Goal: Task Accomplishment & Management: Manage account settings

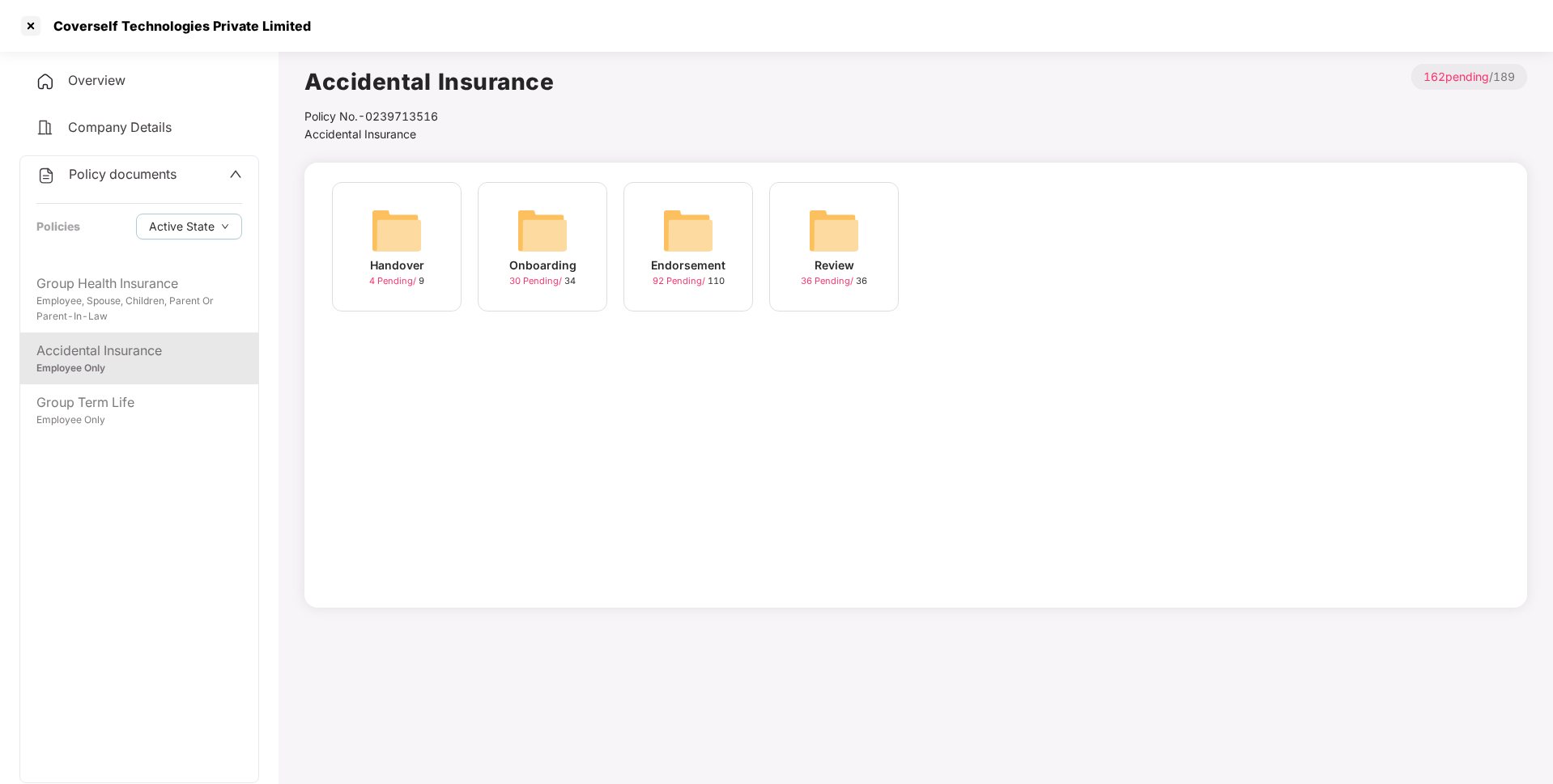
scroll to position [11, 0]
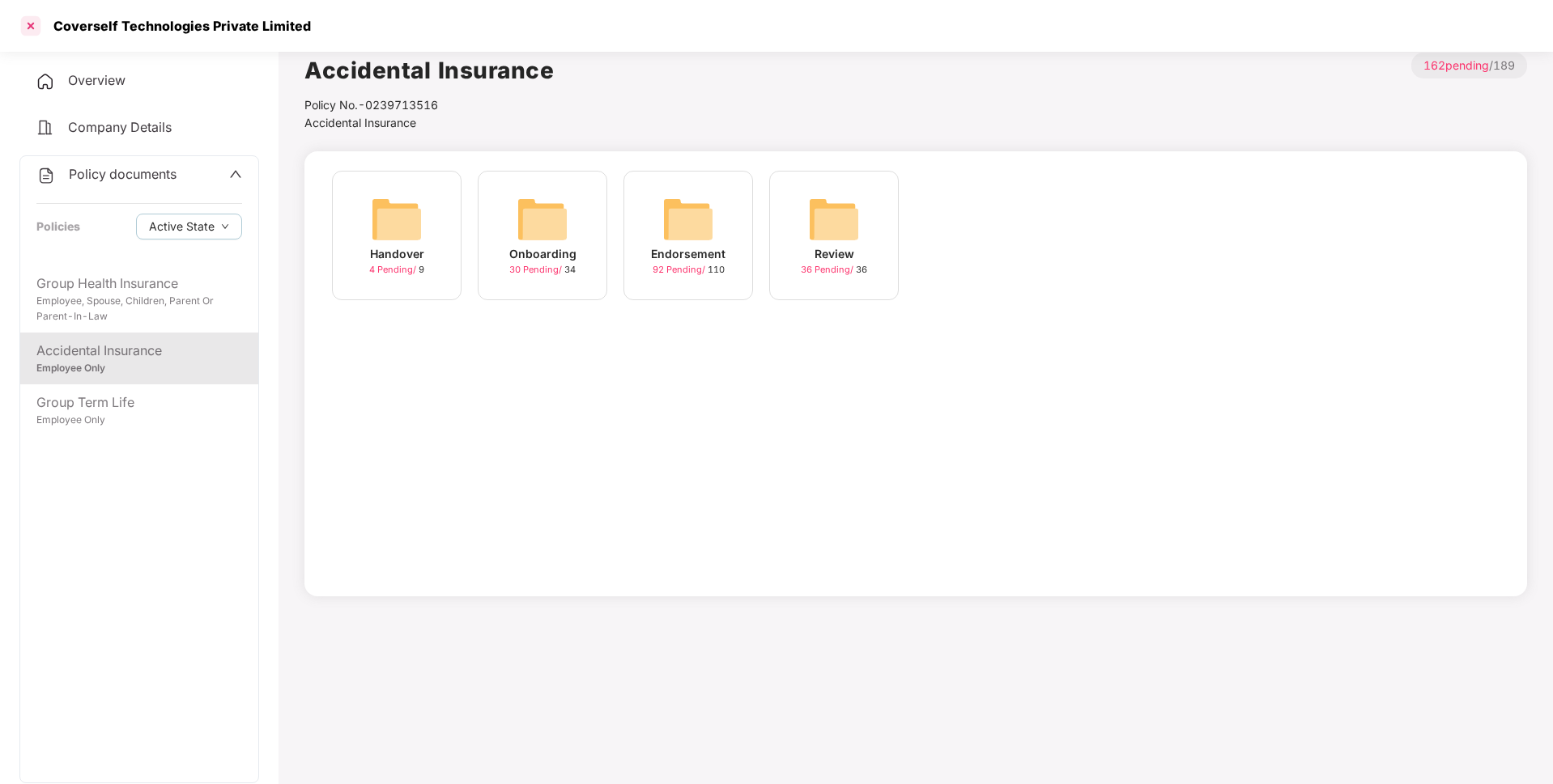
click at [40, 26] on div at bounding box center [30, 25] width 26 height 26
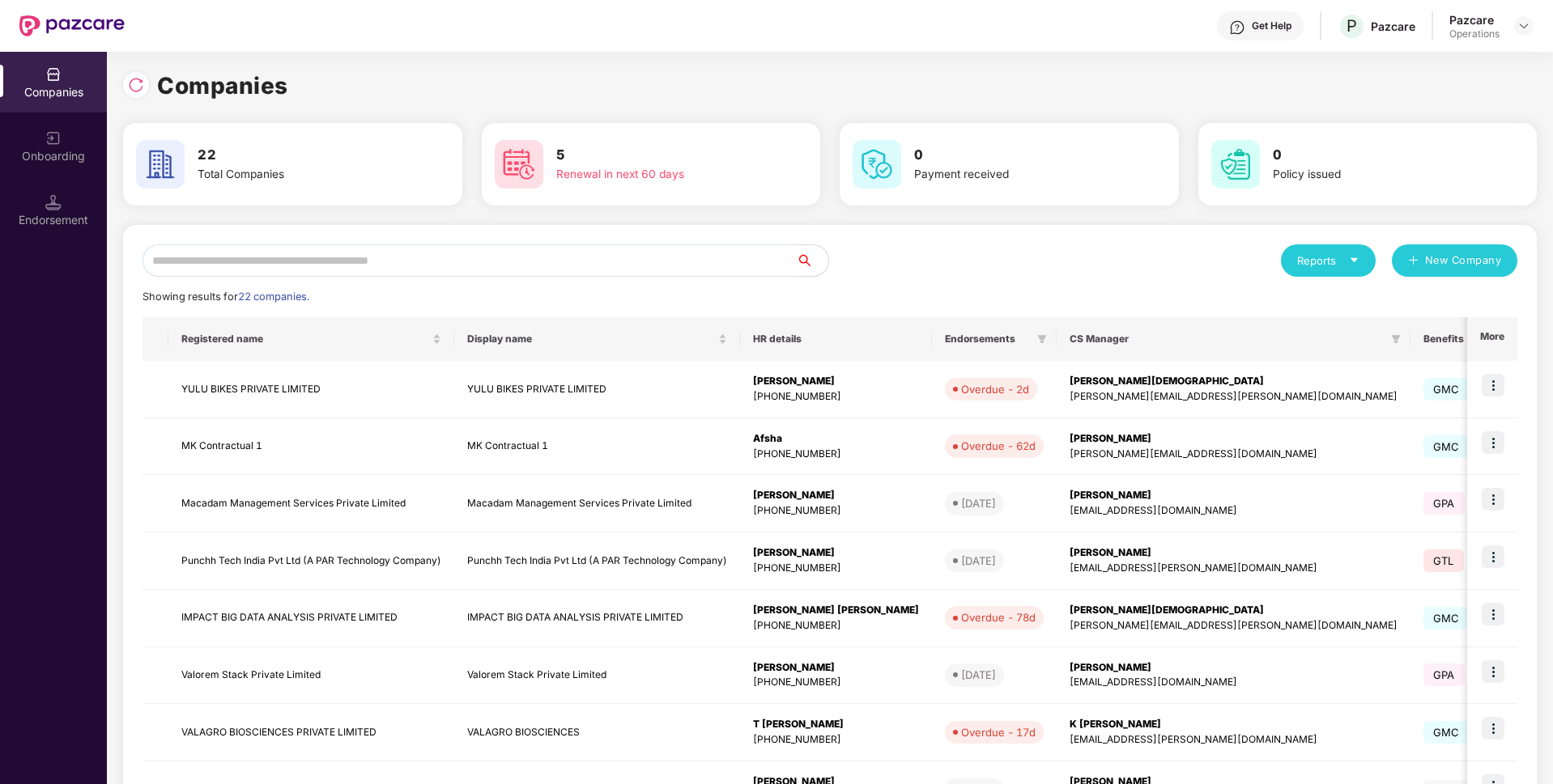
scroll to position [0, 0]
click at [248, 263] on input "text" at bounding box center [470, 260] width 653 height 33
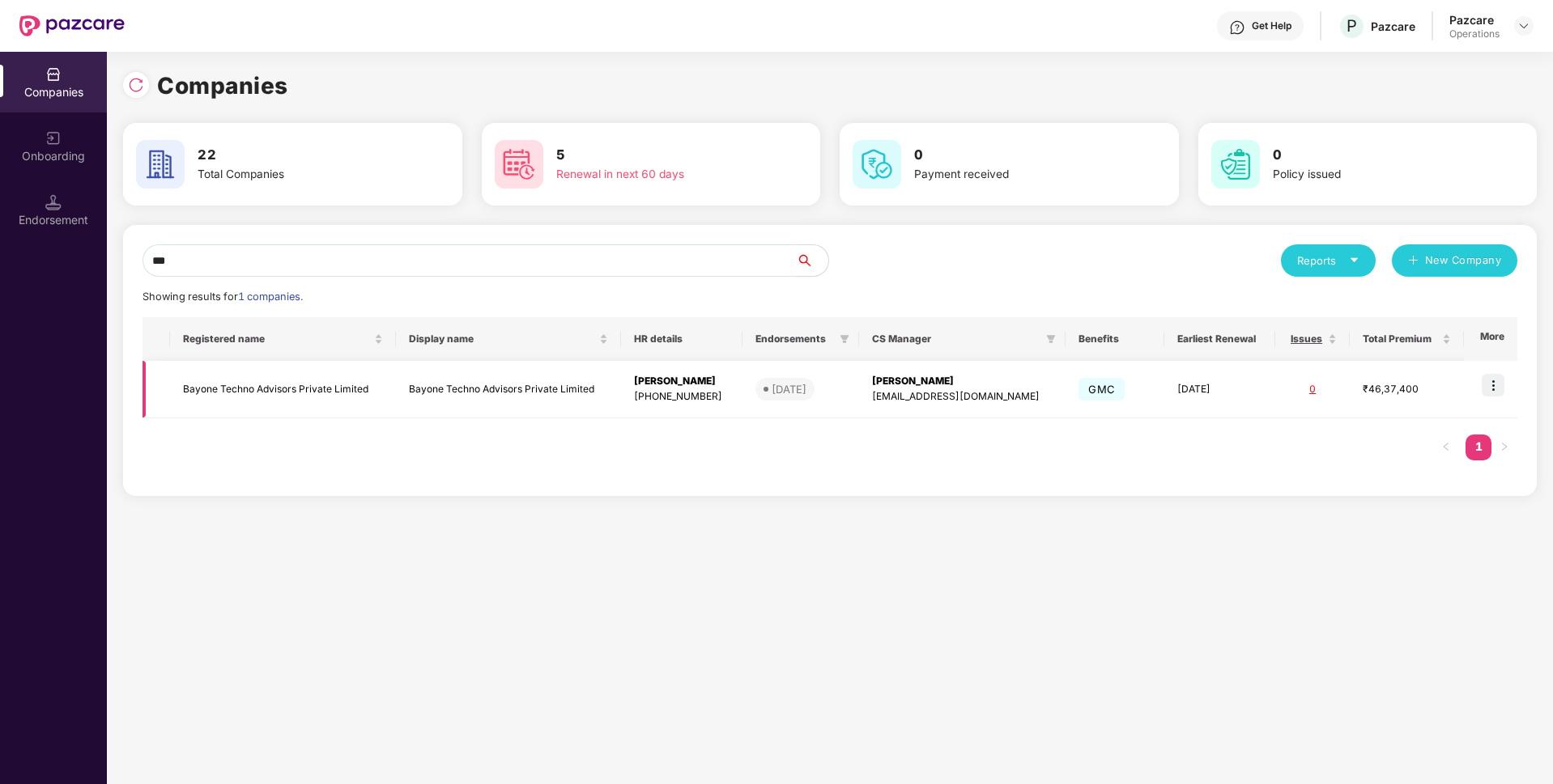
type input "***"
click at [1494, 383] on img at bounding box center [1493, 384] width 23 height 23
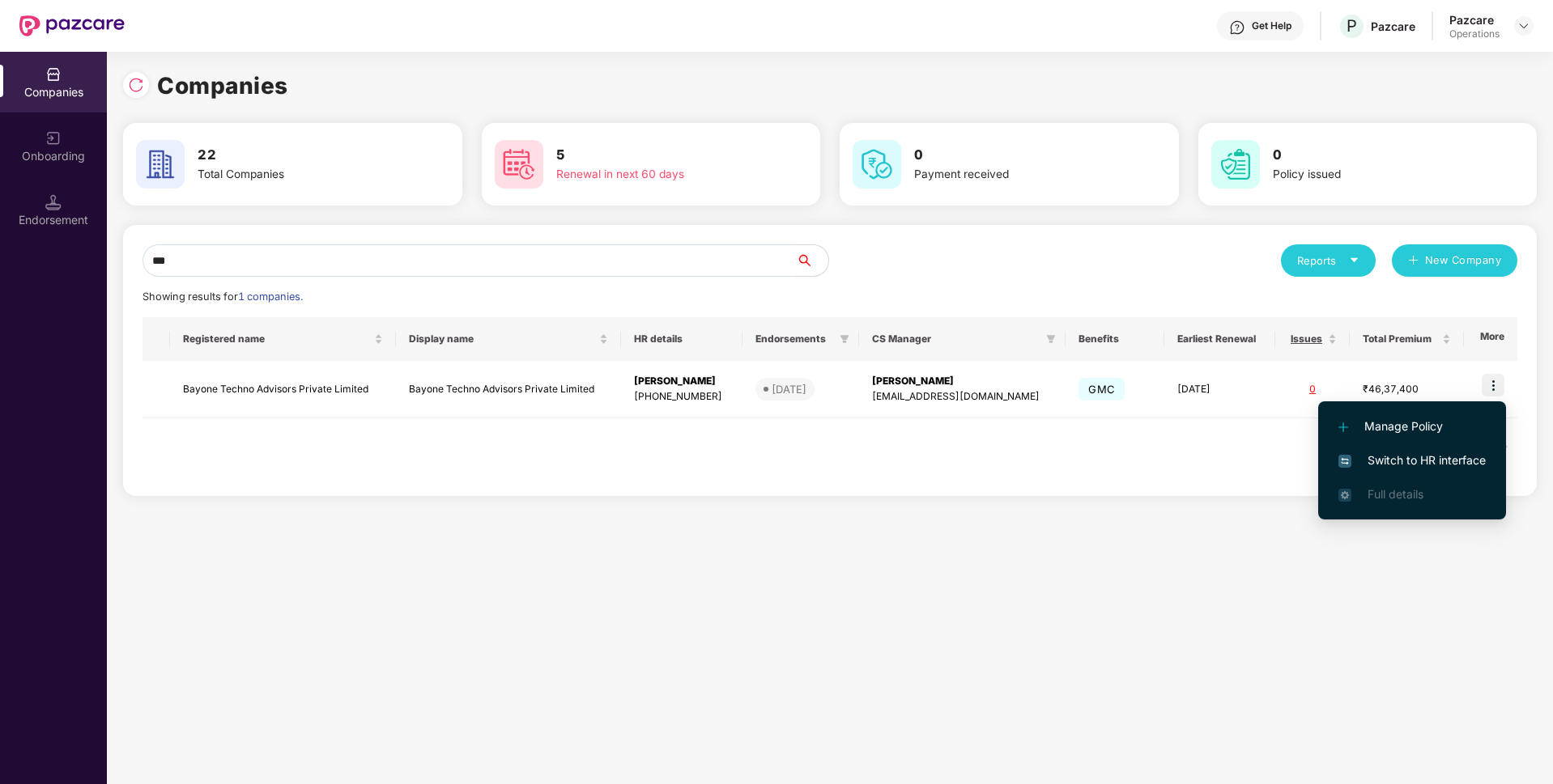
click at [1355, 442] on li "Manage Policy" at bounding box center [1413, 426] width 188 height 34
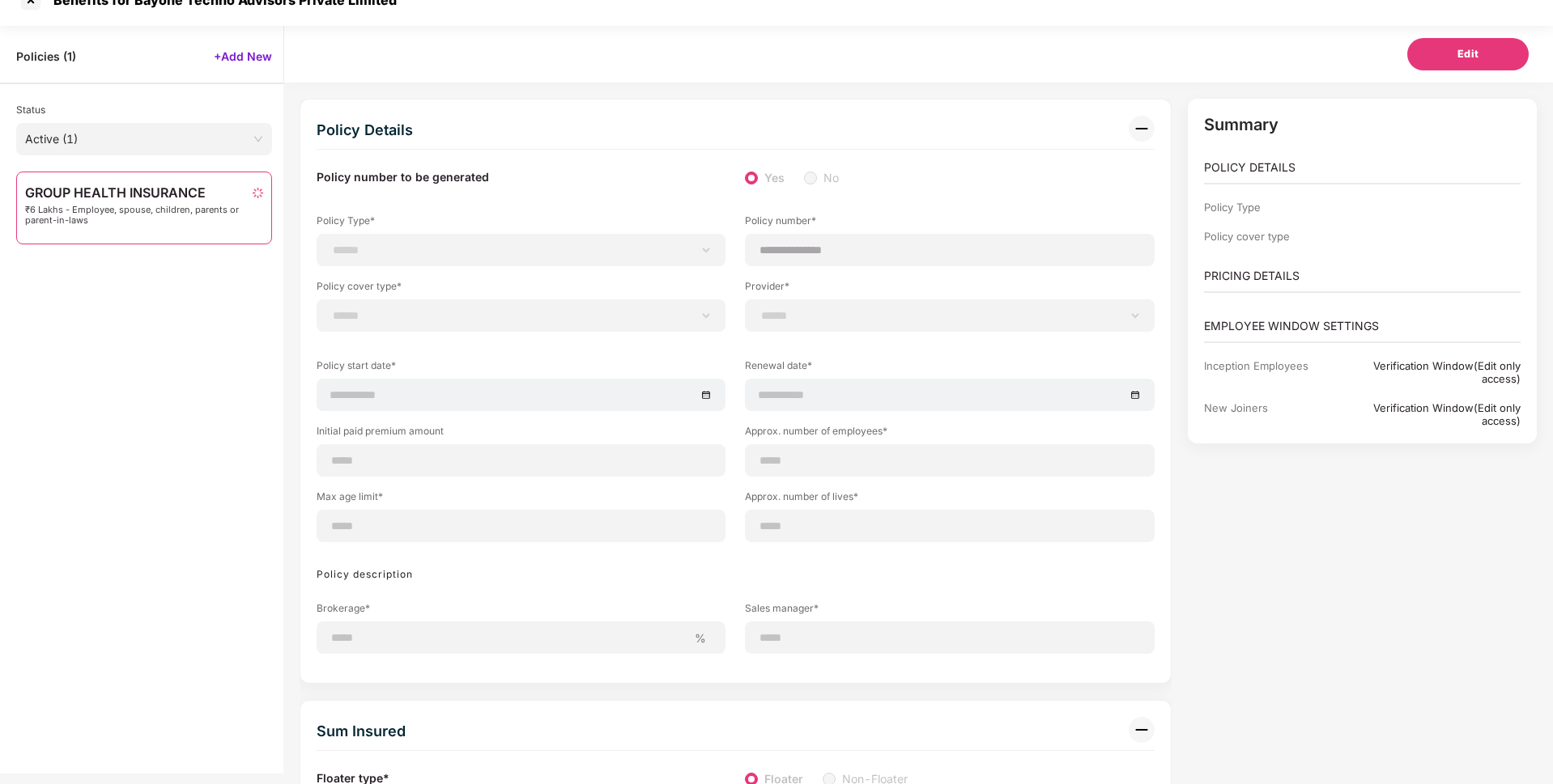
scroll to position [52, 0]
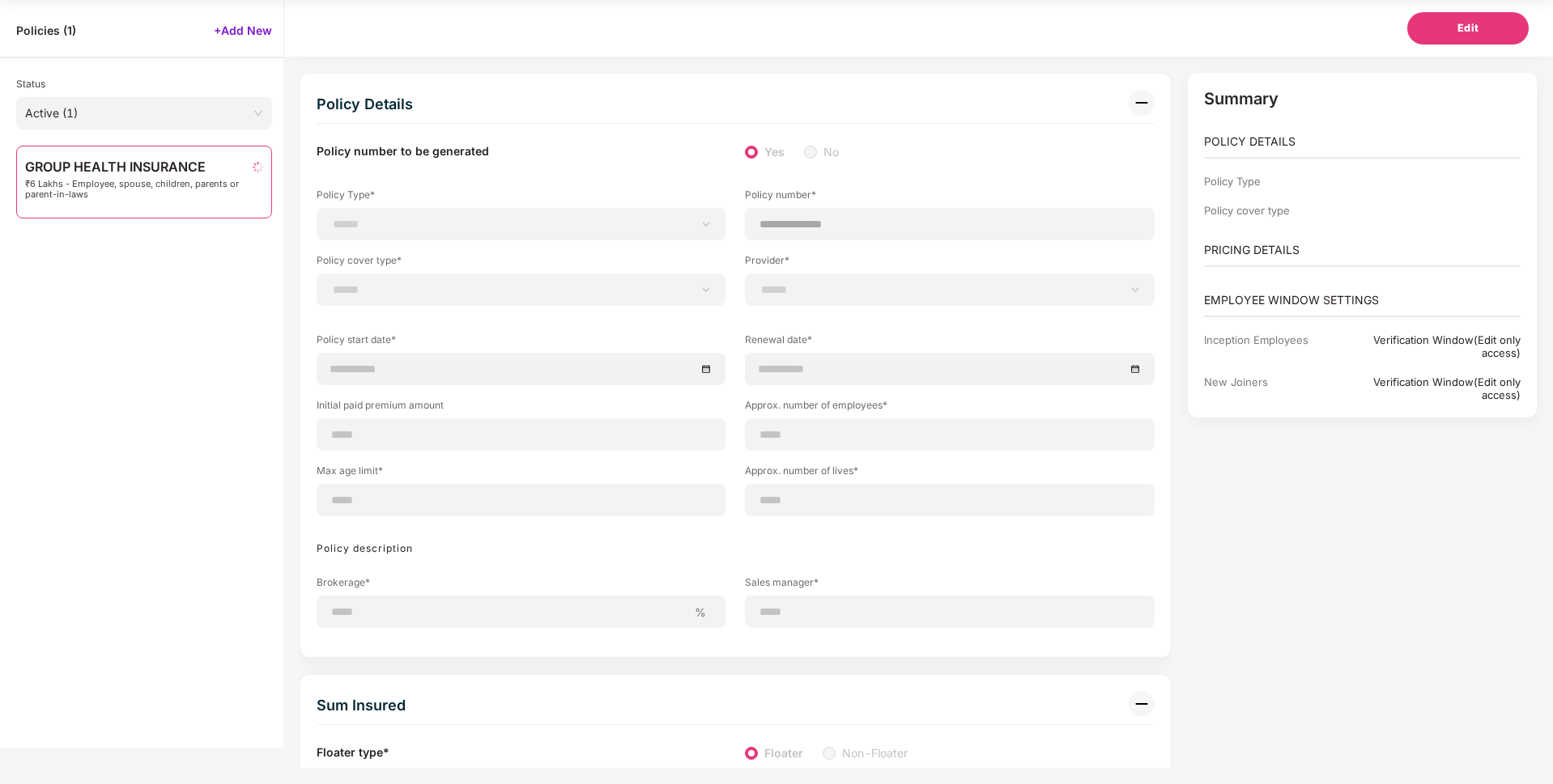
select select "**********"
select select "*"
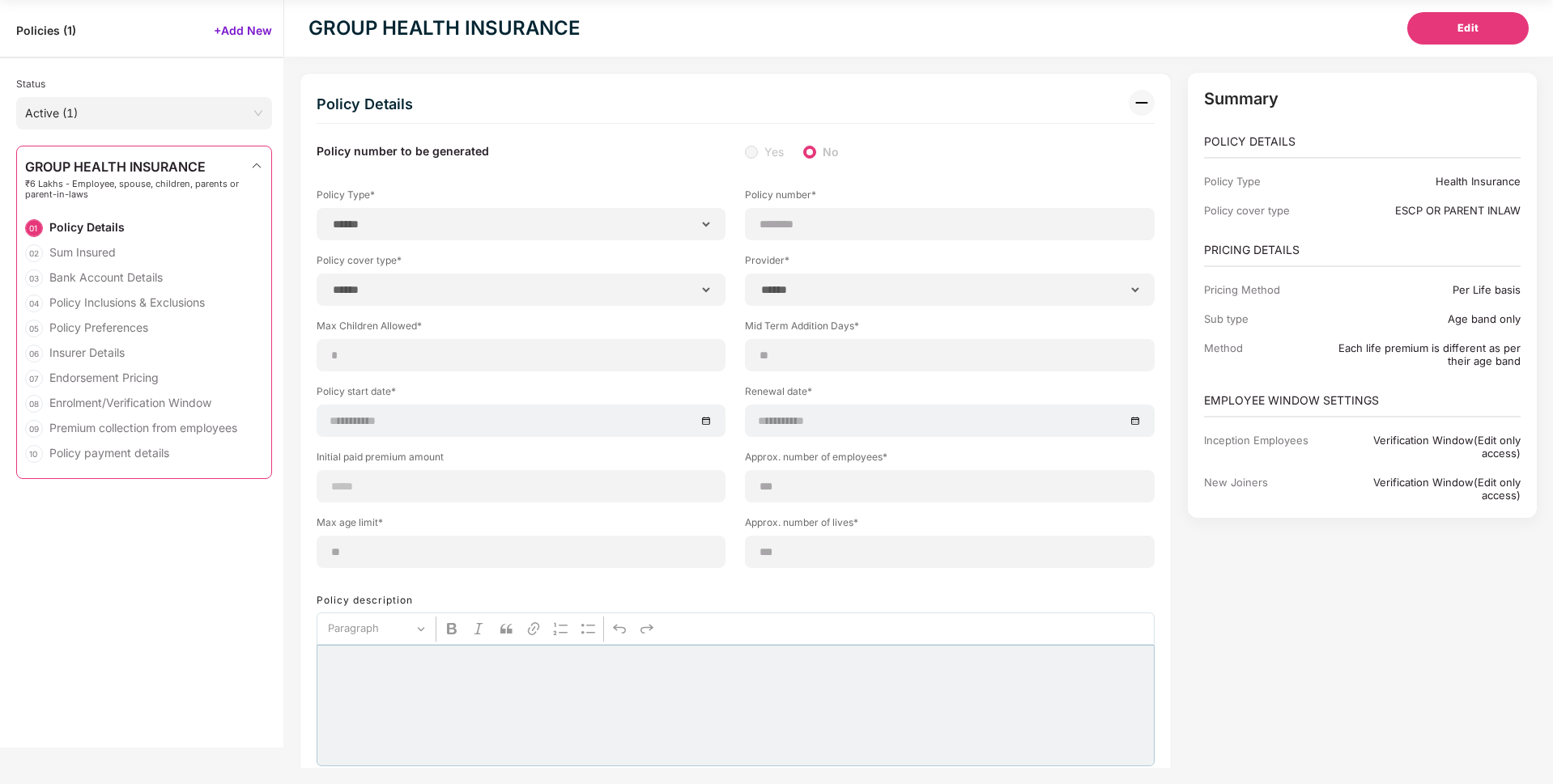
select select "**********"
type input "********"
select select "**********"
type input "**********"
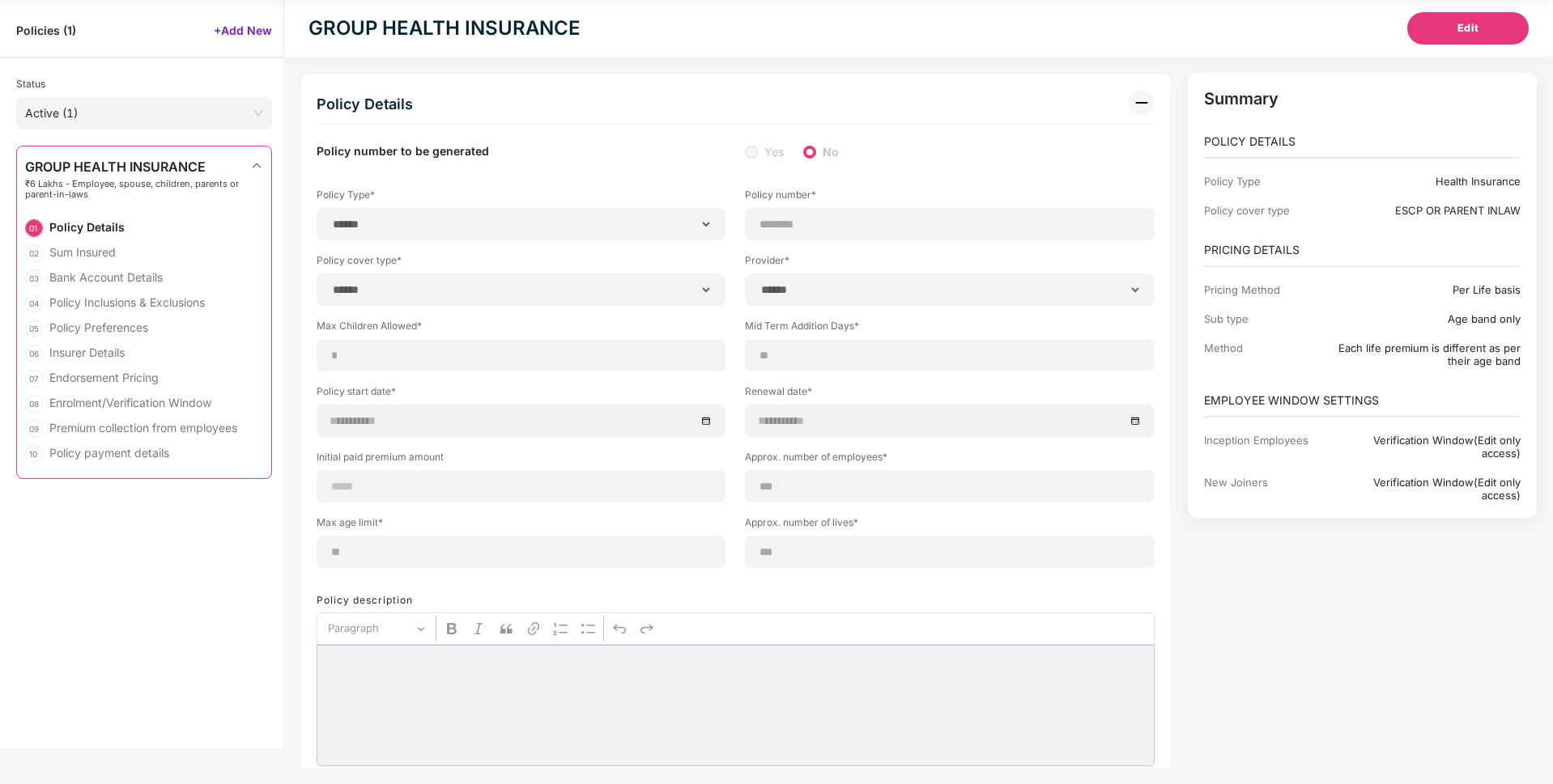
type input "***"
type input "**"
type input "***"
type input "*"
type input "********"
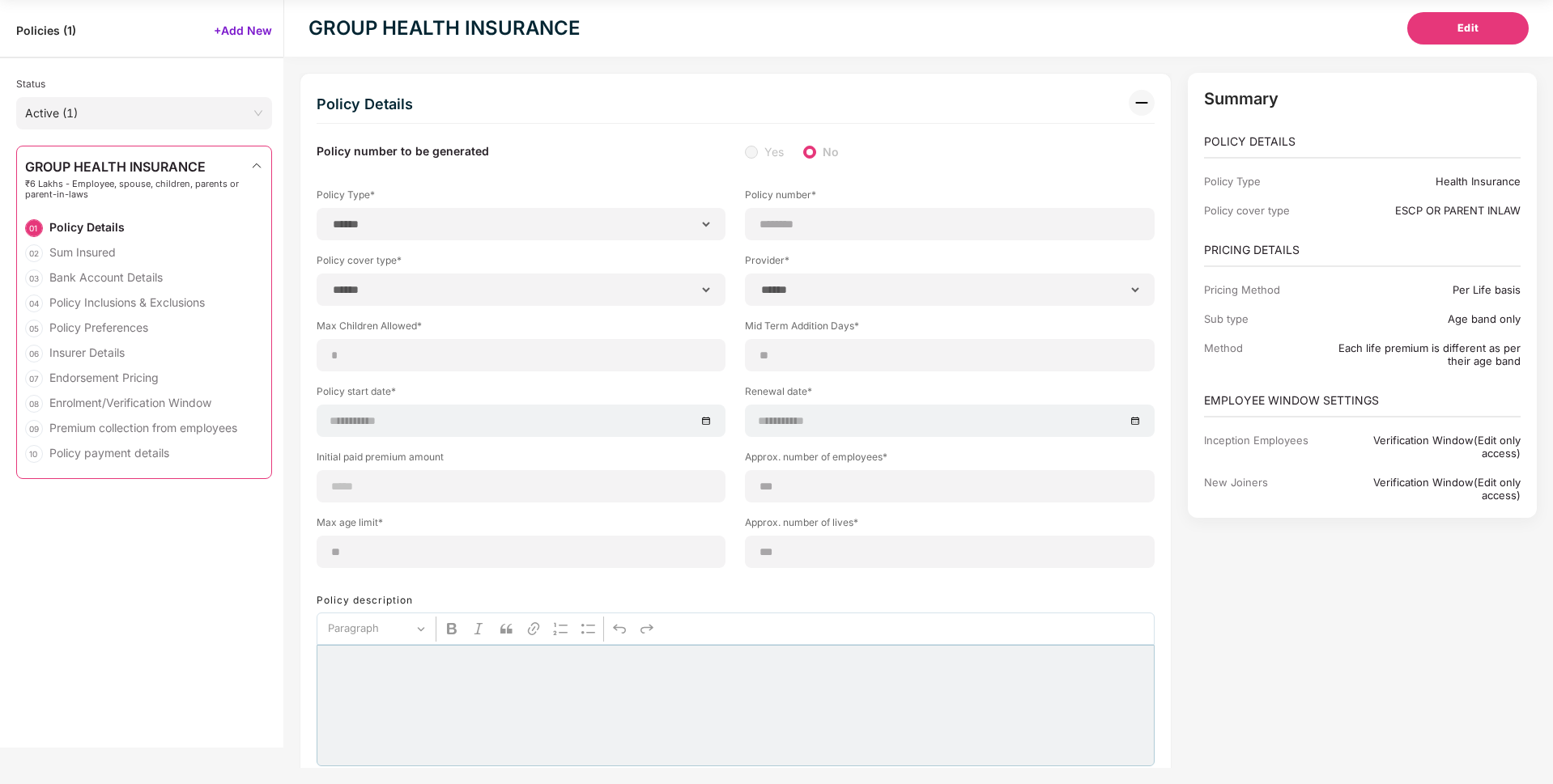
select select "*****"
type input "******"
type input "**********"
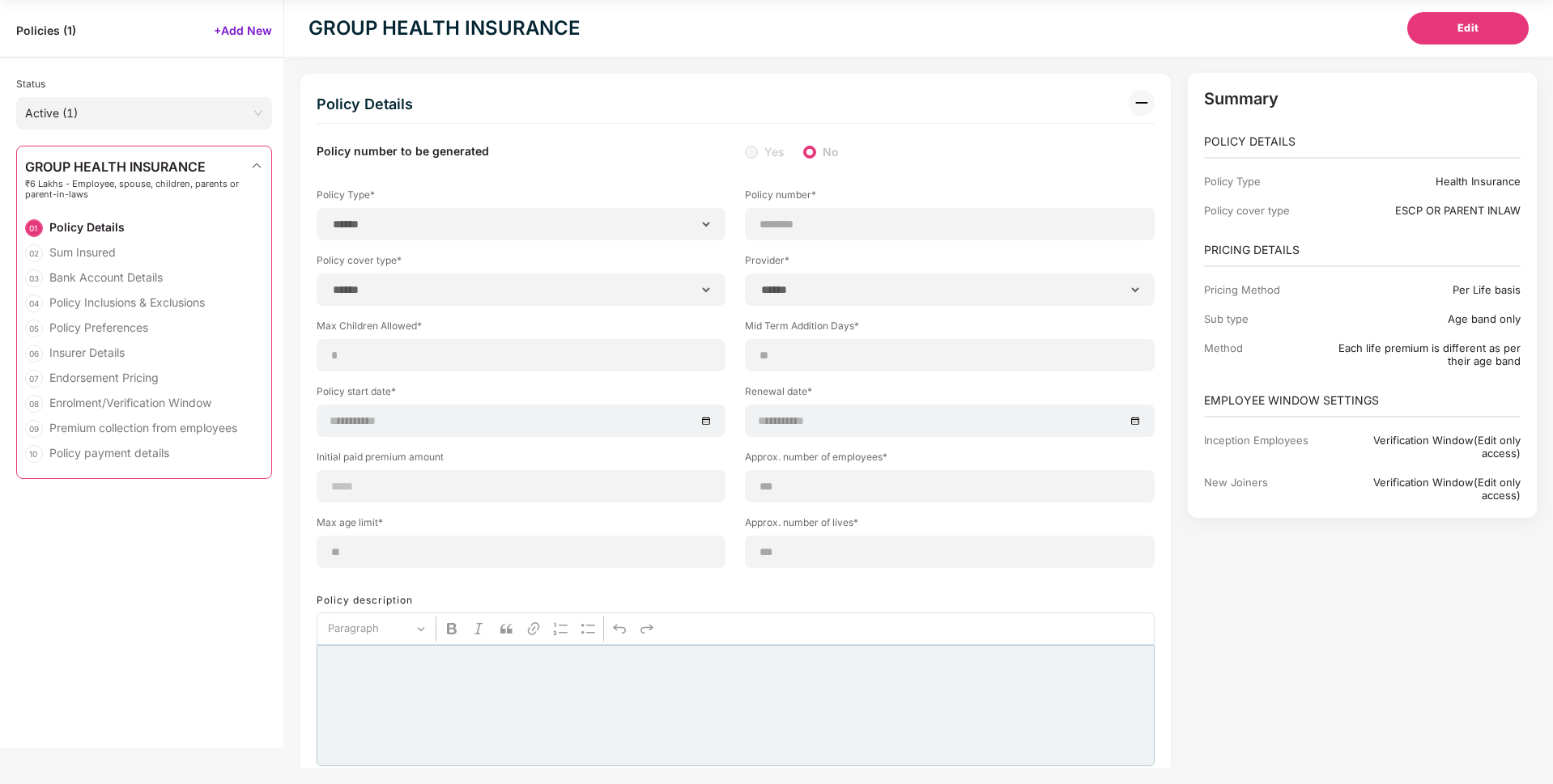
select select "******"
type input "*******"
select select "********"
select select "*******"
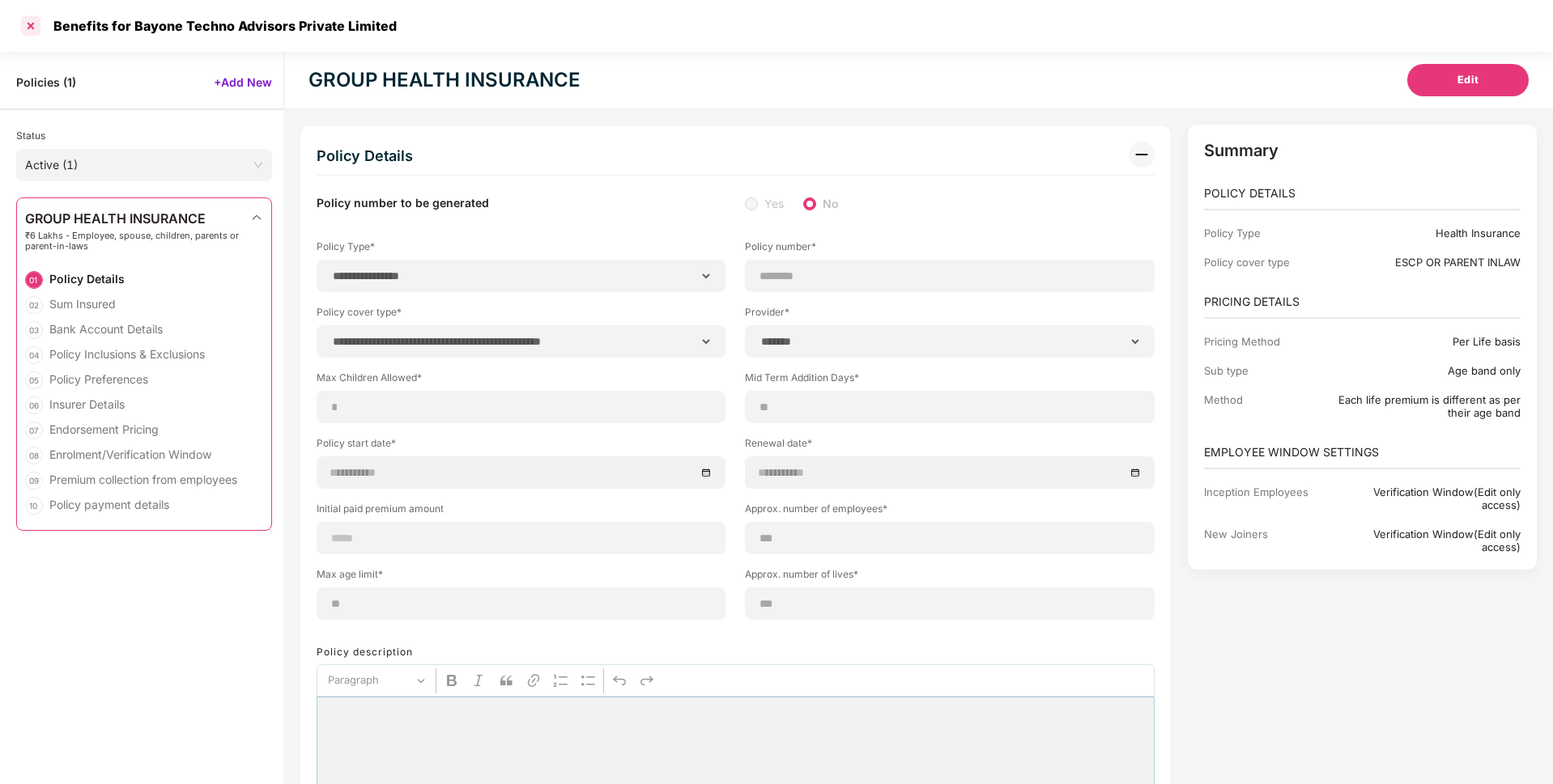
click at [26, 36] on div at bounding box center [30, 25] width 26 height 26
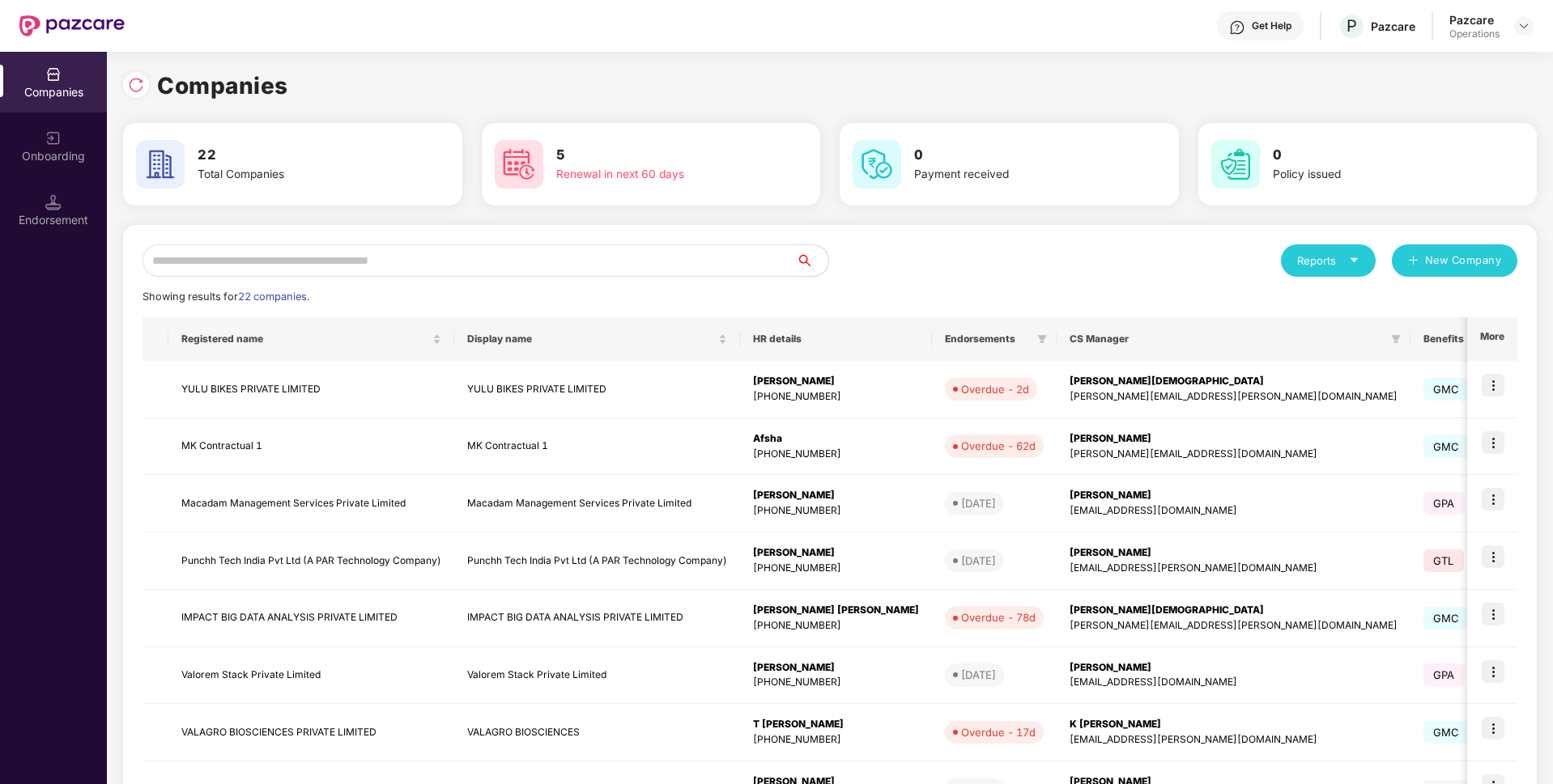
click at [291, 248] on input "text" at bounding box center [470, 260] width 653 height 33
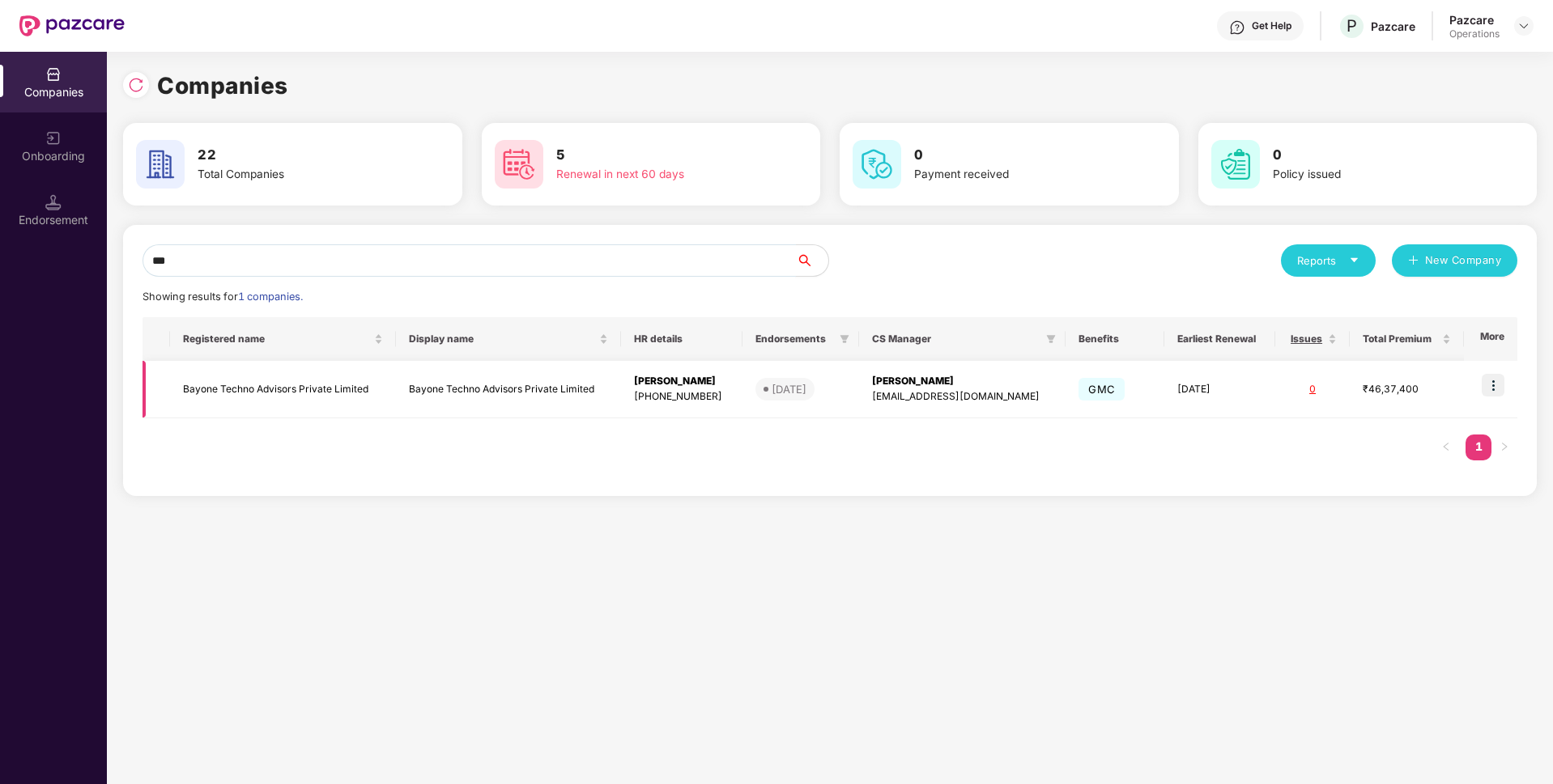
type input "***"
click at [1495, 384] on img at bounding box center [1493, 384] width 23 height 23
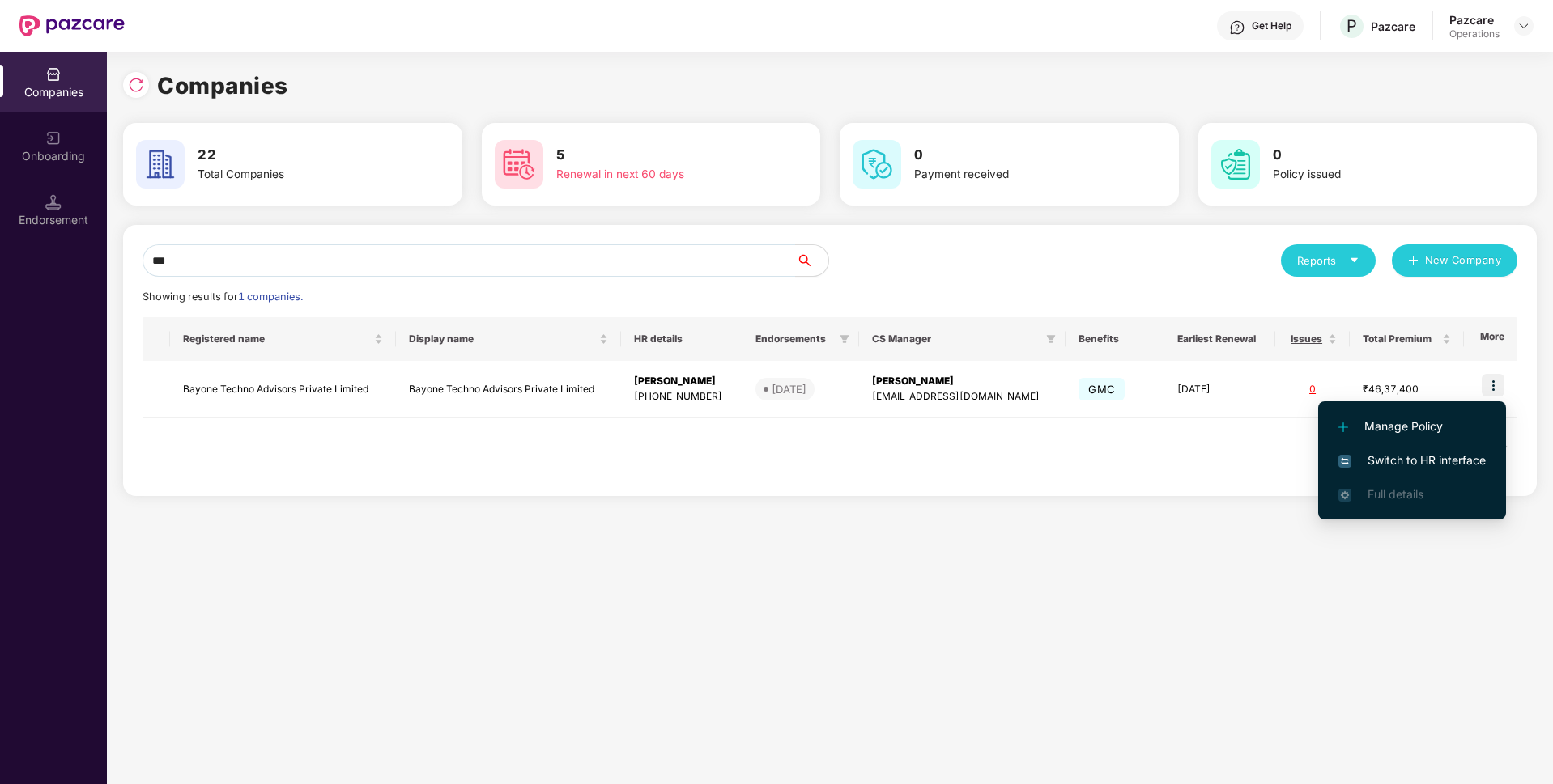
click at [1391, 460] on span "Switch to HR interface" at bounding box center [1412, 460] width 147 height 18
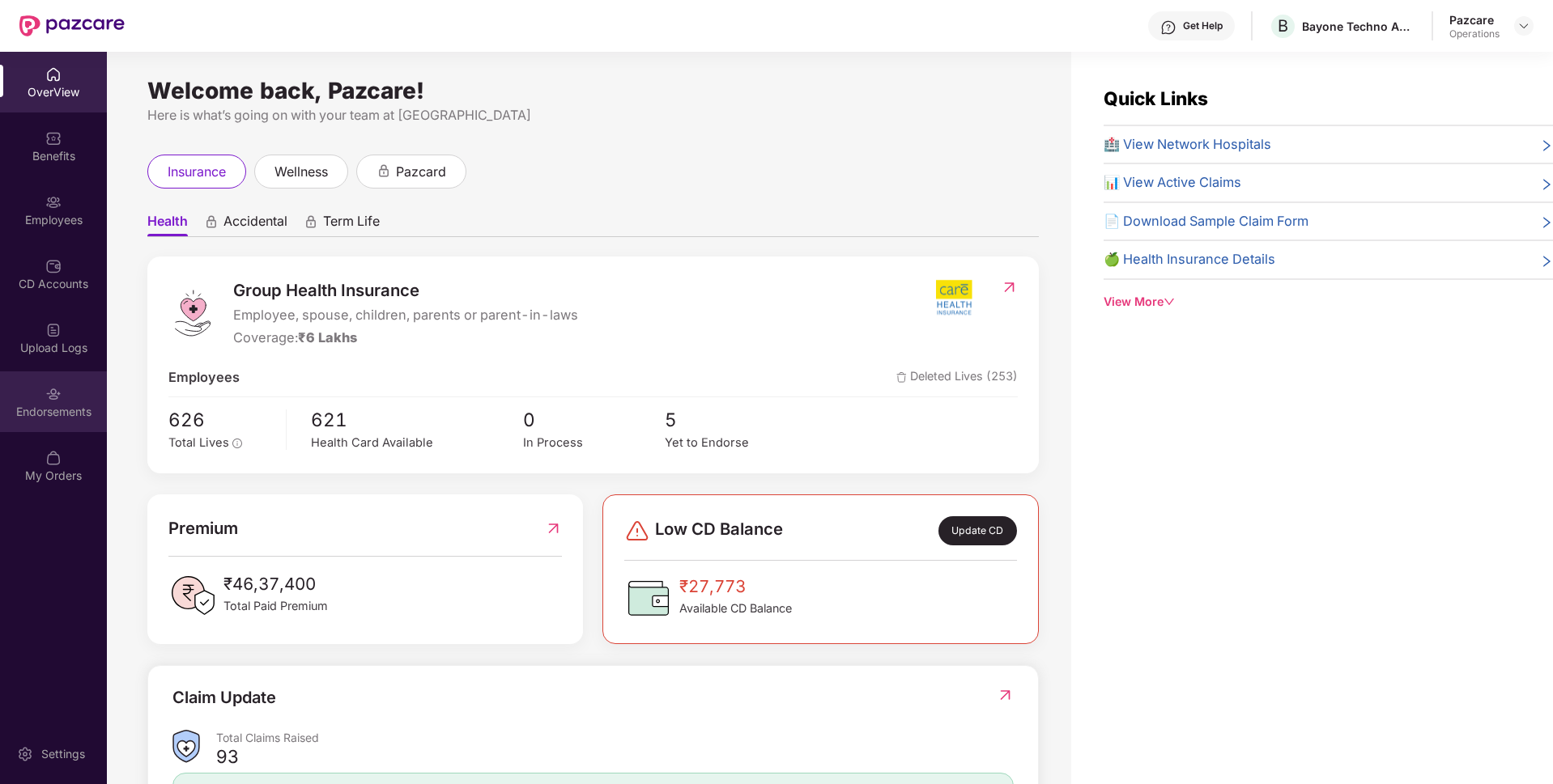
click at [54, 400] on img at bounding box center [53, 394] width 16 height 16
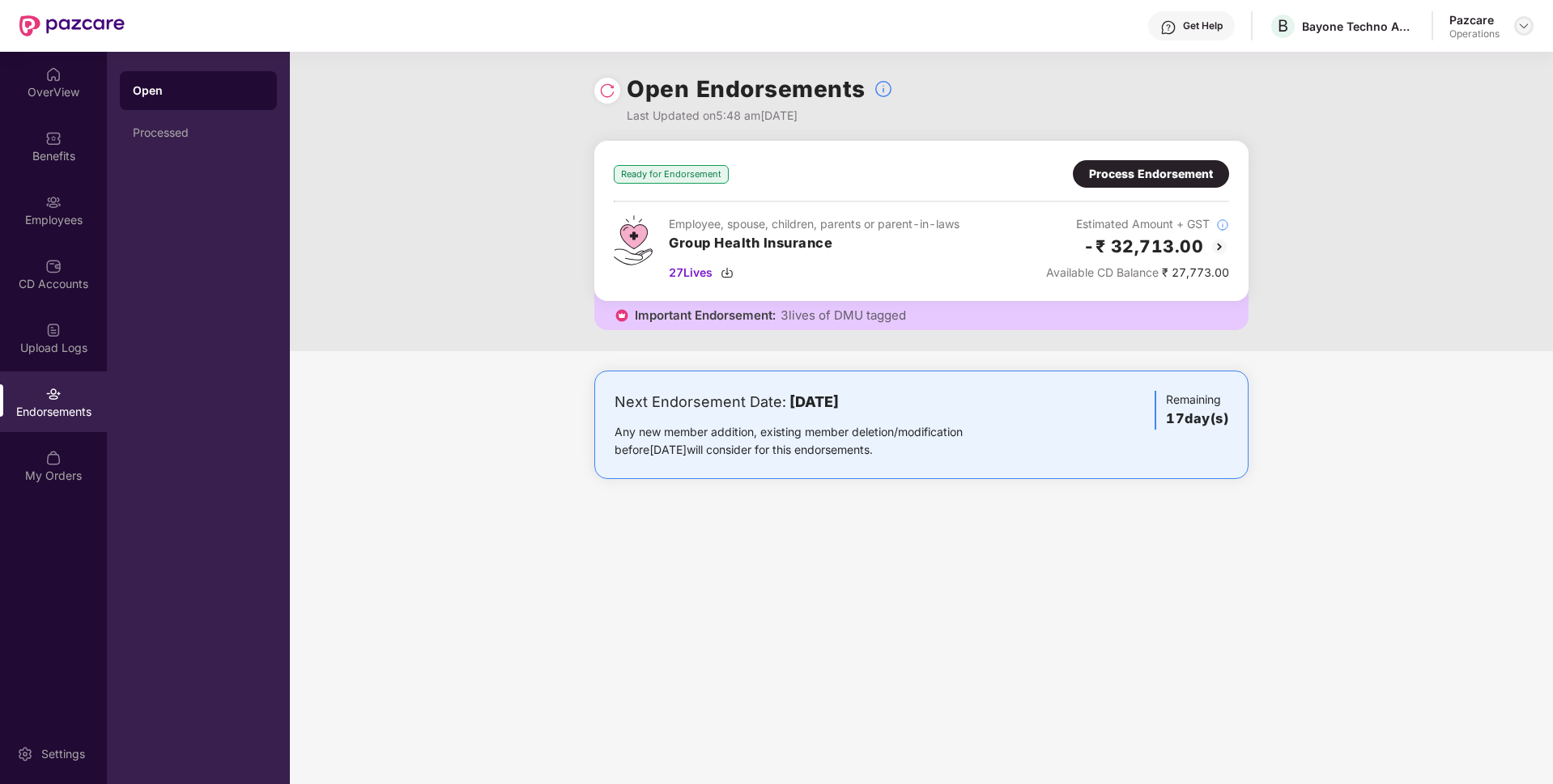
click at [1519, 30] on img at bounding box center [1524, 25] width 13 height 13
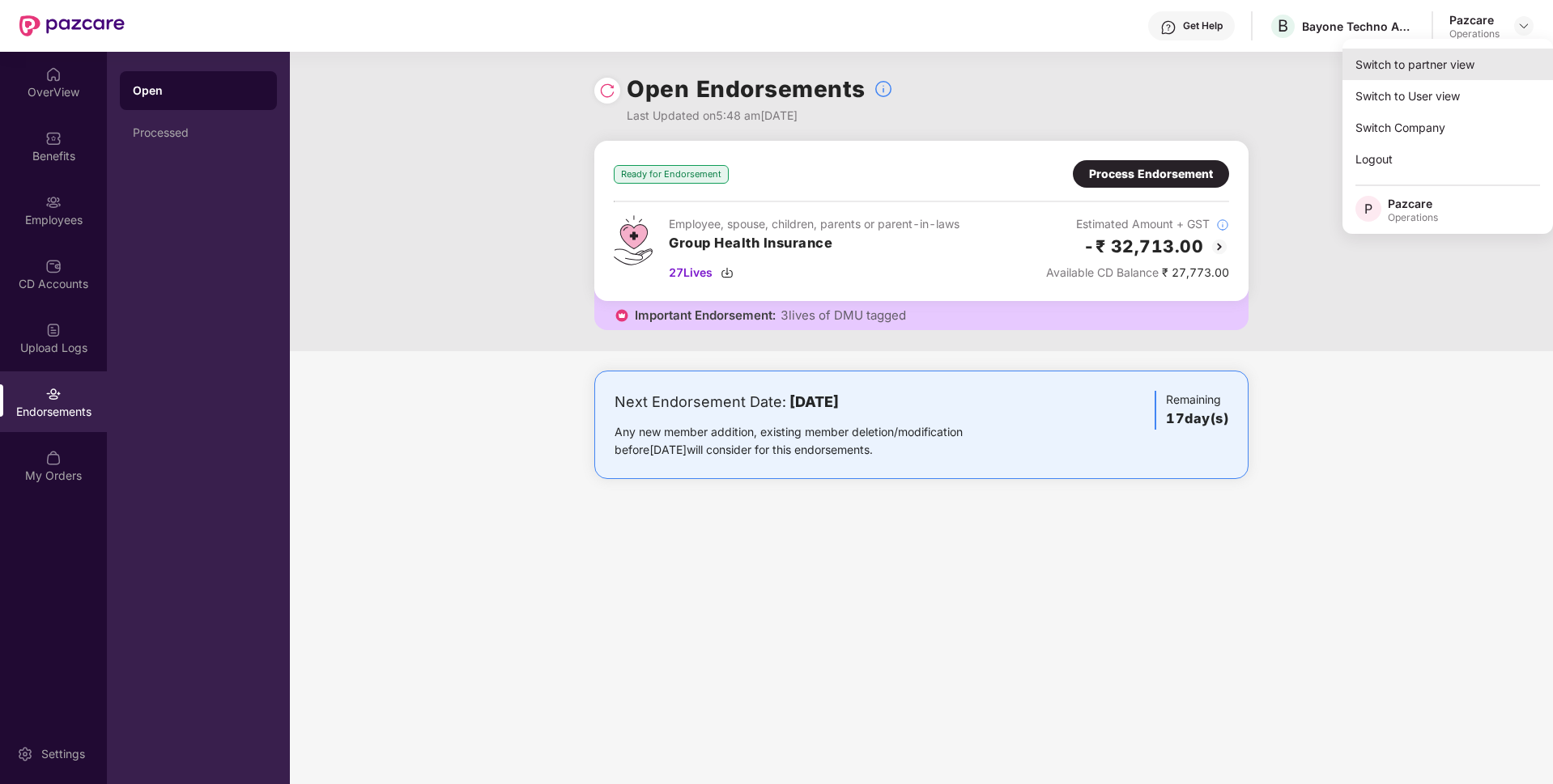
click at [1453, 75] on div "Switch to partner view" at bounding box center [1447, 65] width 211 height 32
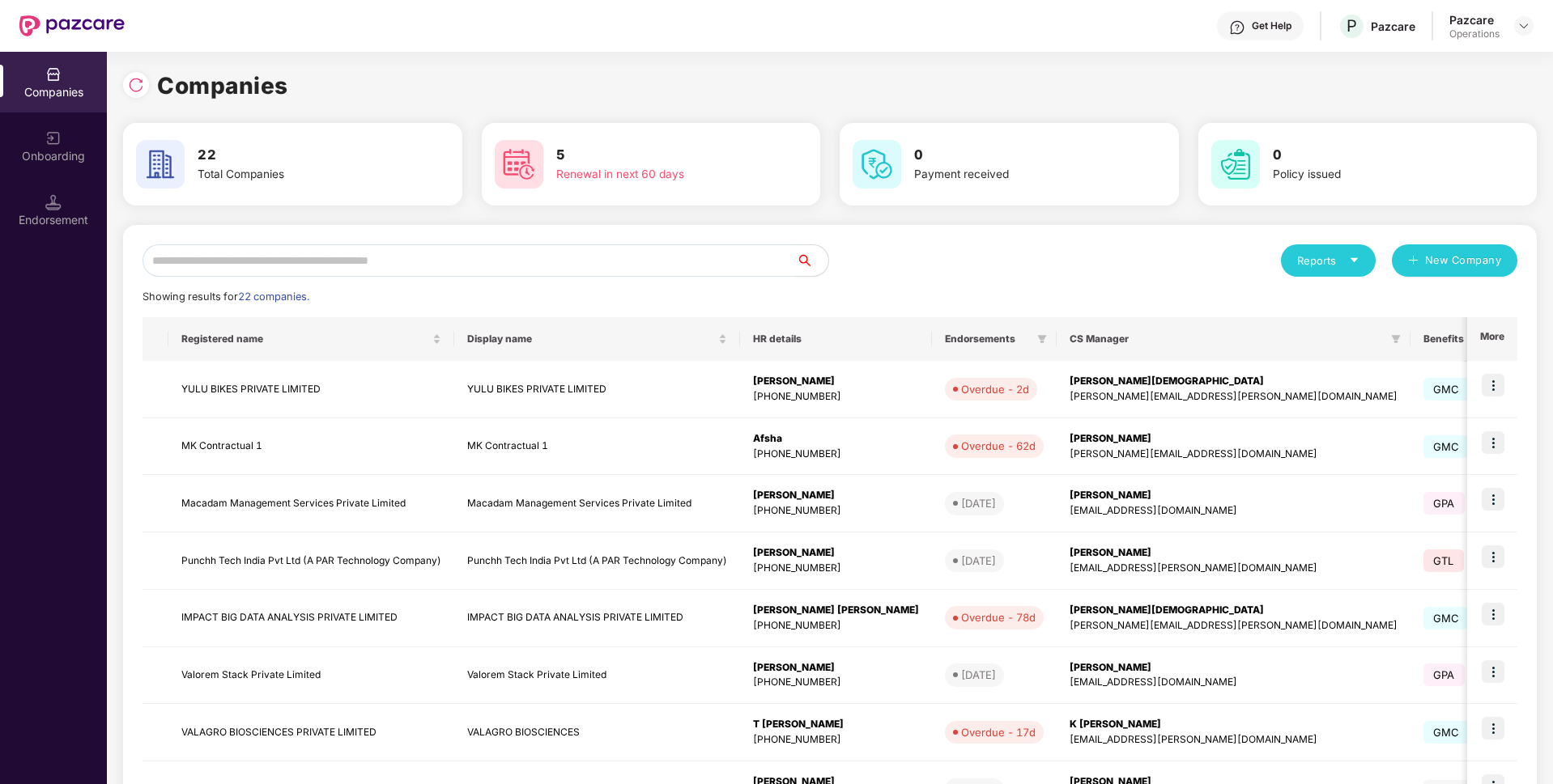
click at [301, 265] on input "text" at bounding box center [470, 260] width 653 height 33
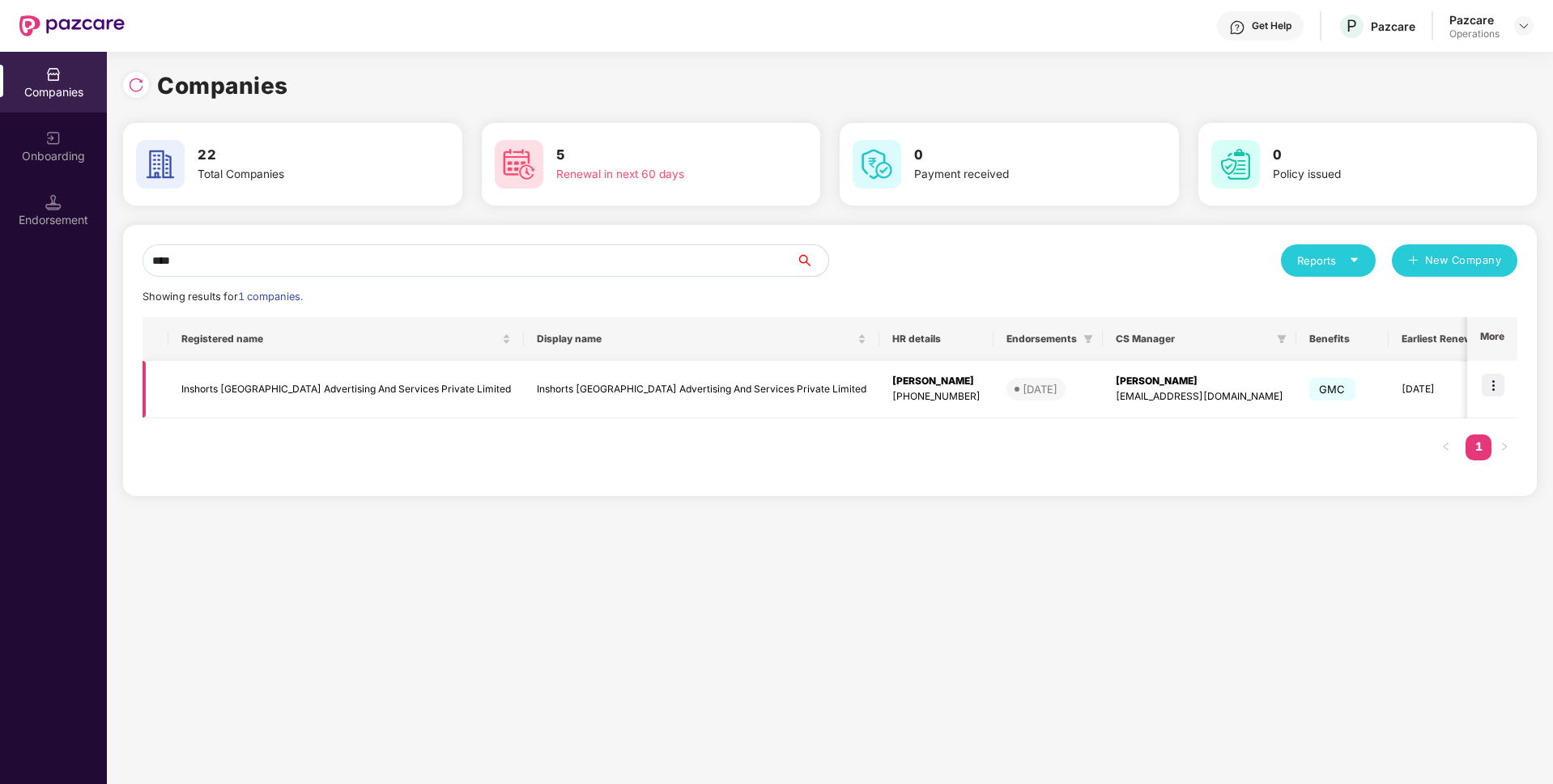
type input "****"
click at [1500, 381] on img at bounding box center [1493, 384] width 23 height 23
click at [1496, 386] on img at bounding box center [1493, 384] width 23 height 23
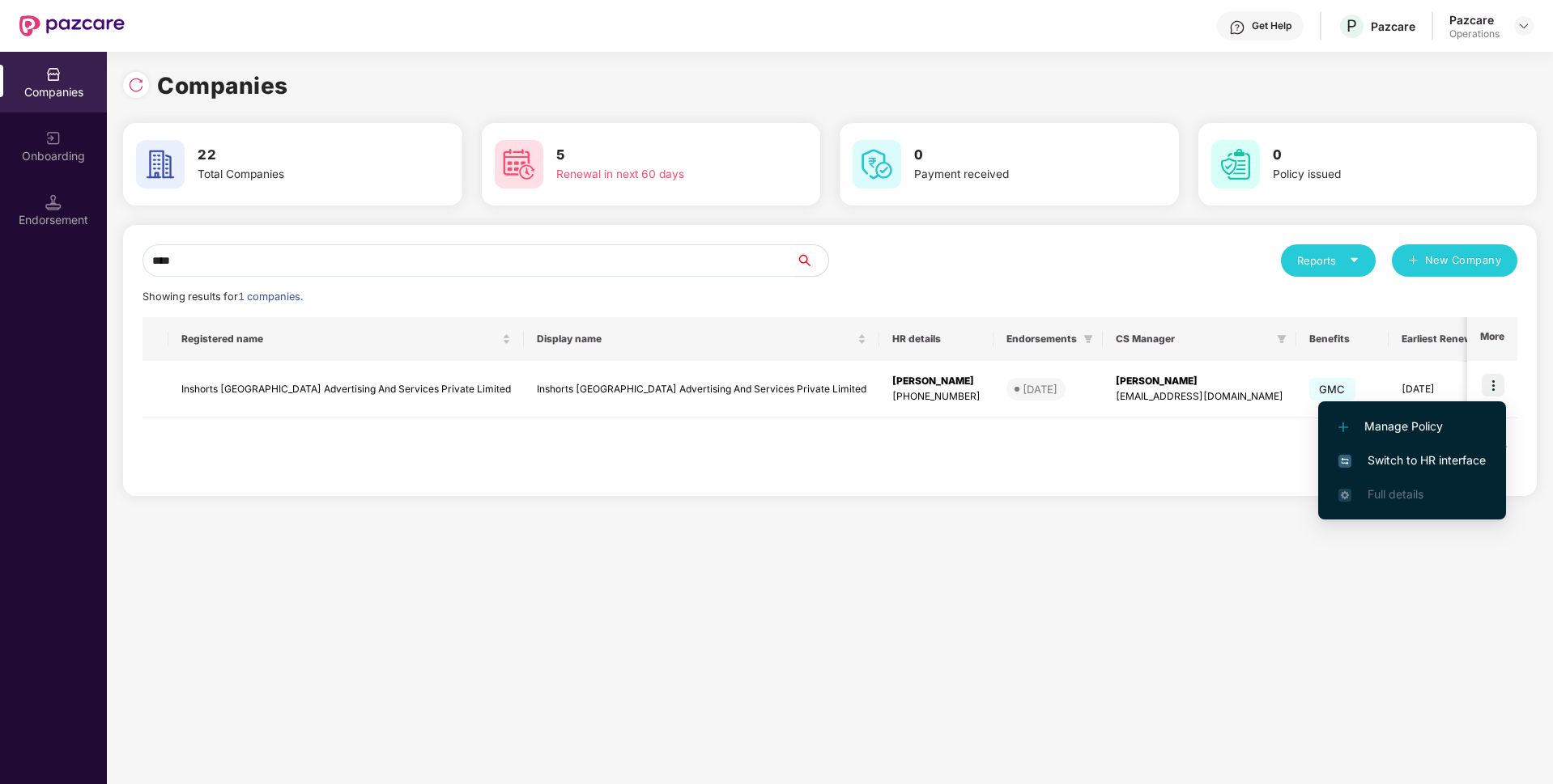
click at [1393, 457] on span "Switch to HR interface" at bounding box center [1412, 460] width 147 height 18
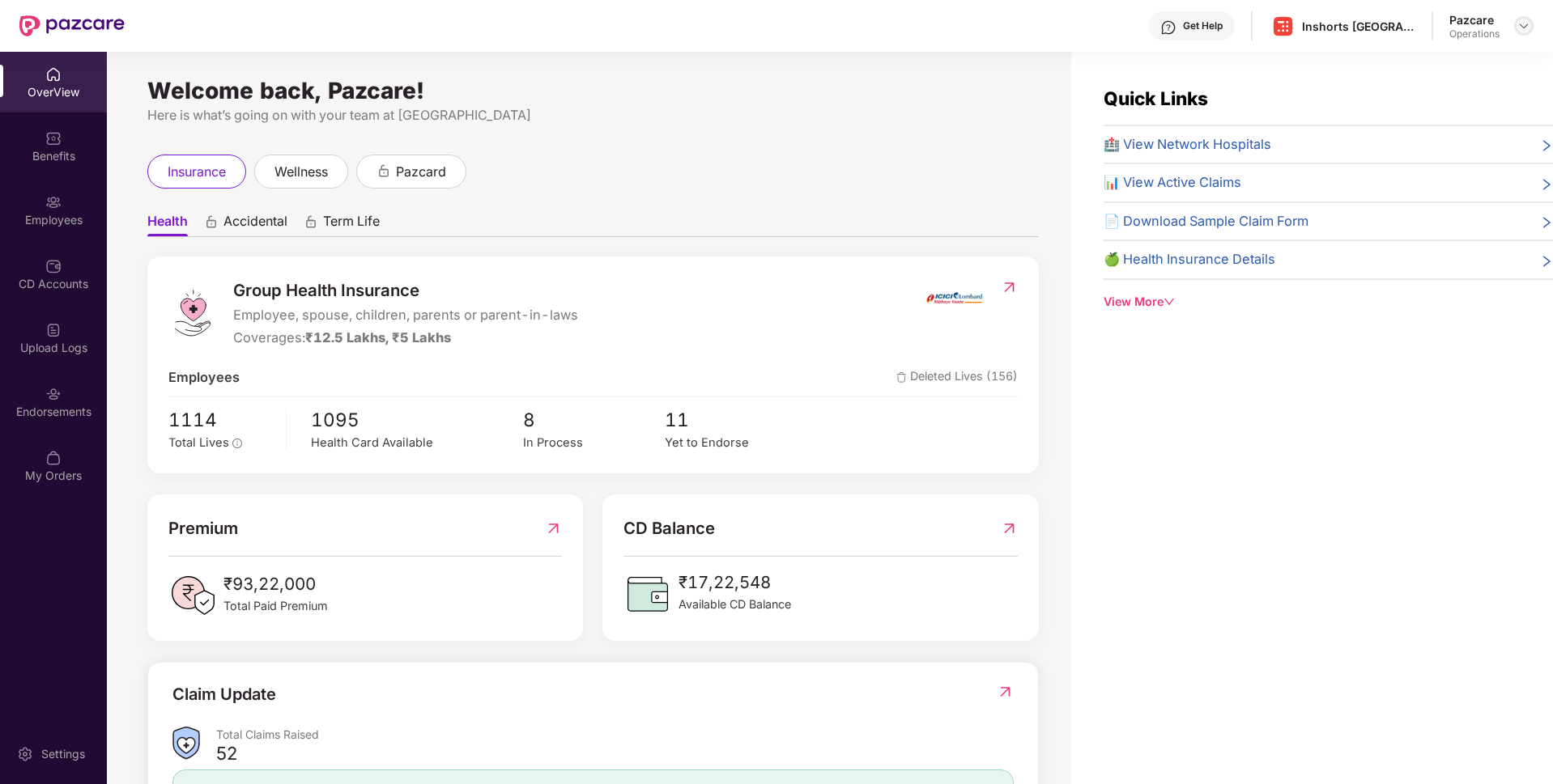
click at [1525, 21] on img at bounding box center [1524, 25] width 13 height 13
click at [1434, 56] on div "Switch to partner view" at bounding box center [1447, 65] width 211 height 32
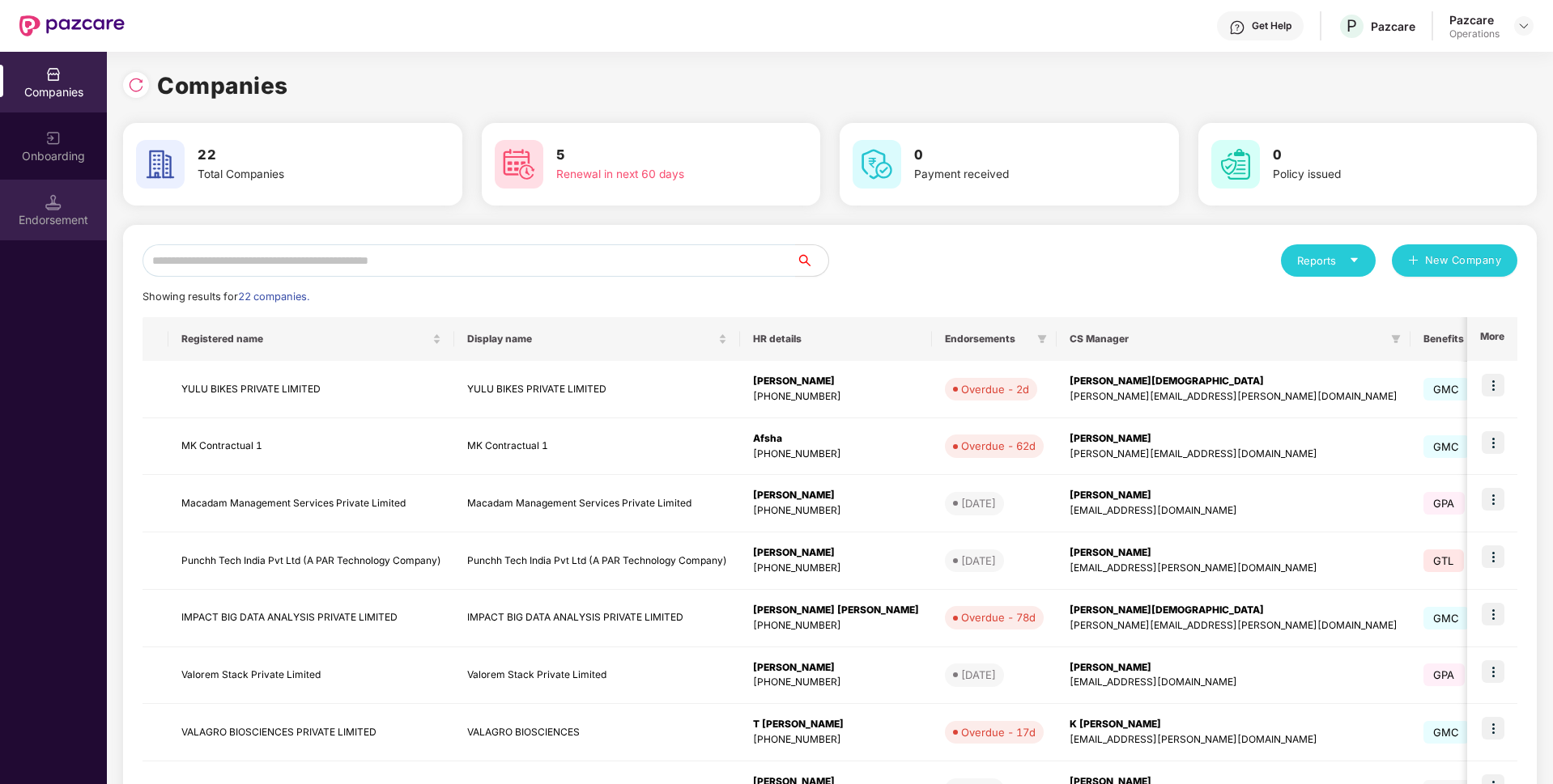
click at [73, 212] on div "Endorsement" at bounding box center [53, 220] width 107 height 16
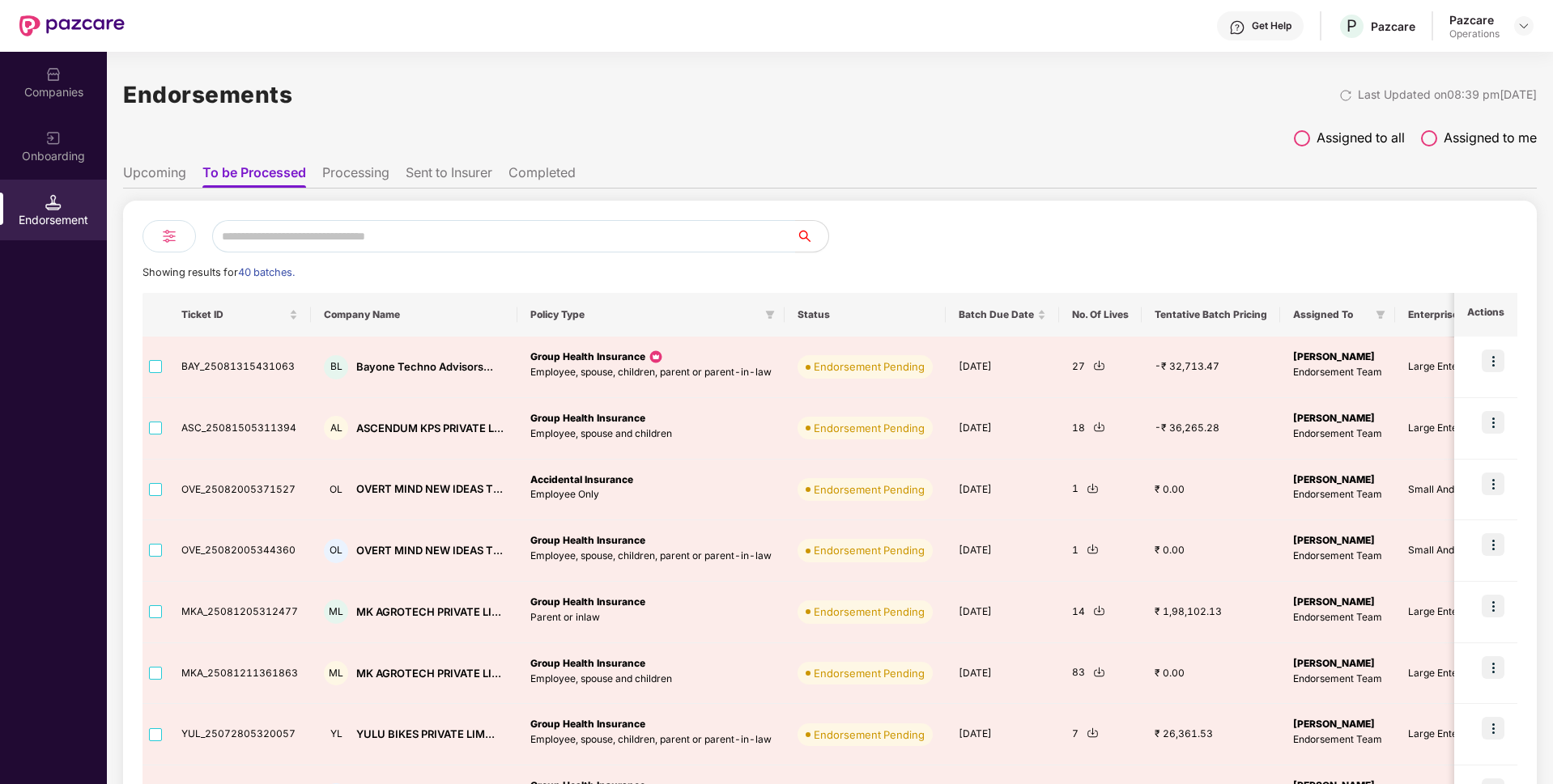
click at [354, 172] on li "Processing" at bounding box center [356, 176] width 67 height 24
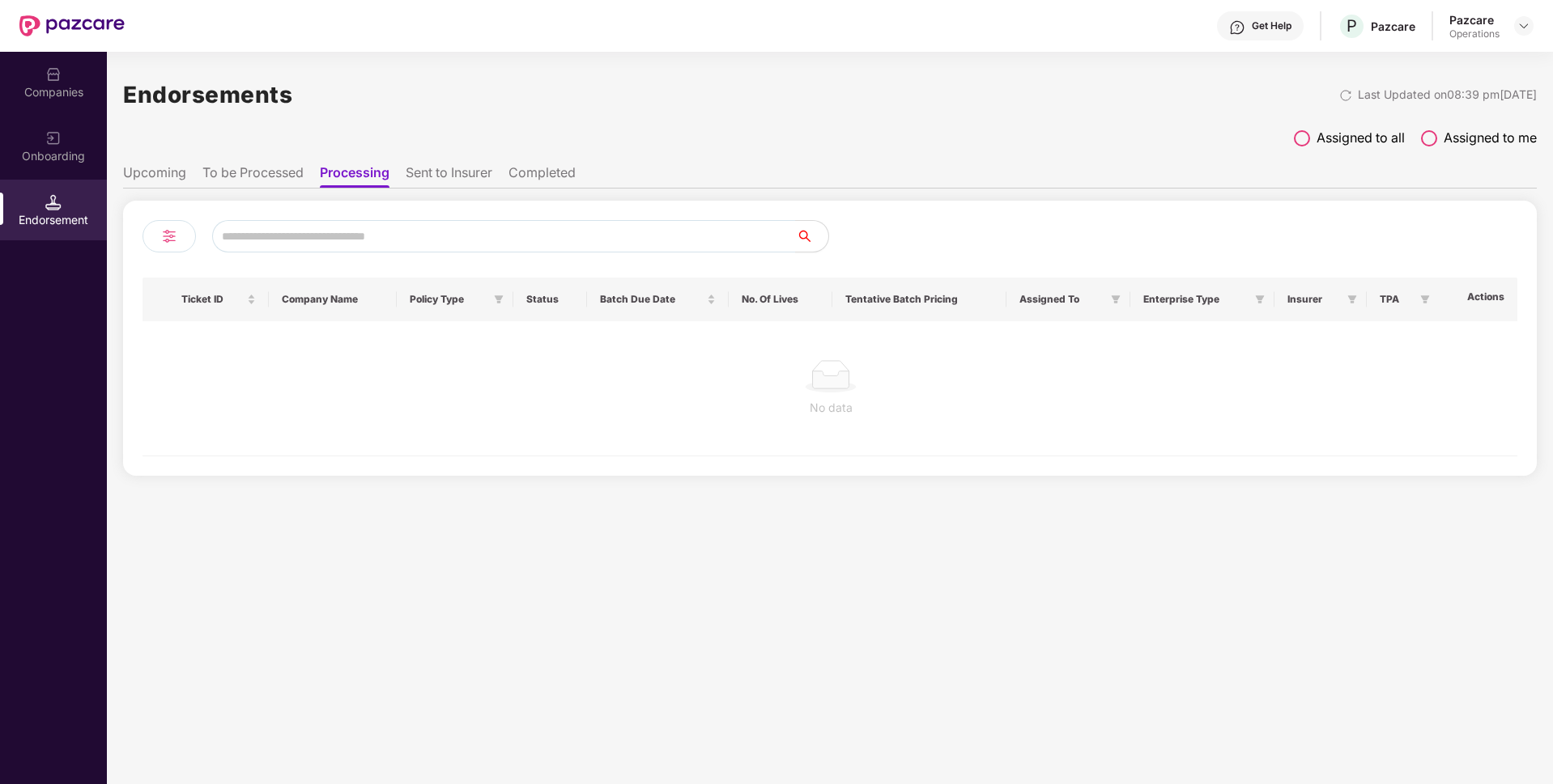
click at [426, 163] on ul "Upcoming To be Processed Processing Sent to Insurer Completed" at bounding box center [830, 172] width 1414 height 33
click at [433, 169] on li "Sent to Insurer" at bounding box center [449, 176] width 87 height 24
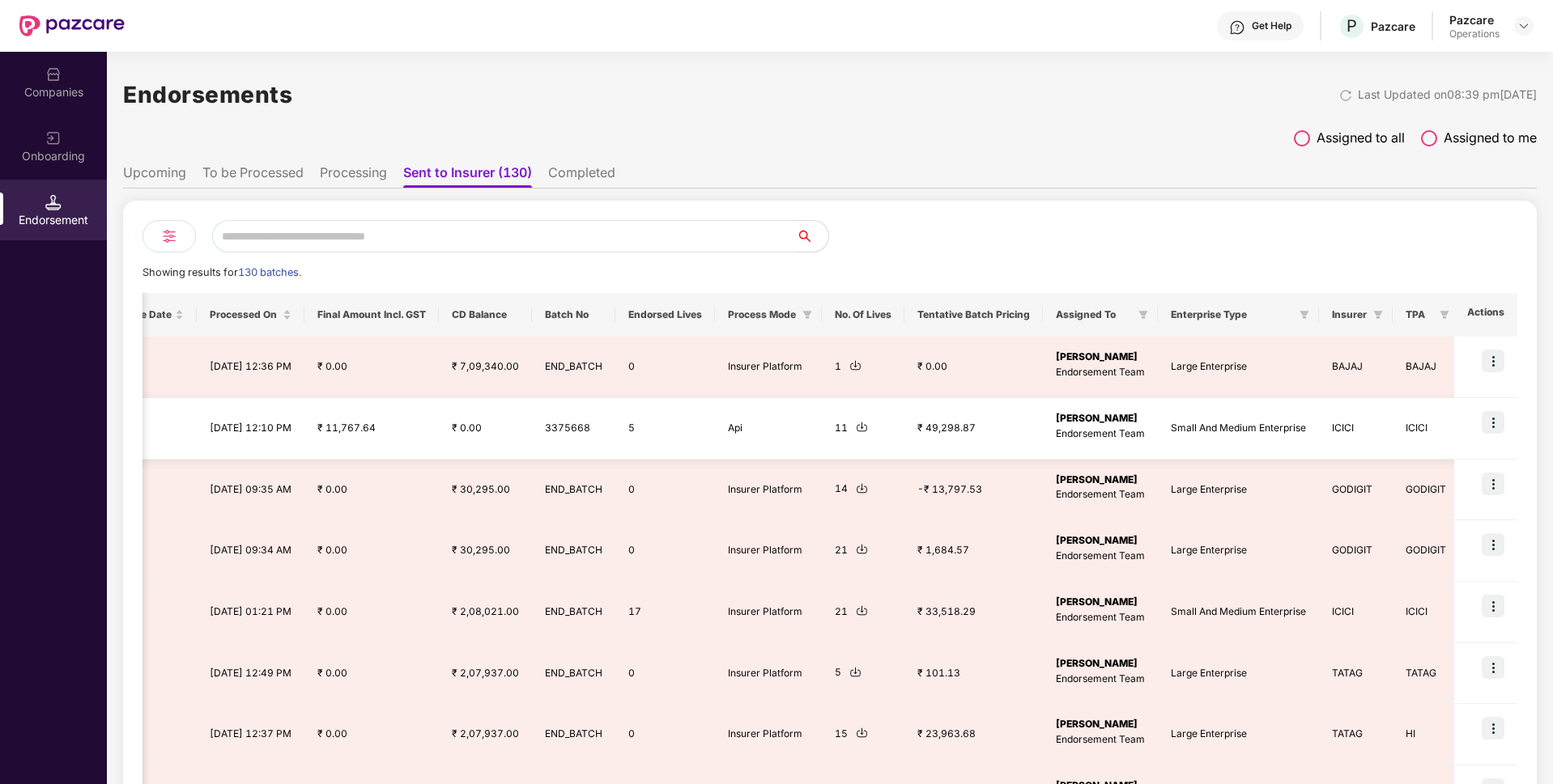
scroll to position [0, 2]
click at [1494, 420] on img at bounding box center [1493, 422] width 23 height 23
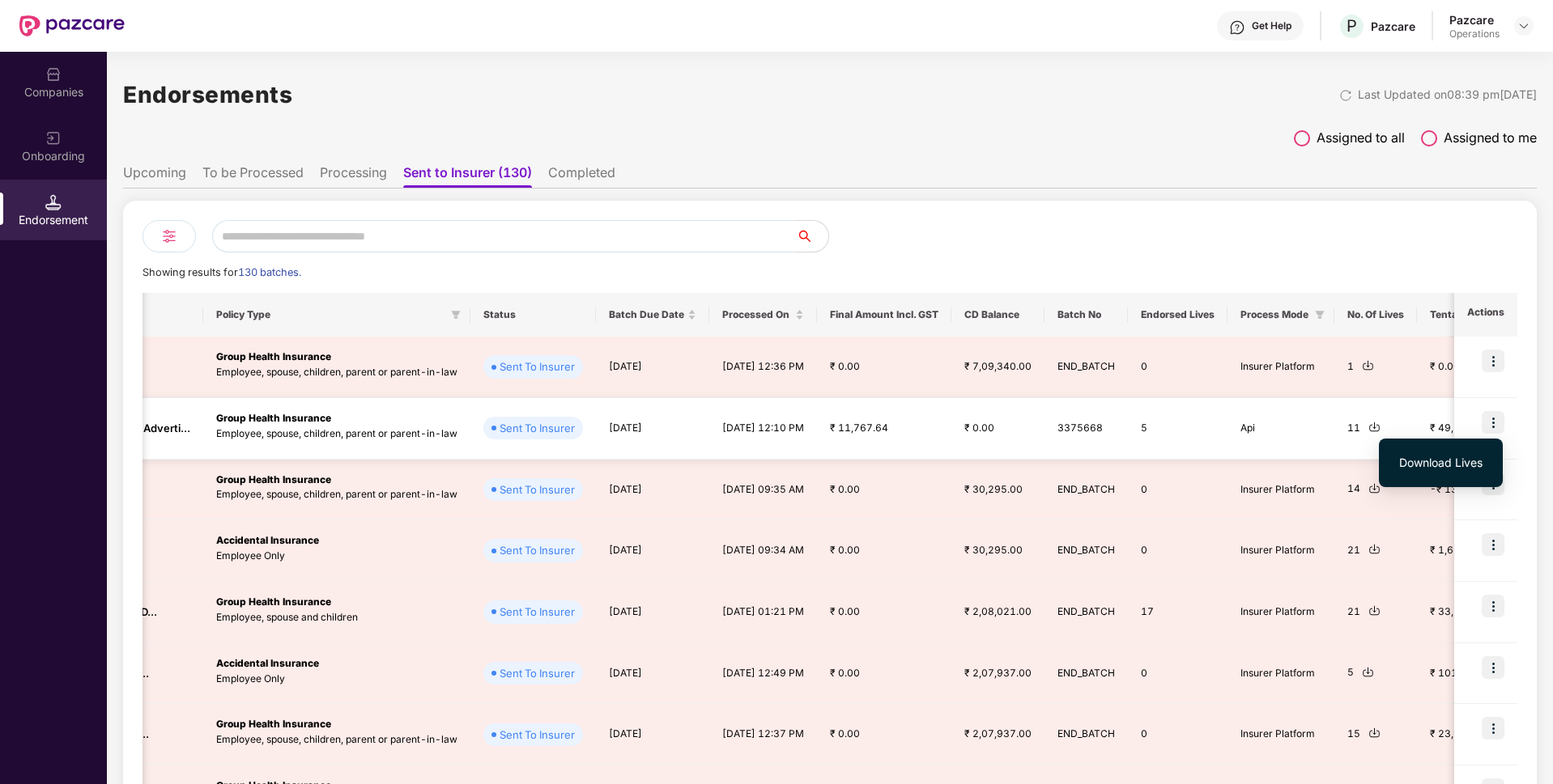
scroll to position [0, 0]
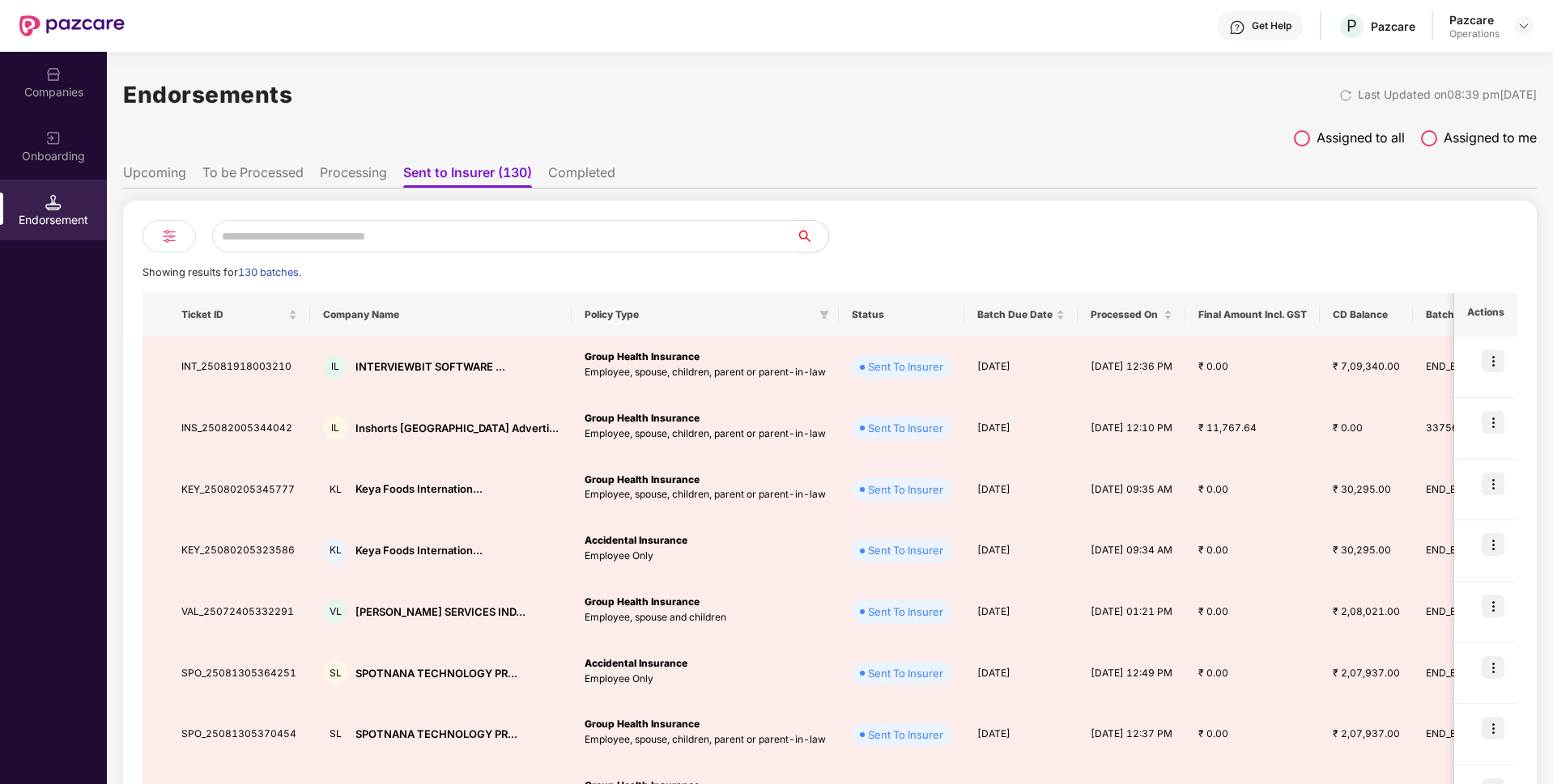
click at [363, 169] on li "Processing" at bounding box center [354, 176] width 67 height 24
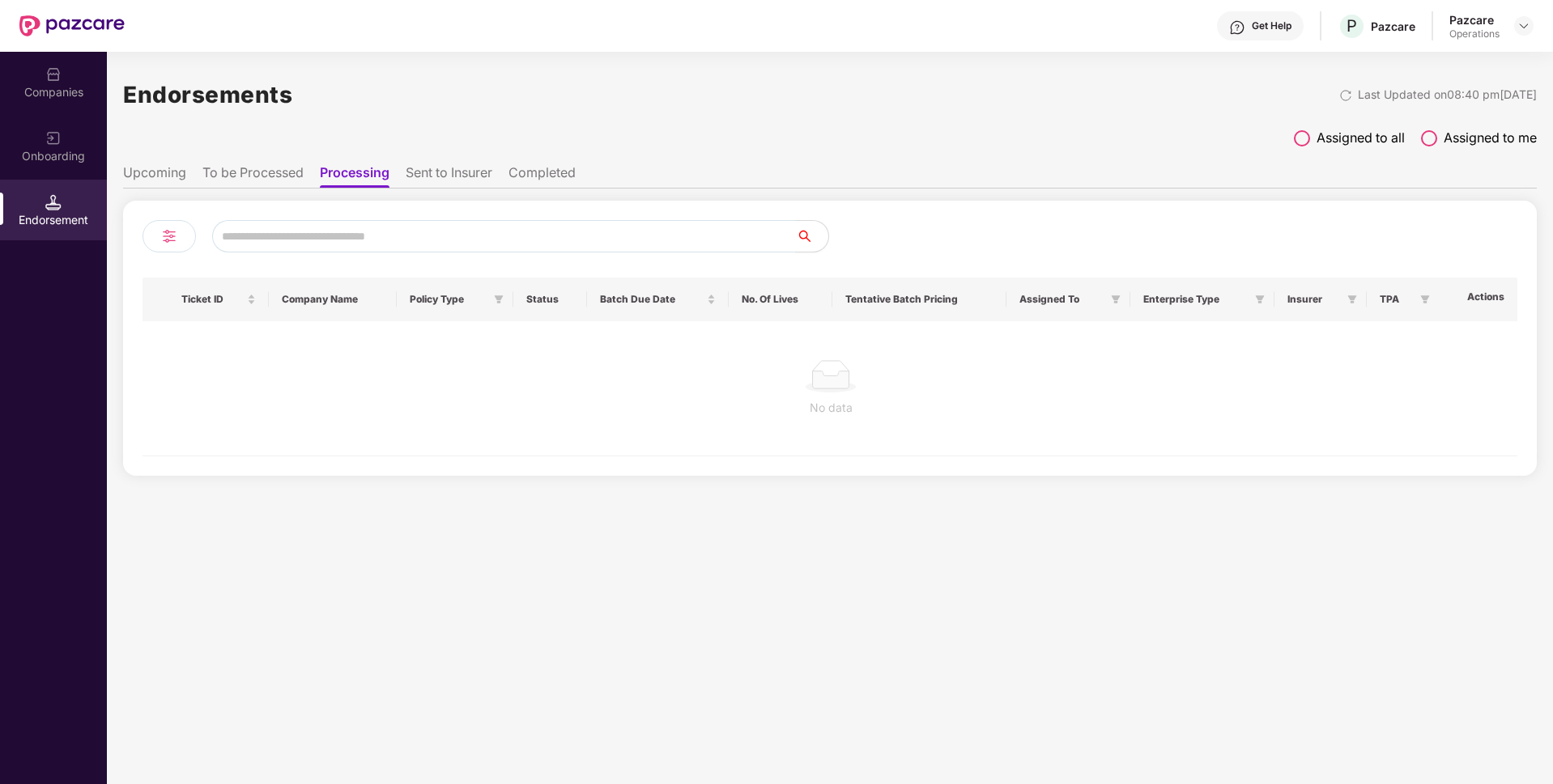
click at [270, 167] on li "To be Processed" at bounding box center [253, 176] width 102 height 24
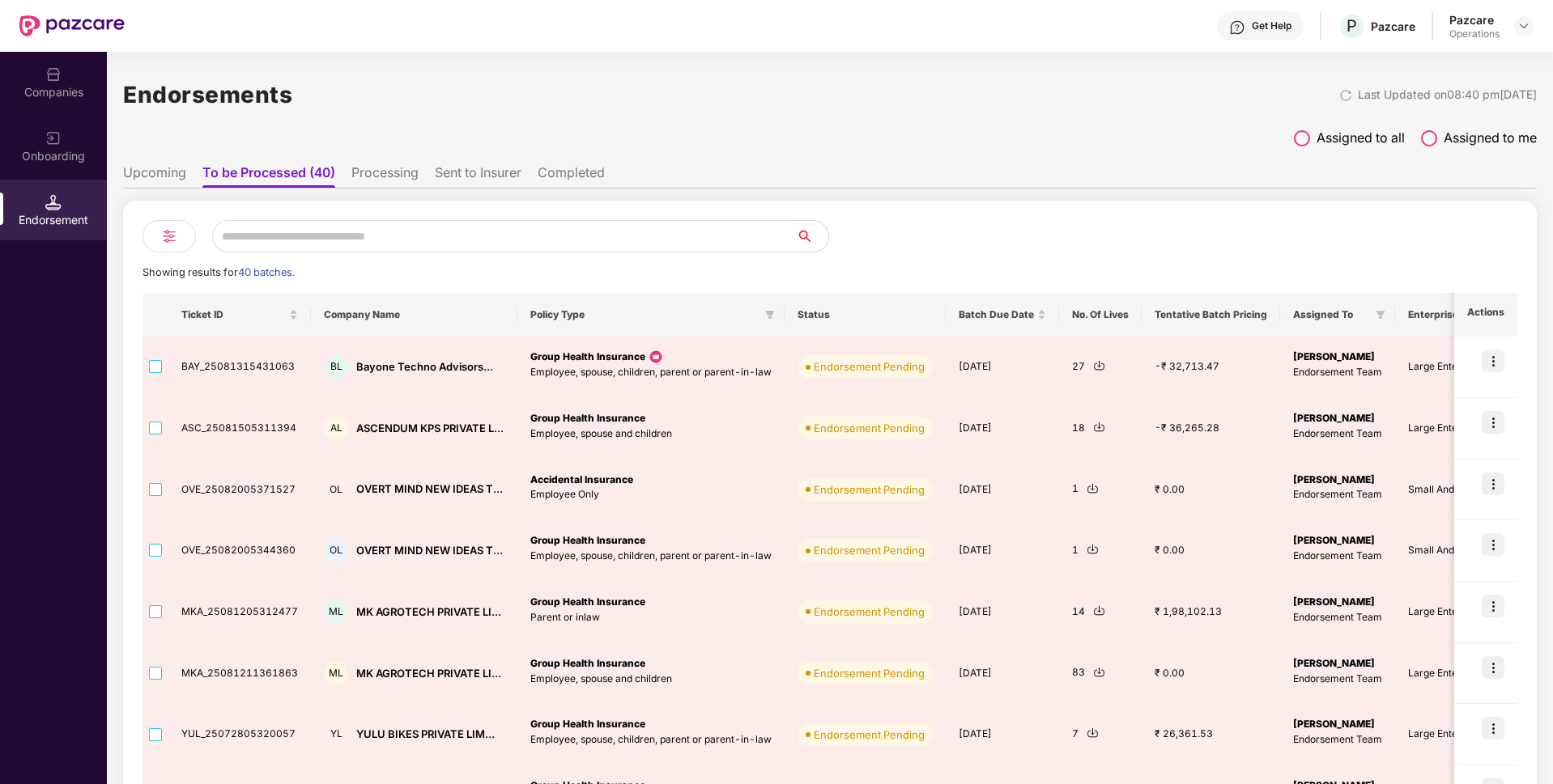
click at [156, 237] on div at bounding box center [170, 236] width 54 height 33
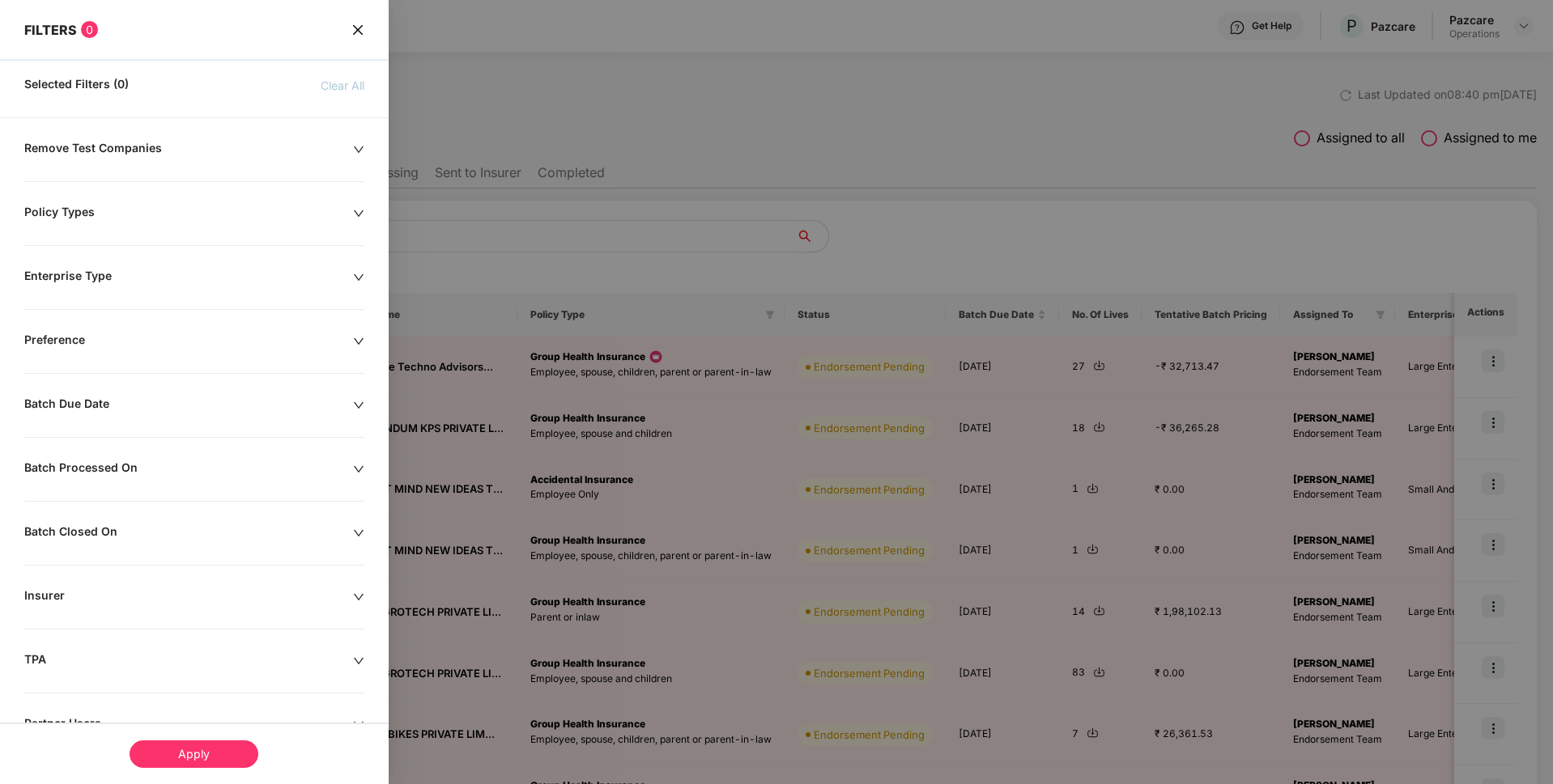
scroll to position [124, 0]
click at [208, 657] on div "Process Mode" at bounding box center [188, 664] width 328 height 18
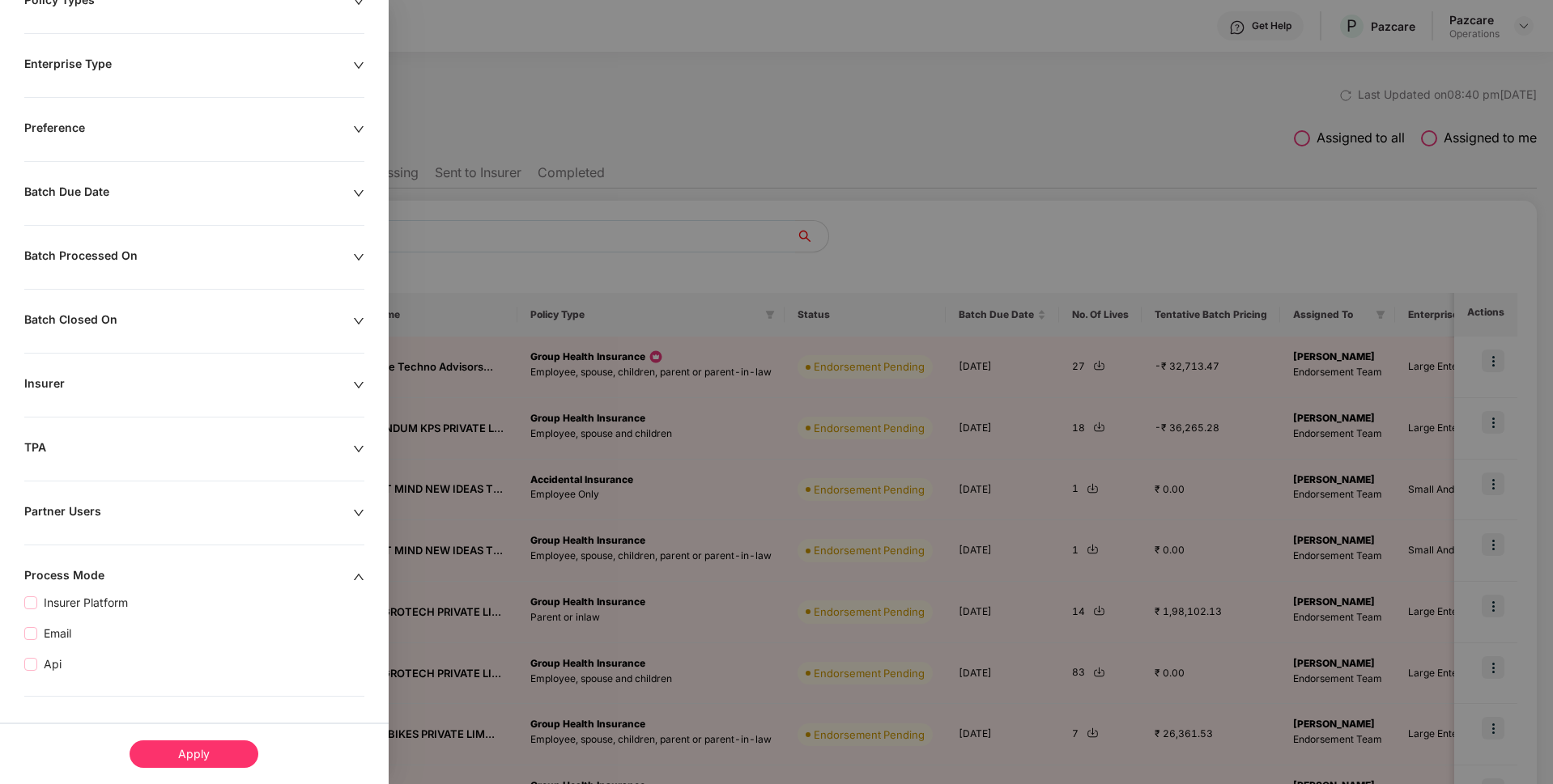
click at [196, 447] on div "TPA" at bounding box center [188, 448] width 328 height 18
click at [249, 379] on div "Insurer" at bounding box center [188, 384] width 328 height 18
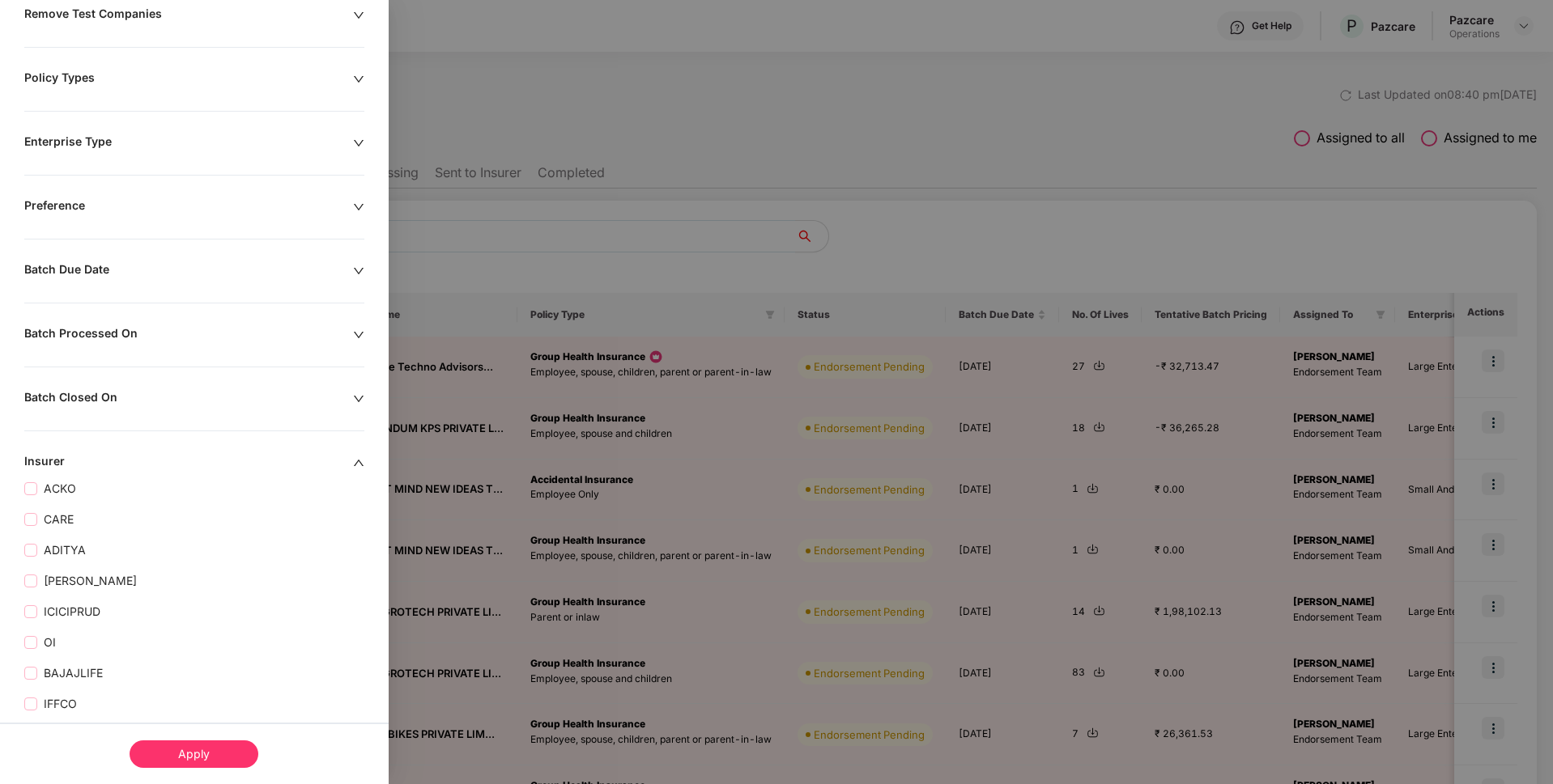
scroll to position [123, 0]
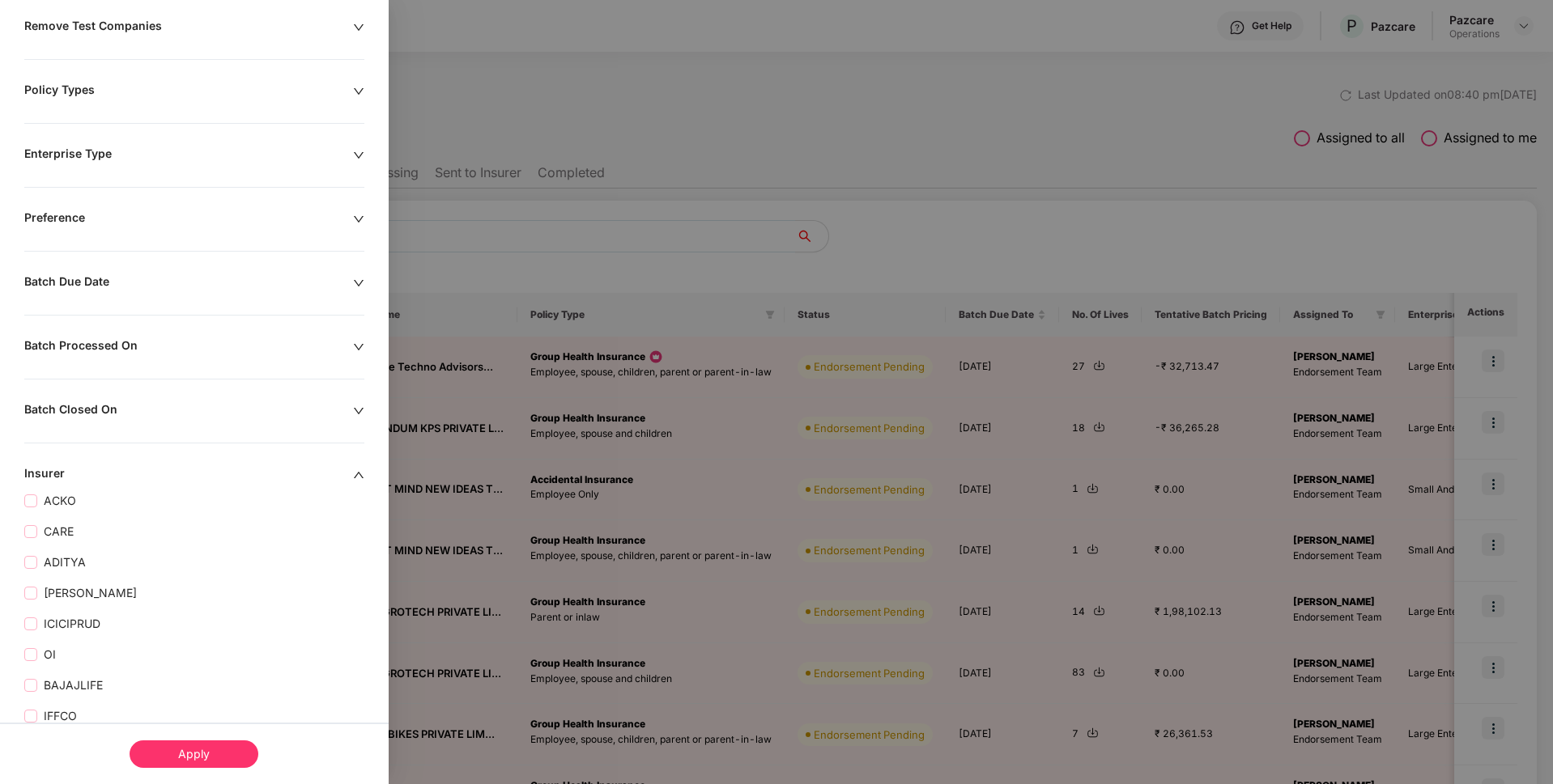
click at [223, 404] on div "Batch Closed On" at bounding box center [188, 410] width 328 height 18
click at [214, 349] on div "Batch Processed On" at bounding box center [188, 347] width 328 height 18
click at [242, 275] on div "Batch Due Date" at bounding box center [188, 283] width 328 height 18
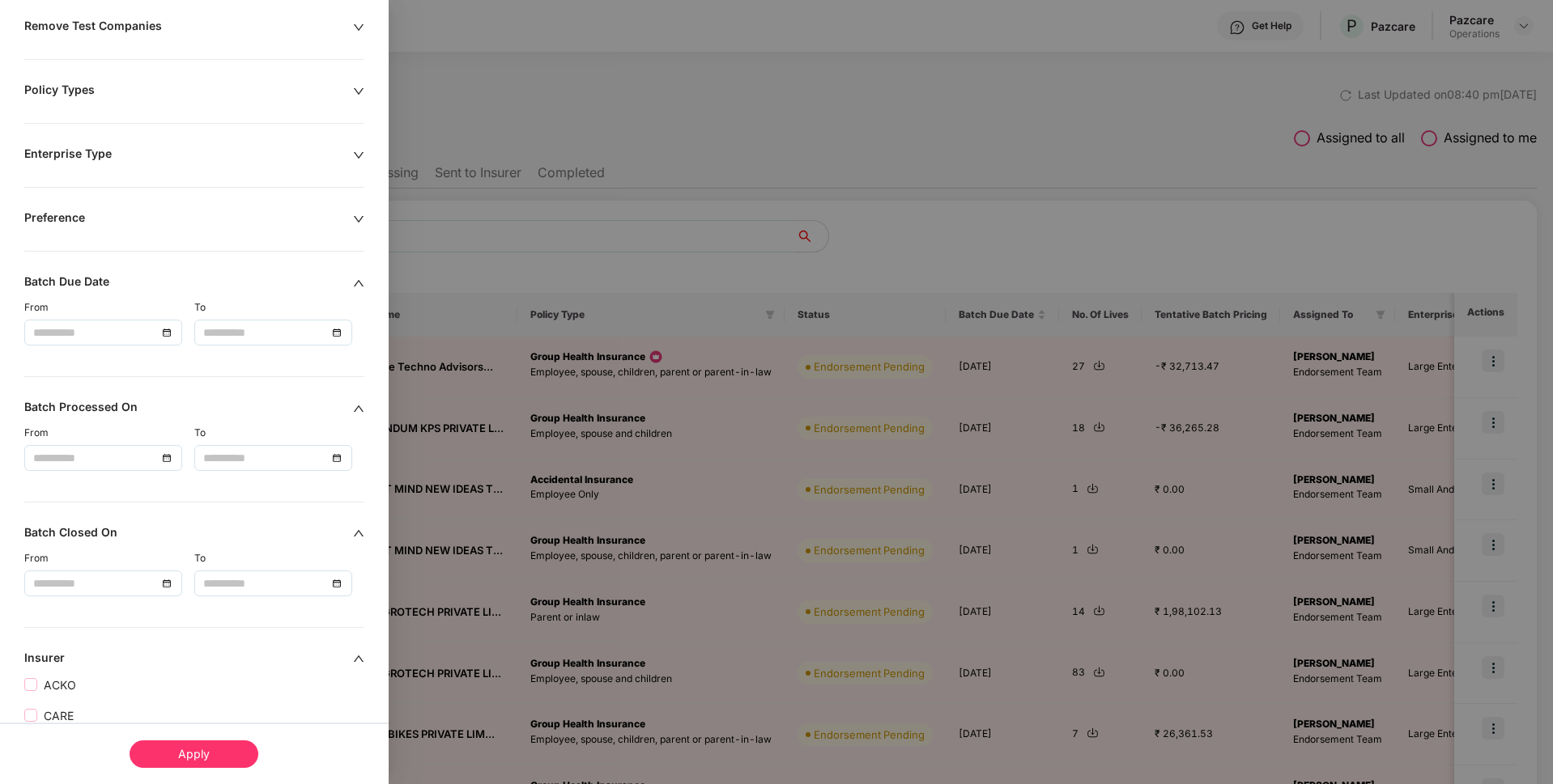
click at [239, 215] on div "Preference" at bounding box center [188, 219] width 328 height 18
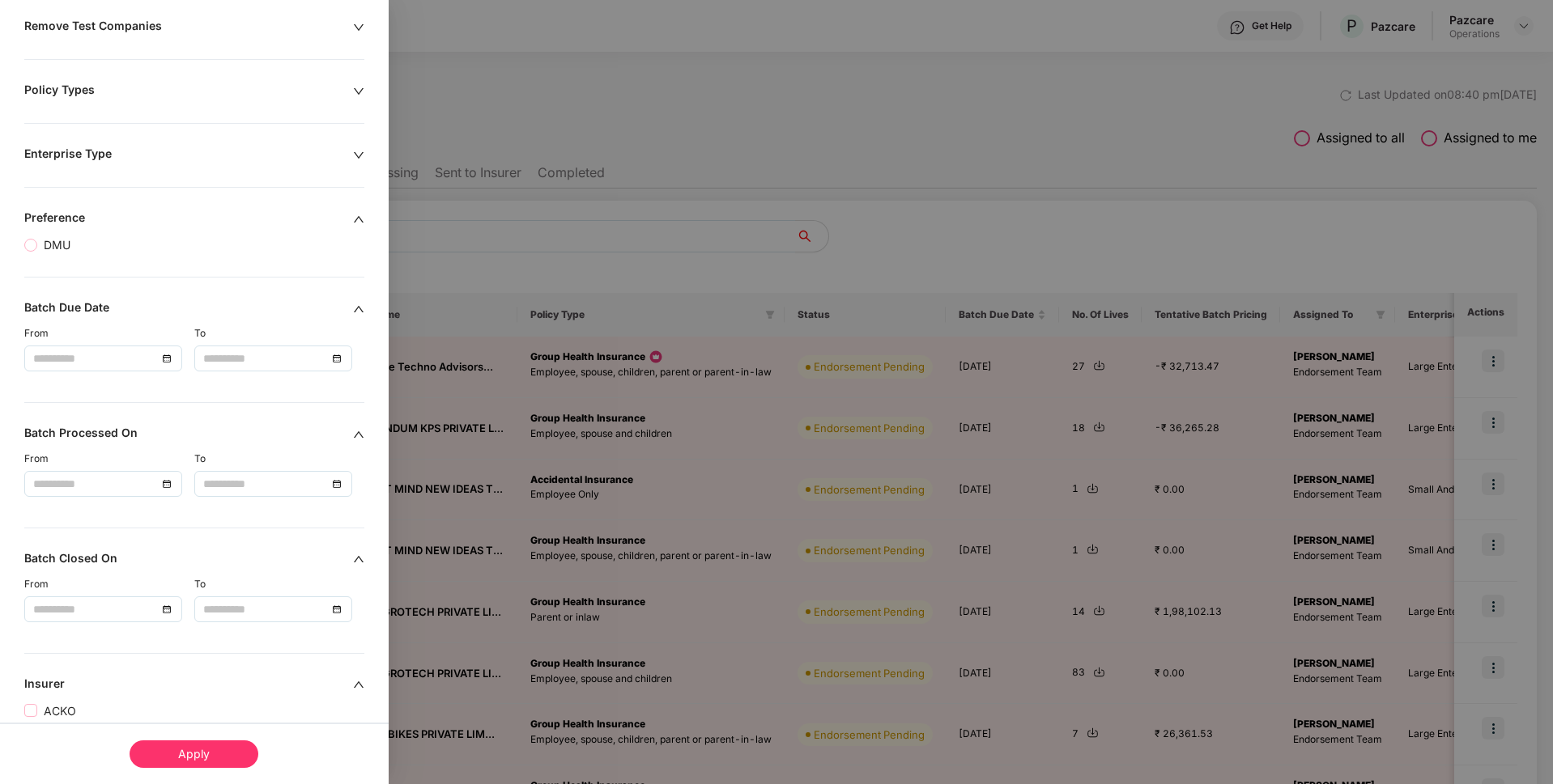
scroll to position [0, 0]
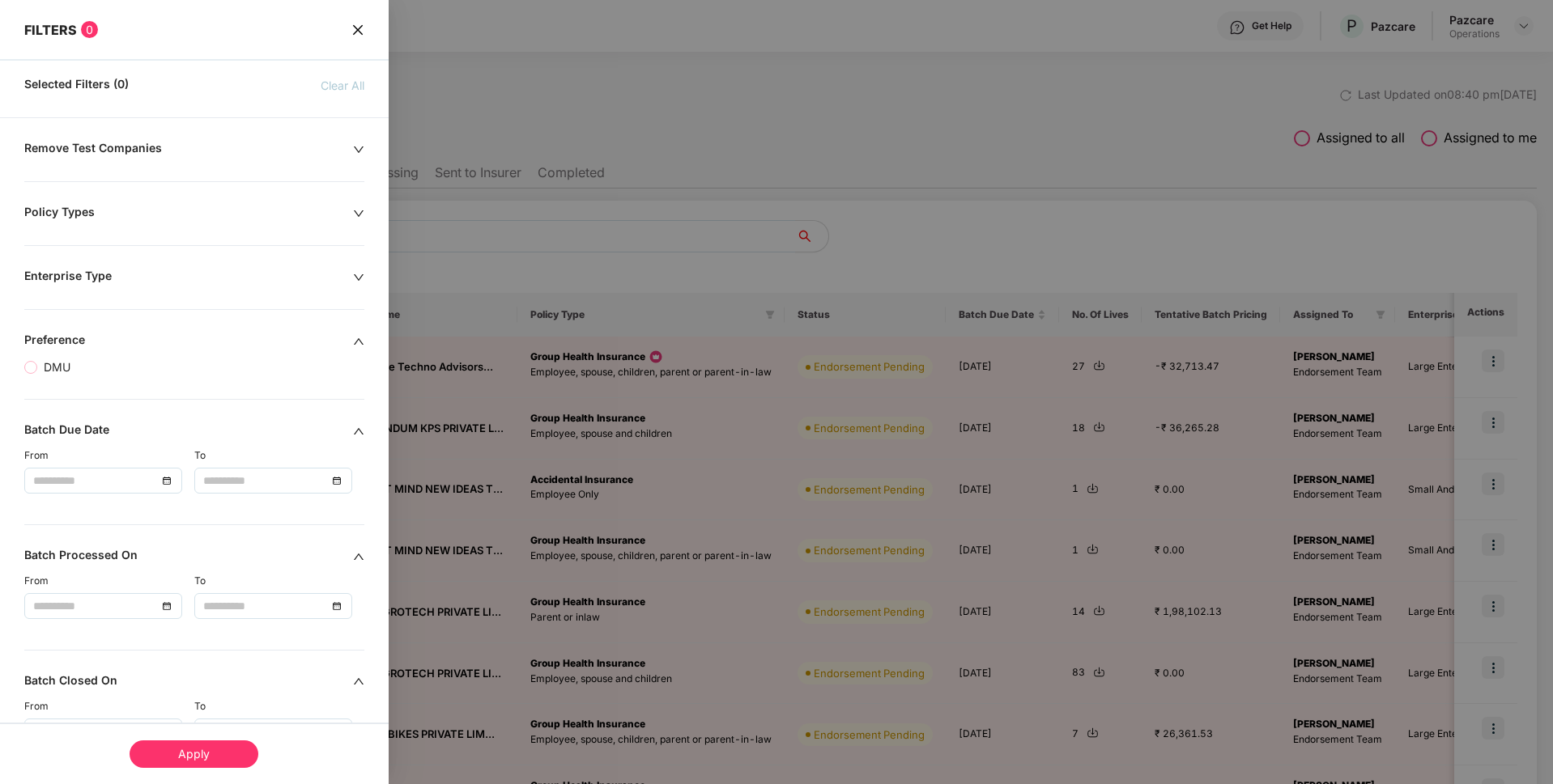
click at [160, 281] on div "Enterprise Type" at bounding box center [188, 277] width 328 height 18
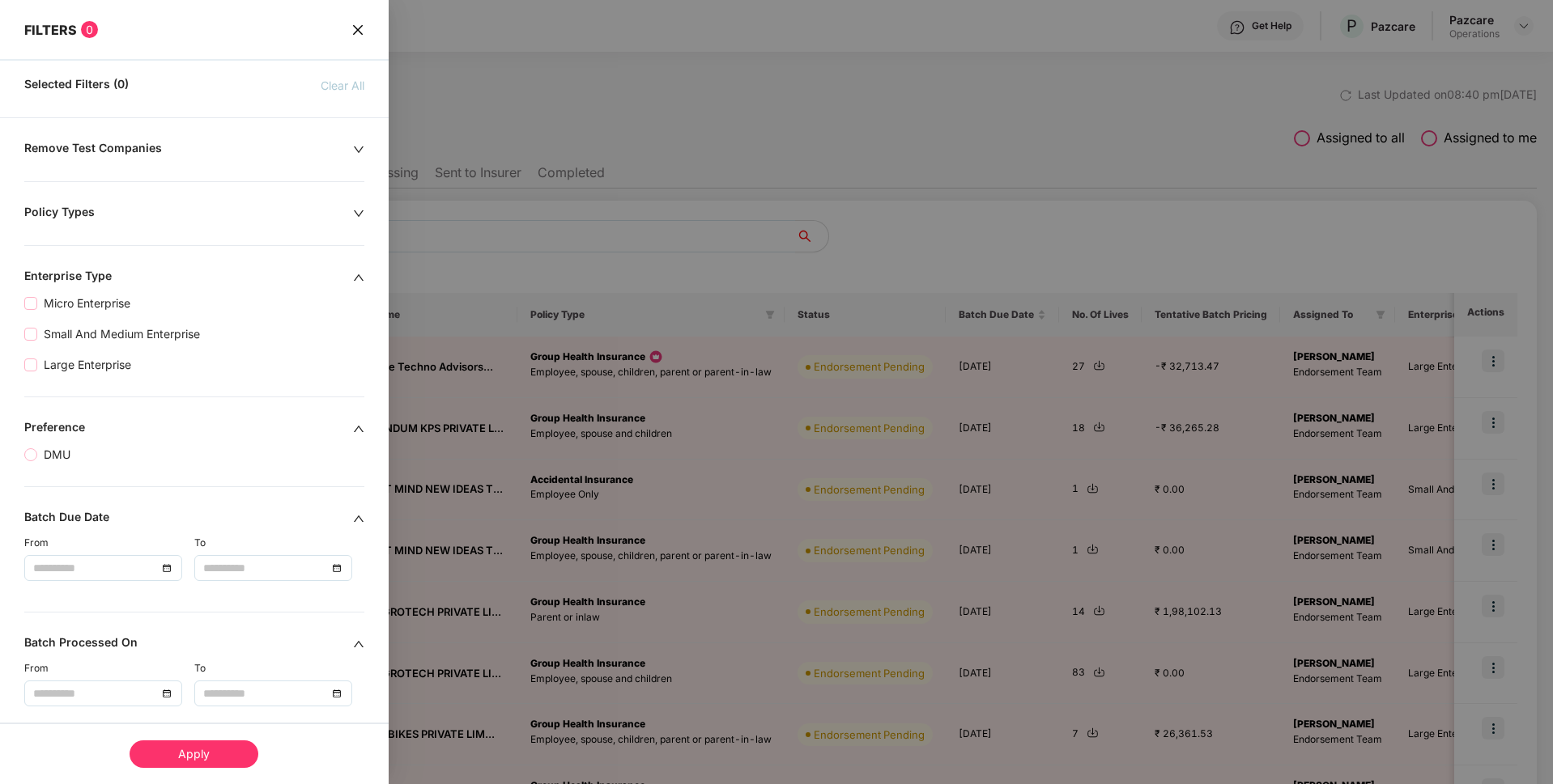
click at [228, 212] on div "Policy Types" at bounding box center [188, 213] width 328 height 18
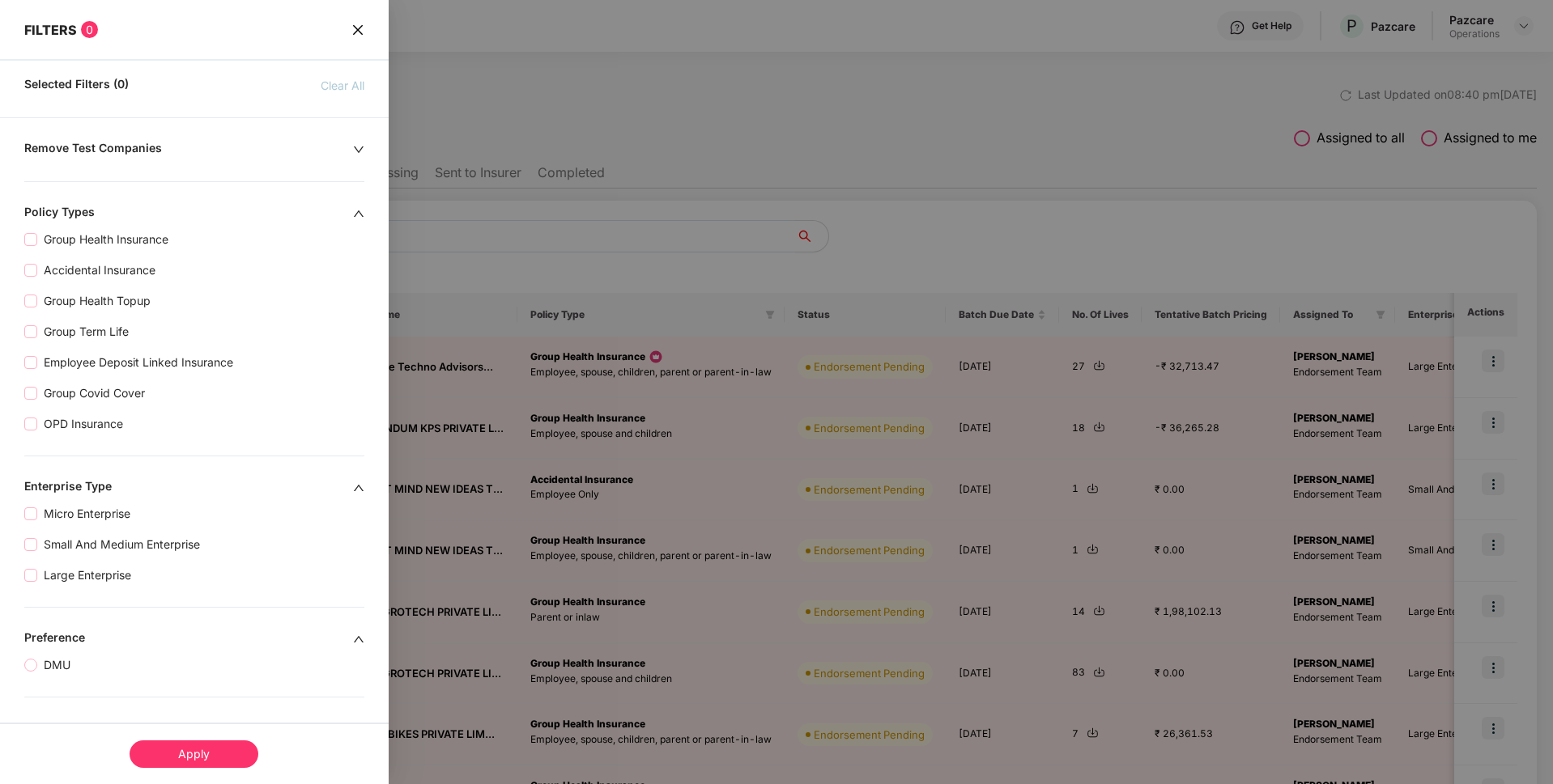
click at [191, 144] on div "Remove Test Companies" at bounding box center [188, 149] width 328 height 18
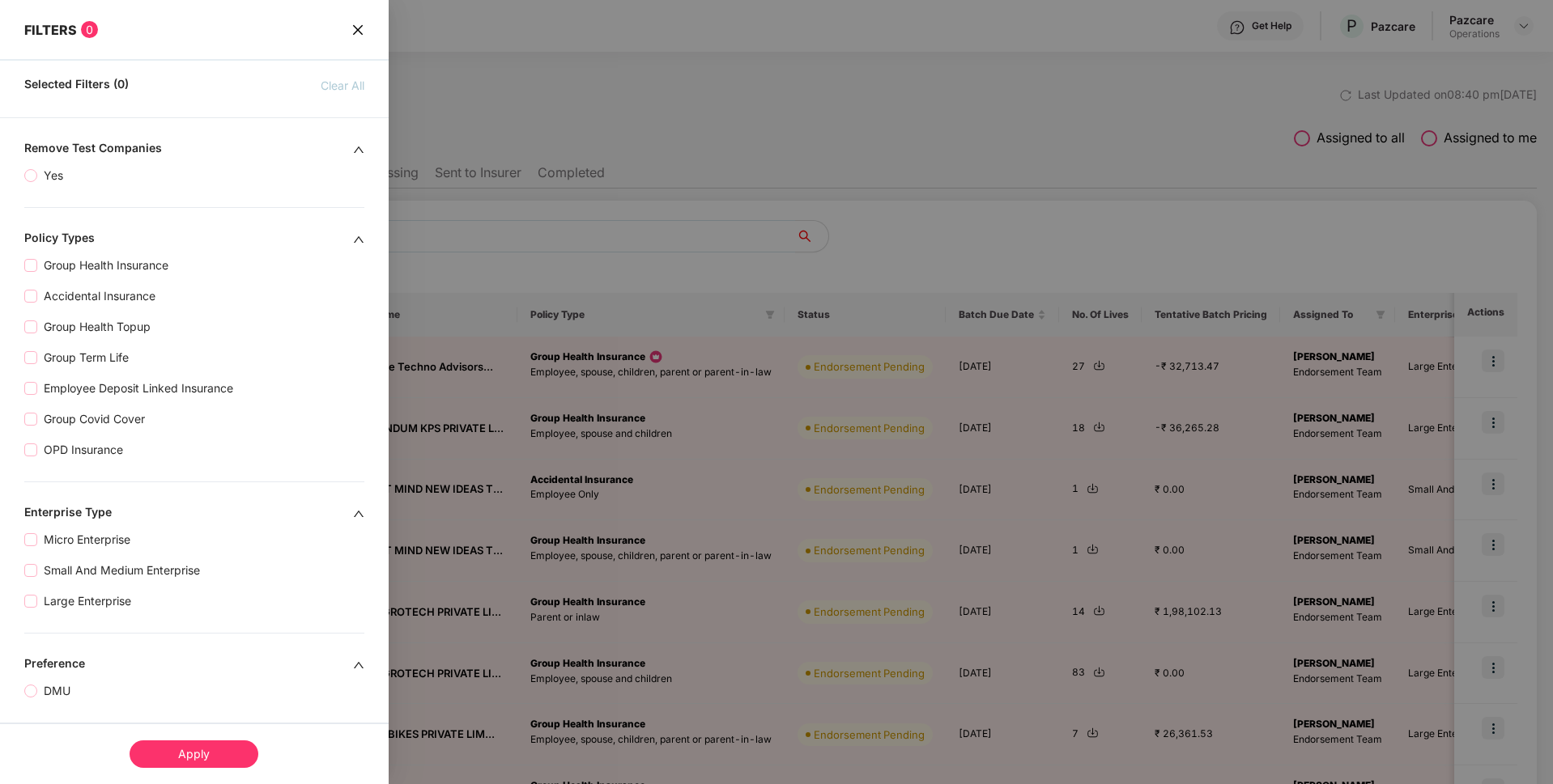
click at [201, 76] on div "Selected Filters (0) Clear All" at bounding box center [194, 81] width 389 height 26
click at [358, 25] on icon "close" at bounding box center [357, 29] width 13 height 13
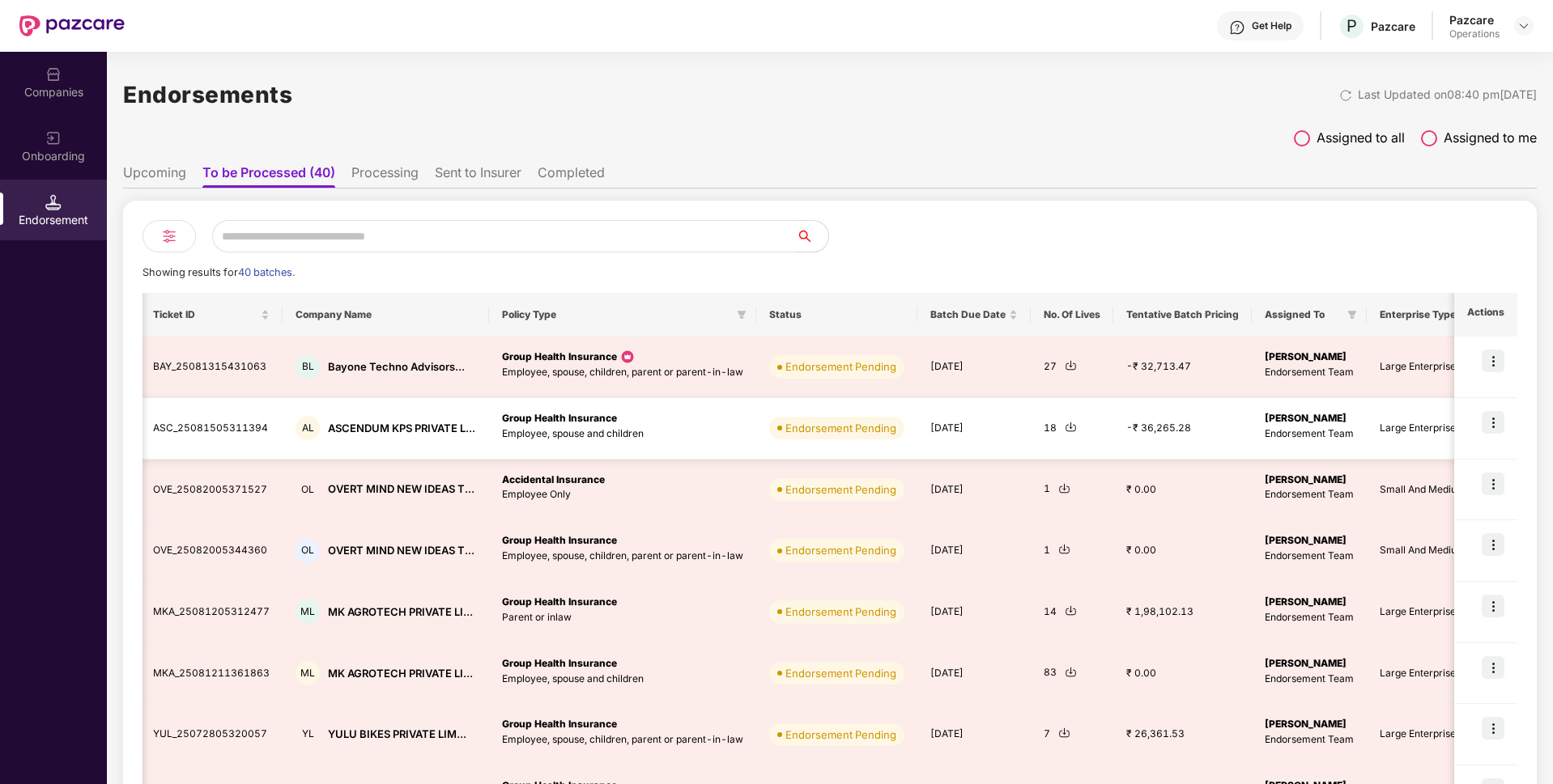
scroll to position [0, 29]
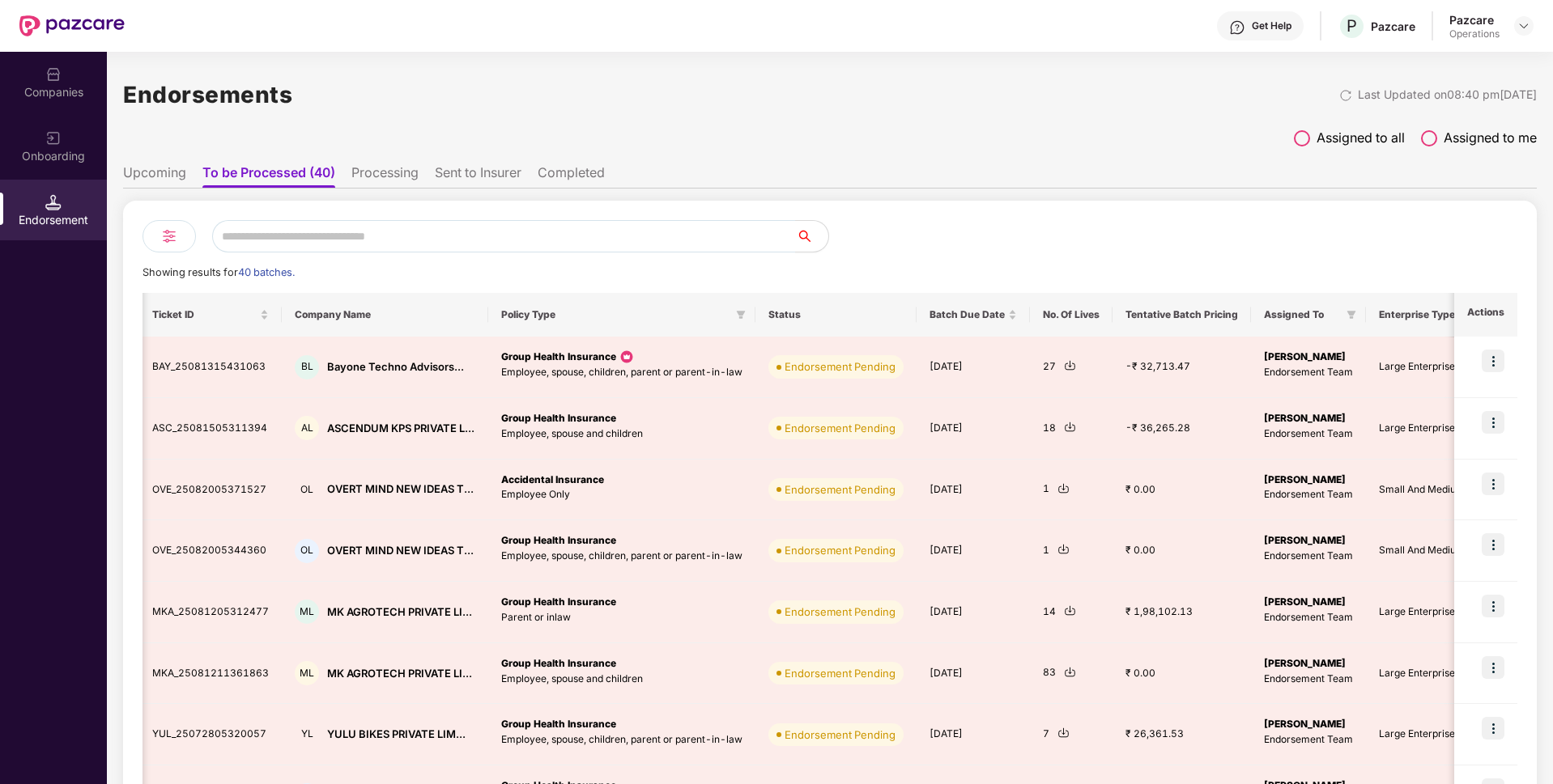
click at [177, 178] on li "Upcoming" at bounding box center [155, 176] width 63 height 24
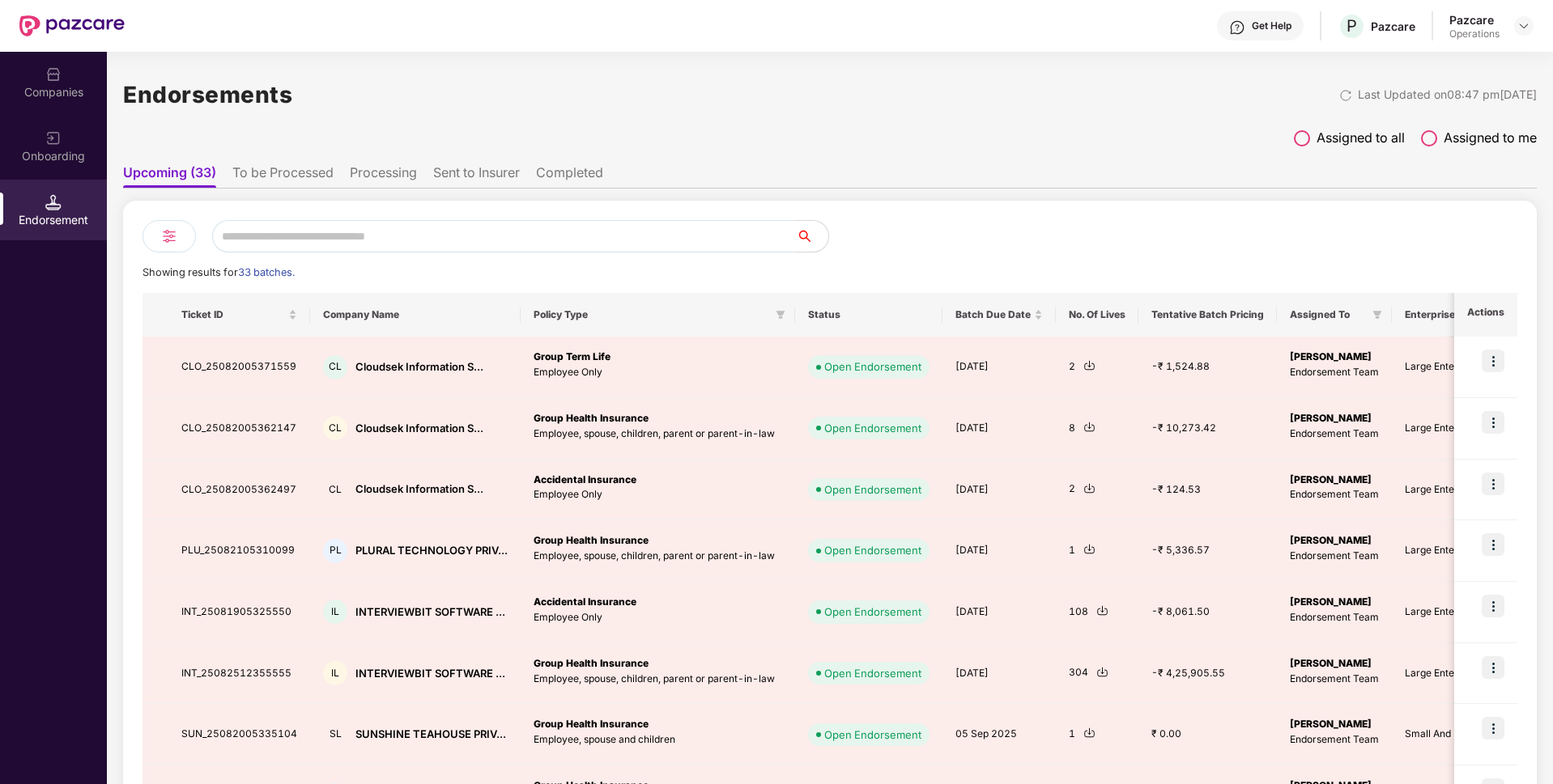
click at [365, 172] on li "Processing" at bounding box center [383, 176] width 67 height 24
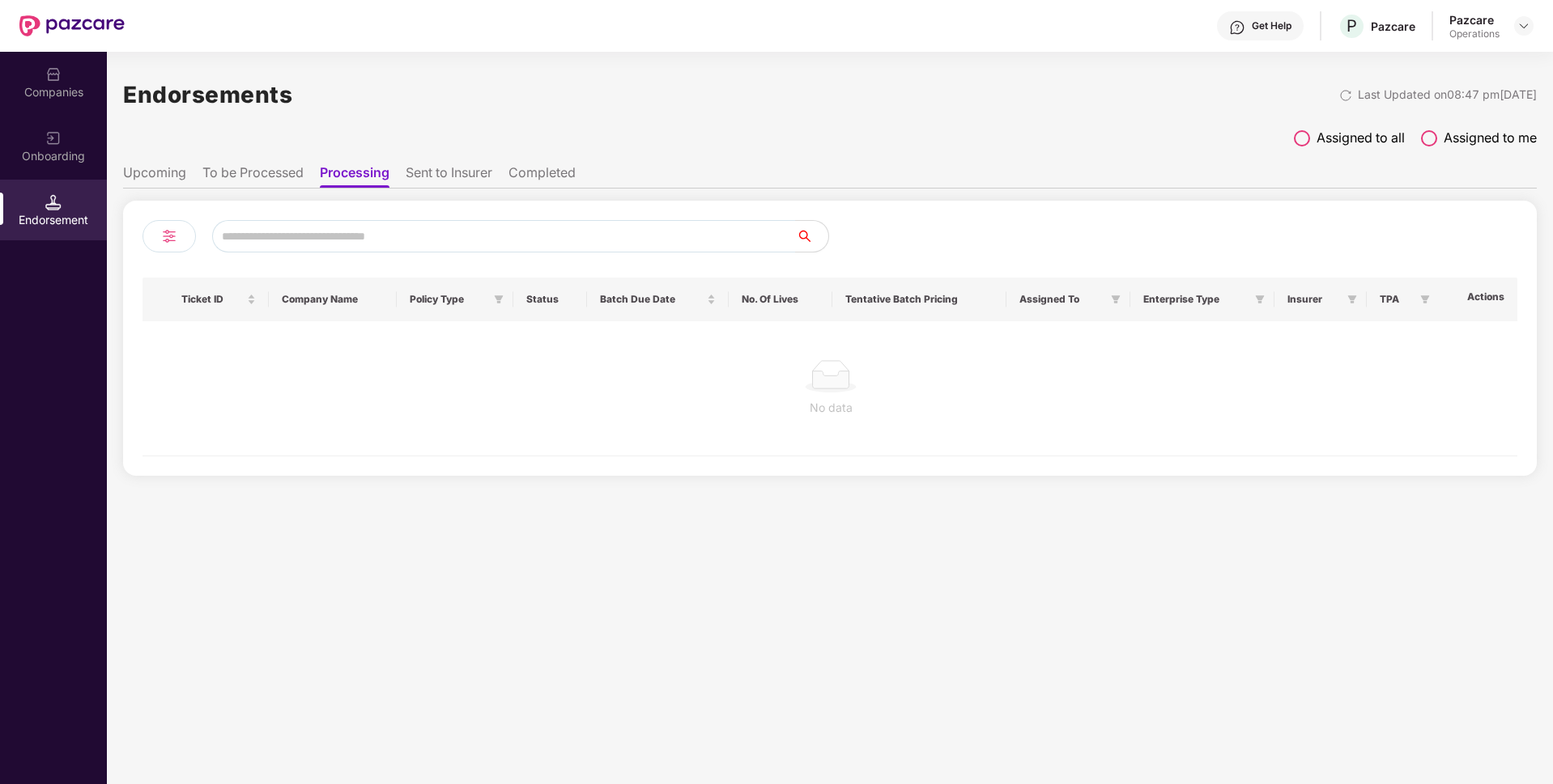
click at [471, 181] on li "Sent to Insurer" at bounding box center [449, 176] width 87 height 24
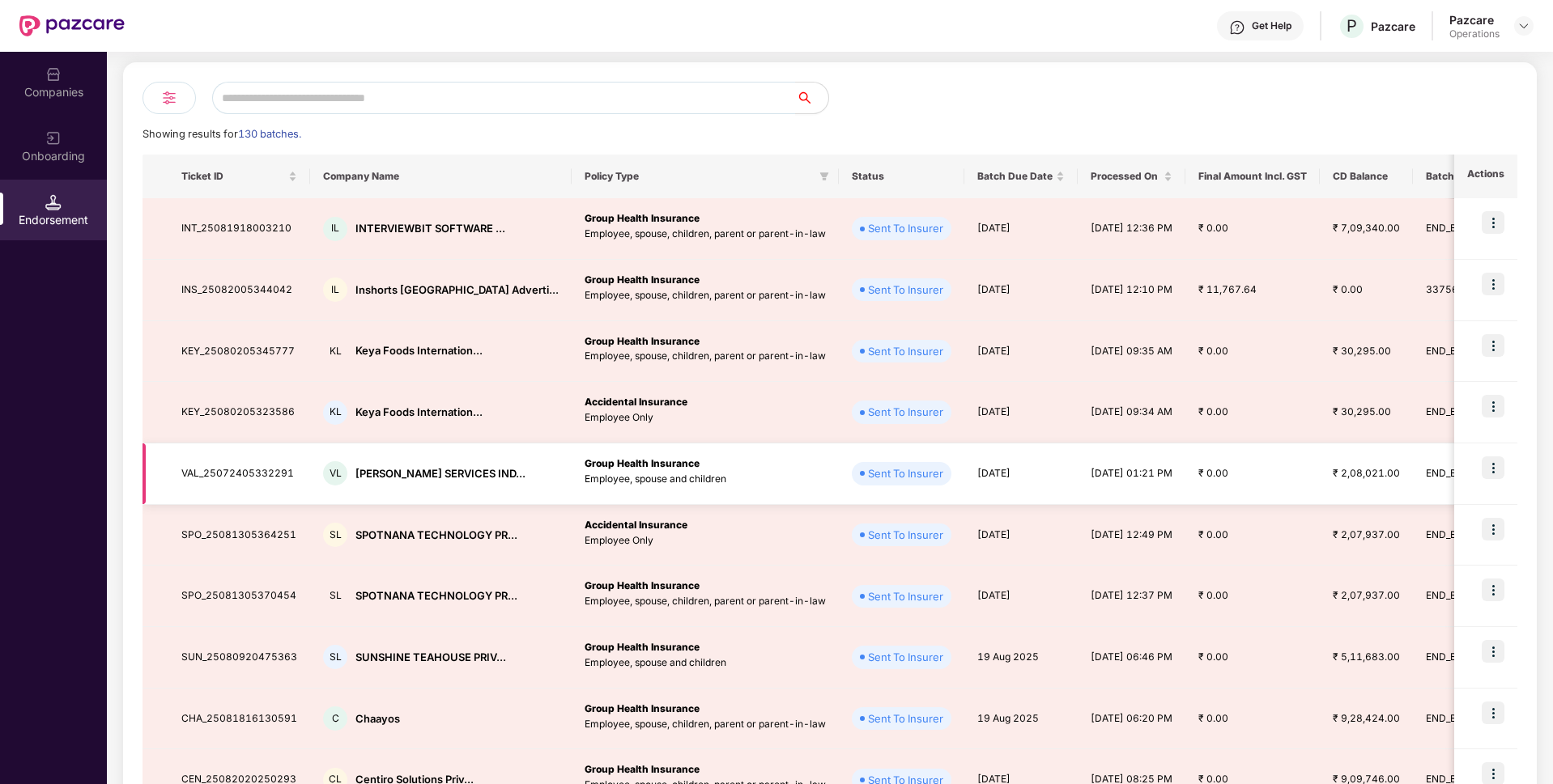
scroll to position [103, 0]
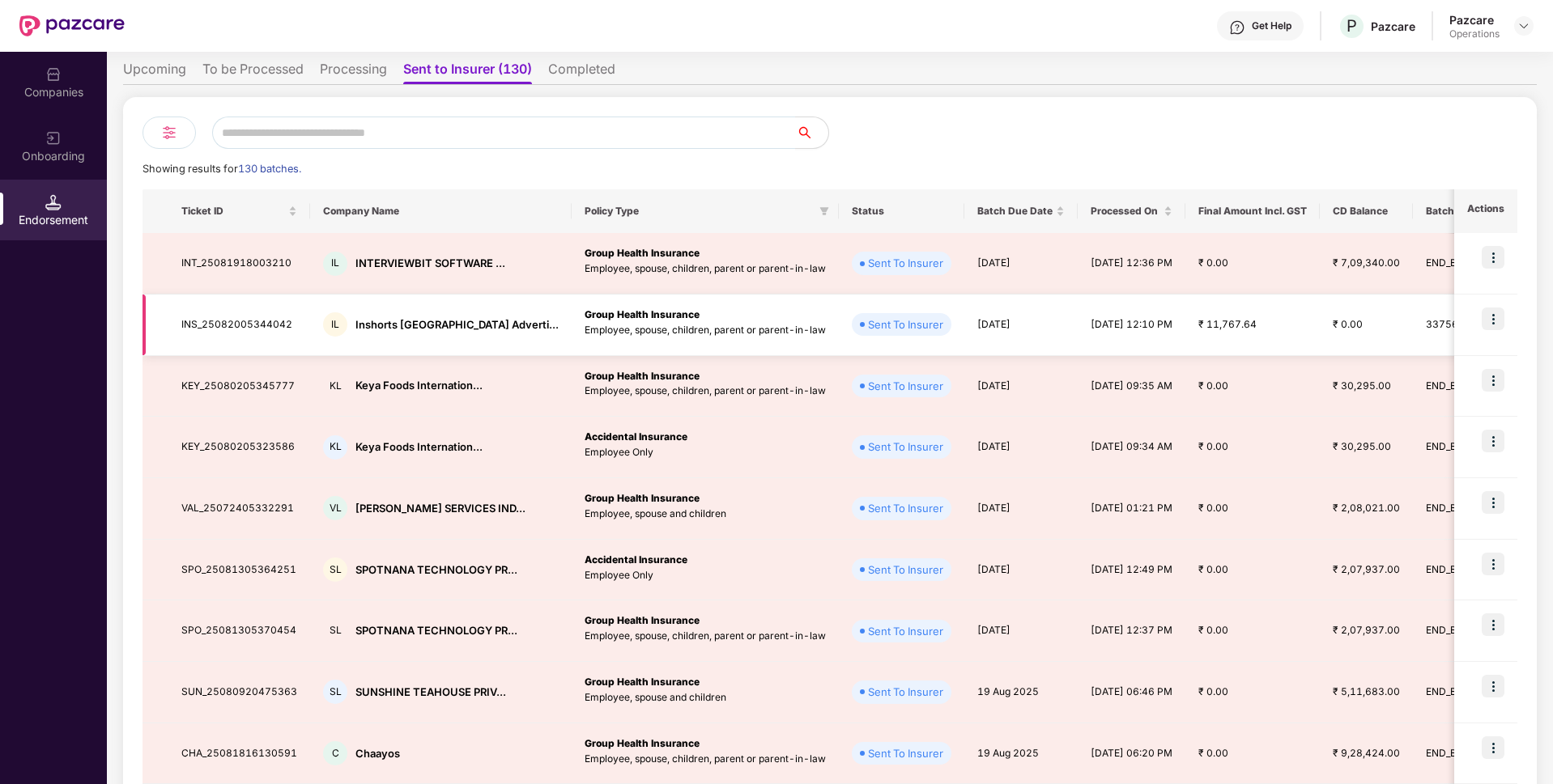
click at [1487, 321] on img at bounding box center [1493, 318] width 23 height 23
click at [1424, 356] on span "Download Lives" at bounding box center [1441, 358] width 83 height 18
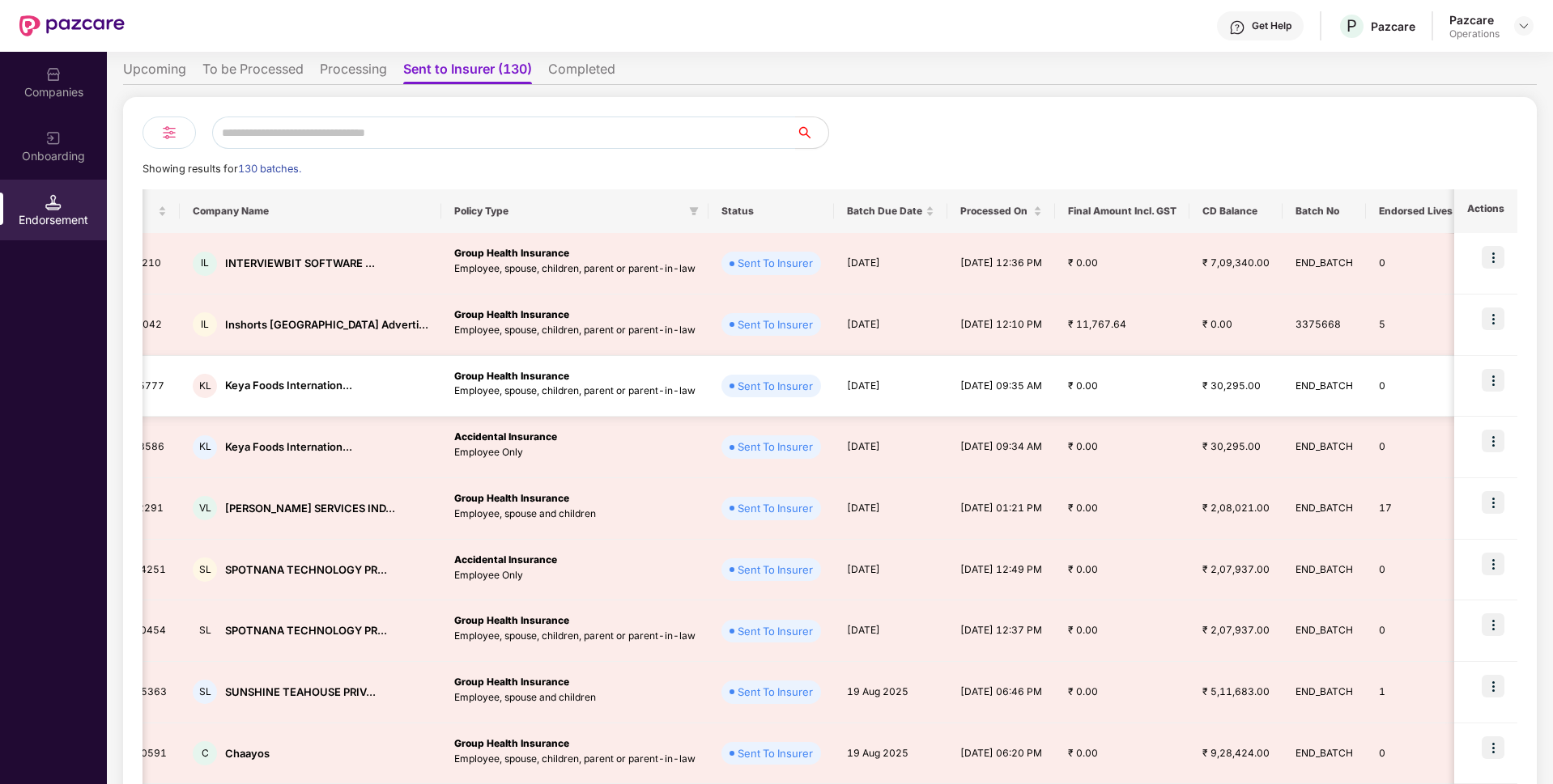
scroll to position [0, 131]
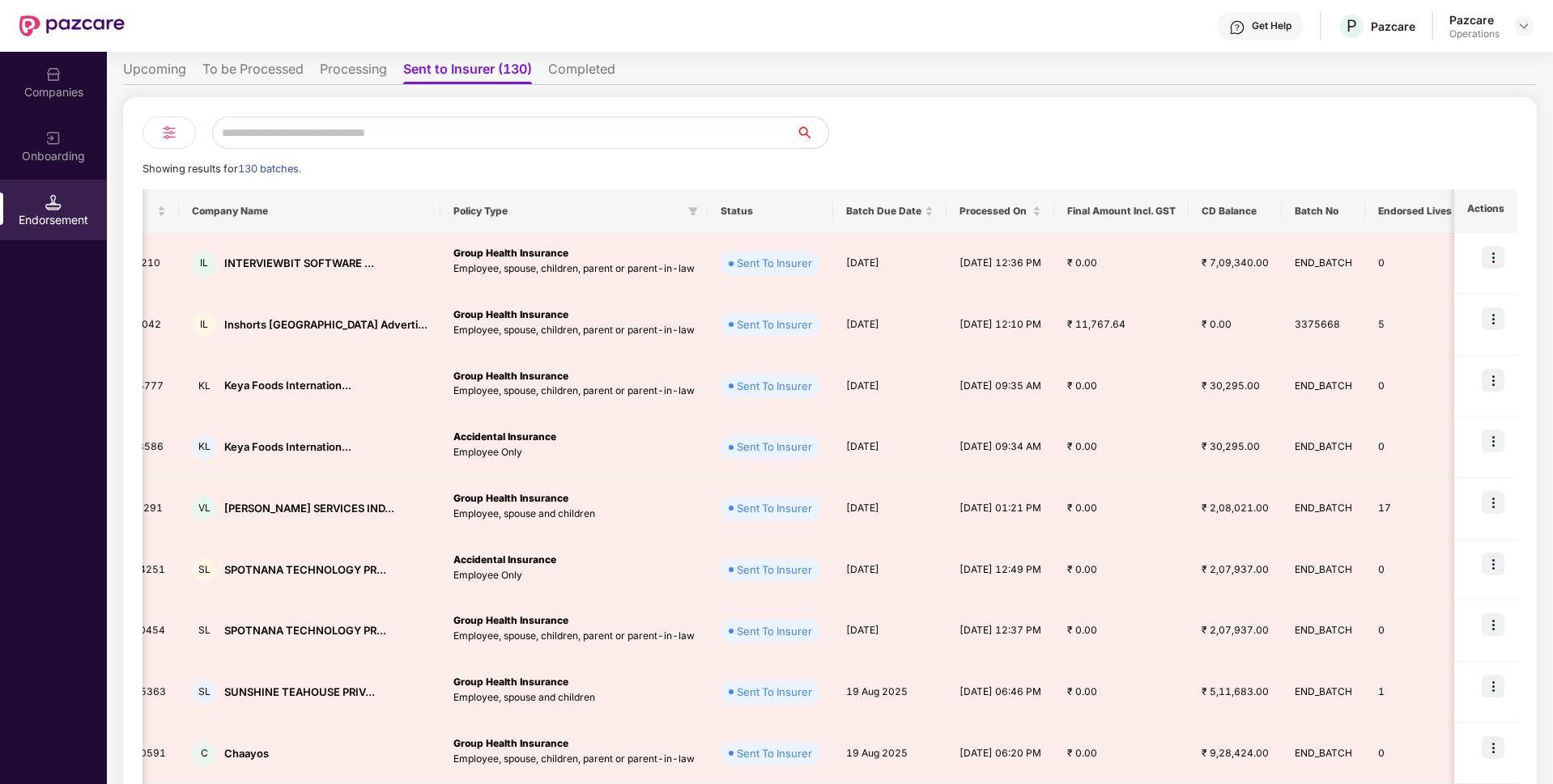
click at [601, 68] on li "Completed" at bounding box center [582, 72] width 67 height 24
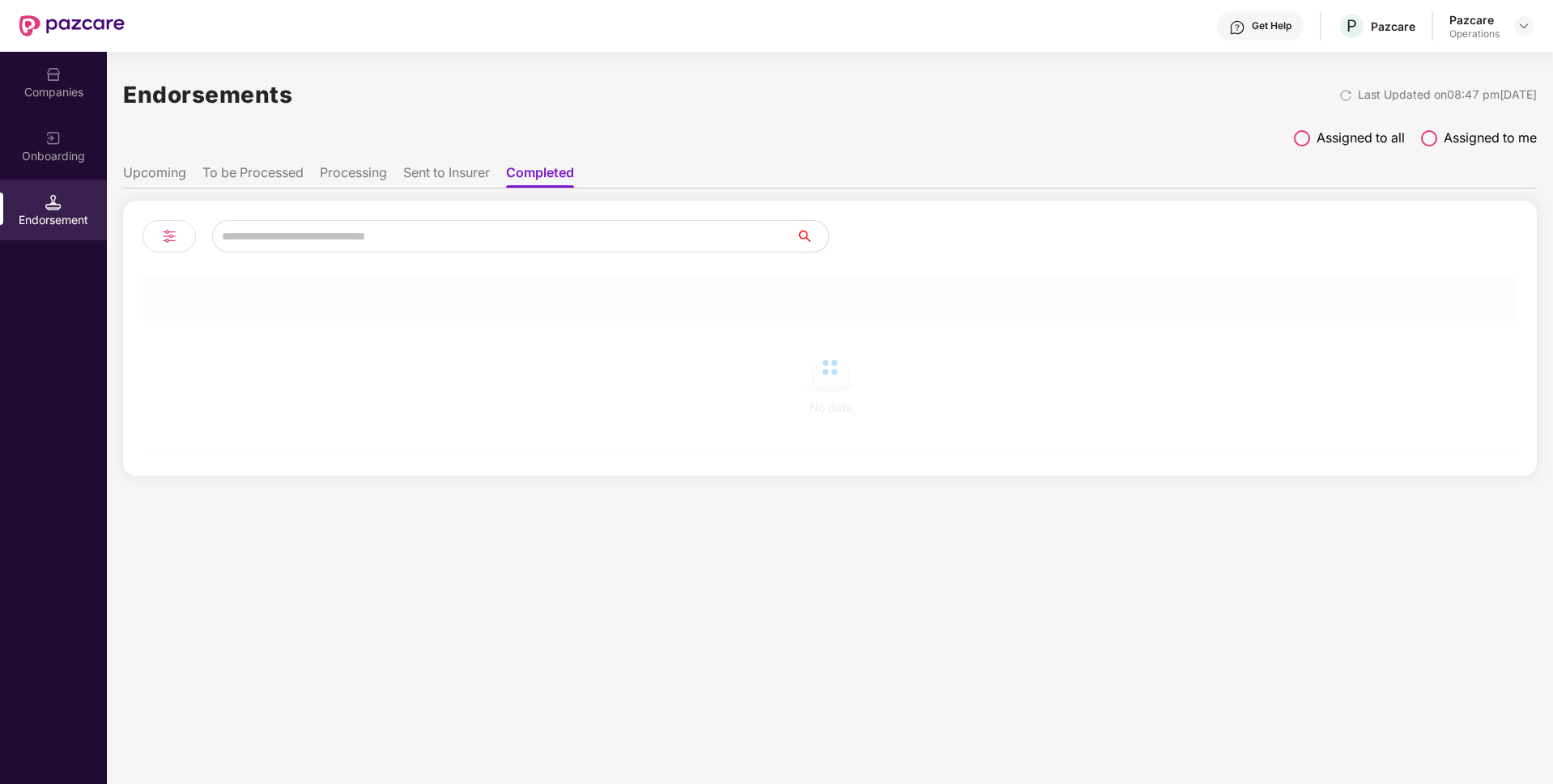
scroll to position [0, 0]
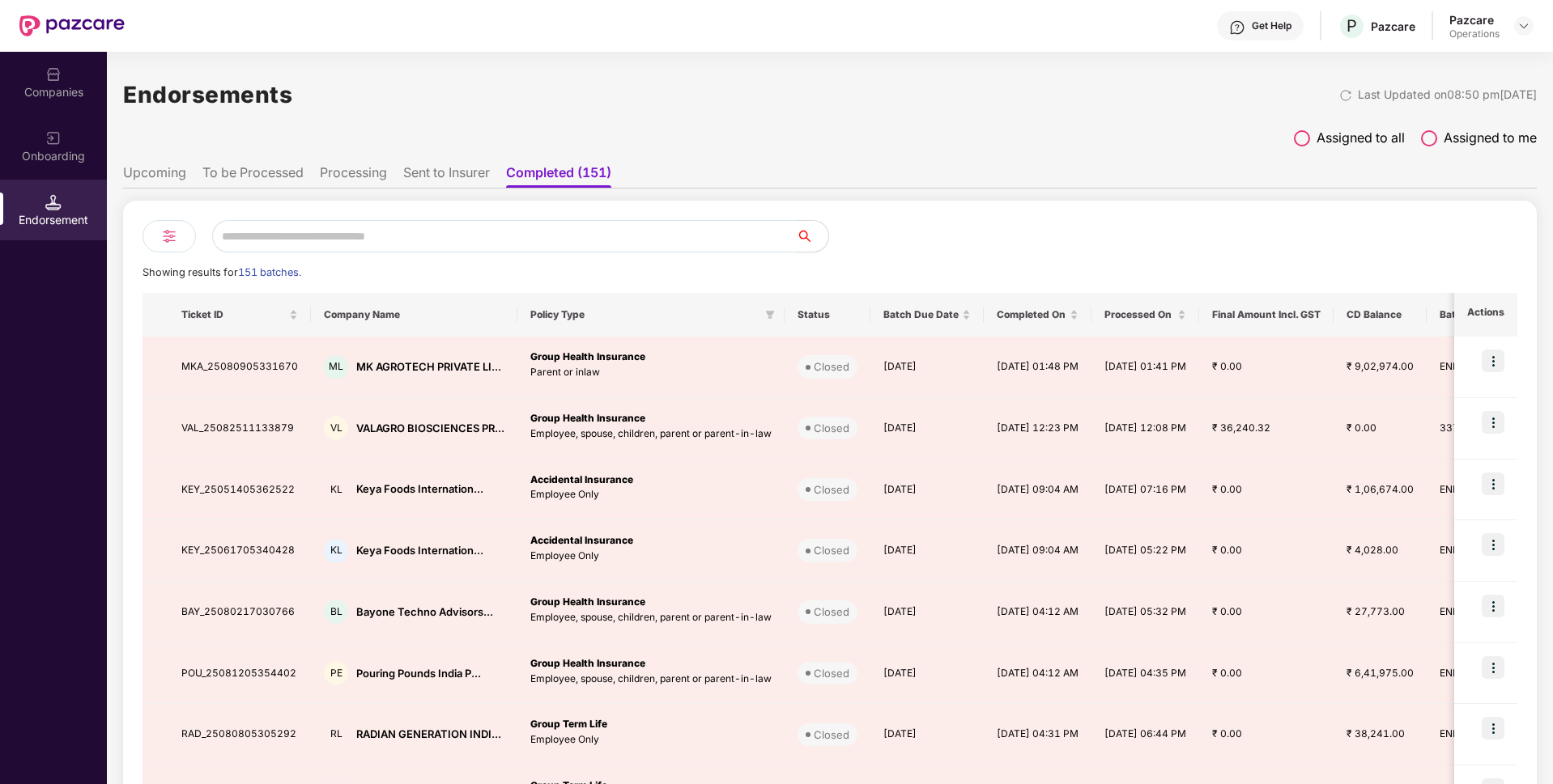
click at [506, 234] on input "text" at bounding box center [504, 236] width 584 height 33
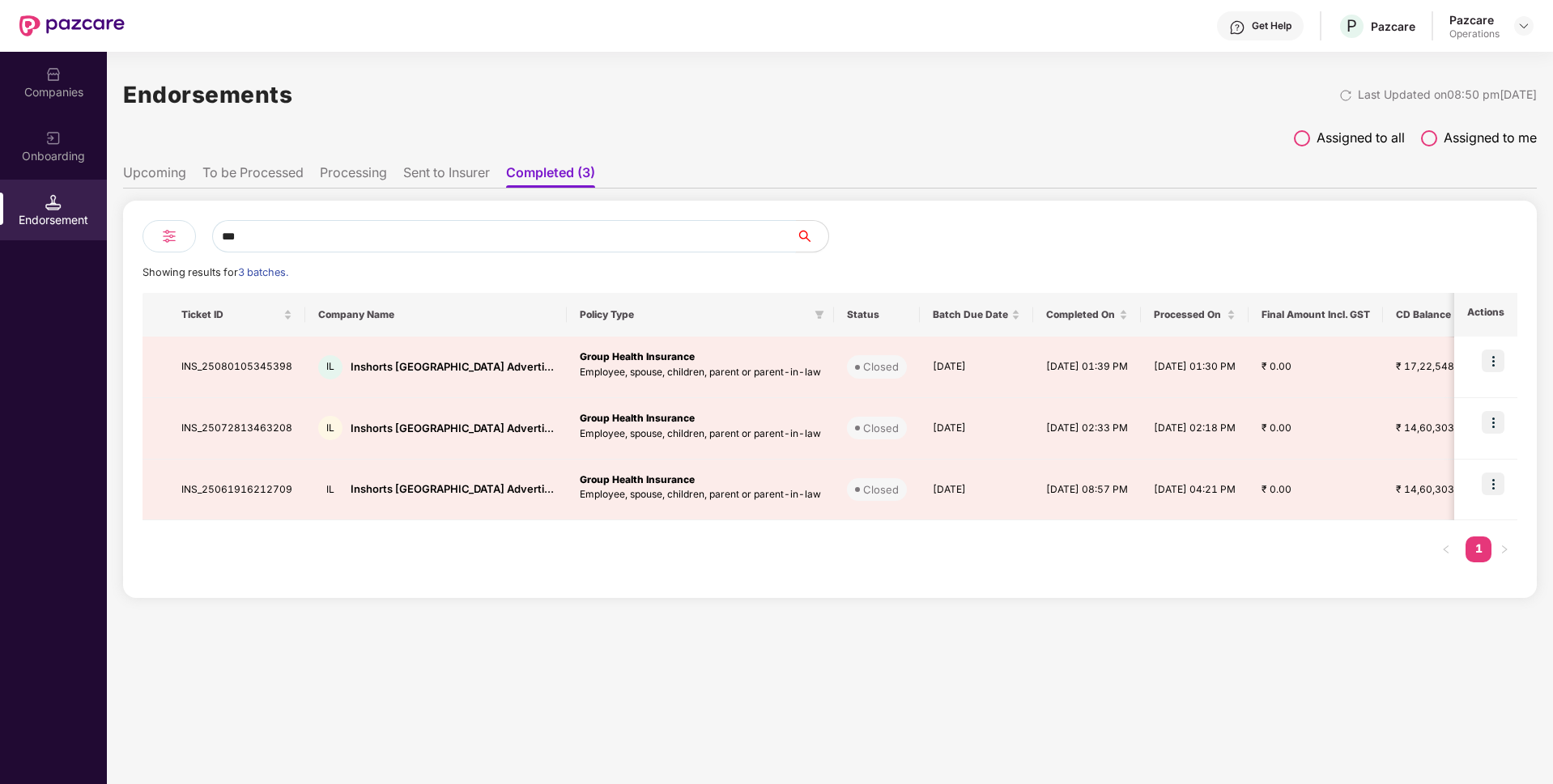
type input "***"
click at [430, 176] on li "Sent to Insurer" at bounding box center [446, 176] width 87 height 24
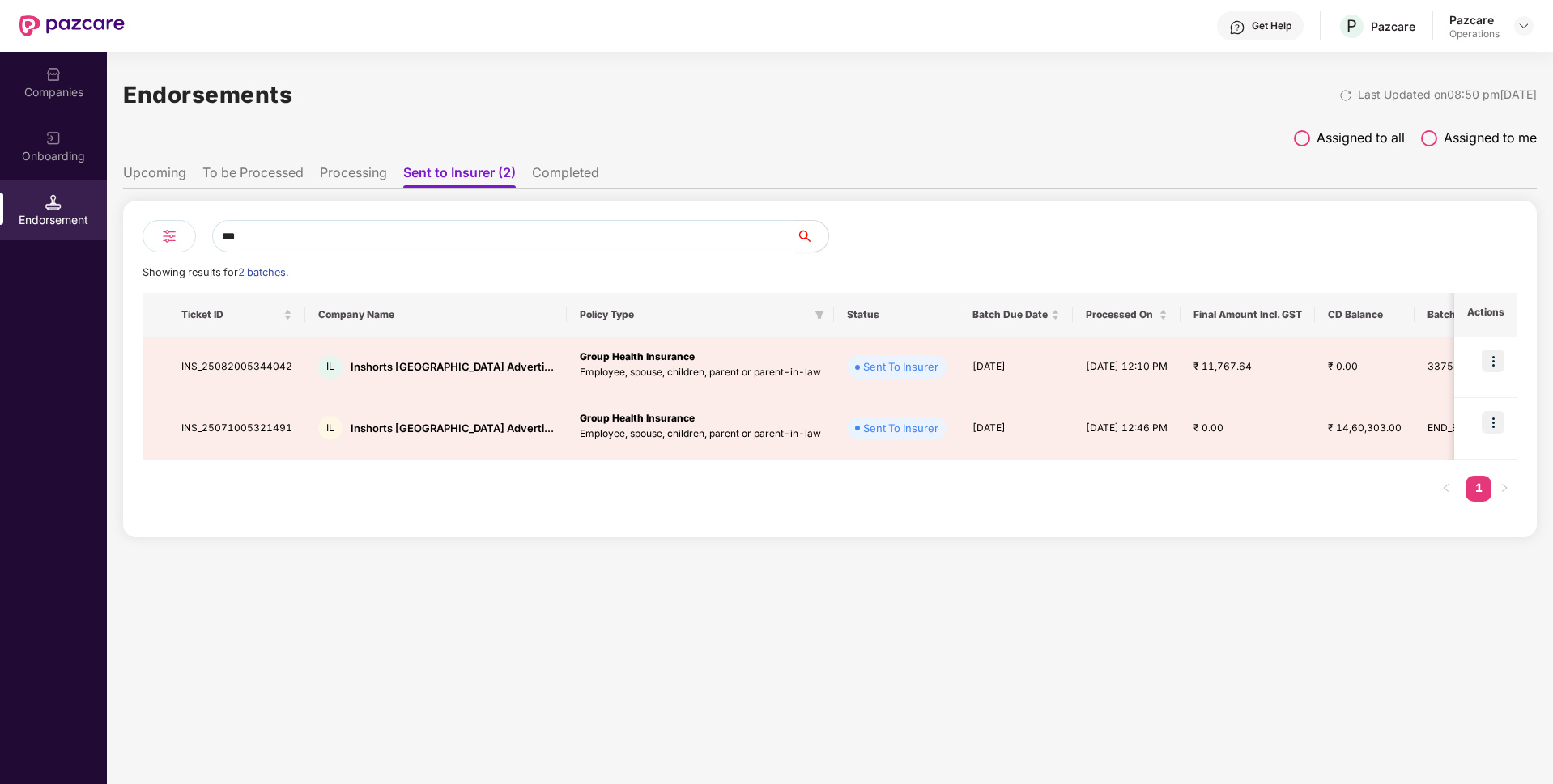
click at [1300, 131] on span at bounding box center [1302, 138] width 16 height 16
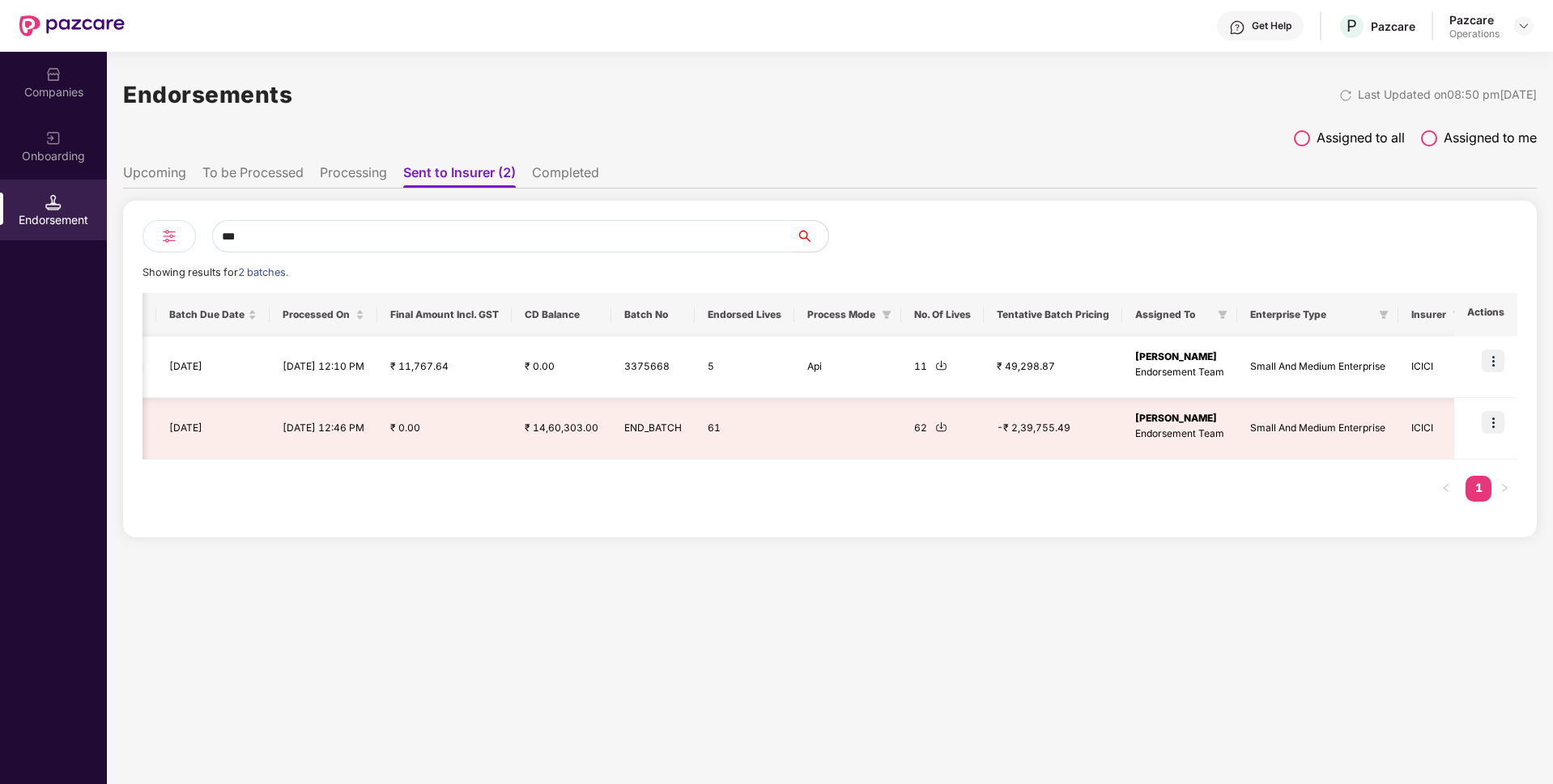
scroll to position [0, 829]
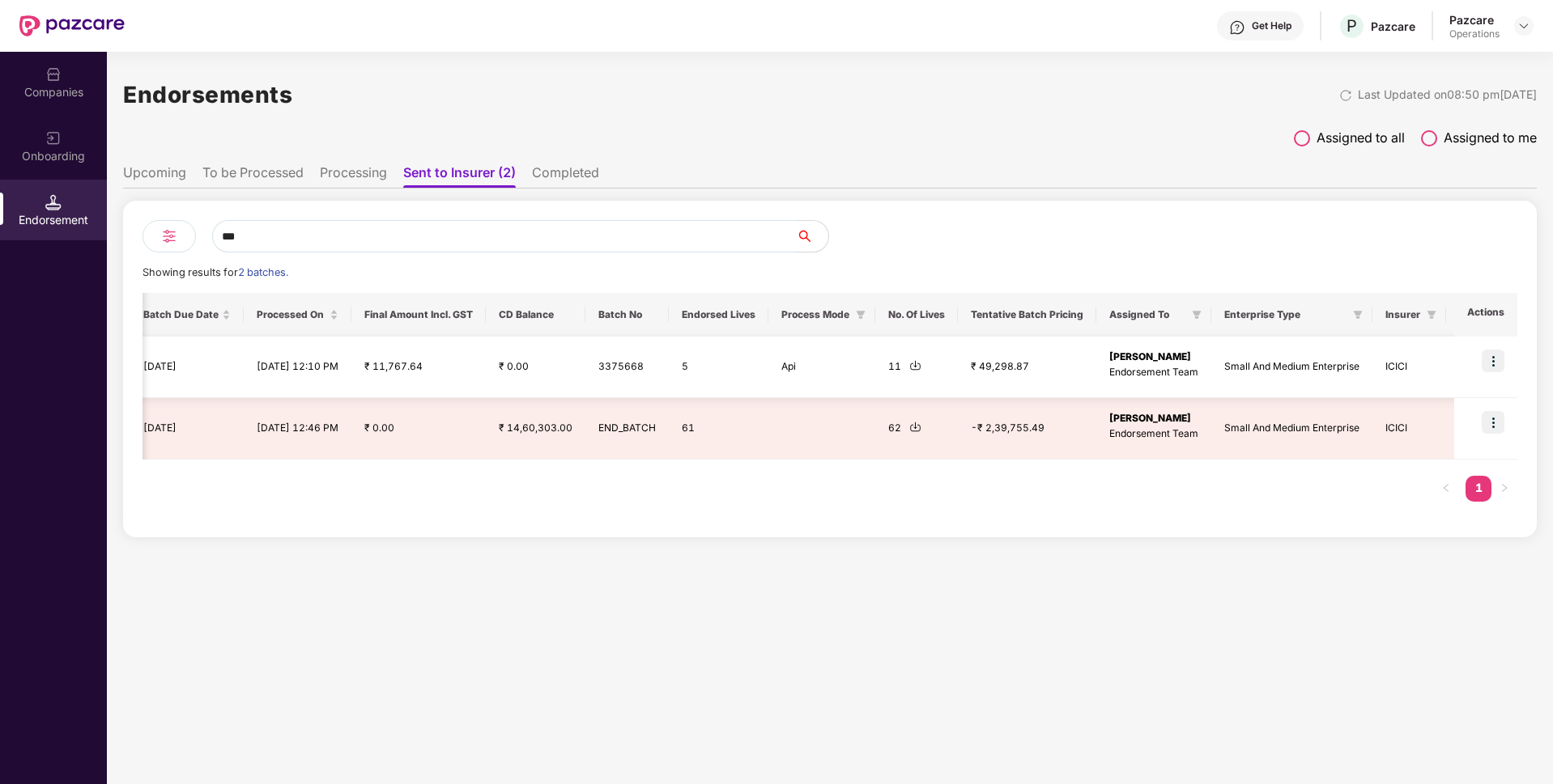
click at [1500, 356] on img at bounding box center [1493, 360] width 23 height 23
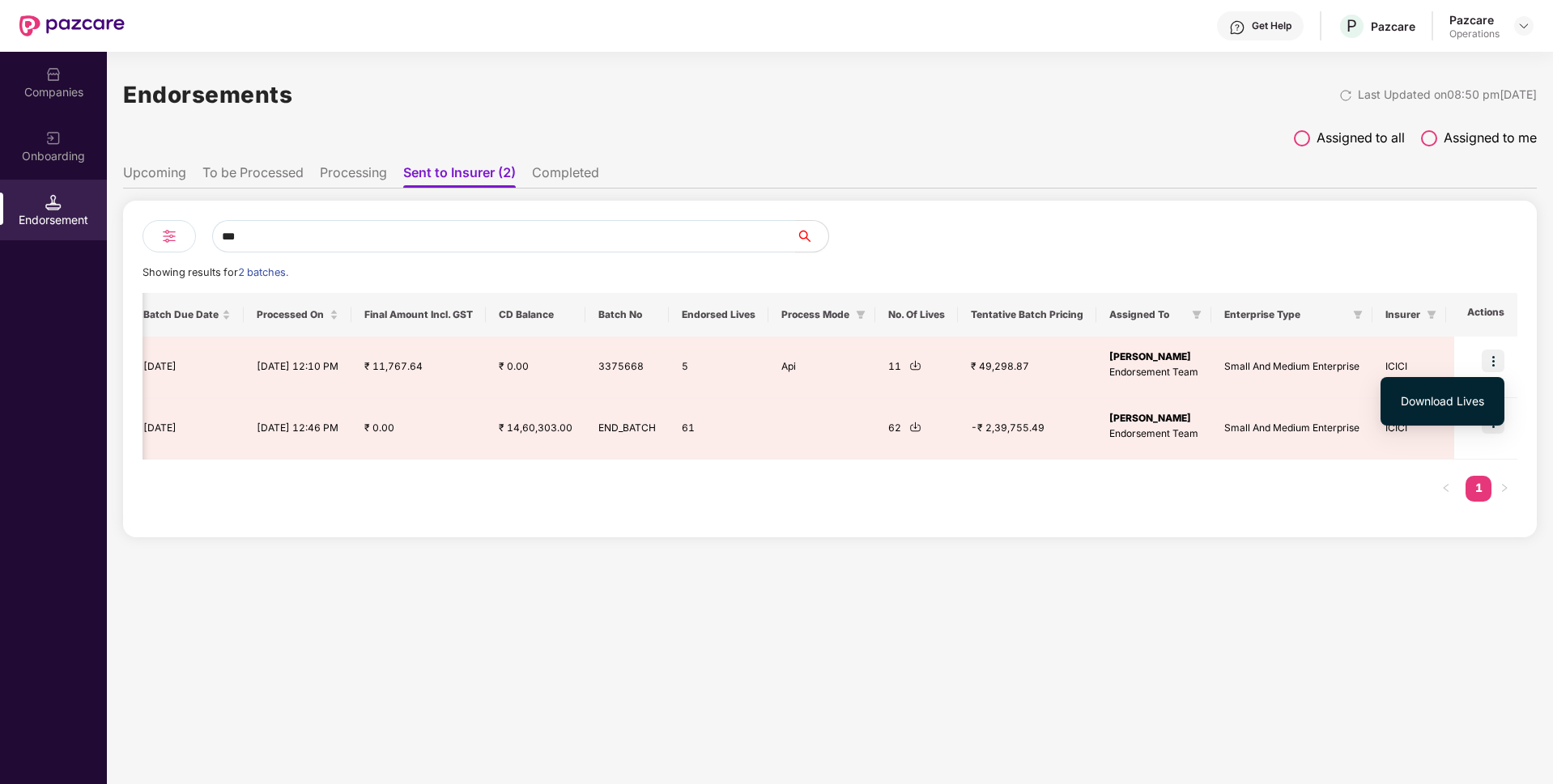
click at [348, 176] on li "Processing" at bounding box center [354, 176] width 67 height 24
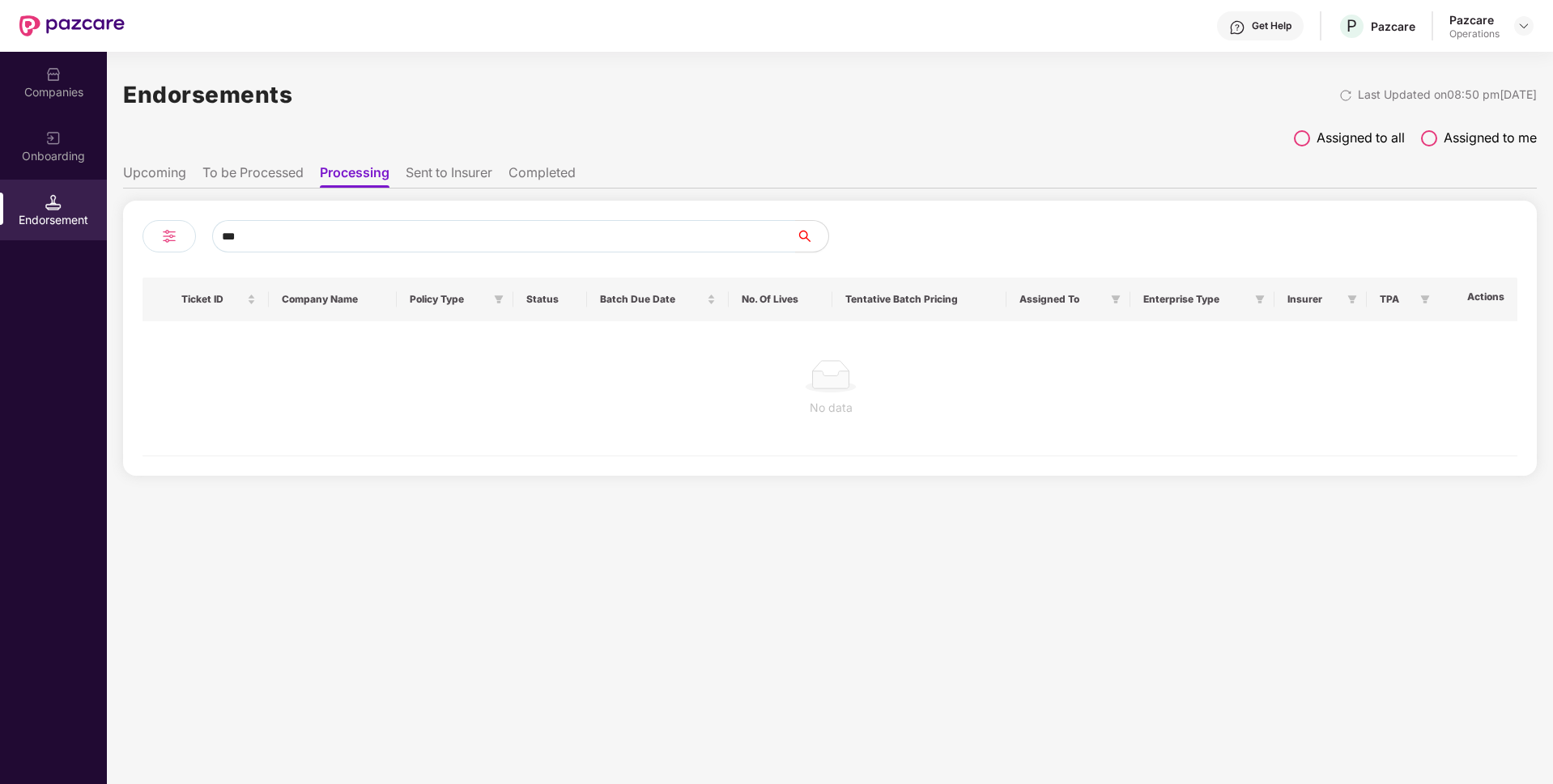
click at [247, 169] on li "To be Processed" at bounding box center [253, 176] width 102 height 24
click at [1436, 130] on label "Assigned to me" at bounding box center [1479, 138] width 116 height 20
click at [372, 175] on li "Processing" at bounding box center [356, 176] width 67 height 24
click at [407, 237] on input "***" at bounding box center [504, 236] width 584 height 33
type input "*"
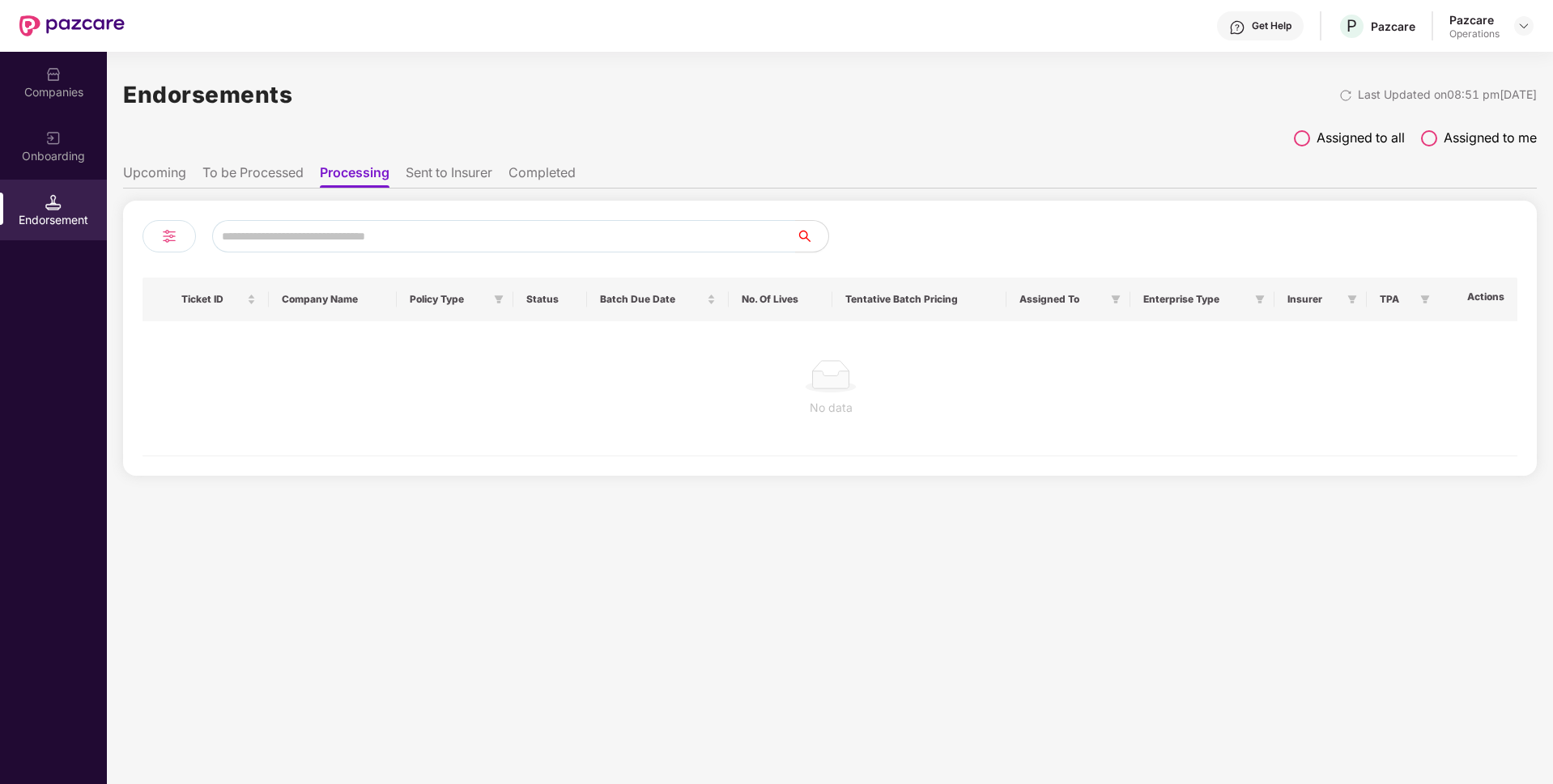
click at [455, 181] on li "Sent to Insurer" at bounding box center [449, 176] width 87 height 24
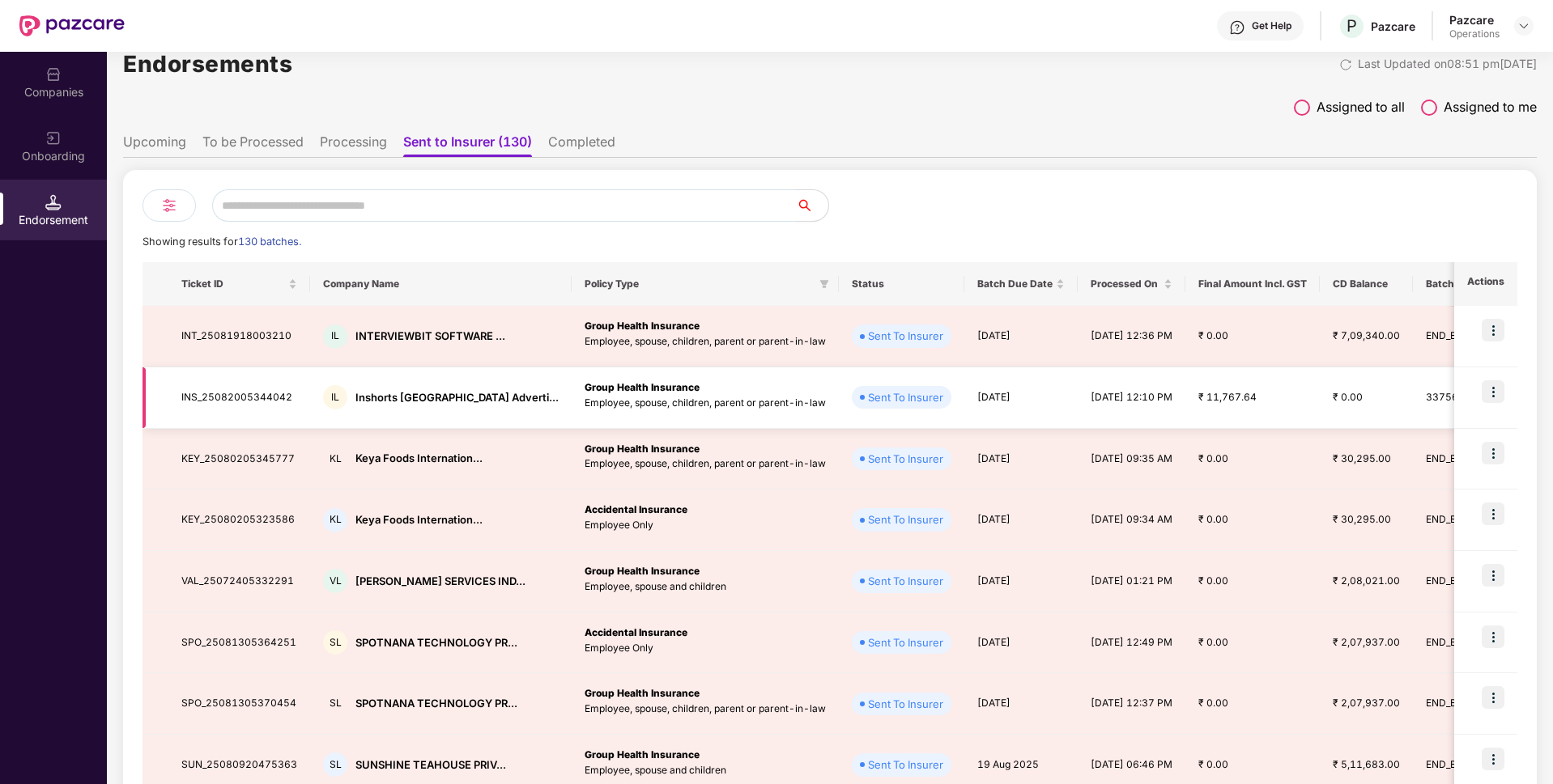
scroll to position [32, 0]
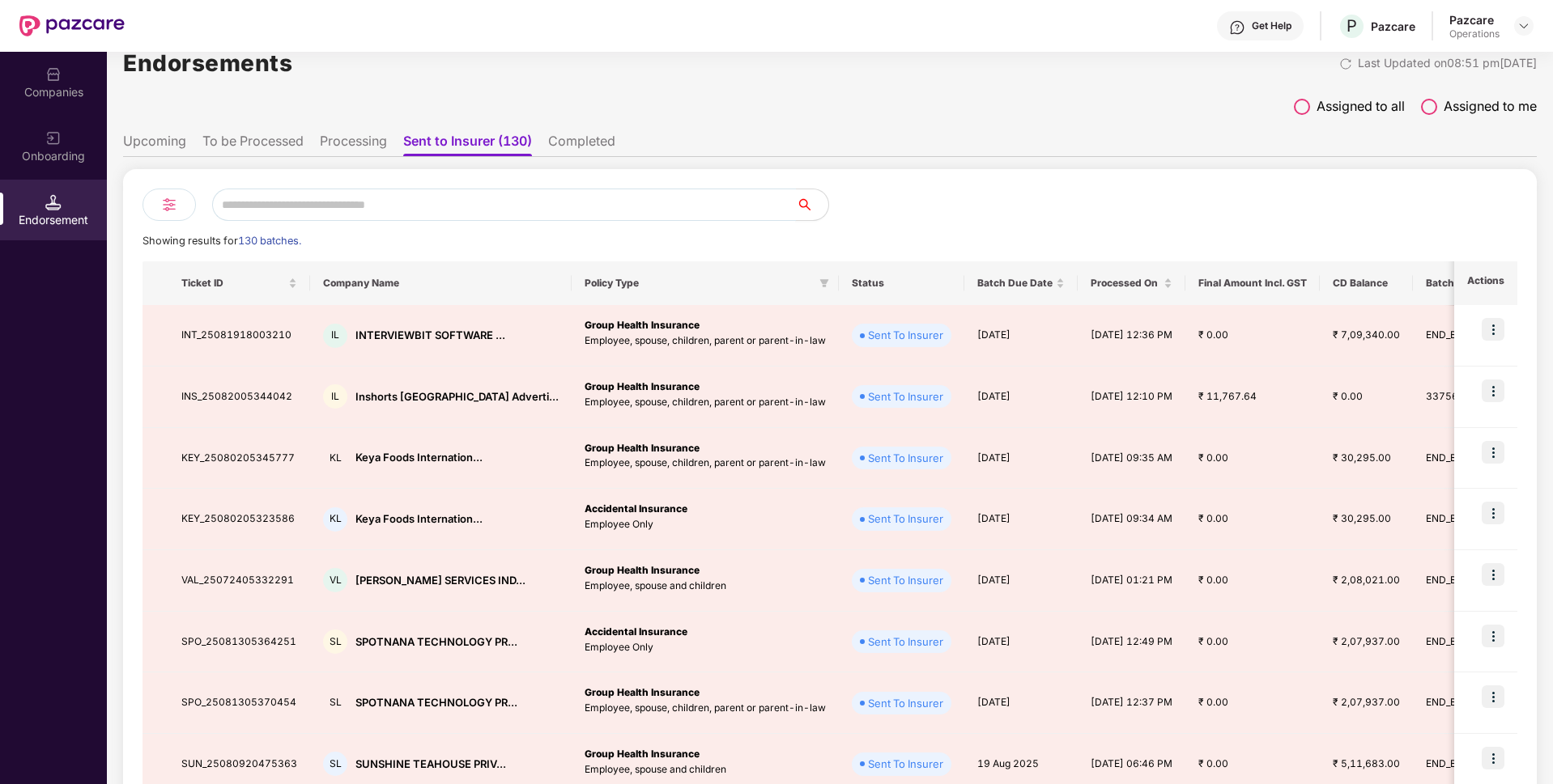
click at [464, 192] on input "text" at bounding box center [504, 205] width 584 height 33
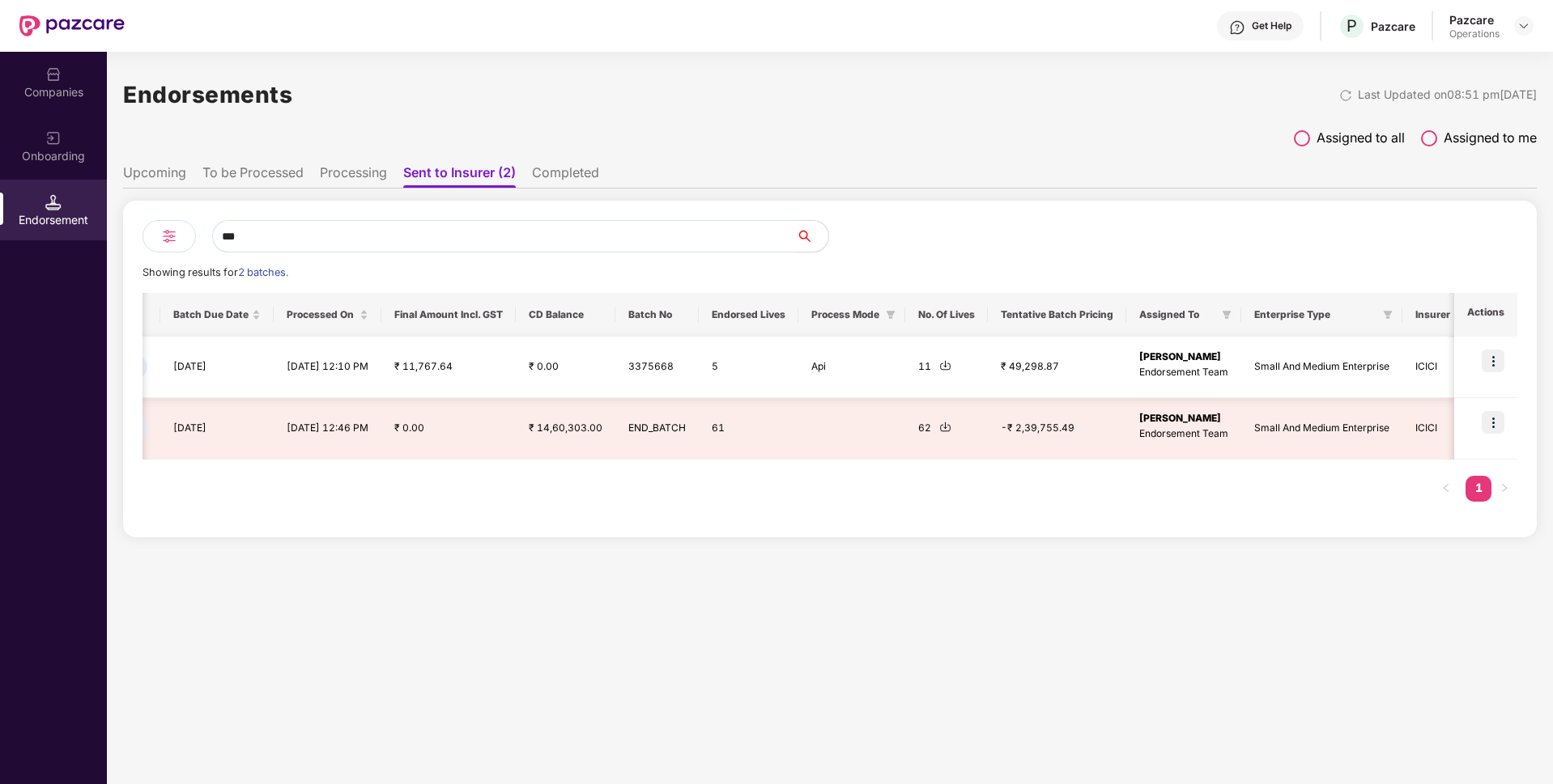
scroll to position [0, 800]
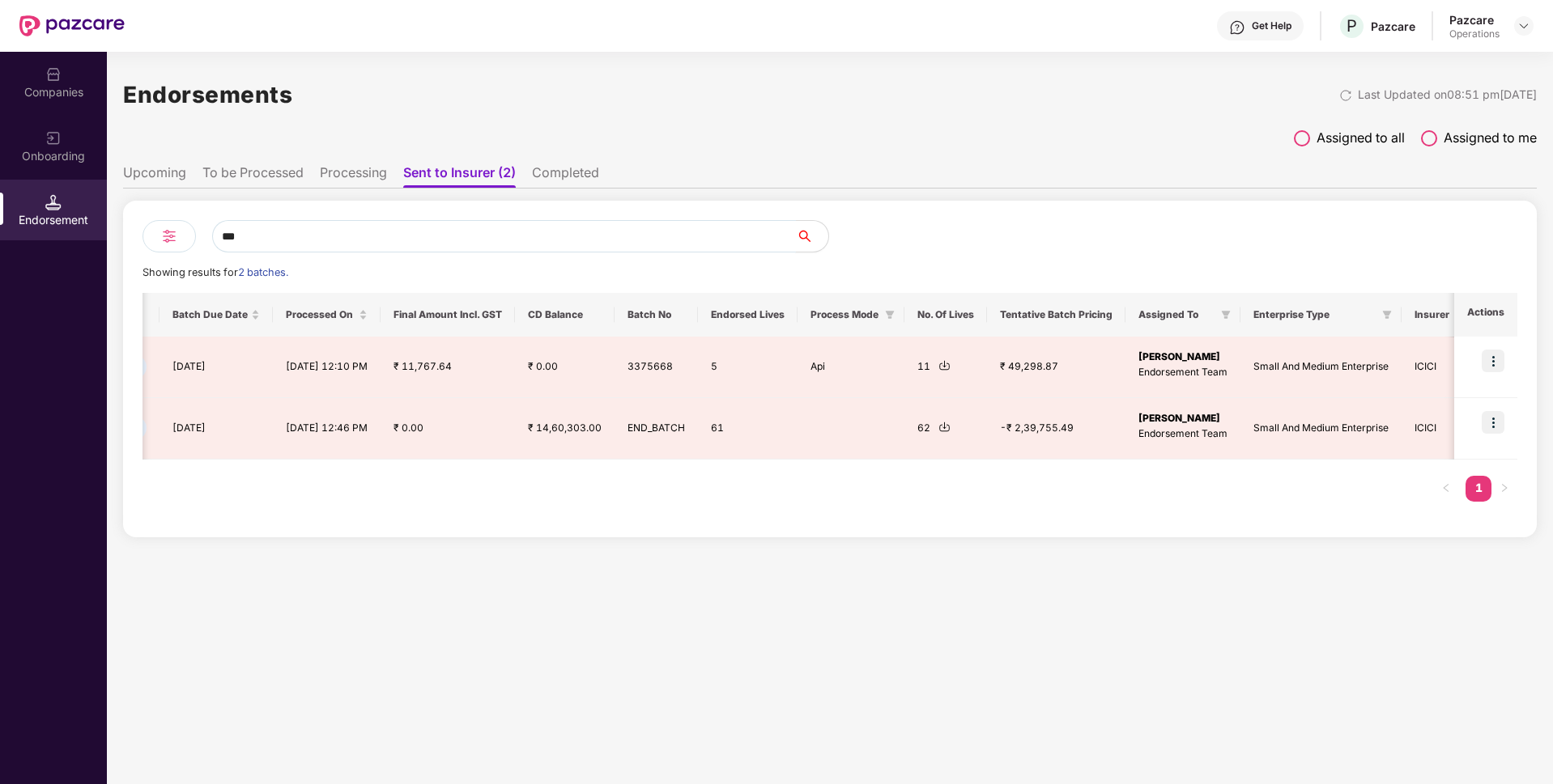
type input "***"
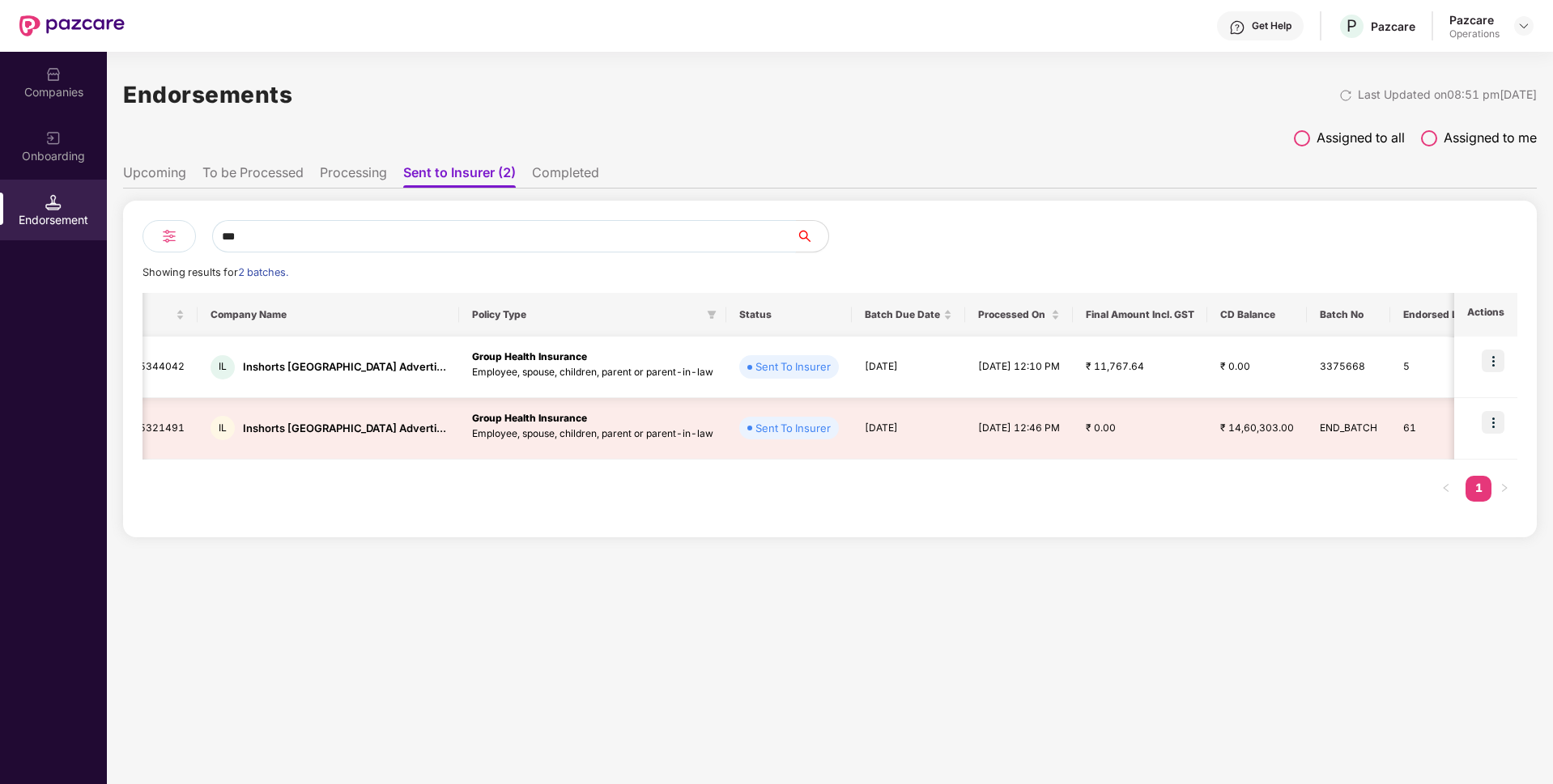
scroll to position [0, 101]
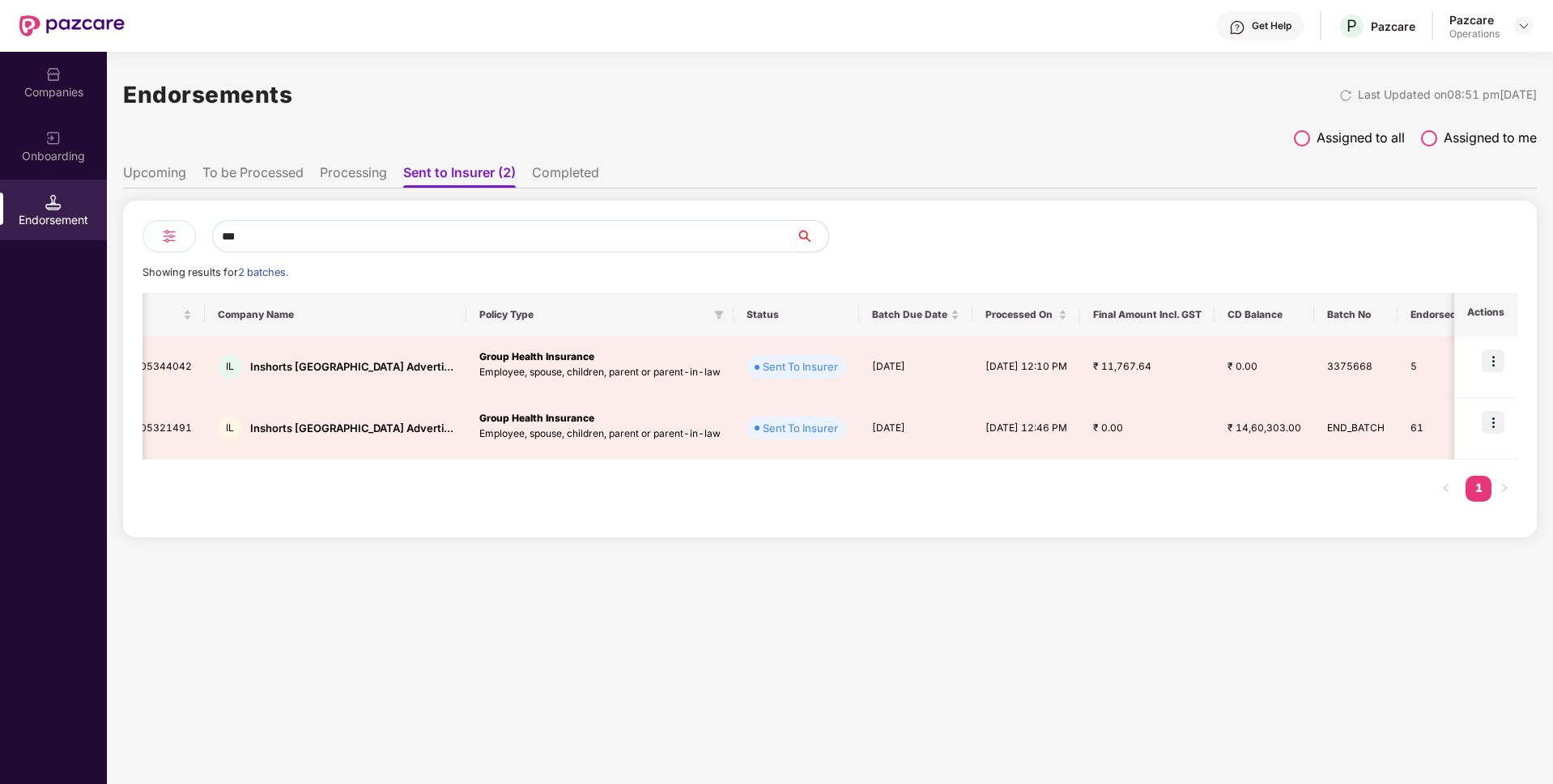
click at [7, 90] on div "Companies" at bounding box center [53, 91] width 107 height 16
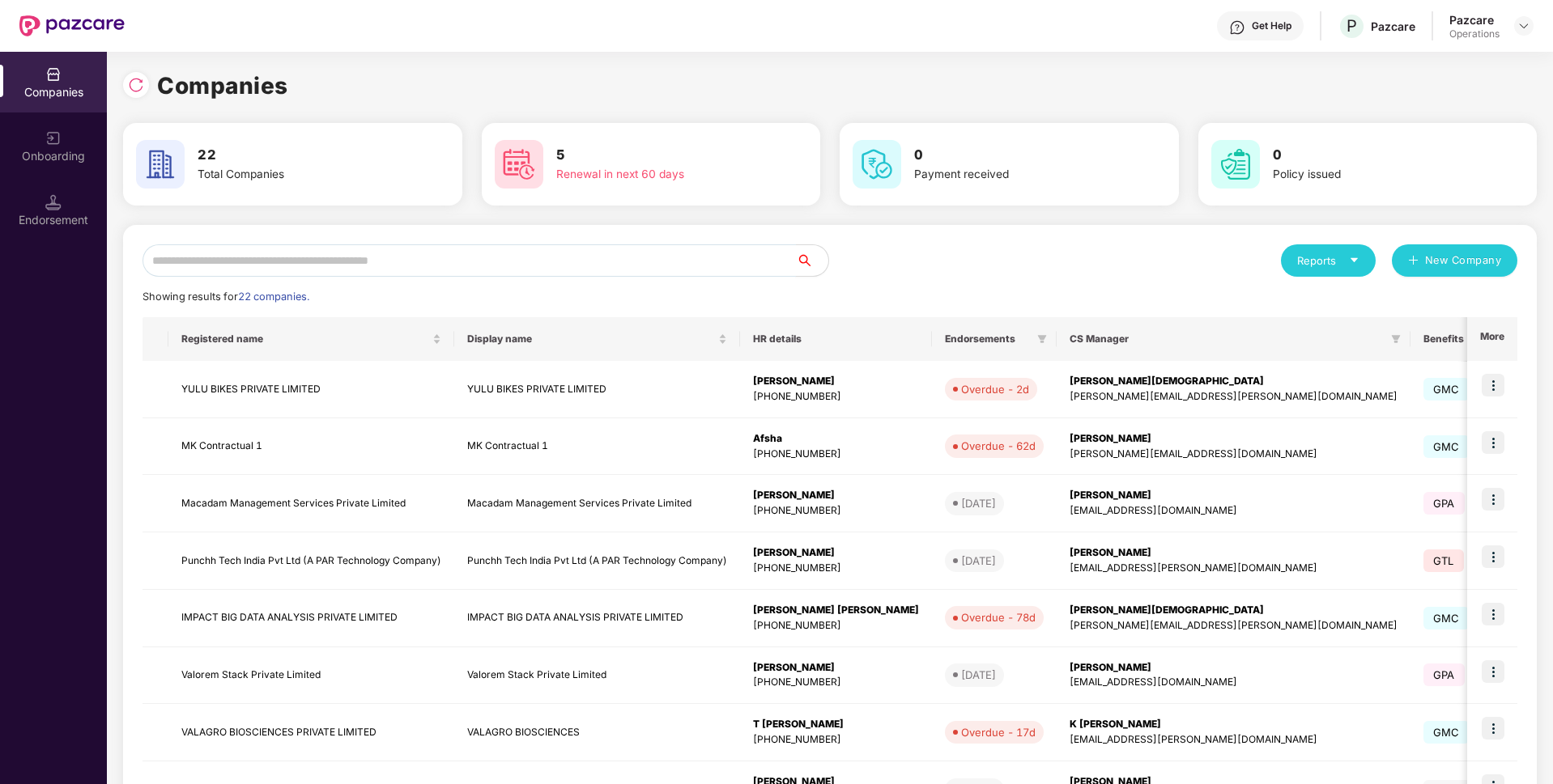
click at [184, 262] on input "text" at bounding box center [470, 260] width 653 height 33
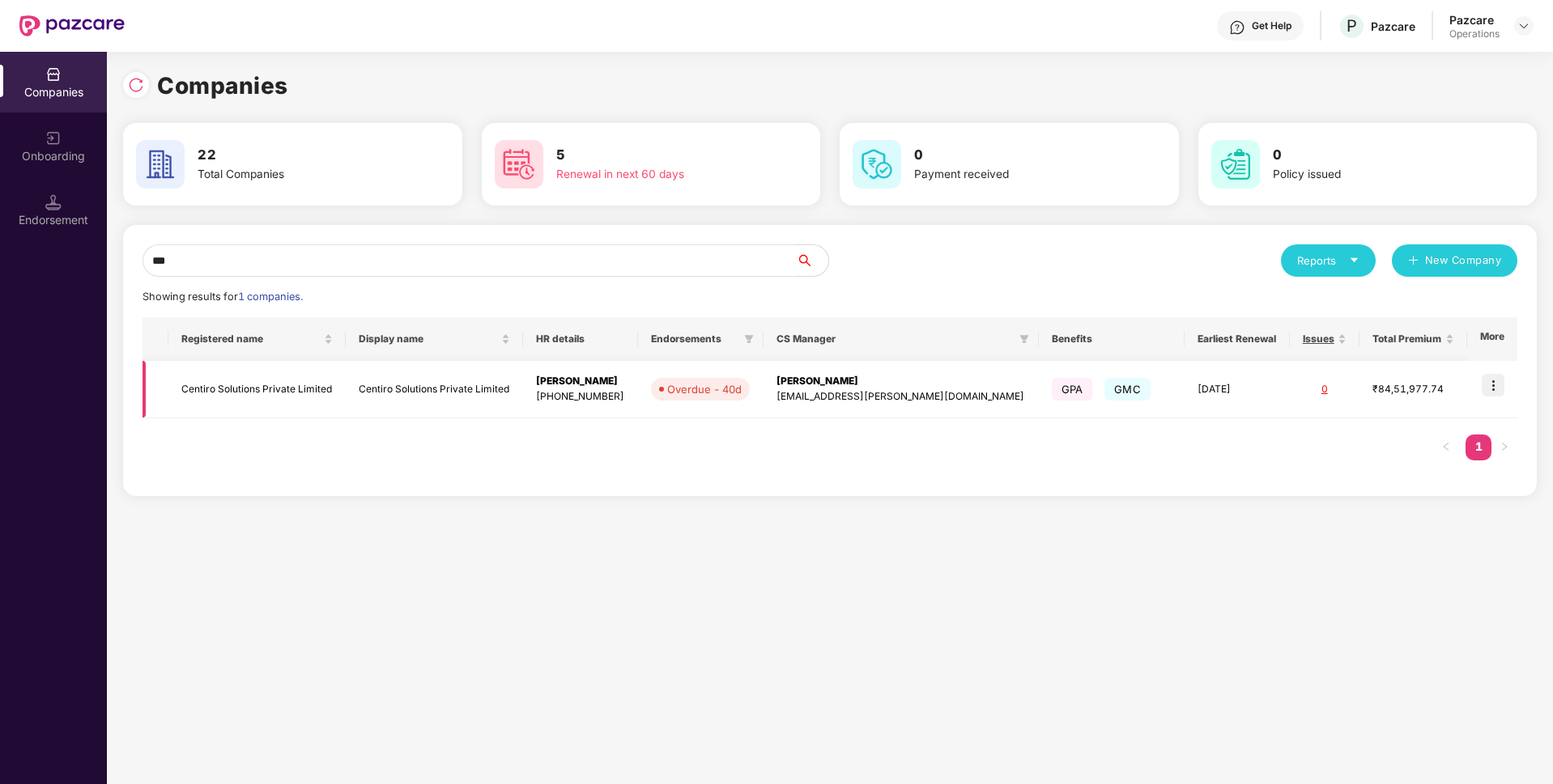
type input "***"
click at [1493, 384] on img at bounding box center [1493, 384] width 23 height 23
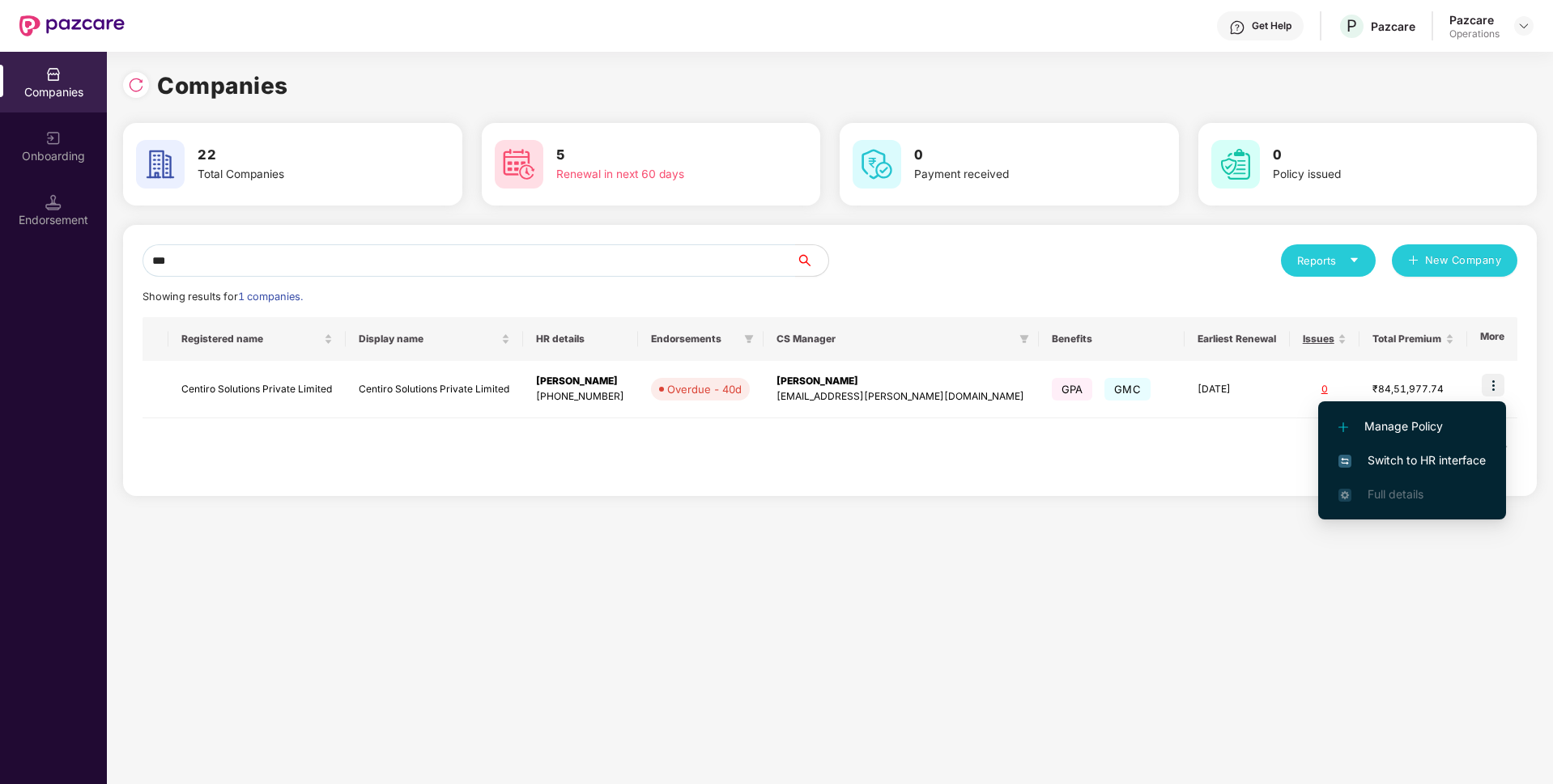
click at [1382, 456] on span "Switch to HR interface" at bounding box center [1412, 460] width 147 height 18
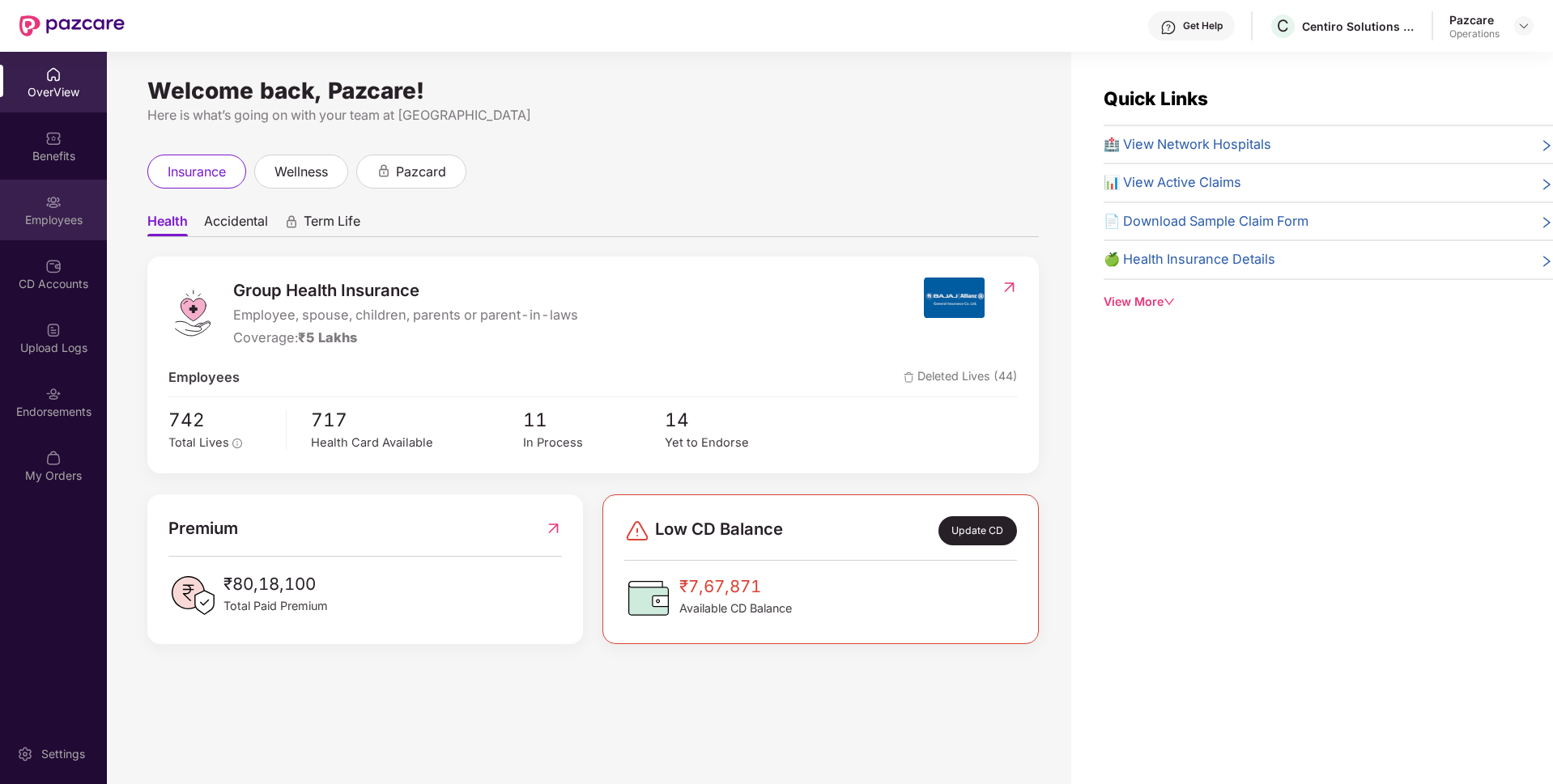
click at [28, 209] on div "Employees" at bounding box center [53, 210] width 107 height 60
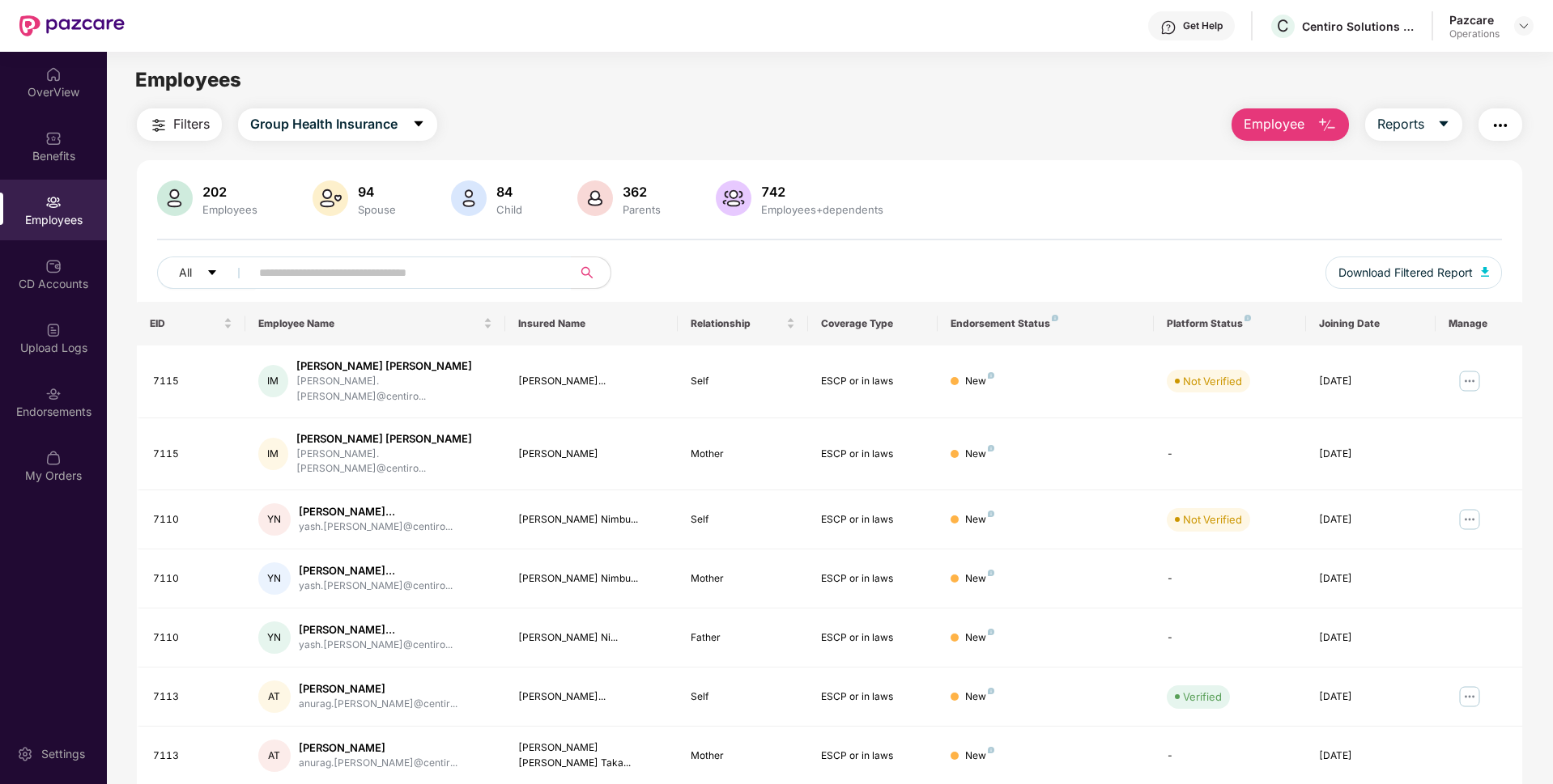
click at [1497, 128] on img "button" at bounding box center [1500, 125] width 19 height 19
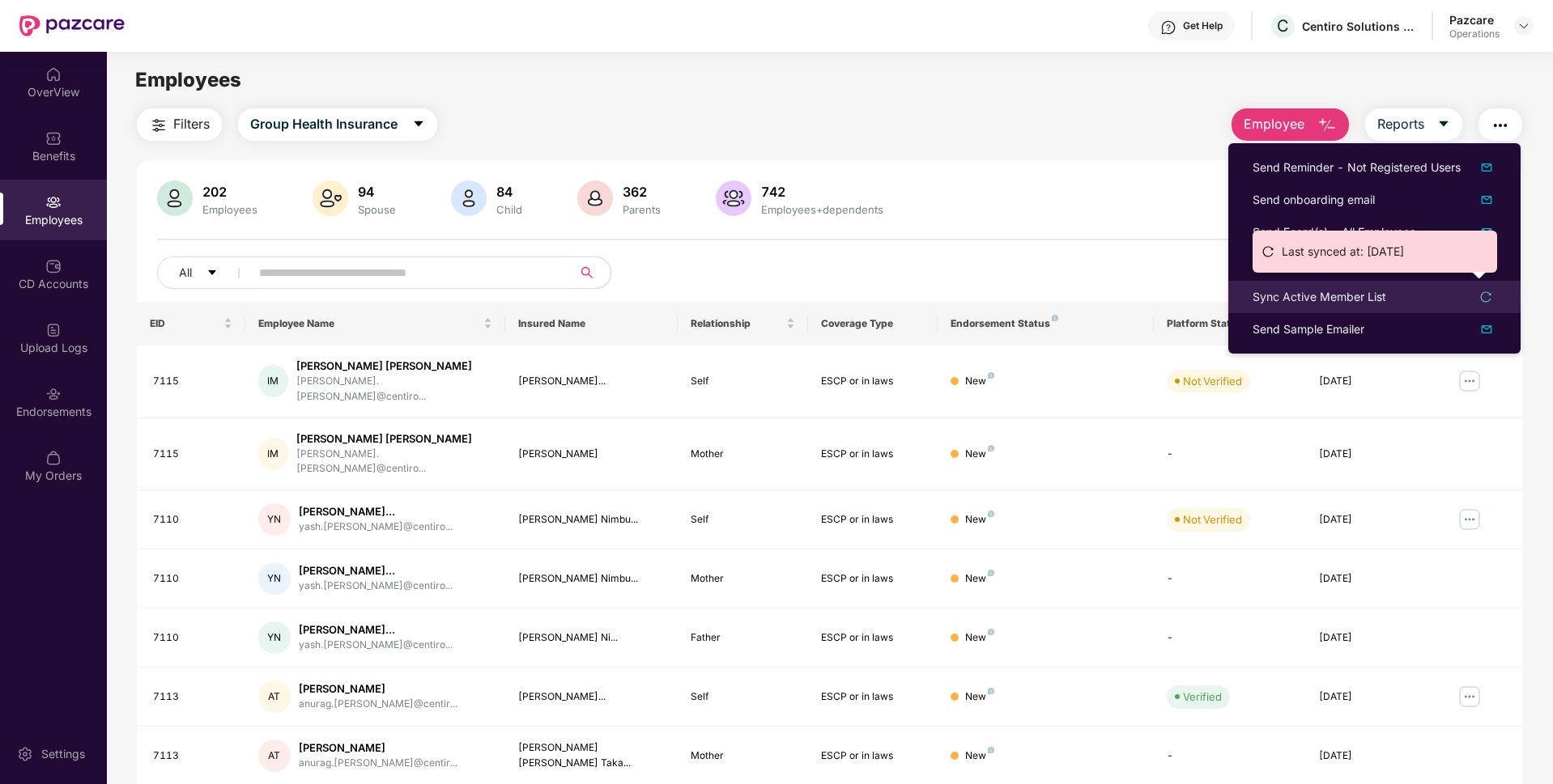
click at [1273, 289] on div "Sync Active Member List" at bounding box center [1319, 296] width 134 height 18
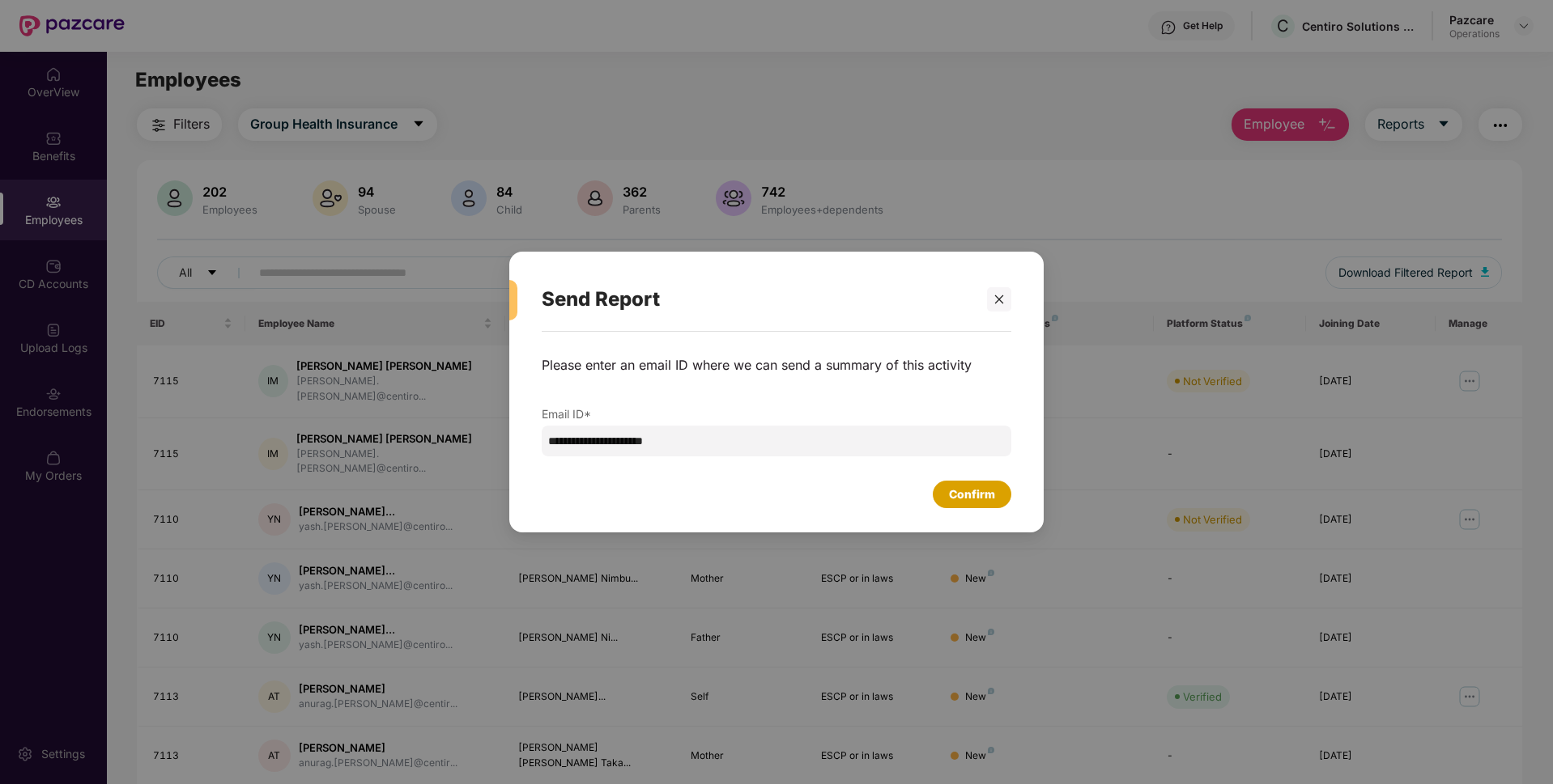
click at [988, 485] on div "Confirm" at bounding box center [972, 494] width 46 height 18
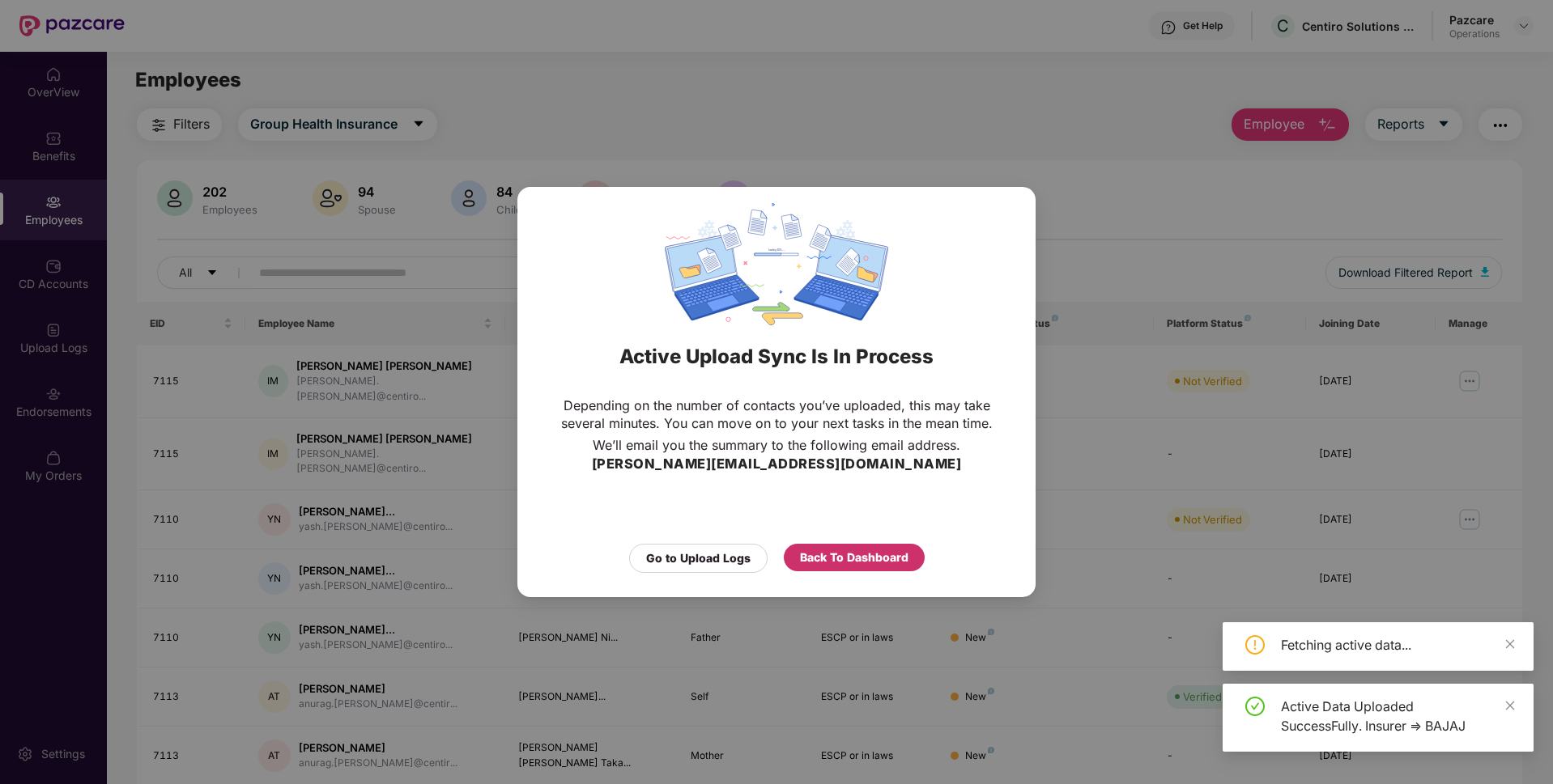
click at [874, 552] on div "Back To Dashboard" at bounding box center [854, 557] width 108 height 18
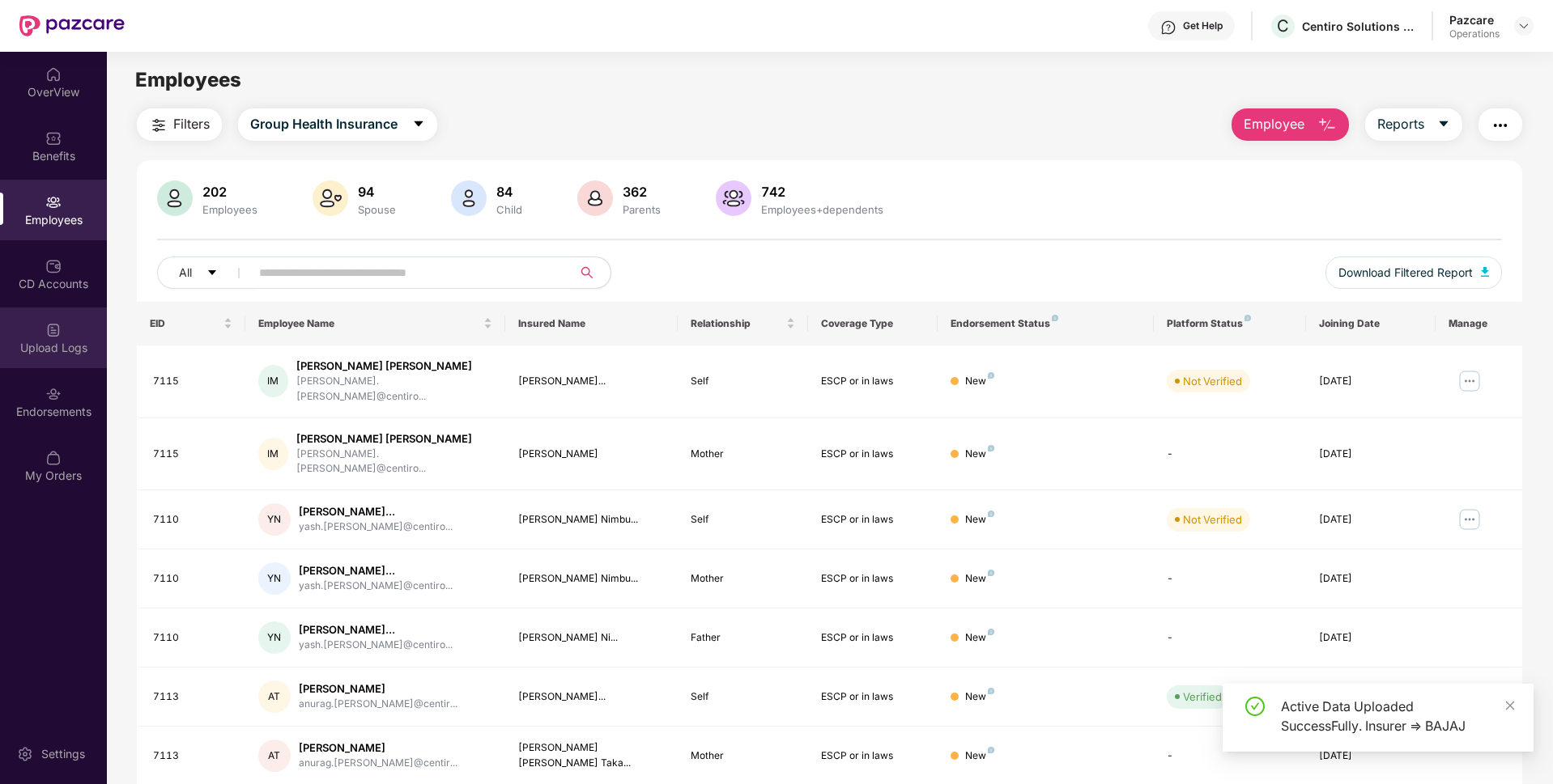
click at [58, 350] on div "Upload Logs" at bounding box center [53, 348] width 107 height 16
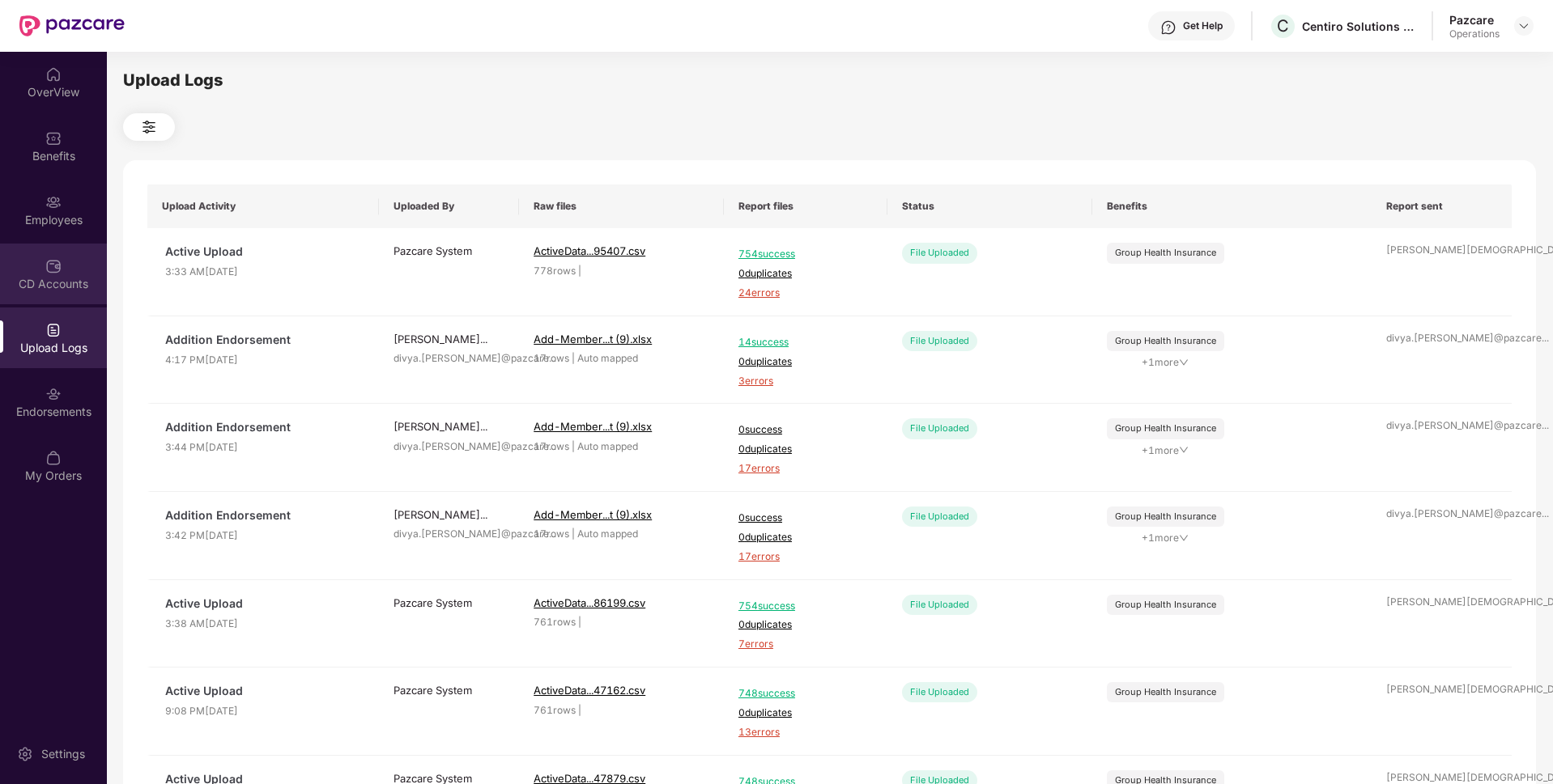
click at [24, 287] on div "CD Accounts" at bounding box center [53, 284] width 107 height 16
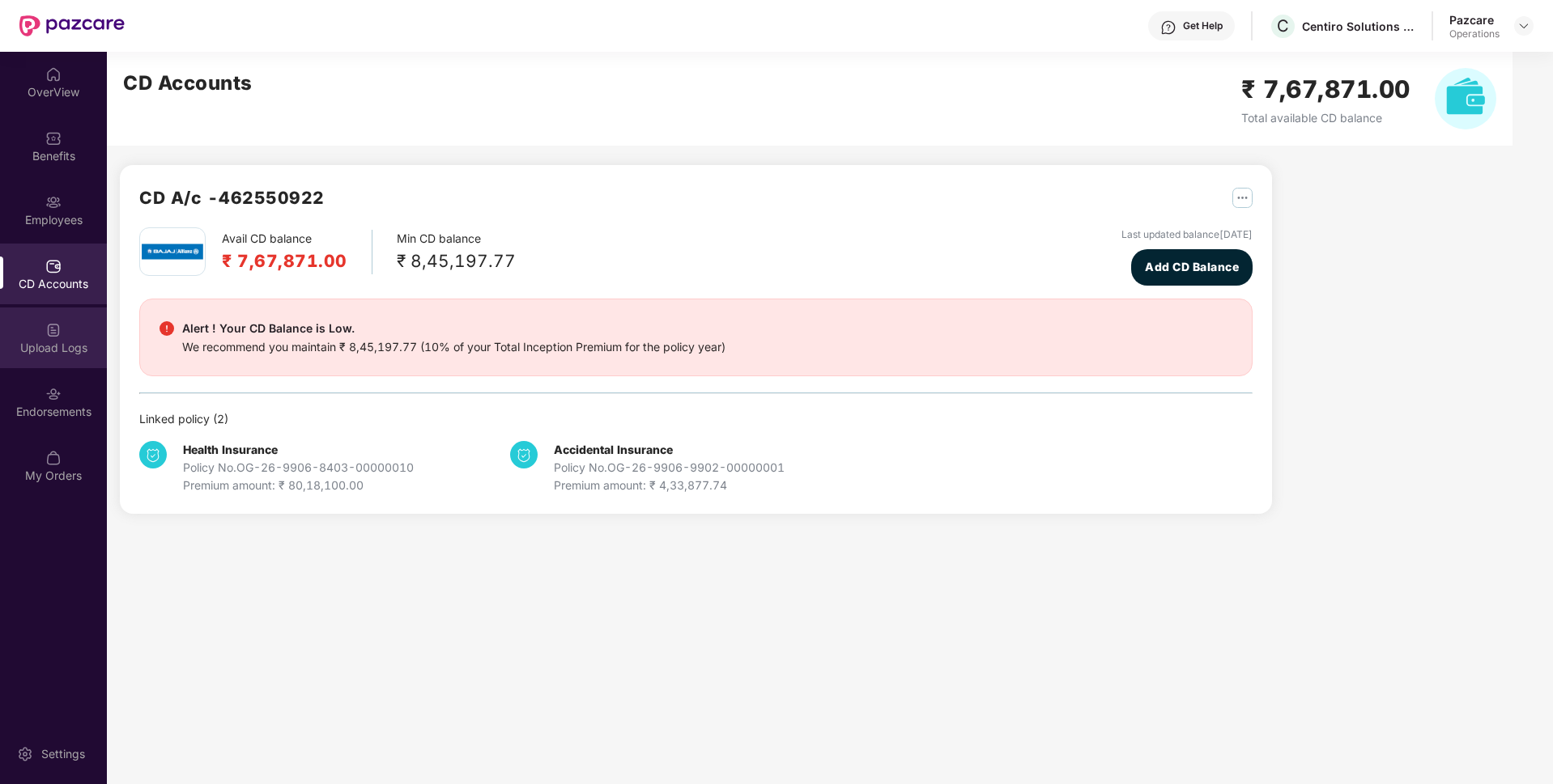
click at [66, 345] on div "Upload Logs" at bounding box center [53, 348] width 107 height 16
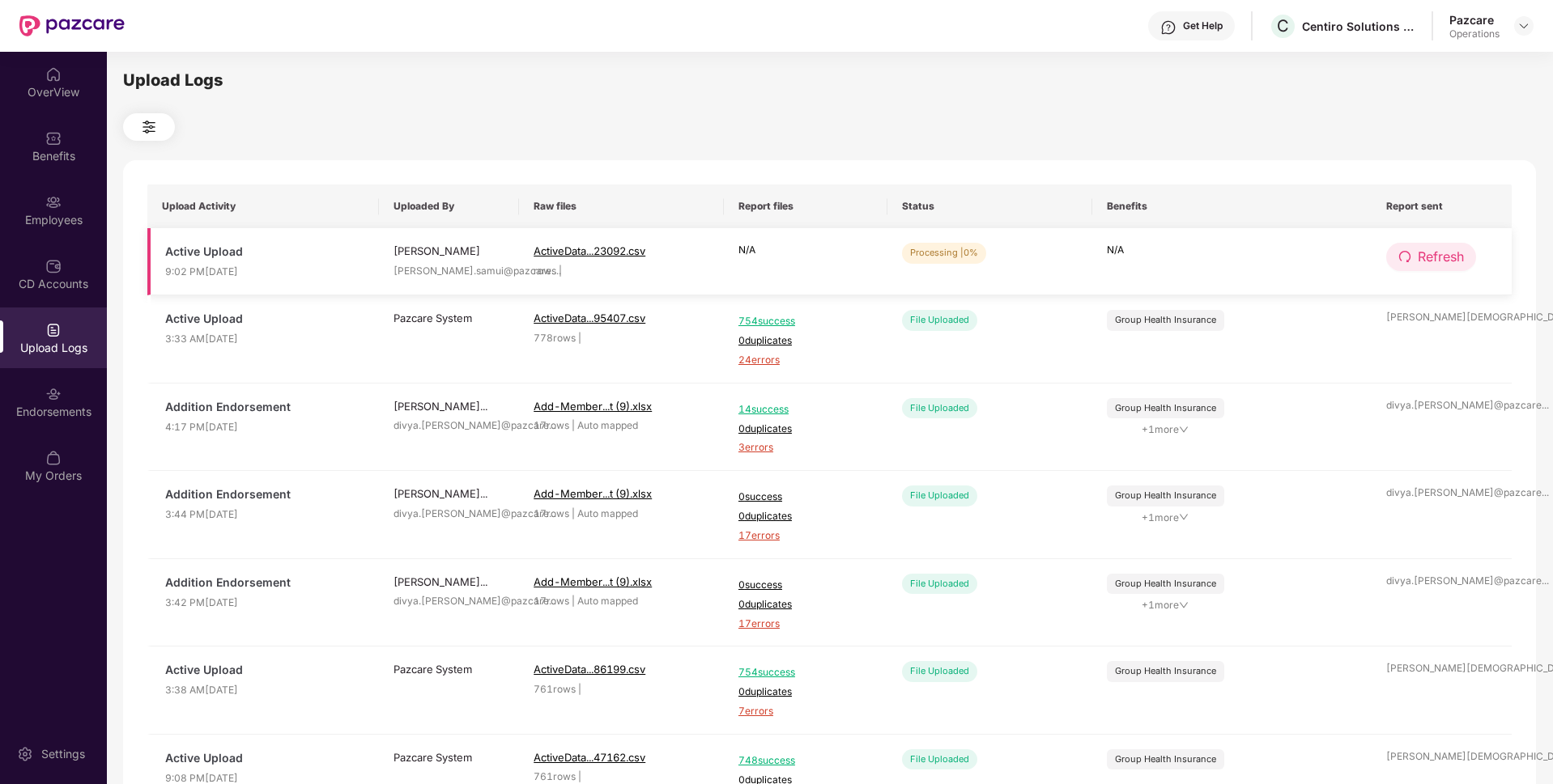
click at [1414, 245] on button "Refresh" at bounding box center [1431, 257] width 90 height 29
click at [67, 196] on div "Employees" at bounding box center [53, 210] width 107 height 60
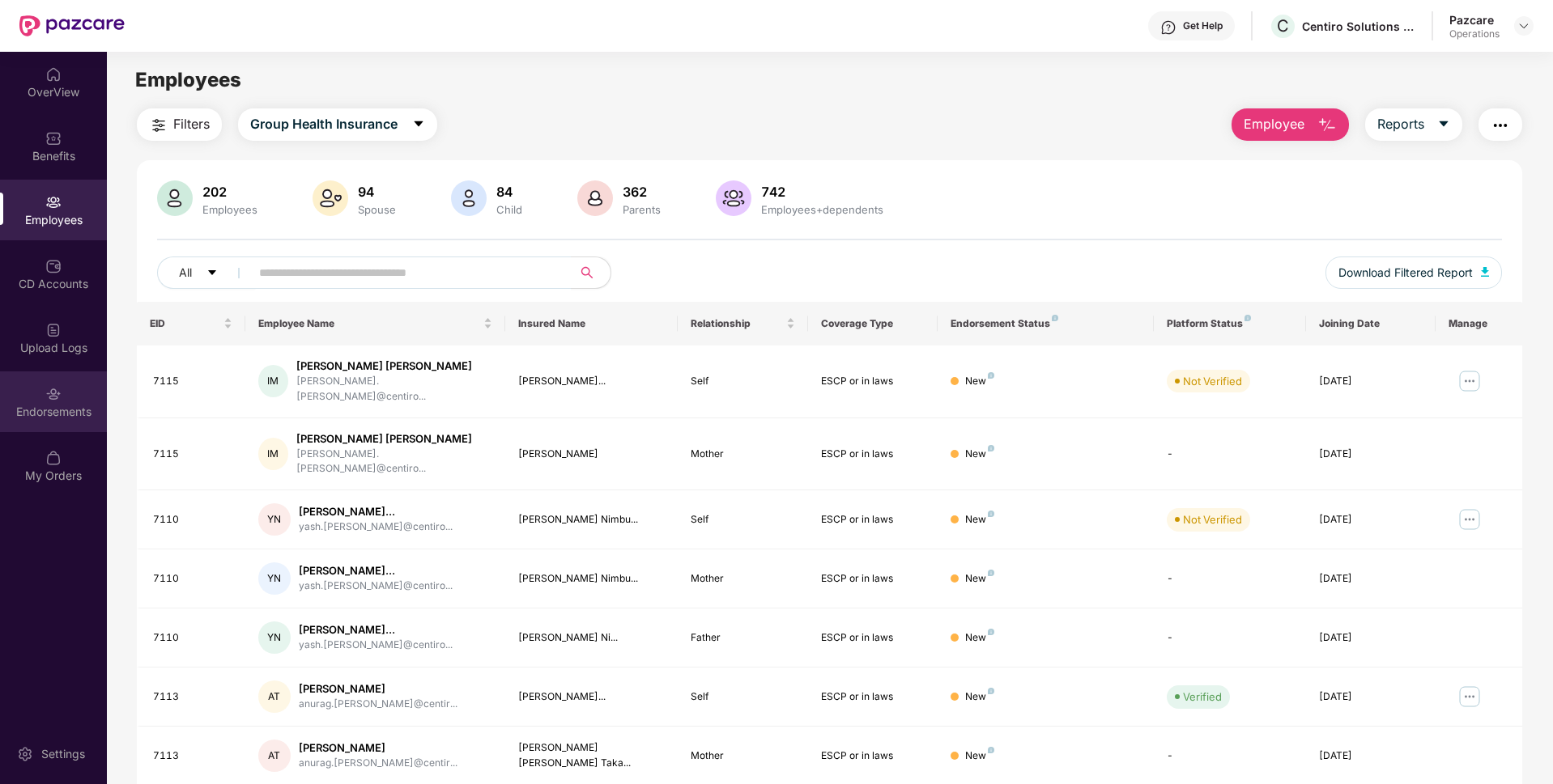
click at [0, 377] on div "Endorsements" at bounding box center [53, 402] width 107 height 60
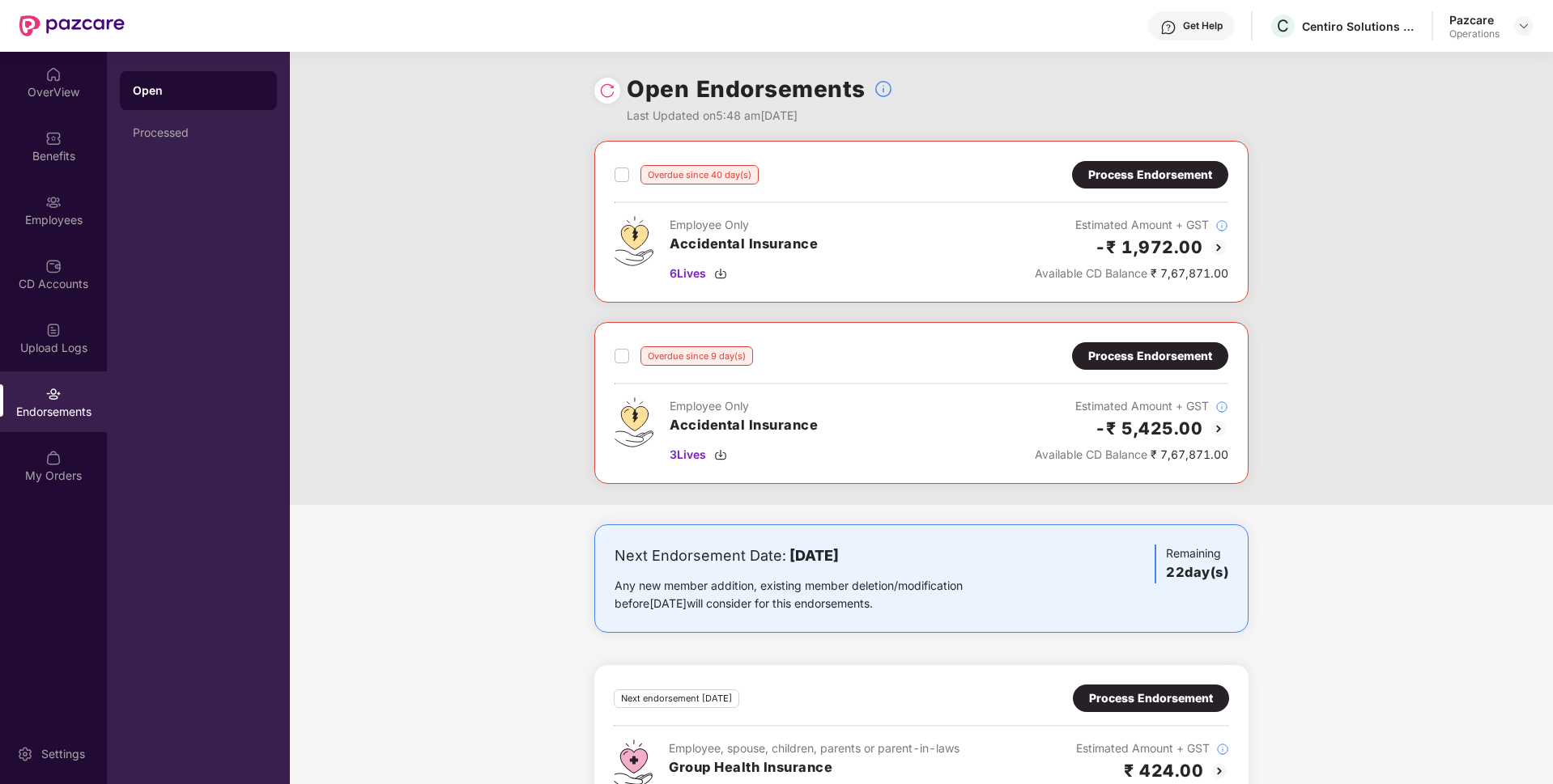
click at [1514, 26] on div "Pazcare Operations" at bounding box center [1492, 26] width 84 height 29
click at [1527, 26] on img at bounding box center [1524, 25] width 13 height 13
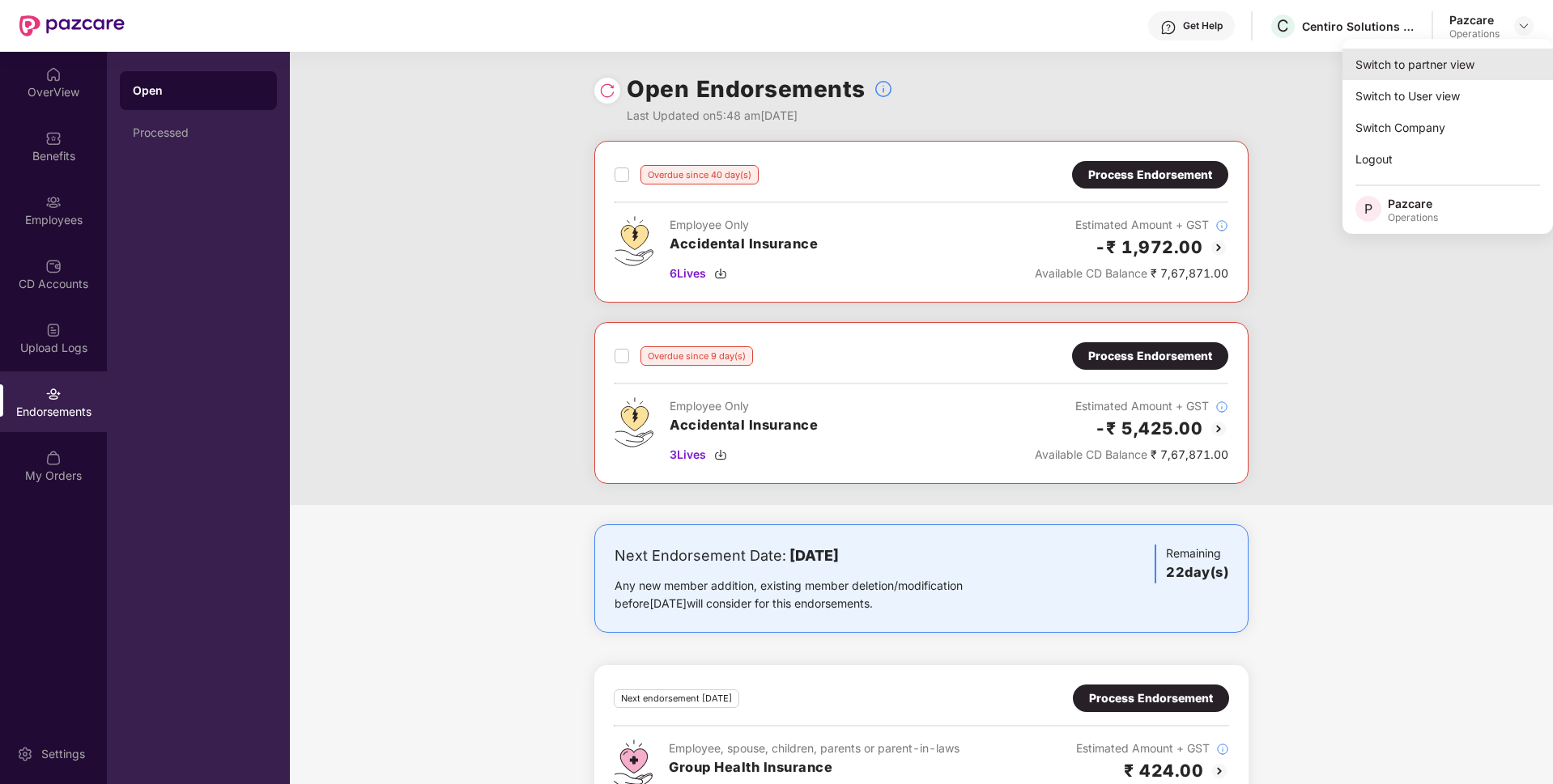
click at [1439, 65] on div "Switch to partner view" at bounding box center [1447, 65] width 211 height 32
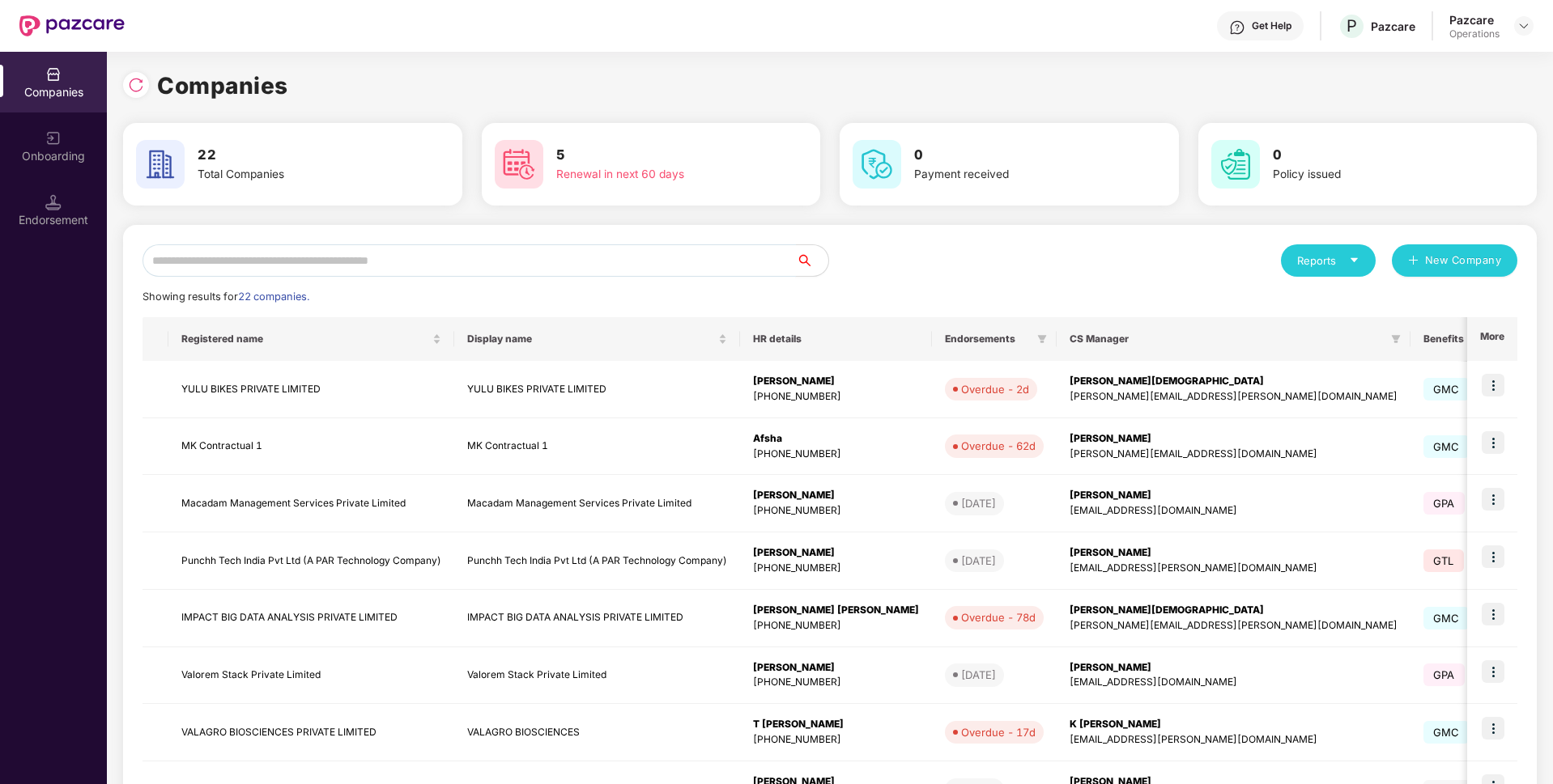
click at [548, 274] on input "text" at bounding box center [470, 260] width 653 height 33
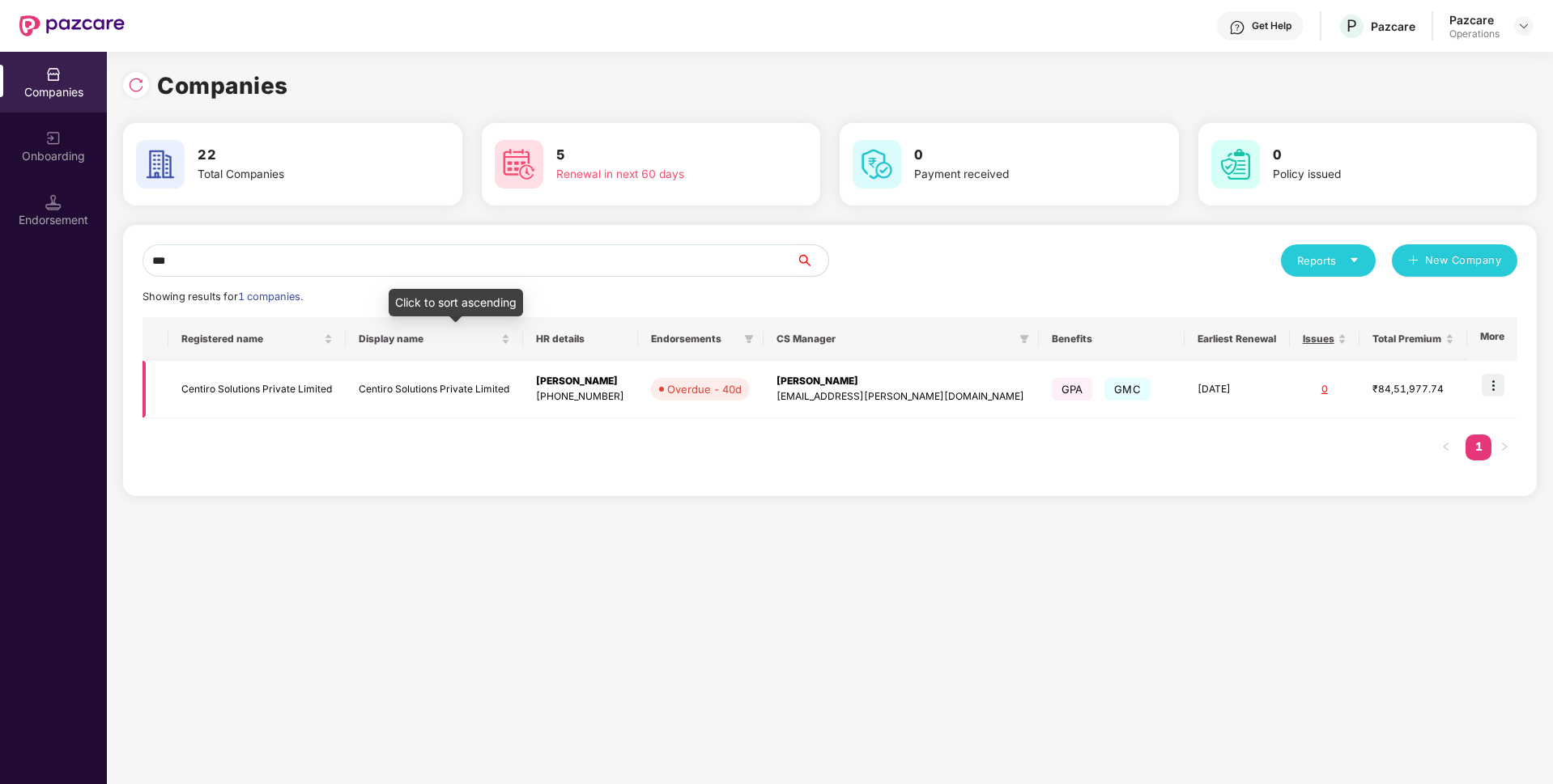
type input "***"
click at [443, 379] on td "Centiro Solutions Private Limited" at bounding box center [434, 389] width 177 height 57
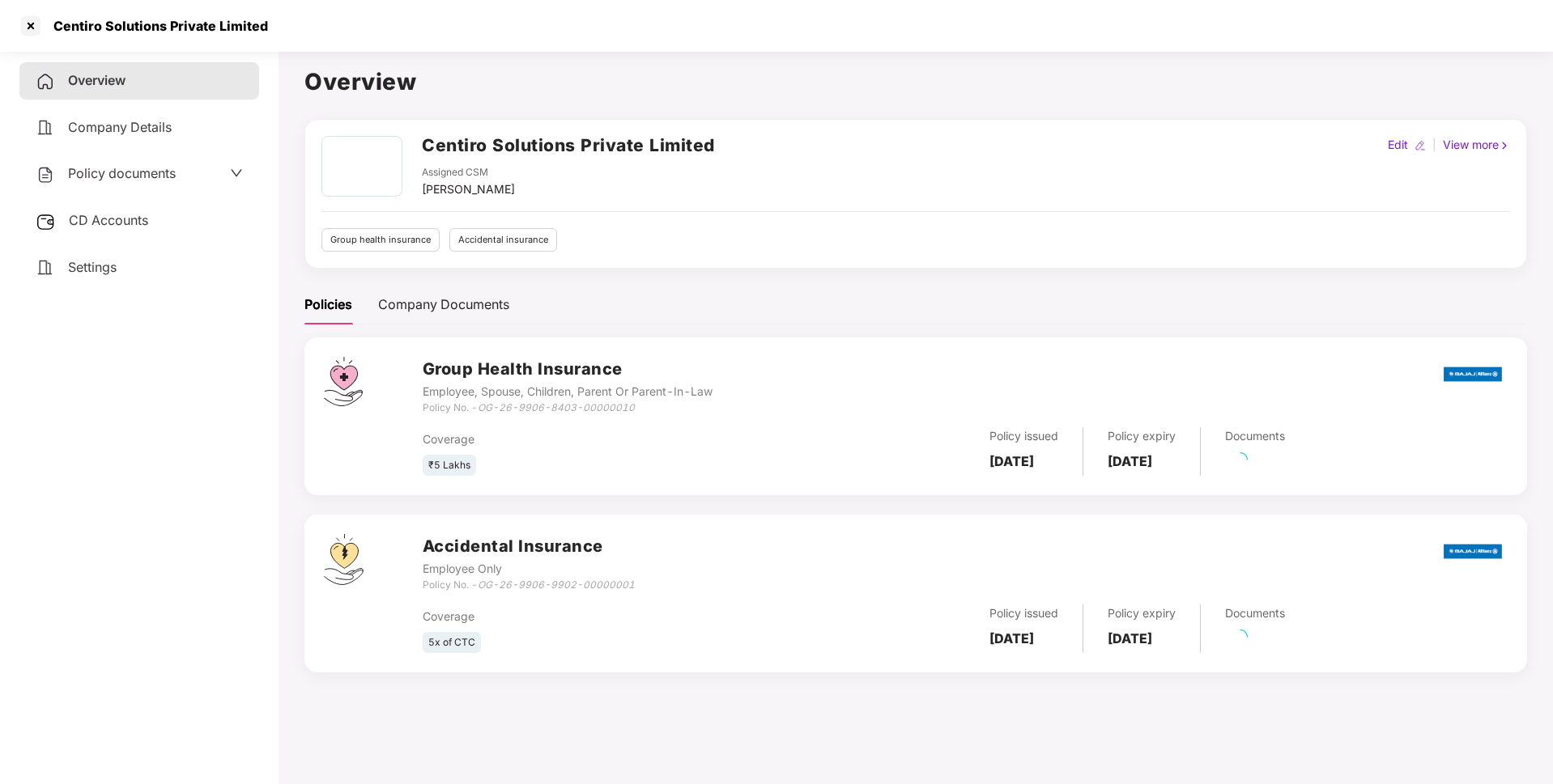
click at [194, 170] on div "Policy documents" at bounding box center [139, 174] width 207 height 21
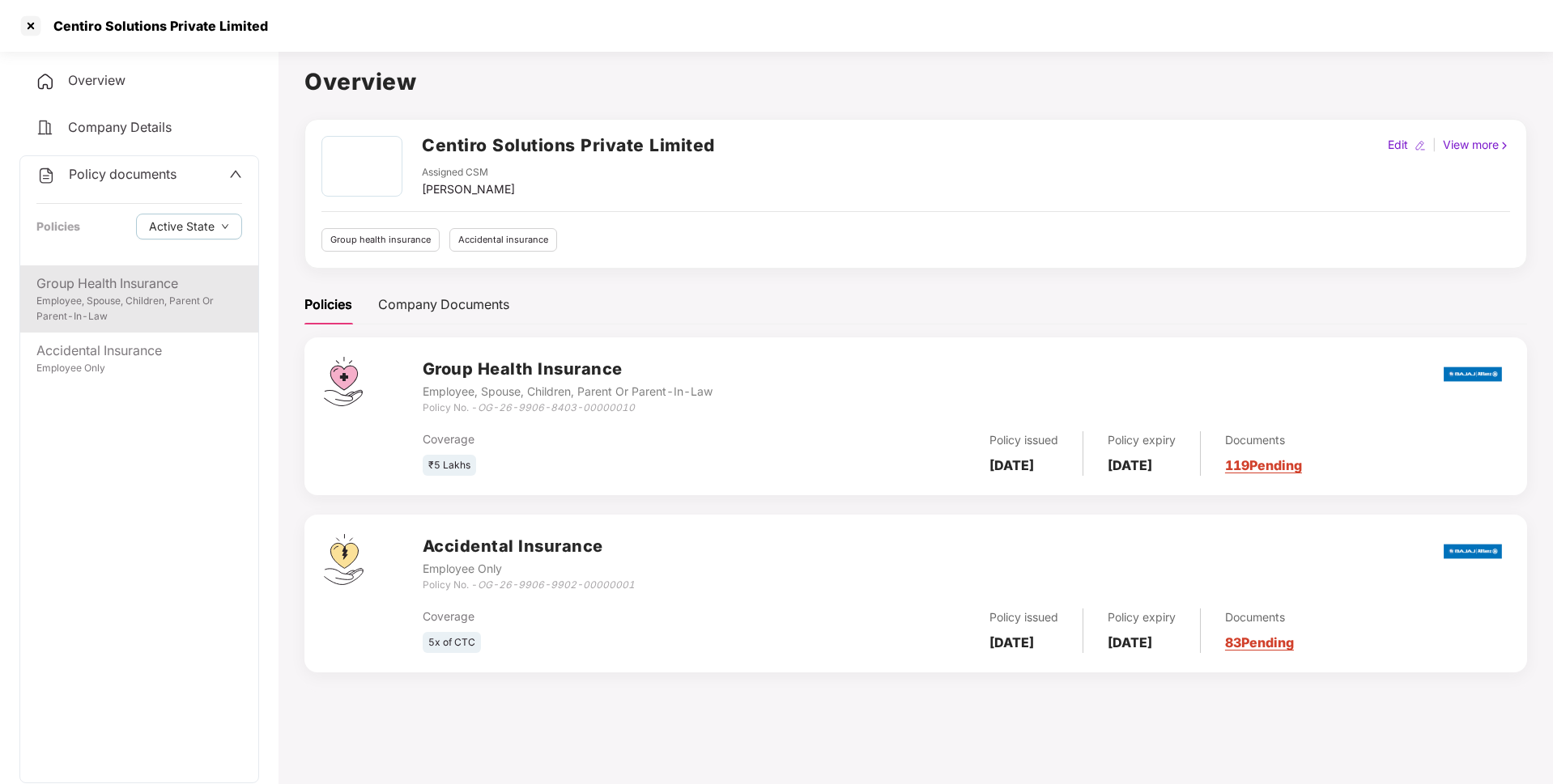
click at [131, 303] on div "Employee, Spouse, Children, Parent Or Parent-In-Law" at bounding box center [139, 309] width 206 height 31
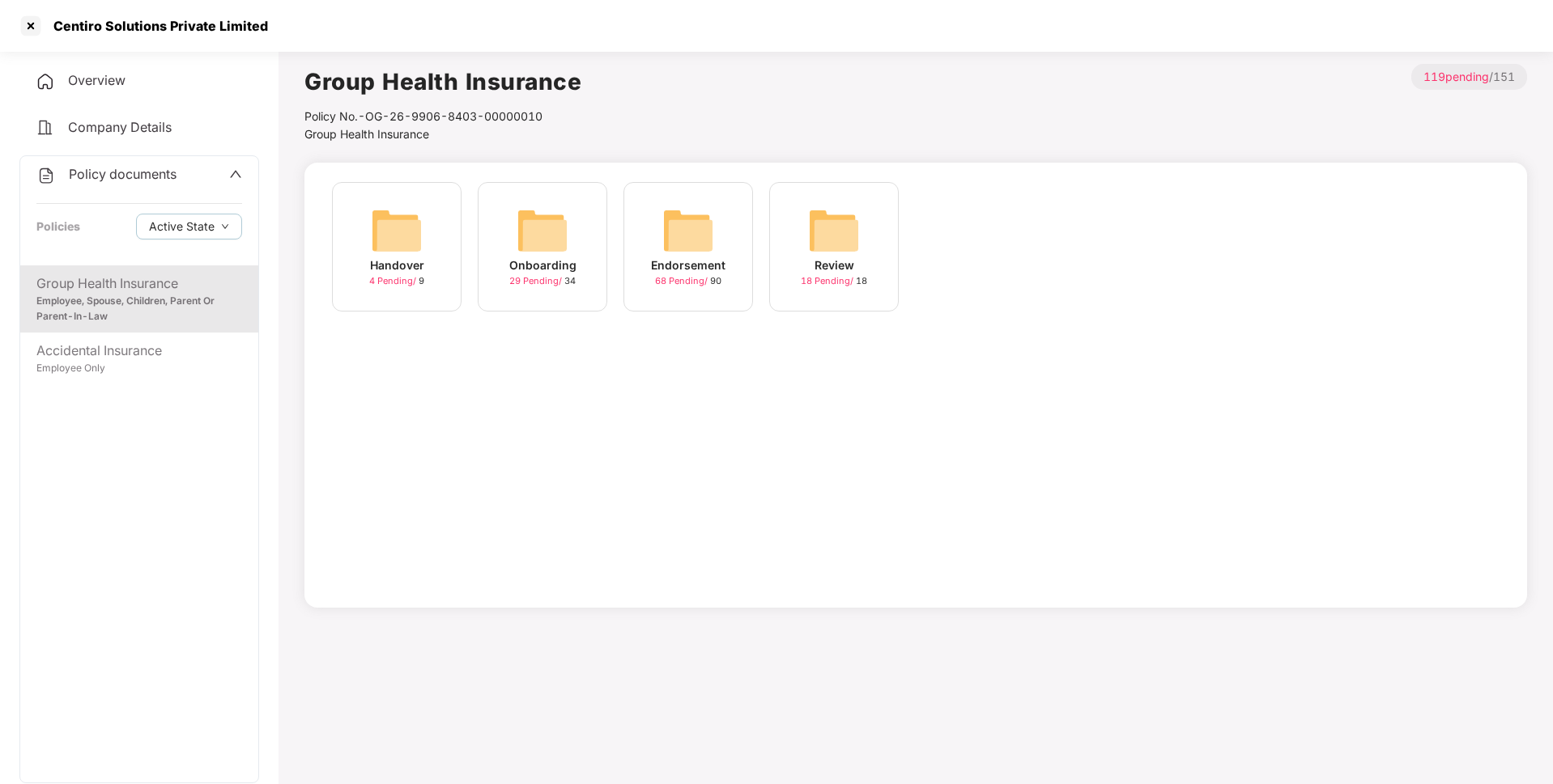
click at [660, 279] on span "68 Pending /" at bounding box center [683, 280] width 55 height 11
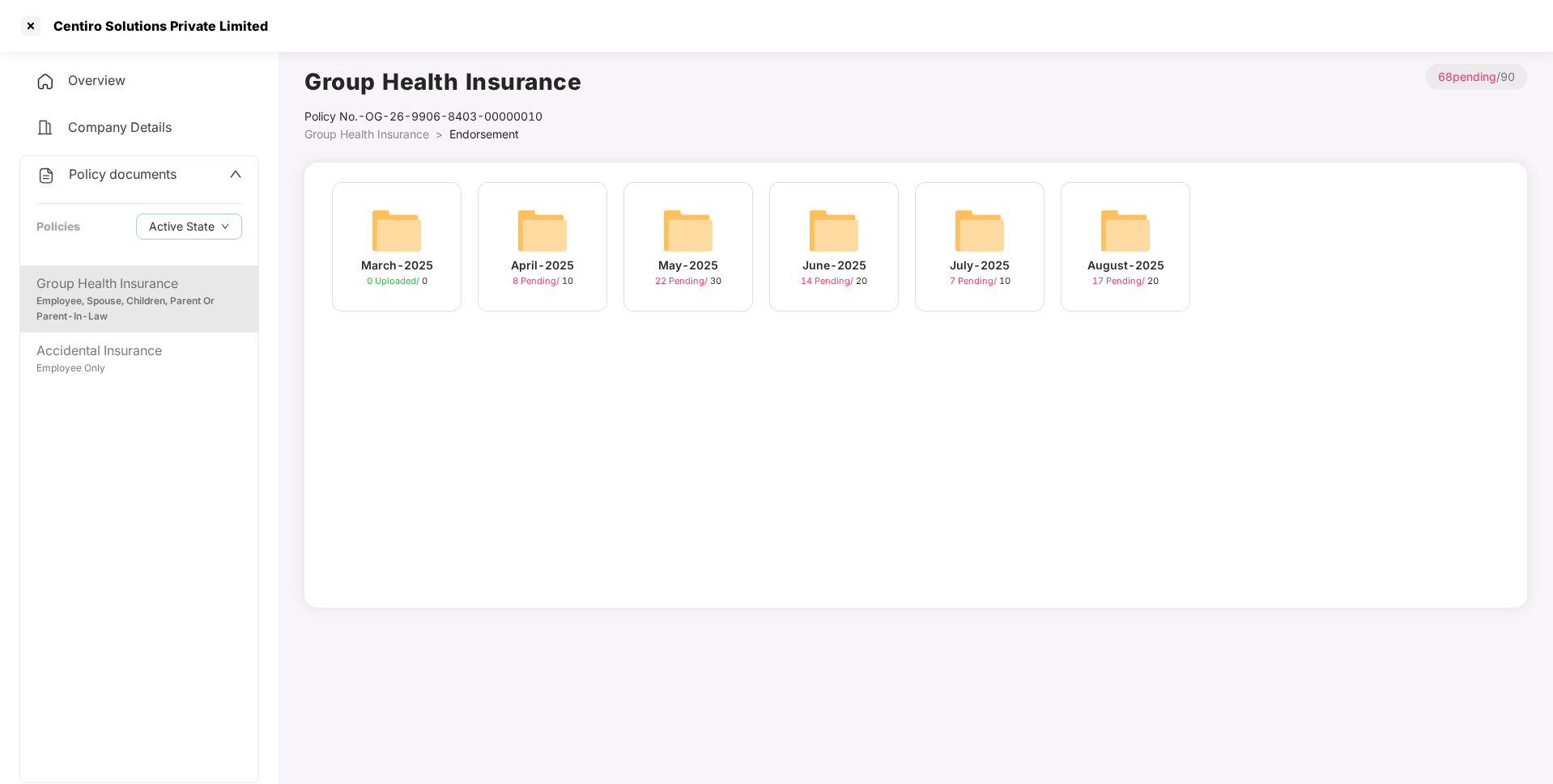
click at [1091, 253] on div "August-2025 17 Pending / 20" at bounding box center [1125, 247] width 129 height 129
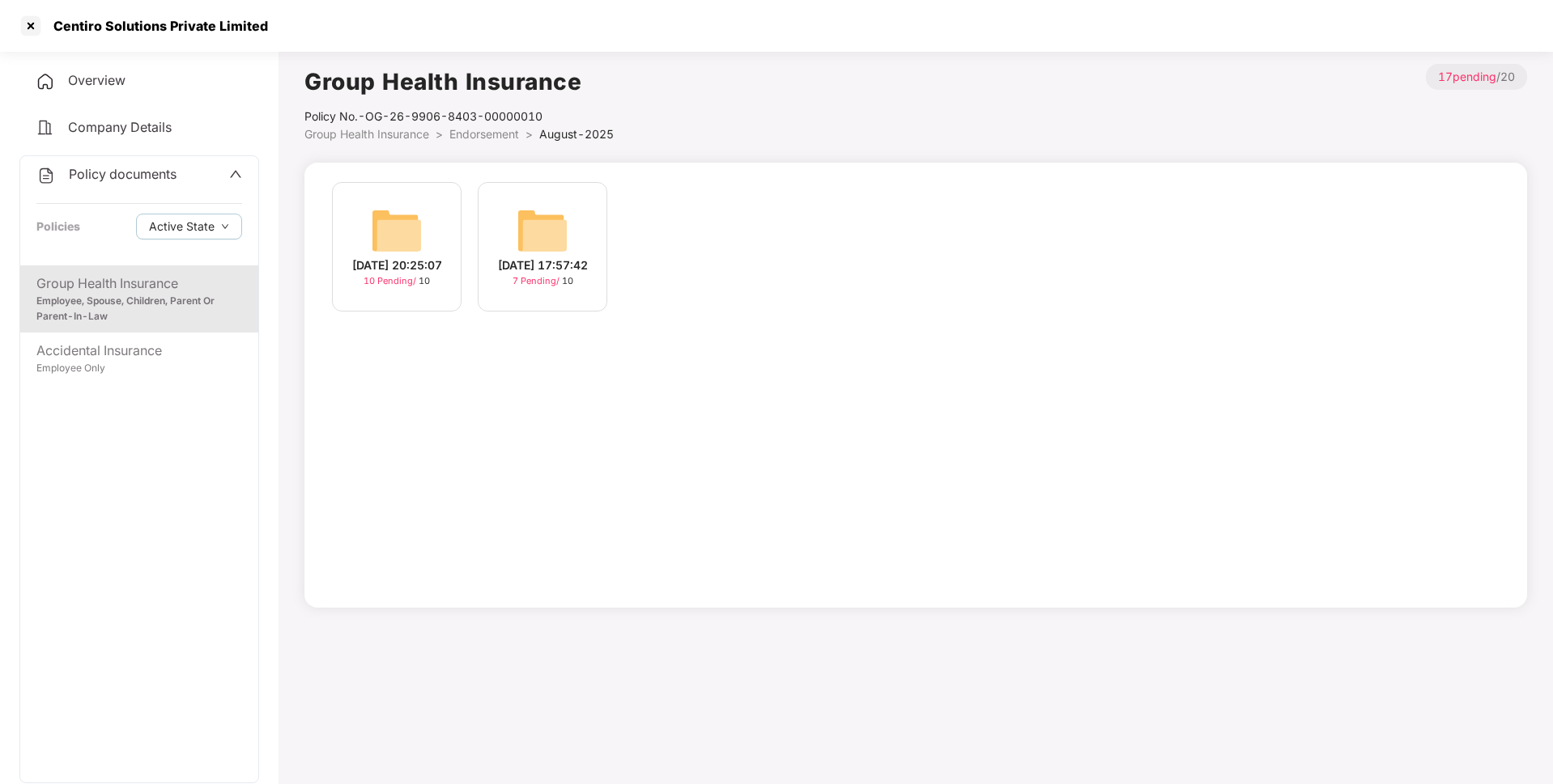
click at [422, 237] on div "[DATE] 20:25:07 10 Pending / 10" at bounding box center [396, 247] width 129 height 129
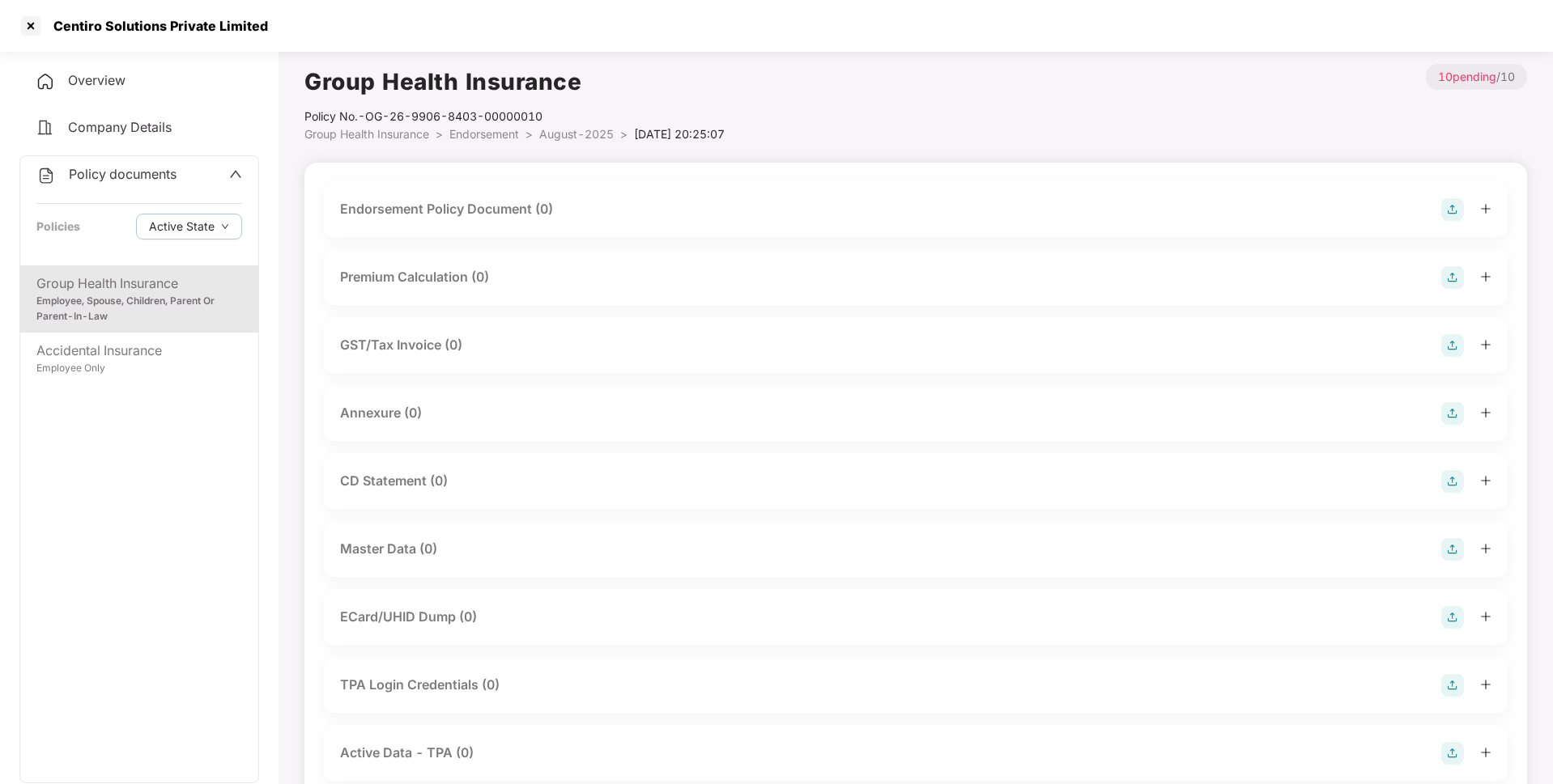
click at [1453, 208] on img at bounding box center [1452, 209] width 23 height 23
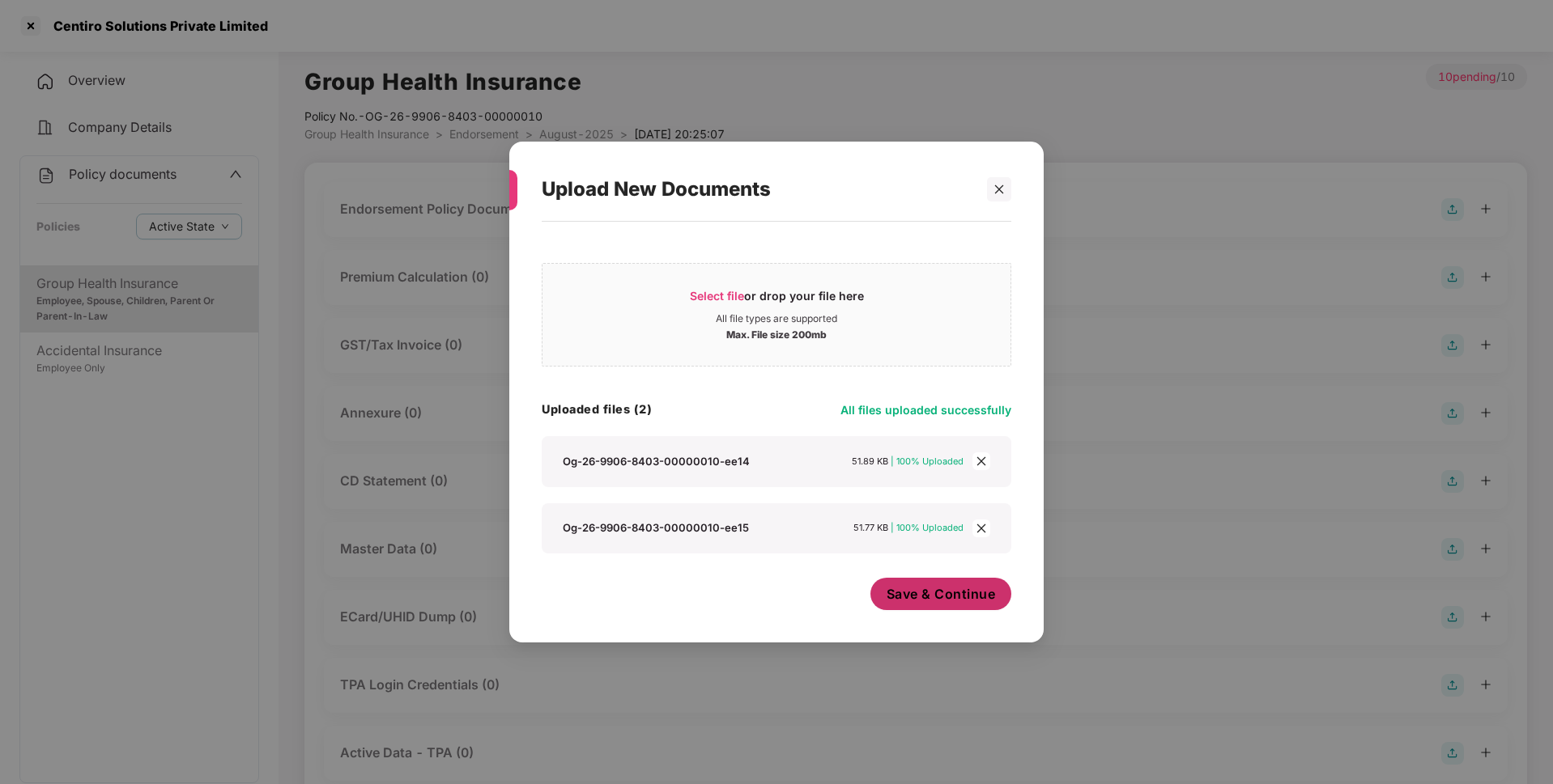
click at [922, 603] on span "Save & Continue" at bounding box center [942, 593] width 109 height 18
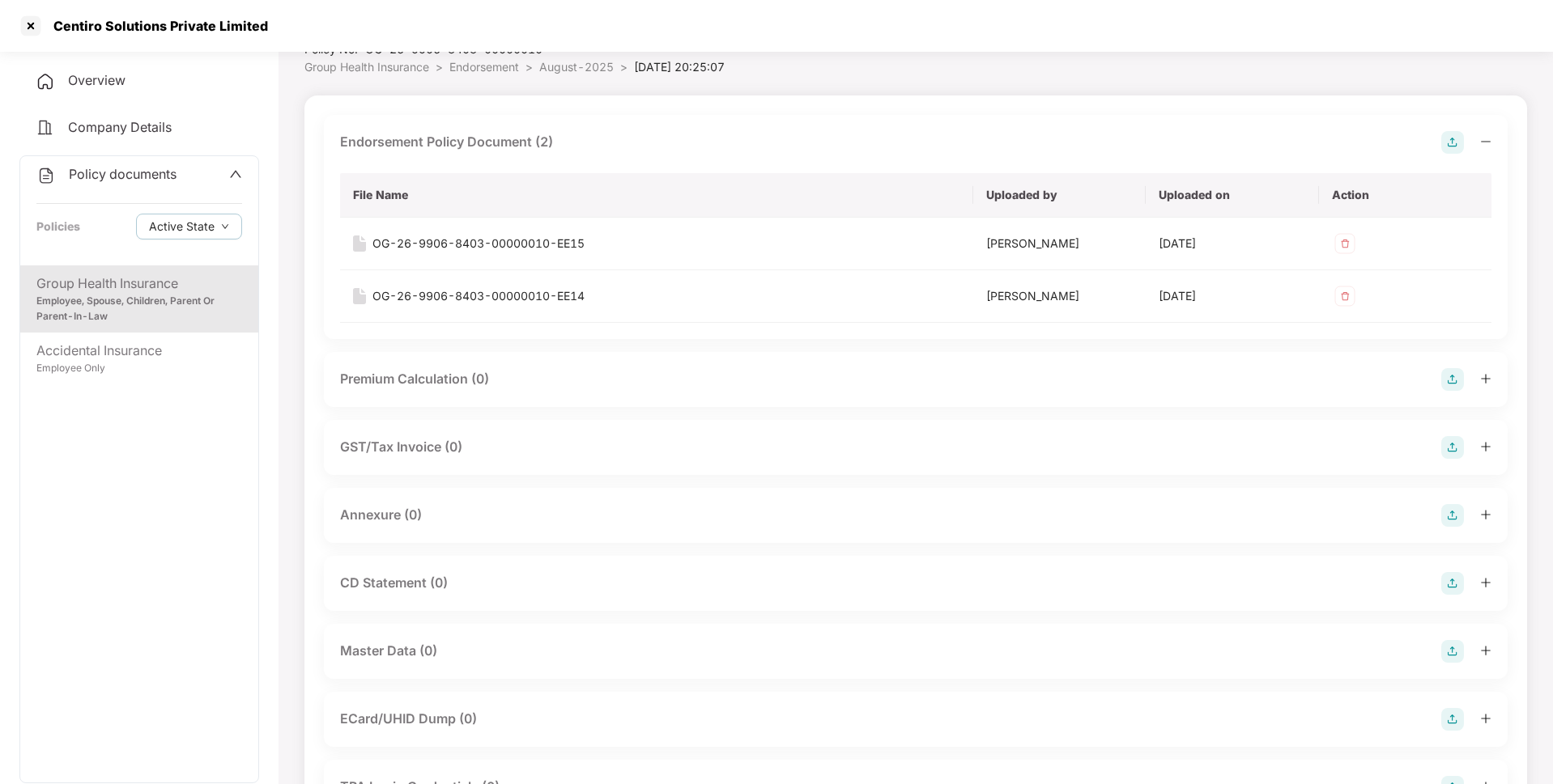
scroll to position [80, 0]
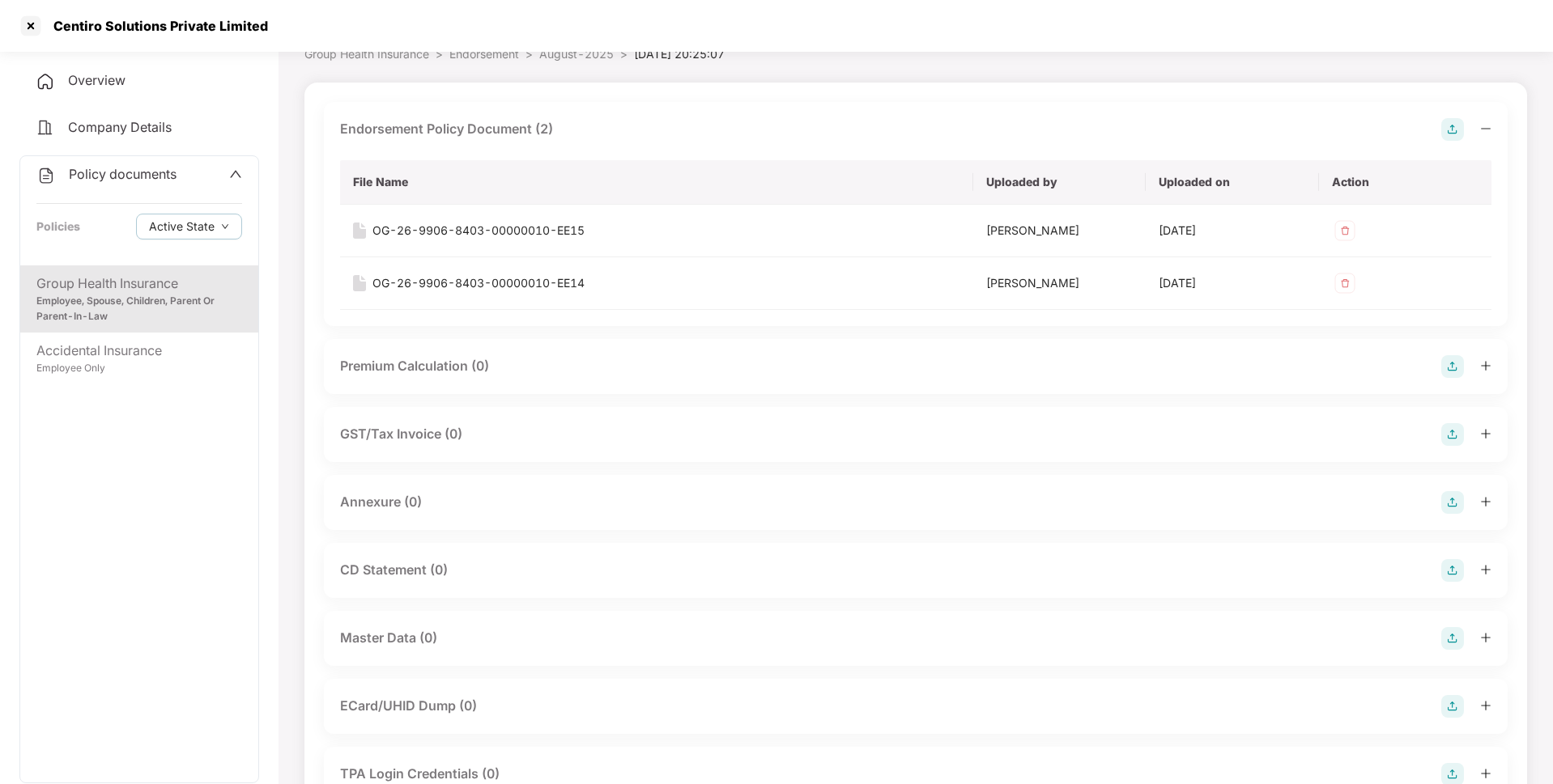
click at [1450, 500] on img at bounding box center [1452, 502] width 23 height 23
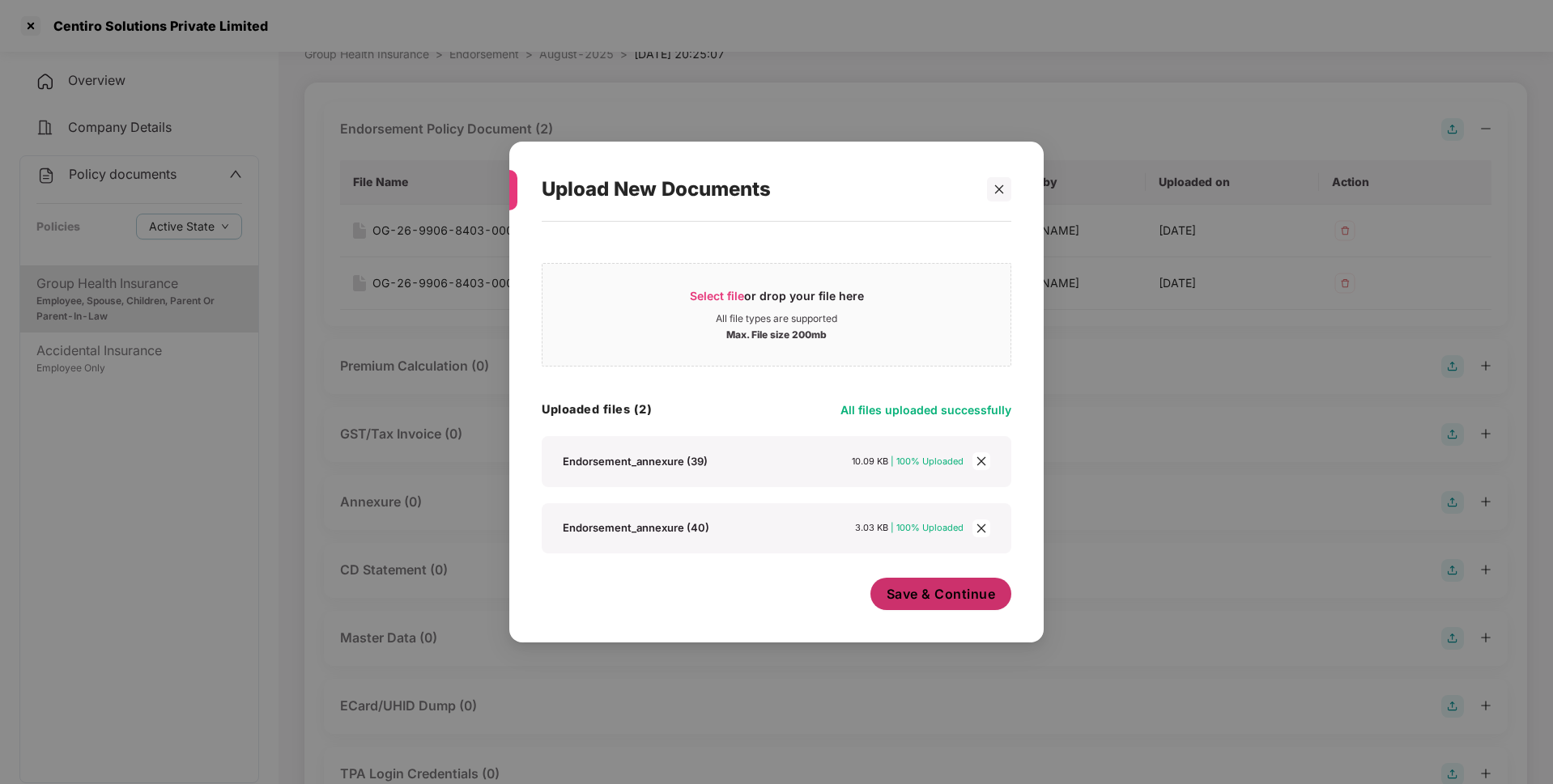
click at [916, 590] on span "Save & Continue" at bounding box center [942, 593] width 109 height 18
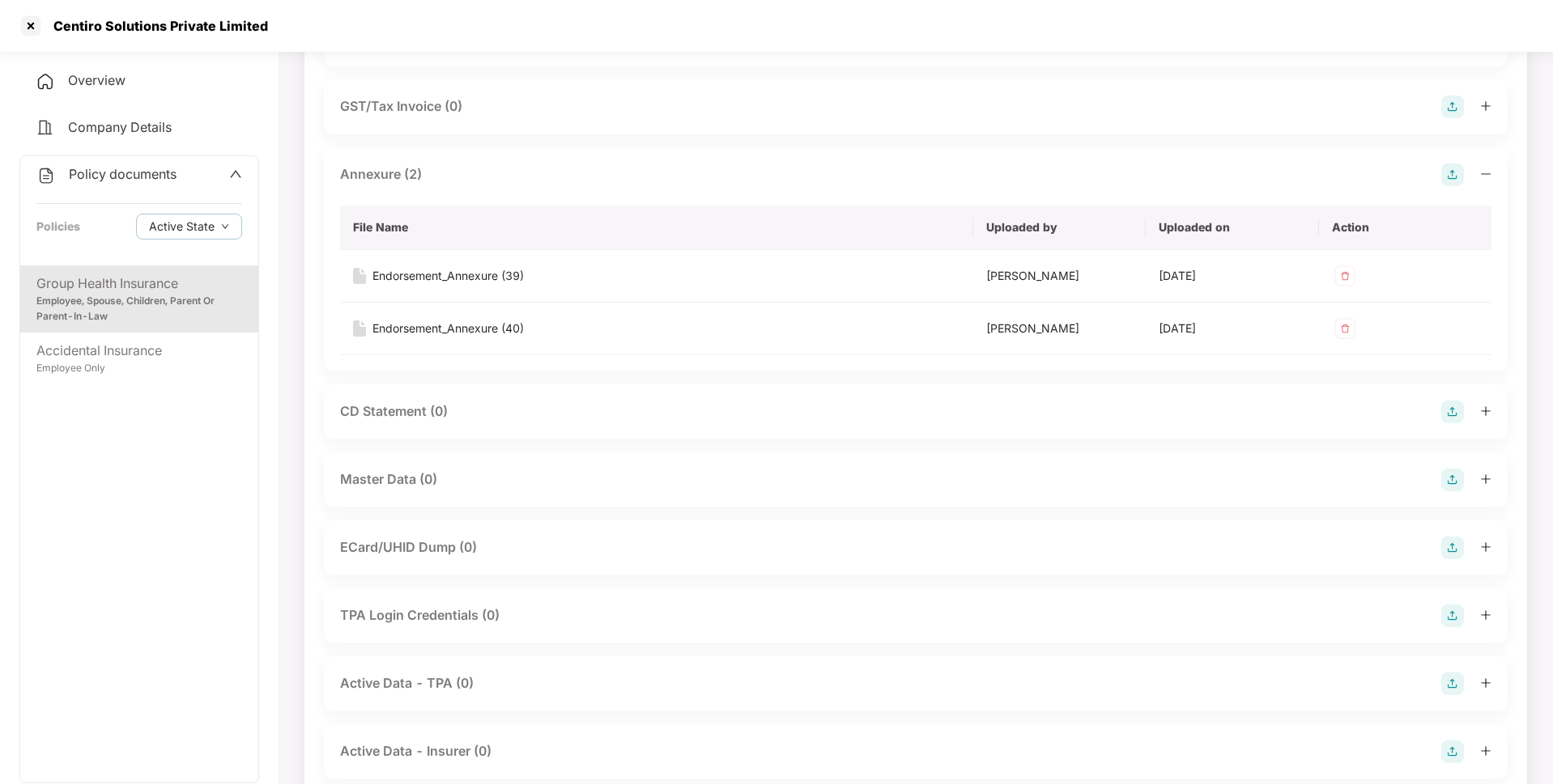
scroll to position [455, 0]
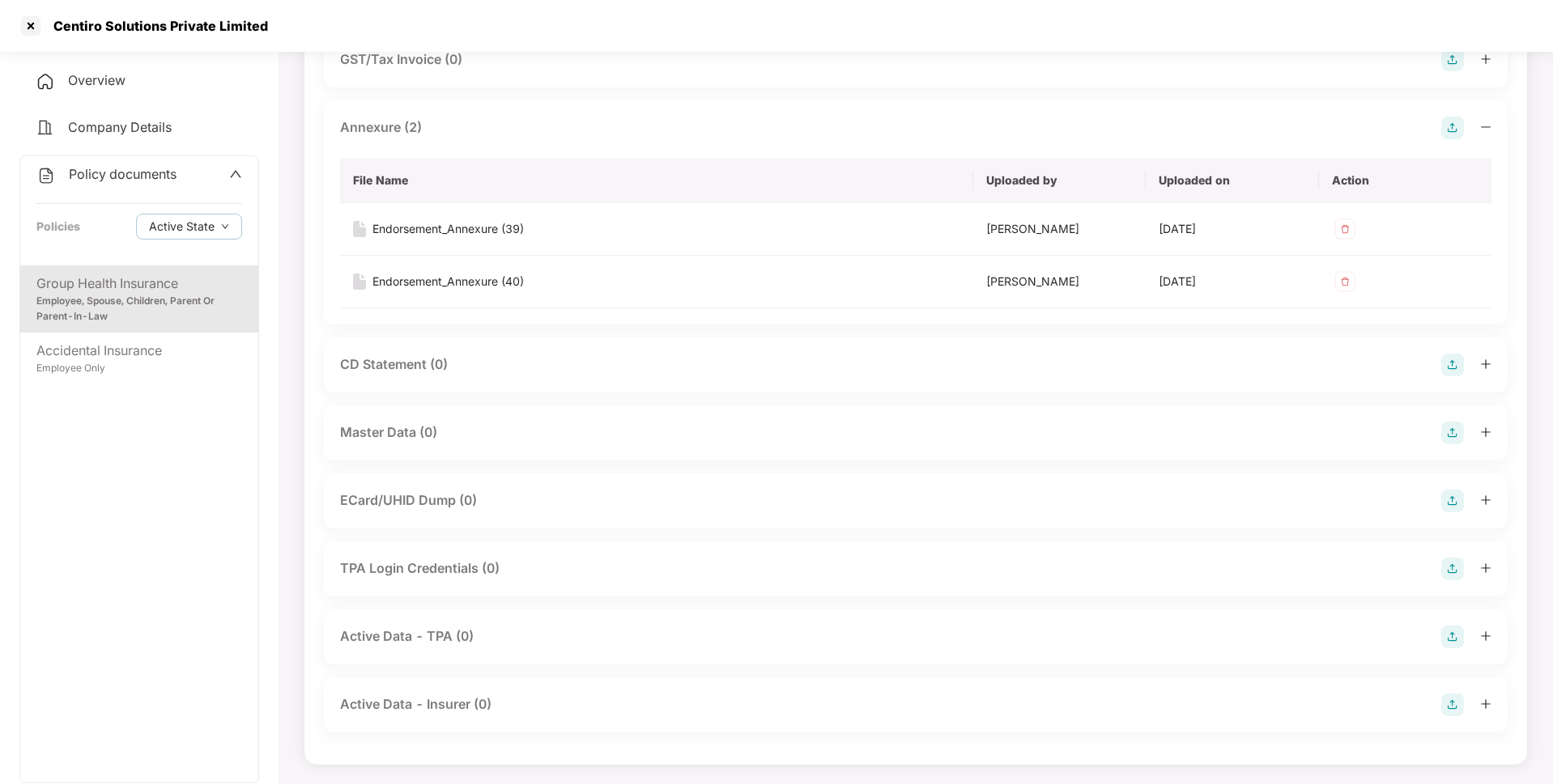
click at [1451, 433] on img at bounding box center [1452, 432] width 23 height 23
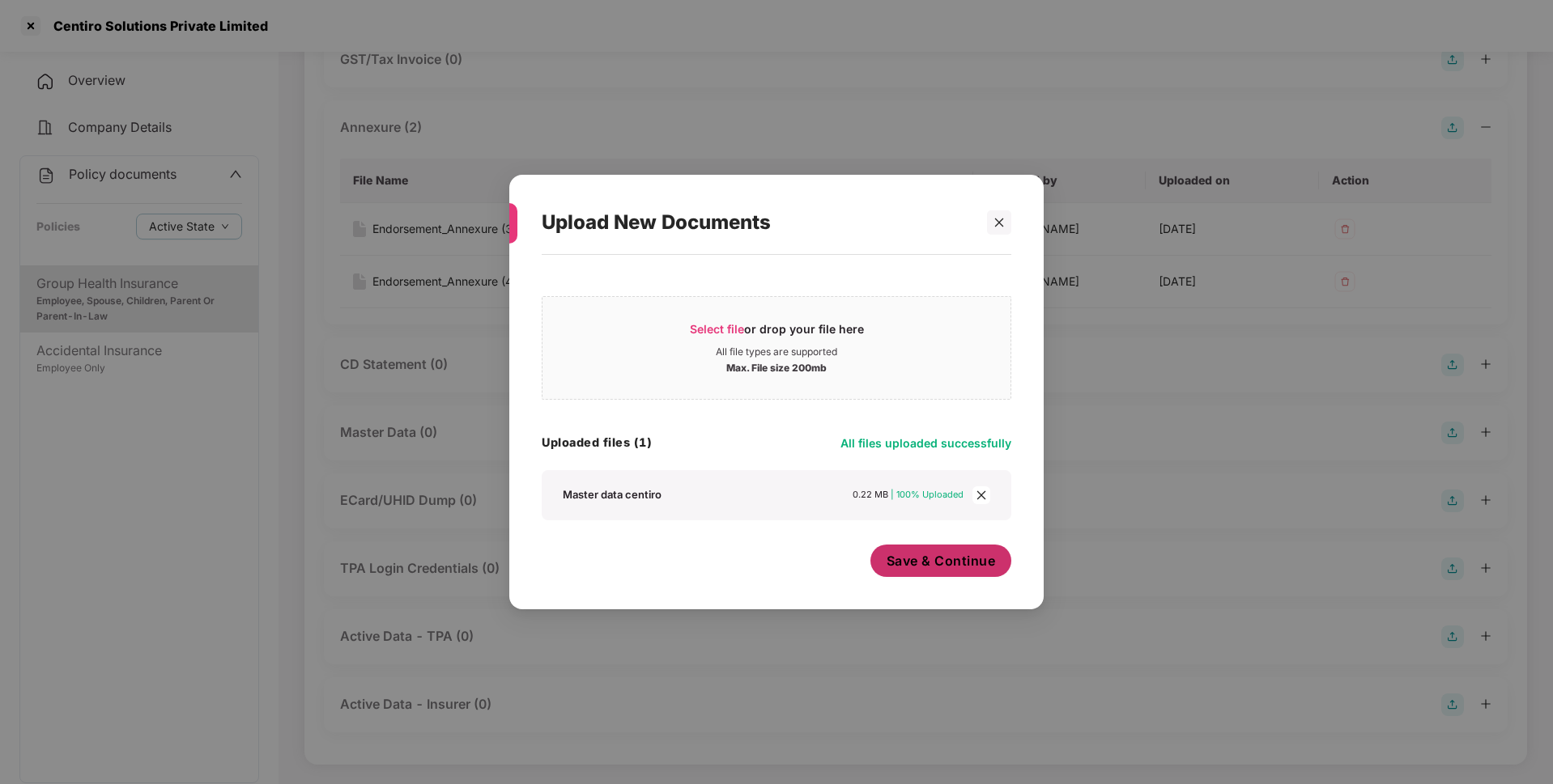
click at [936, 565] on span "Save & Continue" at bounding box center [942, 561] width 109 height 18
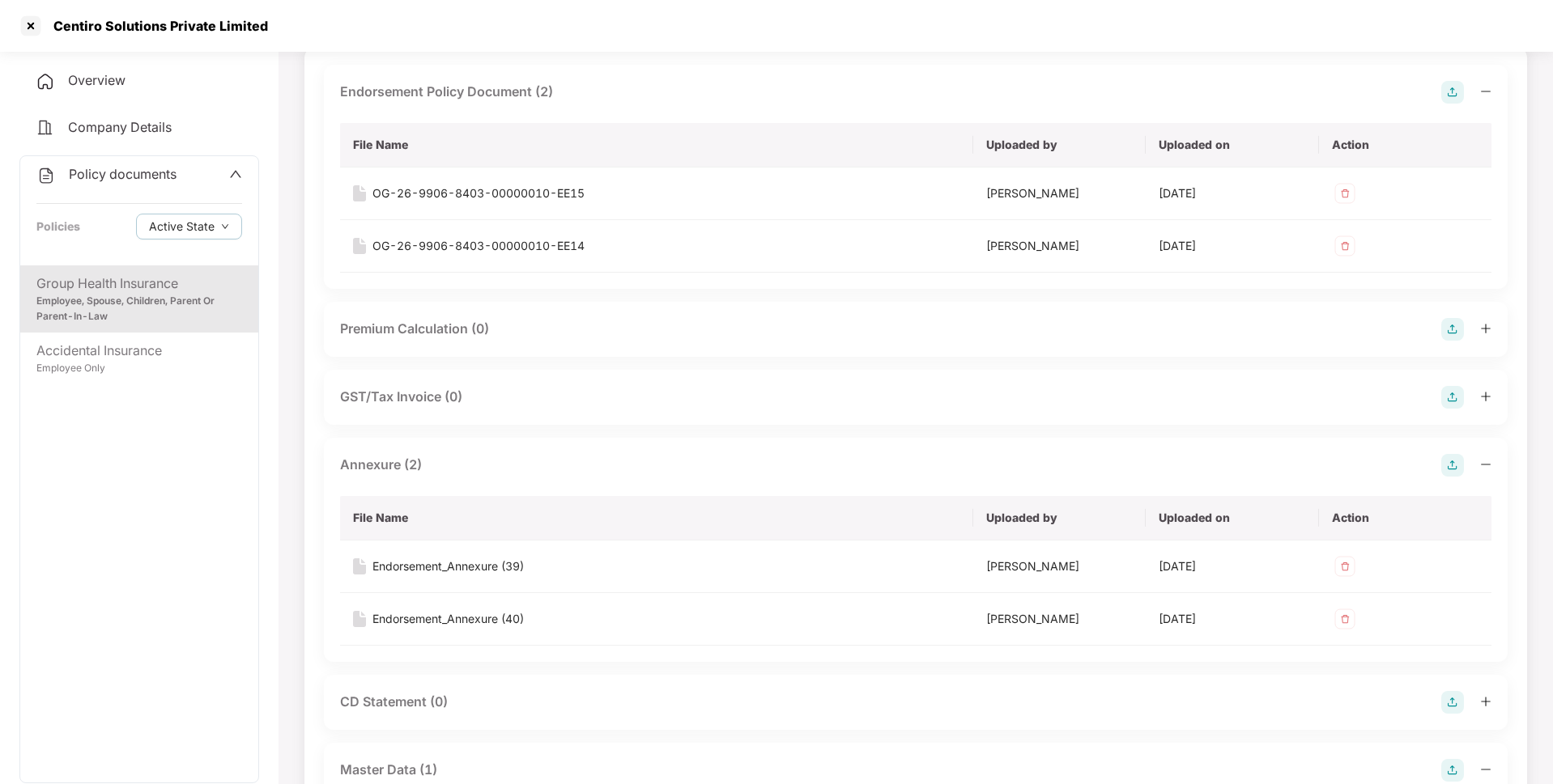
scroll to position [107, 0]
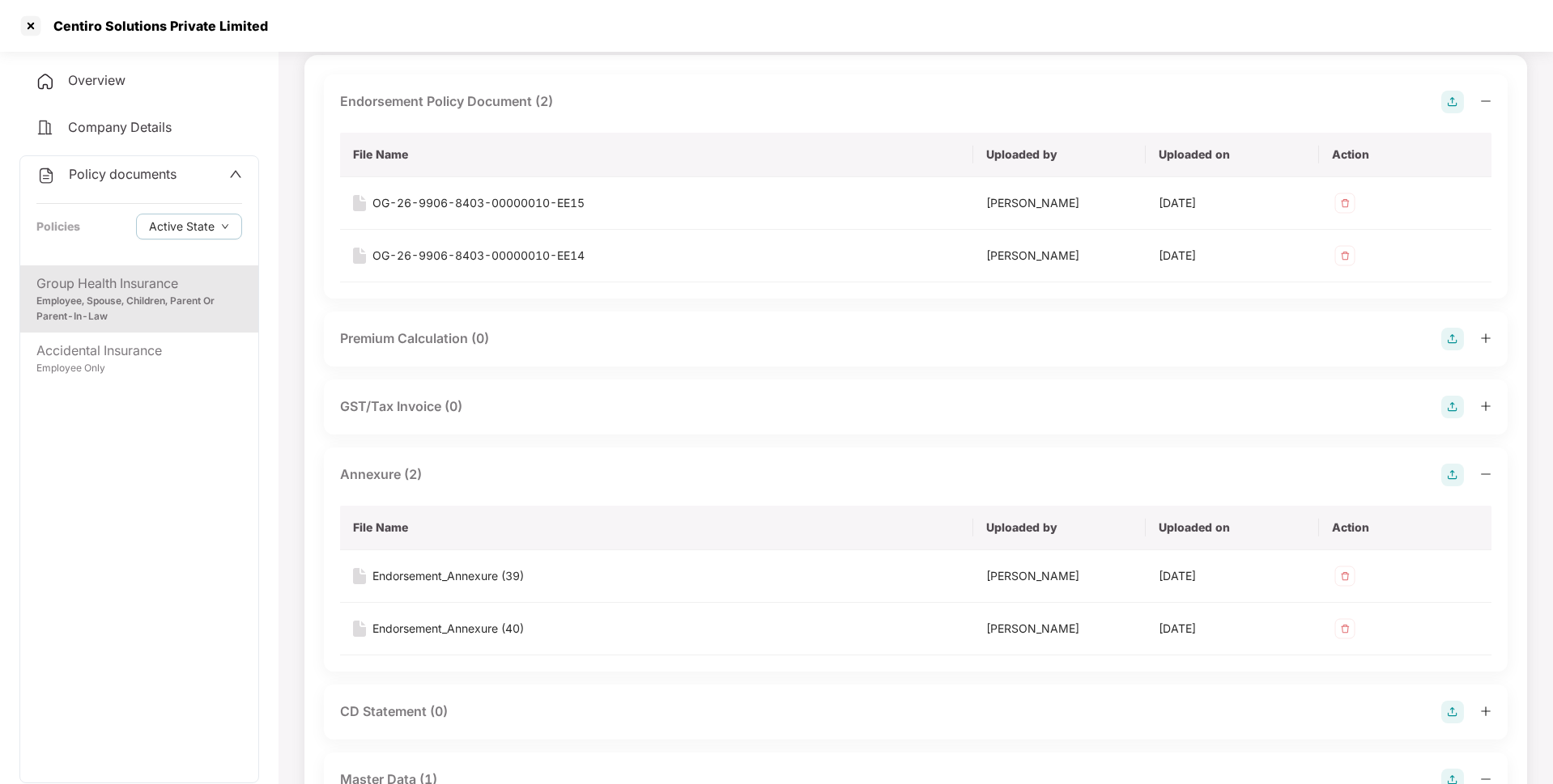
click at [115, 172] on span "Policy documents" at bounding box center [123, 174] width 108 height 16
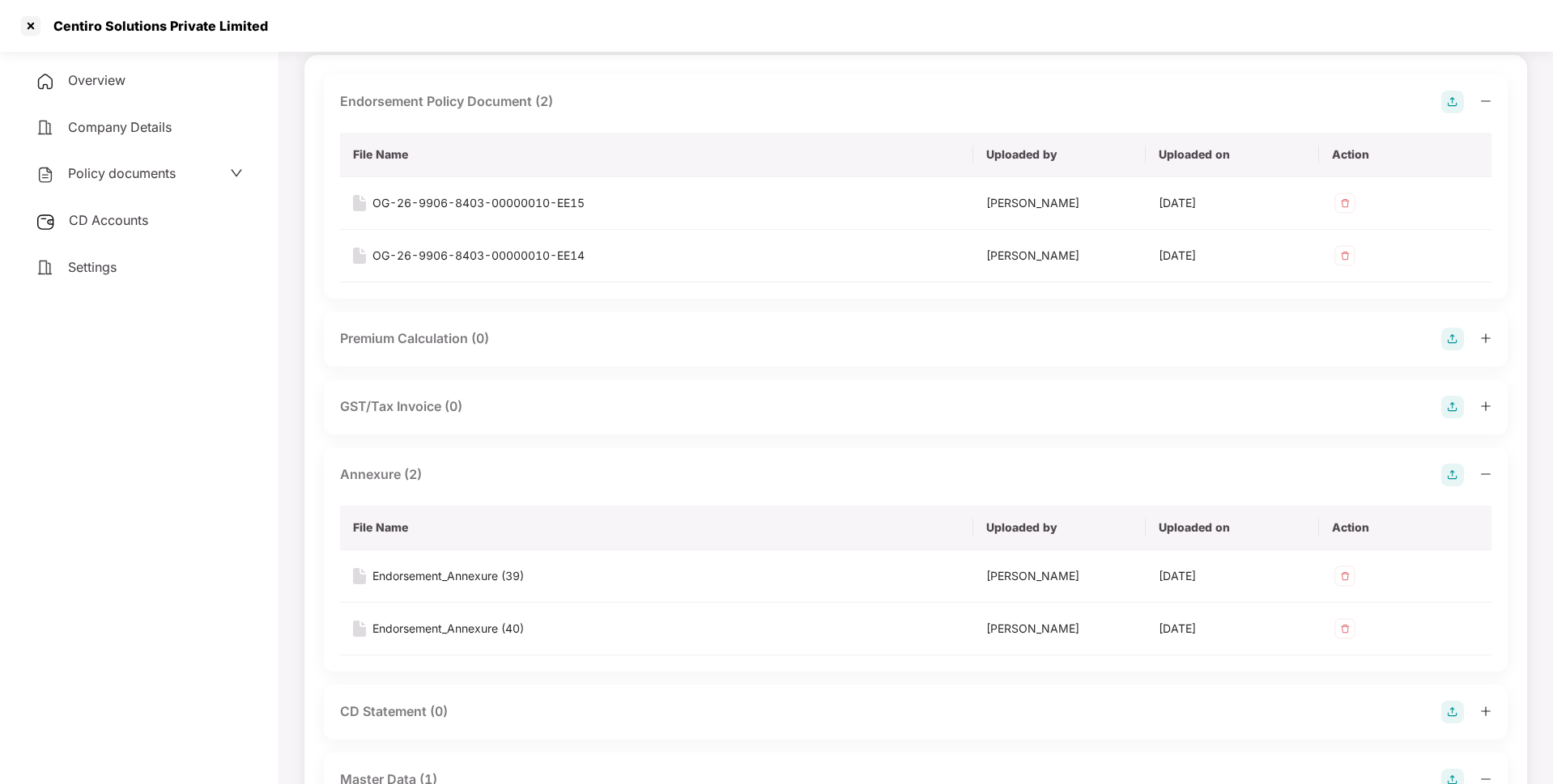
click at [126, 223] on span "CD Accounts" at bounding box center [108, 220] width 79 height 16
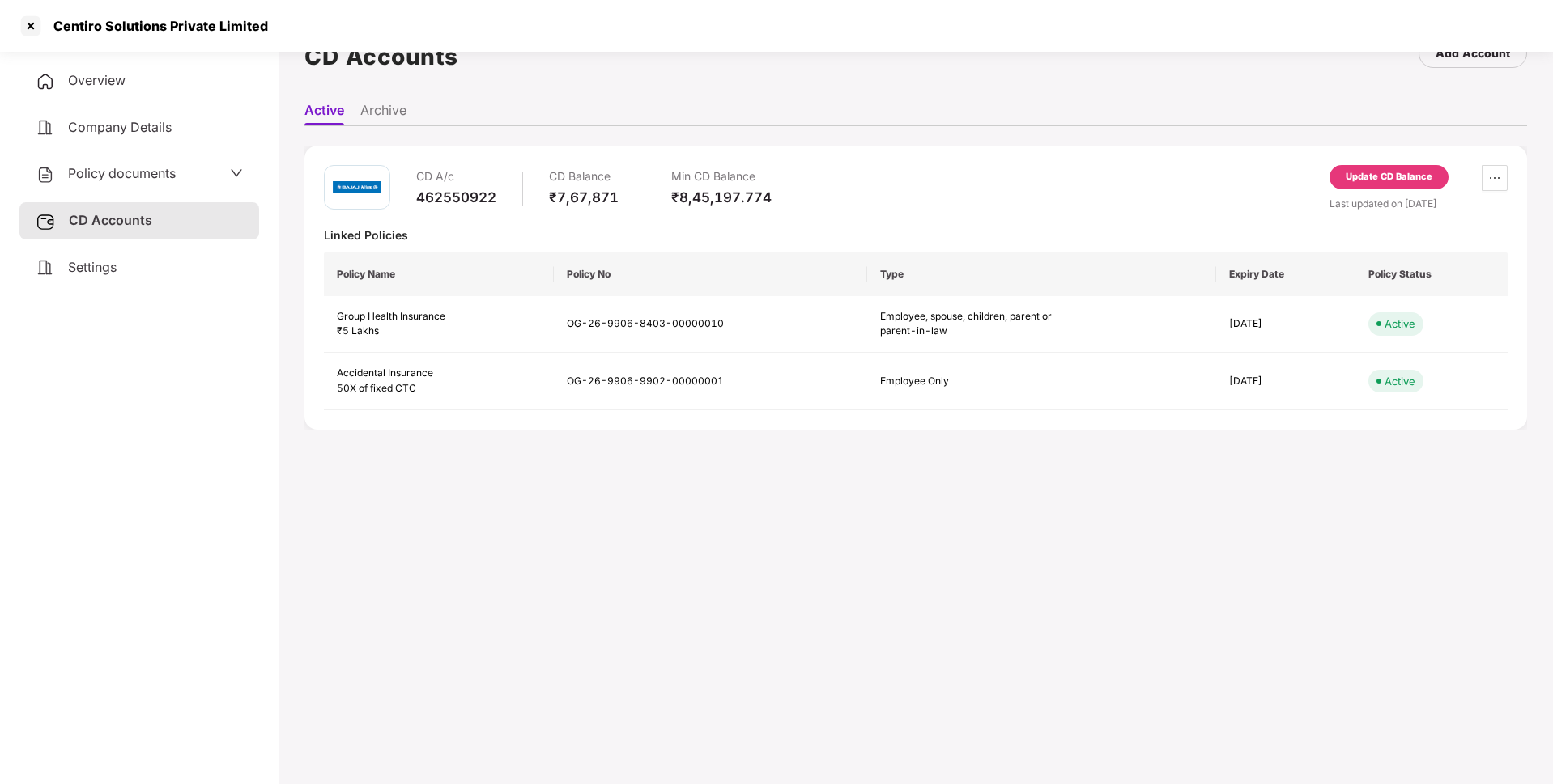
scroll to position [0, 0]
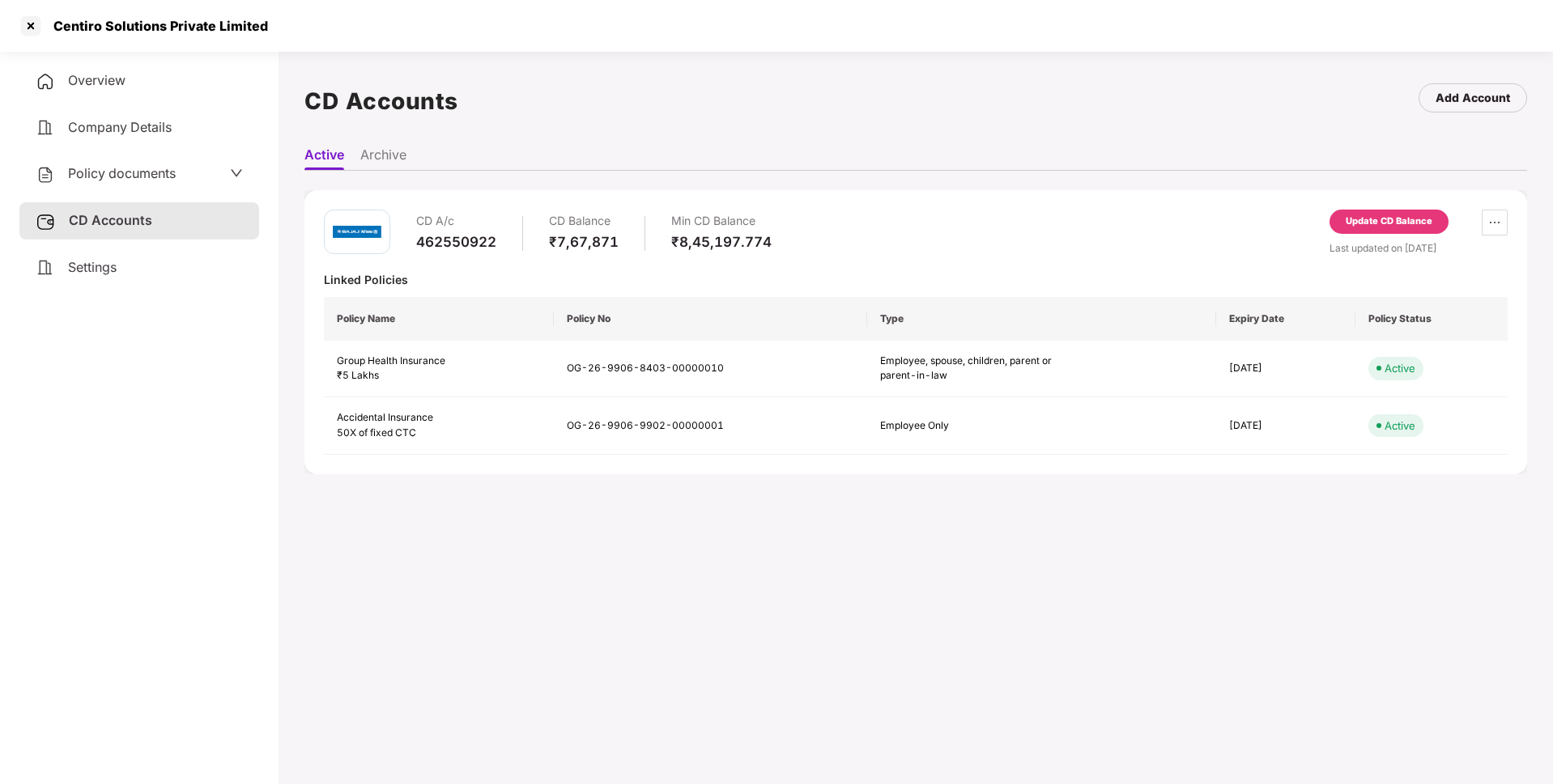
click at [1393, 223] on div "Update CD Balance" at bounding box center [1388, 221] width 87 height 14
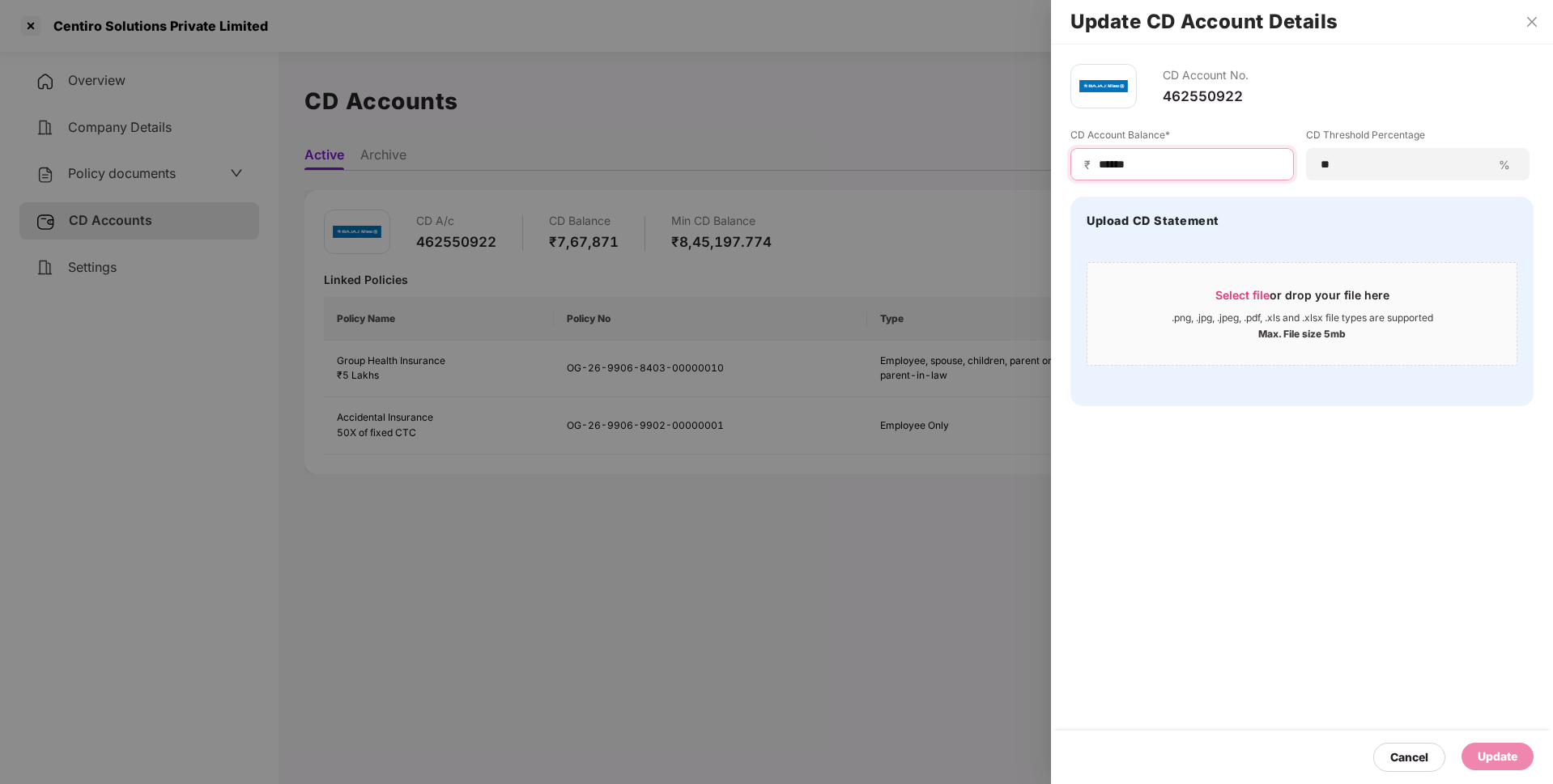
drag, startPoint x: 1167, startPoint y: 168, endPoint x: 1047, endPoint y: 171, distance: 120.0
click at [1047, 171] on div "Update CD Account Details CD Account No. 462550922 CD Account Balance* ₹ ******…" at bounding box center [776, 392] width 1553 height 784
type input "******"
click at [1503, 762] on div "Update" at bounding box center [1497, 756] width 39 height 18
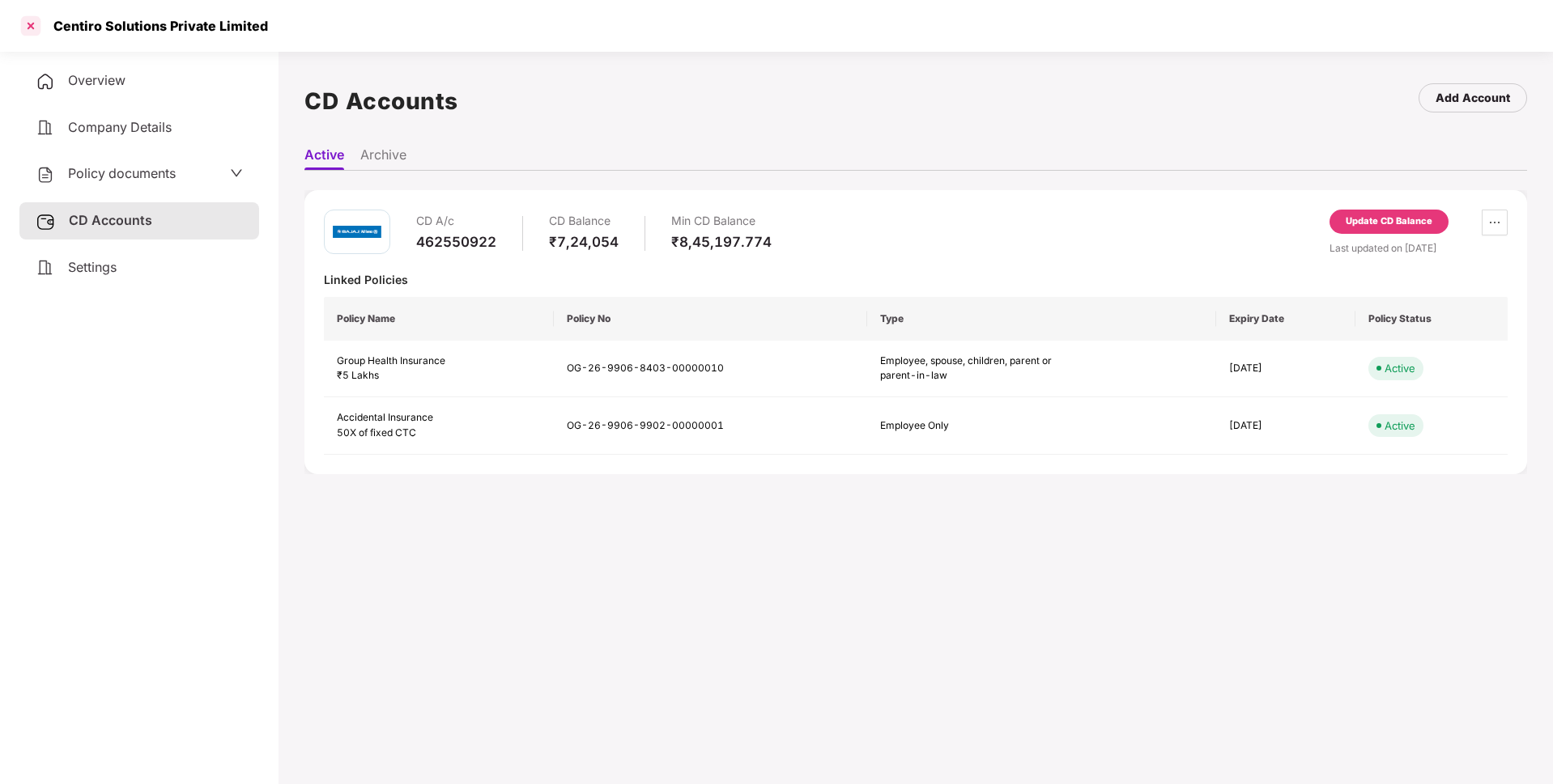
click at [30, 24] on div at bounding box center [30, 25] width 26 height 26
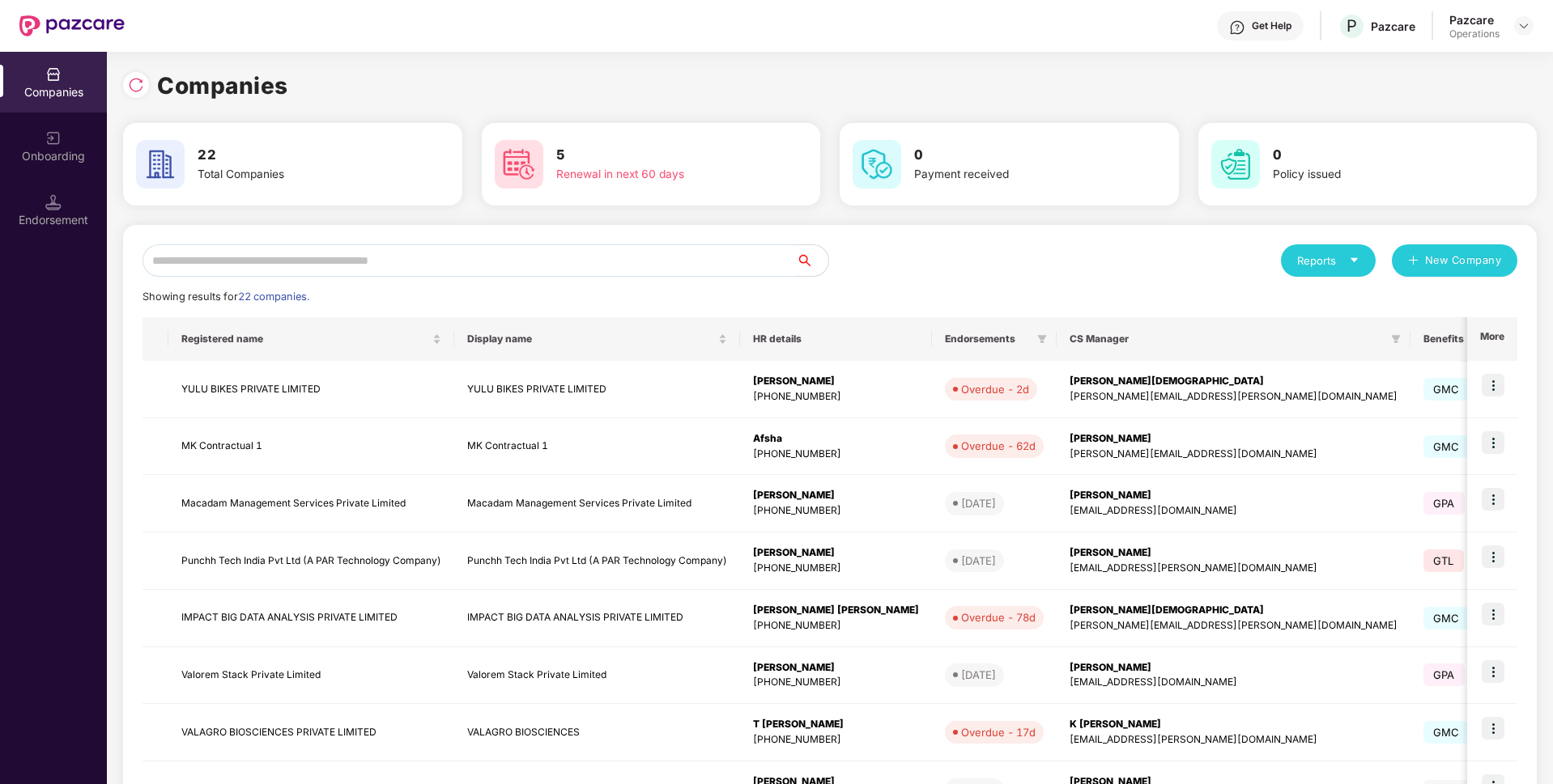
click at [214, 270] on input "text" at bounding box center [470, 260] width 653 height 33
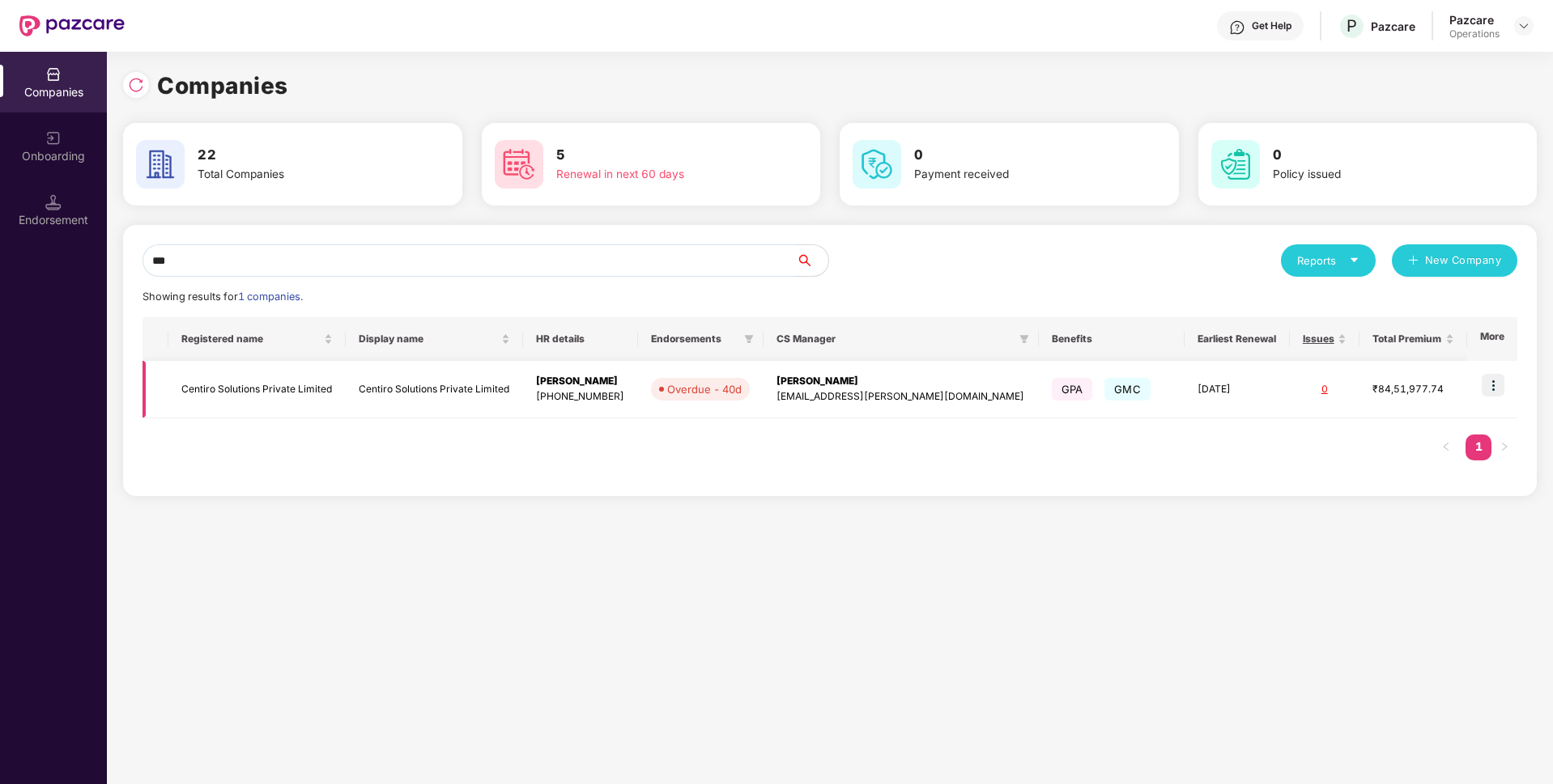
type input "***"
click at [1497, 381] on img at bounding box center [1493, 384] width 23 height 23
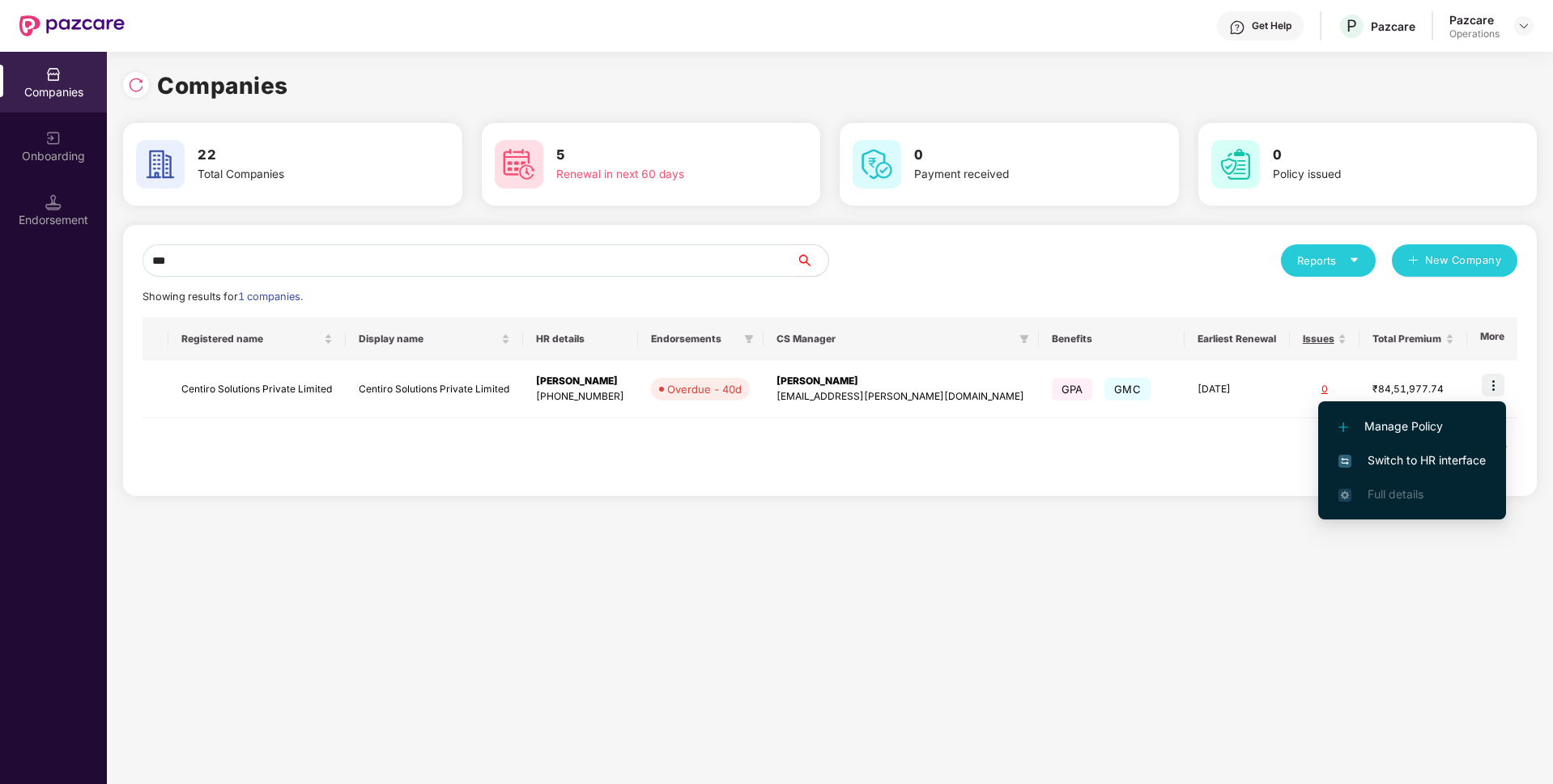
click at [1383, 459] on span "Switch to HR interface" at bounding box center [1412, 460] width 147 height 18
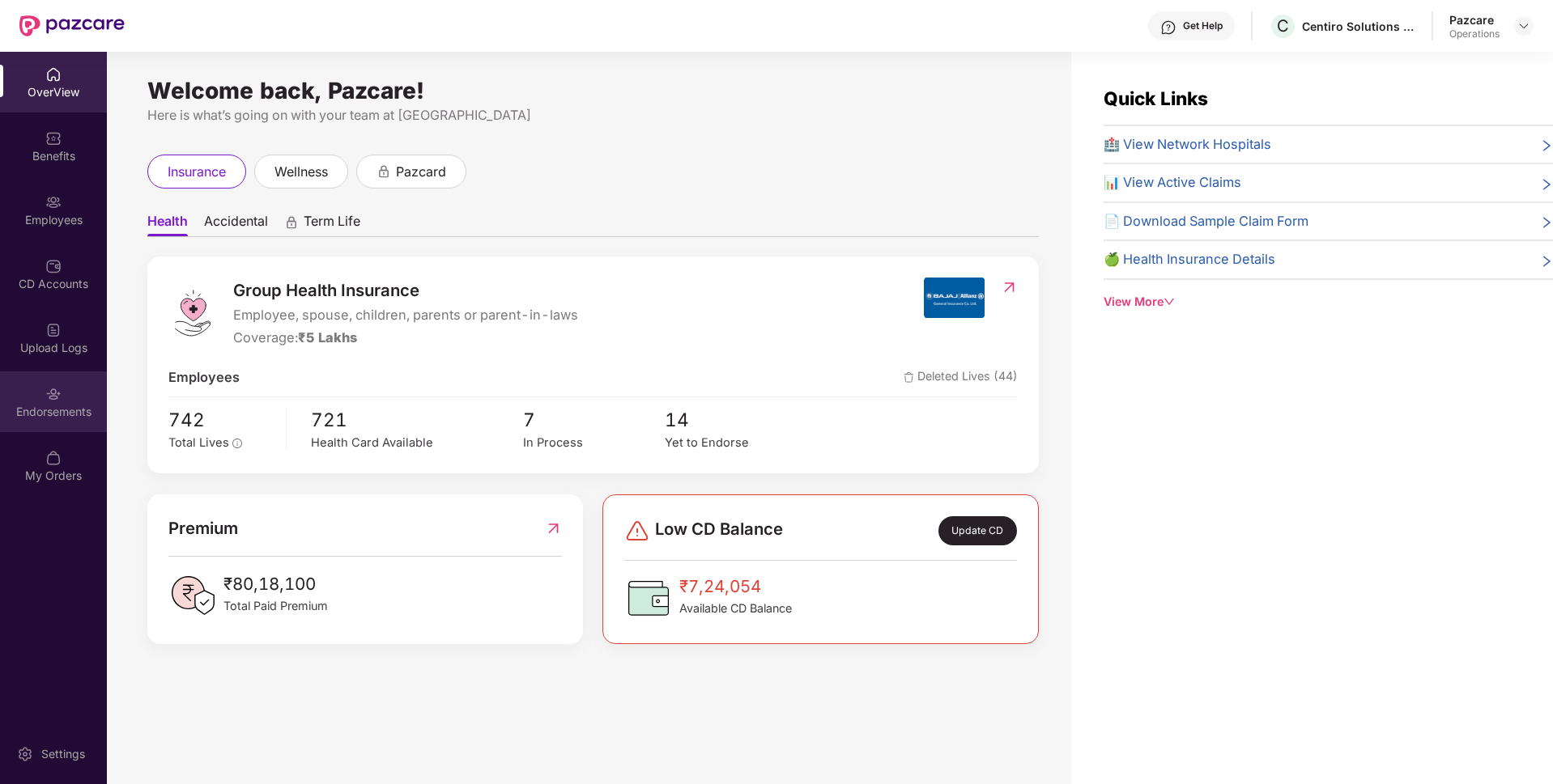
click at [16, 395] on div "Endorsements" at bounding box center [53, 402] width 107 height 60
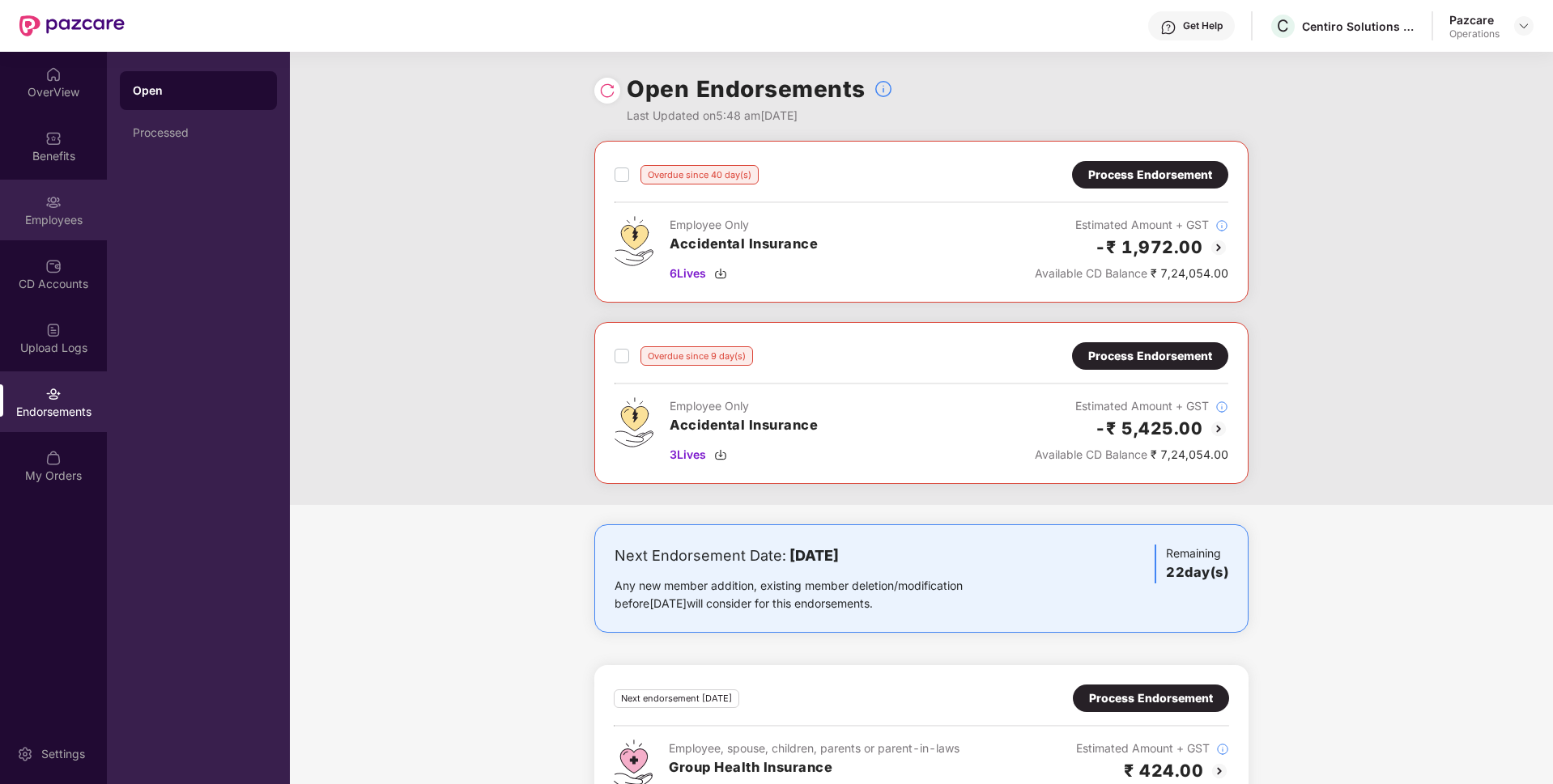
click at [73, 212] on div "Employees" at bounding box center [53, 220] width 107 height 16
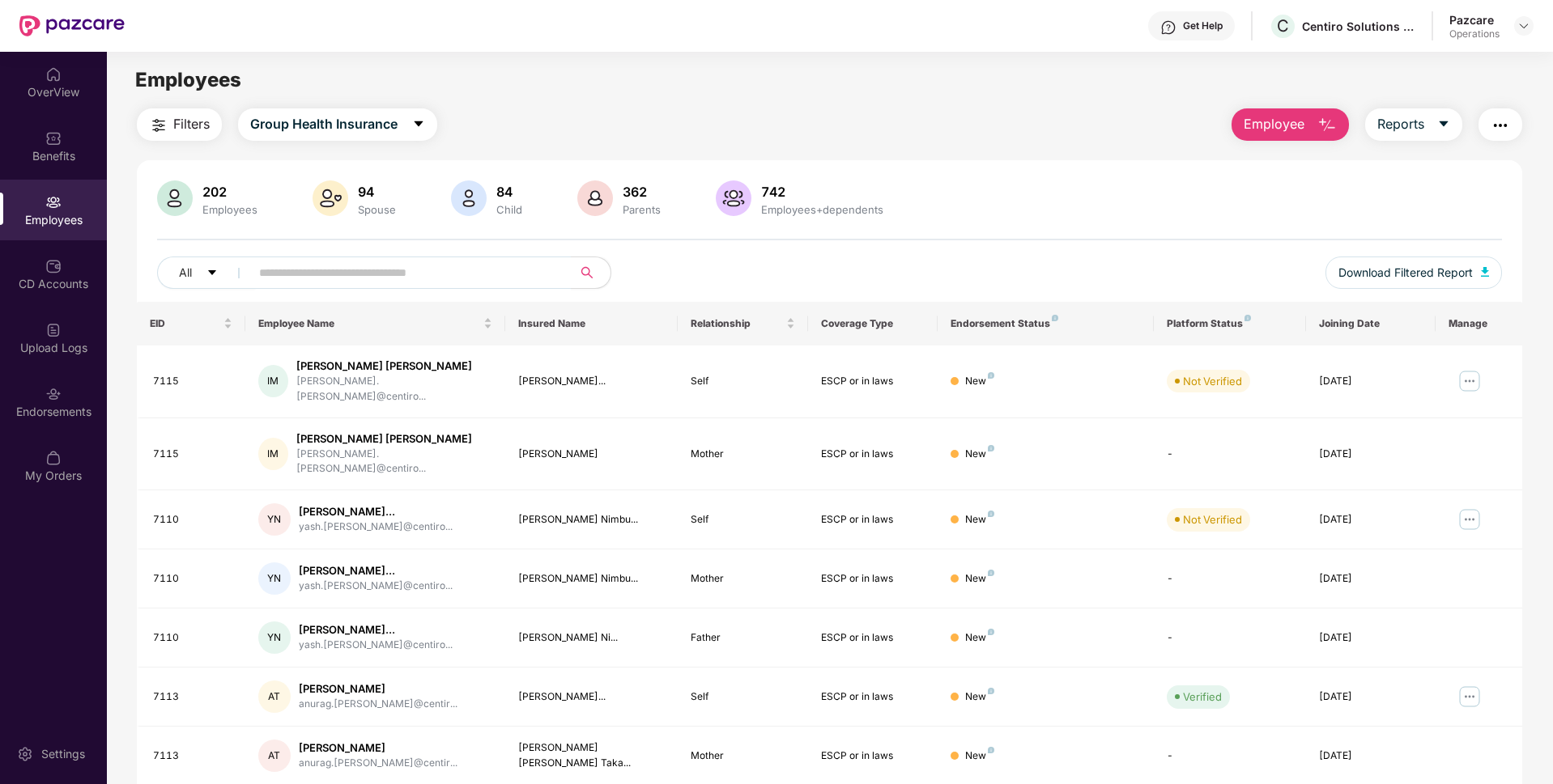
click at [1502, 119] on img "button" at bounding box center [1500, 125] width 19 height 19
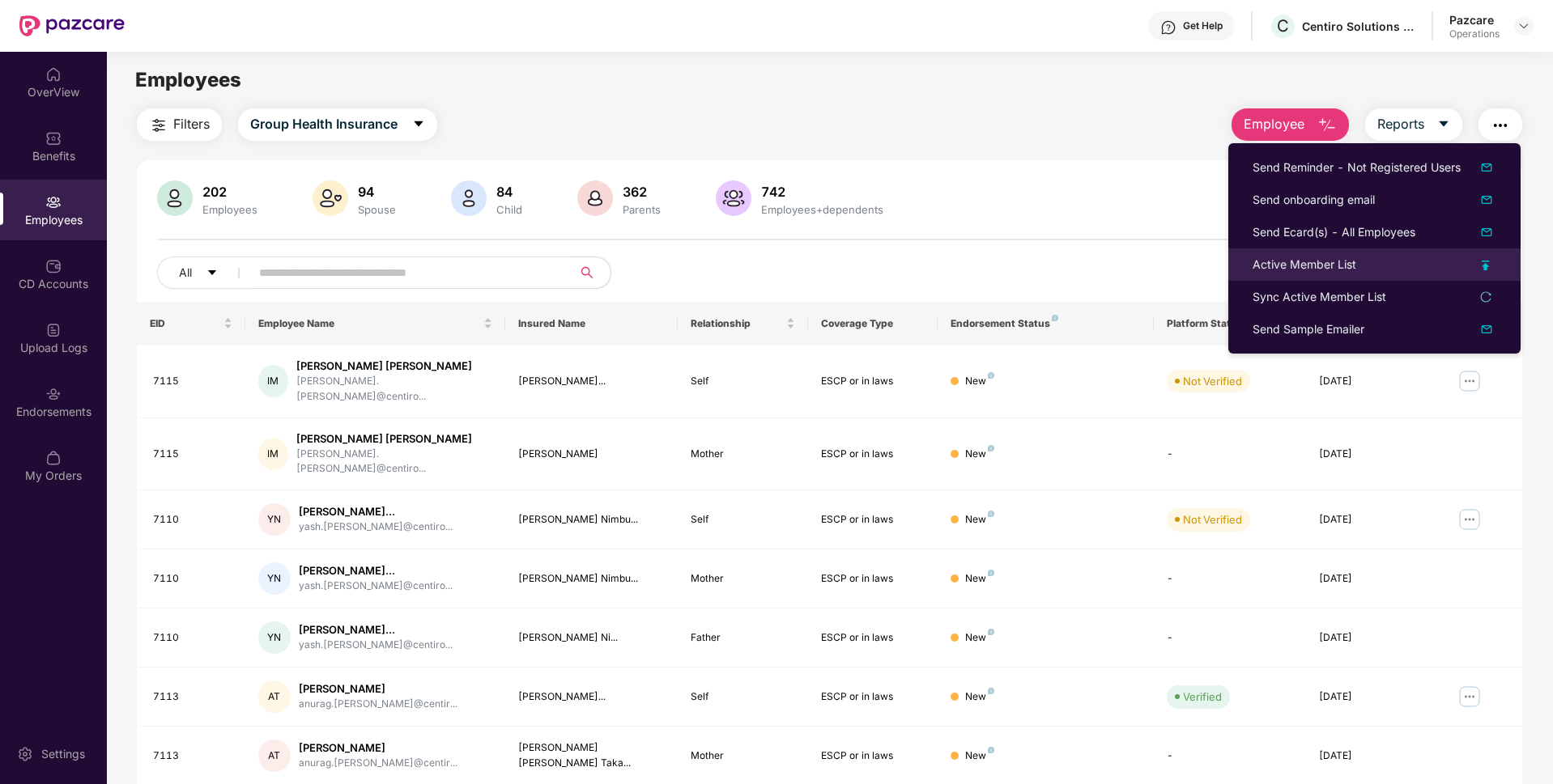
click at [1318, 256] on div "Active Member List" at bounding box center [1304, 264] width 103 height 18
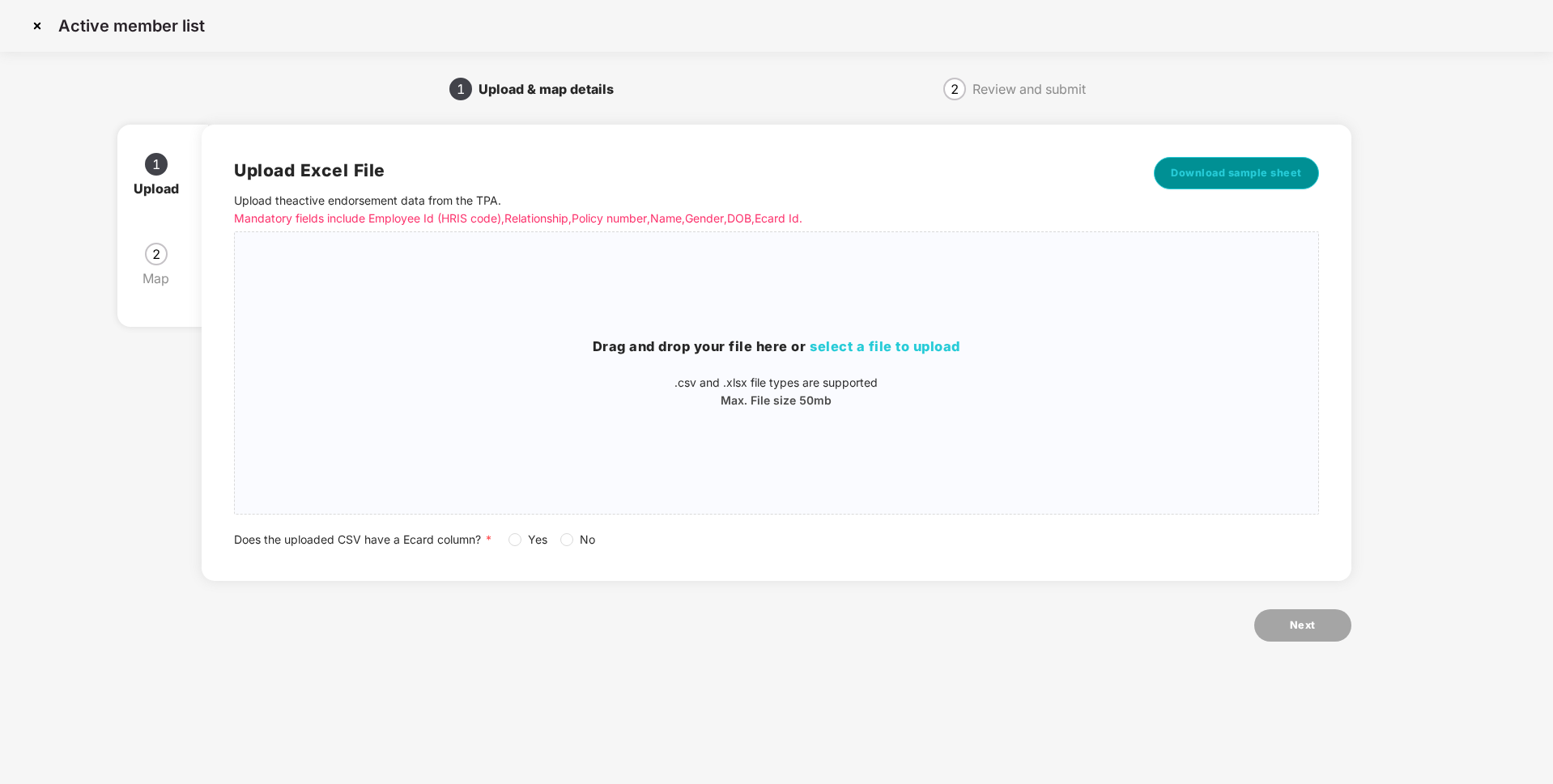
click at [1200, 173] on span "Download sample sheet" at bounding box center [1236, 173] width 131 height 16
click at [31, 24] on img at bounding box center [37, 25] width 26 height 26
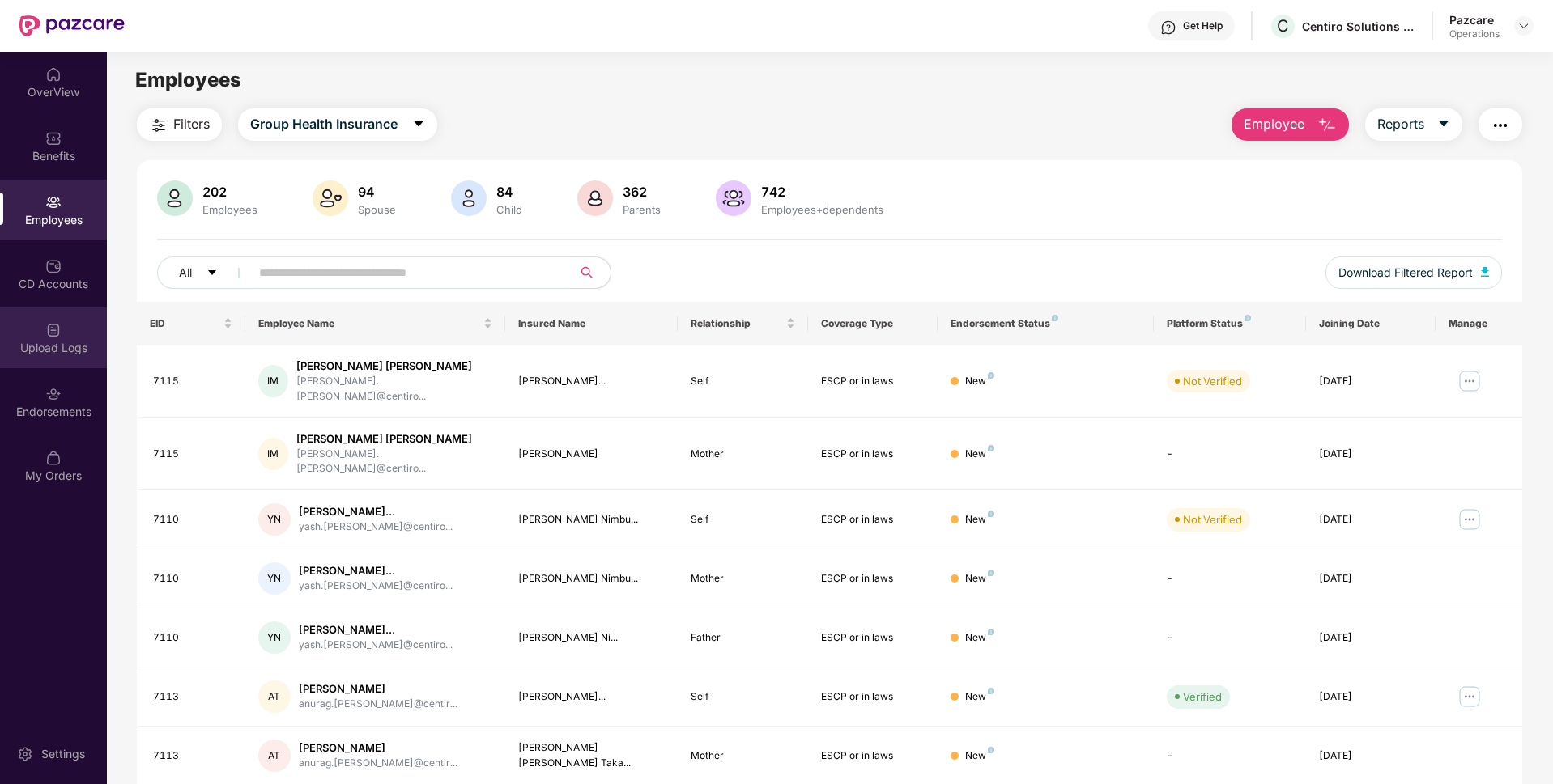
click at [43, 322] on div "Upload Logs" at bounding box center [53, 337] width 107 height 60
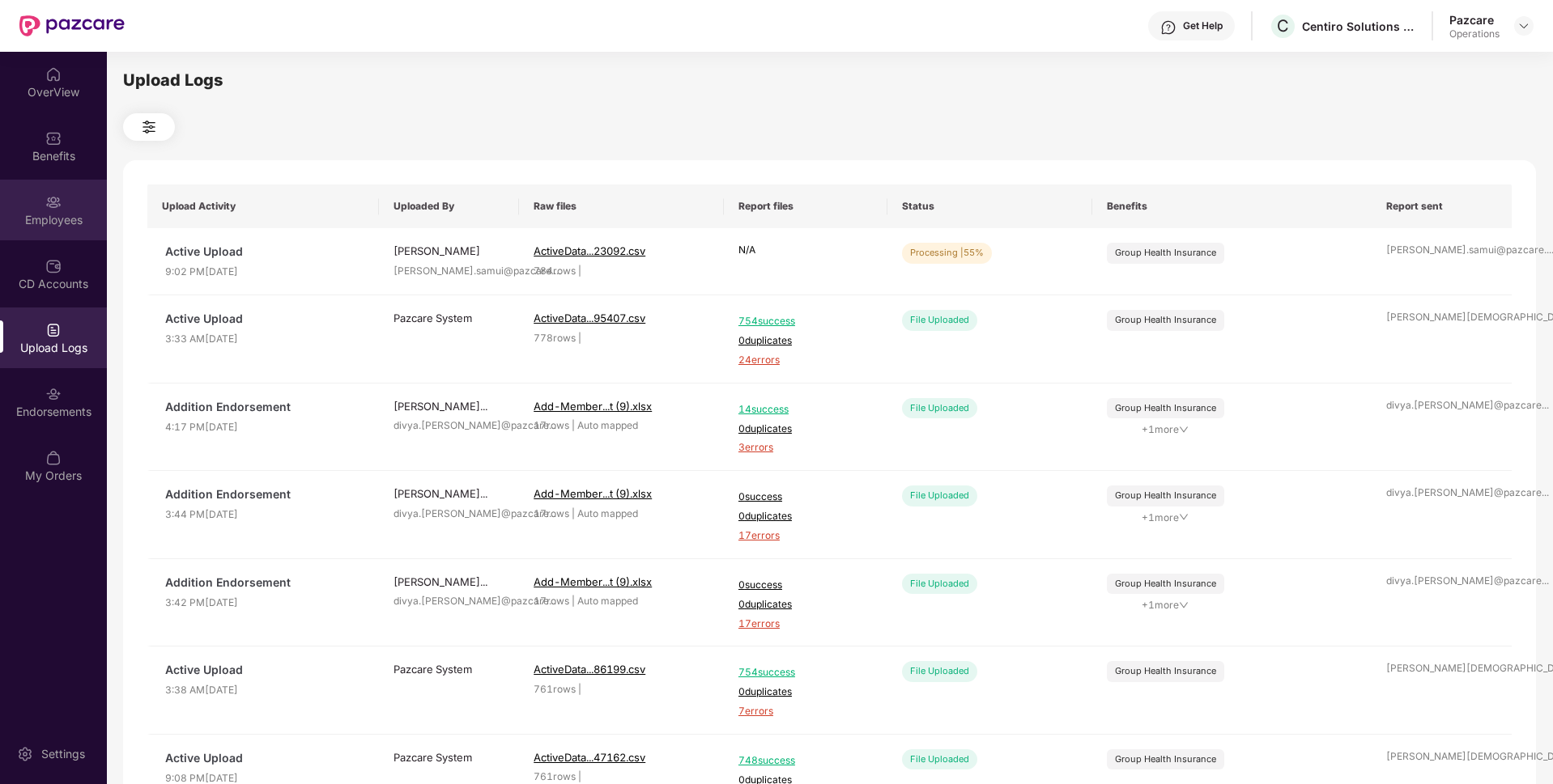
click at [87, 211] on div "Employees" at bounding box center [53, 210] width 107 height 60
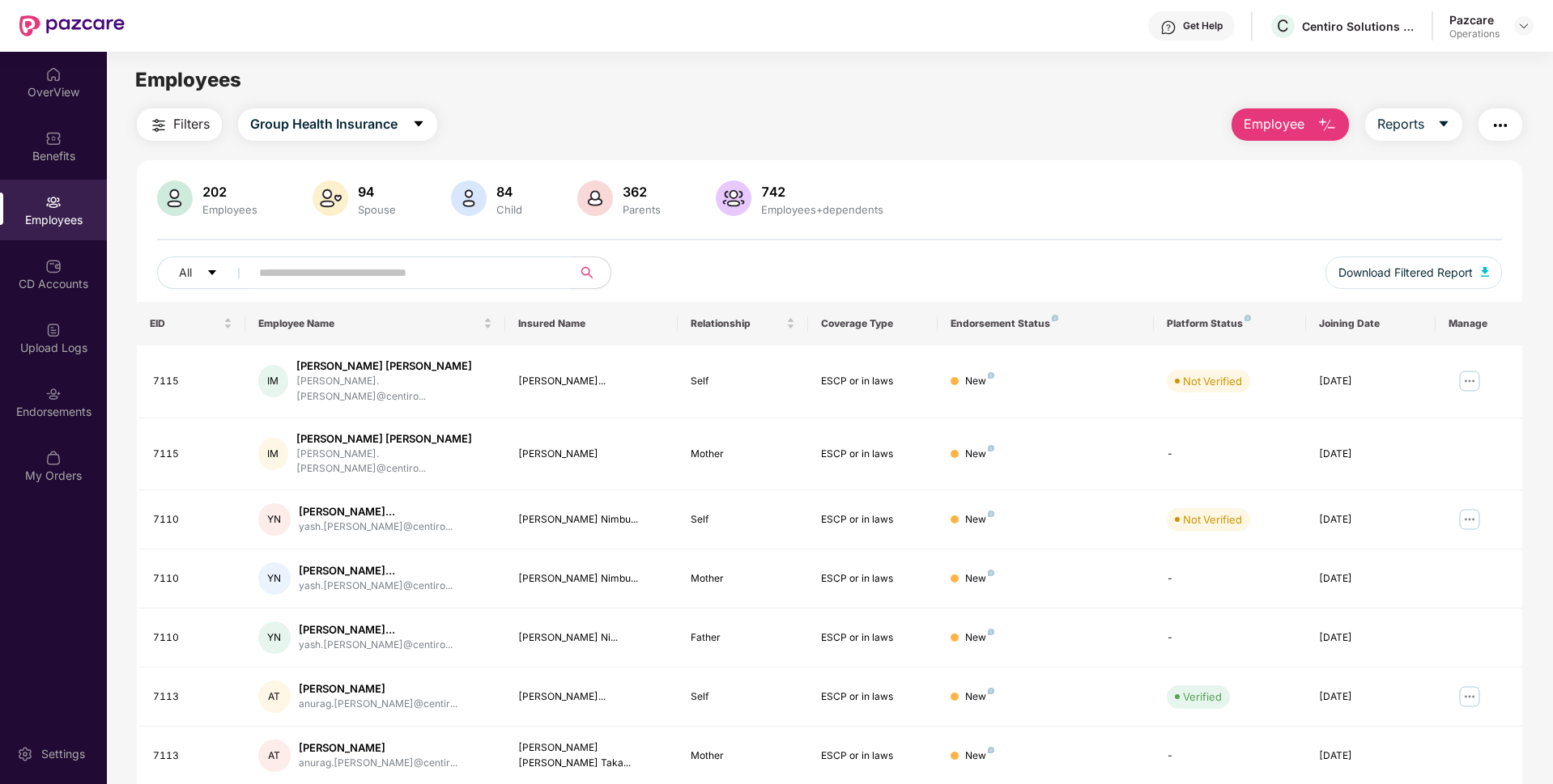
click at [1514, 123] on button "button" at bounding box center [1500, 124] width 44 height 33
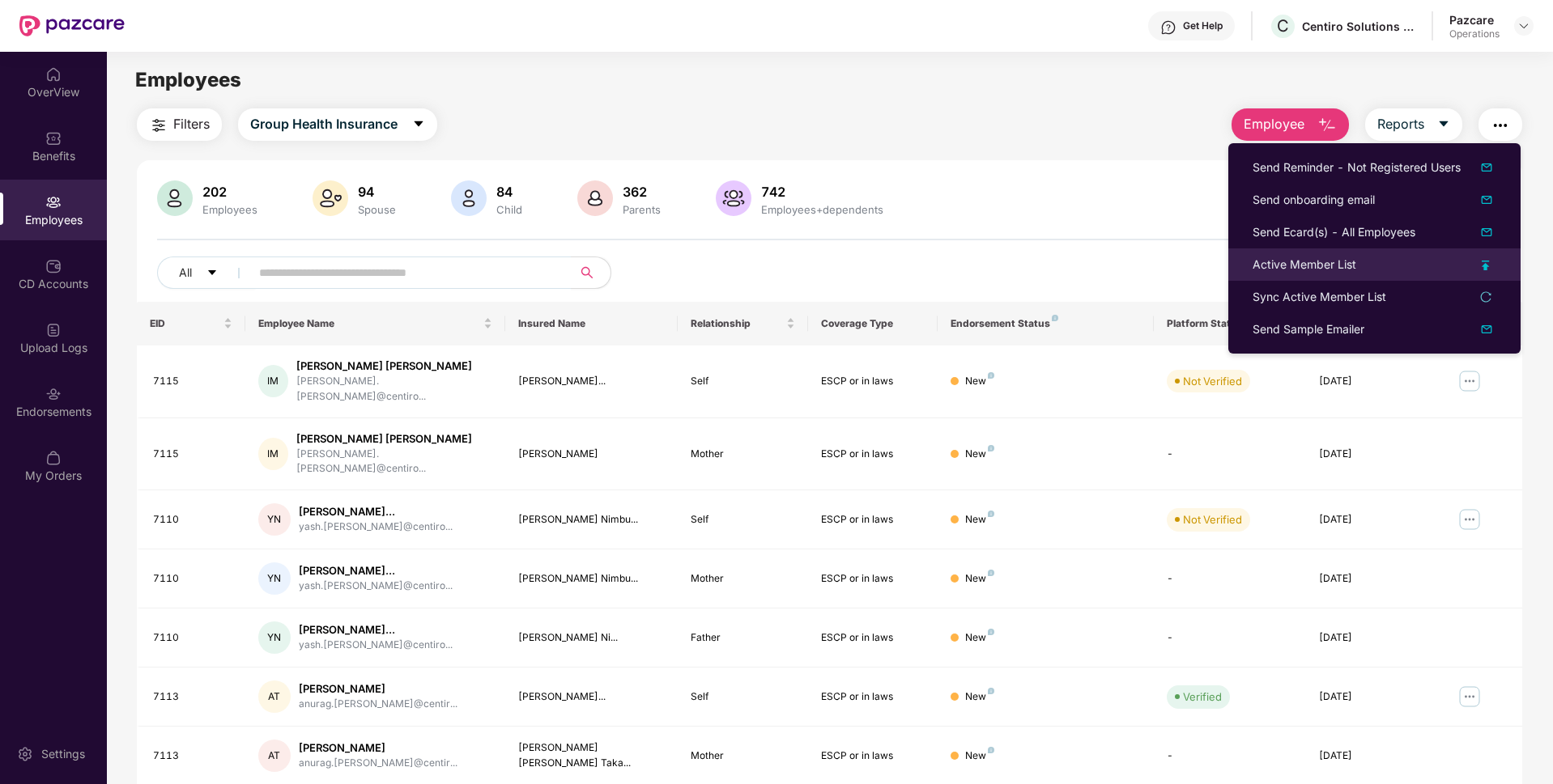
click at [1317, 256] on div "Active Member List" at bounding box center [1304, 264] width 103 height 18
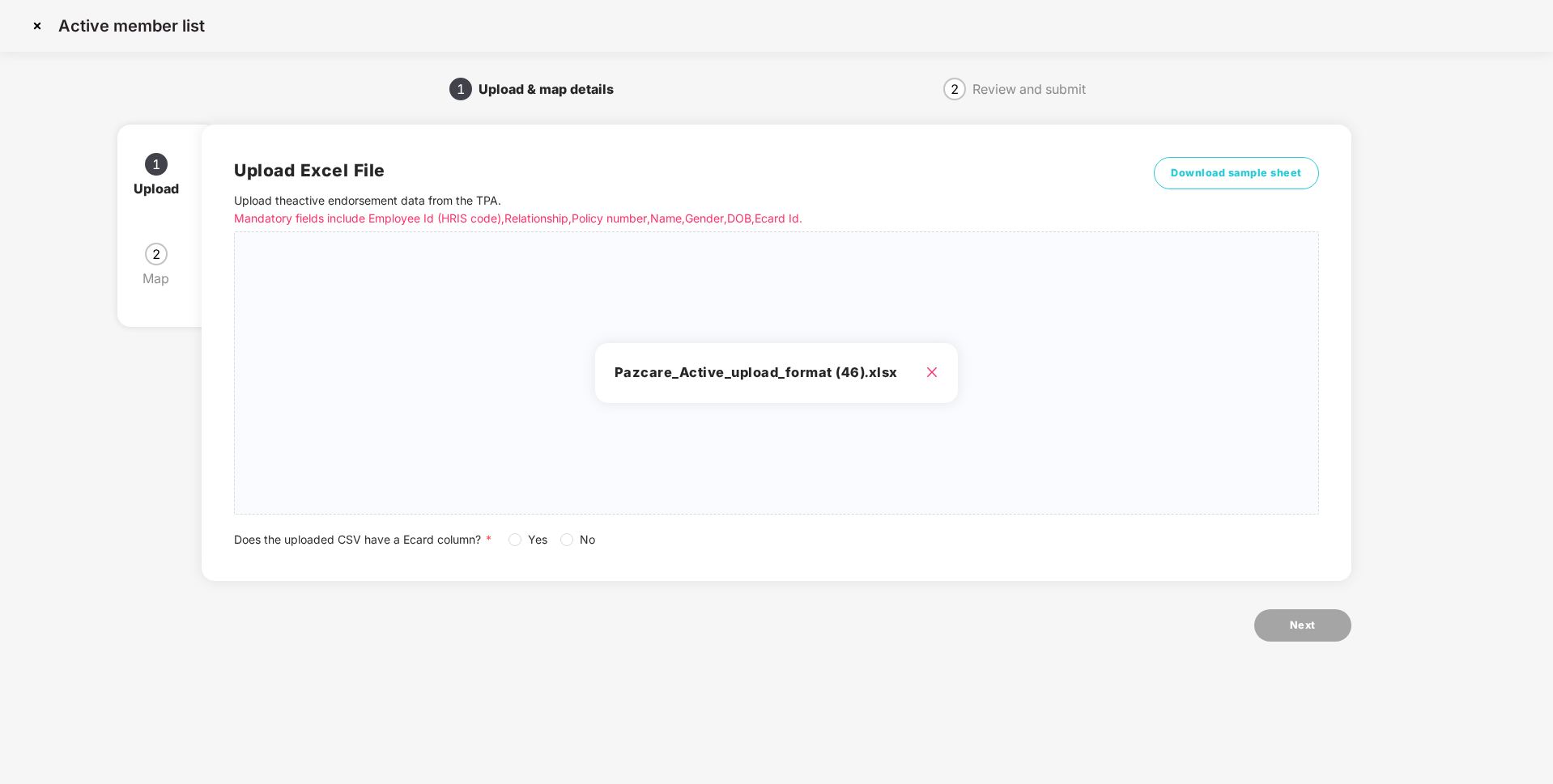
click at [562, 530] on div "Upload Excel File Upload the active endorsement data from the TPA . Mandatory f…" at bounding box center [776, 353] width 1084 height 392
click at [1320, 632] on button "Next" at bounding box center [1303, 625] width 97 height 33
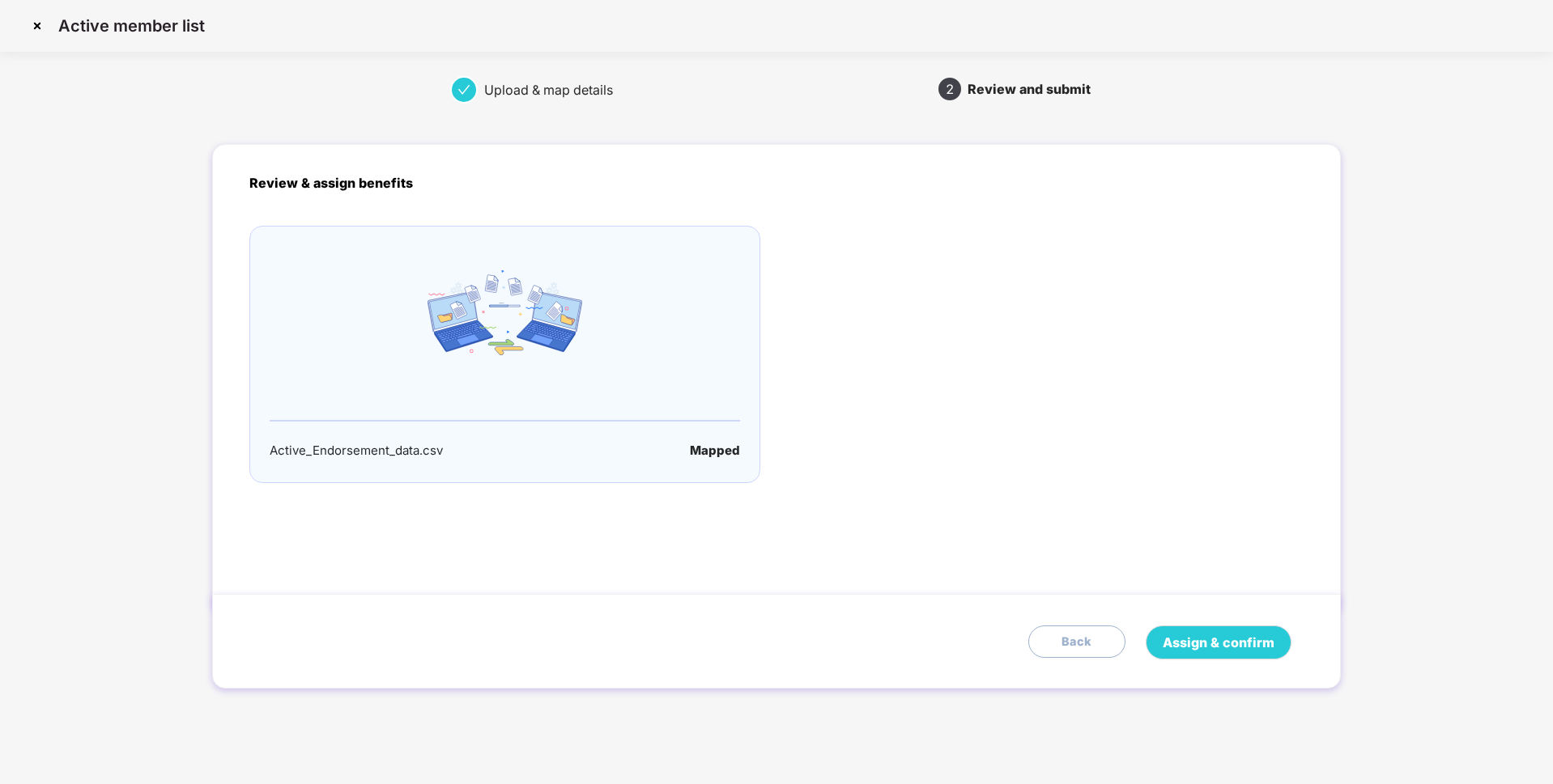
click at [1207, 625] on div "Assign & confirm Back" at bounding box center [776, 641] width 1128 height 95
click at [1195, 640] on span "Assign & confirm" at bounding box center [1218, 643] width 112 height 20
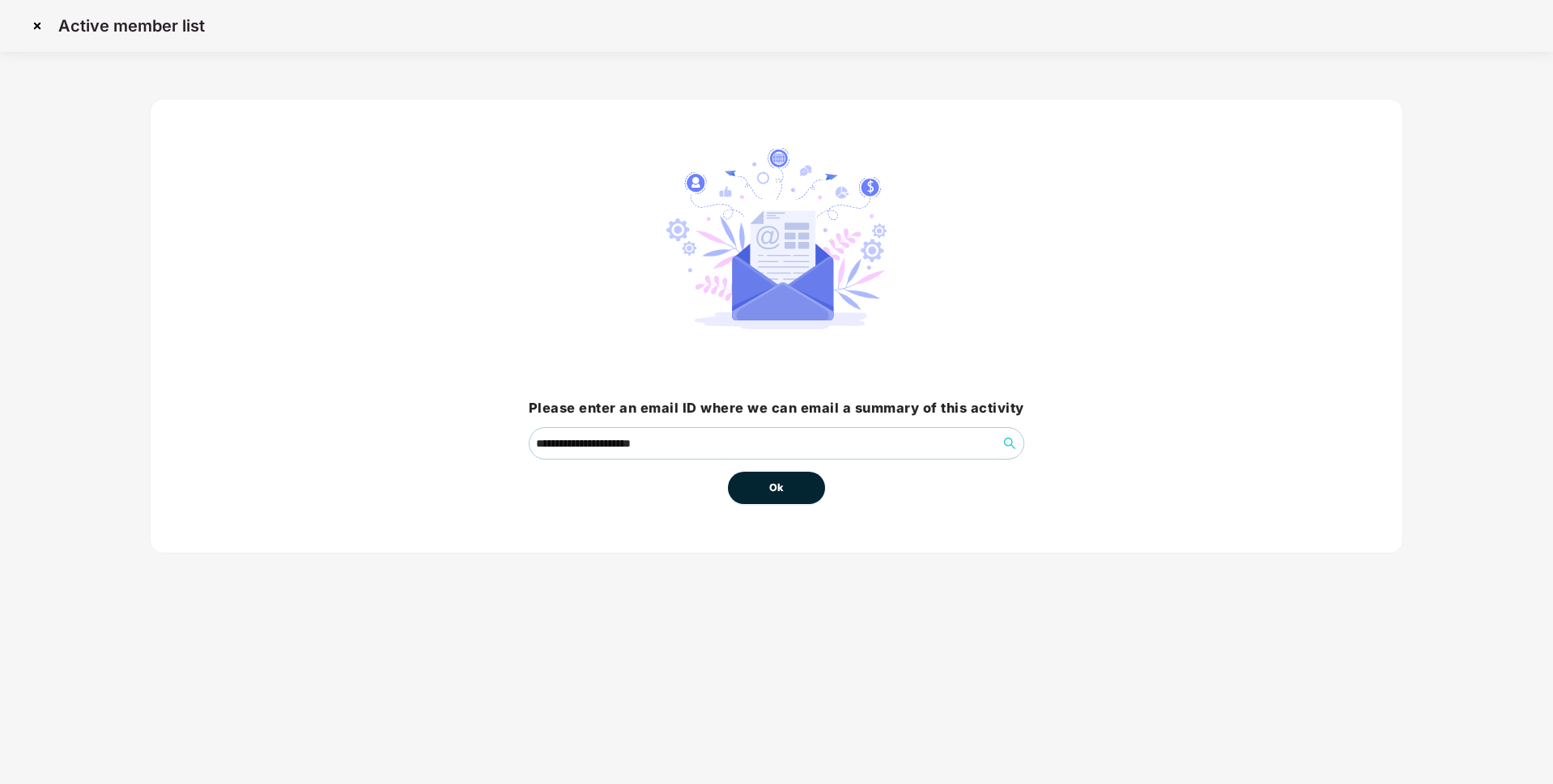
click at [809, 481] on button "Ok" at bounding box center [777, 488] width 97 height 33
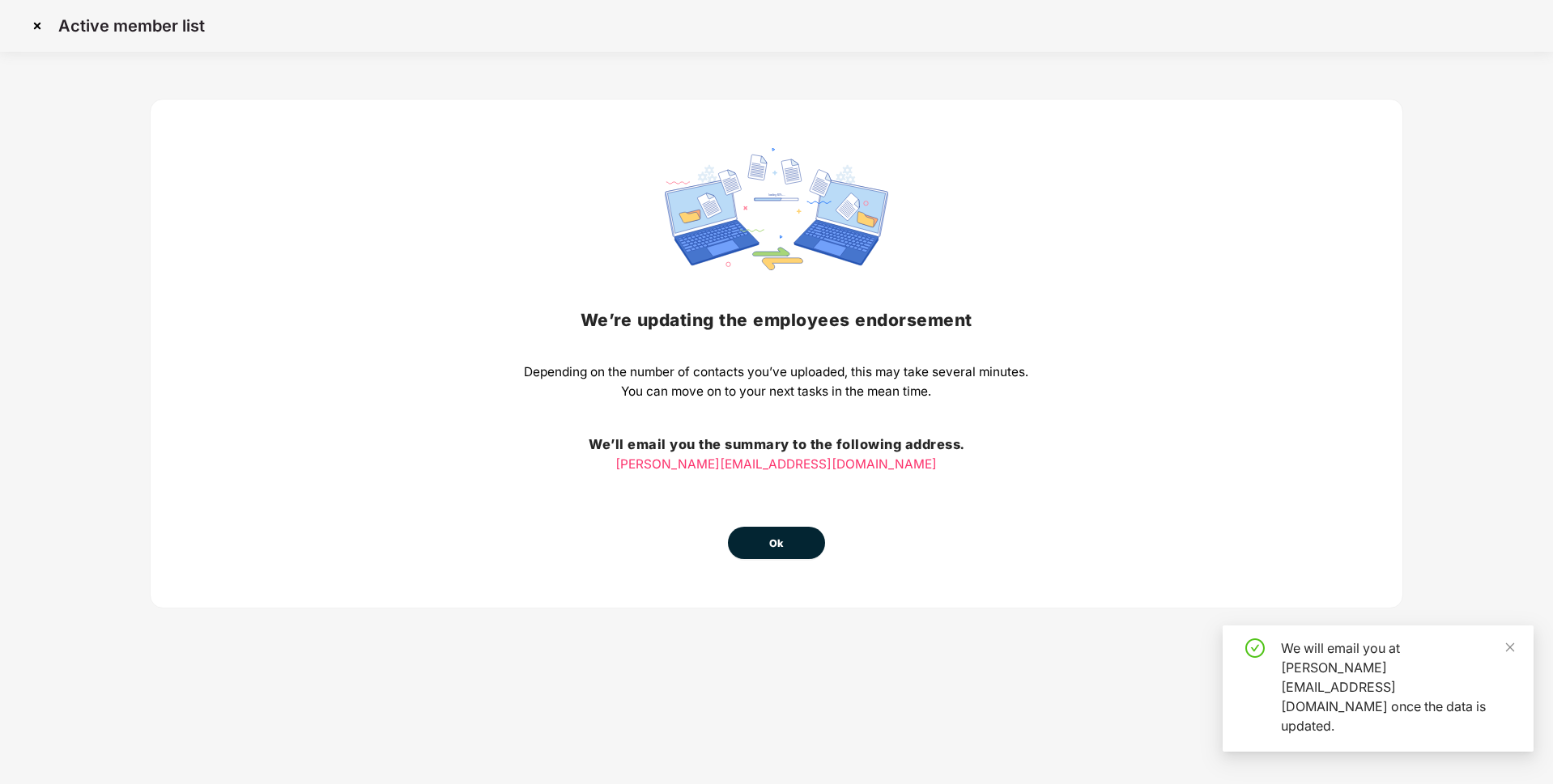
click at [788, 544] on button "Ok" at bounding box center [777, 543] width 97 height 33
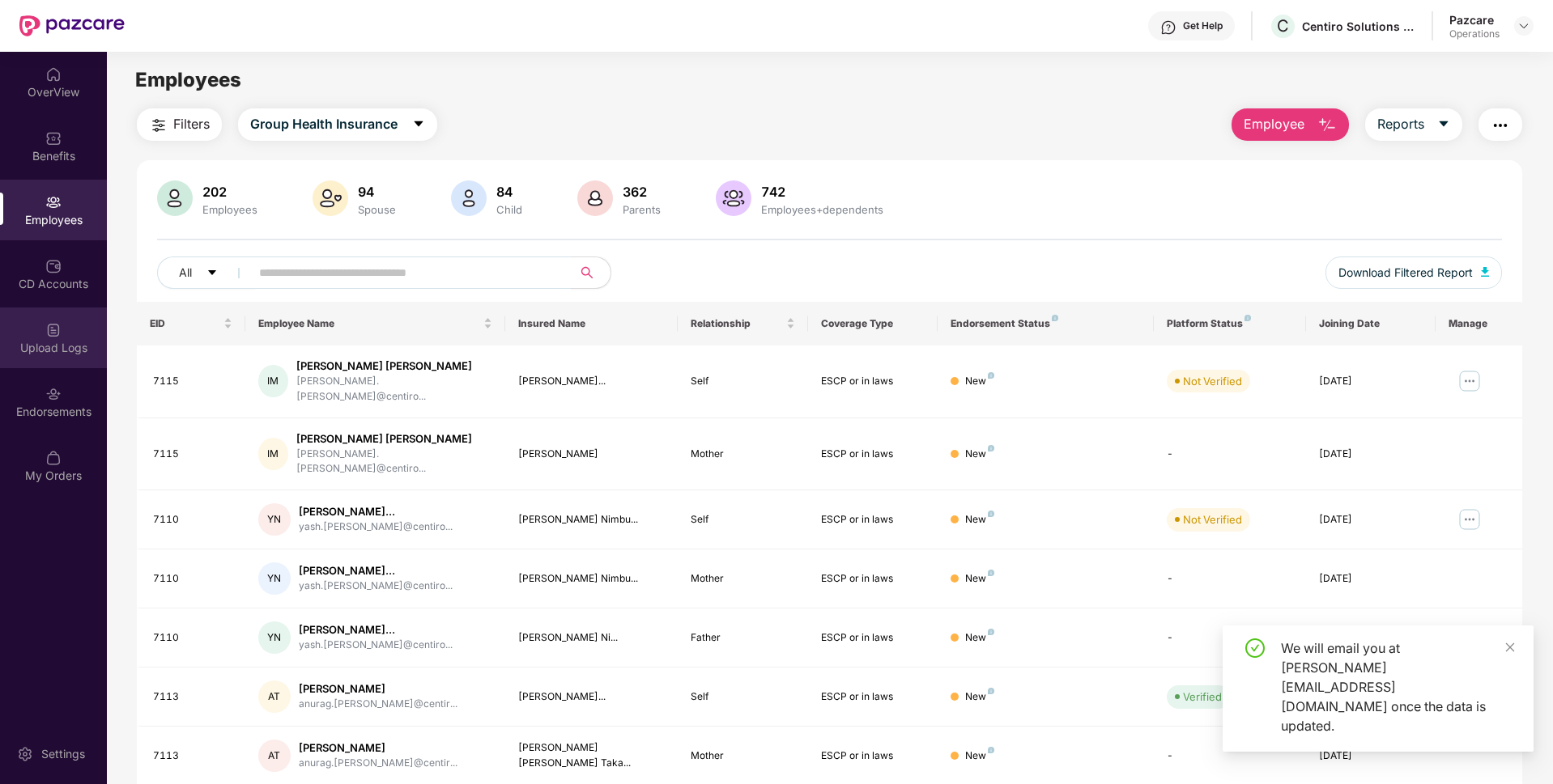
click at [48, 337] on img at bounding box center [53, 330] width 16 height 16
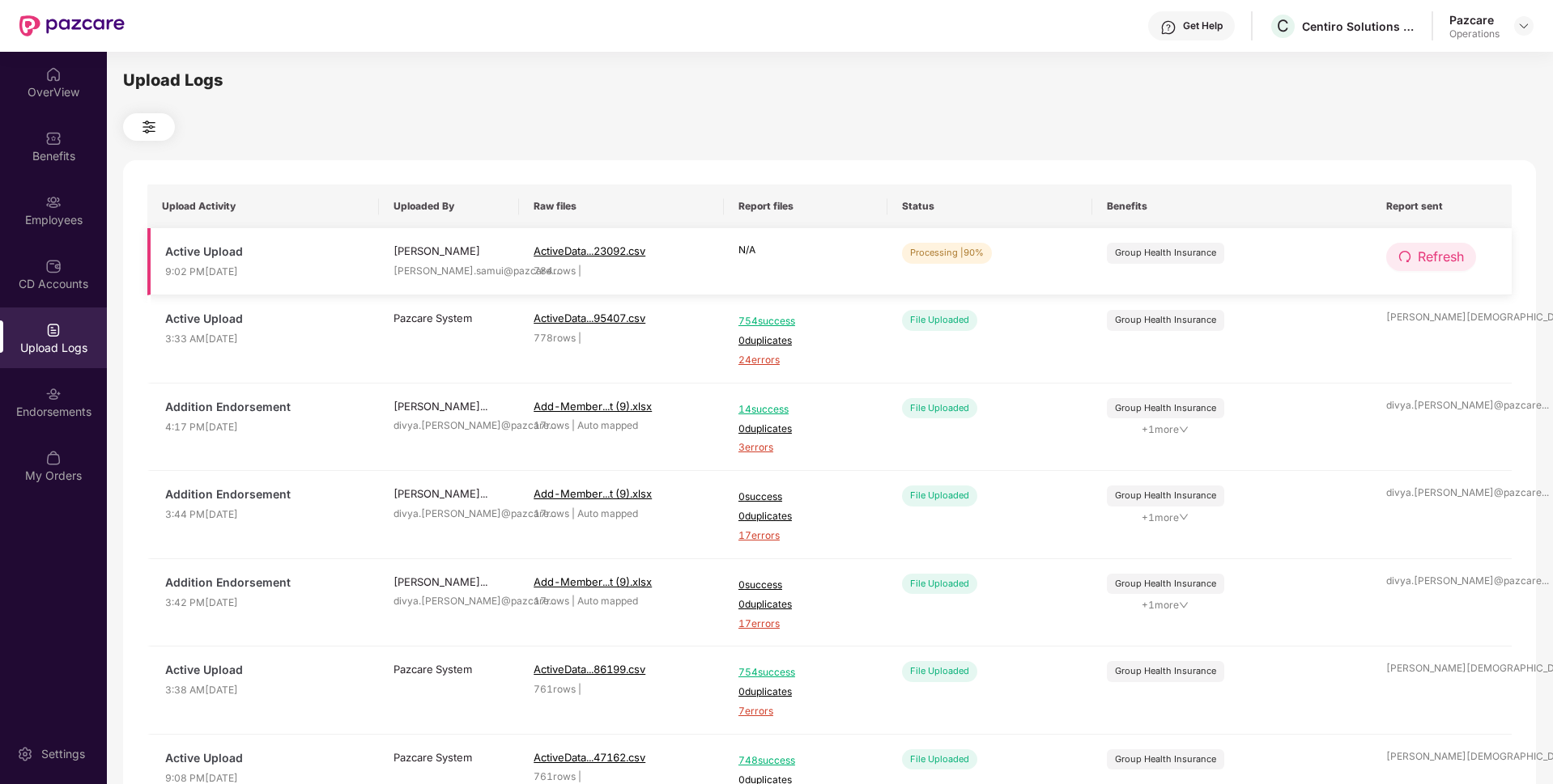
click at [1429, 263] on span "Refresh" at bounding box center [1440, 257] width 46 height 20
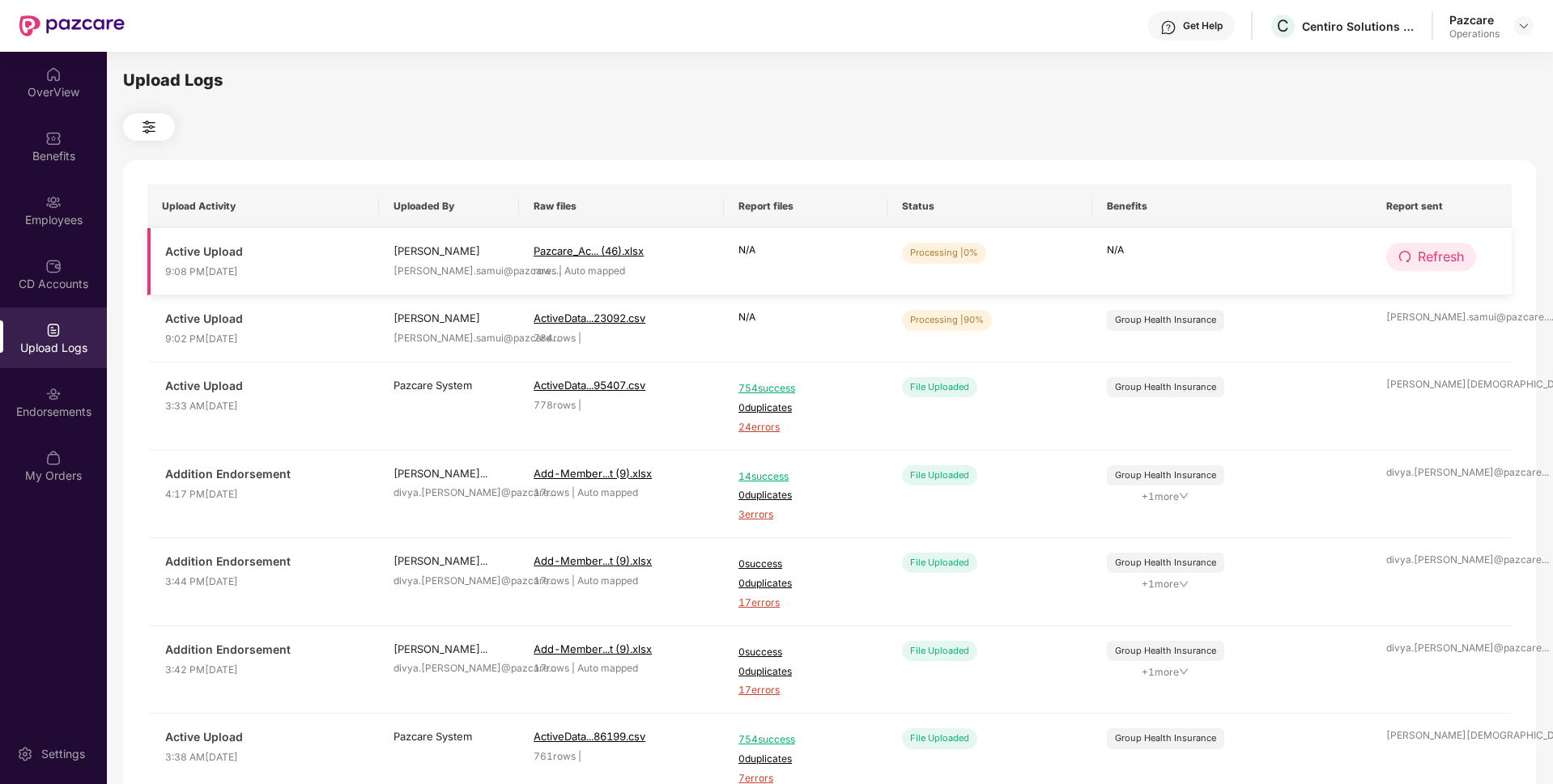
click at [1421, 259] on span "Refresh" at bounding box center [1440, 257] width 46 height 20
click at [1440, 251] on span "Refresh" at bounding box center [1440, 257] width 46 height 20
click at [1432, 252] on span "Refresh" at bounding box center [1440, 257] width 46 height 20
click at [1432, 259] on span "Refresh" at bounding box center [1440, 257] width 46 height 20
click at [1435, 248] on span "Refresh" at bounding box center [1440, 257] width 46 height 20
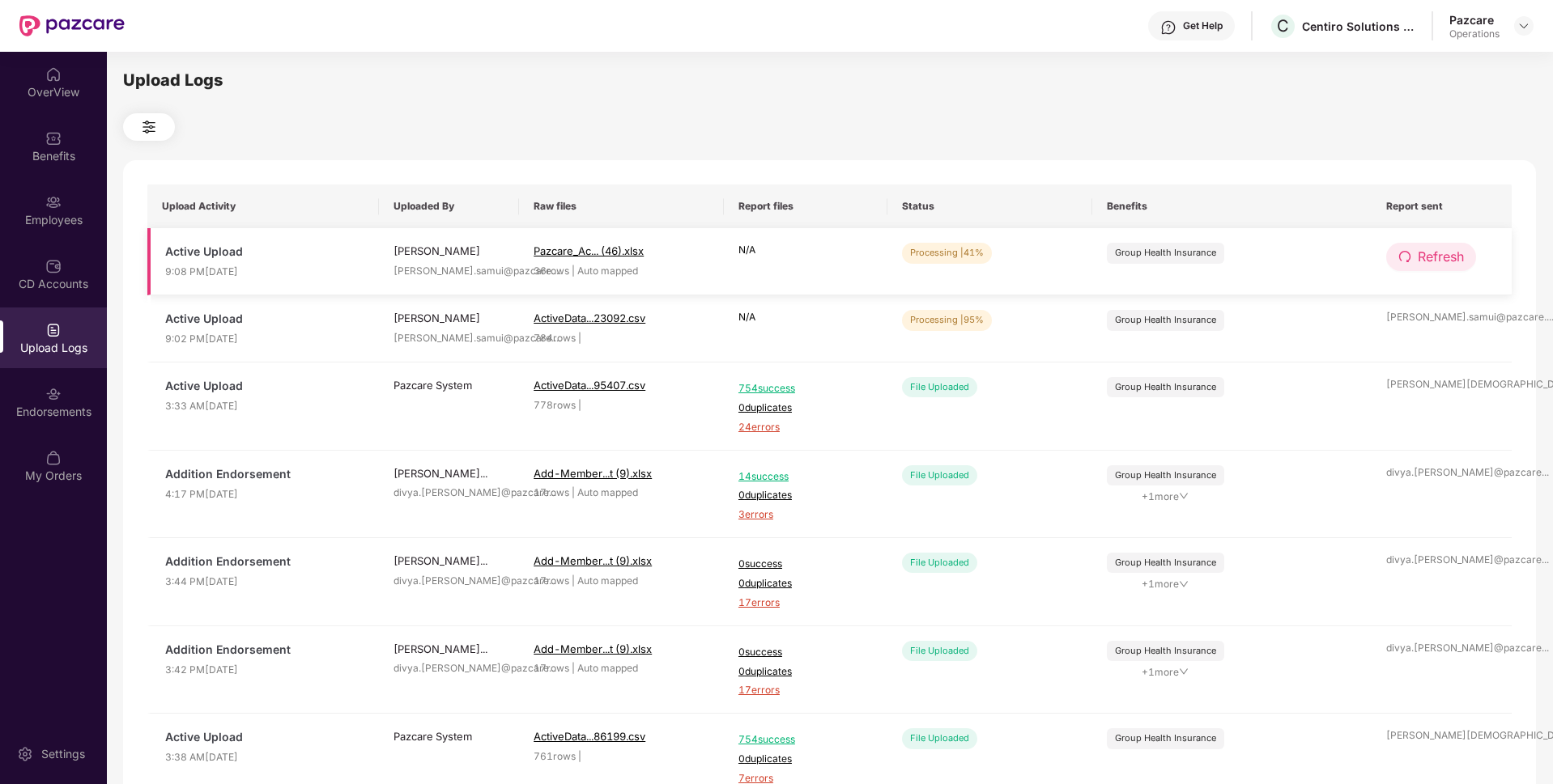
click at [1437, 251] on span "Refresh" at bounding box center [1440, 257] width 46 height 20
click at [1460, 265] on span "Refresh" at bounding box center [1440, 257] width 46 height 20
click at [1427, 263] on span "Refresh" at bounding box center [1440, 257] width 46 height 20
click at [1465, 269] on button "Refresh" at bounding box center [1431, 257] width 90 height 29
click at [1427, 264] on span "Refresh" at bounding box center [1440, 257] width 46 height 20
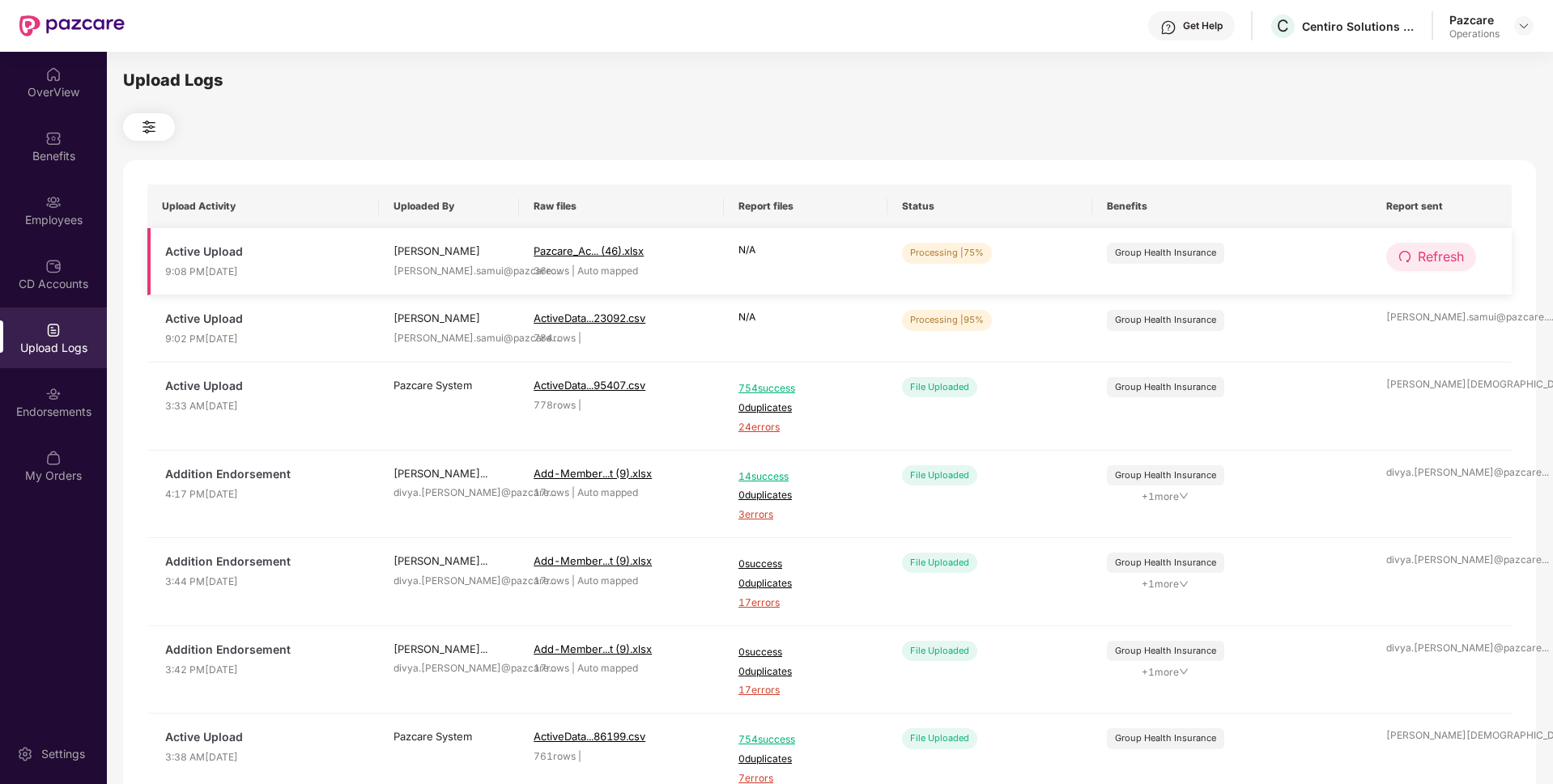
click at [1419, 255] on span "Refresh" at bounding box center [1440, 257] width 46 height 20
click at [1419, 251] on span "Refresh" at bounding box center [1440, 257] width 46 height 20
click at [1425, 262] on span "Refresh" at bounding box center [1440, 257] width 46 height 20
click at [1425, 265] on span "Refresh" at bounding box center [1440, 257] width 46 height 20
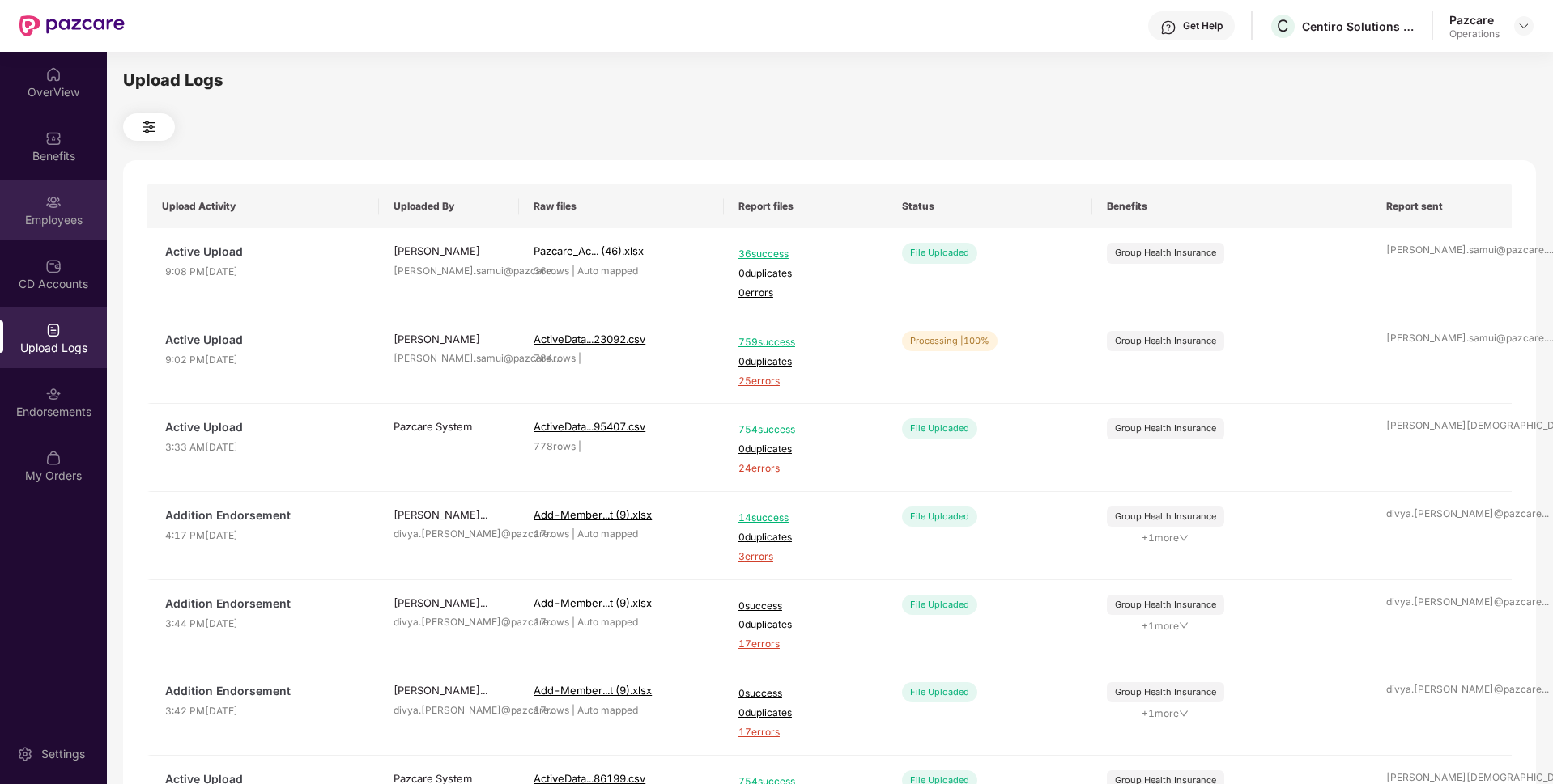
click at [73, 193] on div "Employees" at bounding box center [53, 210] width 107 height 60
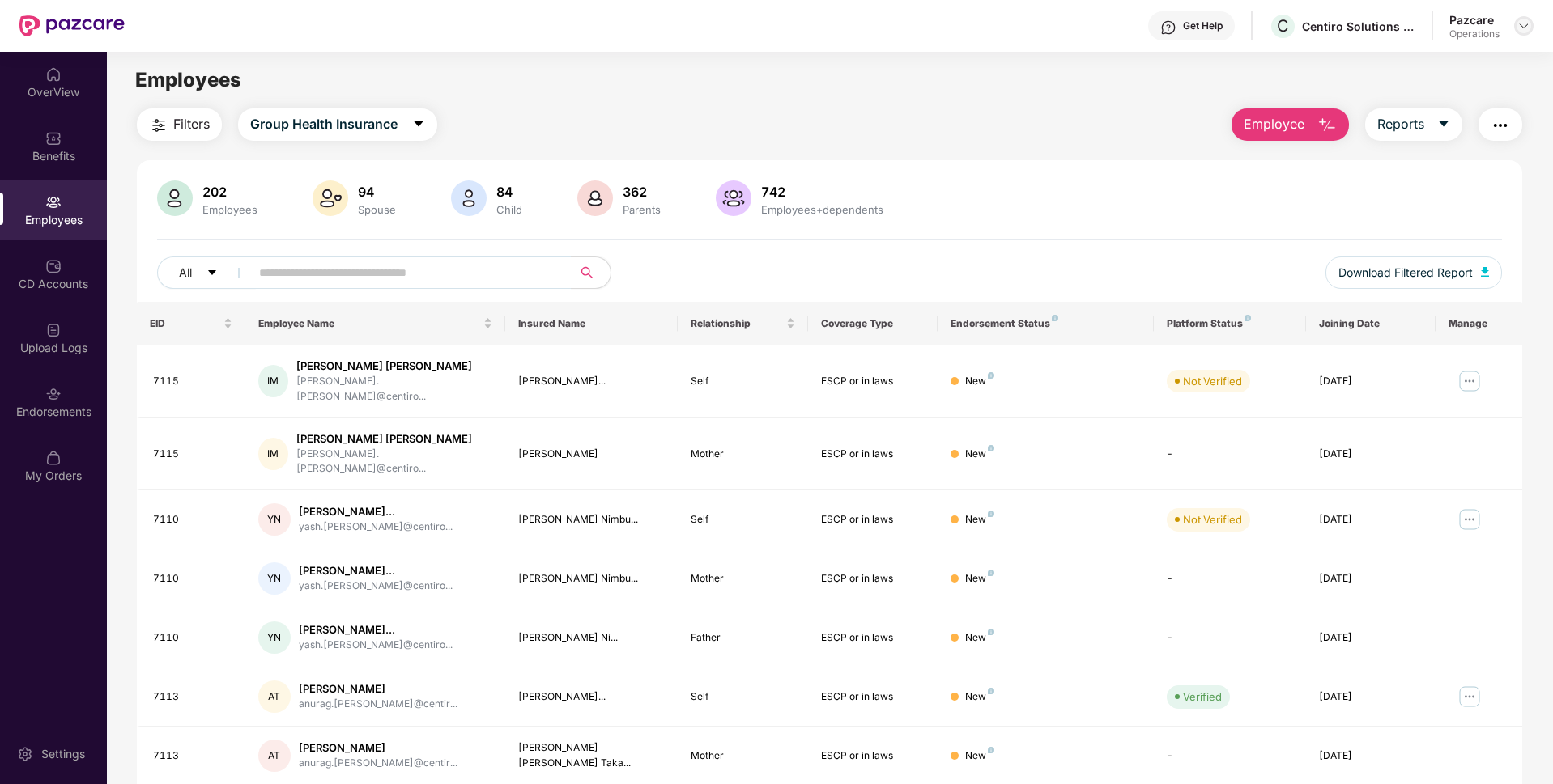
click at [1526, 34] on div at bounding box center [1524, 25] width 19 height 19
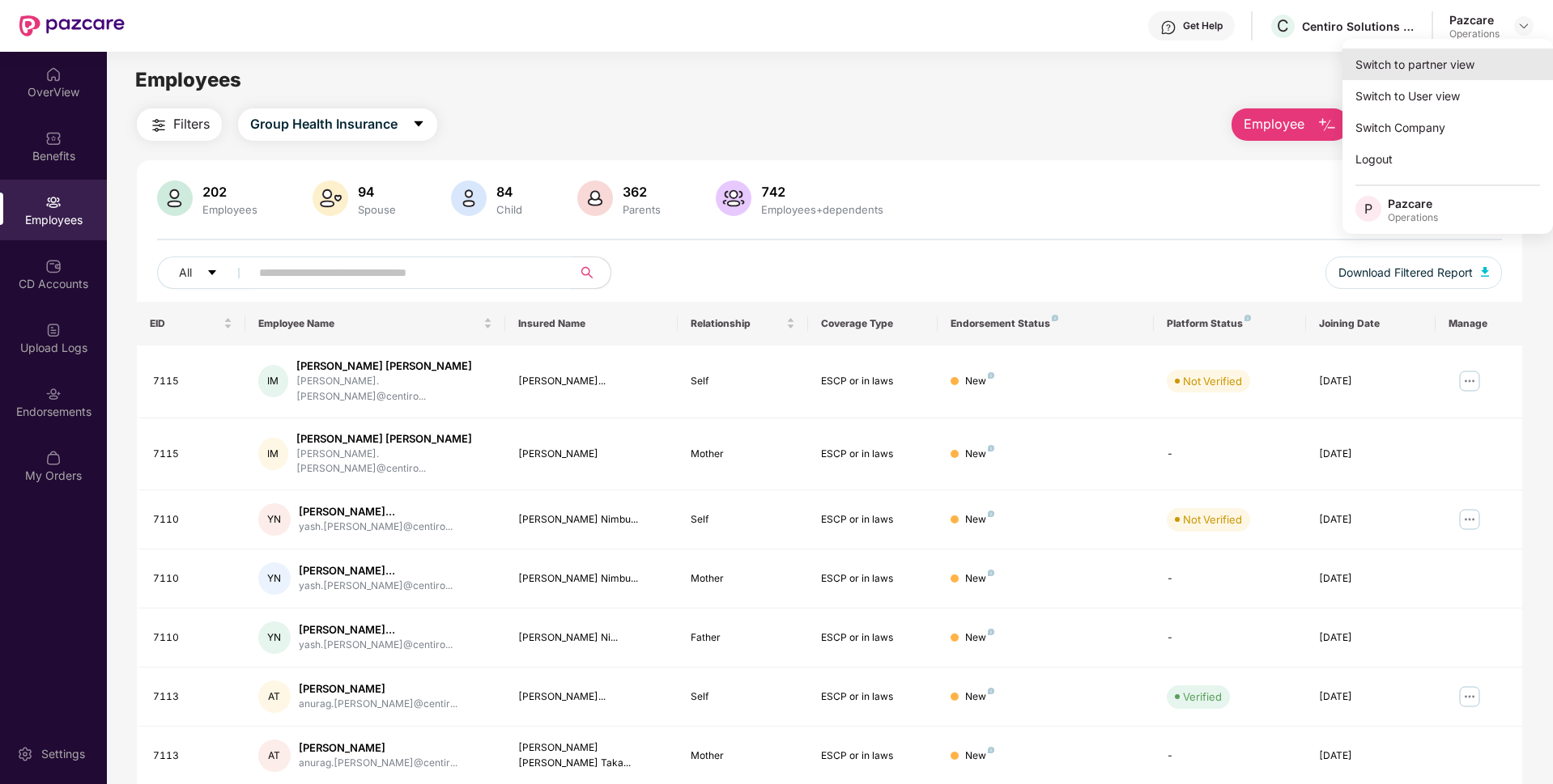
click at [1441, 61] on div "Switch to partner view" at bounding box center [1447, 65] width 211 height 32
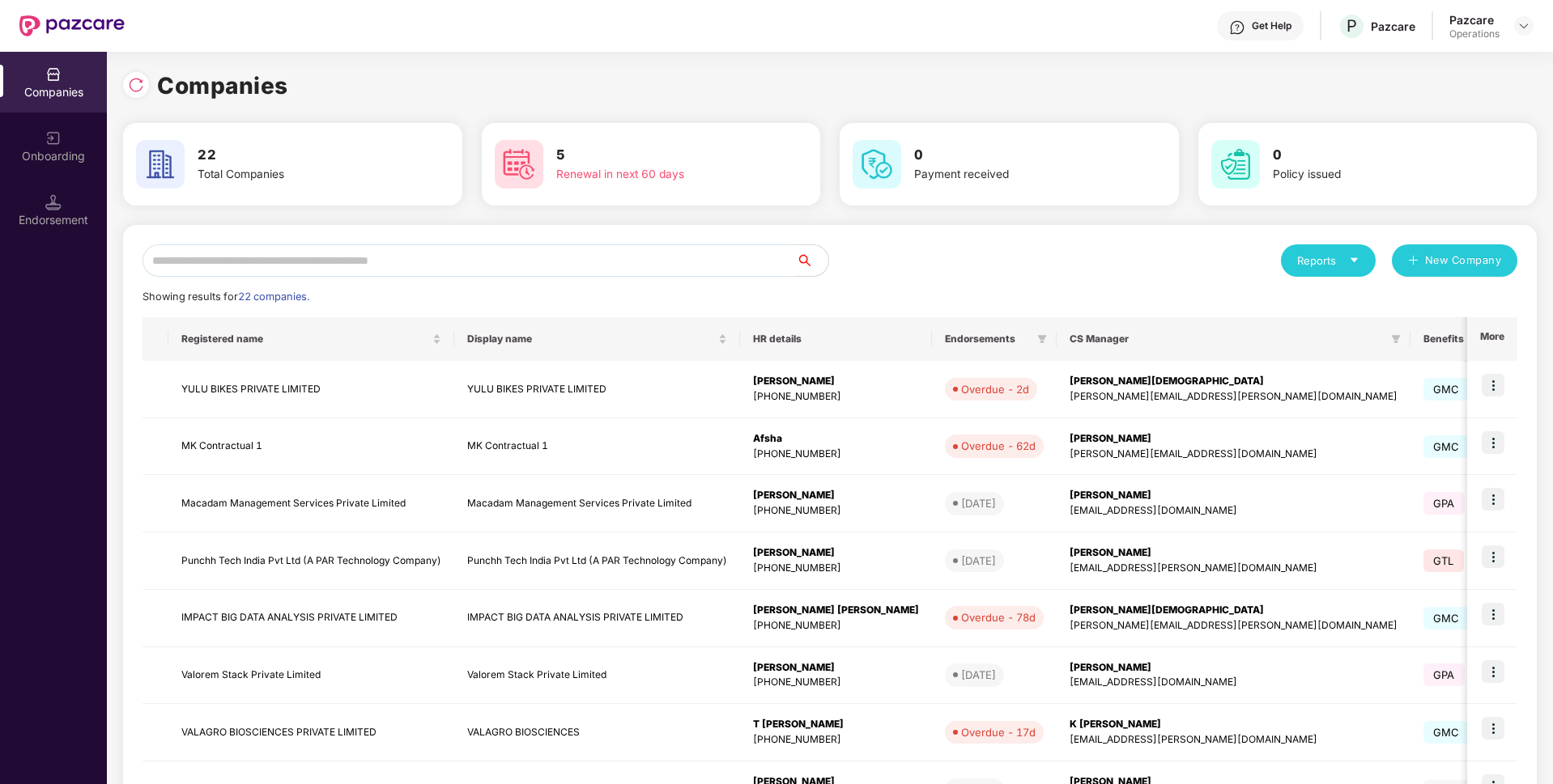
click at [392, 262] on input "text" at bounding box center [470, 260] width 653 height 33
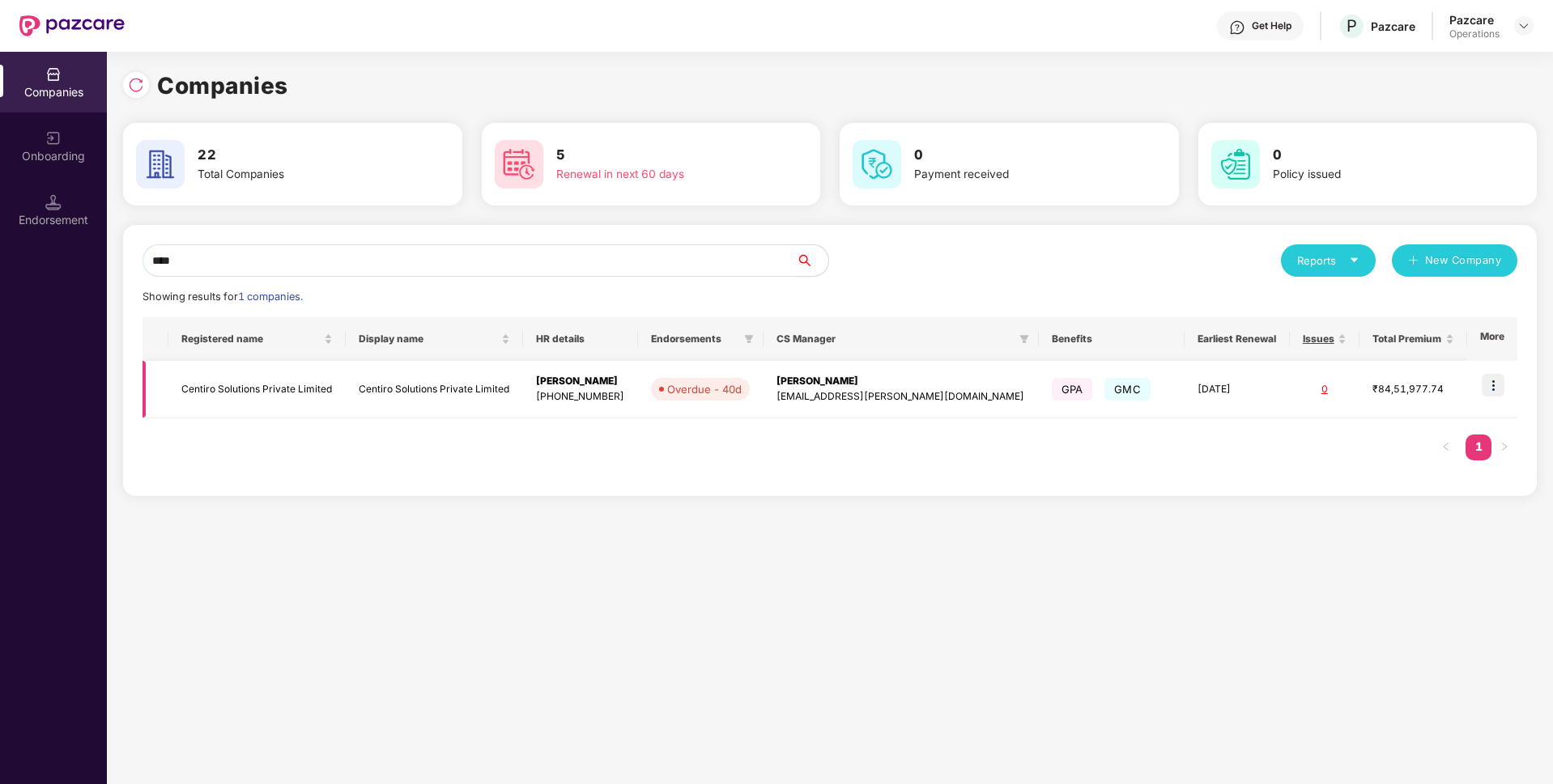
type input "****"
click at [282, 384] on td "Centiro Solutions Private Limited" at bounding box center [257, 389] width 177 height 57
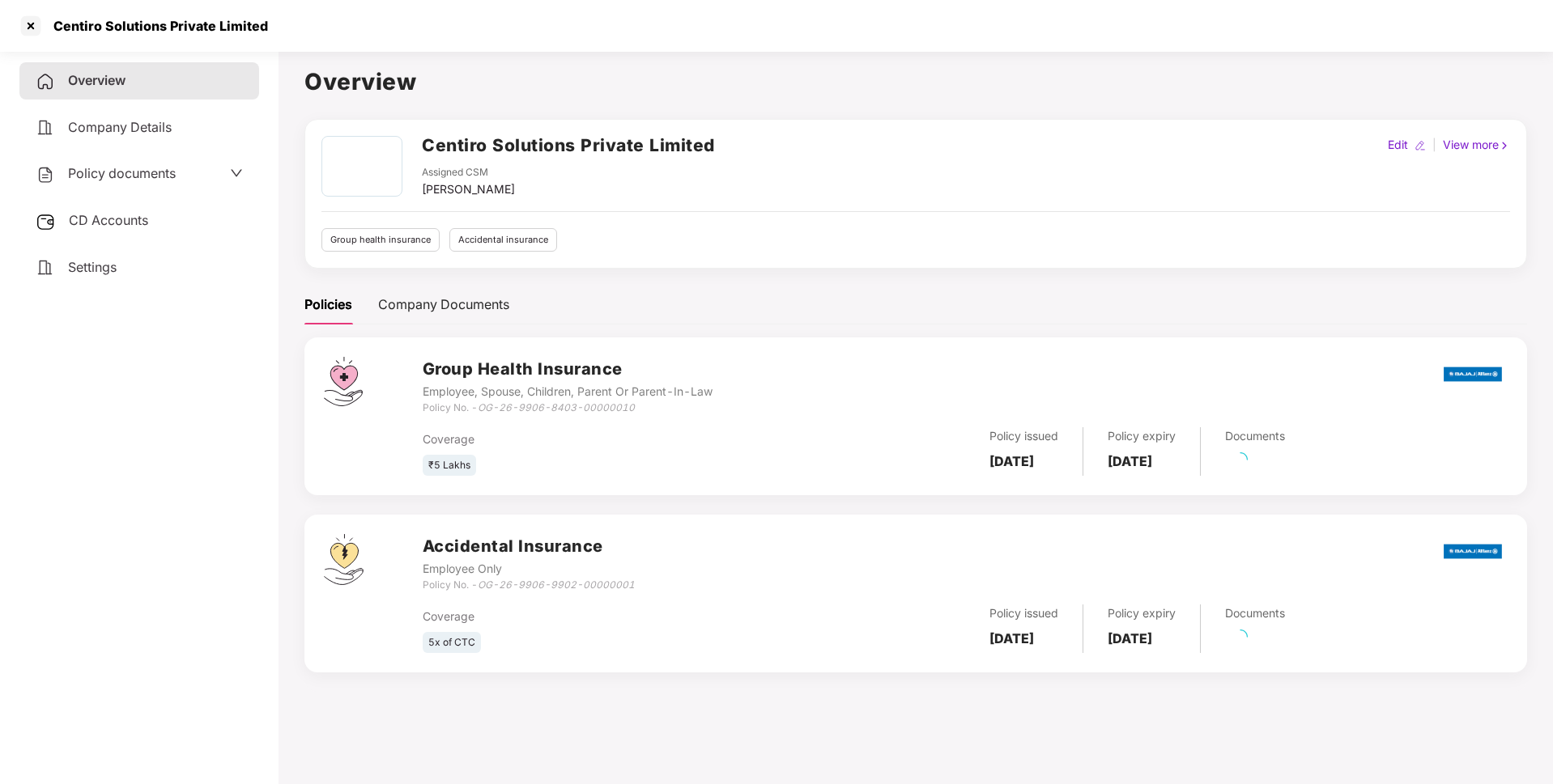
click at [156, 176] on span "Policy documents" at bounding box center [122, 173] width 108 height 16
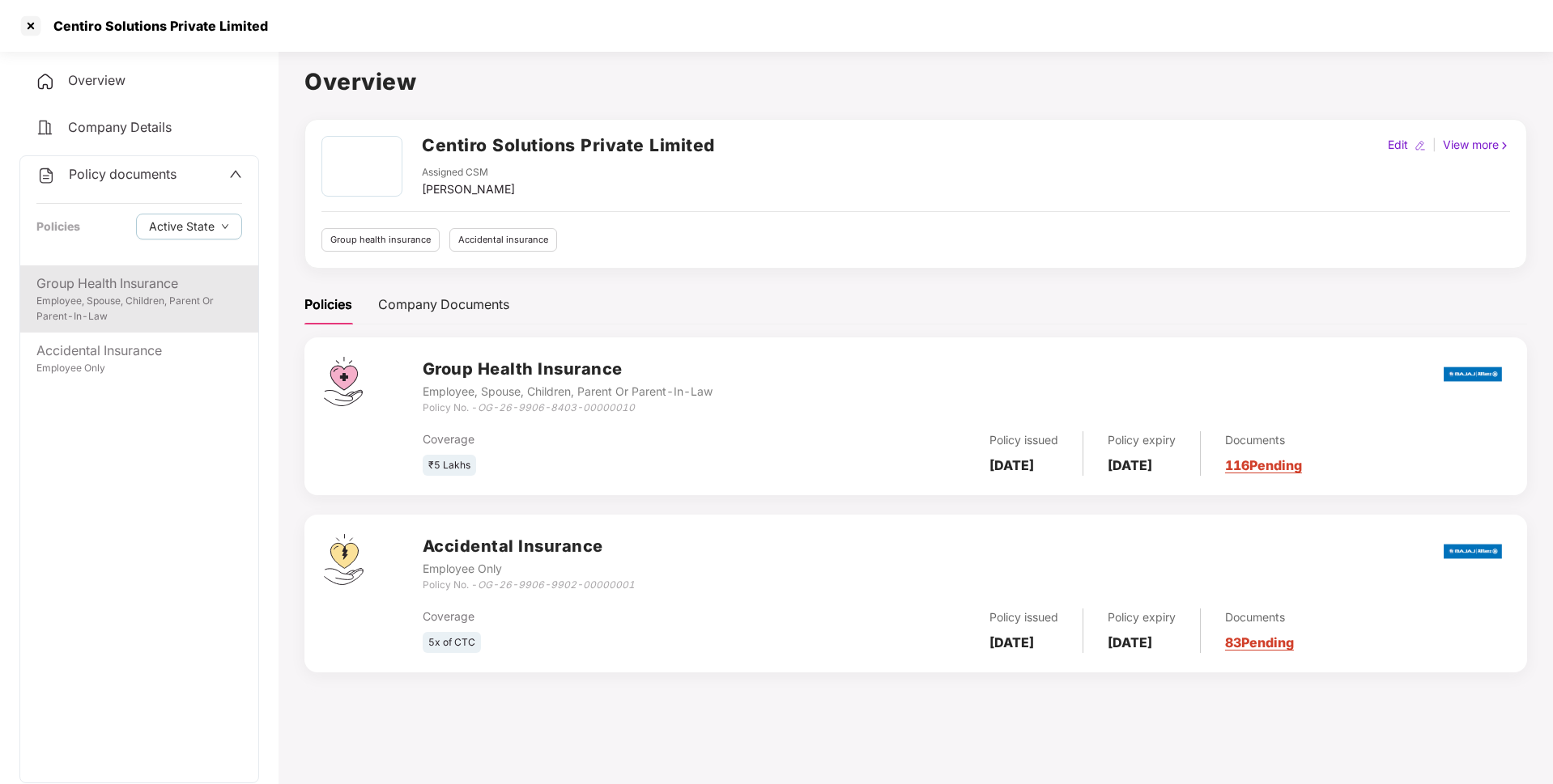
click at [117, 299] on div "Employee, Spouse, Children, Parent Or Parent-In-Law" at bounding box center [139, 309] width 206 height 31
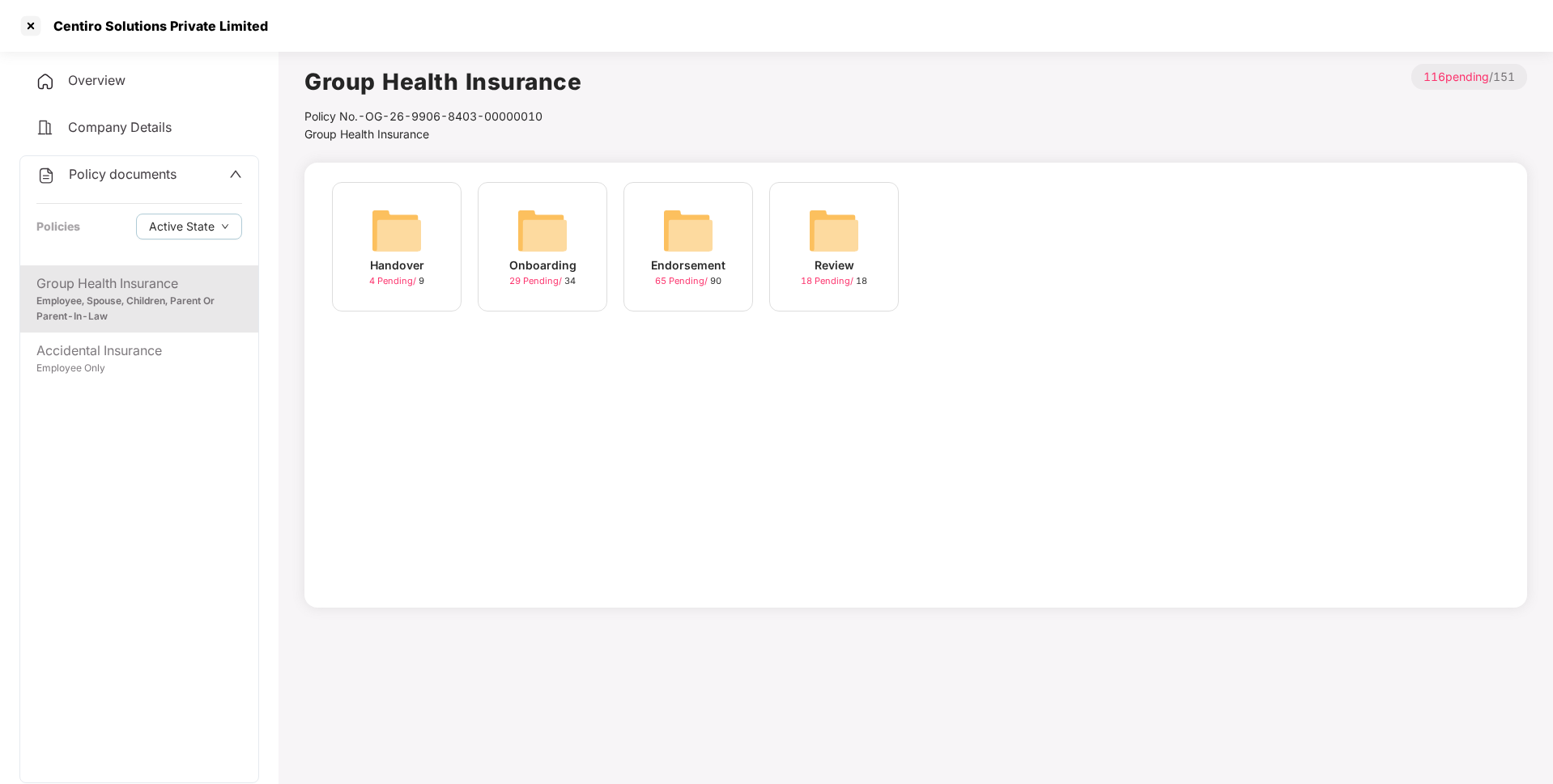
click at [712, 277] on div "65 Pending / 90" at bounding box center [688, 281] width 66 height 13
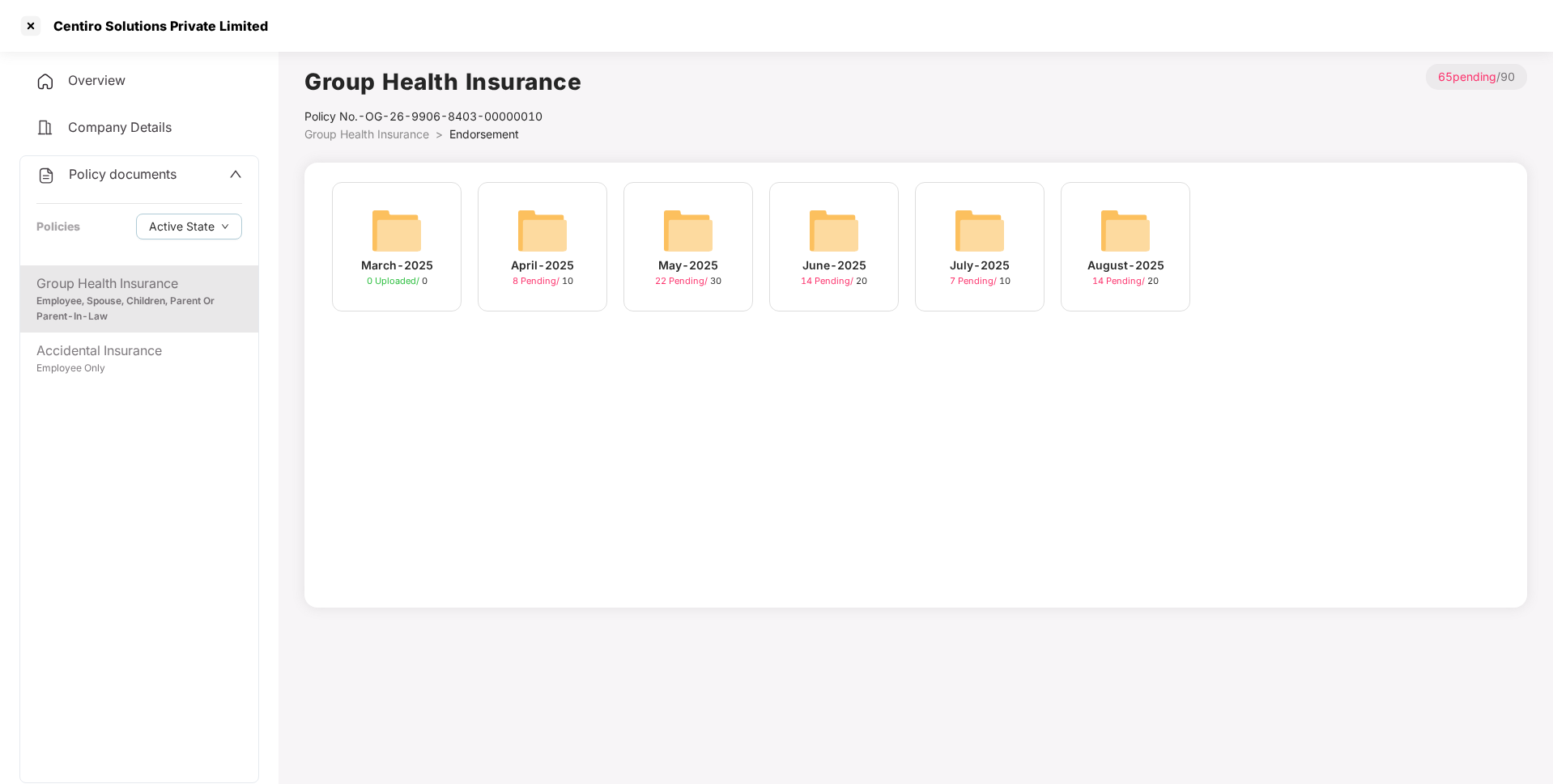
click at [1099, 233] on div "August-2025 14 Pending / 20" at bounding box center [1125, 247] width 129 height 129
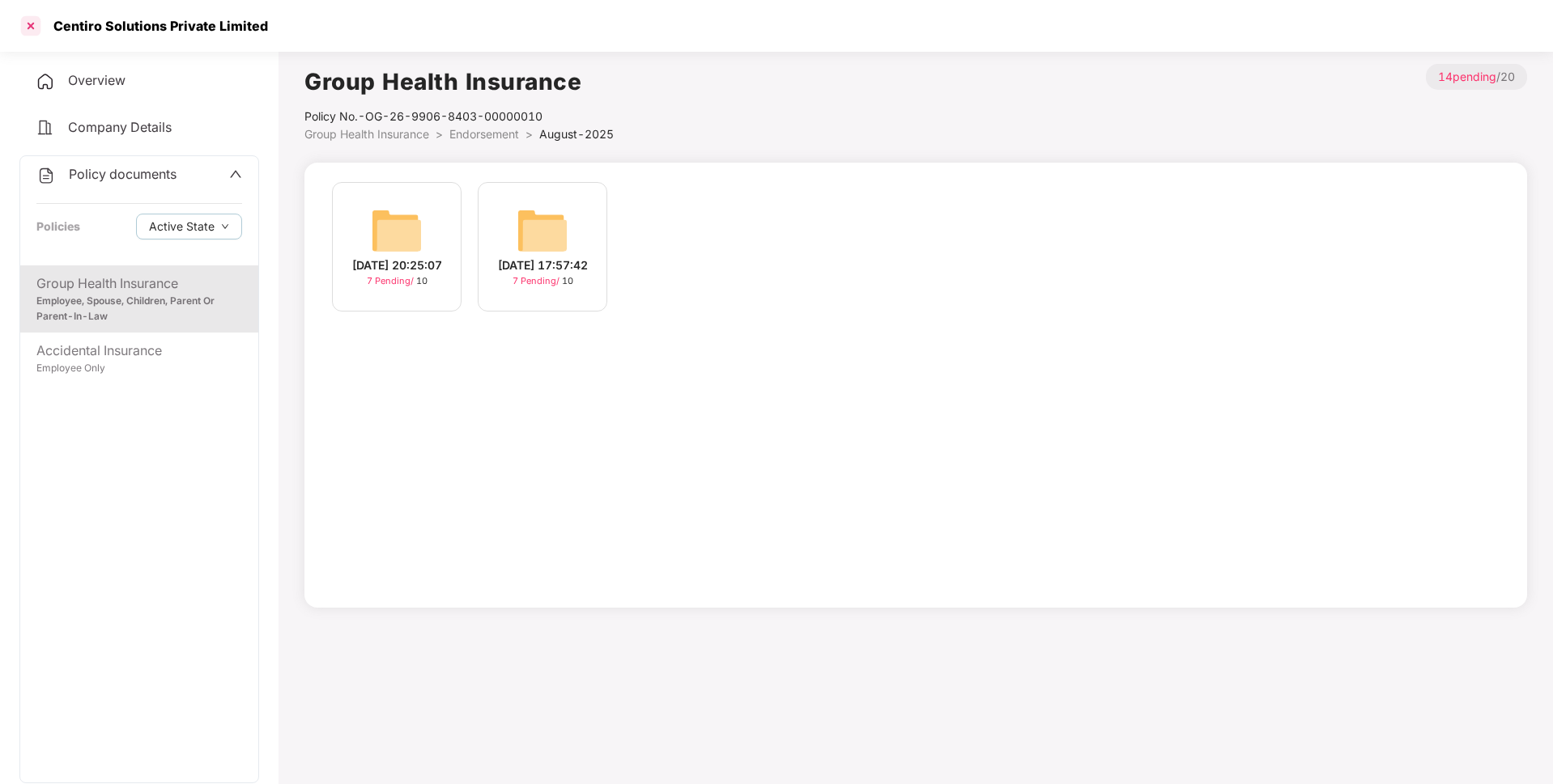
click at [26, 29] on div at bounding box center [30, 25] width 26 height 26
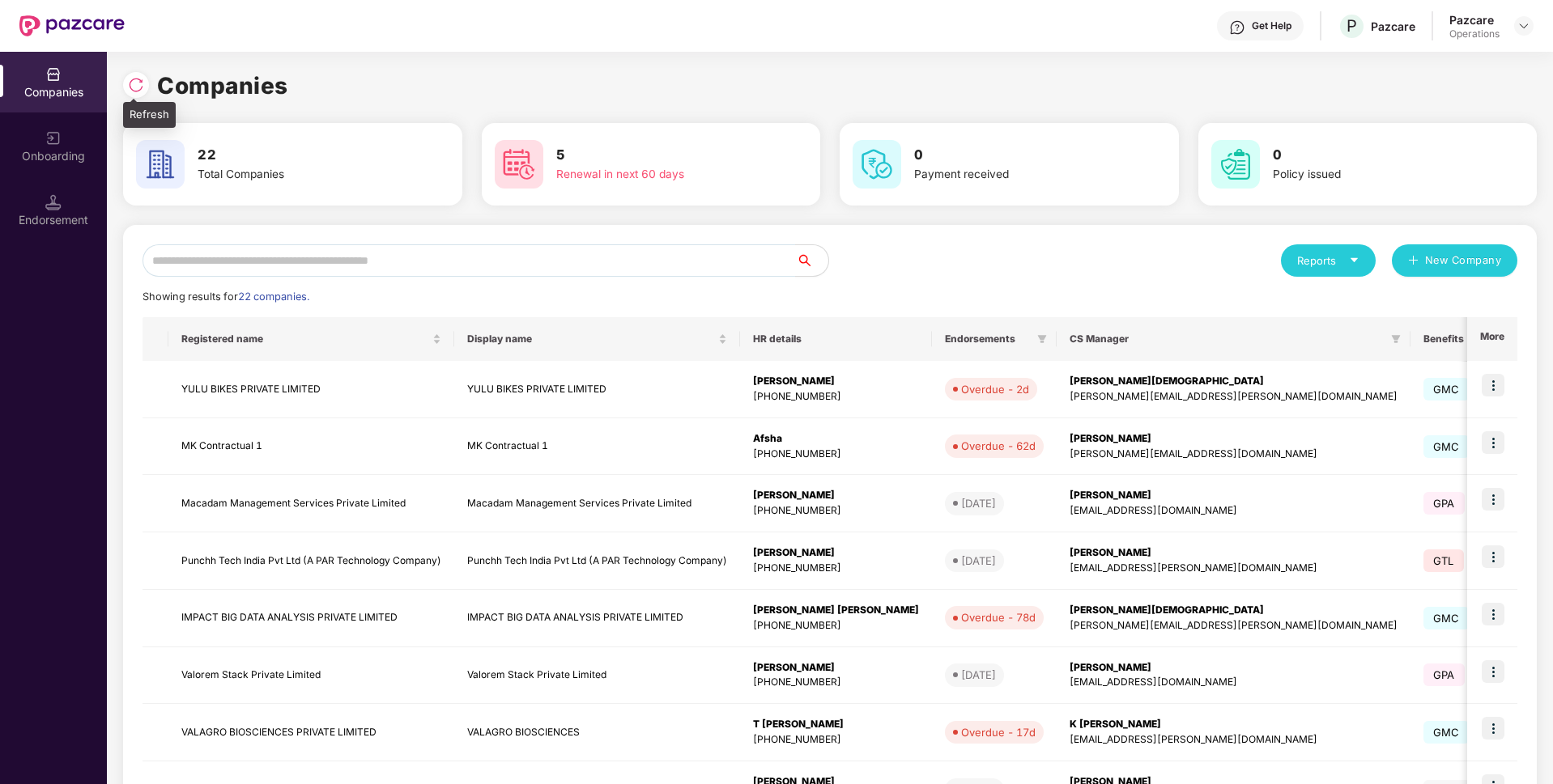
click at [134, 87] on img at bounding box center [135, 85] width 16 height 16
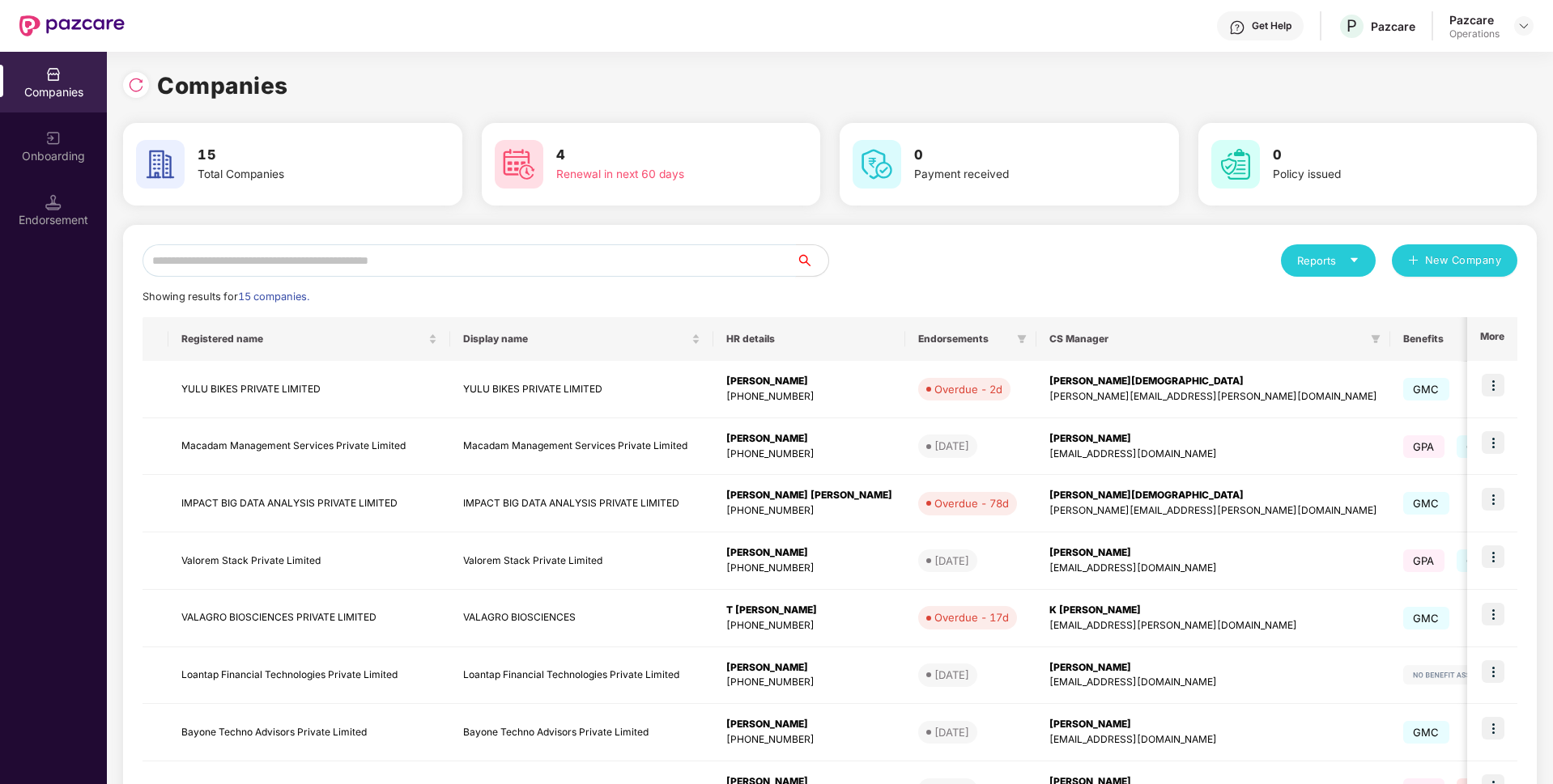
click at [362, 259] on input "text" at bounding box center [470, 260] width 653 height 33
paste input "**********"
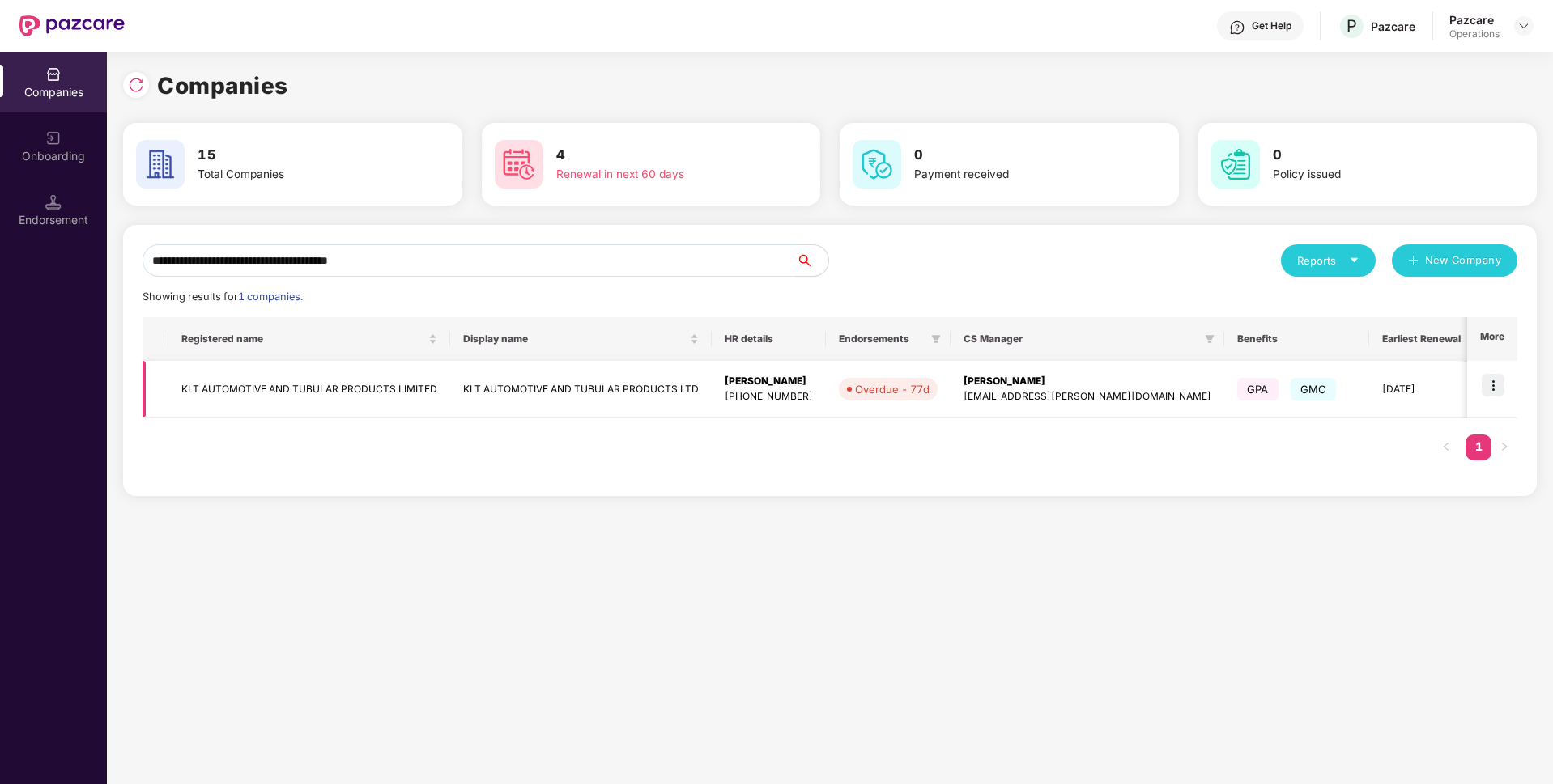
type input "**********"
click at [1487, 386] on img at bounding box center [1493, 384] width 23 height 23
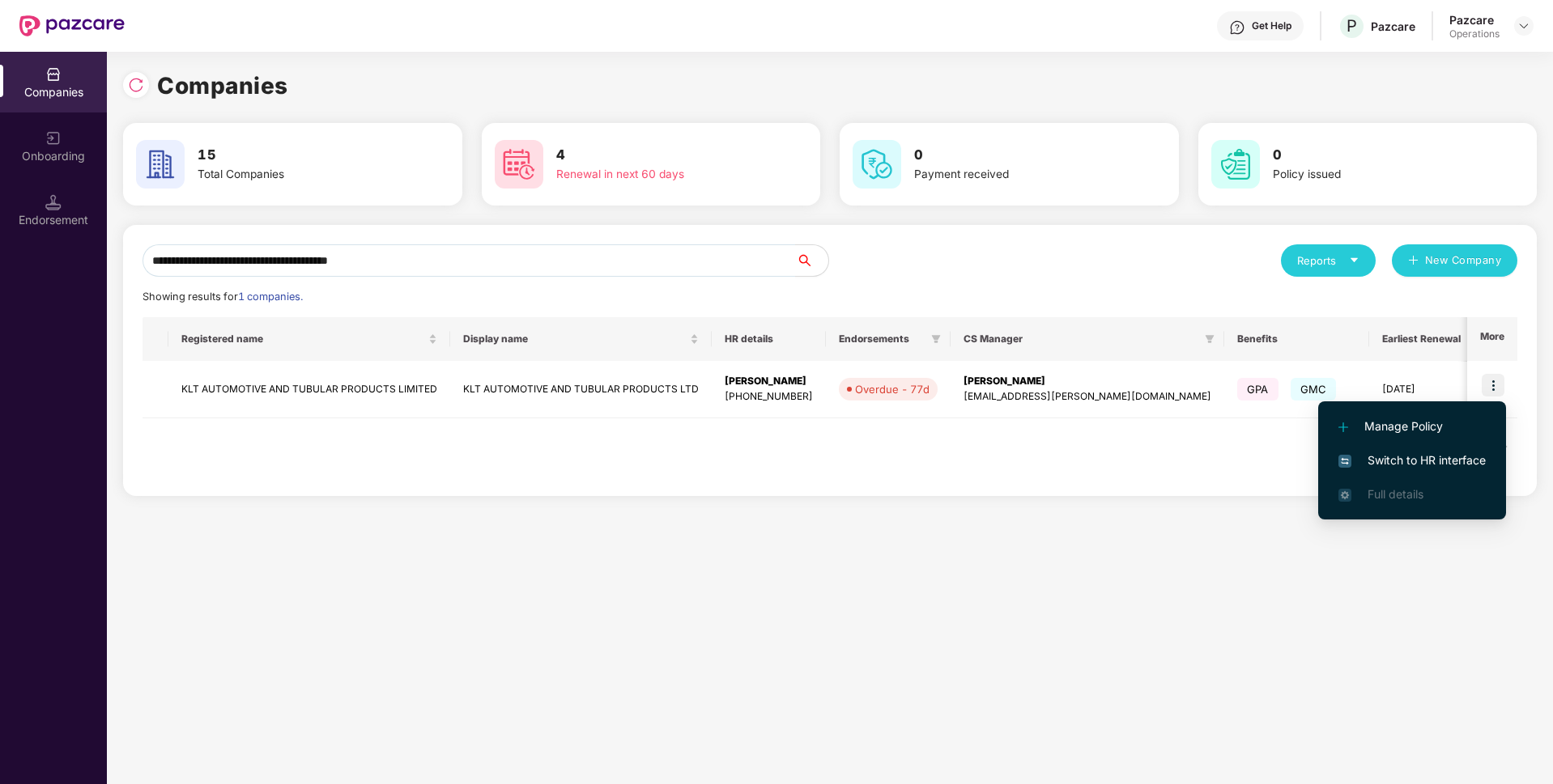
click at [1387, 451] on li "Switch to HR interface" at bounding box center [1413, 460] width 188 height 34
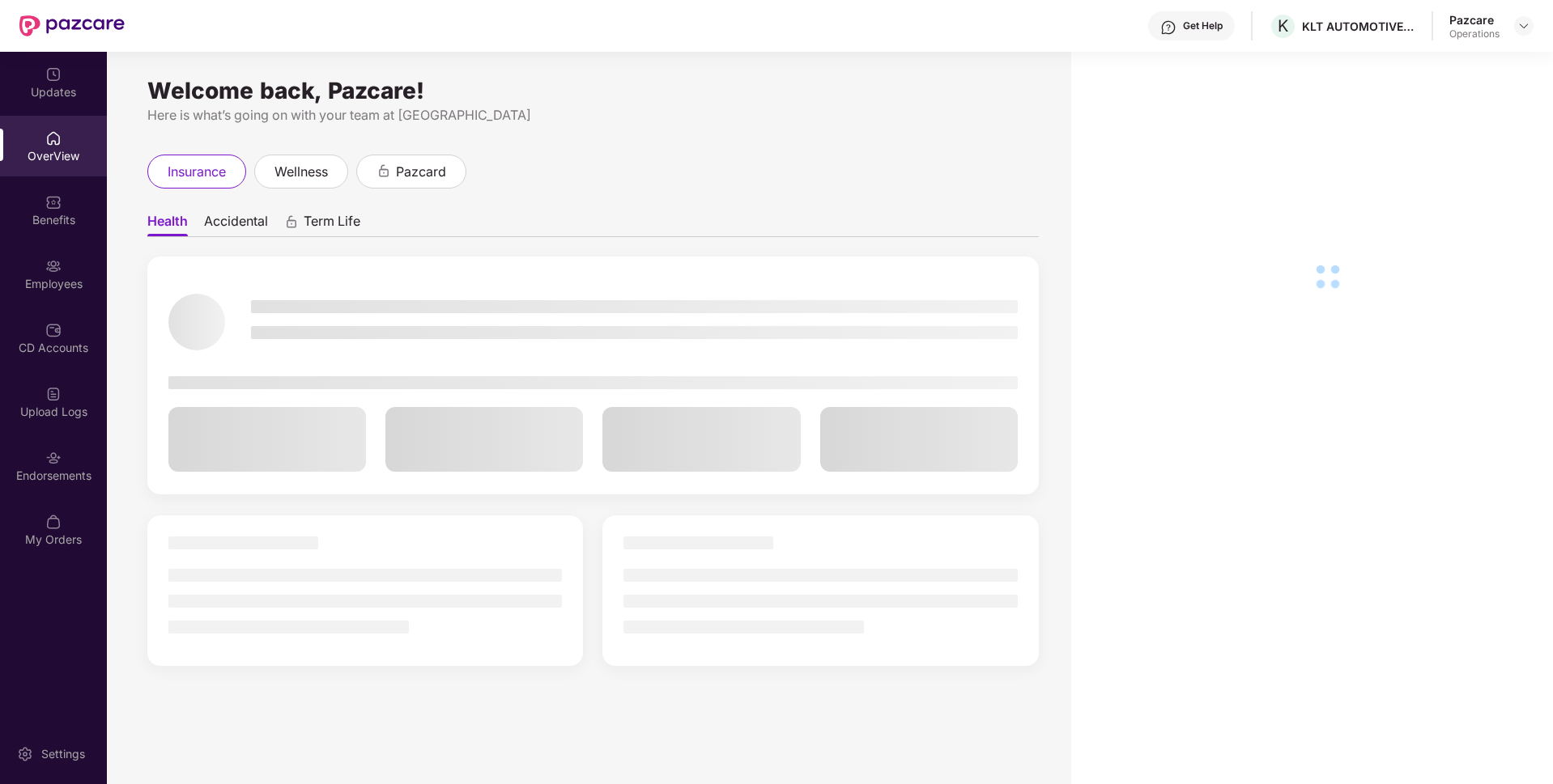
click at [77, 400] on div "Upload Logs" at bounding box center [53, 402] width 107 height 60
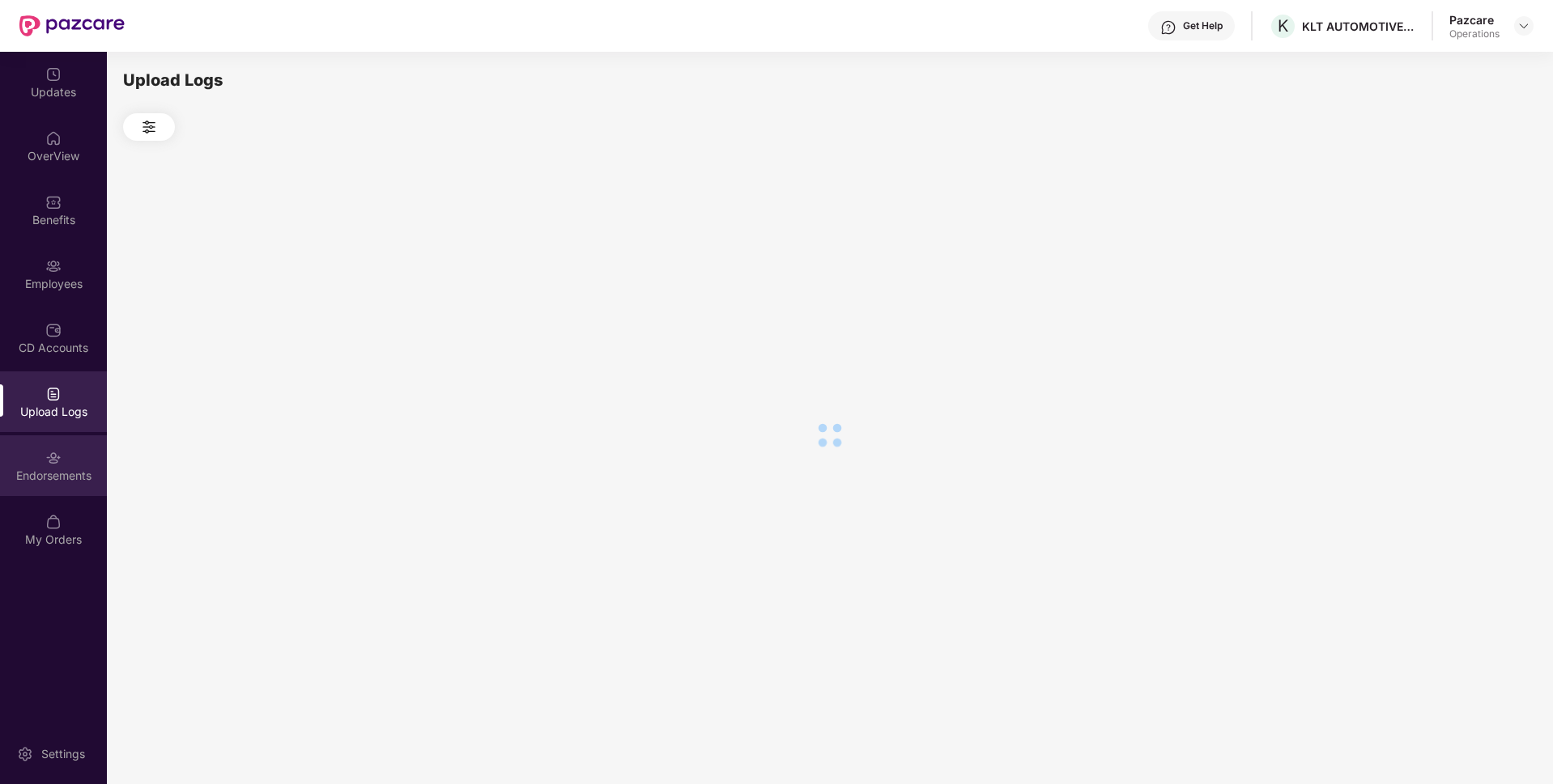
click at [61, 462] on div "Endorsements" at bounding box center [53, 466] width 107 height 60
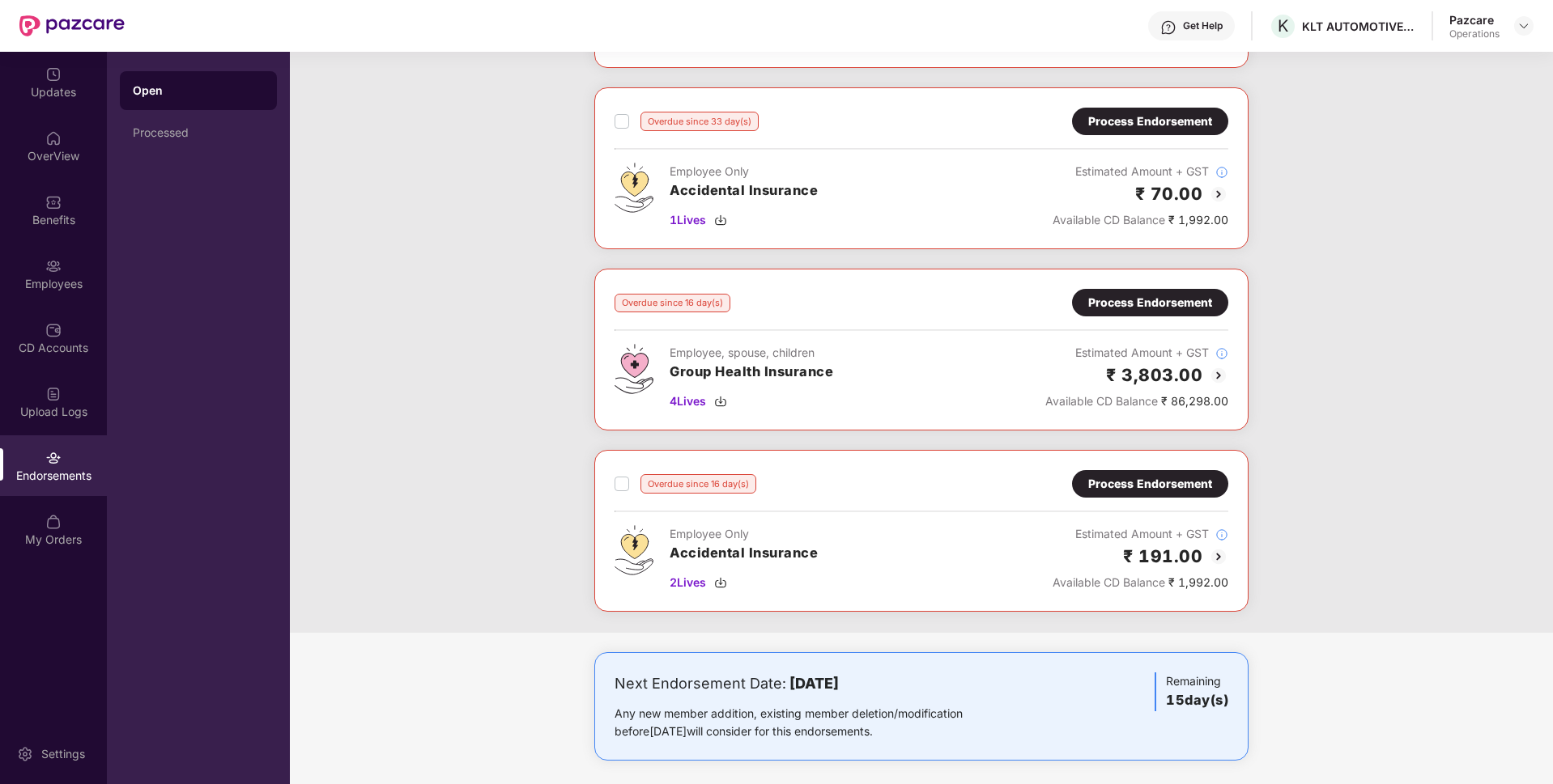
scroll to position [599, 0]
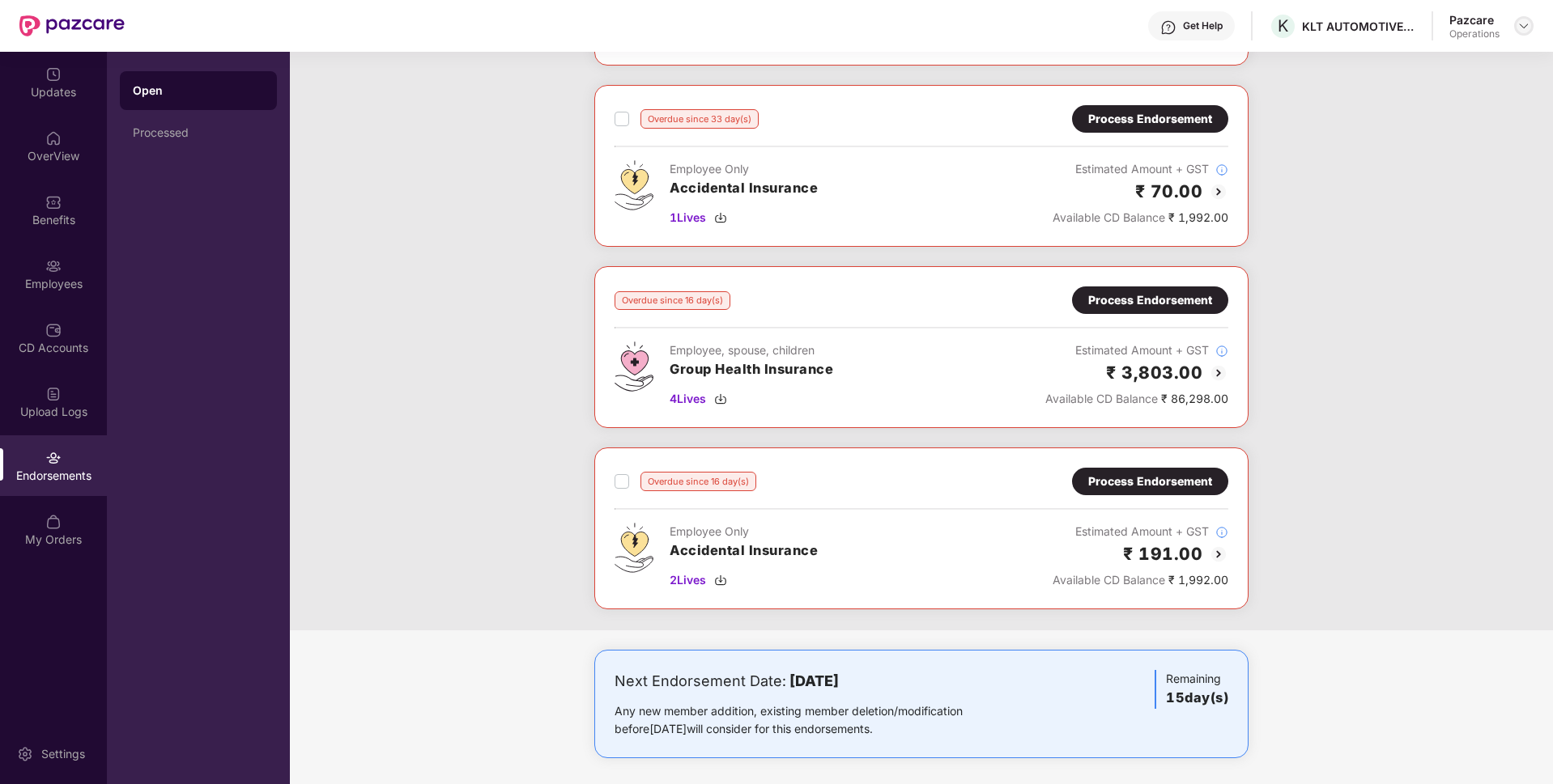
click at [1523, 29] on img at bounding box center [1524, 25] width 13 height 13
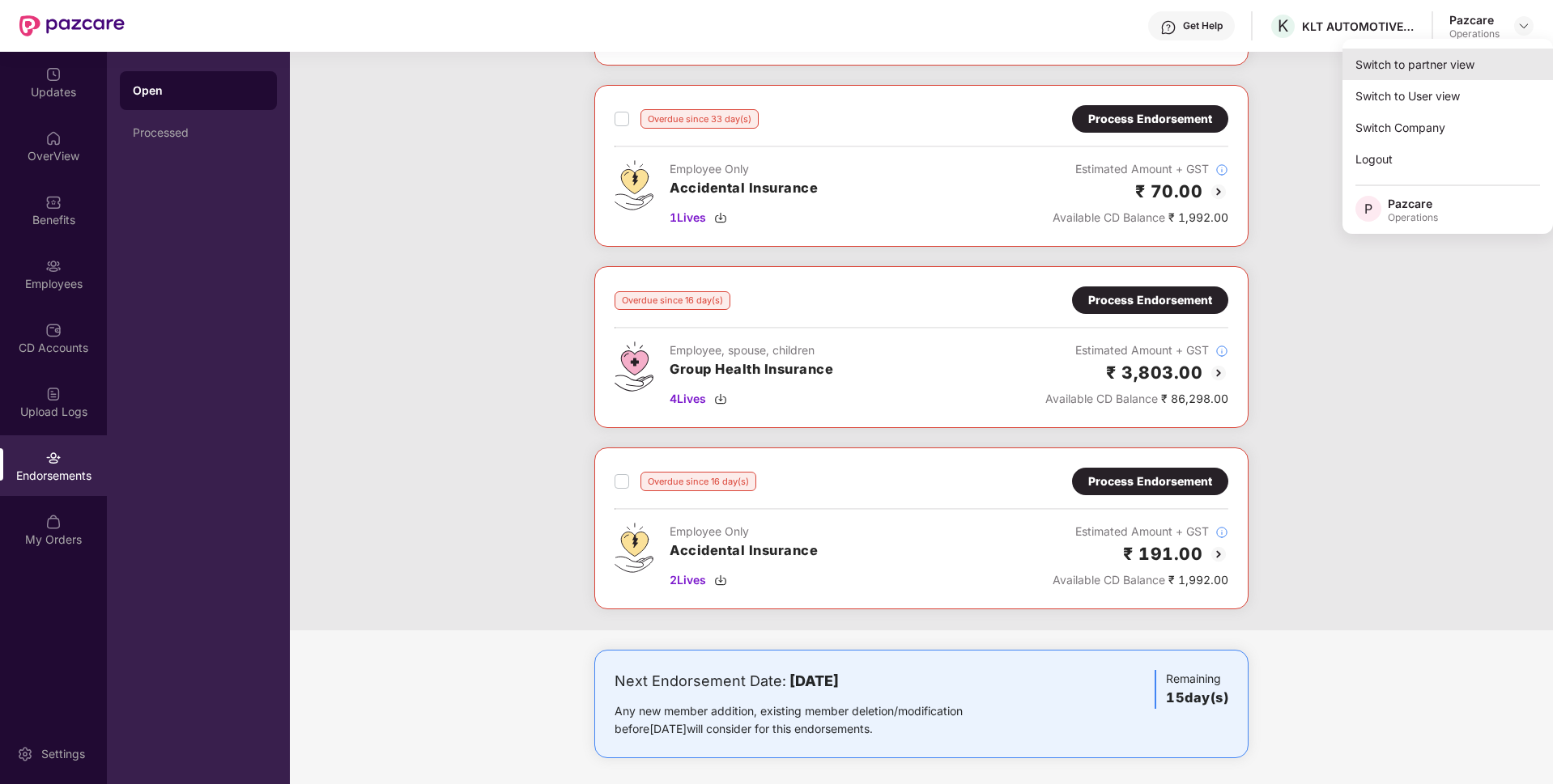
click at [1415, 60] on div "Switch to partner view" at bounding box center [1447, 65] width 211 height 32
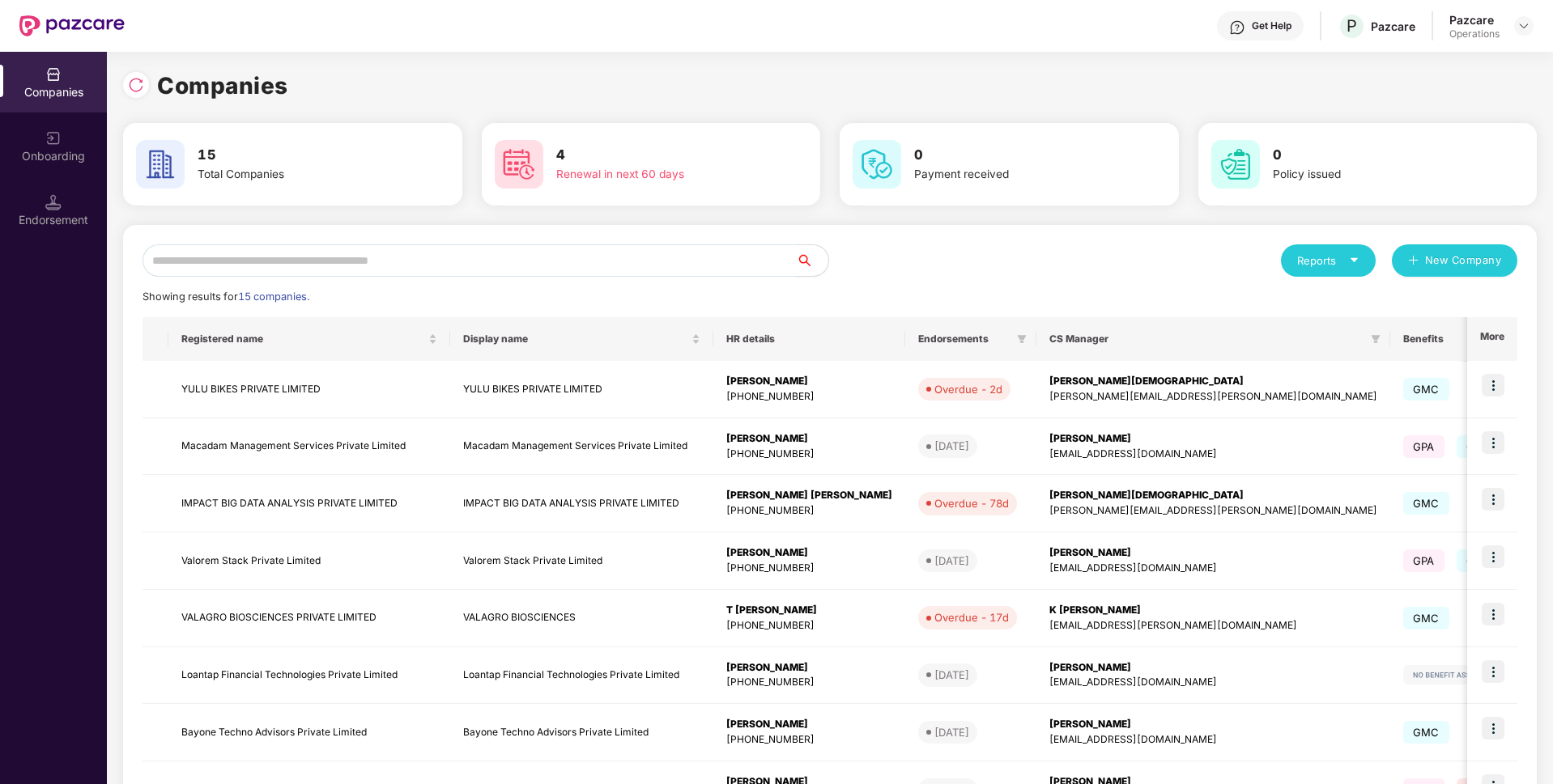
click at [525, 255] on input "text" at bounding box center [470, 260] width 653 height 33
paste input "**********"
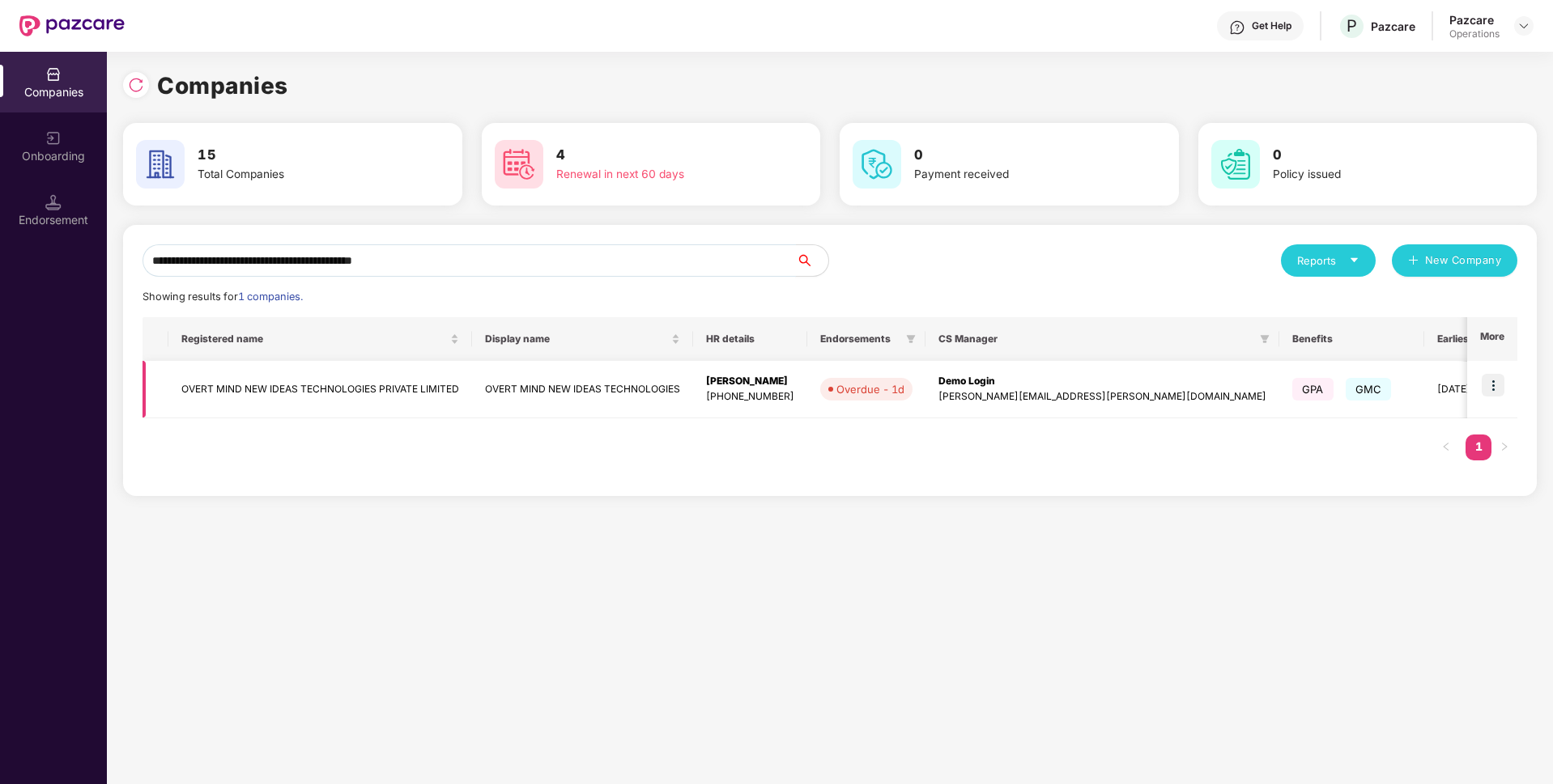
type input "**********"
click at [1500, 386] on img at bounding box center [1493, 384] width 23 height 23
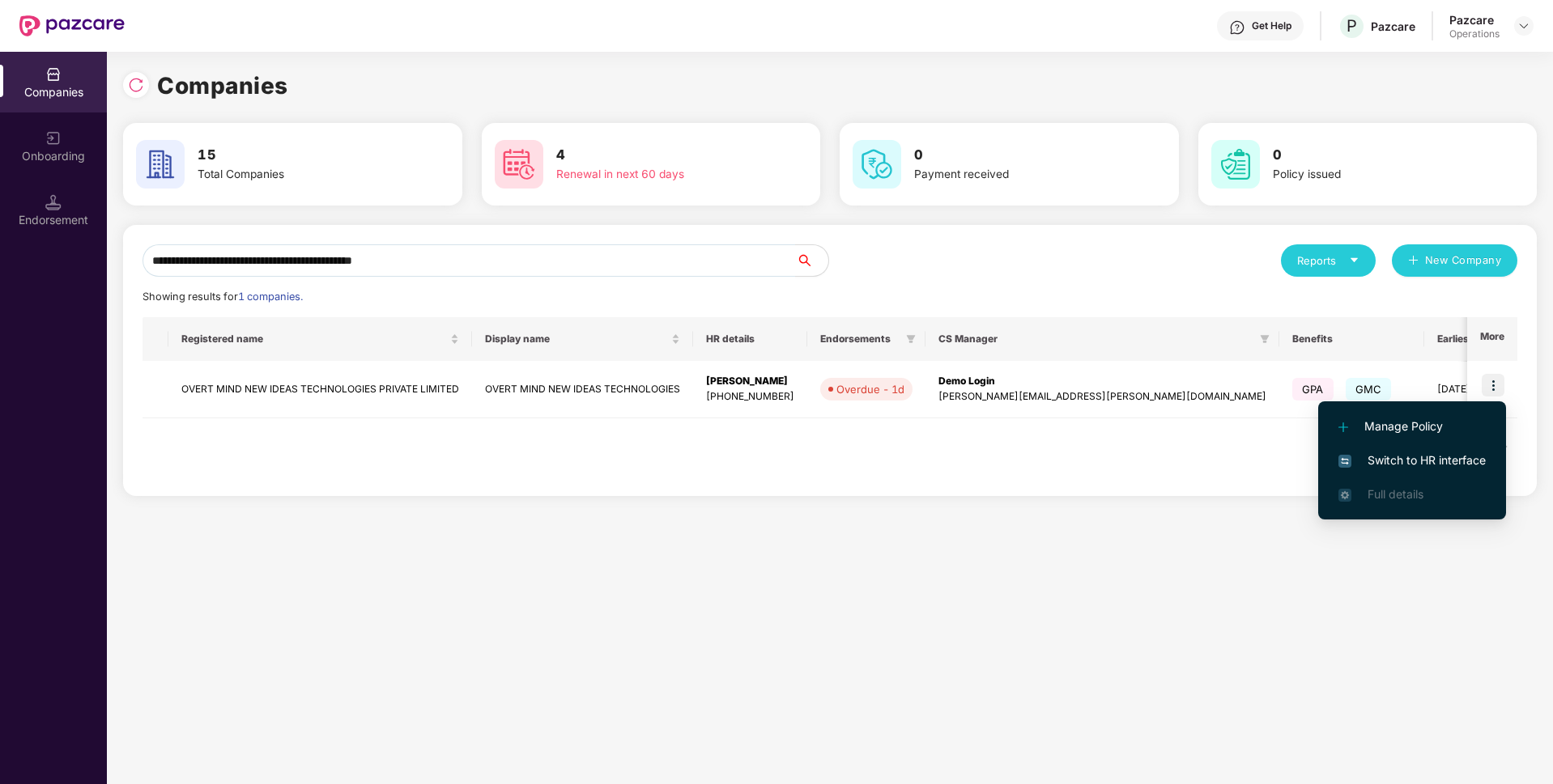
click at [1389, 461] on span "Switch to HR interface" at bounding box center [1412, 460] width 147 height 18
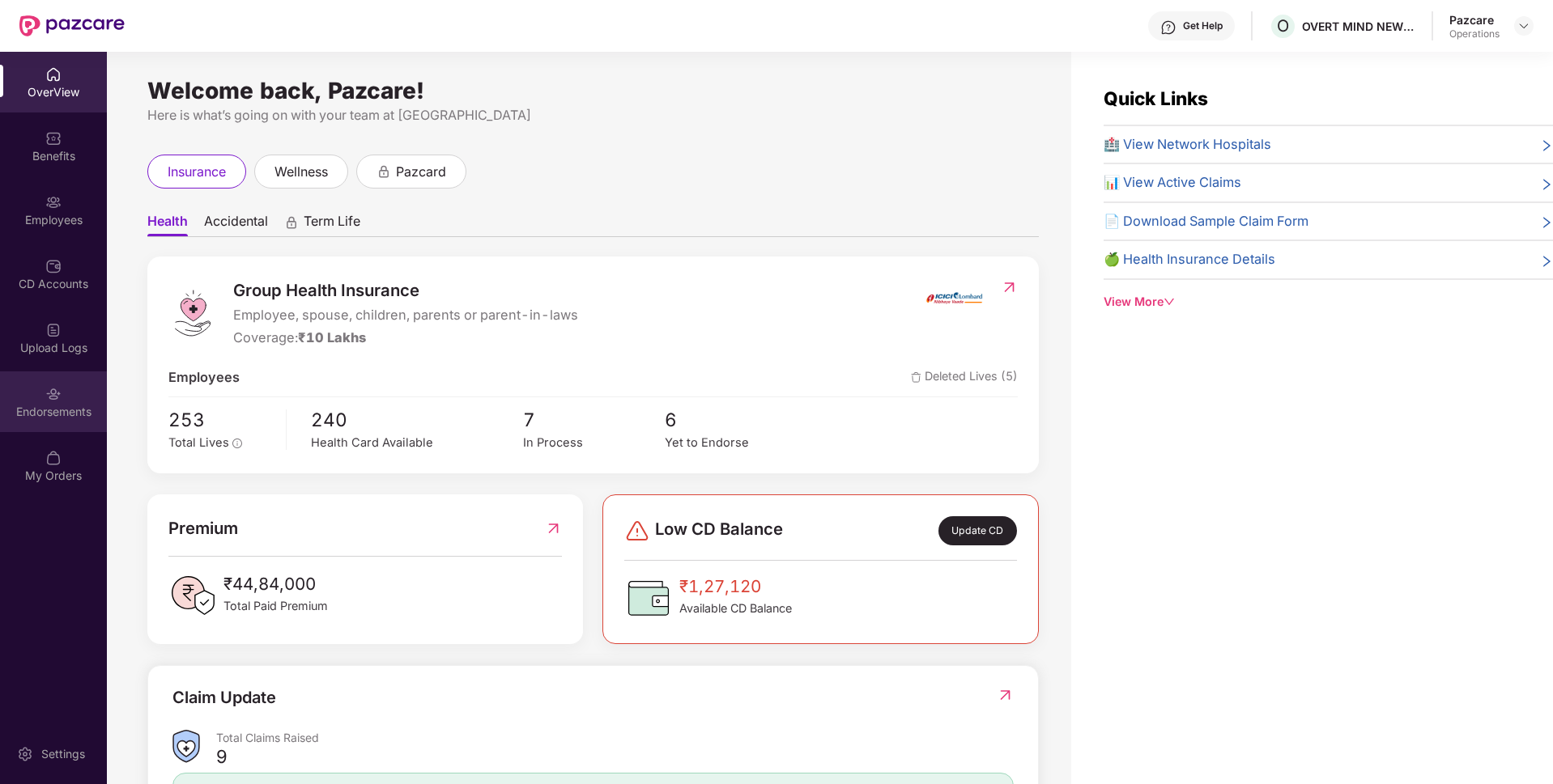
click at [53, 410] on div "Endorsements" at bounding box center [53, 411] width 107 height 16
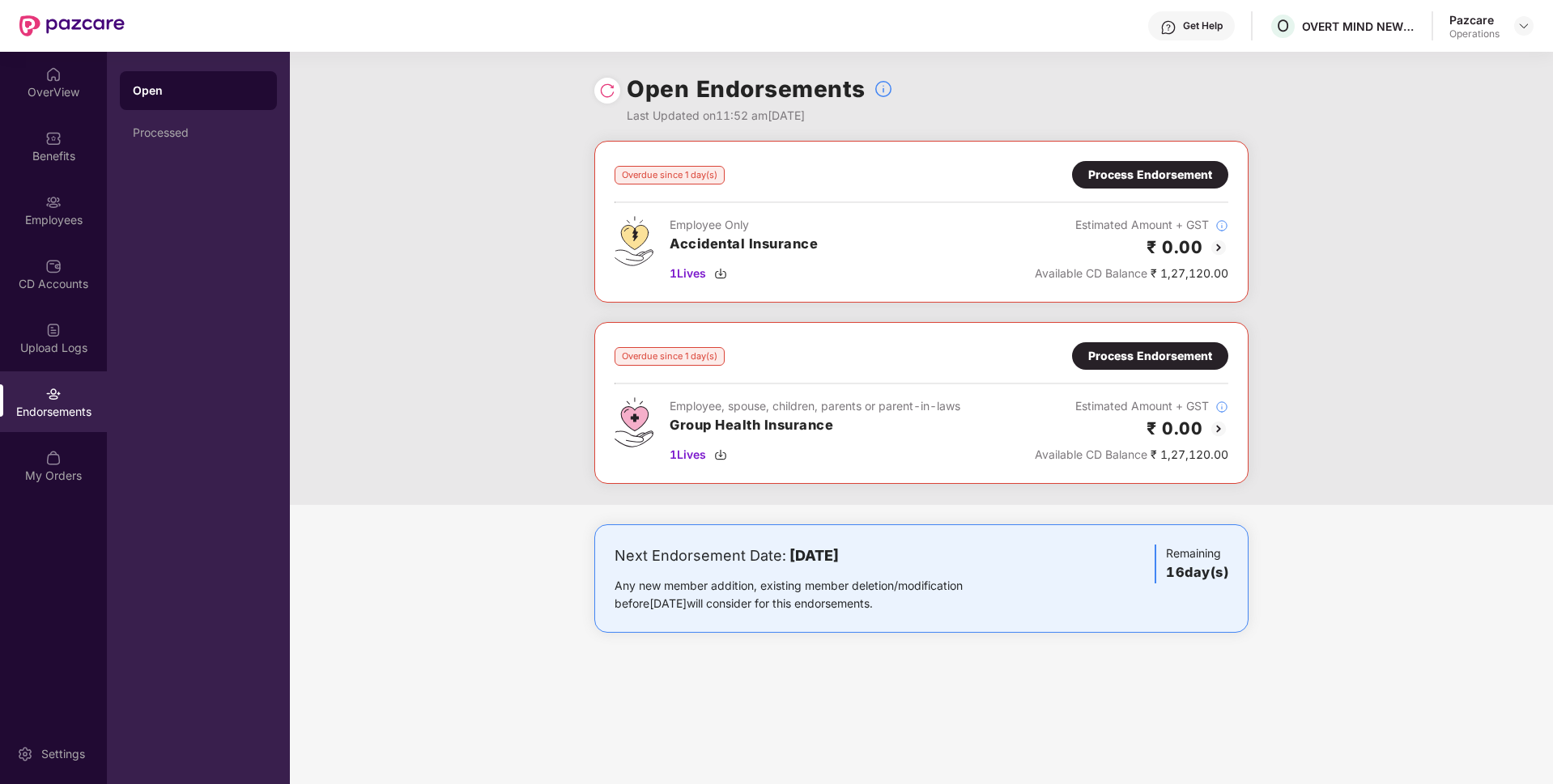
click at [1178, 358] on div "Process Endorsement" at bounding box center [1151, 356] width 124 height 18
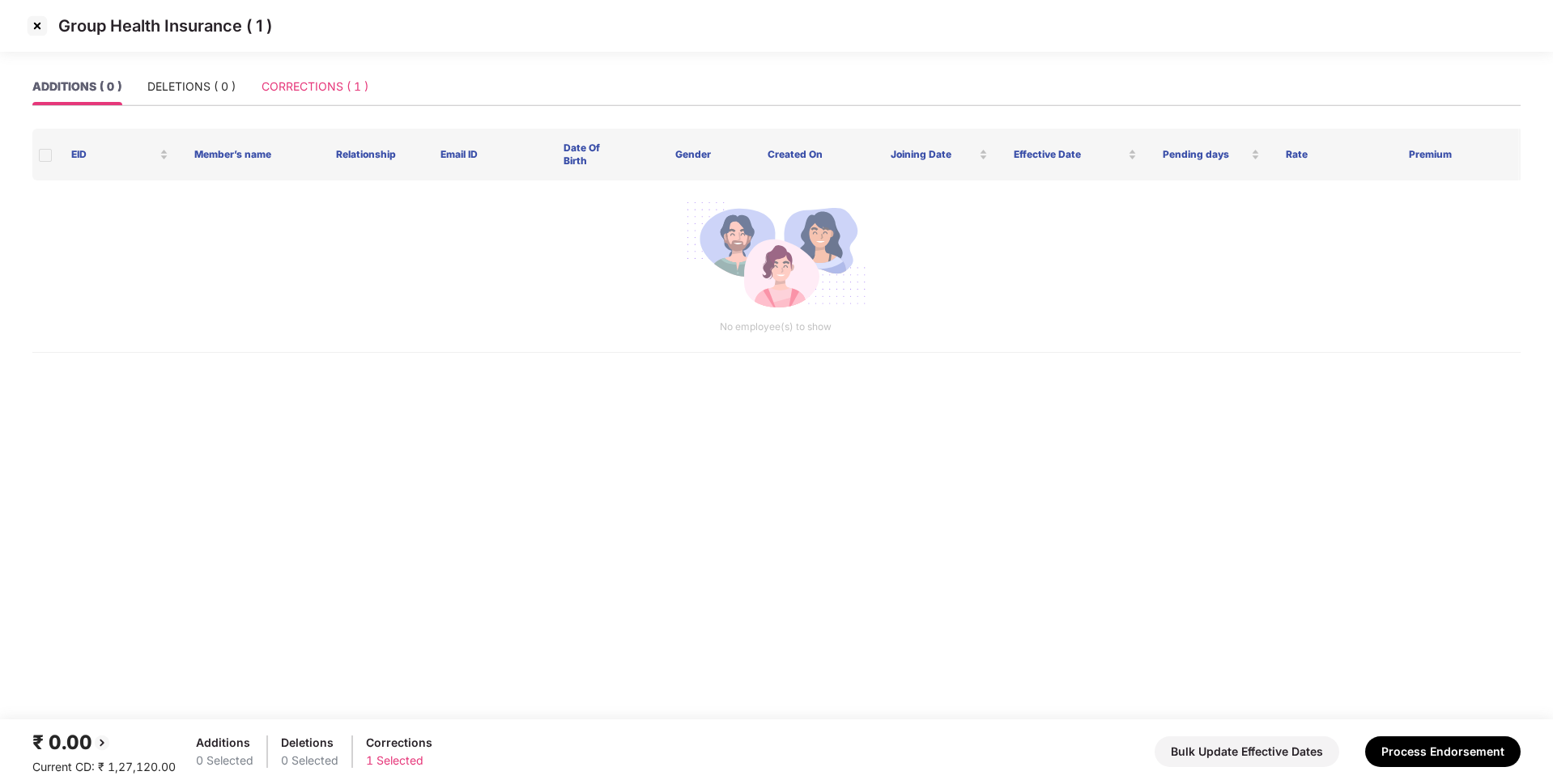
click at [347, 71] on div "CORRECTIONS ( 1 )" at bounding box center [314, 86] width 107 height 37
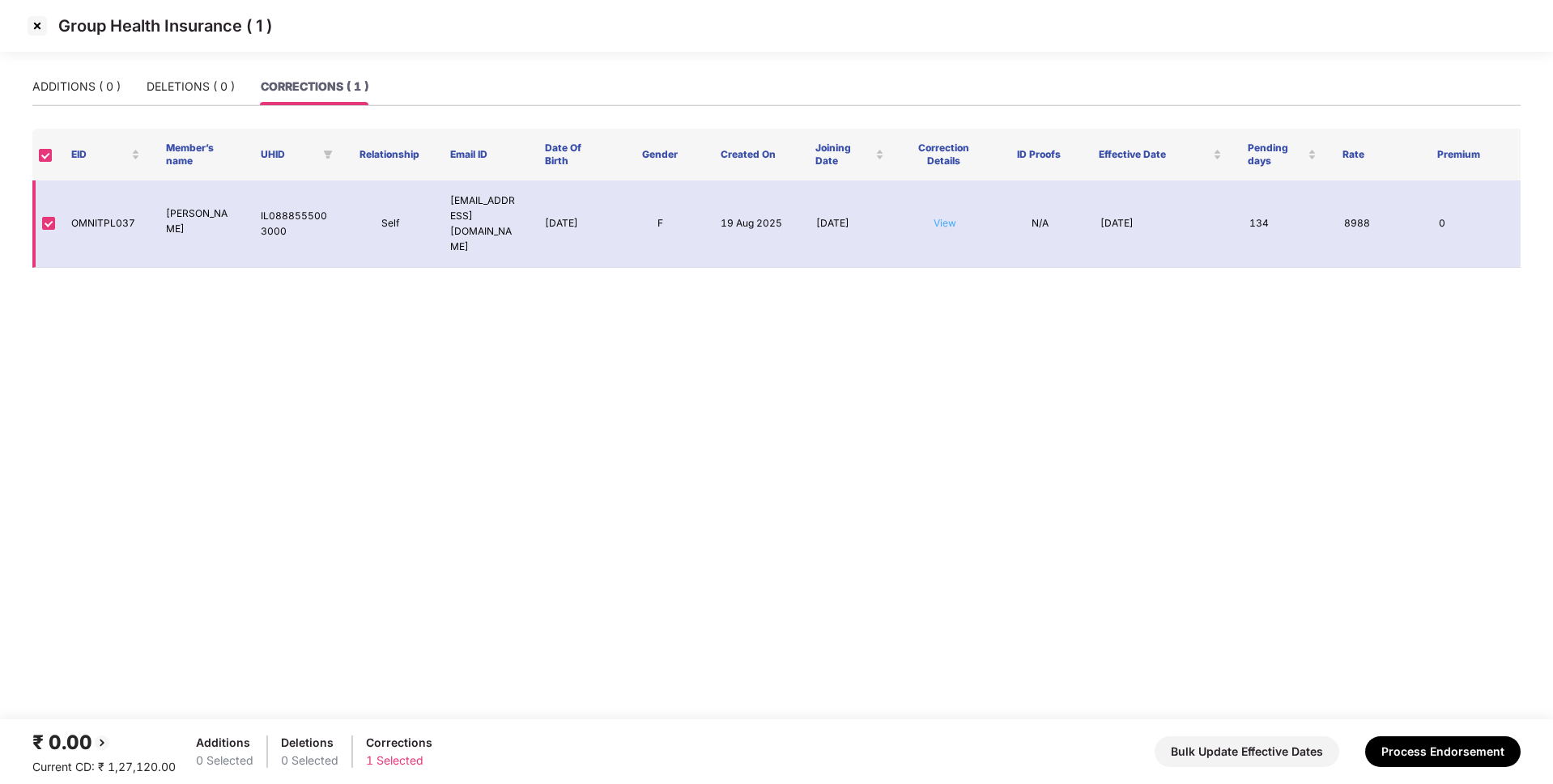
click at [945, 217] on link "View" at bounding box center [945, 222] width 23 height 12
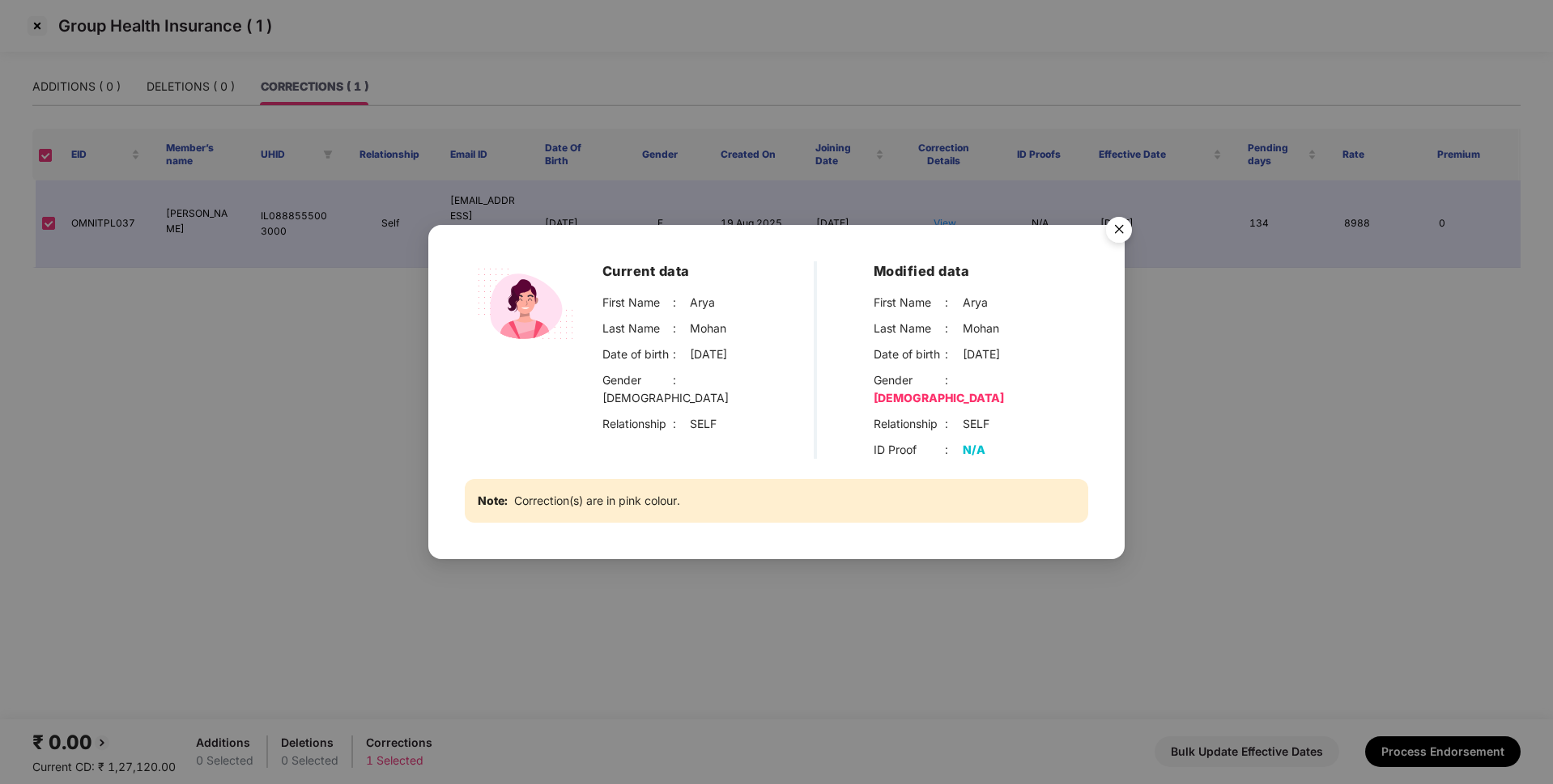
click at [1122, 237] on img "Close" at bounding box center [1119, 233] width 45 height 45
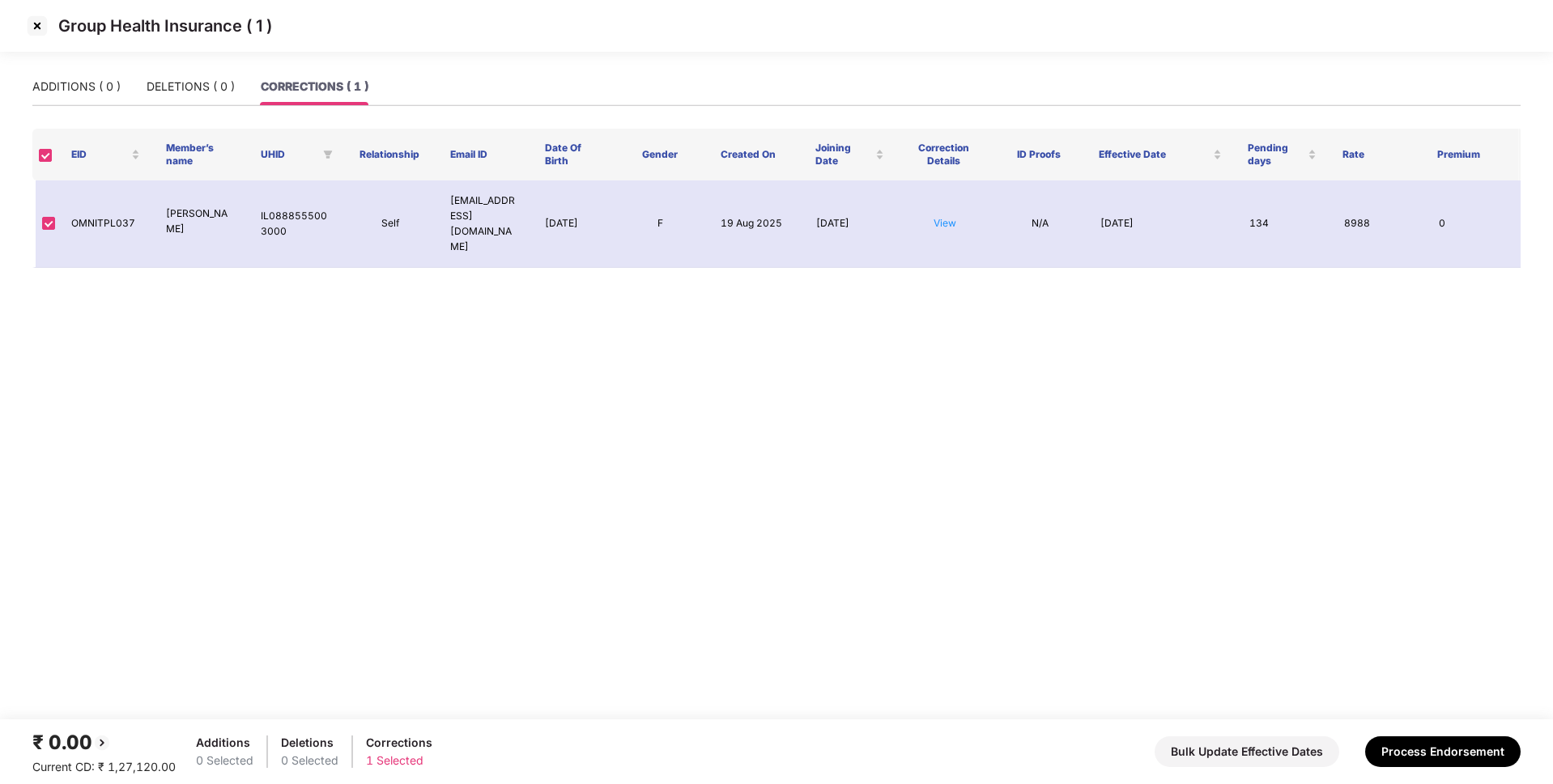
click at [46, 26] on img at bounding box center [37, 25] width 26 height 26
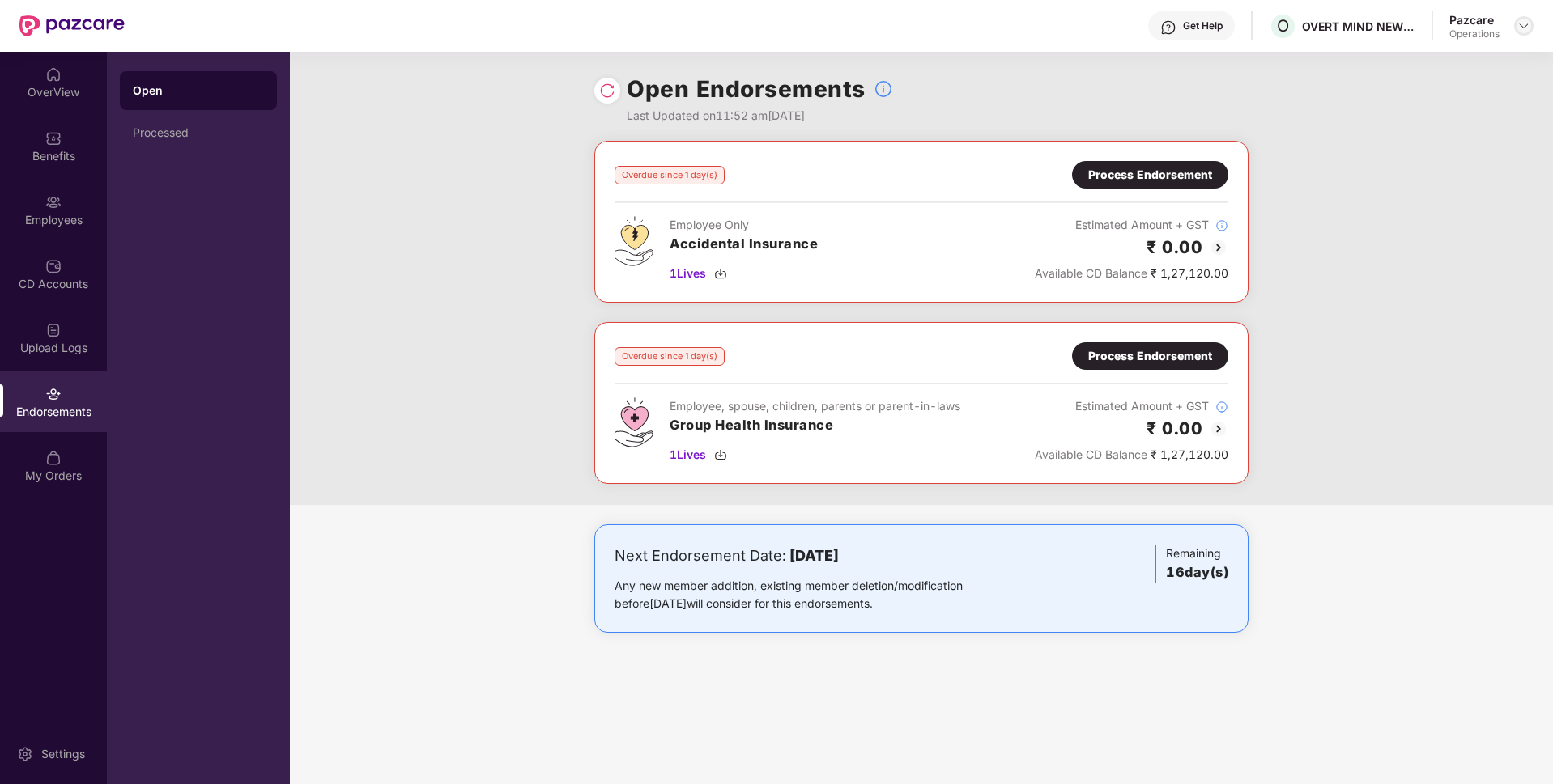
click at [1521, 32] on img at bounding box center [1524, 25] width 13 height 13
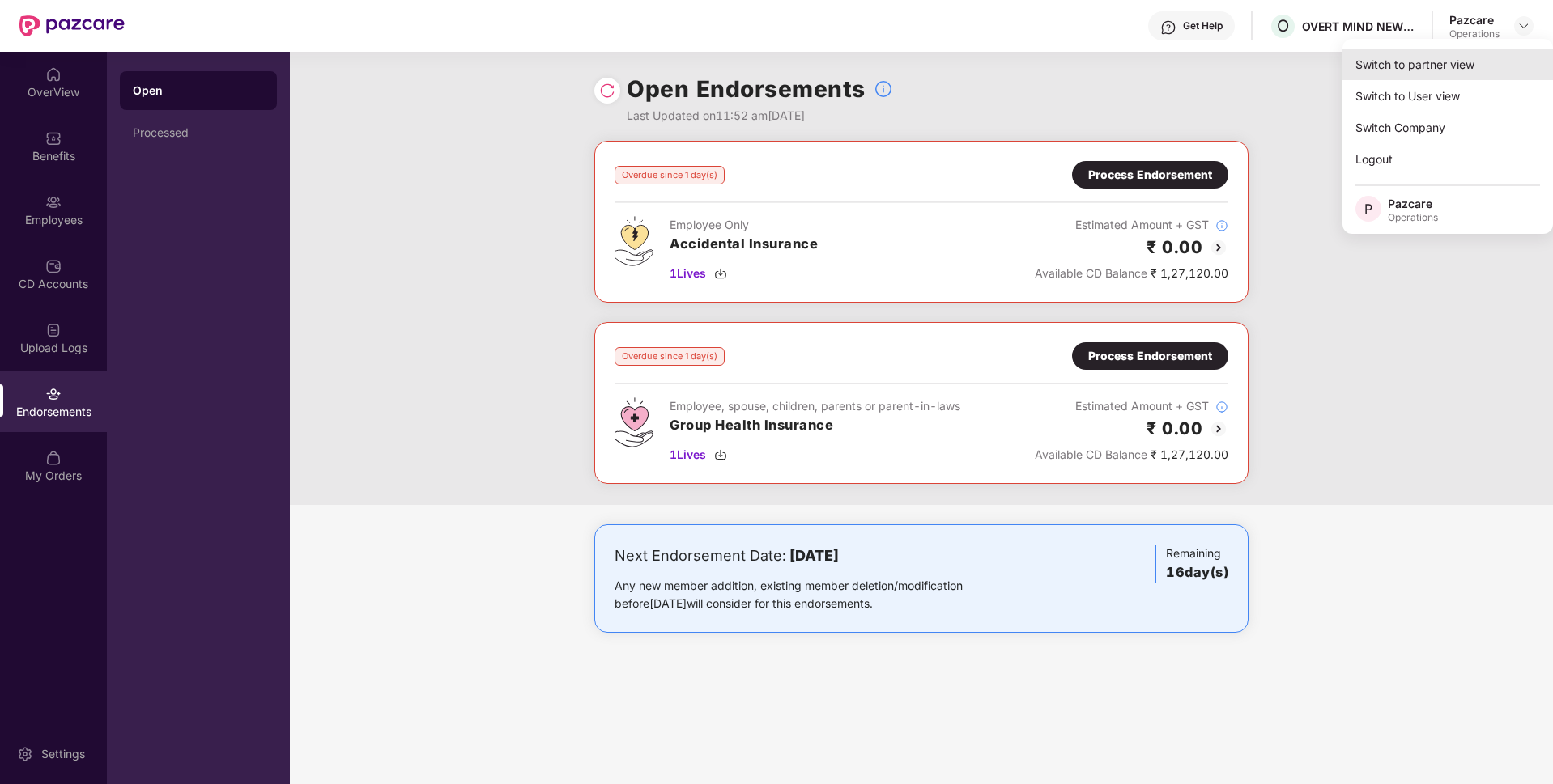
click at [1432, 57] on div "Switch to partner view" at bounding box center [1447, 65] width 211 height 32
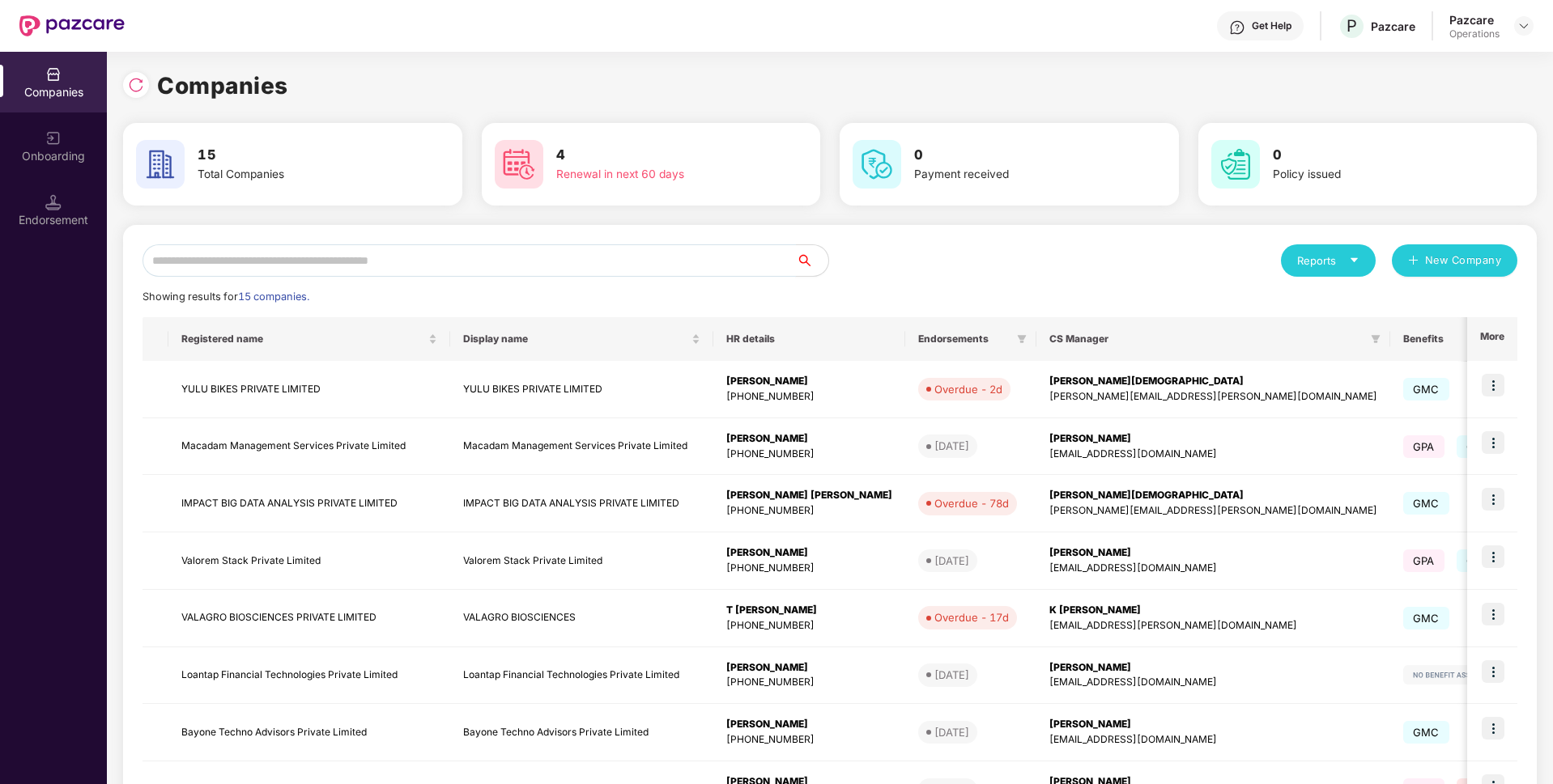
click at [513, 261] on input "text" at bounding box center [470, 260] width 653 height 33
paste input "**********"
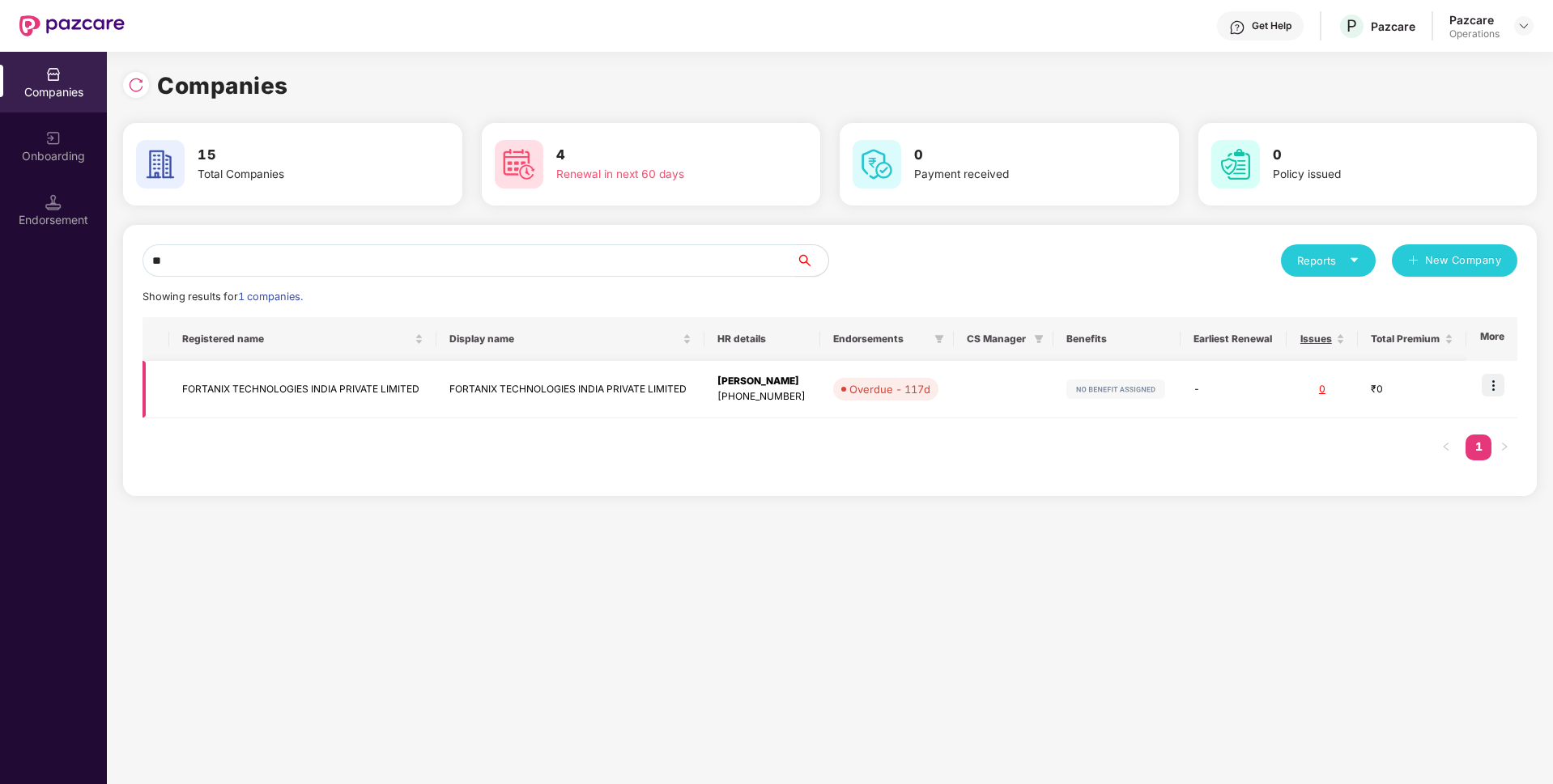
type input "*"
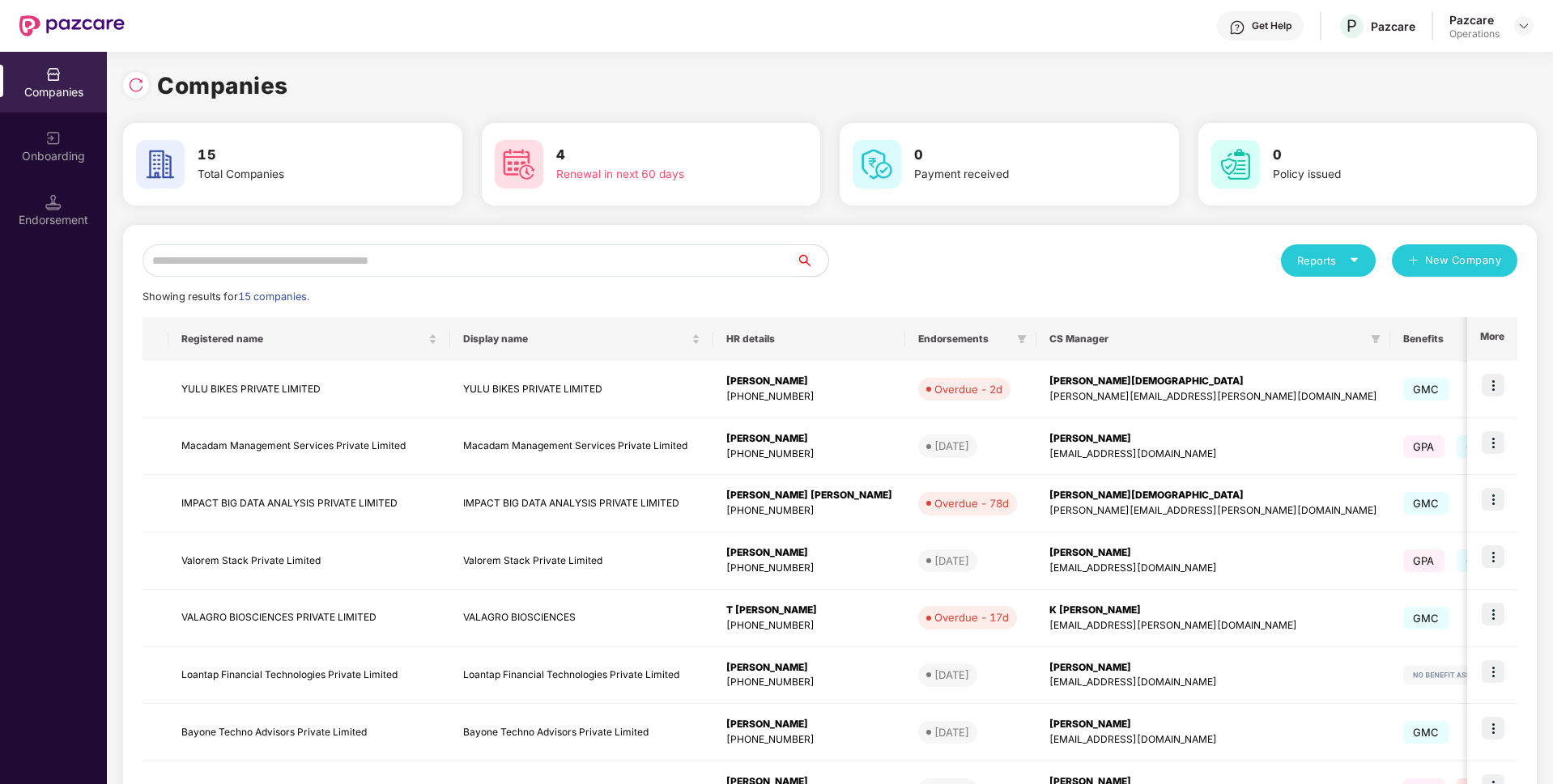
click at [344, 265] on input "text" at bounding box center [470, 260] width 653 height 33
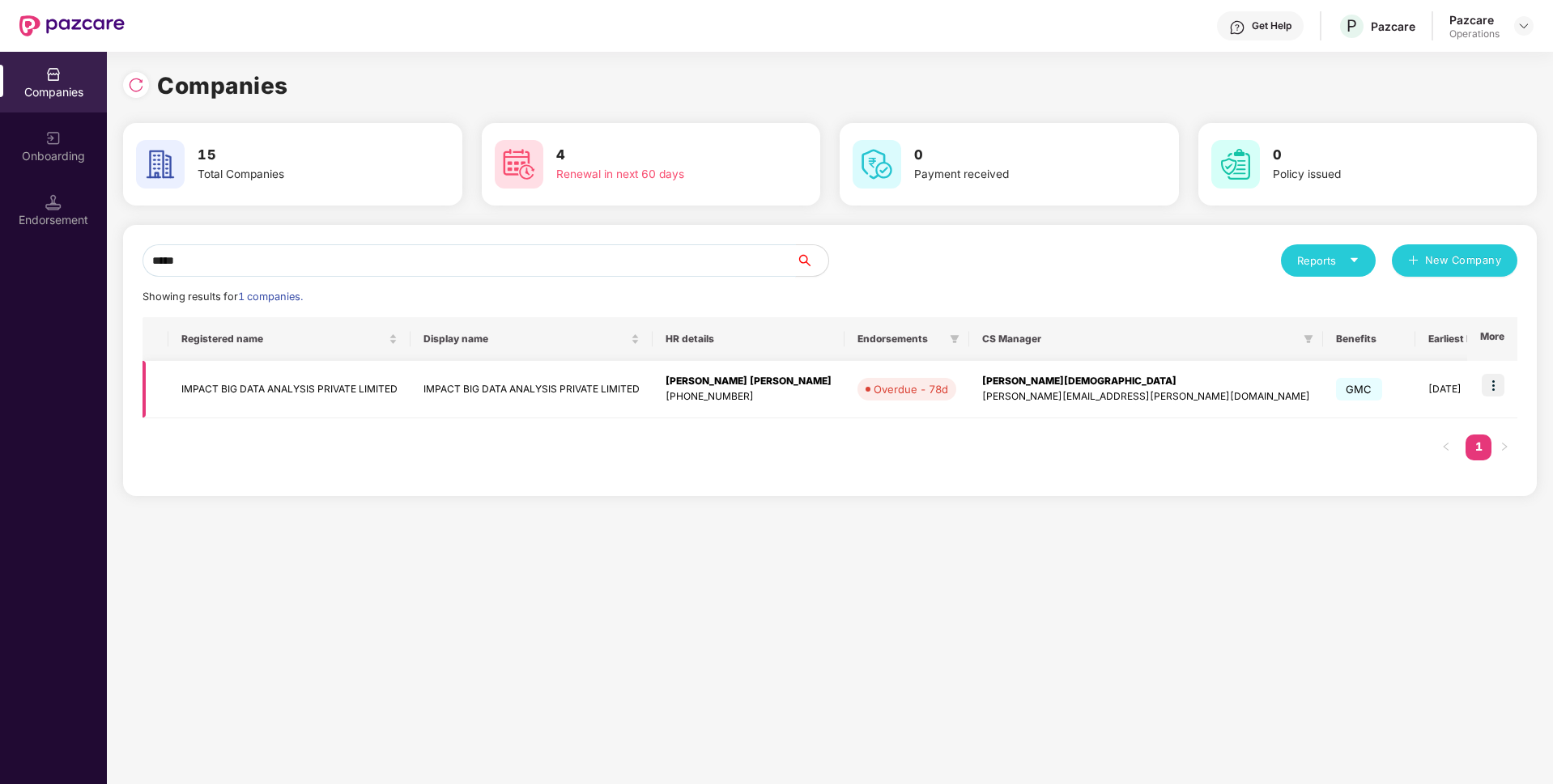
type input "*****"
click at [331, 376] on td "IMPACT BIG DATA ANALYSIS PRIVATE LIMITED" at bounding box center [290, 389] width 242 height 57
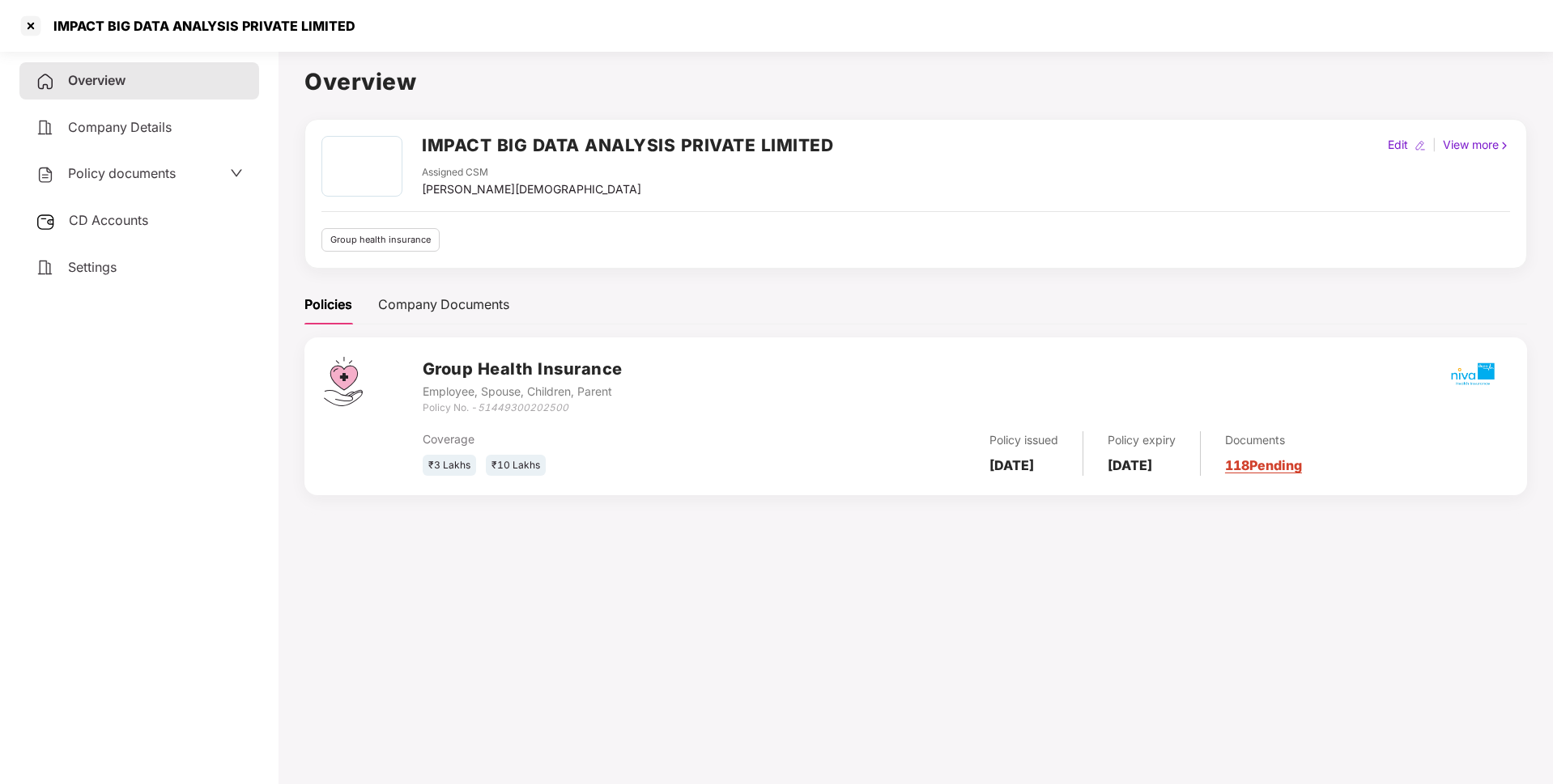
click at [532, 410] on icon "51449300202500" at bounding box center [523, 407] width 91 height 12
copy icon "51449300202500"
click at [39, 28] on div at bounding box center [30, 25] width 26 height 26
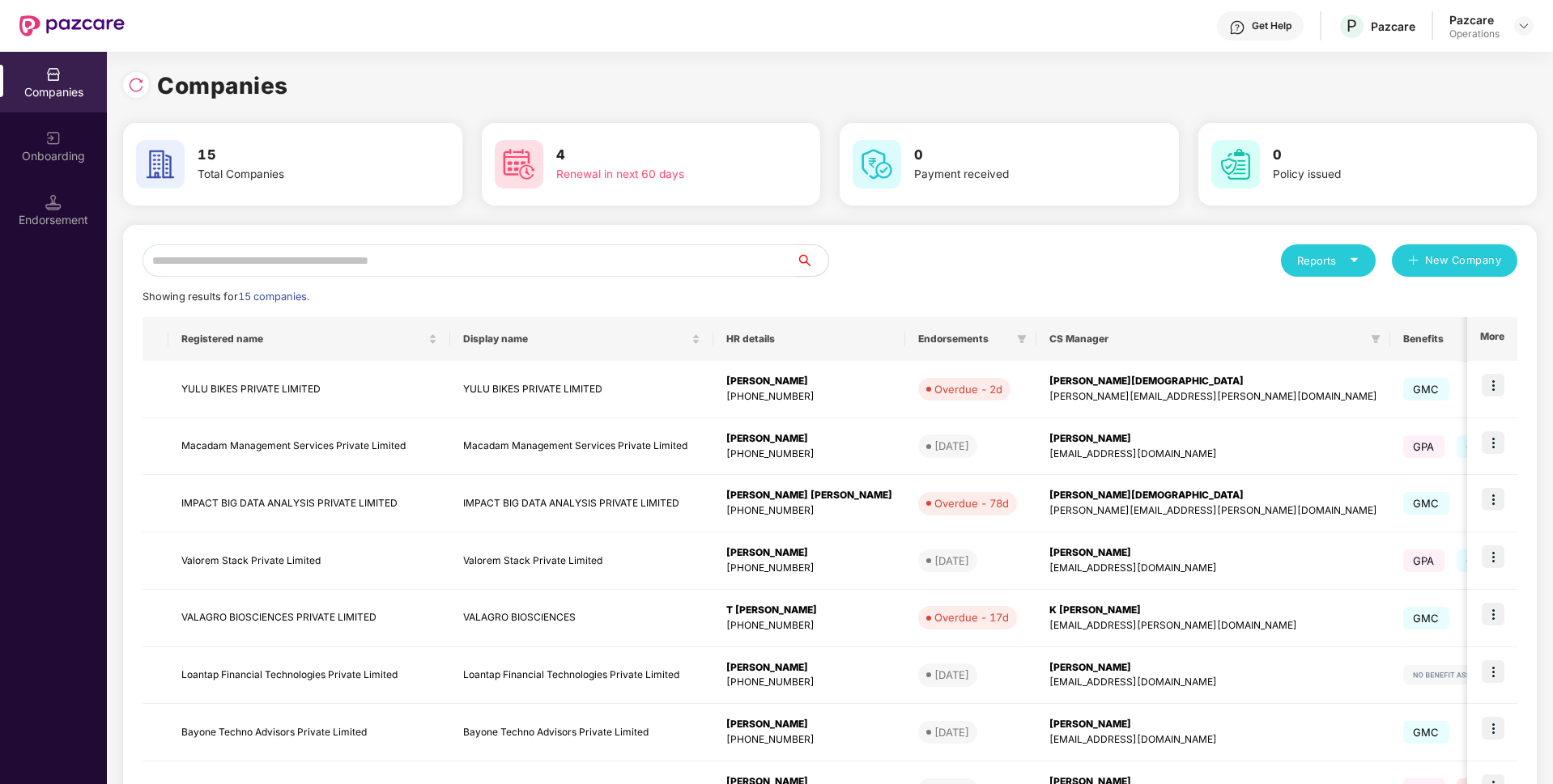
click at [336, 258] on input "text" at bounding box center [470, 260] width 653 height 33
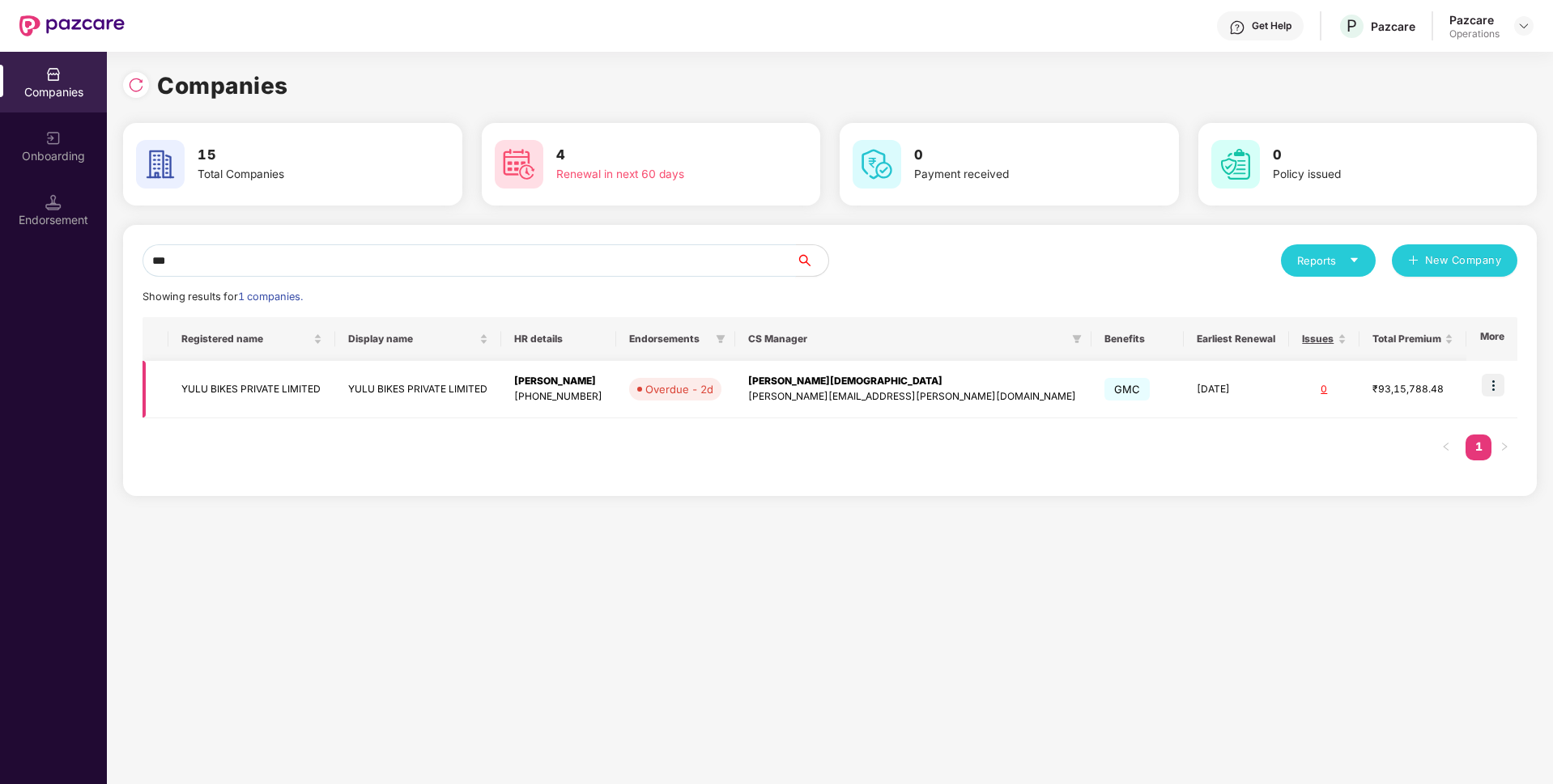
type input "***"
click at [1496, 385] on img at bounding box center [1493, 384] width 23 height 23
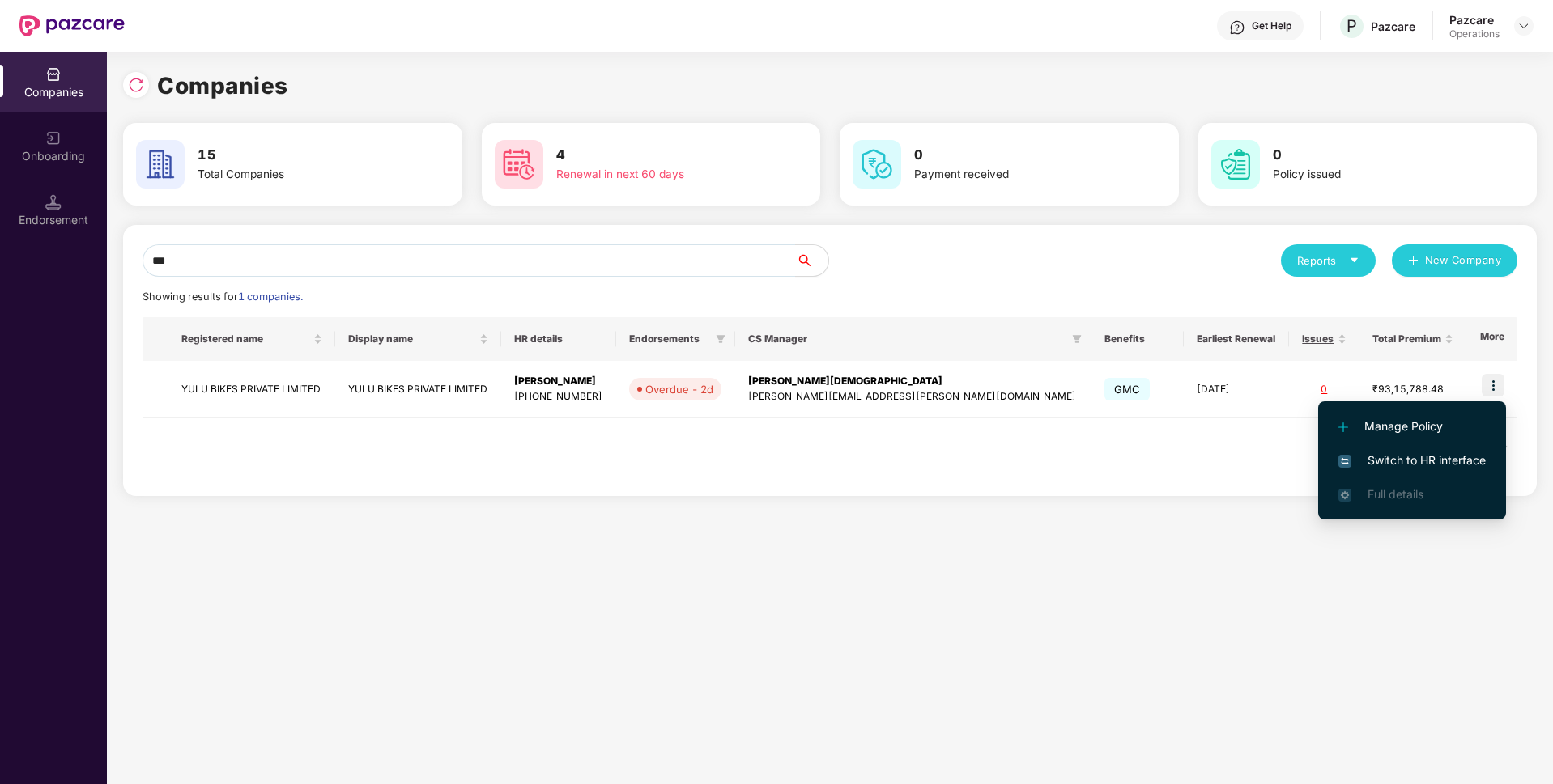
click at [1377, 459] on span "Switch to HR interface" at bounding box center [1412, 460] width 147 height 18
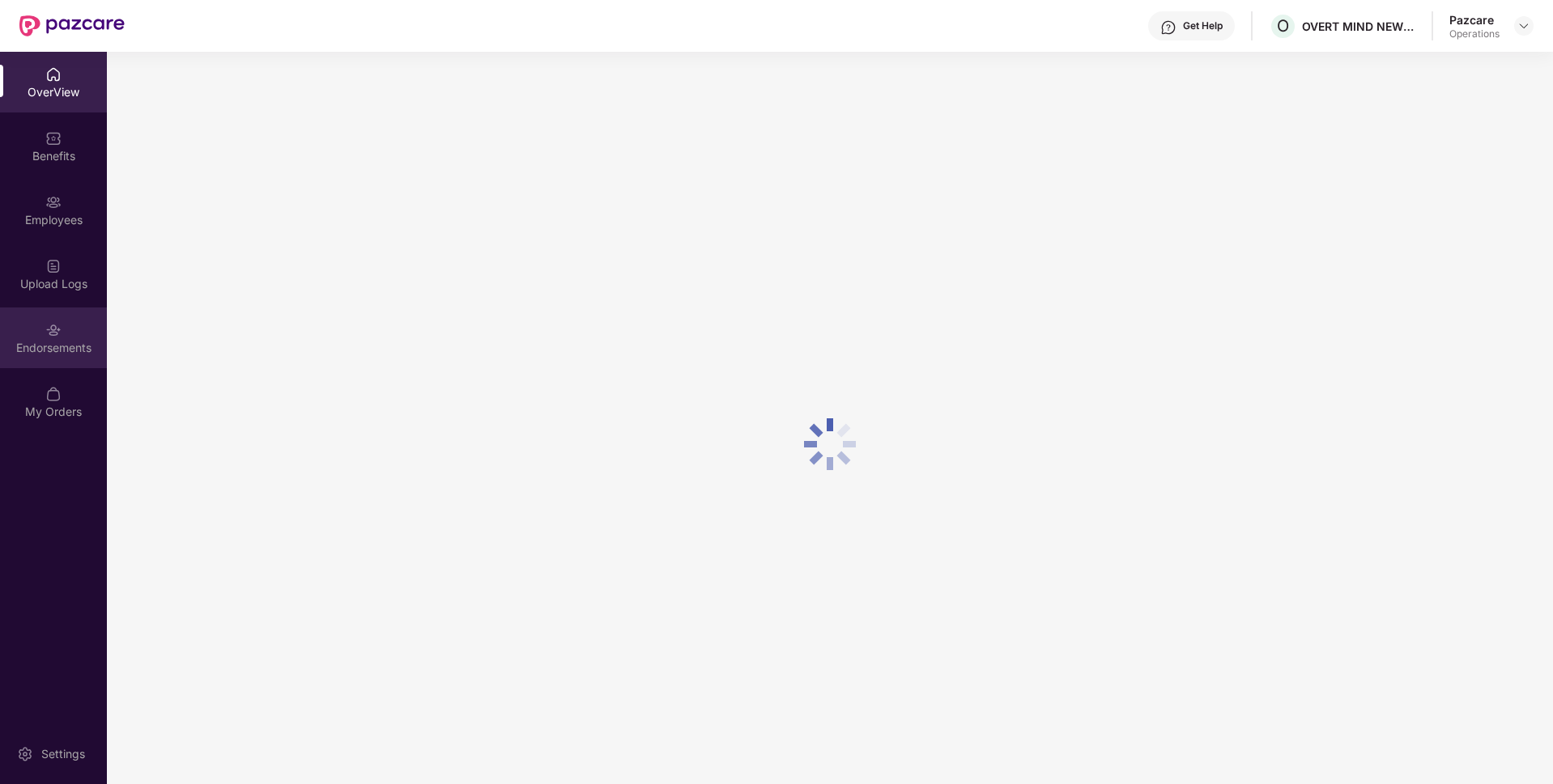
click at [83, 346] on div "Endorsements" at bounding box center [53, 348] width 107 height 16
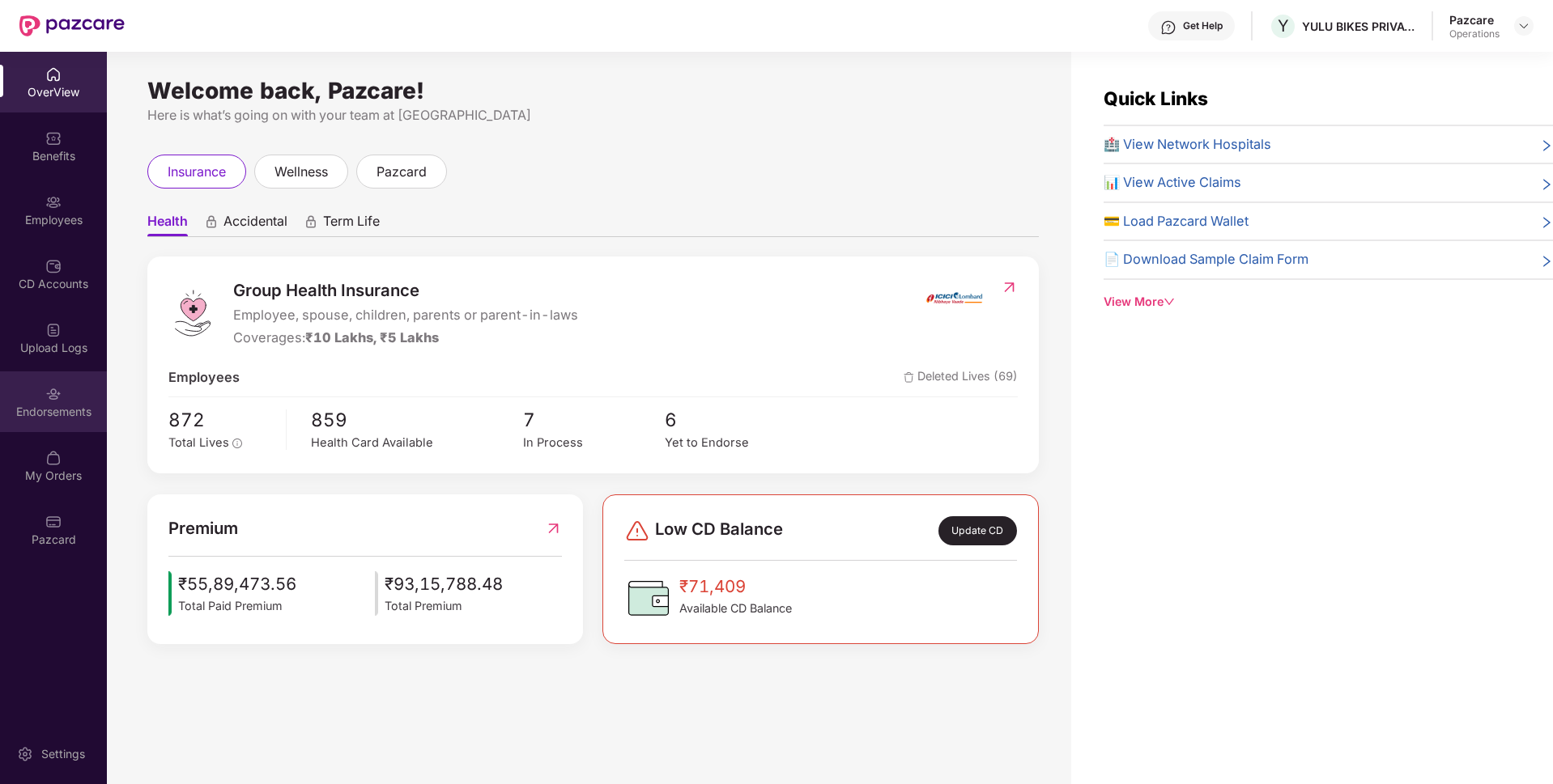
click at [83, 394] on div "Endorsements" at bounding box center [53, 402] width 107 height 60
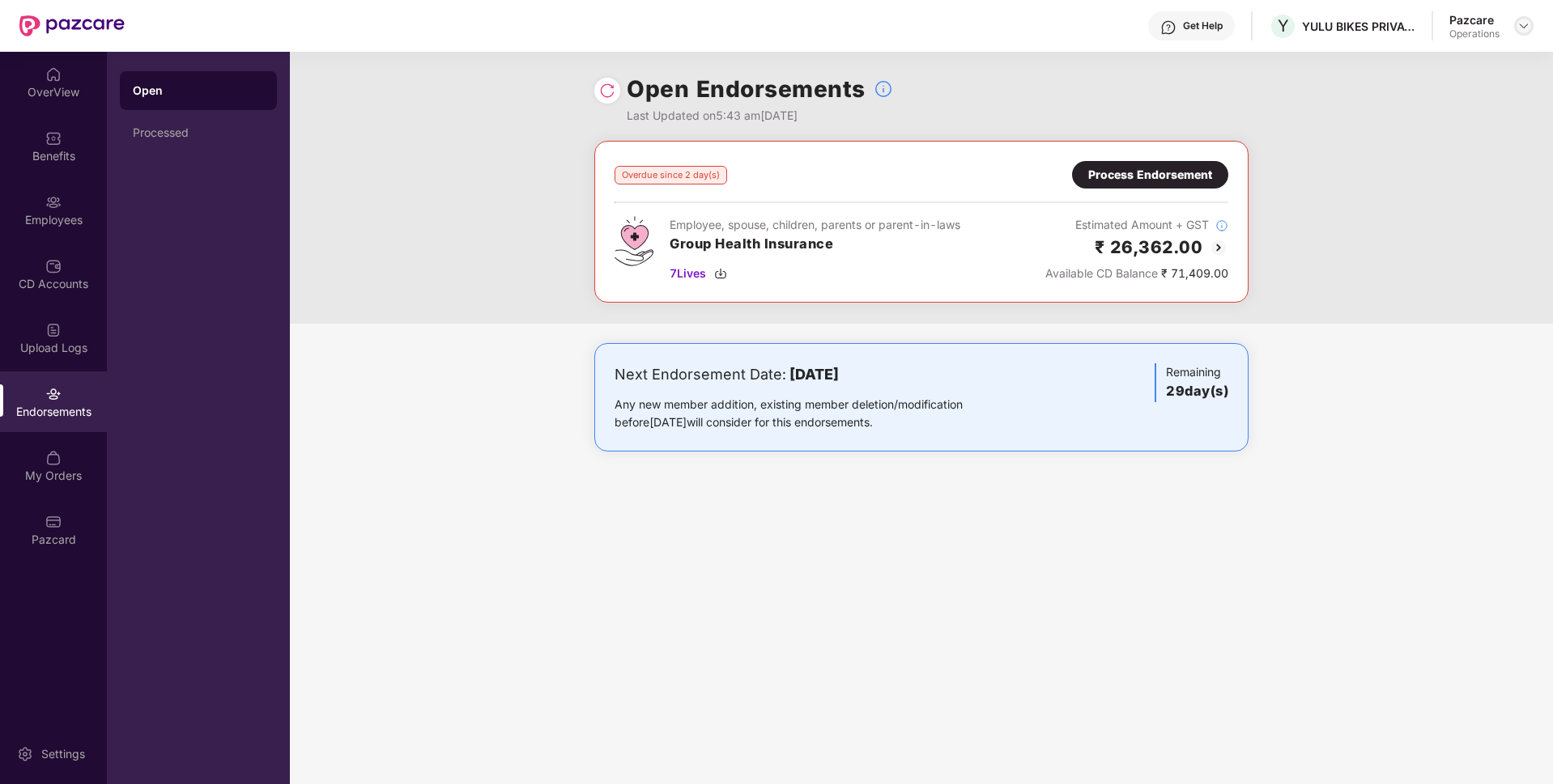
click at [1524, 25] on img at bounding box center [1524, 25] width 13 height 13
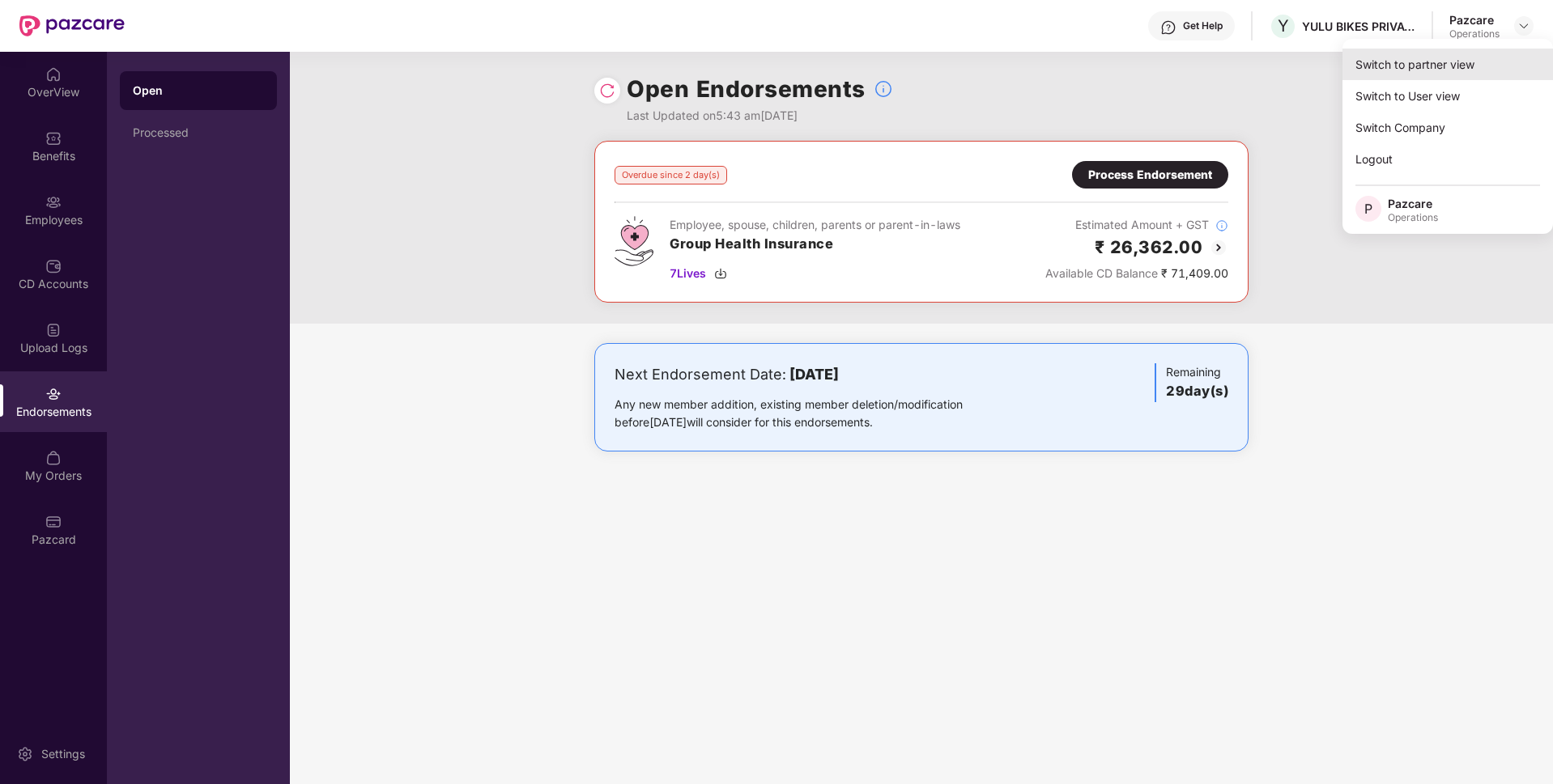
click at [1448, 56] on div "Switch to partner view" at bounding box center [1447, 65] width 211 height 32
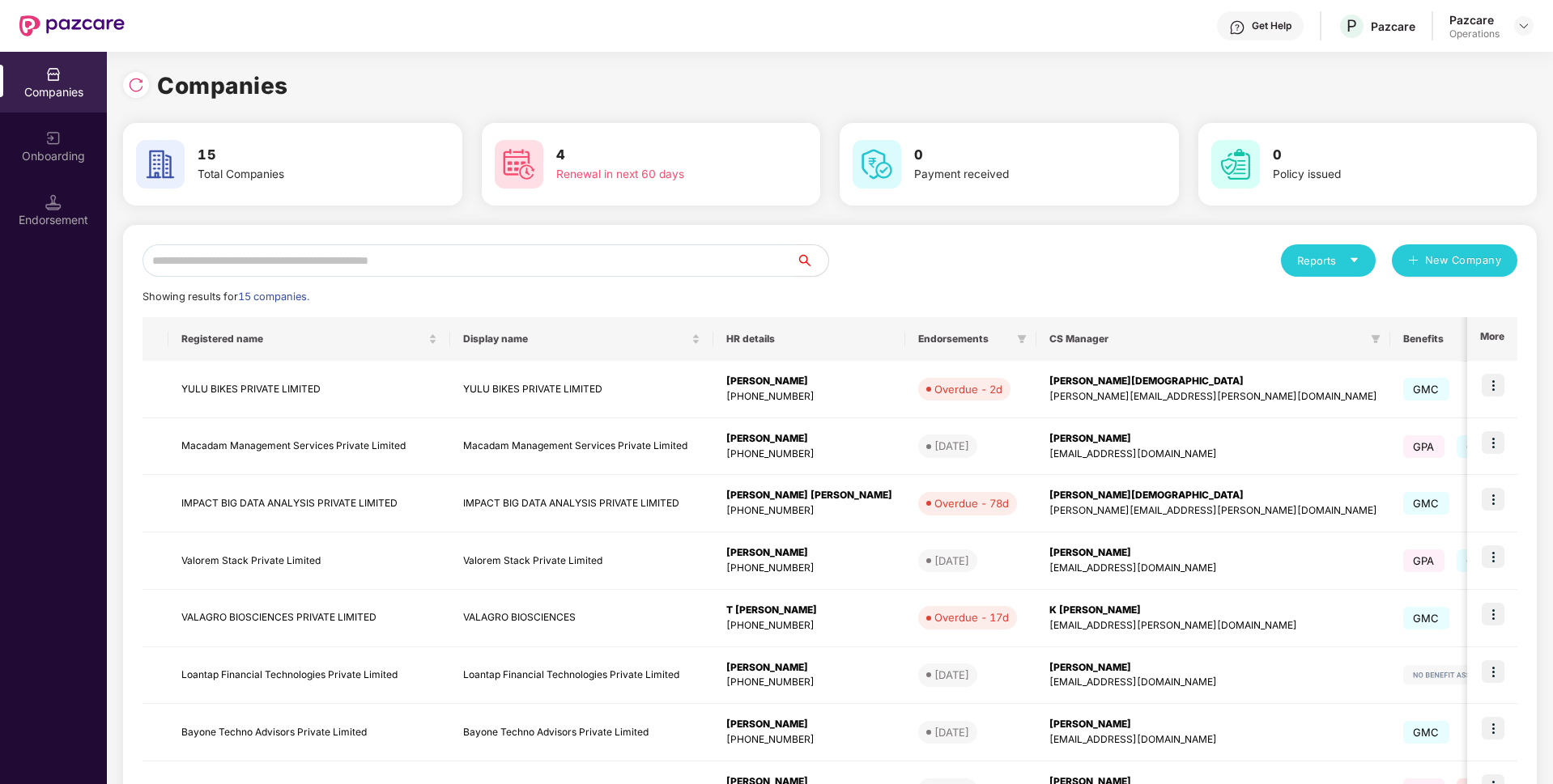
click at [507, 255] on input "text" at bounding box center [470, 260] width 653 height 33
paste input "**********"
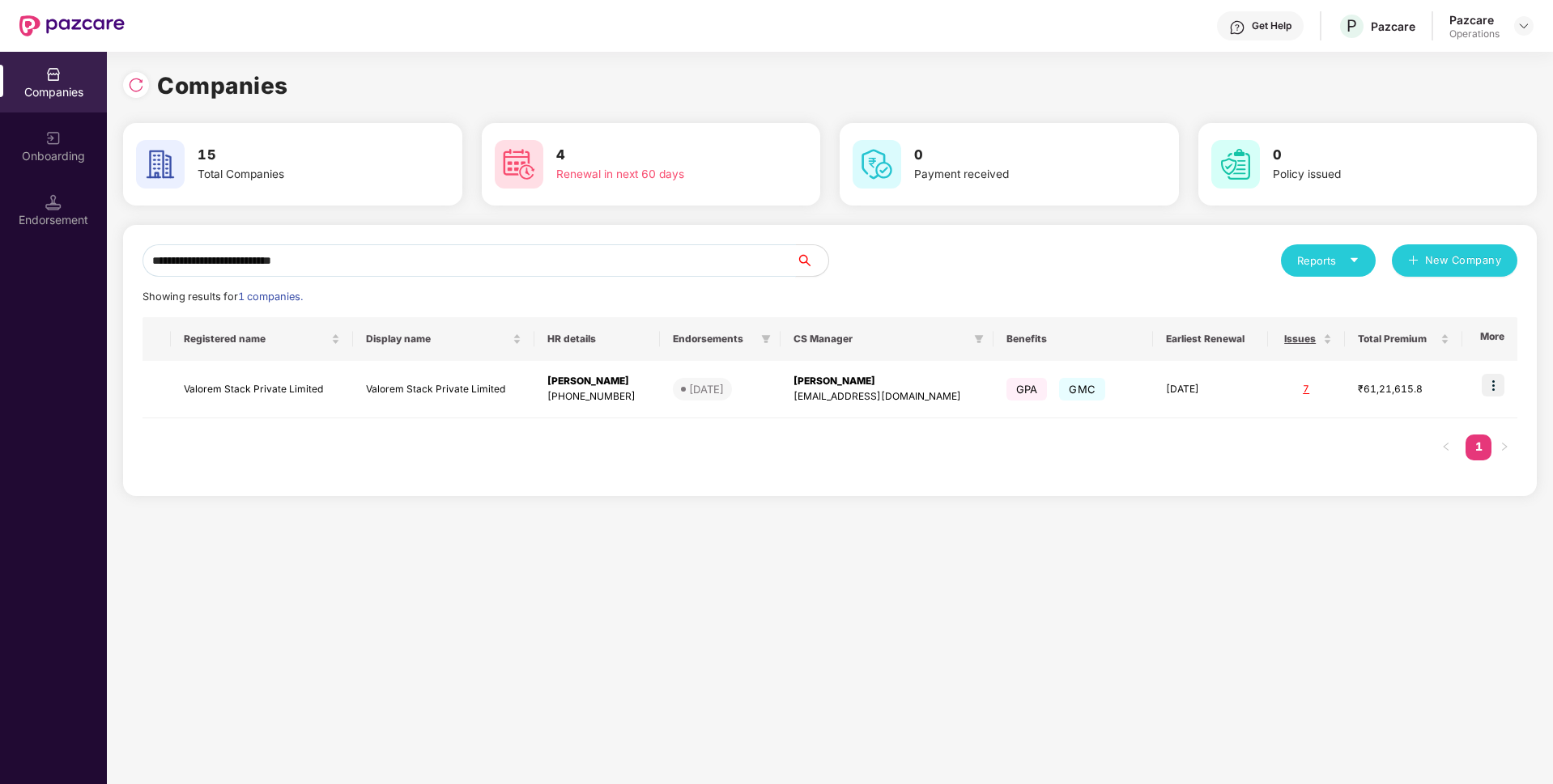
paste input "**********"
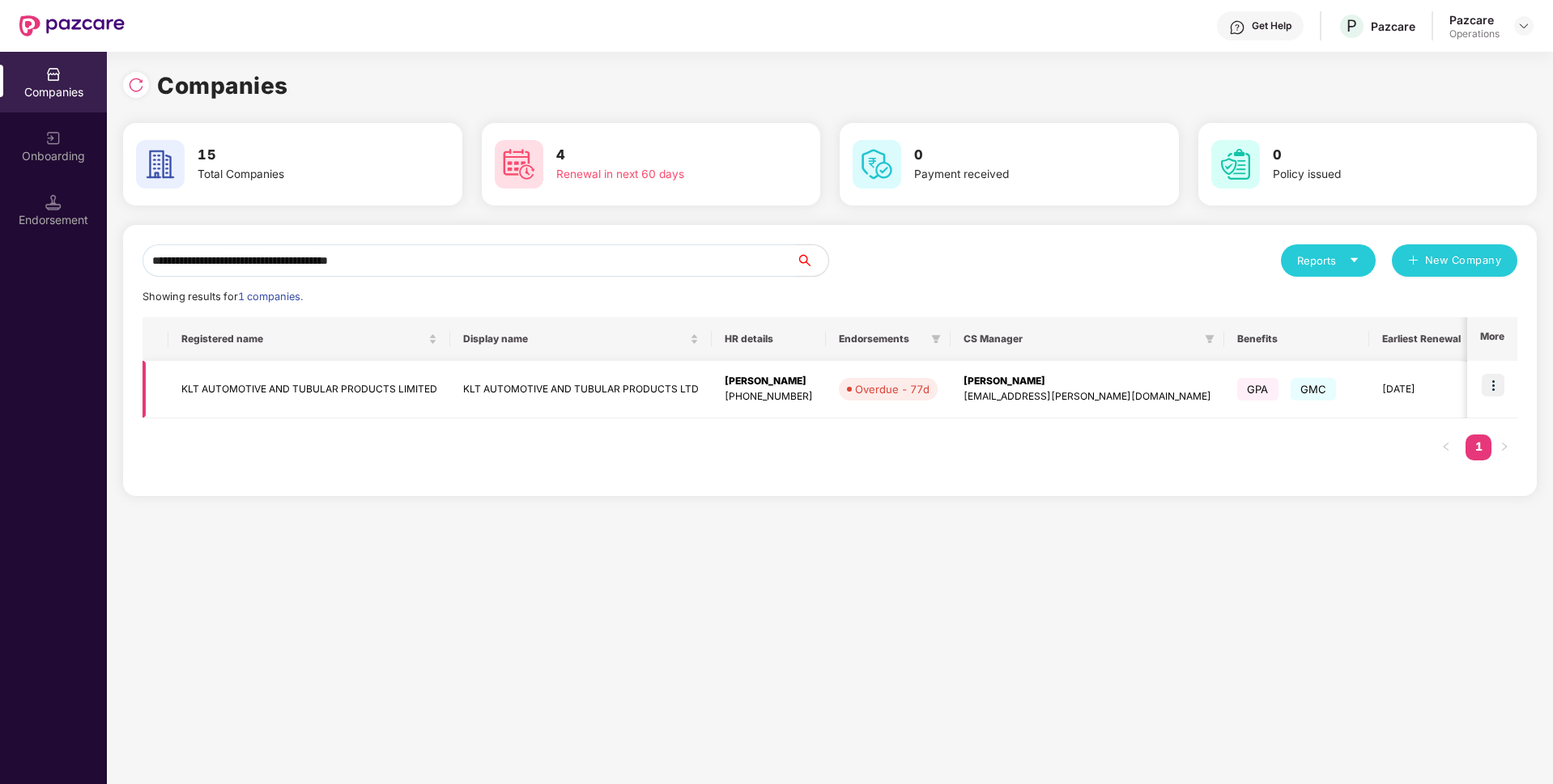
type input "**********"
click at [1497, 379] on img at bounding box center [1493, 384] width 23 height 23
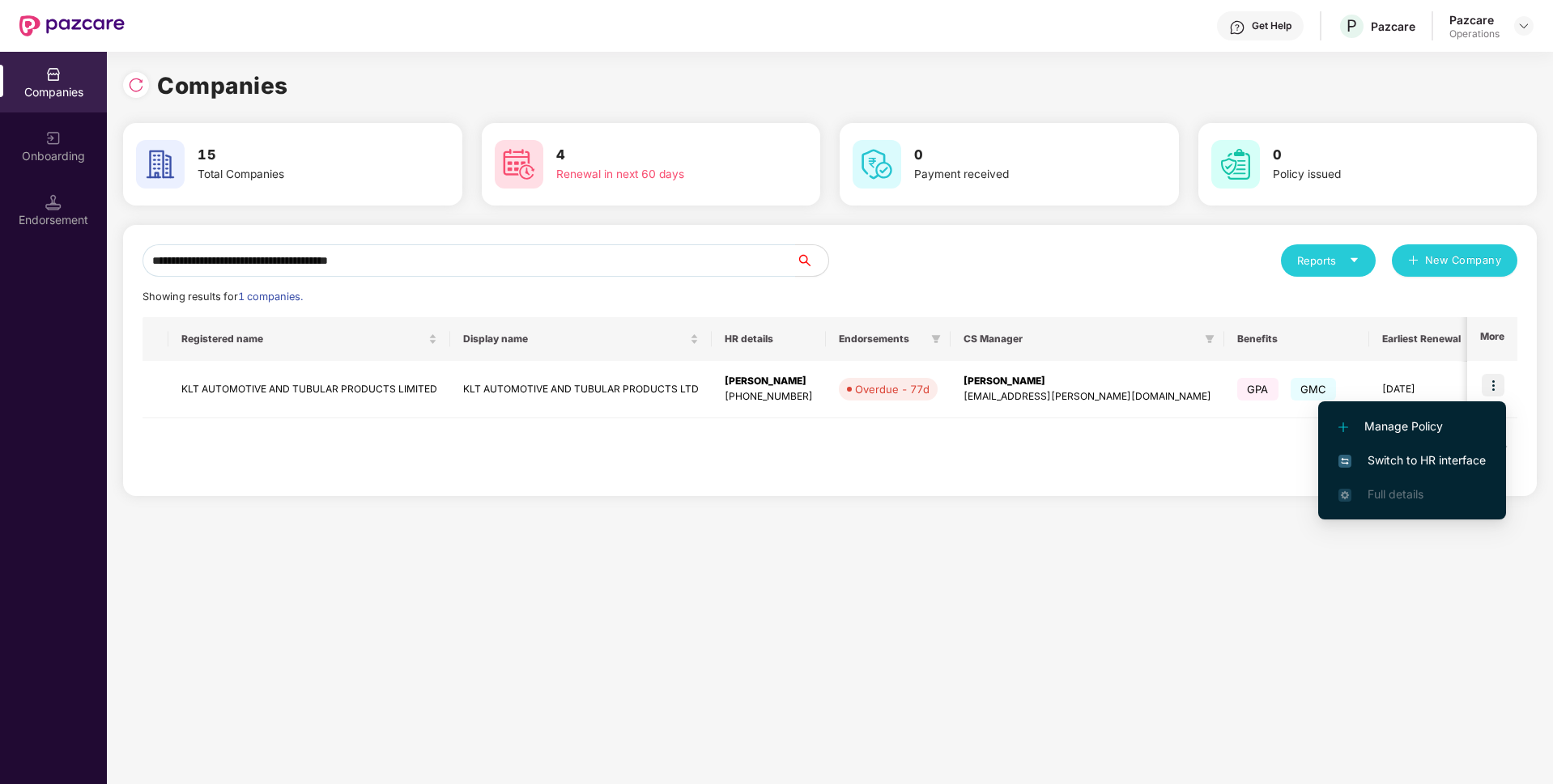
click at [1372, 467] on span "Switch to HR interface" at bounding box center [1412, 460] width 147 height 18
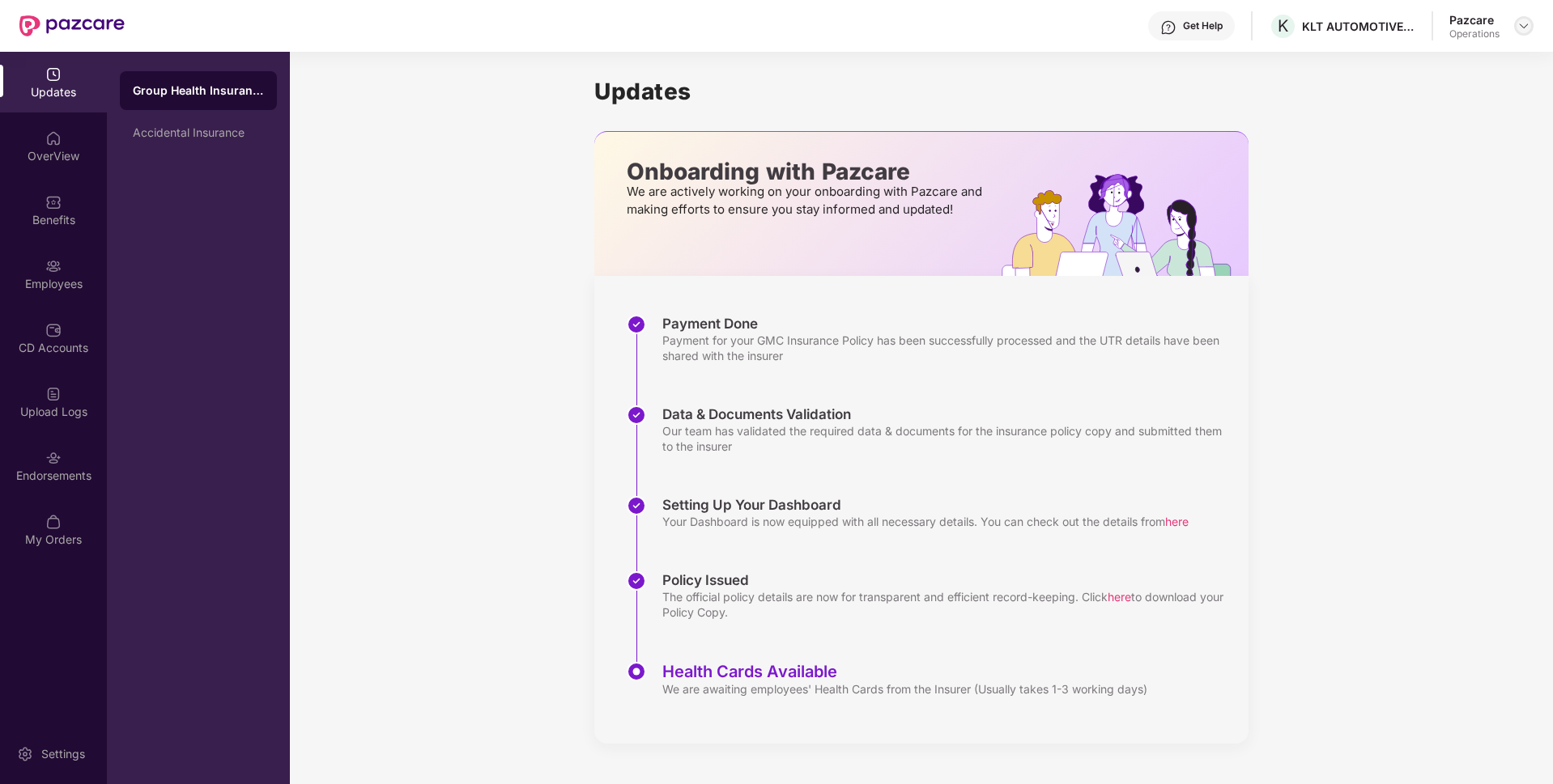
click at [1520, 23] on img at bounding box center [1524, 25] width 13 height 13
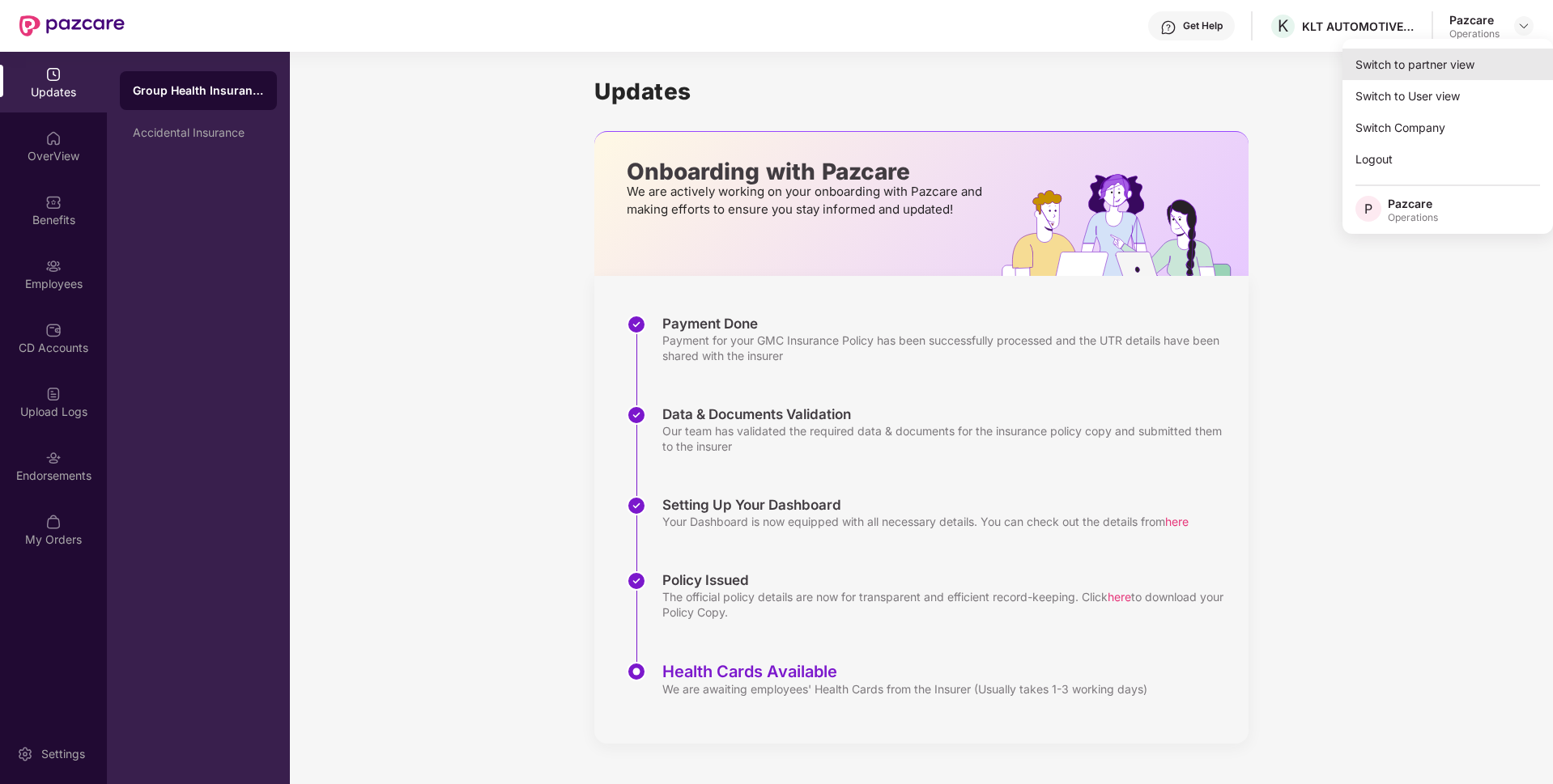
click at [1440, 68] on div "Switch to partner view" at bounding box center [1447, 65] width 211 height 32
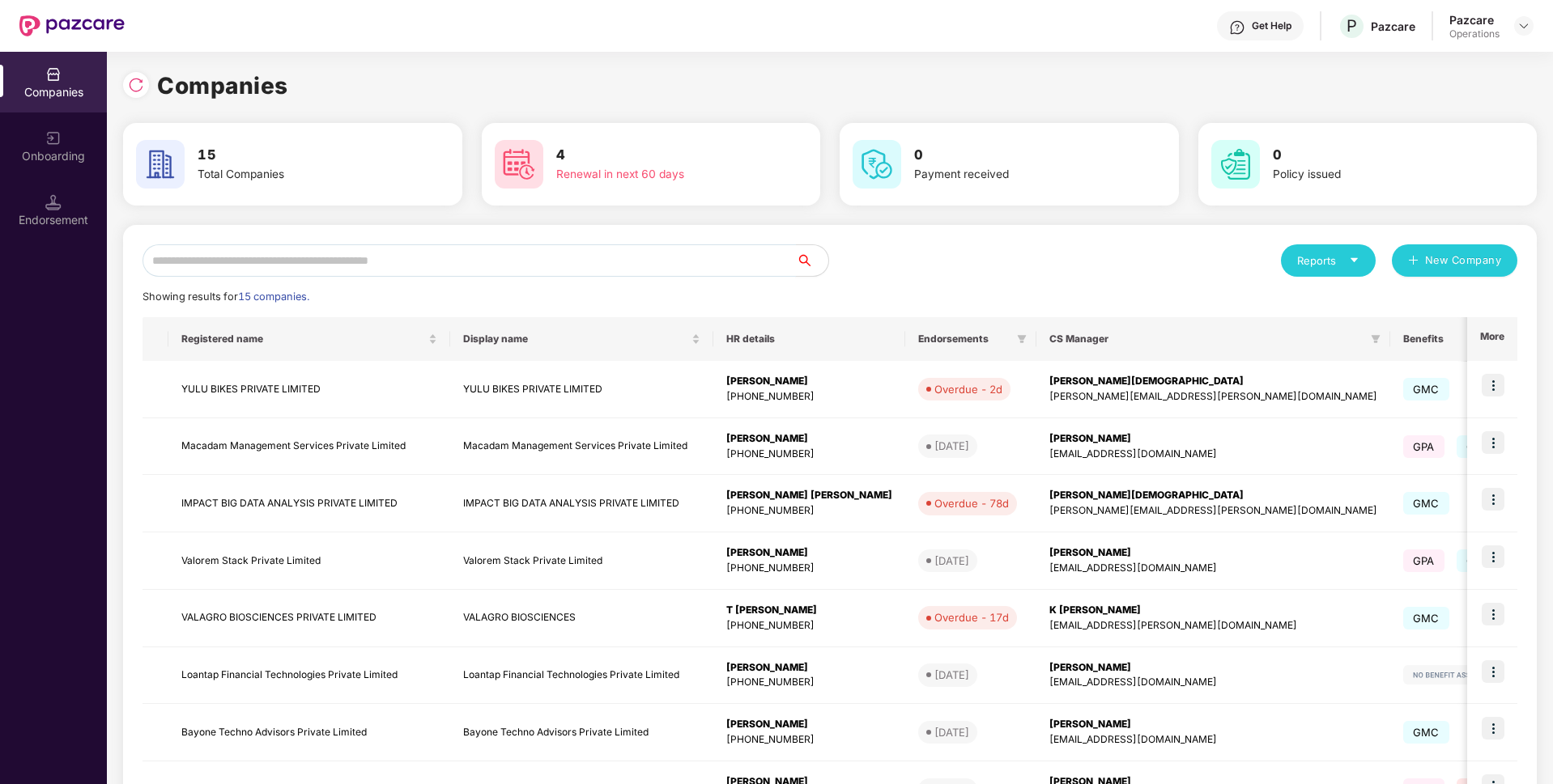
click at [490, 274] on input "text" at bounding box center [470, 260] width 653 height 33
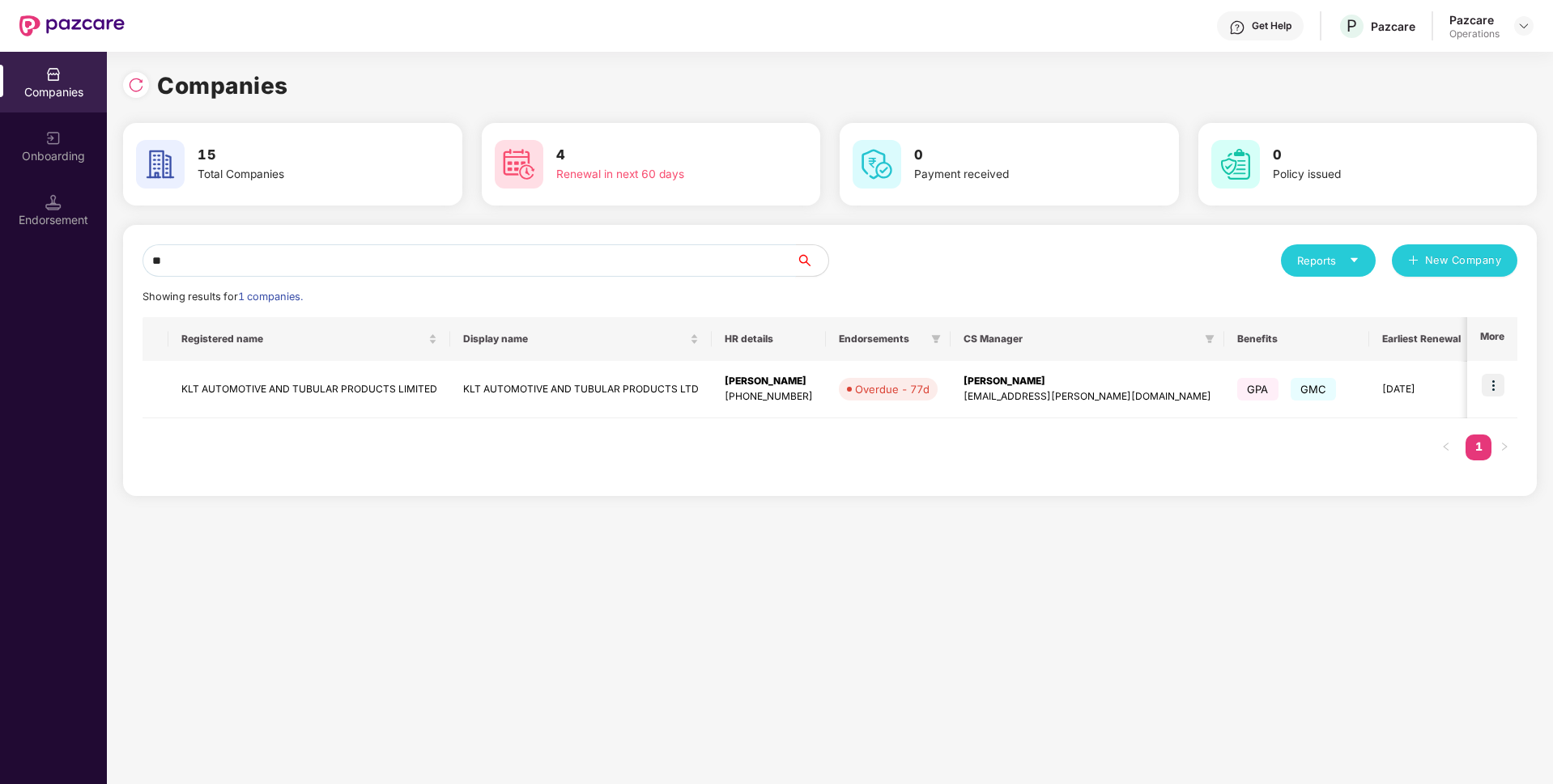
type input "*"
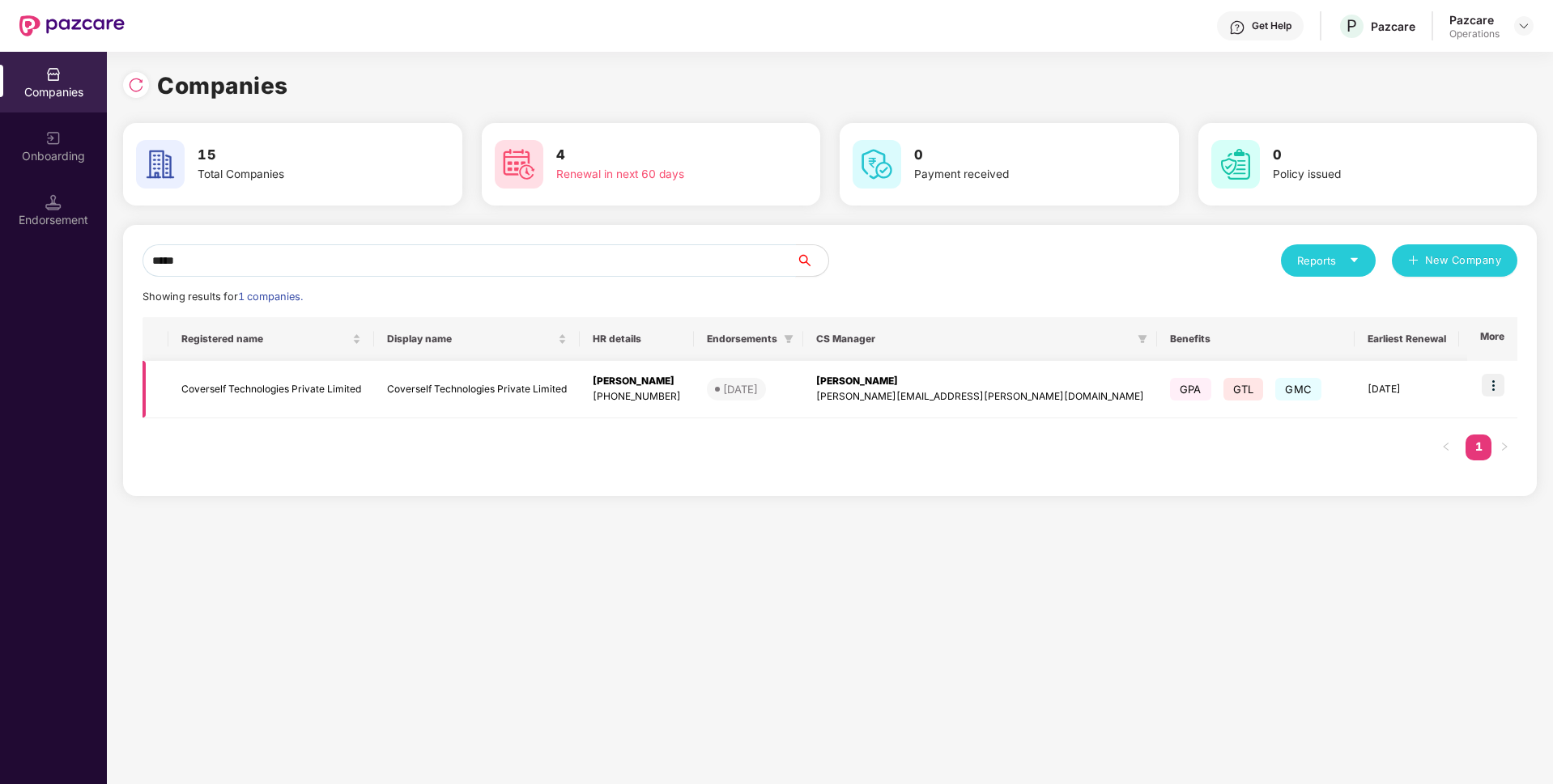
type input "*****"
click at [1498, 391] on img at bounding box center [1493, 384] width 23 height 23
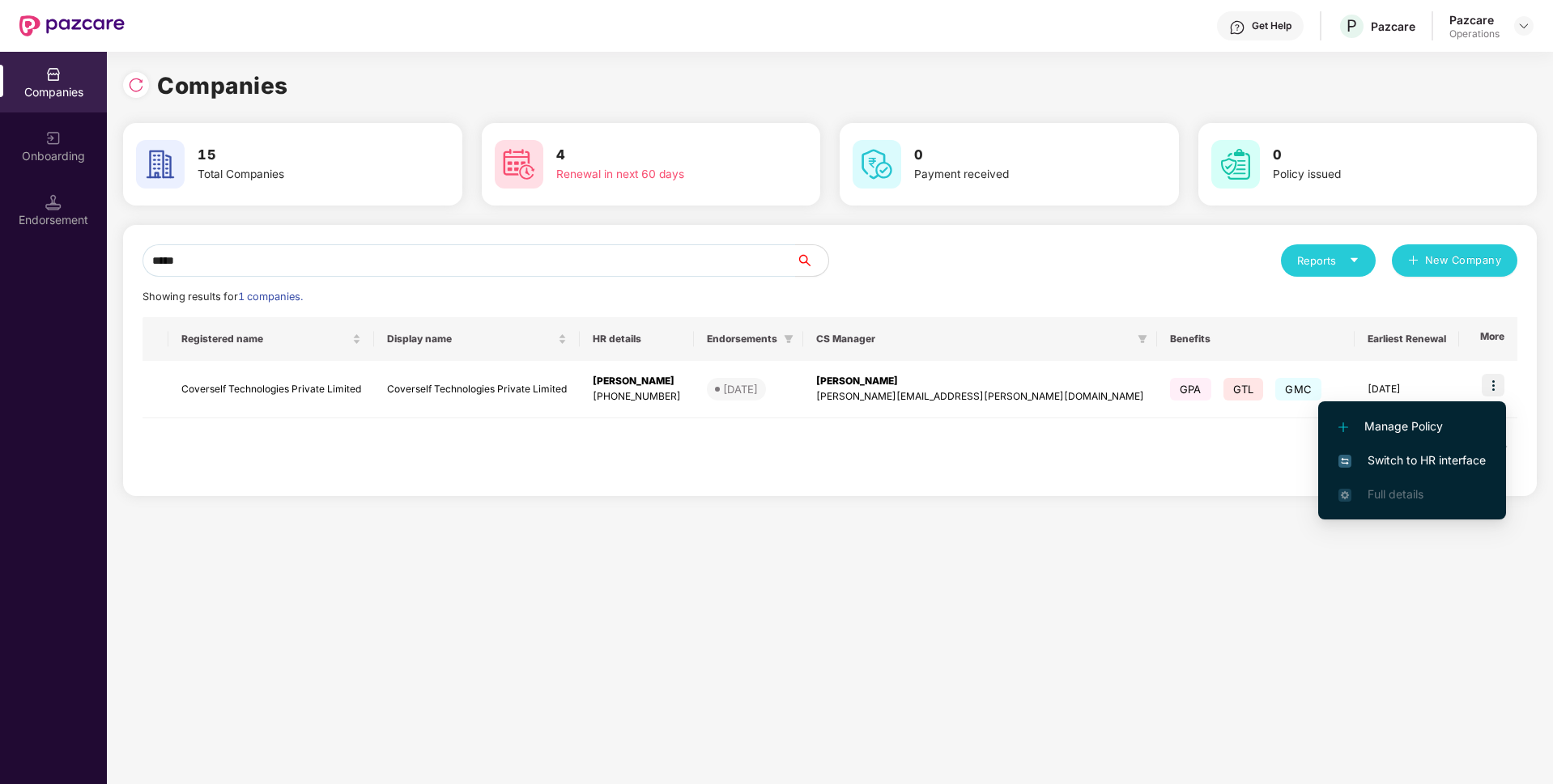
click at [1394, 465] on span "Switch to HR interface" at bounding box center [1412, 460] width 147 height 18
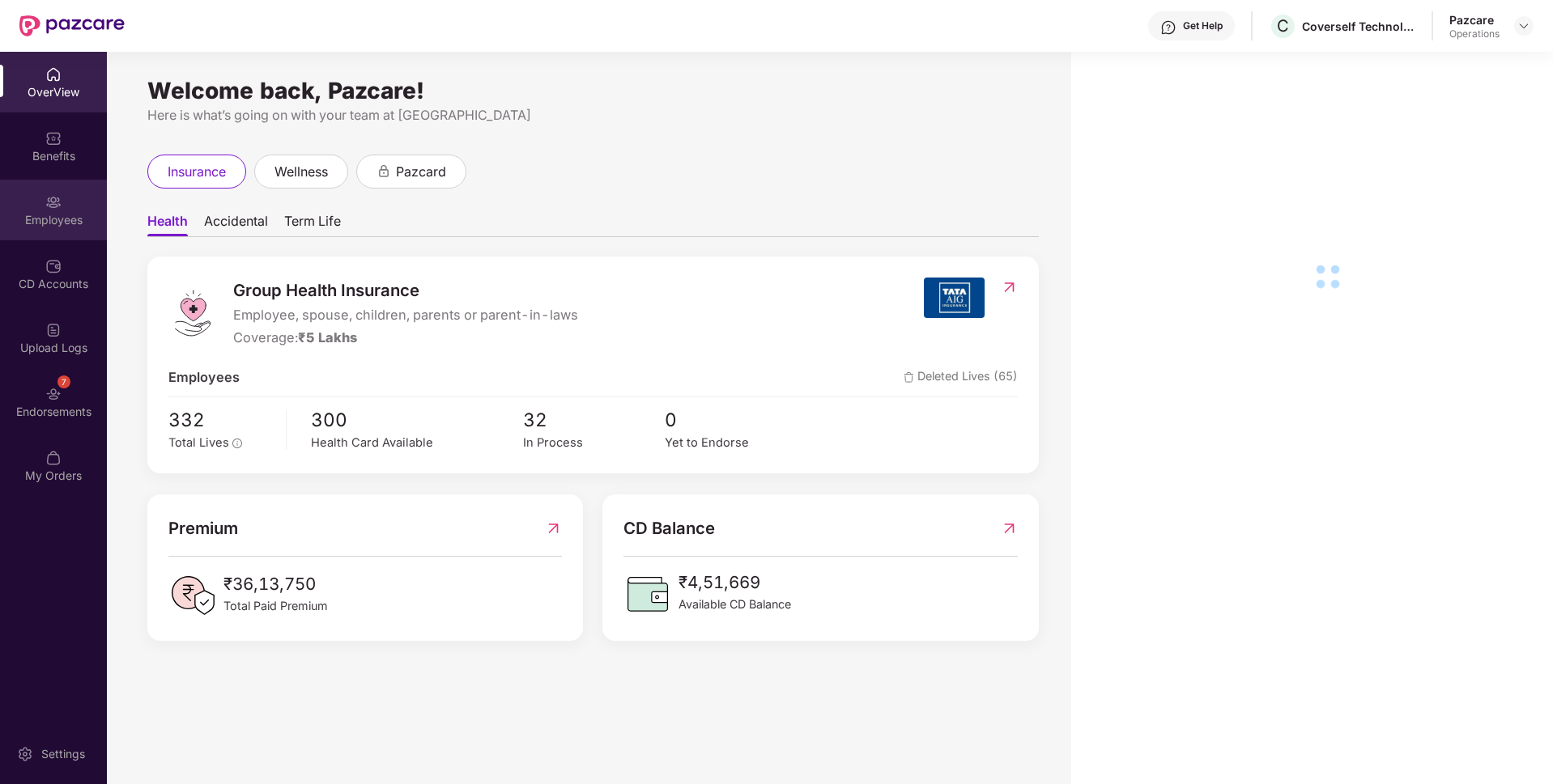
click at [11, 221] on div "Employees" at bounding box center [53, 220] width 107 height 16
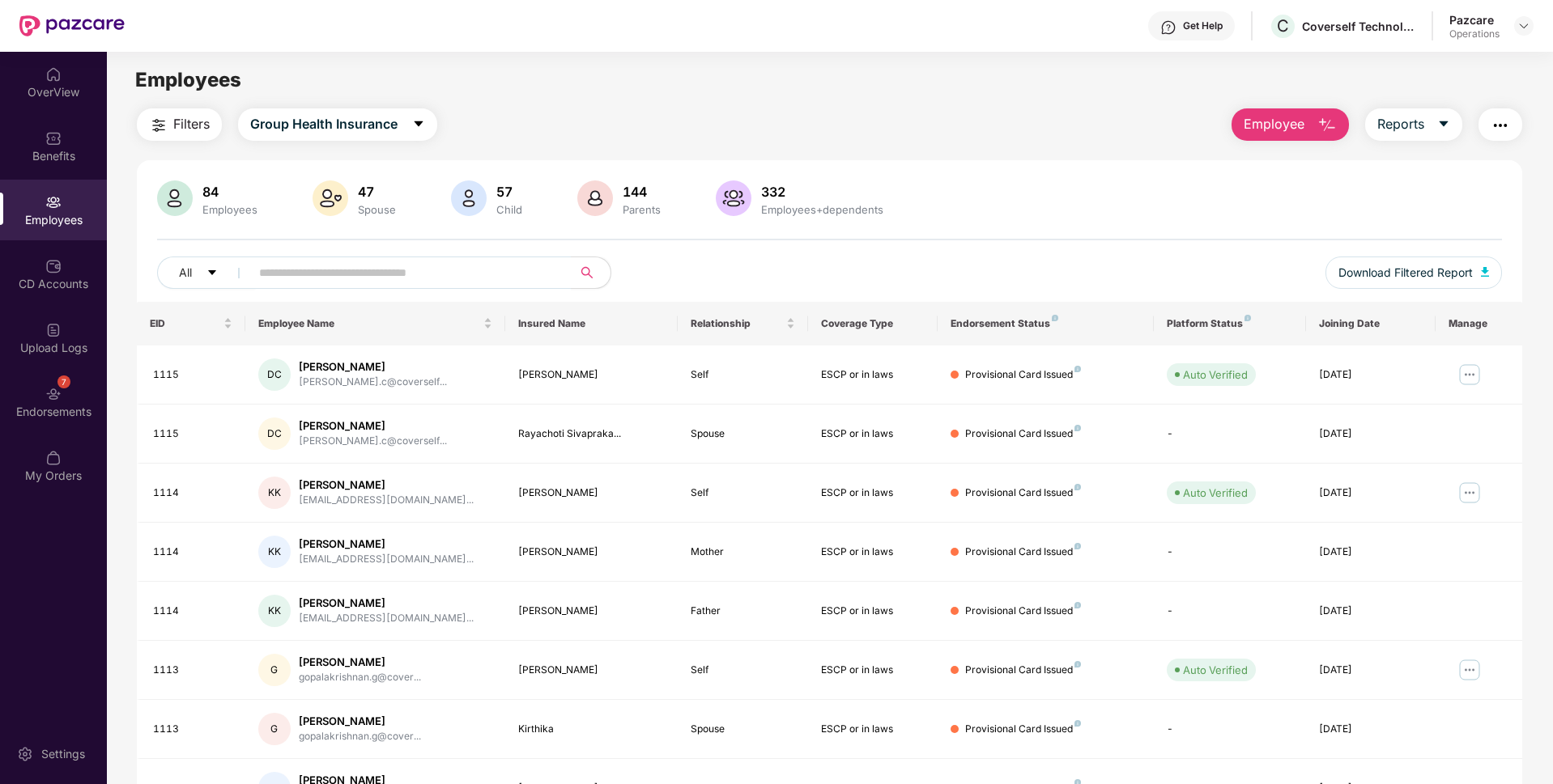
click at [186, 132] on span "Filters" at bounding box center [191, 124] width 36 height 20
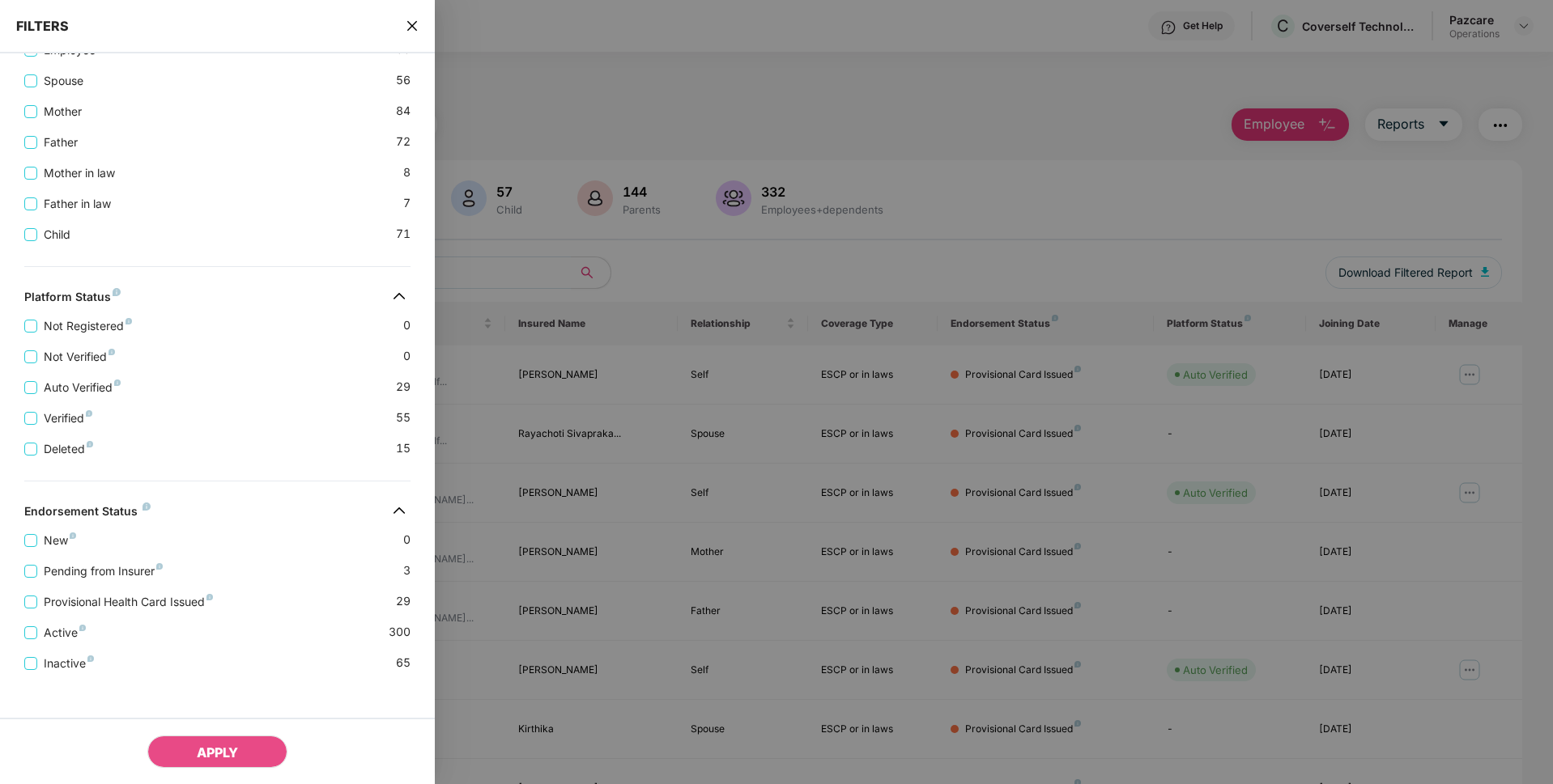
scroll to position [412, 0]
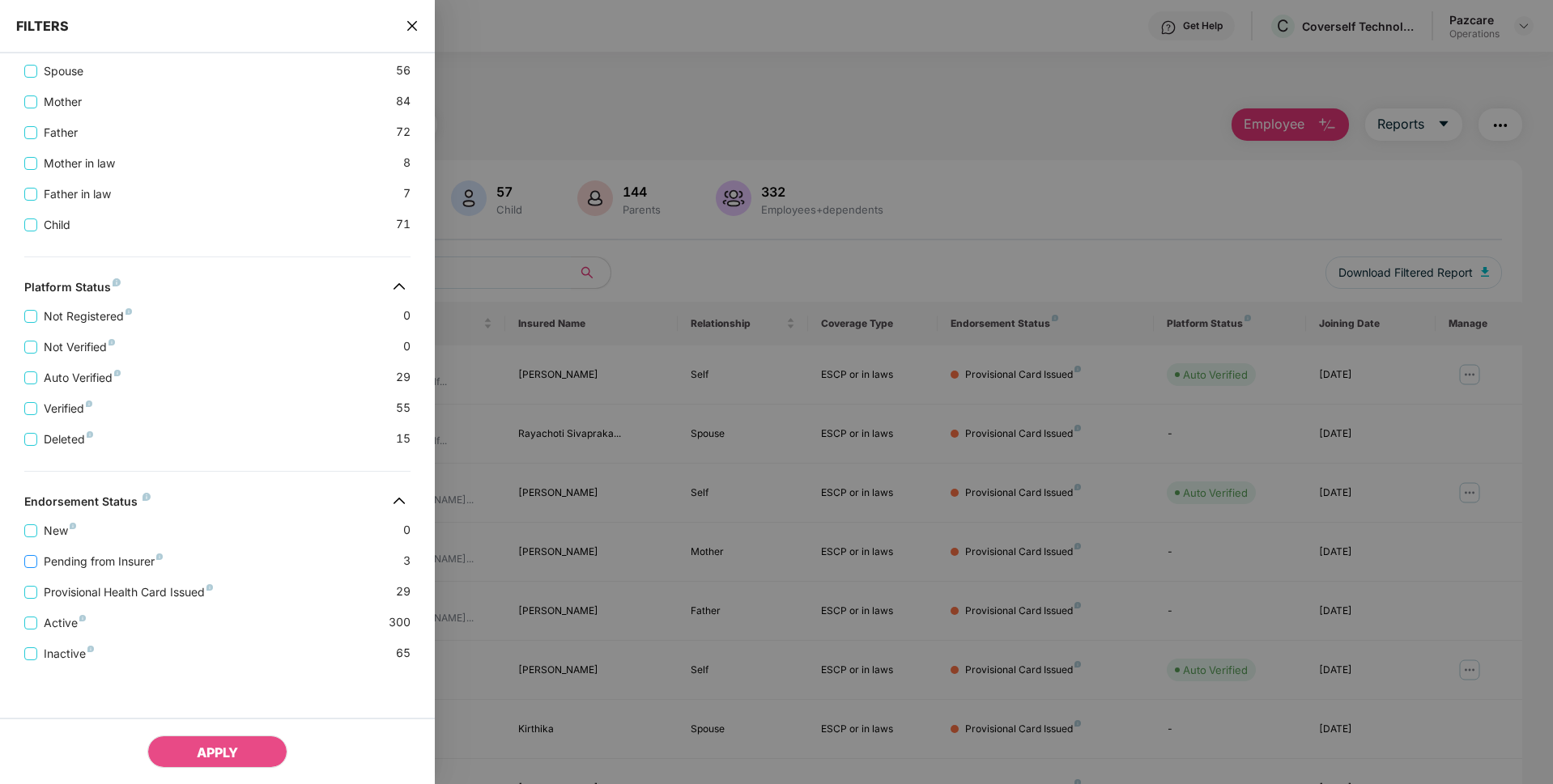
click at [57, 557] on span "Pending from Insurer" at bounding box center [102, 561] width 132 height 18
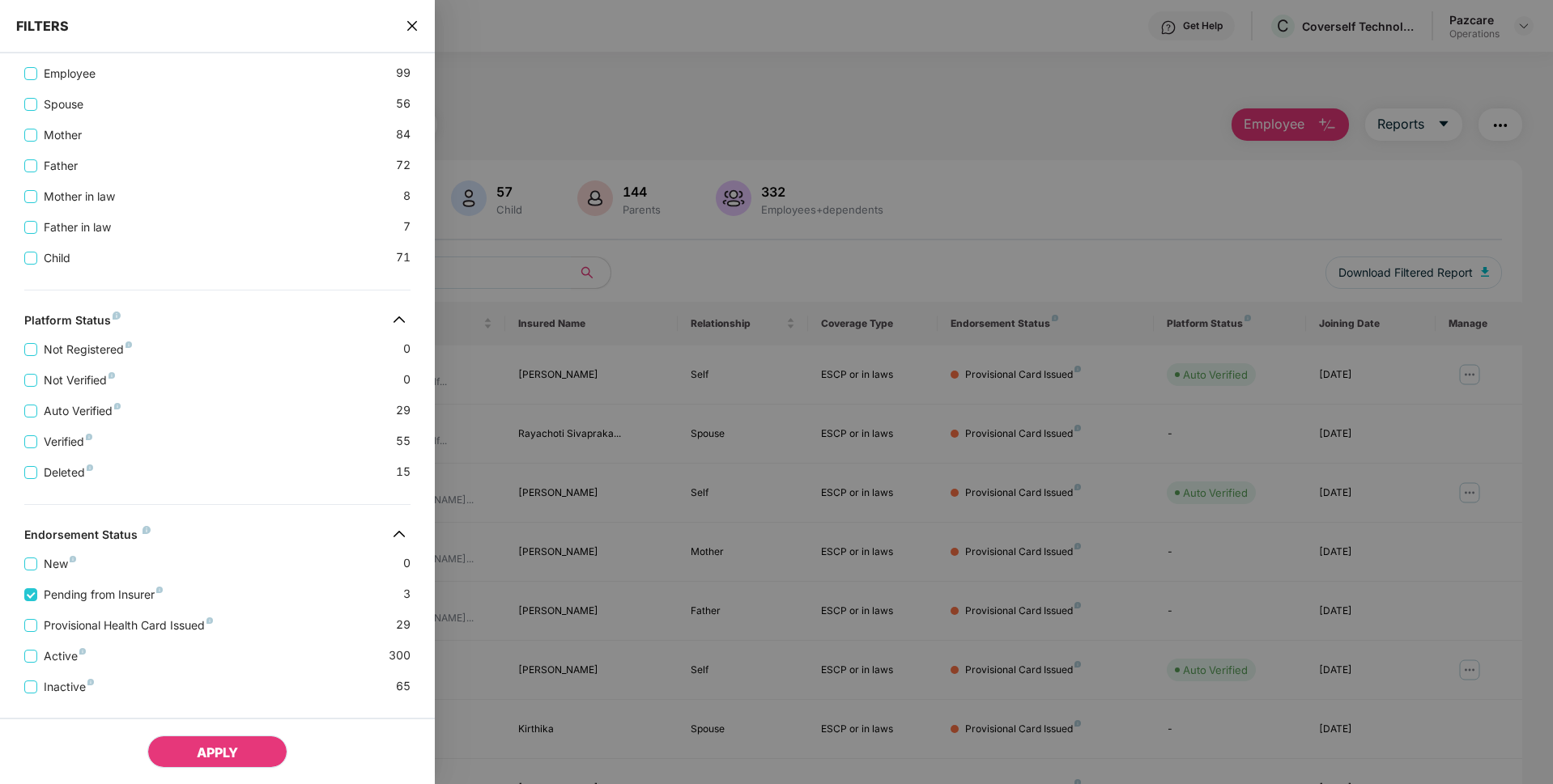
click at [176, 750] on button "APPLY" at bounding box center [217, 751] width 140 height 33
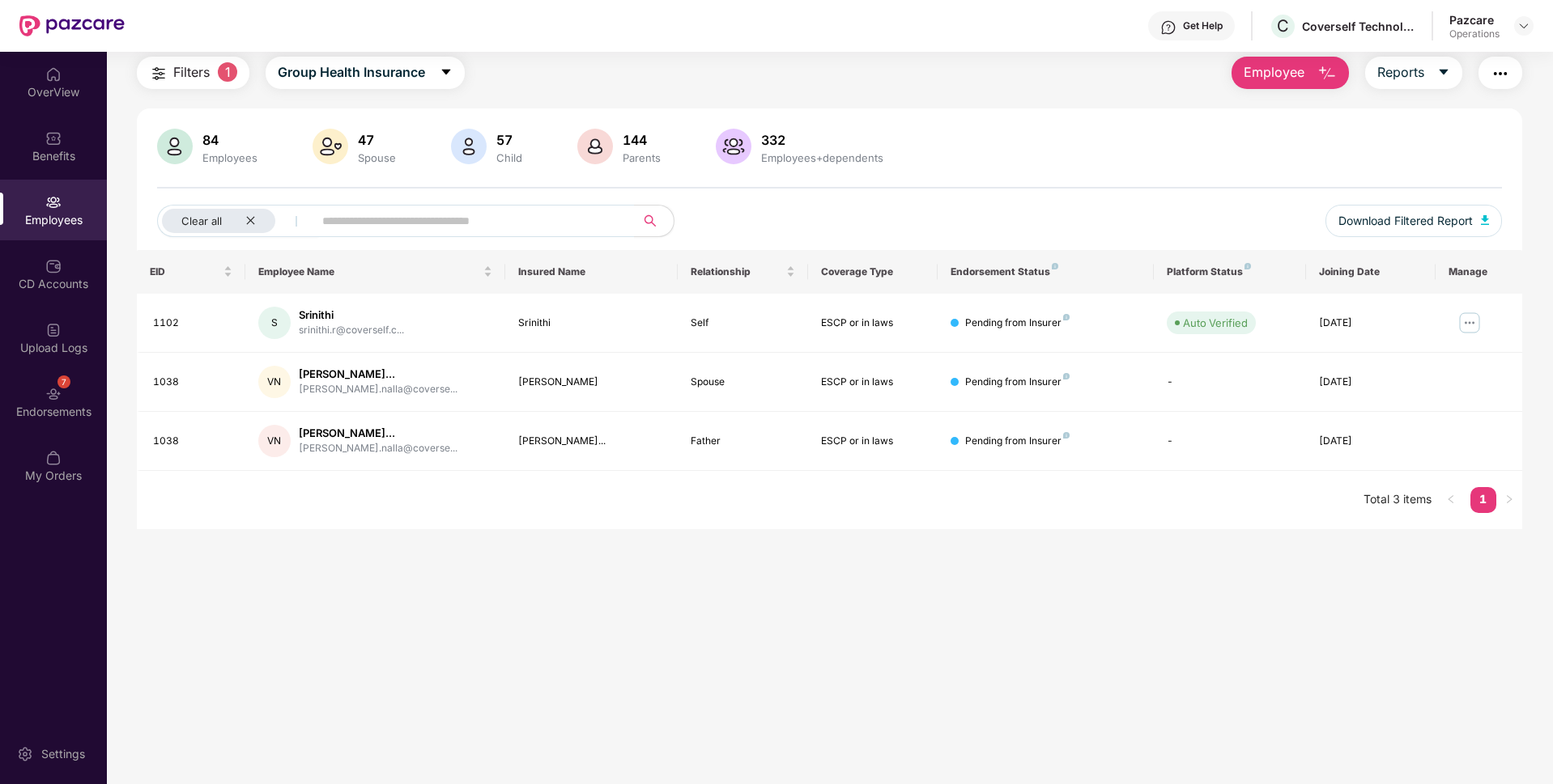
scroll to position [0, 0]
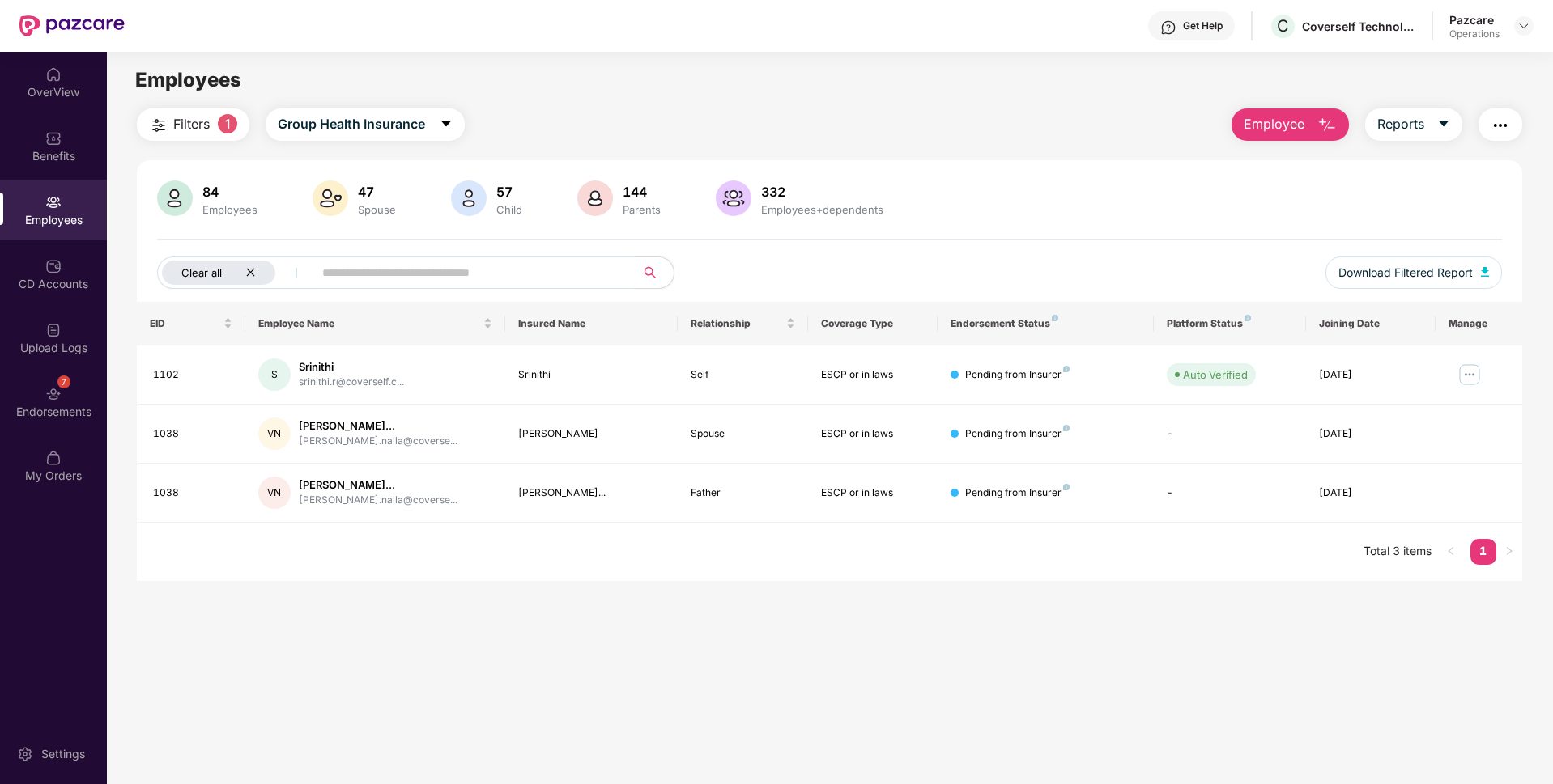
click at [248, 269] on icon "close" at bounding box center [250, 273] width 8 height 8
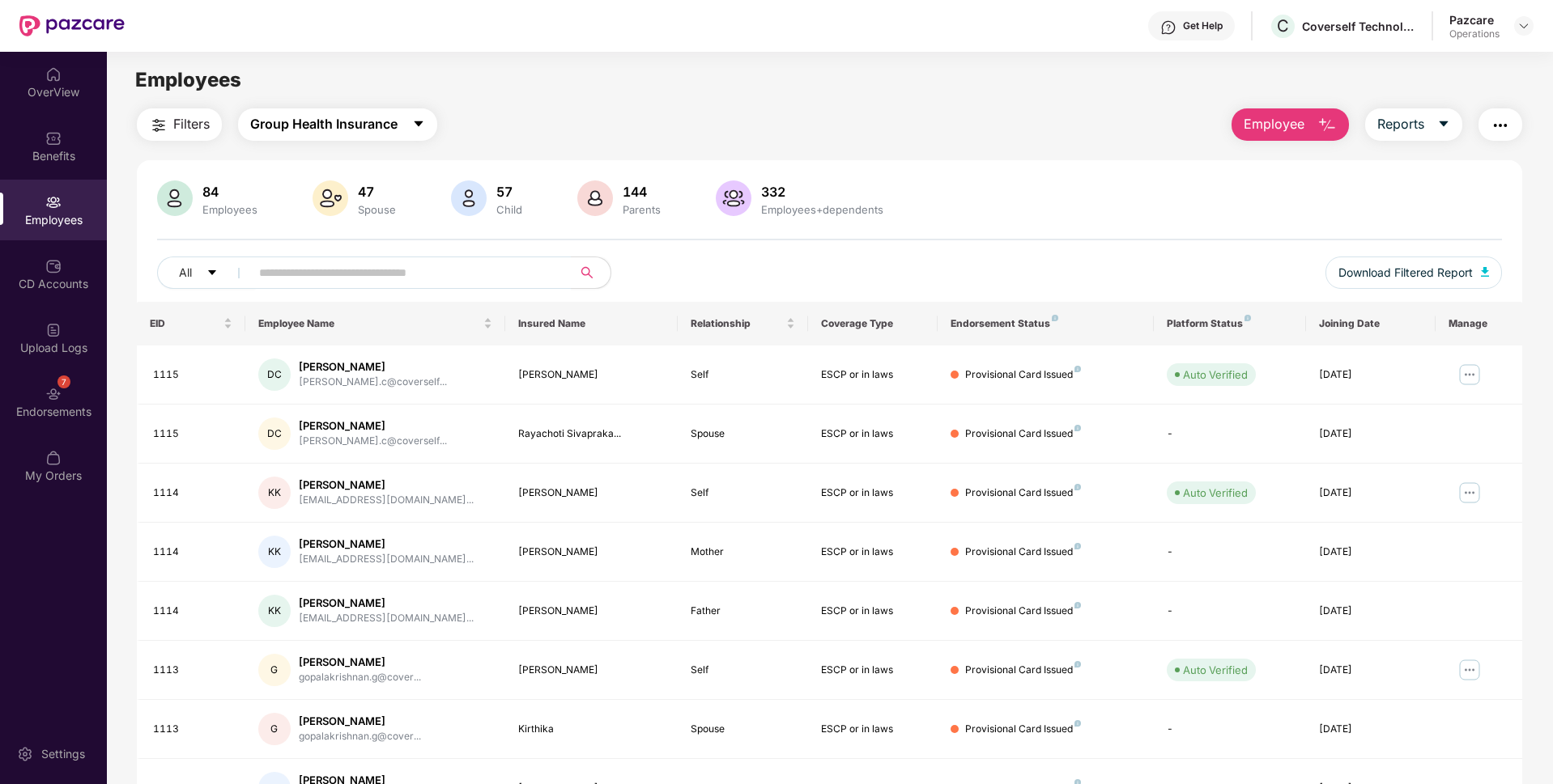
click at [312, 121] on span "Group Health Insurance" at bounding box center [323, 124] width 147 height 20
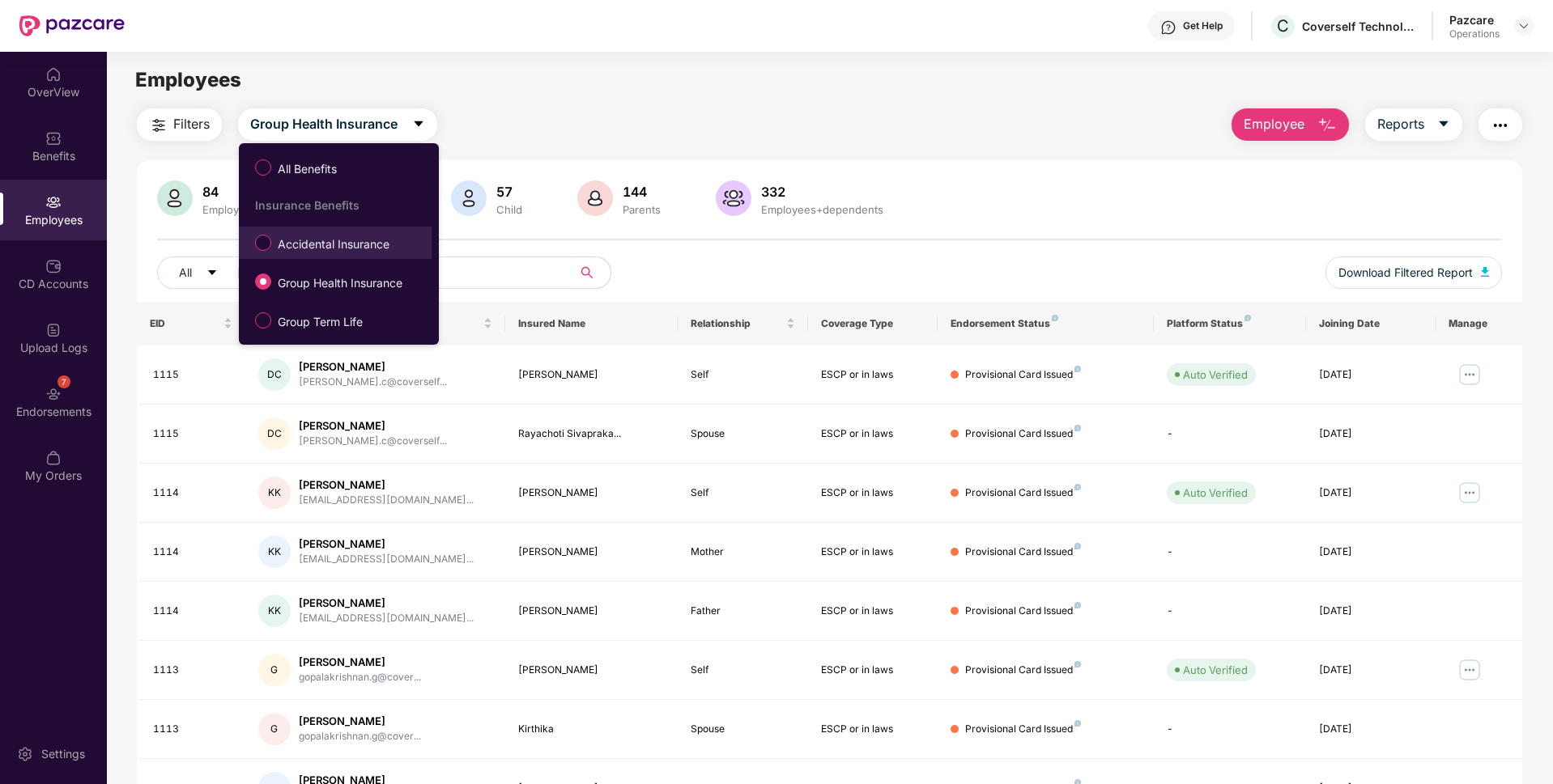
click at [311, 251] on span "Accidental Insurance" at bounding box center [333, 244] width 124 height 18
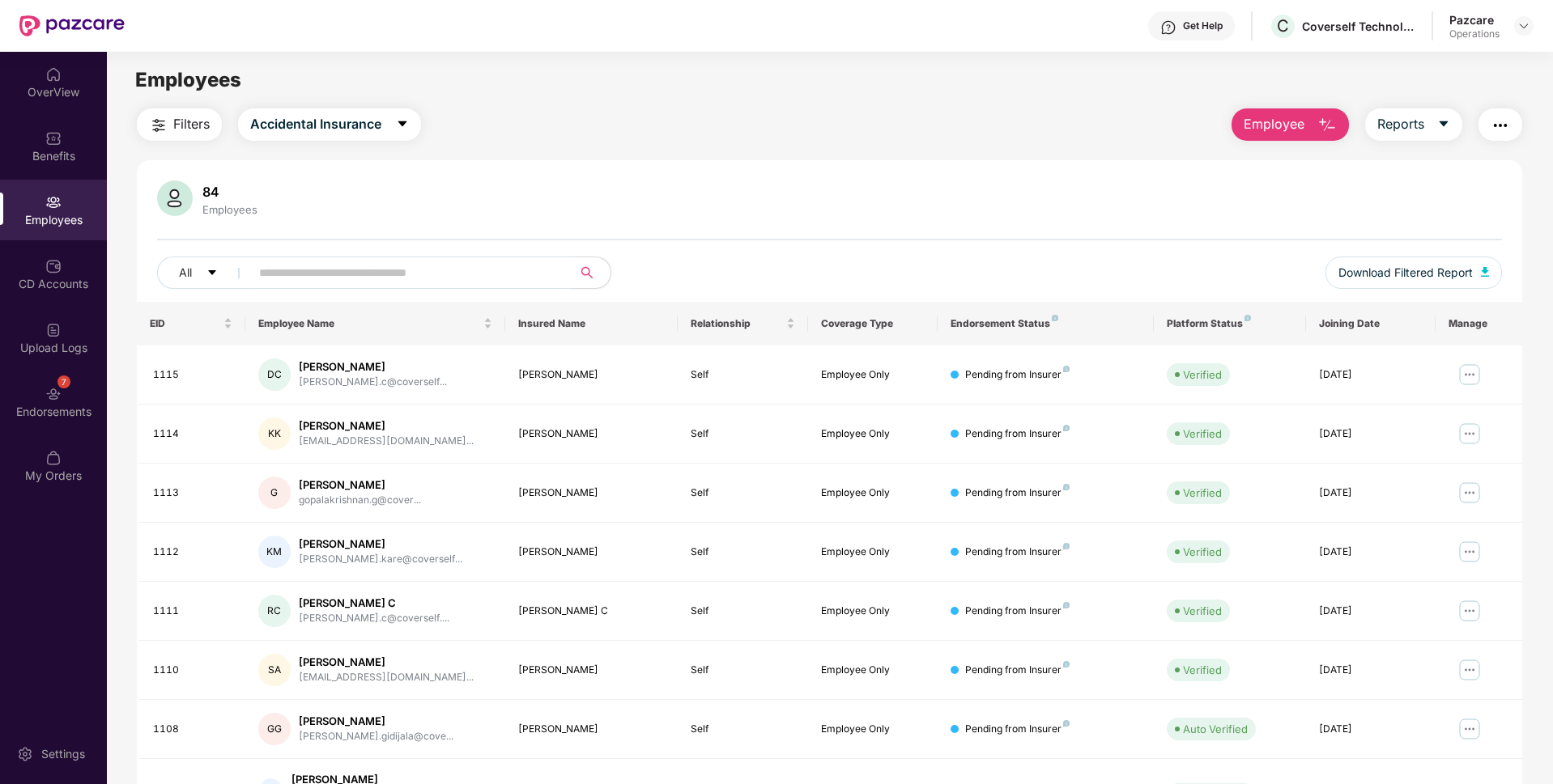
click at [186, 113] on button "Filters" at bounding box center [179, 124] width 85 height 33
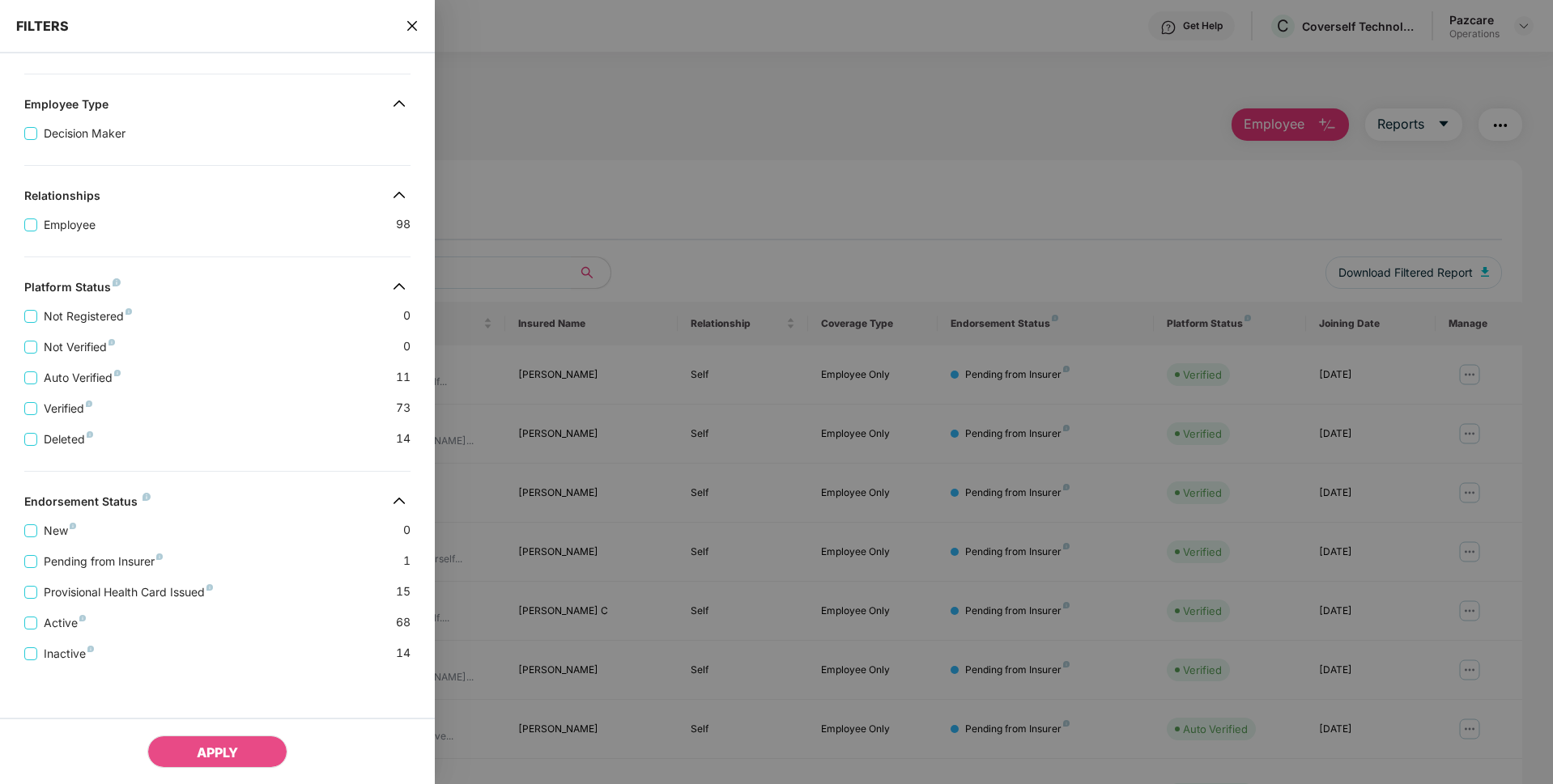
scroll to position [227, 0]
click at [139, 586] on span "Provisional Health Card Issued" at bounding box center [128, 592] width 182 height 18
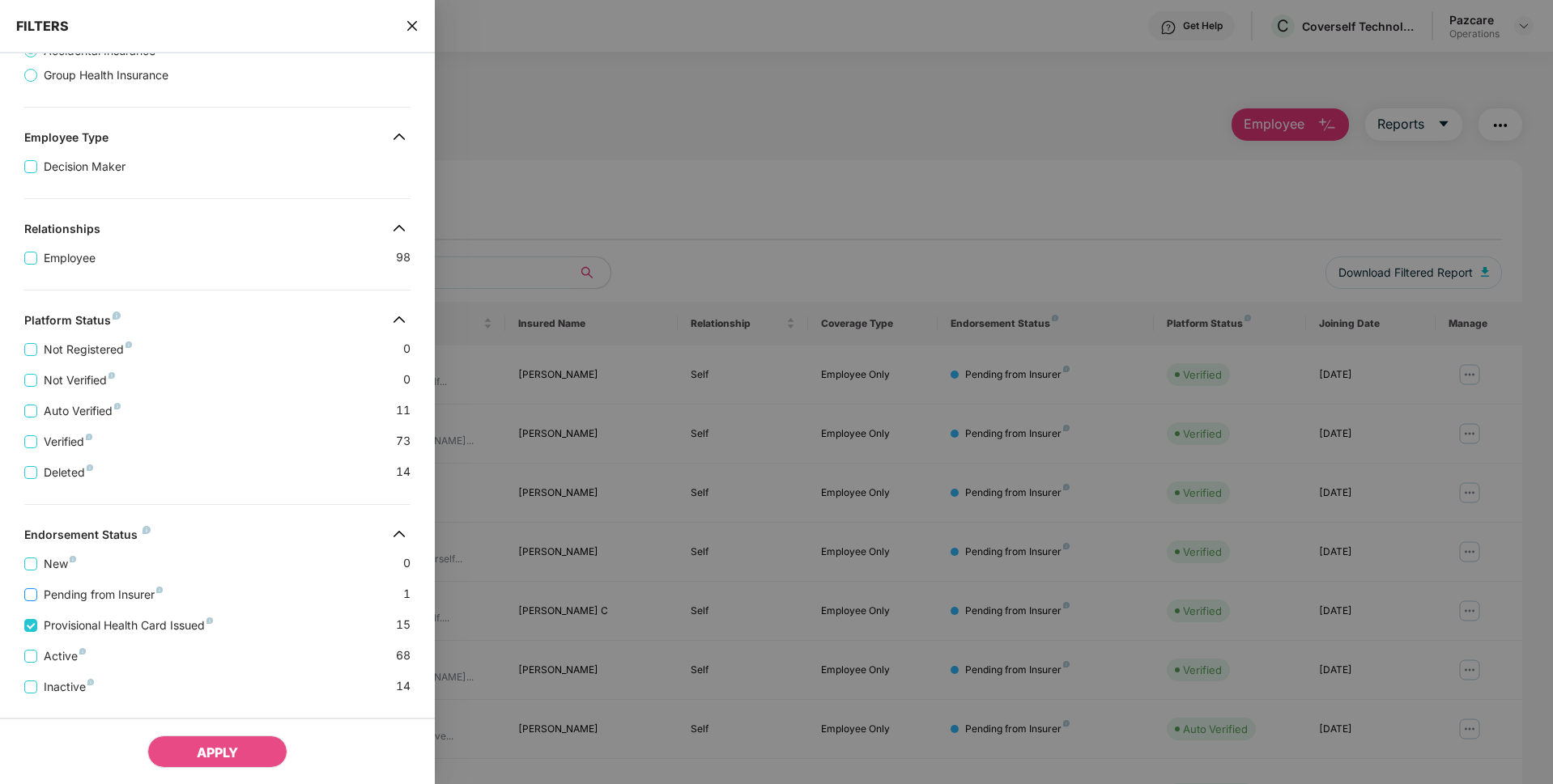
click at [98, 590] on span "Pending from Insurer" at bounding box center [102, 594] width 132 height 18
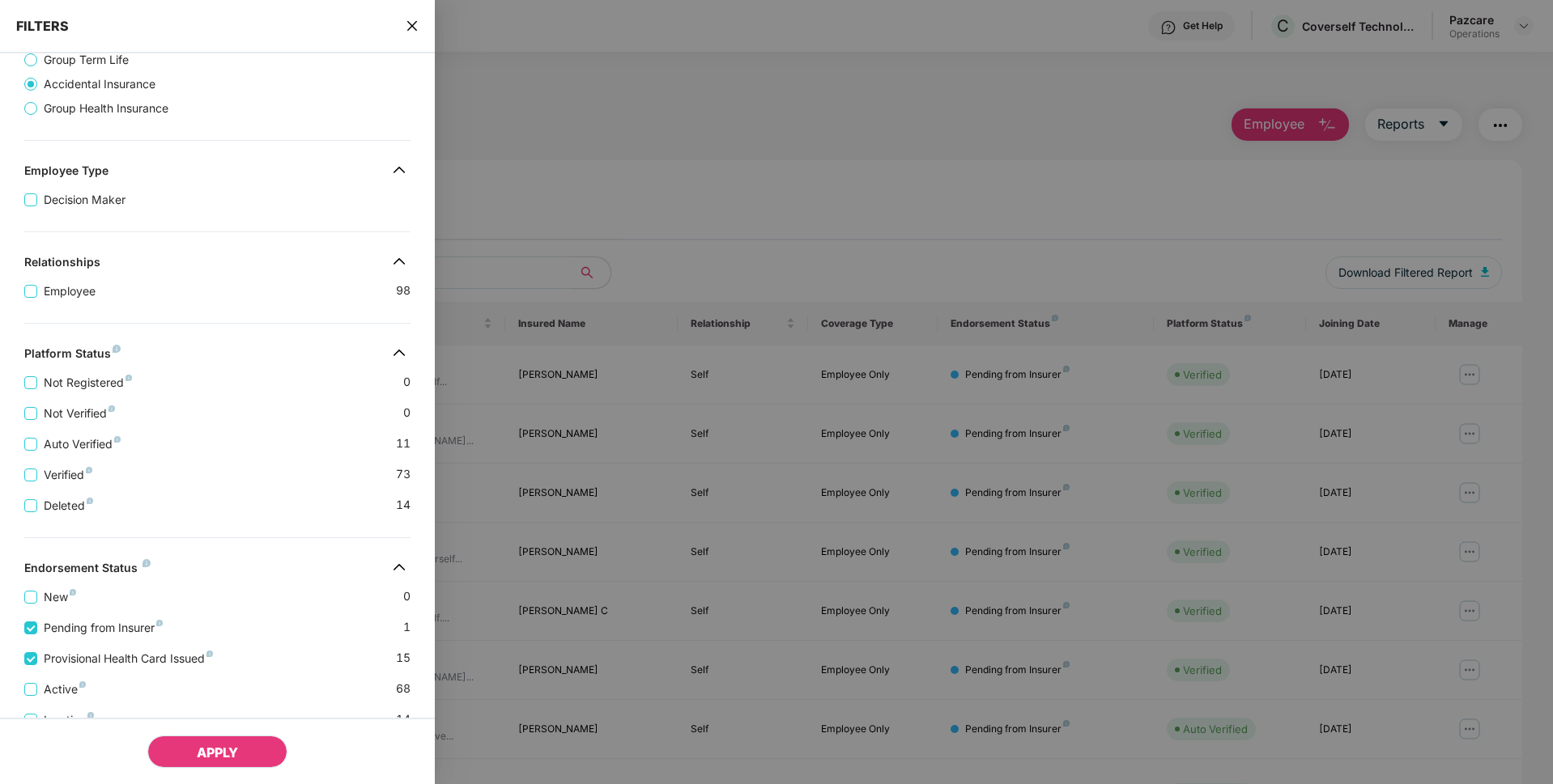
click at [223, 751] on span "APPLY" at bounding box center [217, 752] width 41 height 16
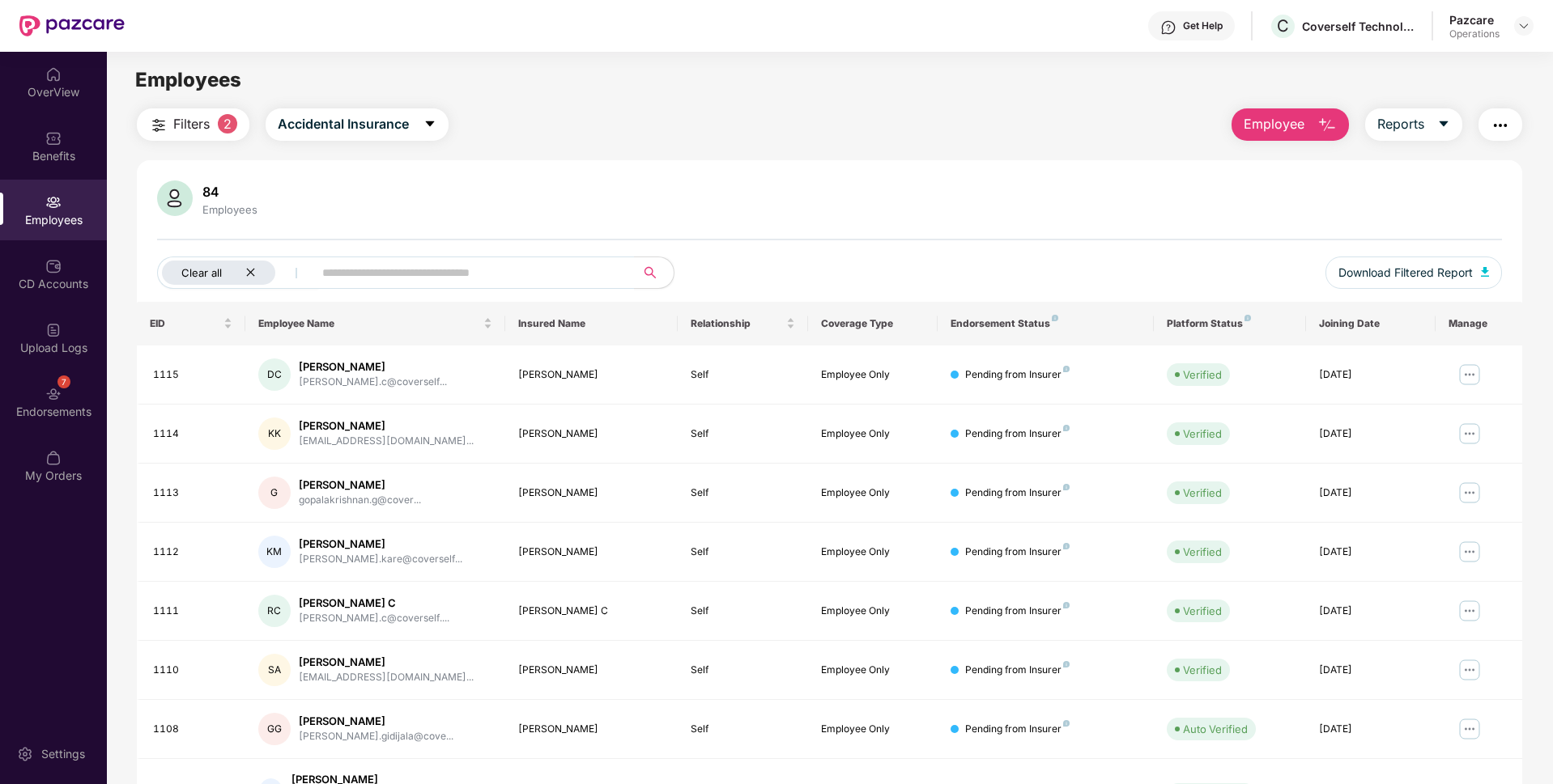
click at [258, 277] on div "Clear all" at bounding box center [218, 272] width 113 height 24
click at [328, 123] on span "Accidental Insurance" at bounding box center [316, 124] width 131 height 20
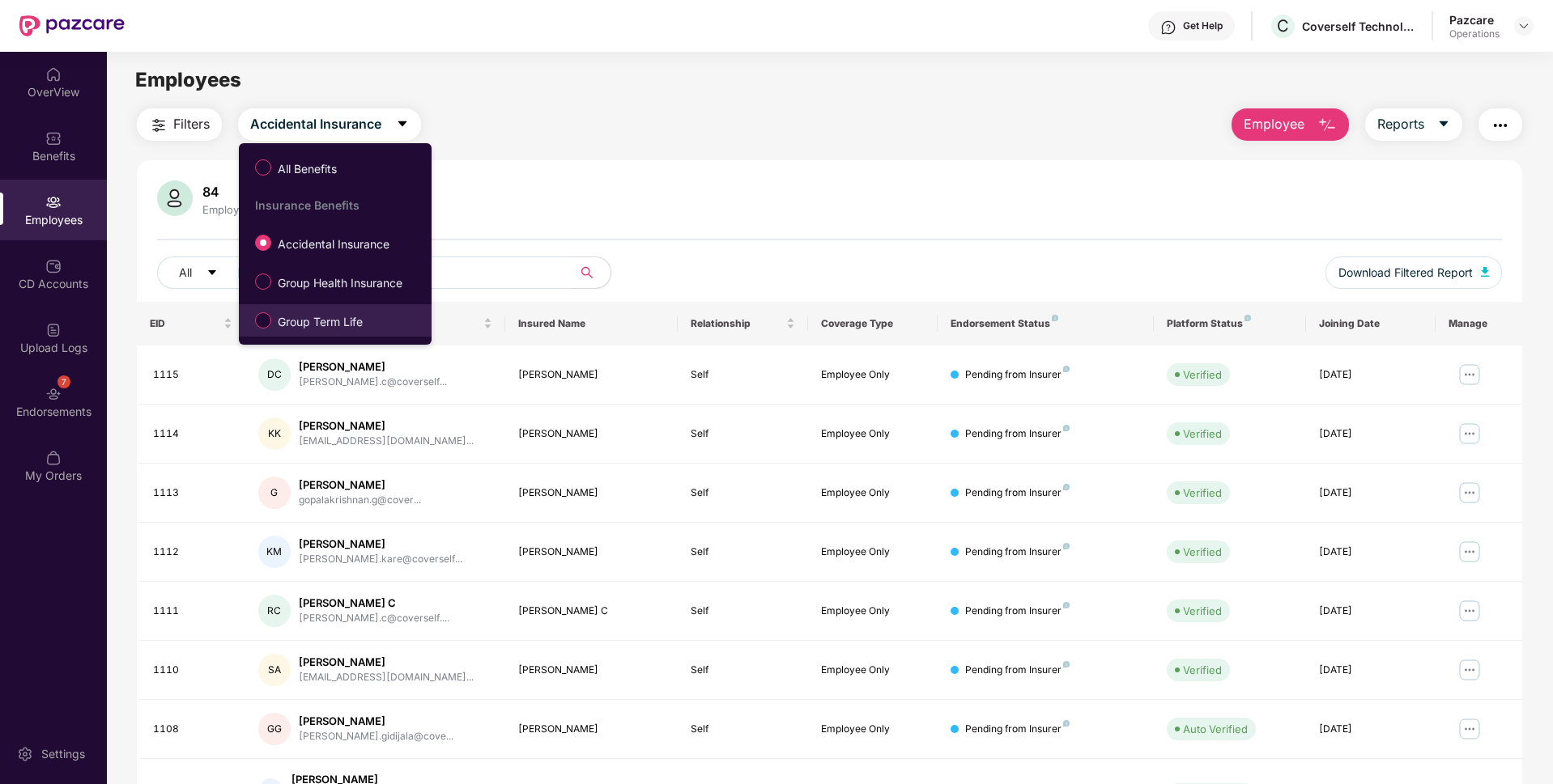
click at [300, 327] on span "Group Term Life" at bounding box center [320, 321] width 98 height 18
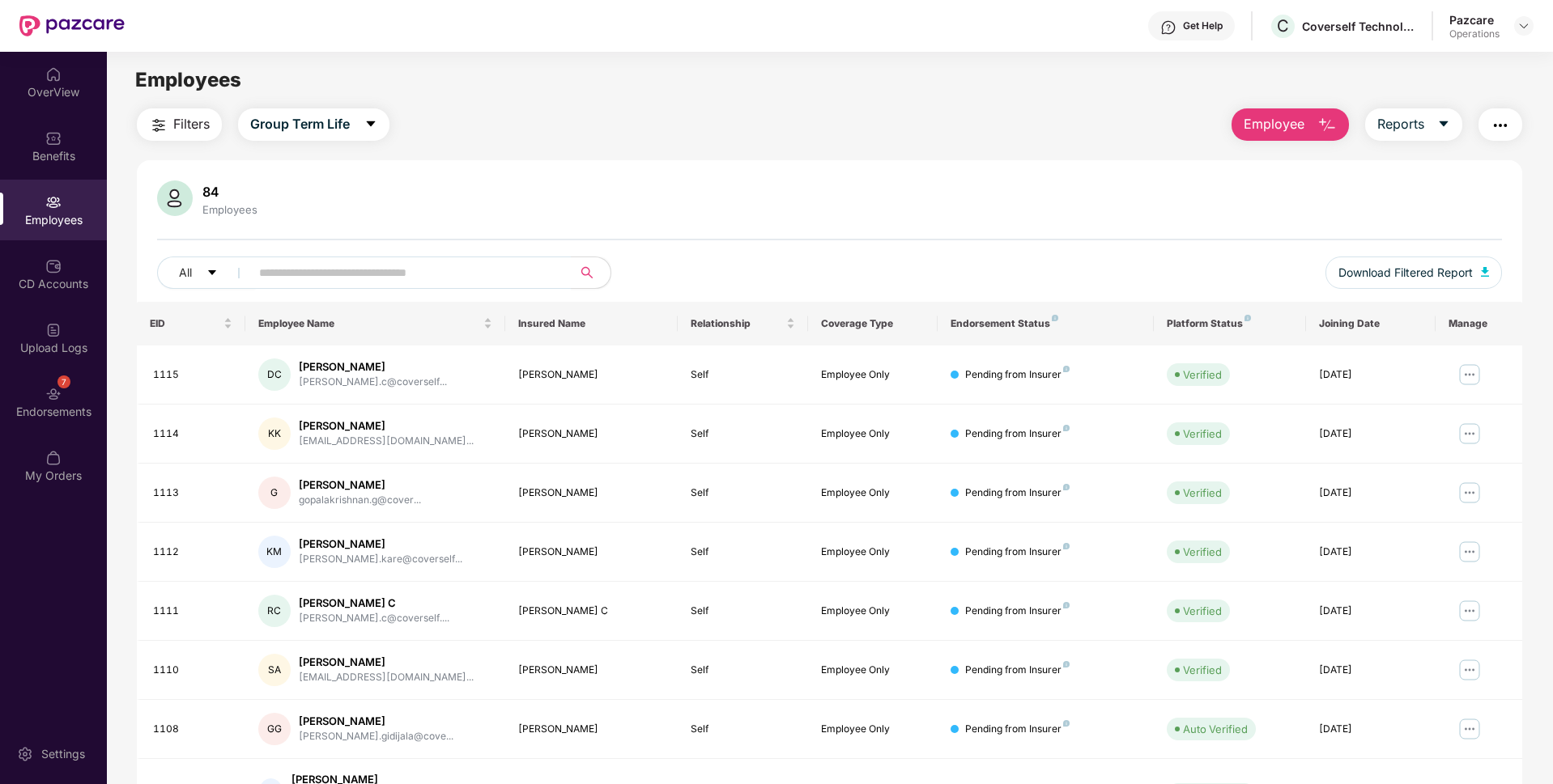
click at [192, 113] on button "Filters" at bounding box center [179, 124] width 85 height 33
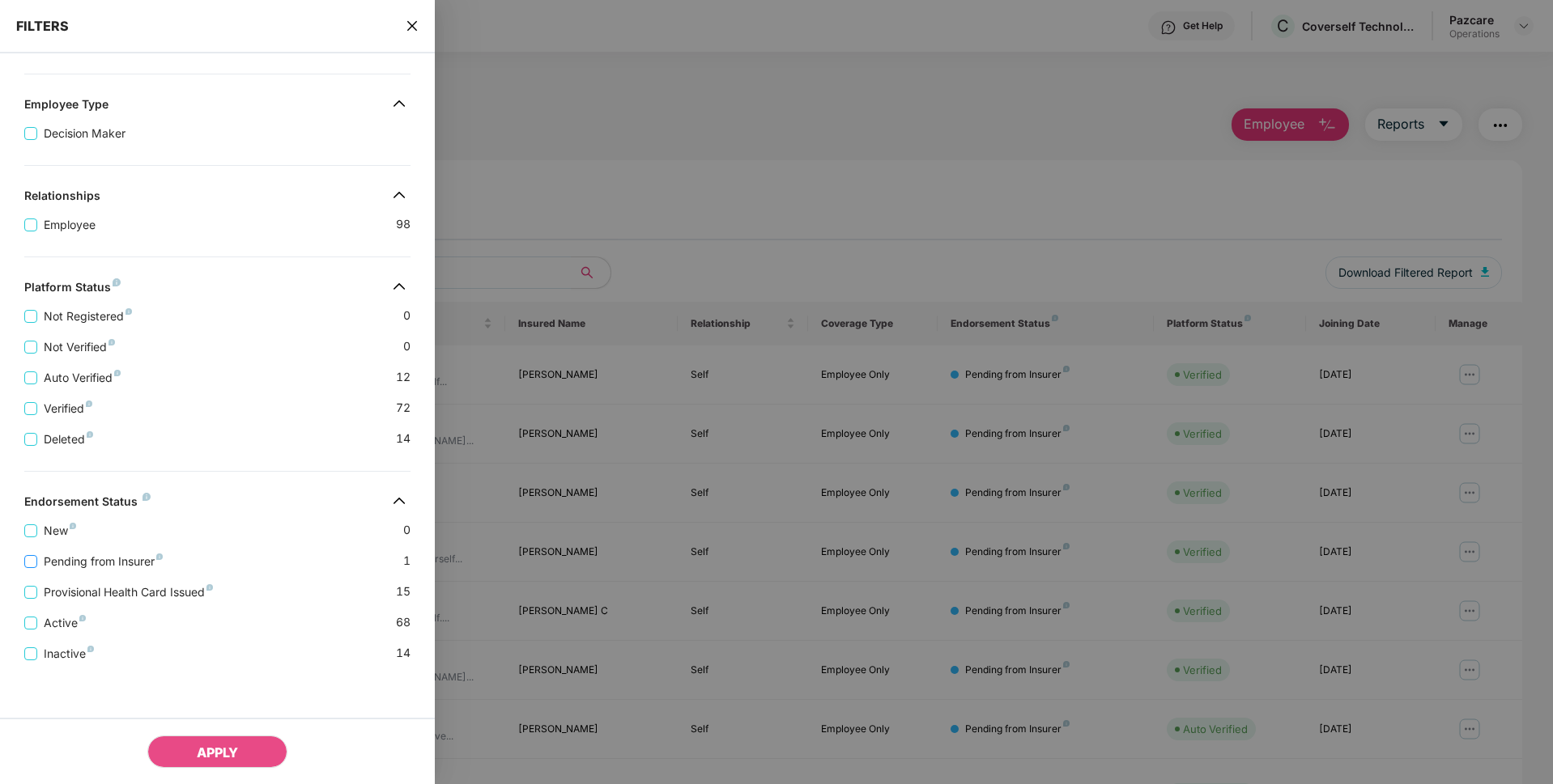
click at [116, 557] on span "Pending from Insurer" at bounding box center [102, 561] width 132 height 18
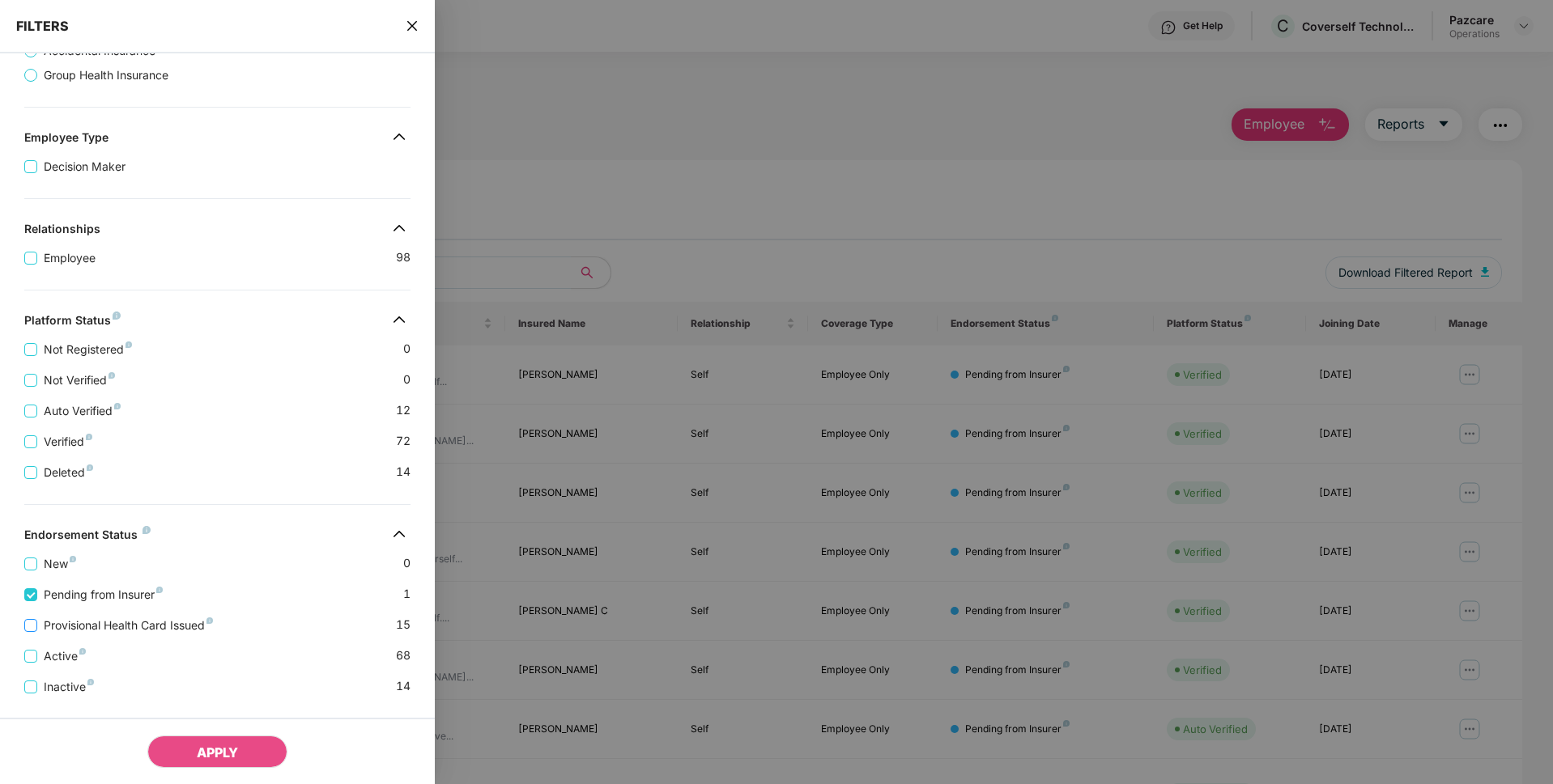
click at [138, 625] on span "Provisional Health Card Issued" at bounding box center [128, 625] width 182 height 18
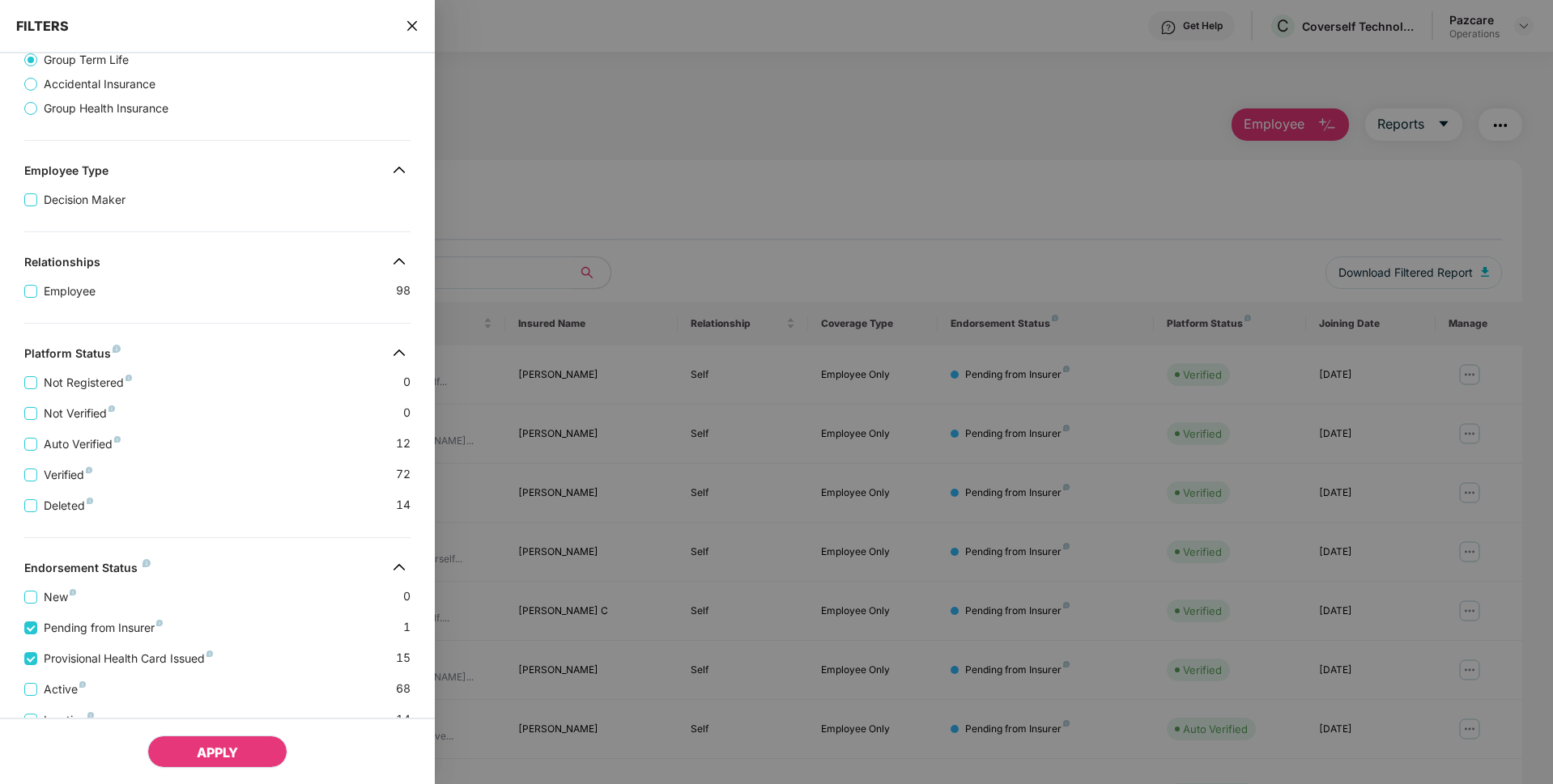
click at [224, 748] on span "APPLY" at bounding box center [217, 752] width 41 height 16
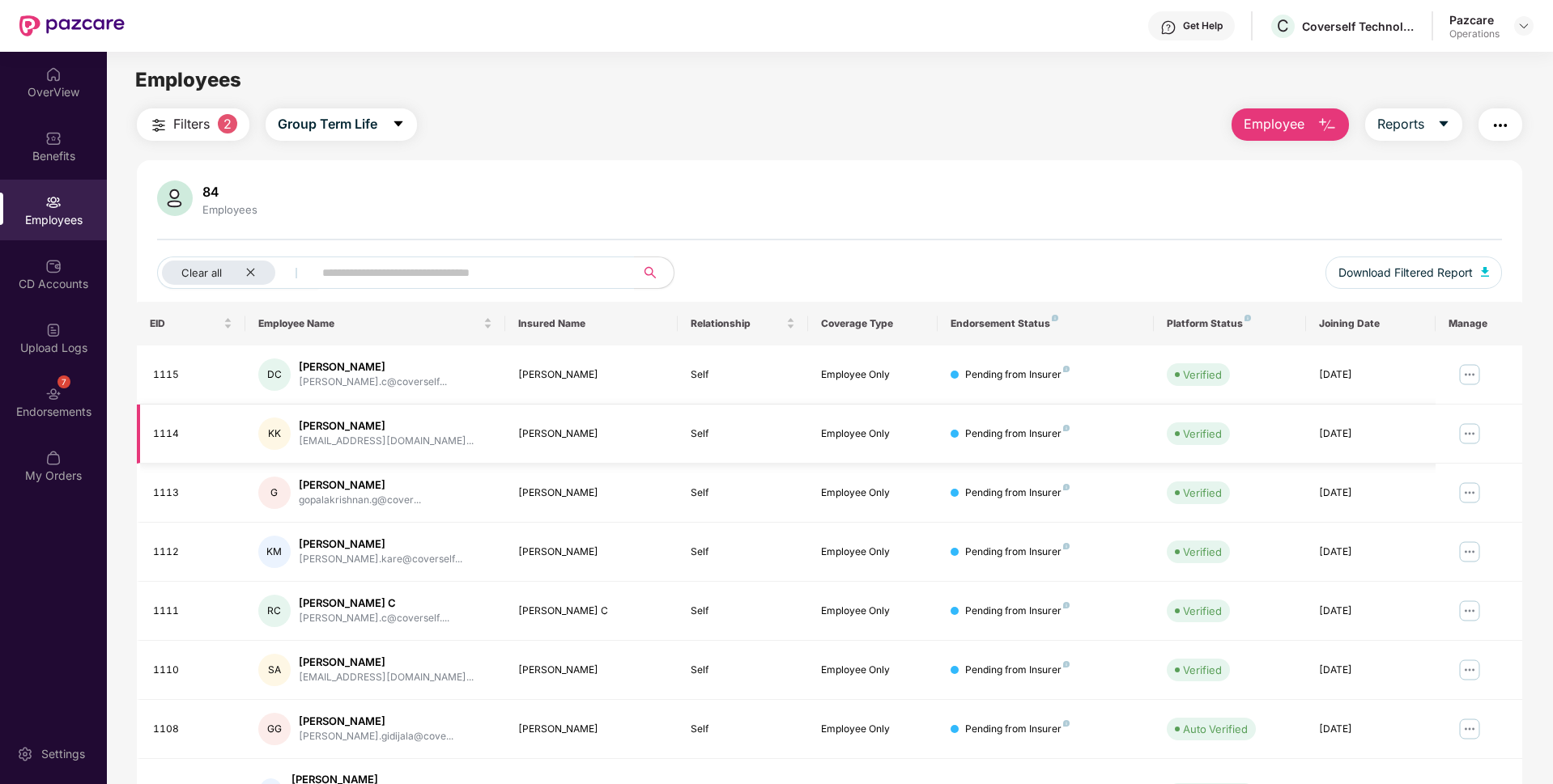
scroll to position [211, 0]
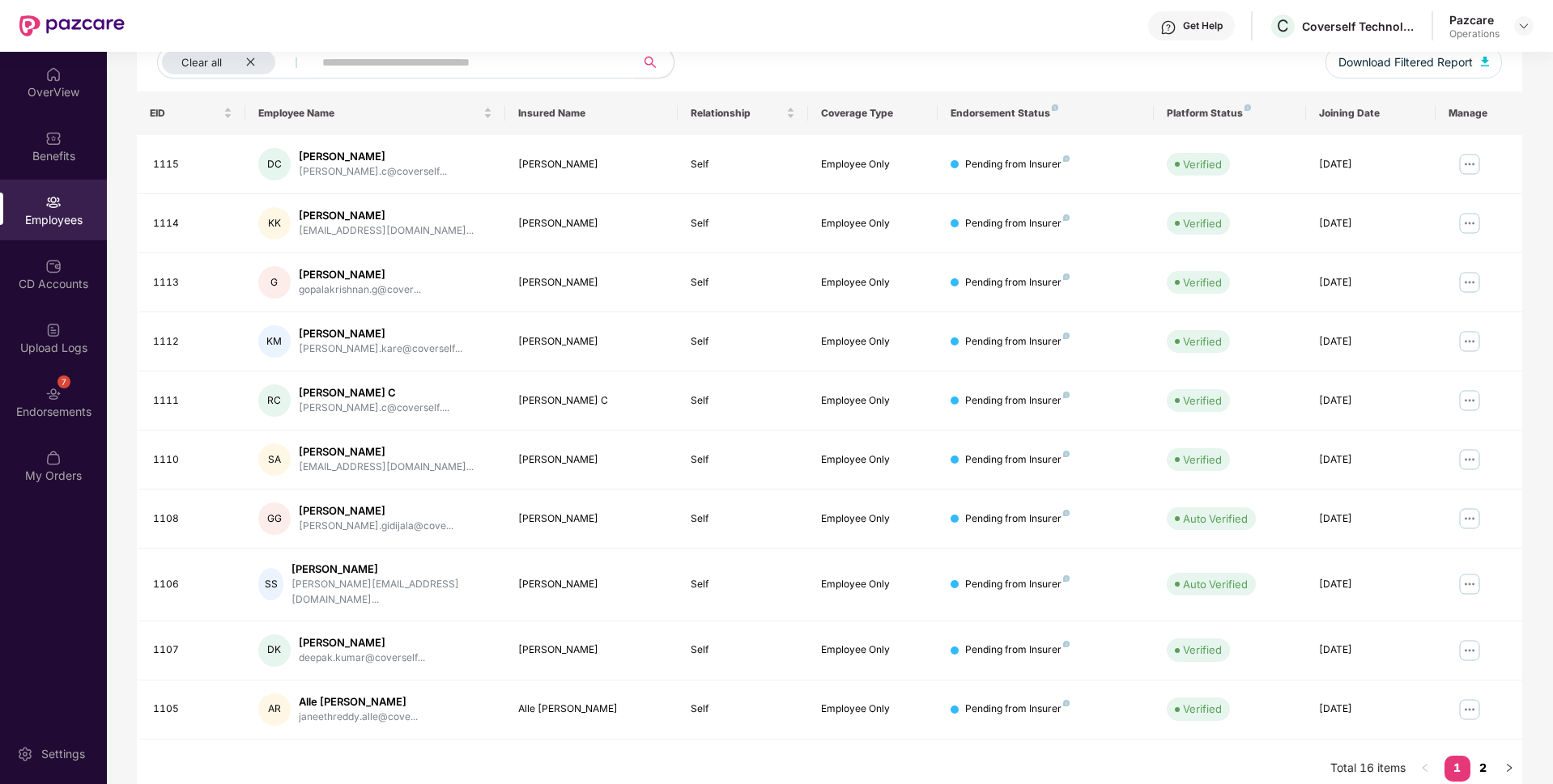
click at [1481, 756] on link "2" at bounding box center [1483, 767] width 26 height 24
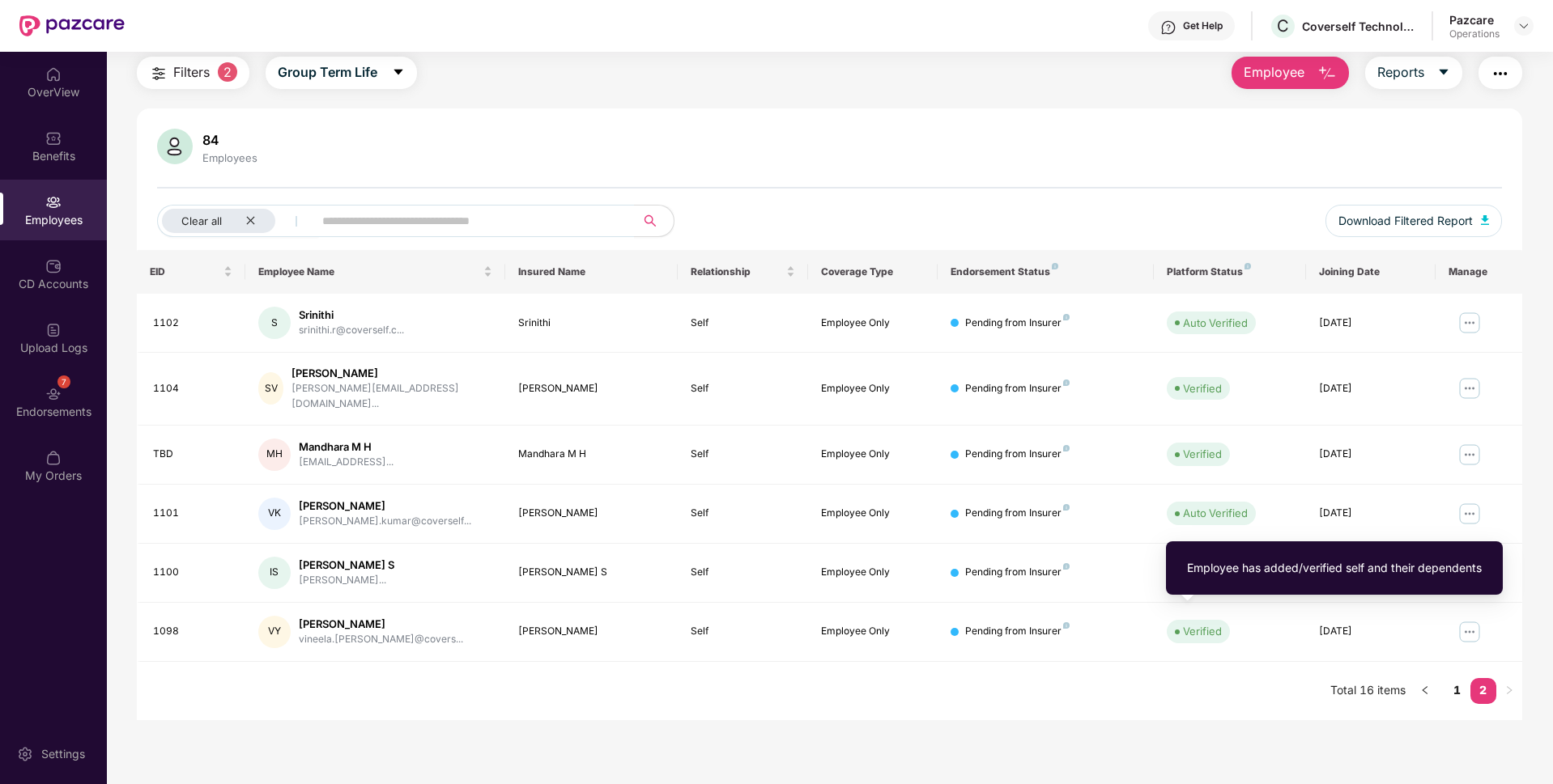
scroll to position [0, 0]
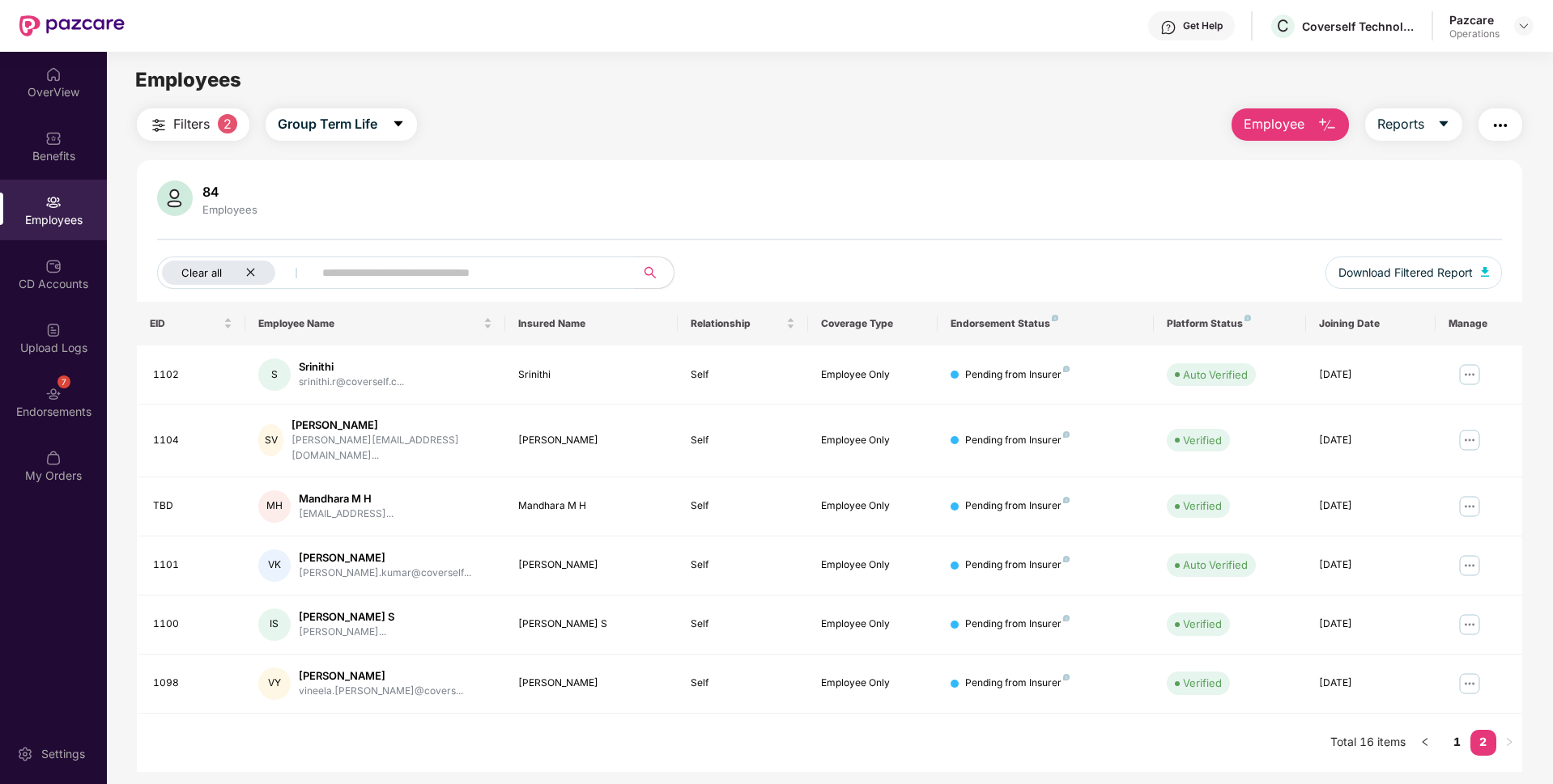
click at [248, 271] on icon "close" at bounding box center [250, 272] width 11 height 11
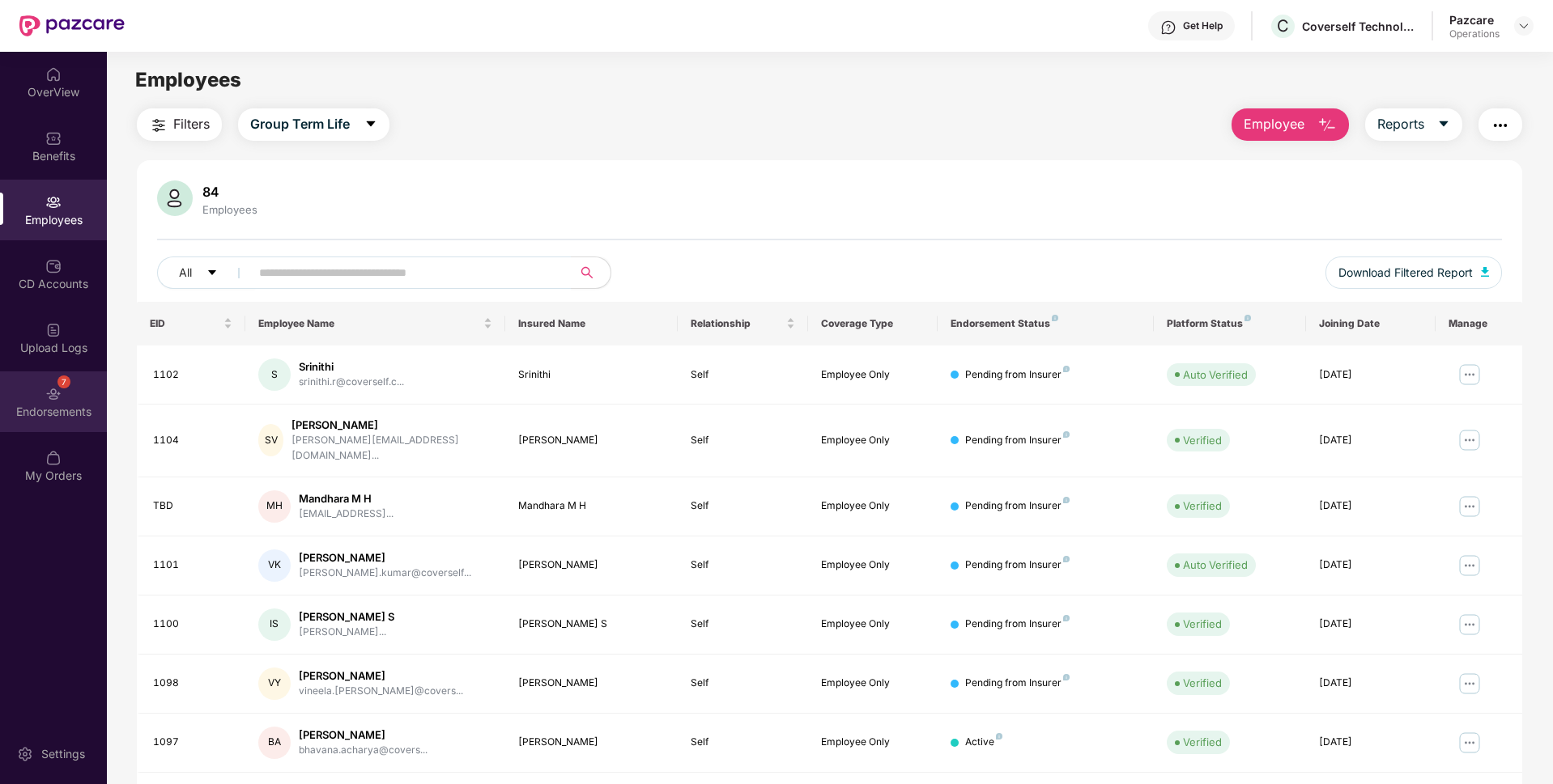
click at [34, 391] on div "7 Endorsements" at bounding box center [53, 402] width 107 height 60
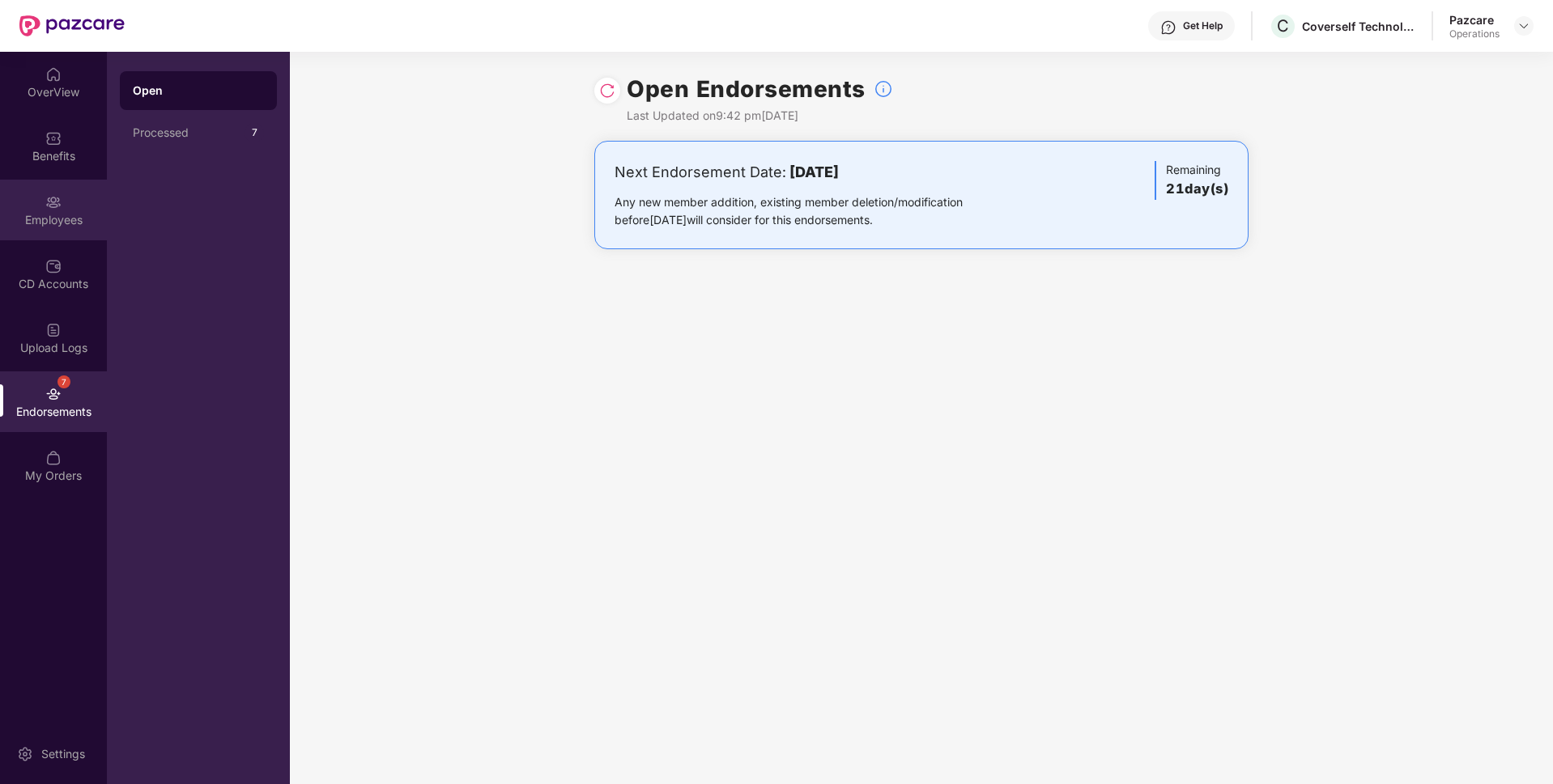
click at [30, 210] on div "Employees" at bounding box center [53, 210] width 107 height 60
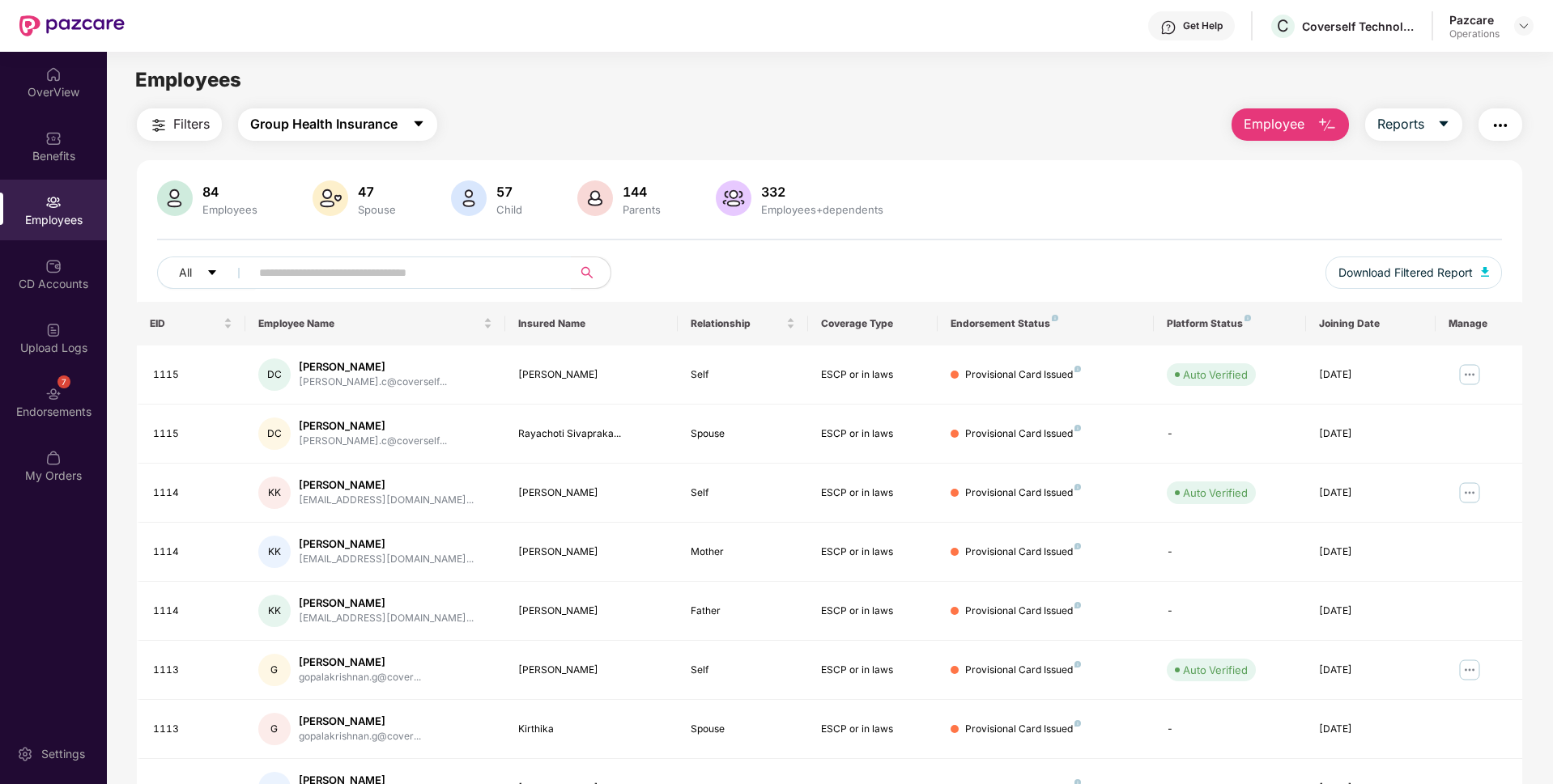
click at [309, 119] on span "Group Health Insurance" at bounding box center [323, 124] width 147 height 20
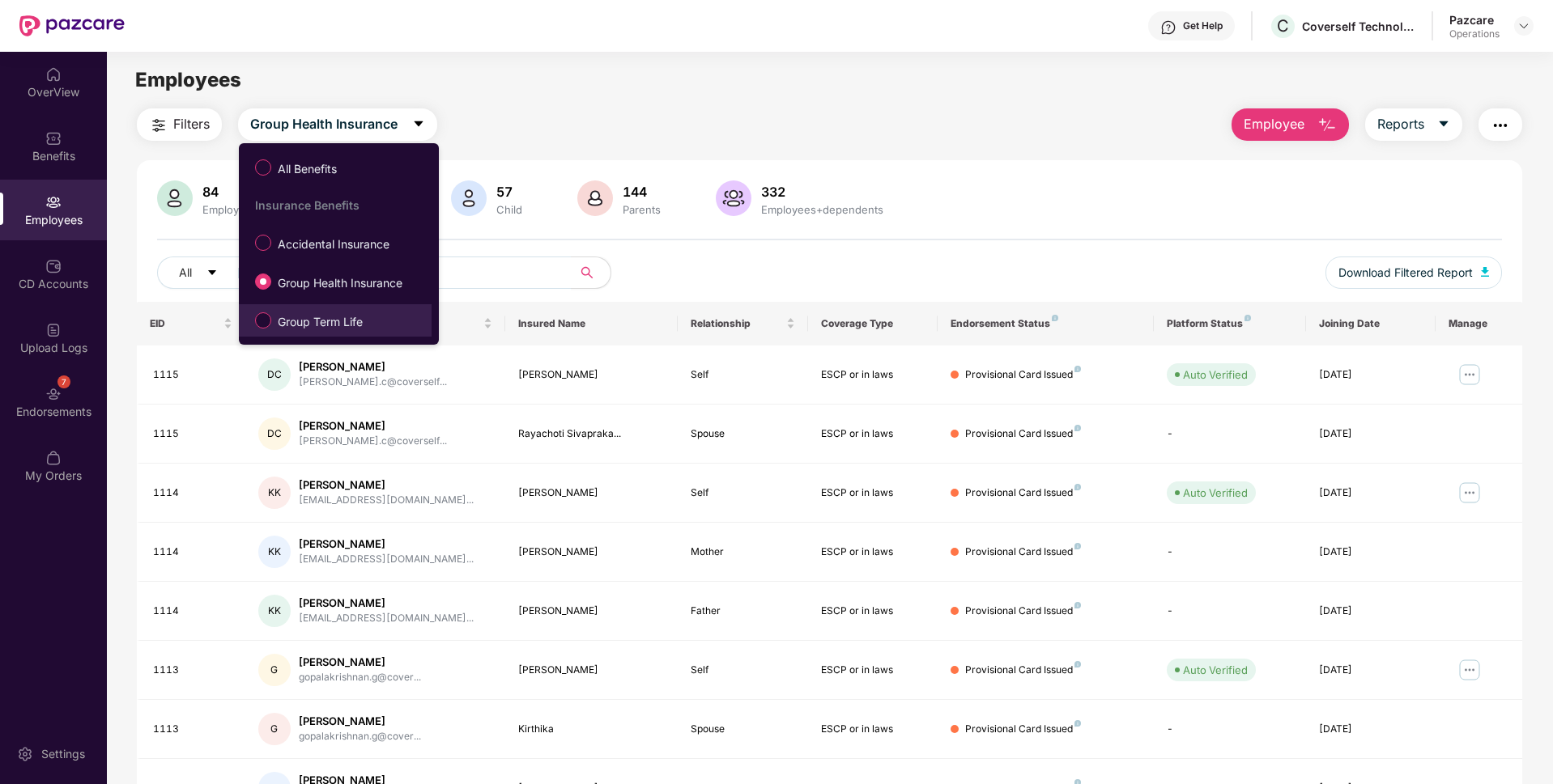
click at [300, 325] on span "Group Term Life" at bounding box center [320, 321] width 98 height 18
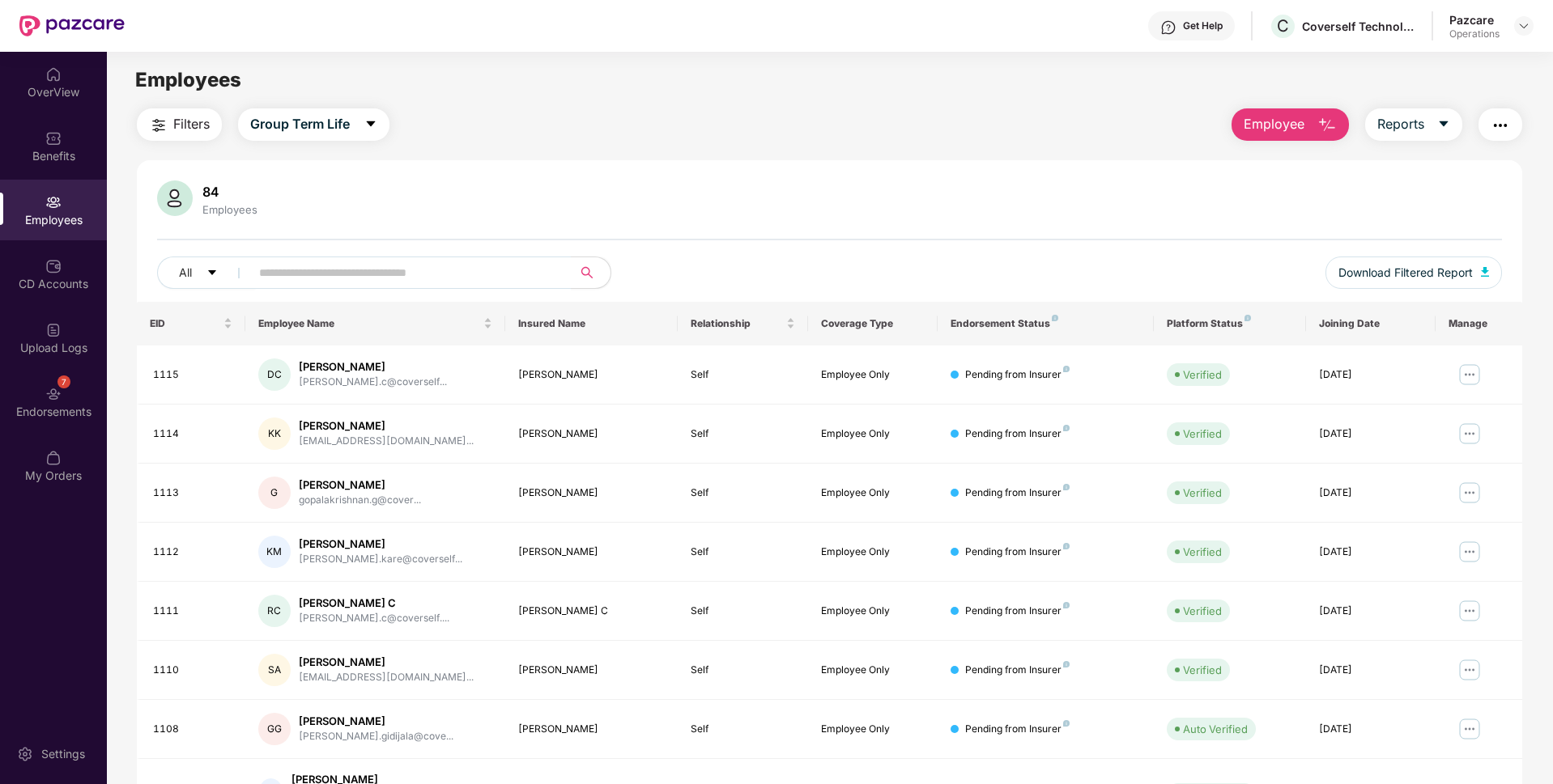
click at [165, 128] on img "button" at bounding box center [158, 125] width 19 height 19
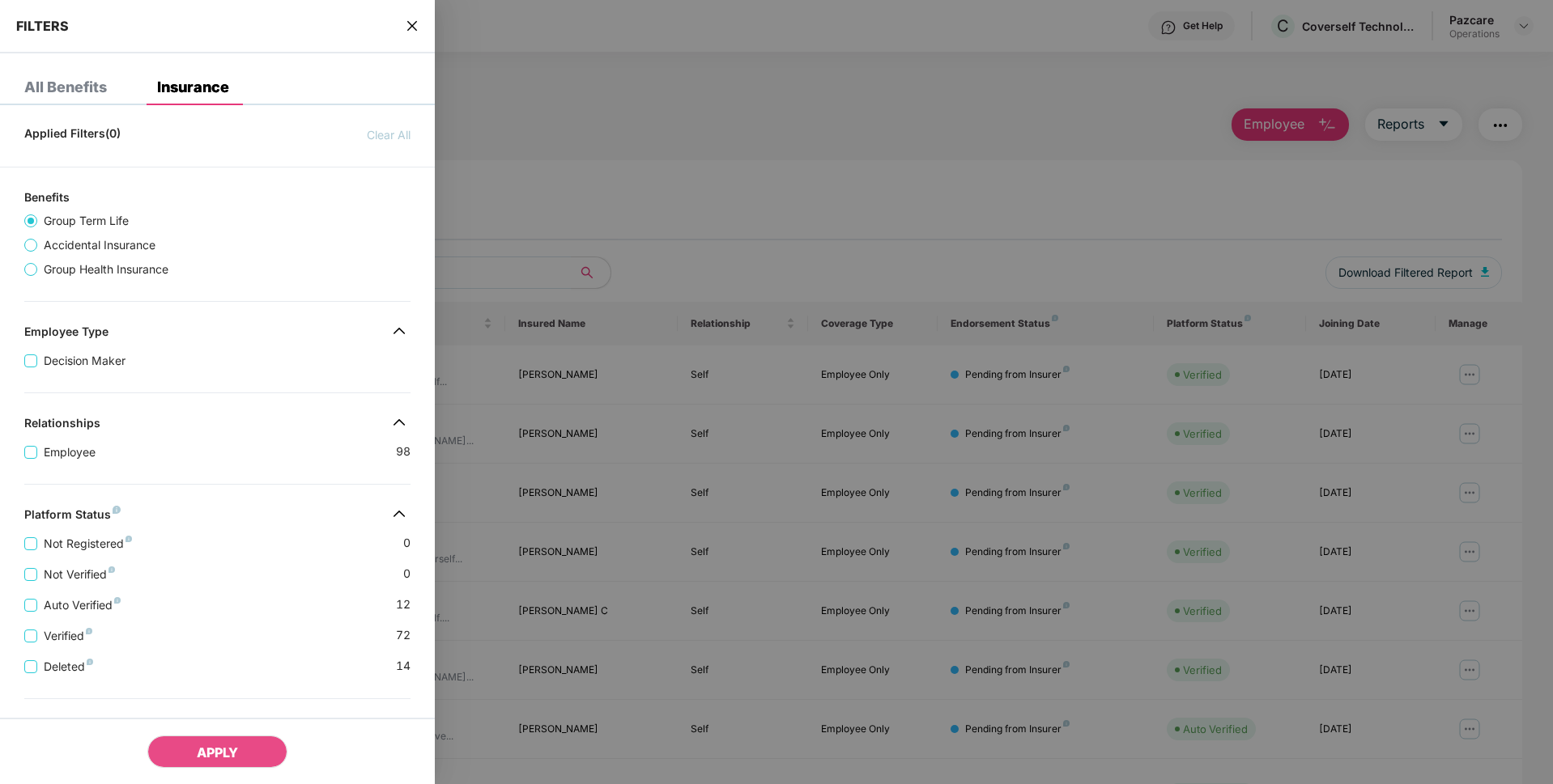
scroll to position [227, 0]
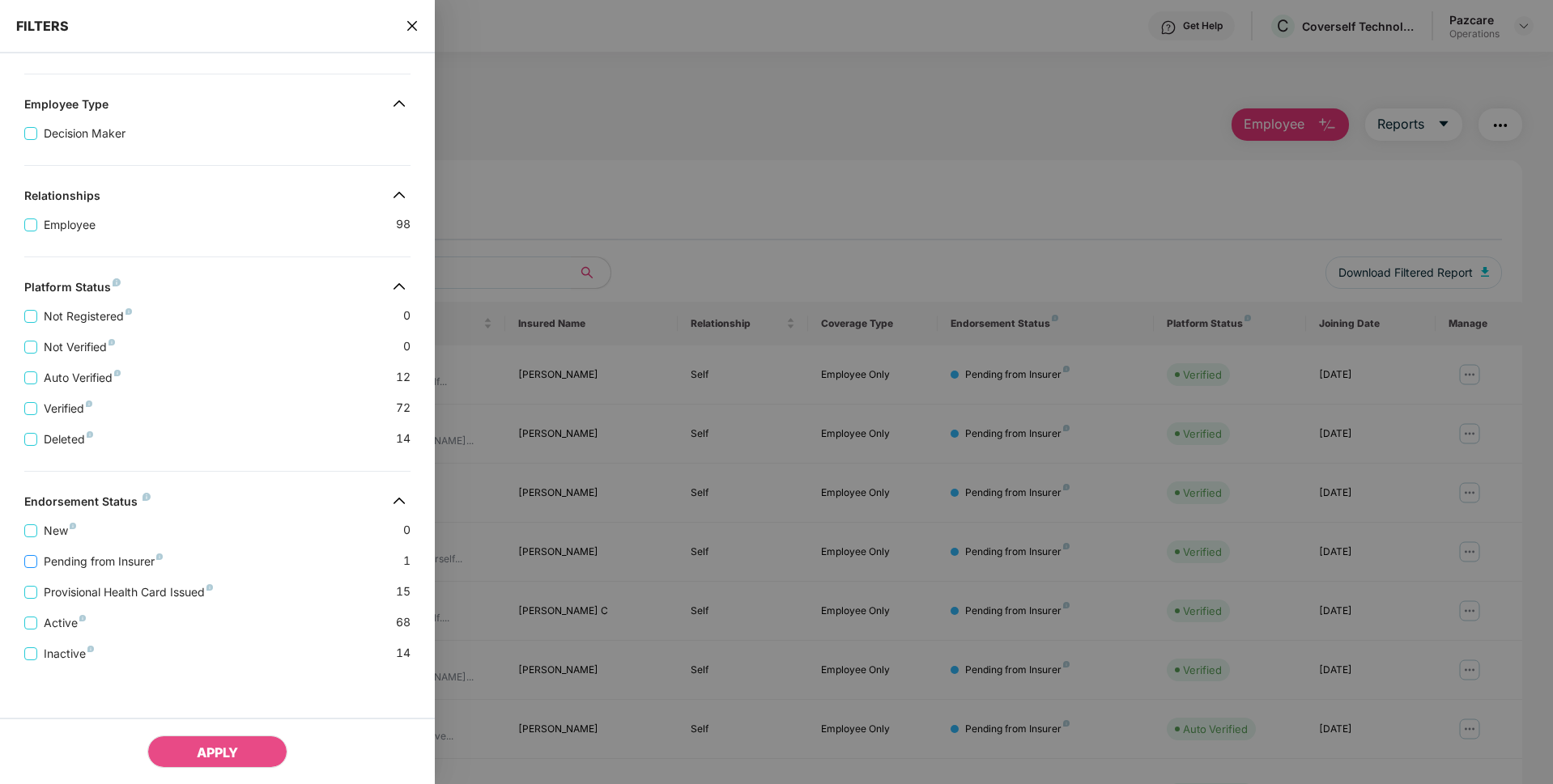
click at [80, 558] on span "Pending from Insurer" at bounding box center [102, 561] width 132 height 18
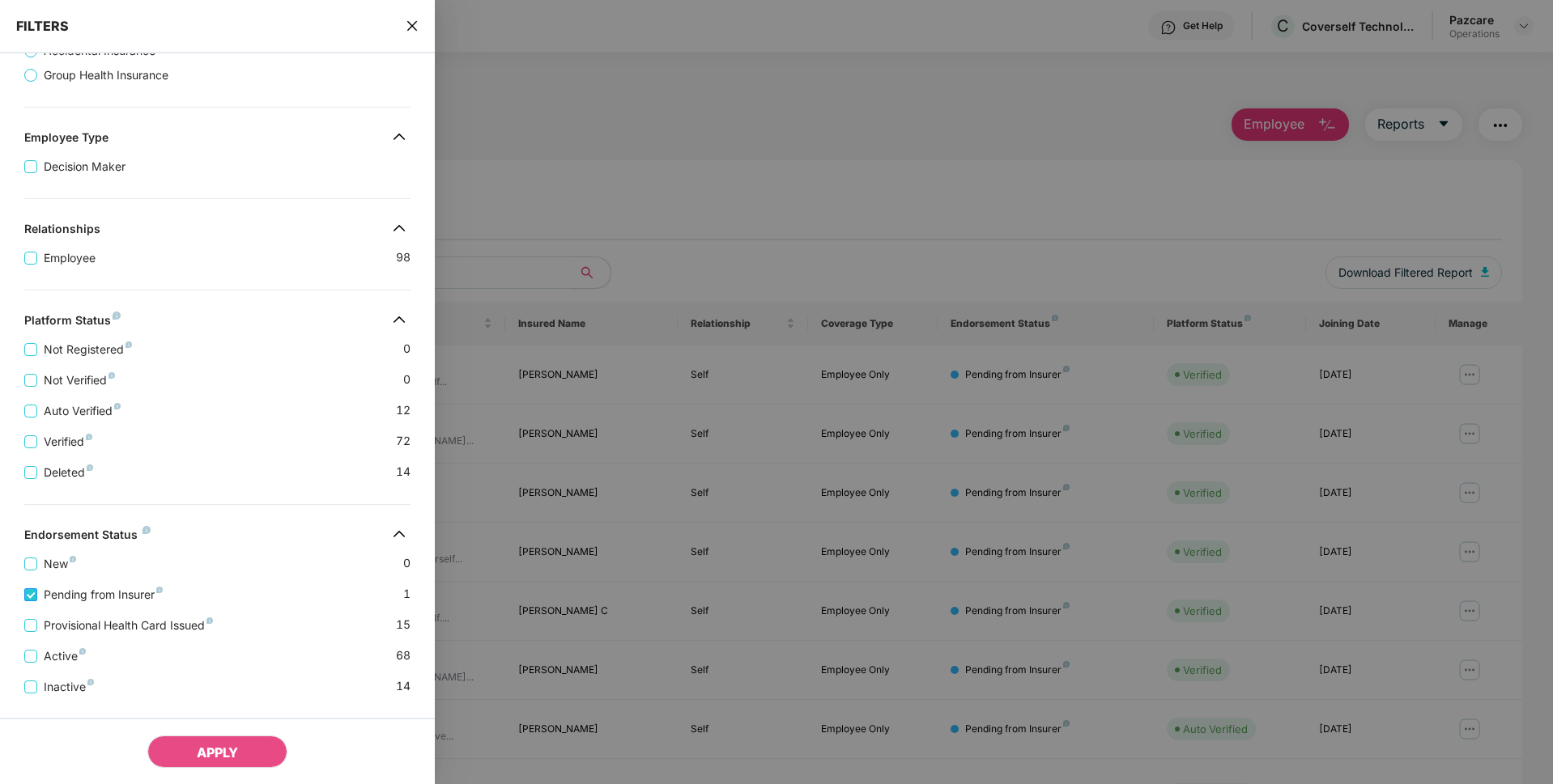
click at [75, 589] on span "Pending from Insurer" at bounding box center [102, 594] width 132 height 18
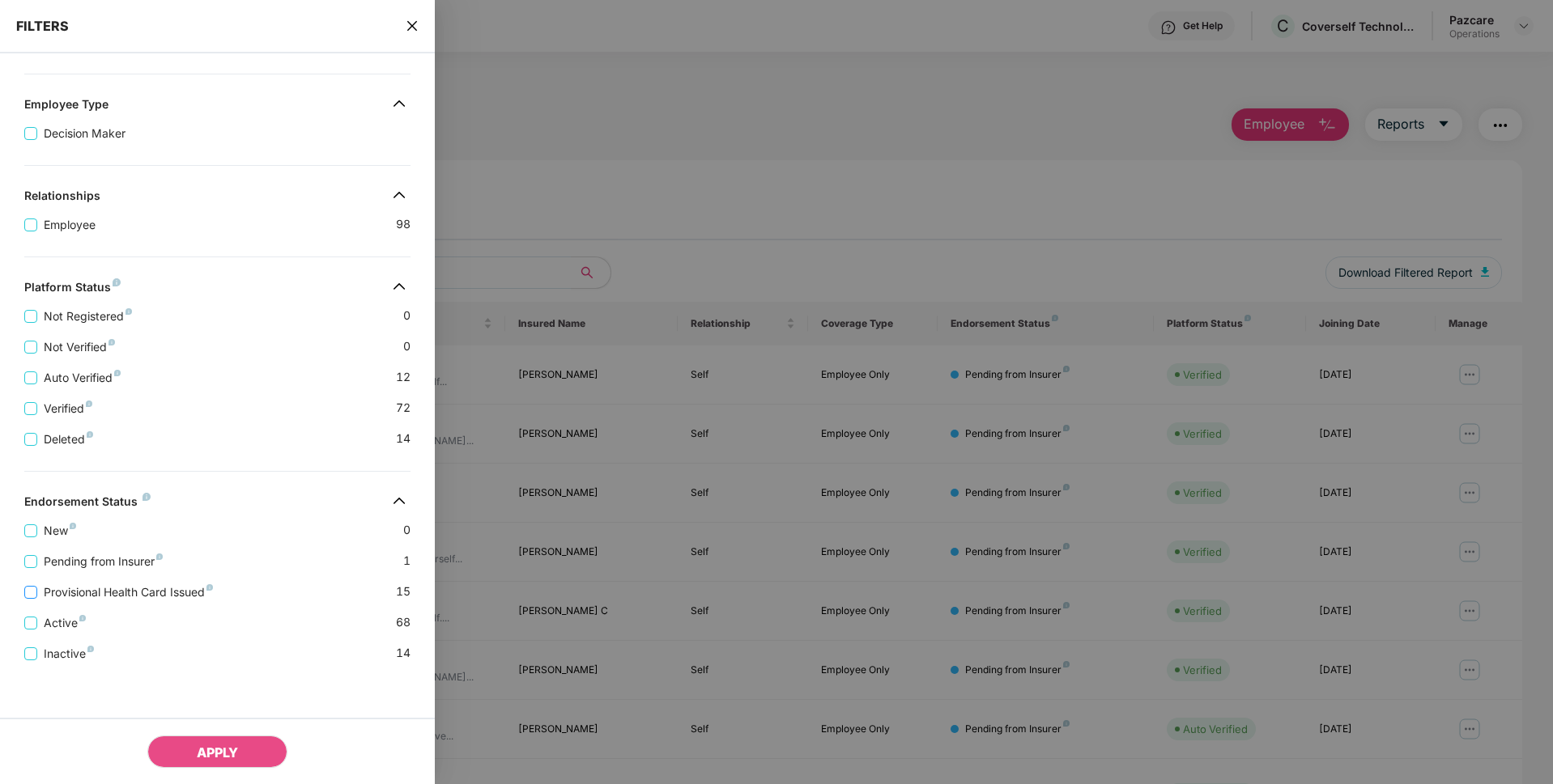
click at [72, 589] on span "Provisional Health Card Issued" at bounding box center [128, 592] width 182 height 18
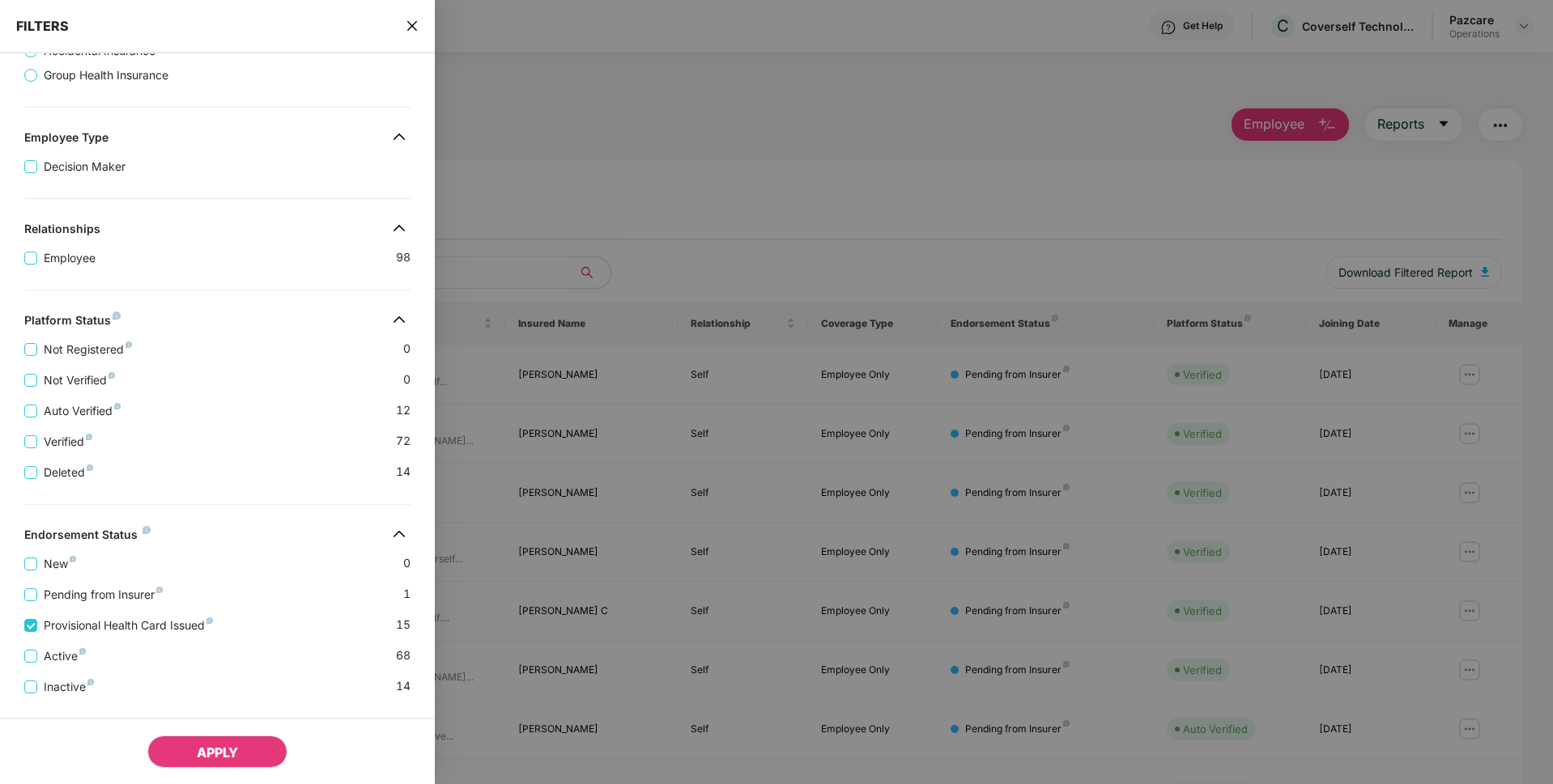
click at [221, 752] on span "APPLY" at bounding box center [217, 752] width 41 height 16
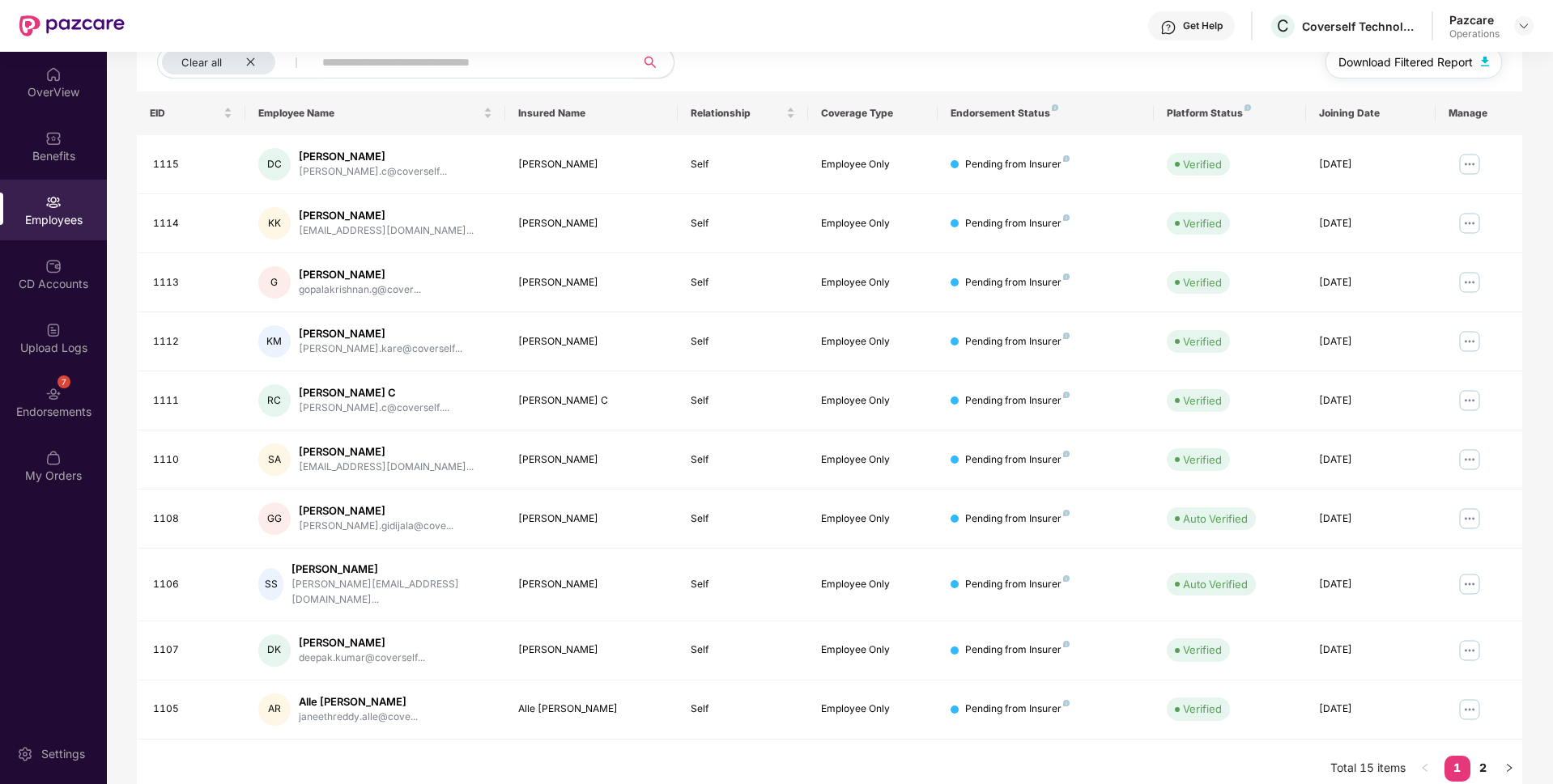
scroll to position [0, 0]
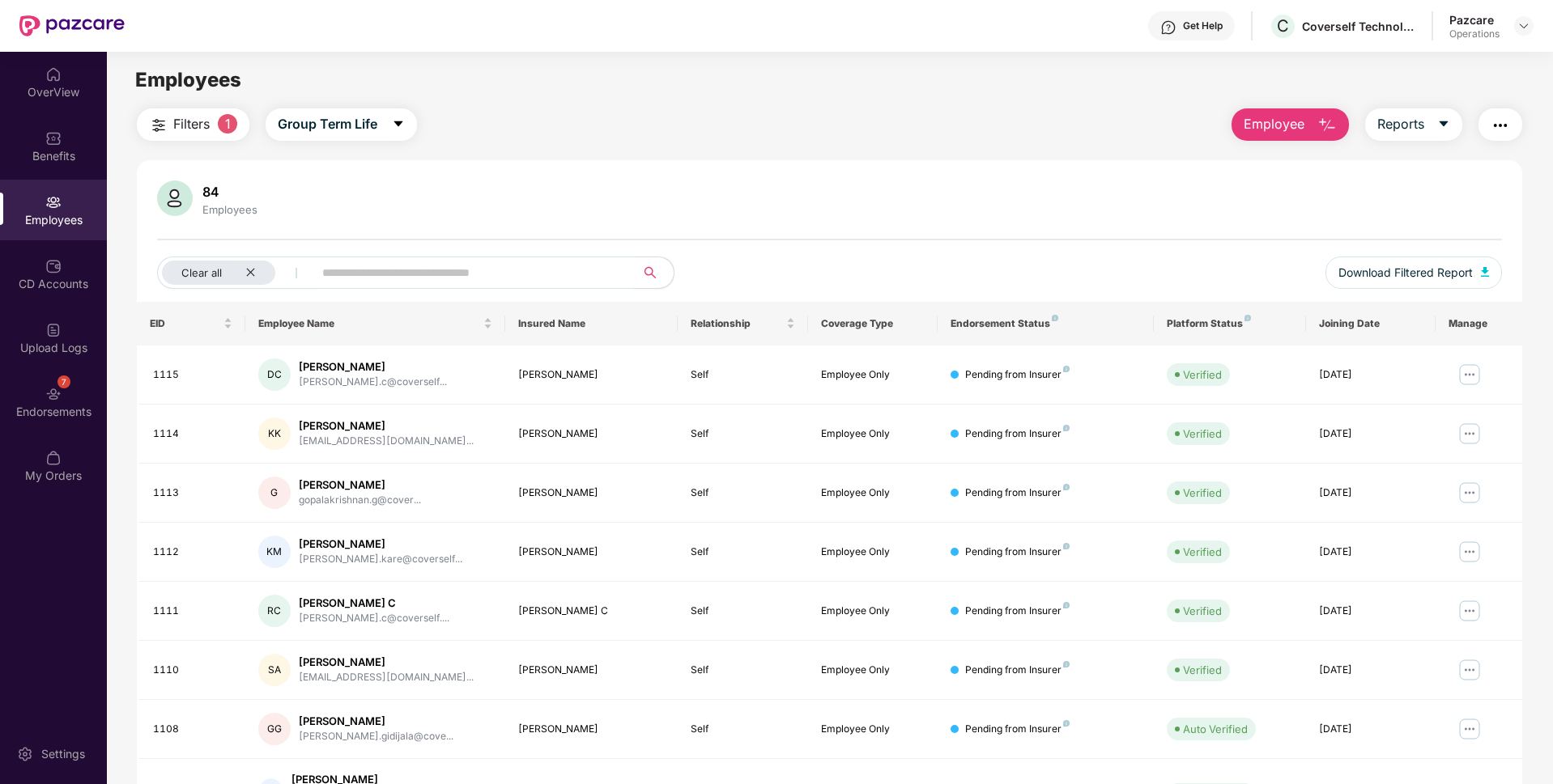
click at [1500, 128] on img "button" at bounding box center [1500, 125] width 19 height 19
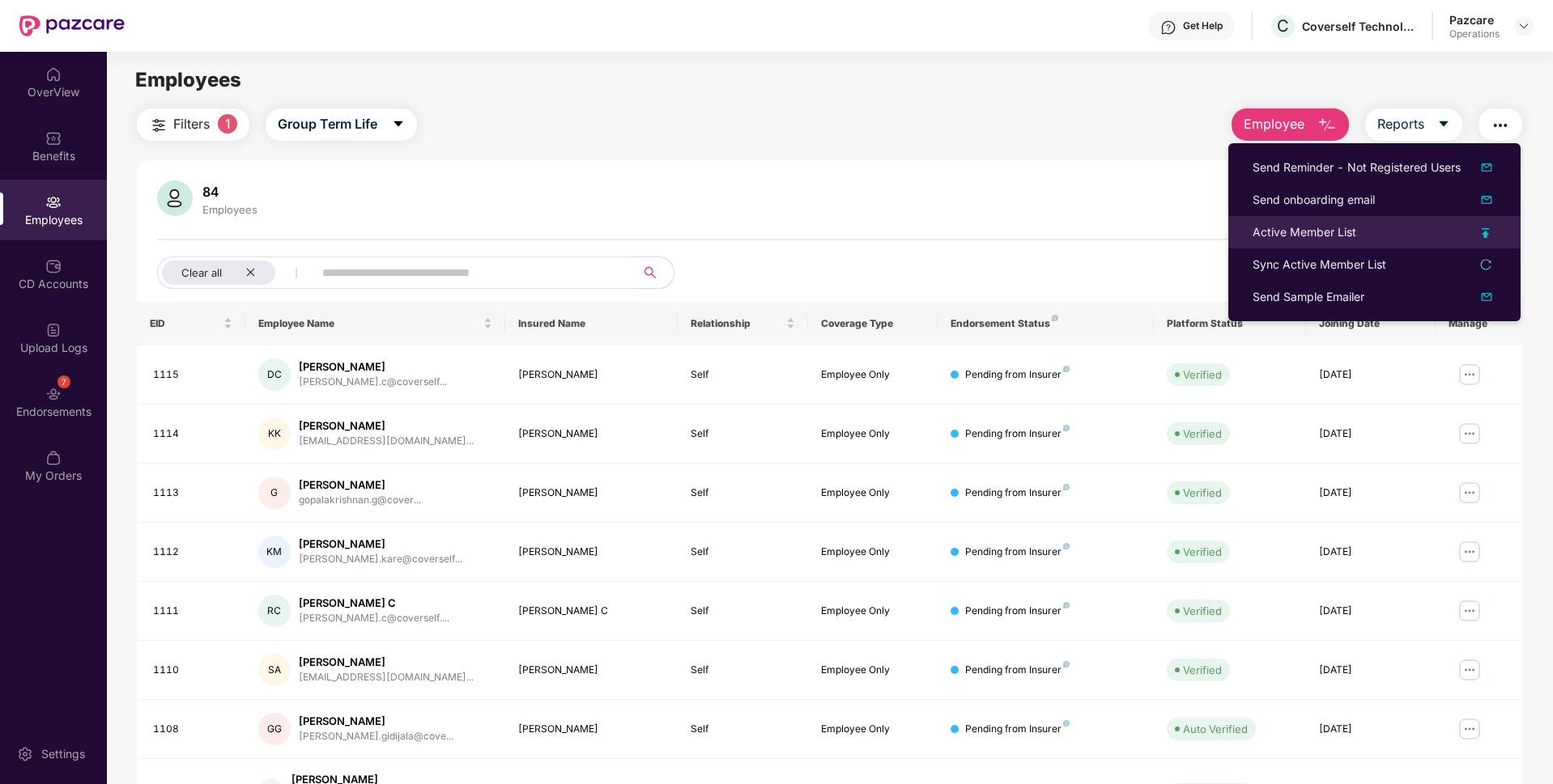
click at [1304, 235] on div "Active Member List" at bounding box center [1304, 232] width 103 height 18
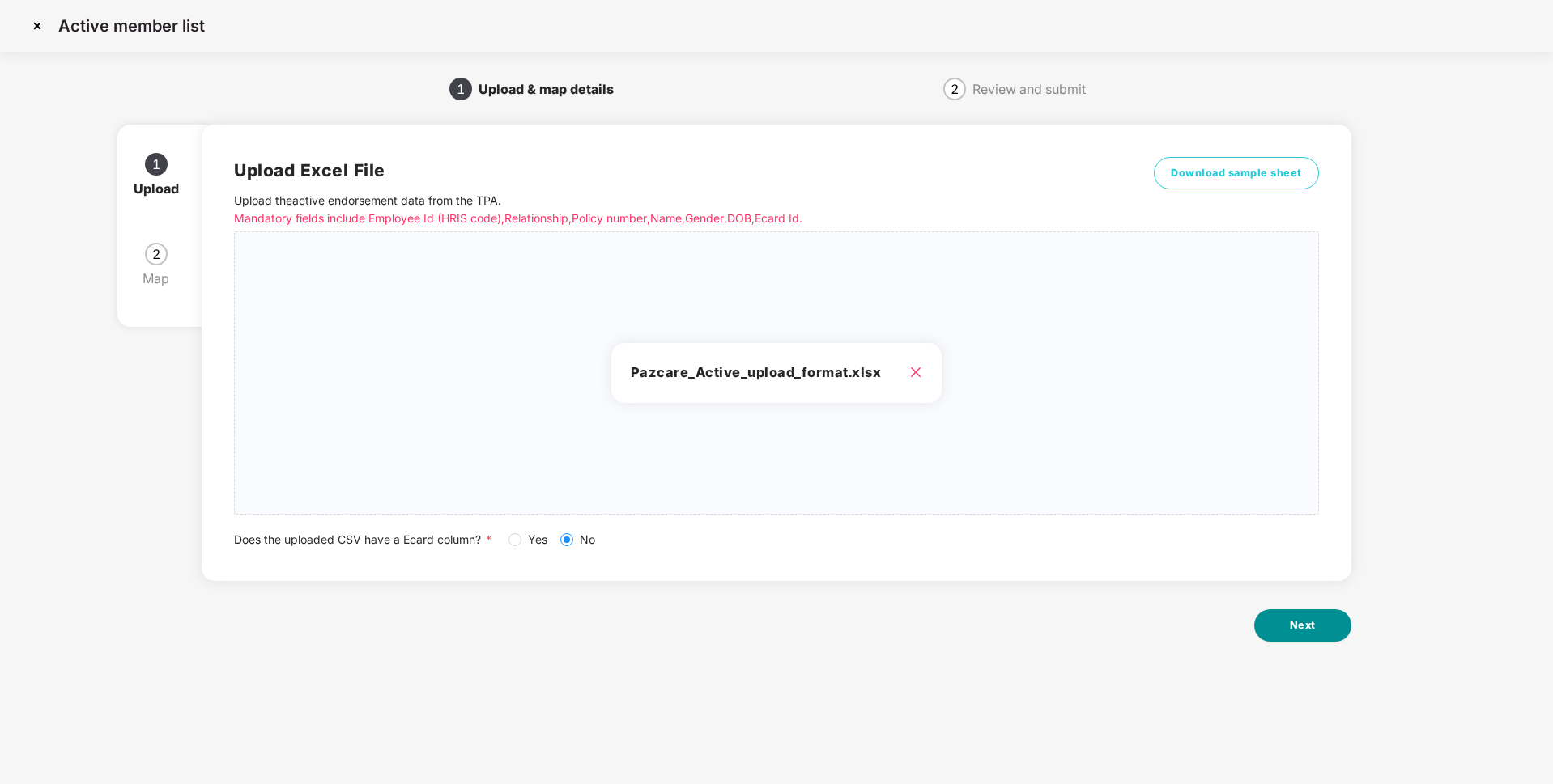
click at [1285, 638] on button "Next" at bounding box center [1303, 625] width 97 height 33
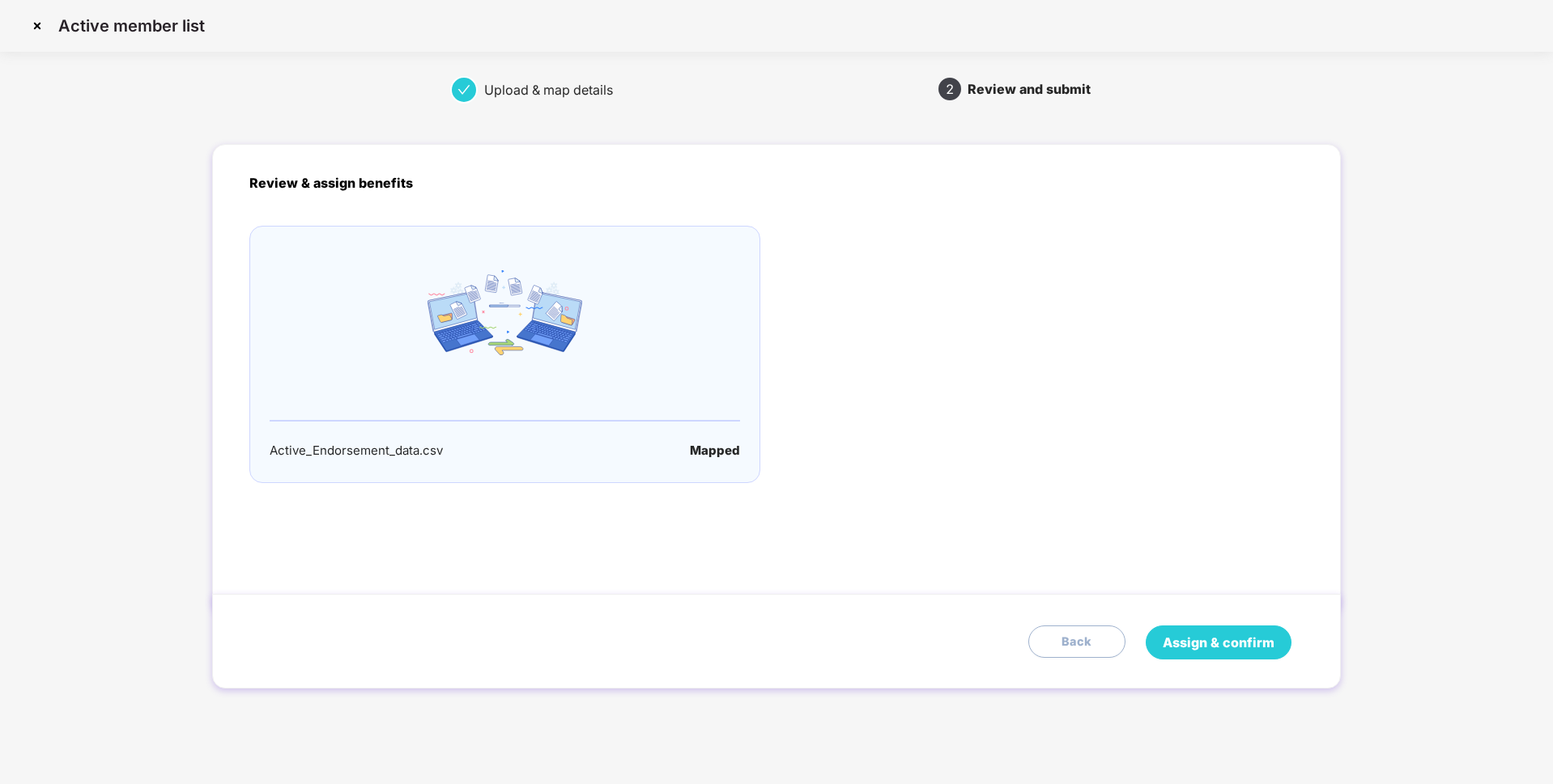
click at [1178, 636] on span "Assign & confirm" at bounding box center [1218, 643] width 112 height 20
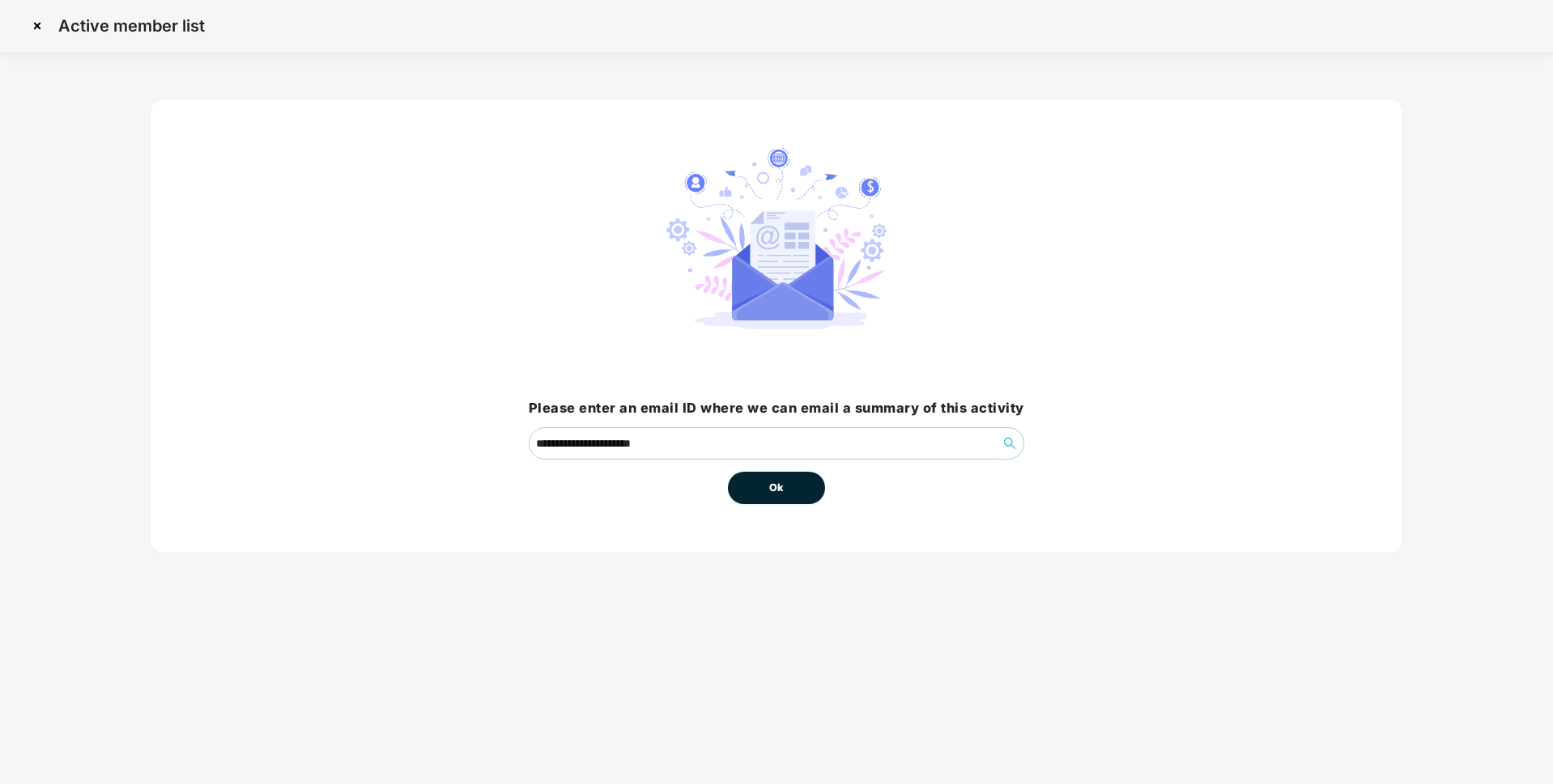
click at [774, 498] on button "Ok" at bounding box center [777, 488] width 97 height 33
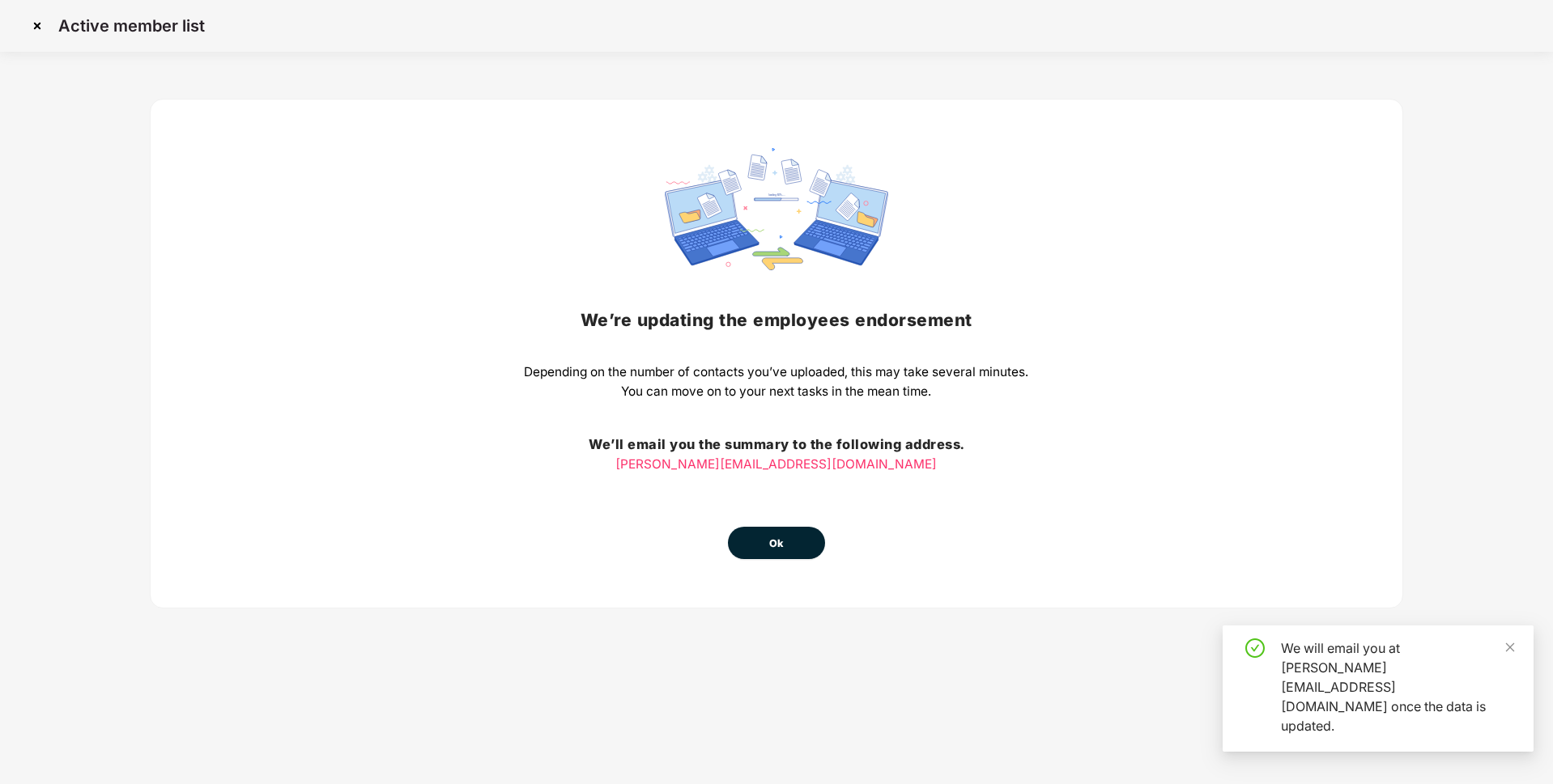
click at [775, 536] on span "Ok" at bounding box center [776, 543] width 14 height 16
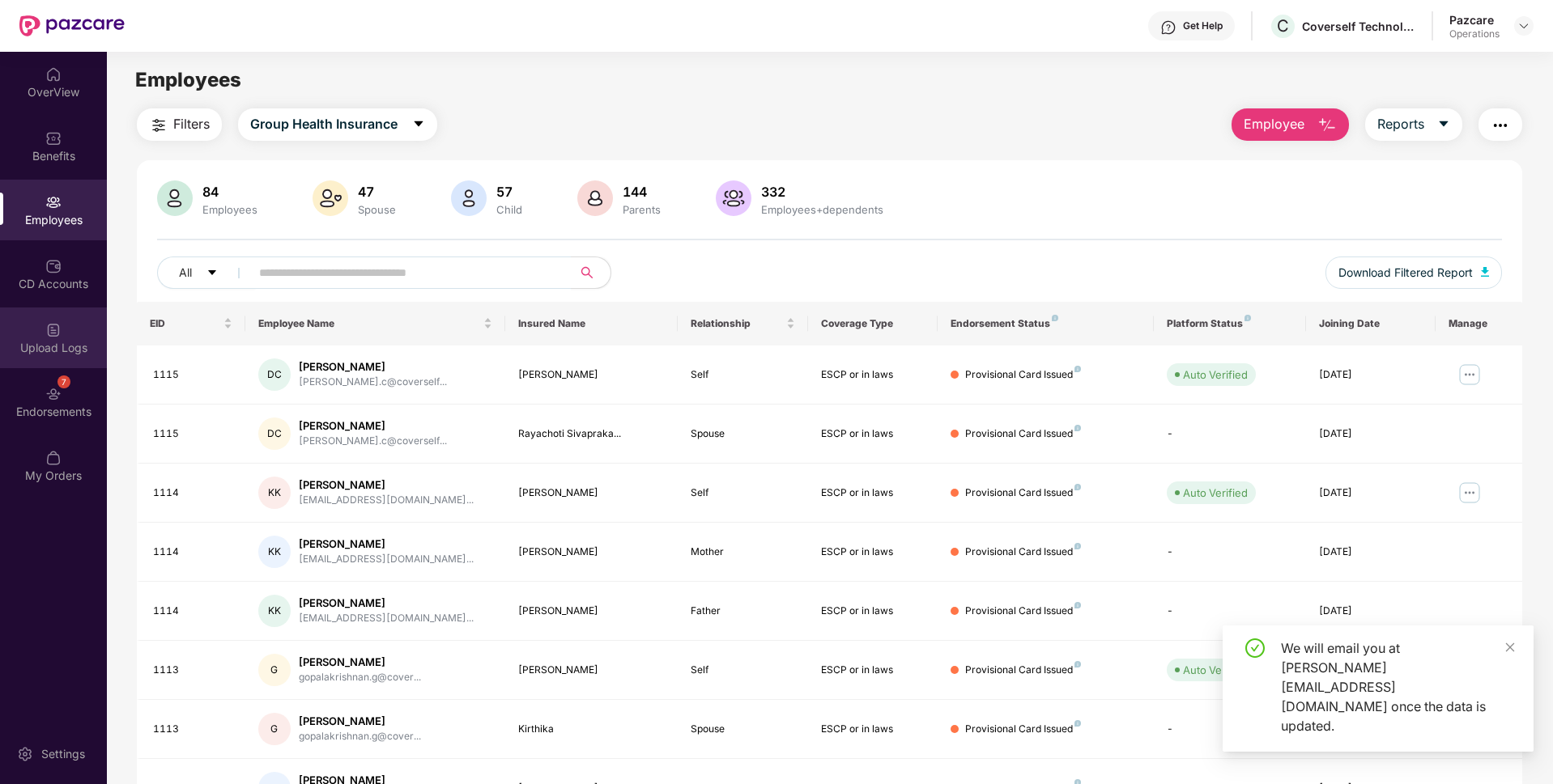
click at [24, 332] on div "Upload Logs" at bounding box center [53, 337] width 107 height 60
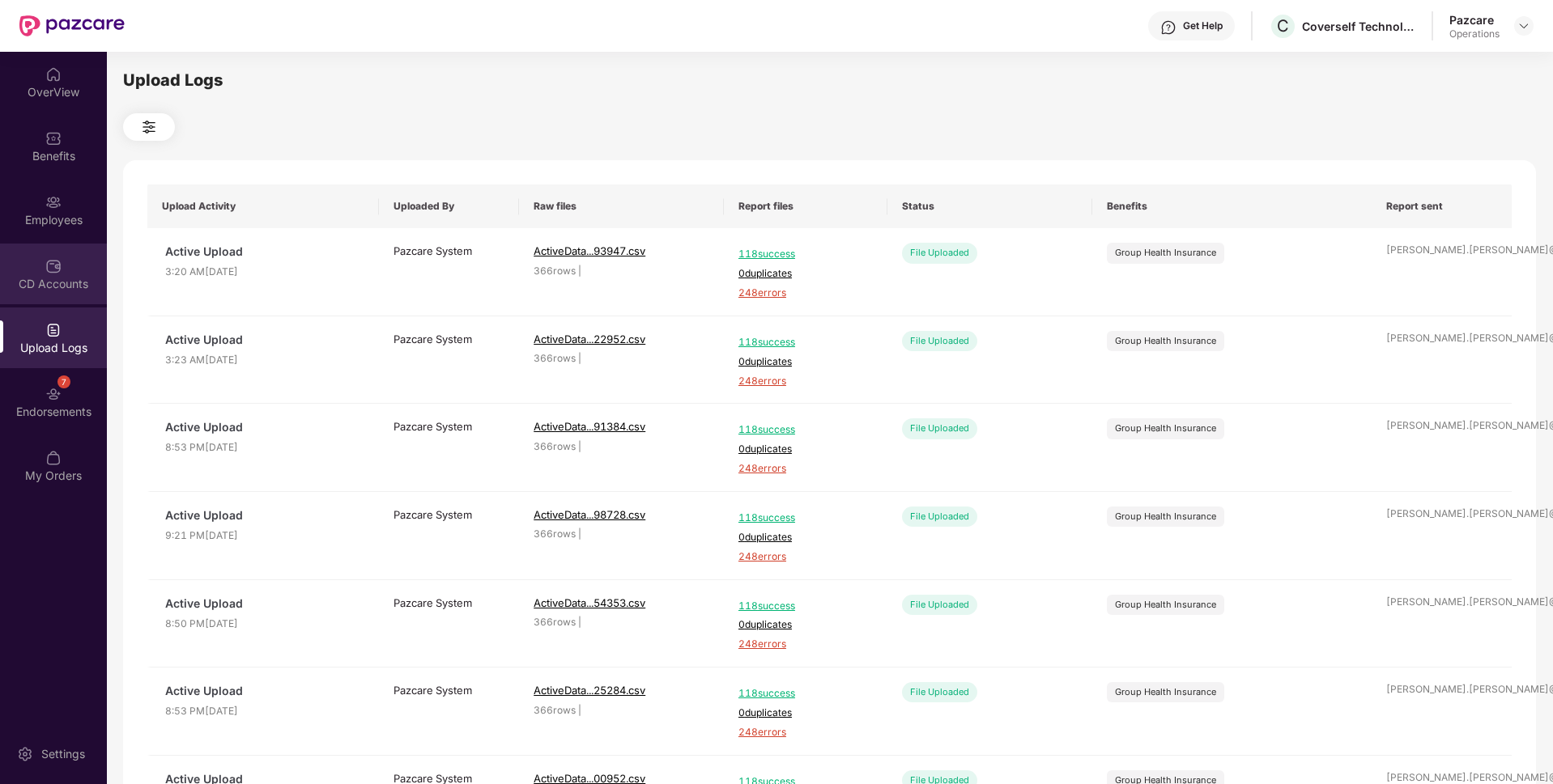
click at [59, 283] on div "CD Accounts" at bounding box center [53, 284] width 107 height 16
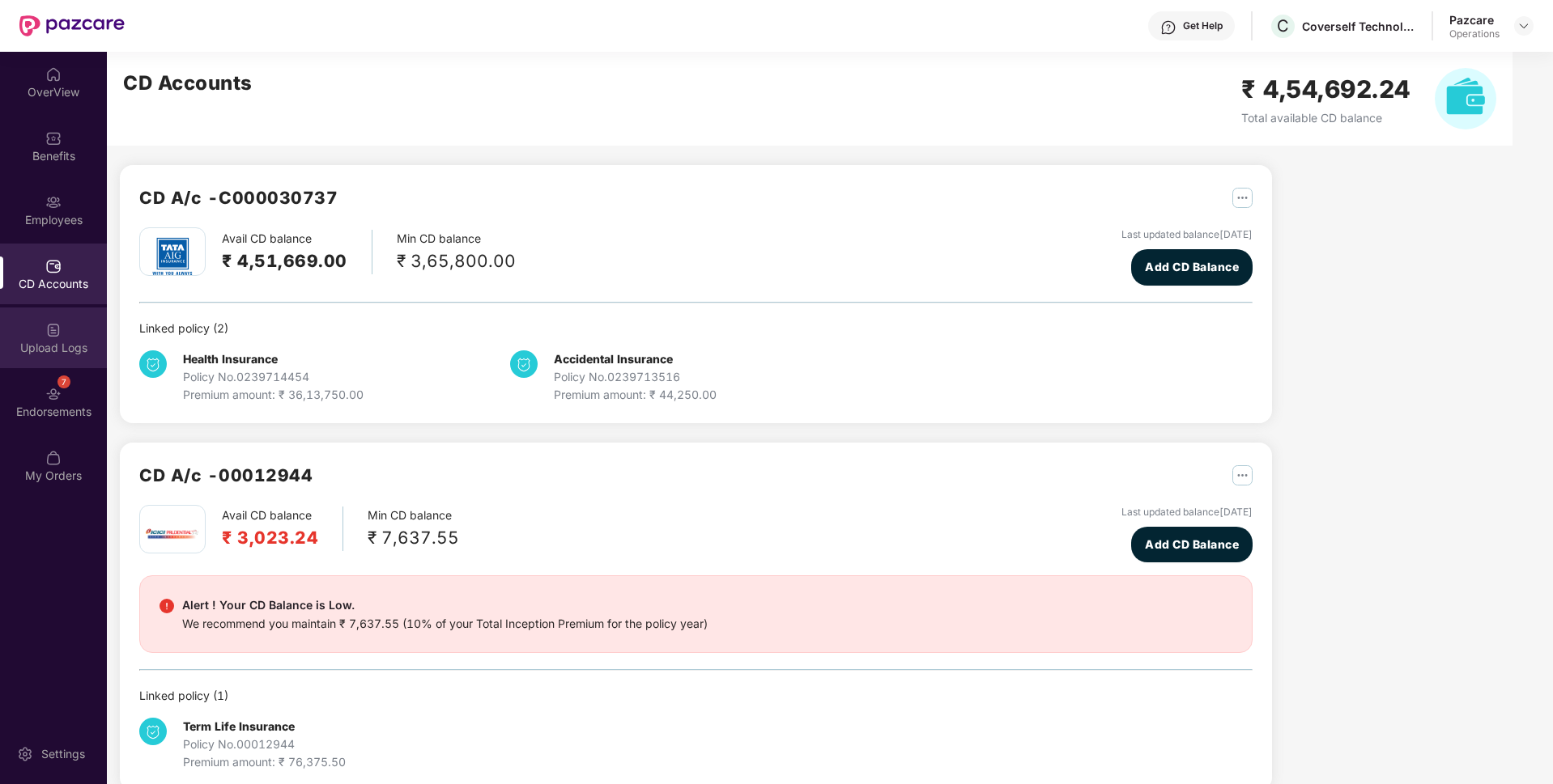
click at [64, 351] on div "Upload Logs" at bounding box center [53, 348] width 107 height 16
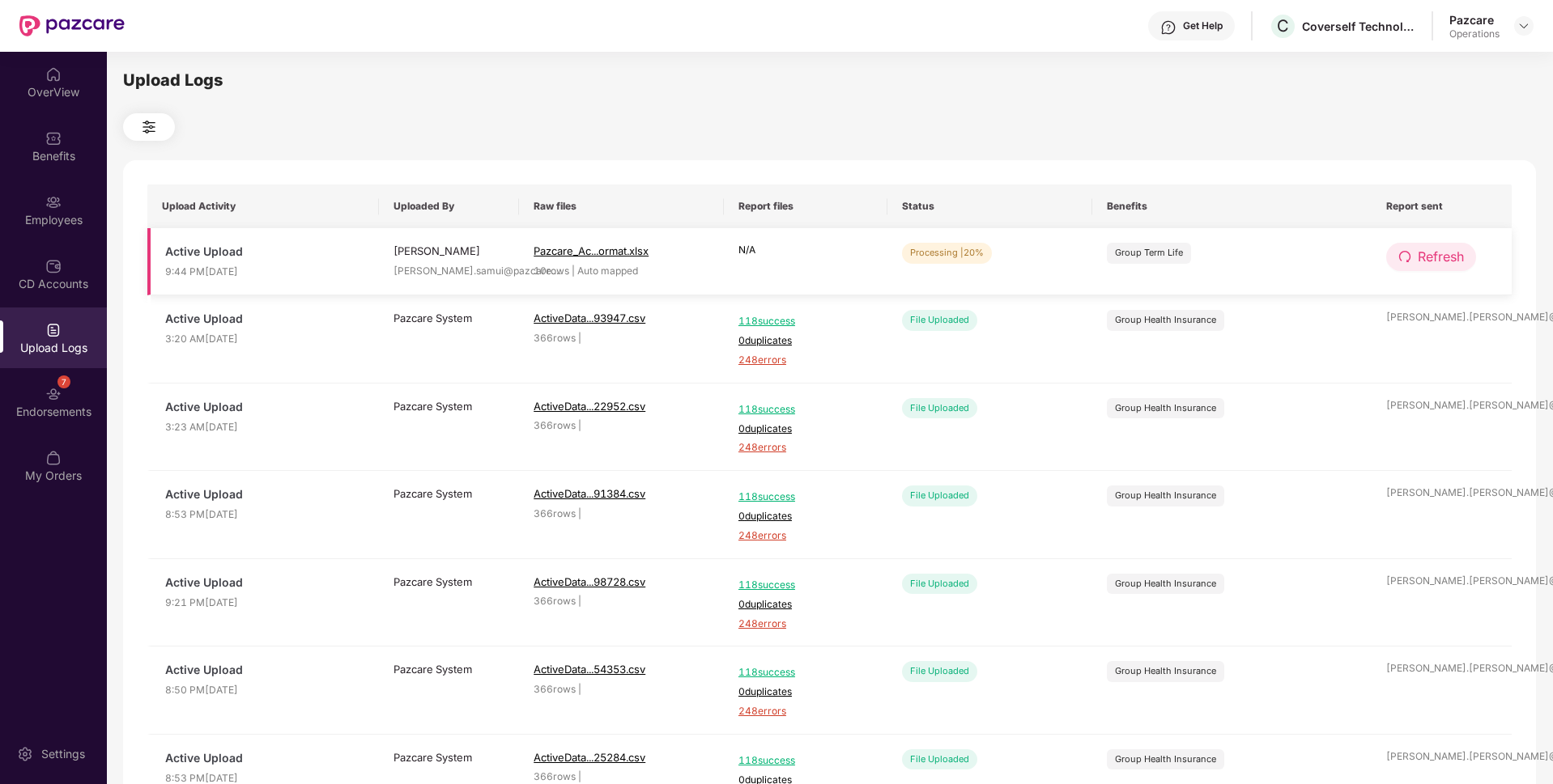
click at [1413, 258] on button "Refresh" at bounding box center [1431, 257] width 90 height 29
click at [1443, 261] on span "Refresh" at bounding box center [1440, 257] width 46 height 20
click at [1424, 256] on span "Refresh" at bounding box center [1440, 257] width 46 height 20
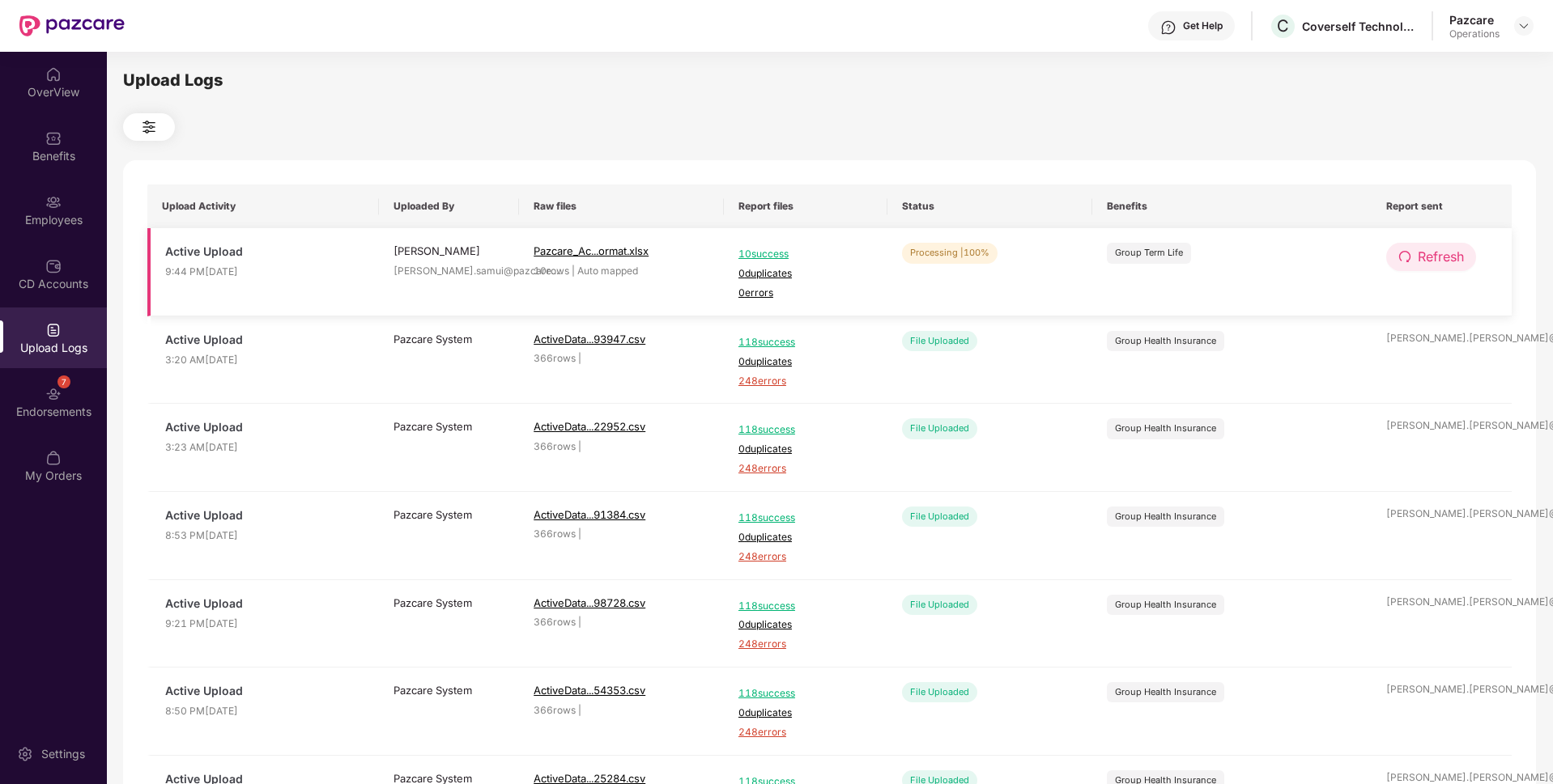
click at [1440, 262] on span "Refresh" at bounding box center [1440, 257] width 46 height 20
click at [80, 214] on div "Employees" at bounding box center [53, 220] width 107 height 16
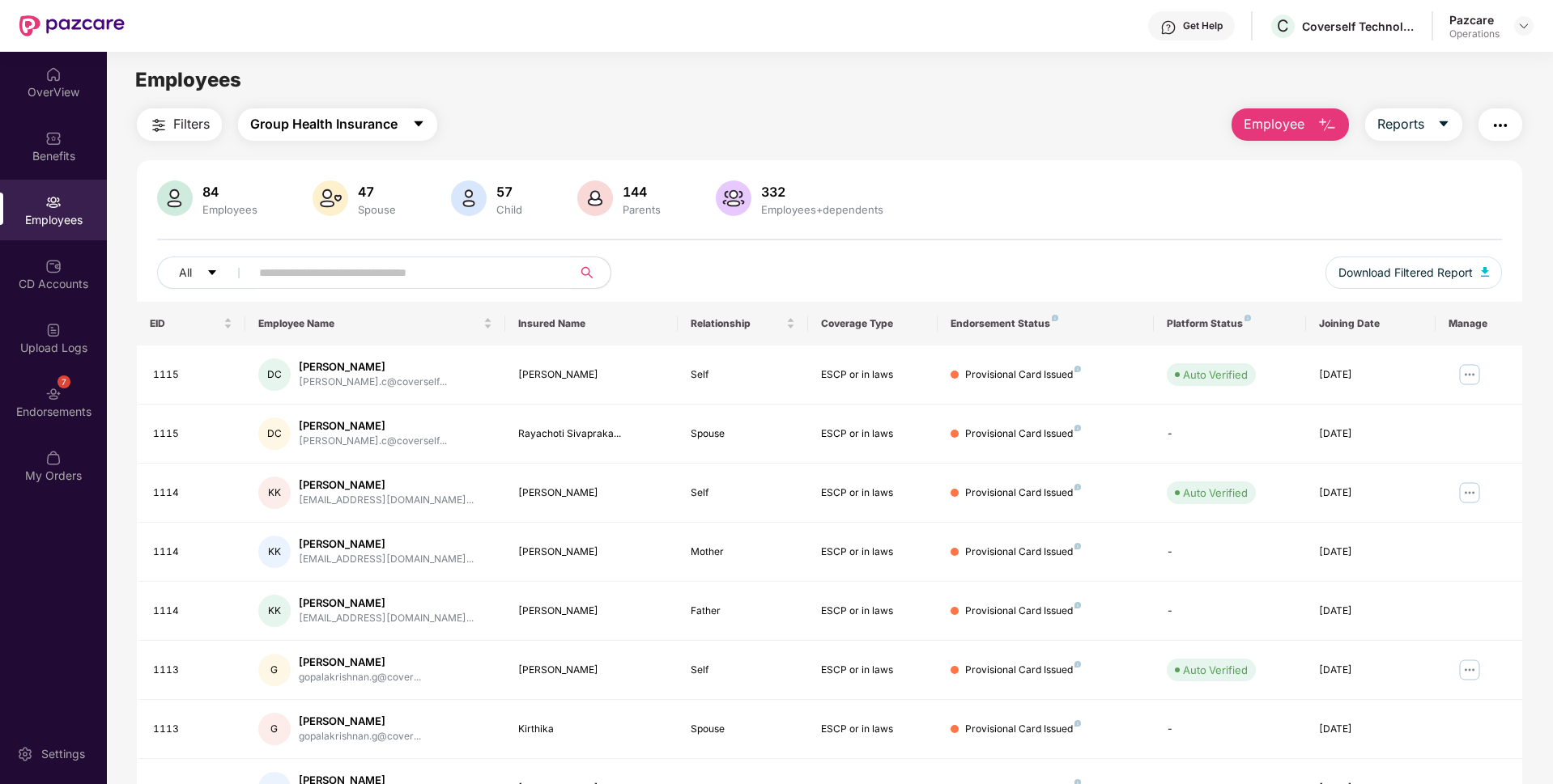
click at [316, 132] on span "Group Health Insurance" at bounding box center [323, 124] width 147 height 20
click at [51, 338] on div "Upload Logs" at bounding box center [53, 337] width 107 height 60
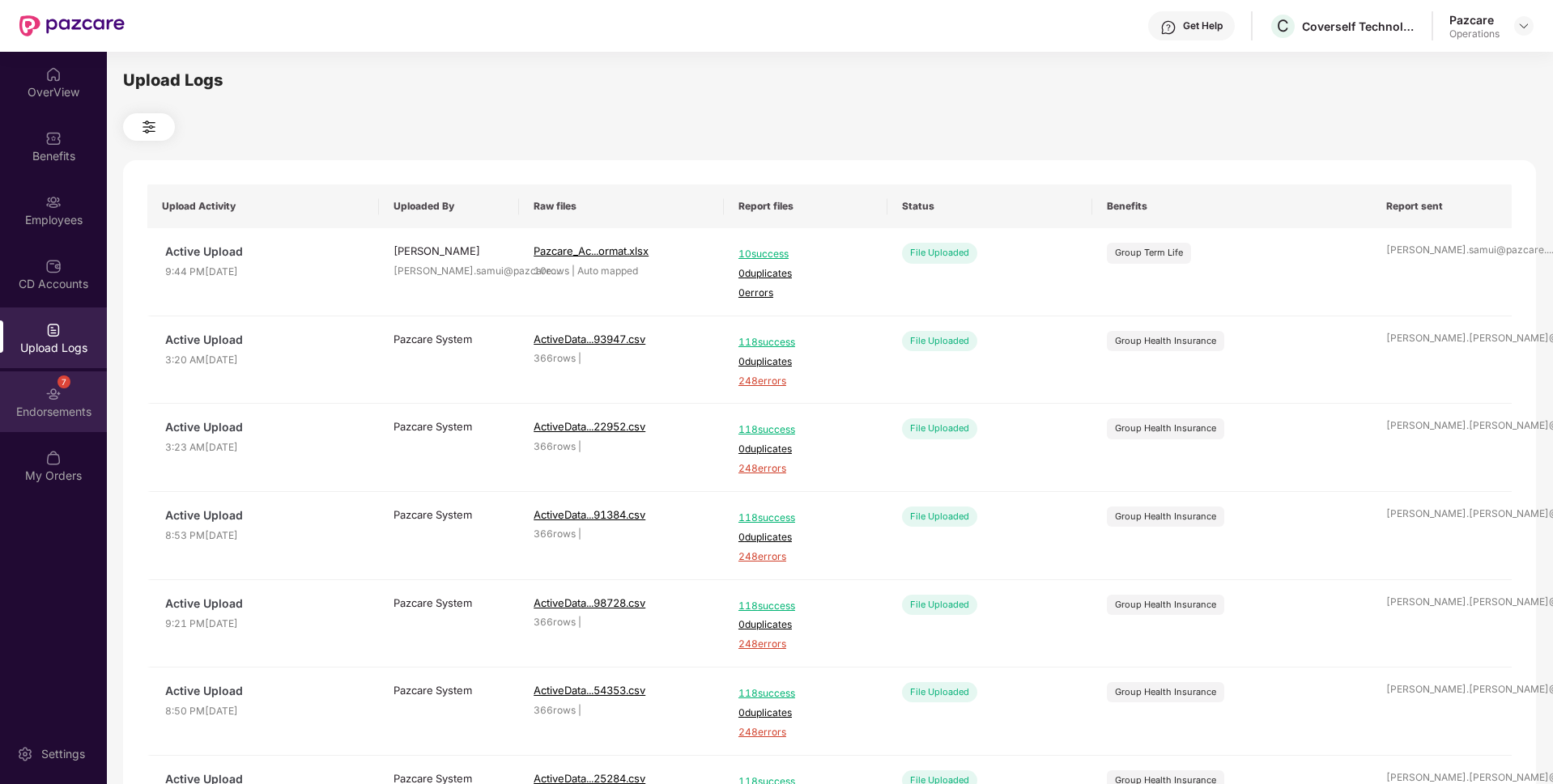
click at [45, 420] on div "7 Endorsements" at bounding box center [53, 402] width 107 height 60
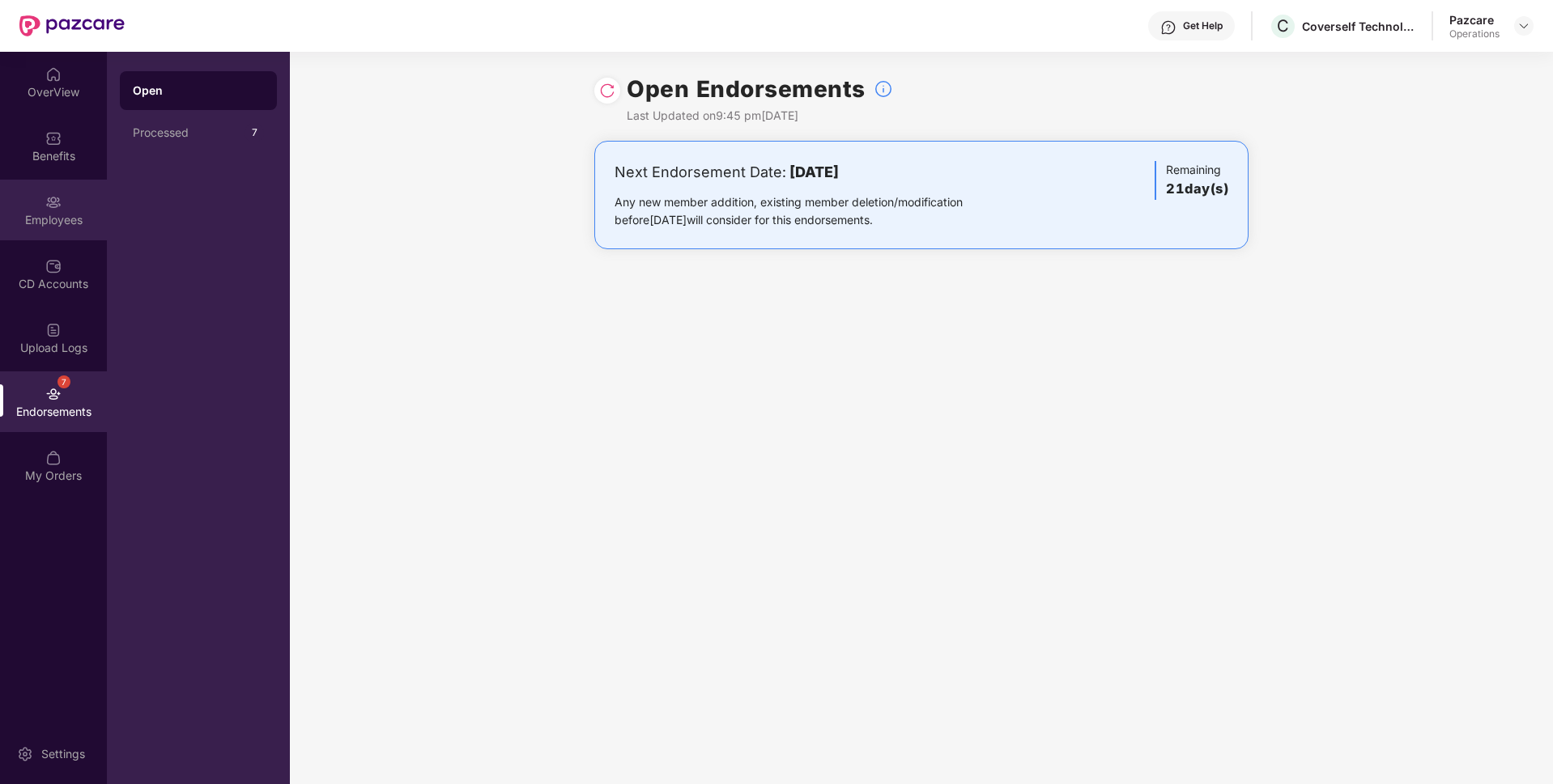
click at [55, 203] on img at bounding box center [53, 201] width 16 height 16
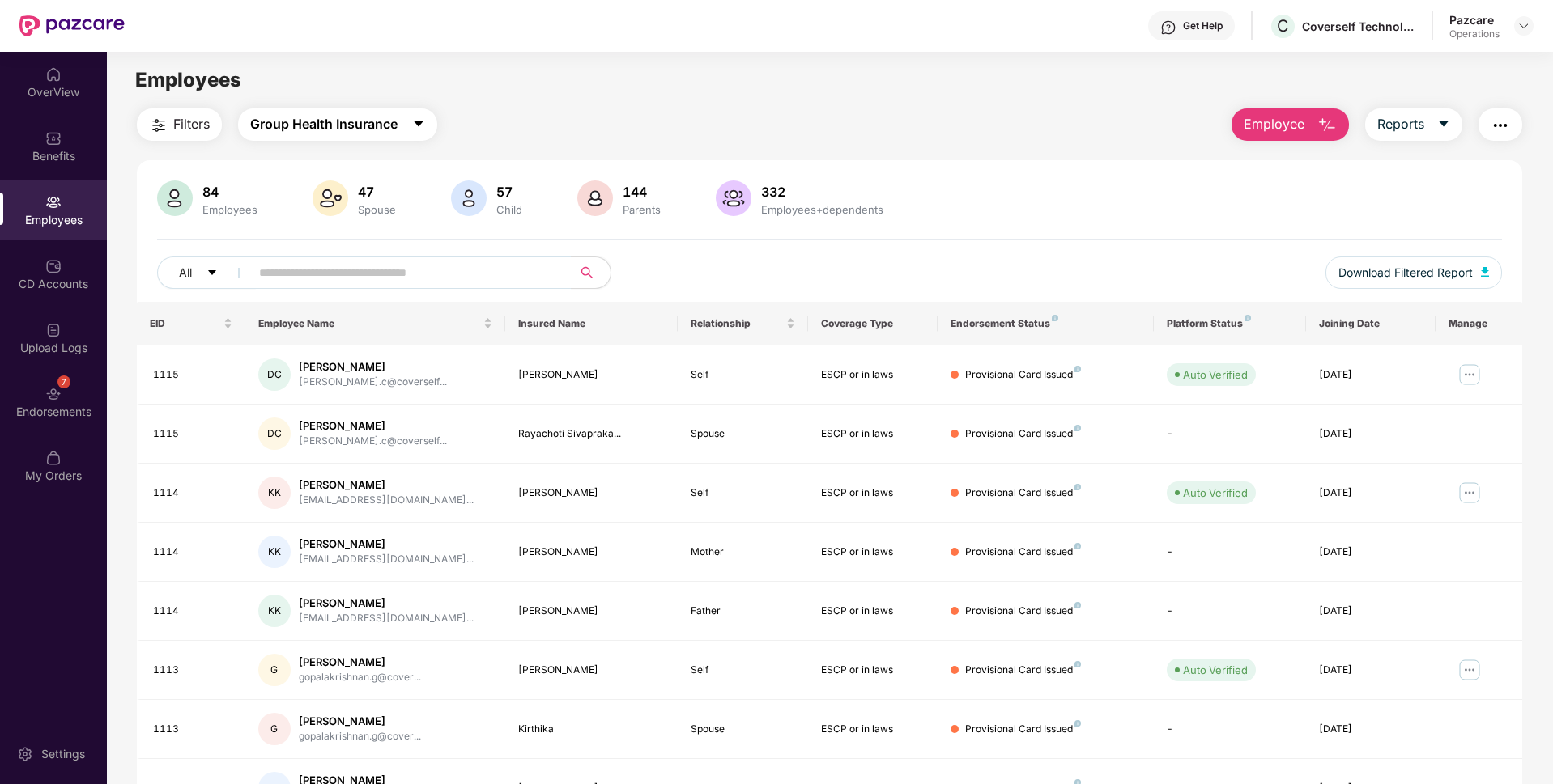
click at [347, 131] on span "Group Health Insurance" at bounding box center [323, 124] width 147 height 20
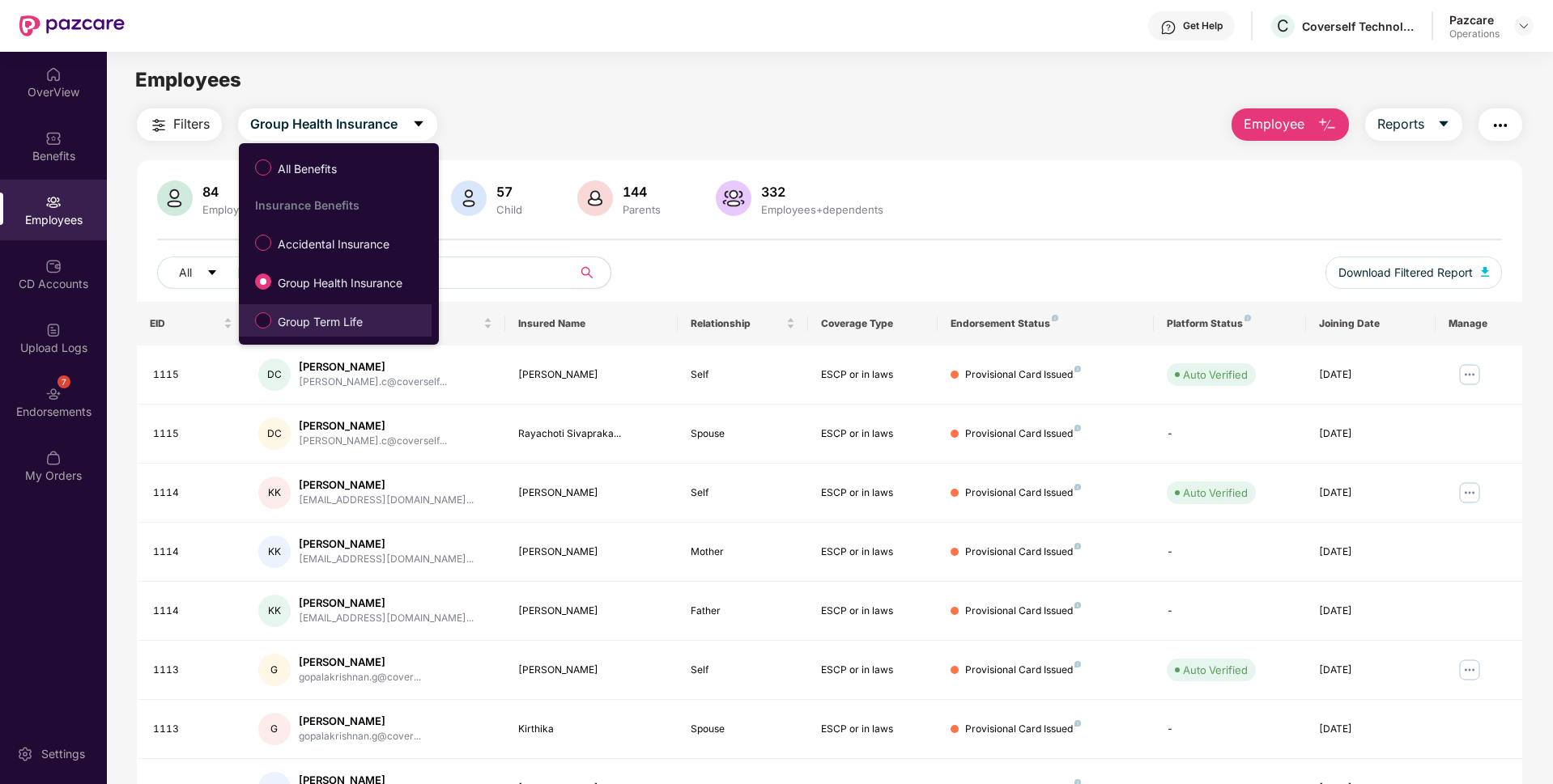
click at [284, 318] on span "Group Term Life" at bounding box center [320, 321] width 98 height 18
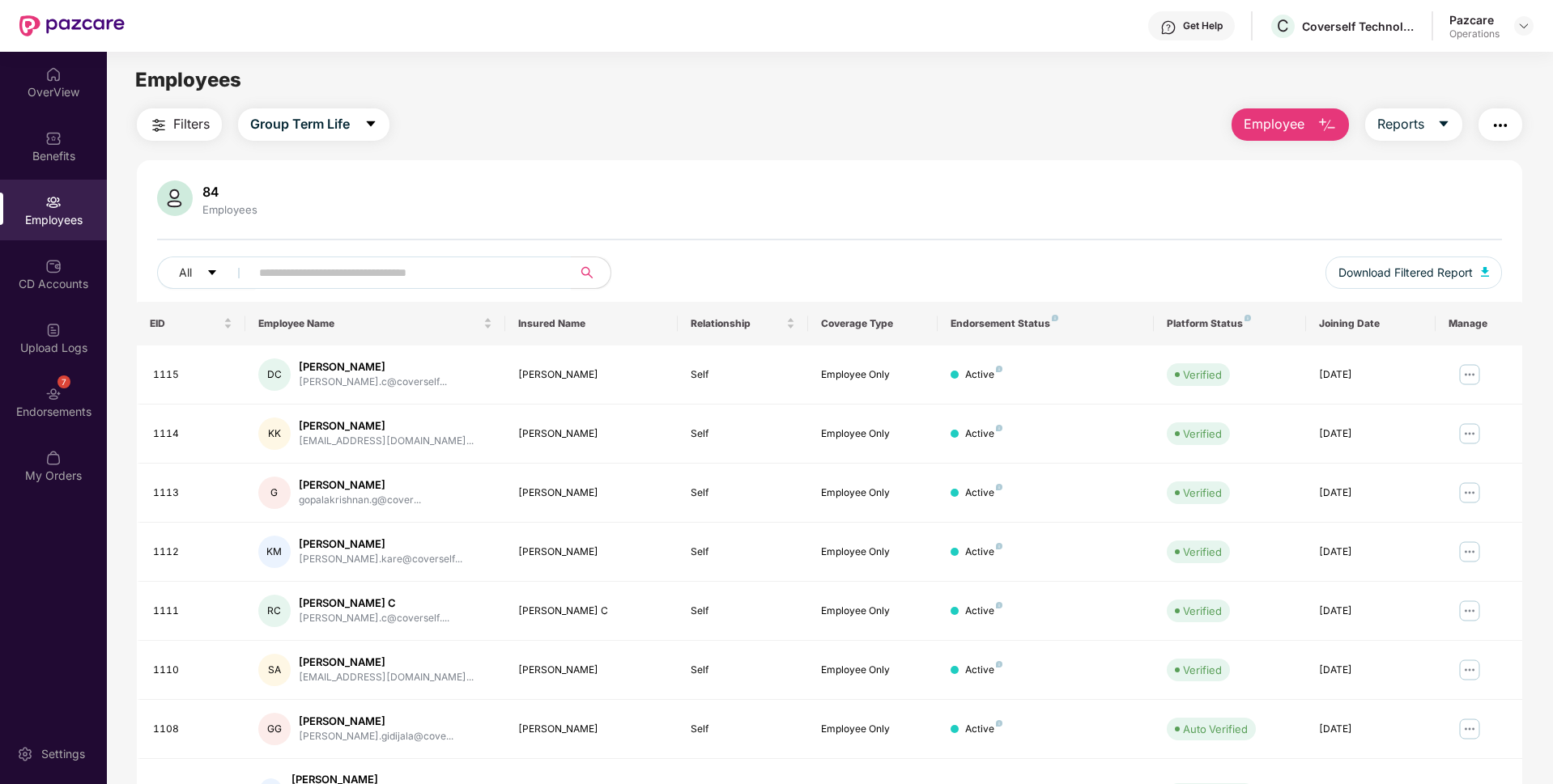
click at [191, 126] on span "Filters" at bounding box center [191, 124] width 36 height 20
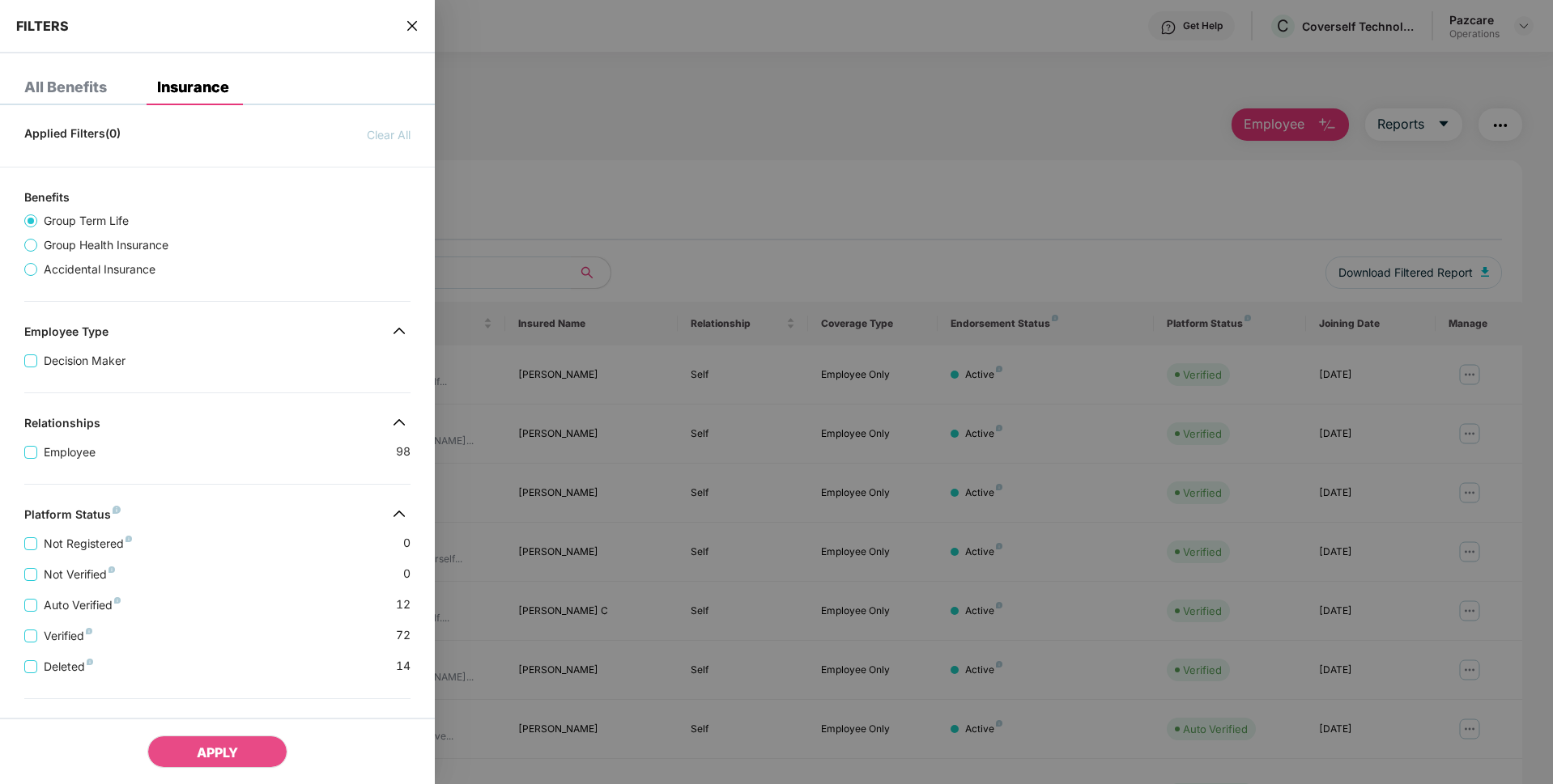
scroll to position [227, 0]
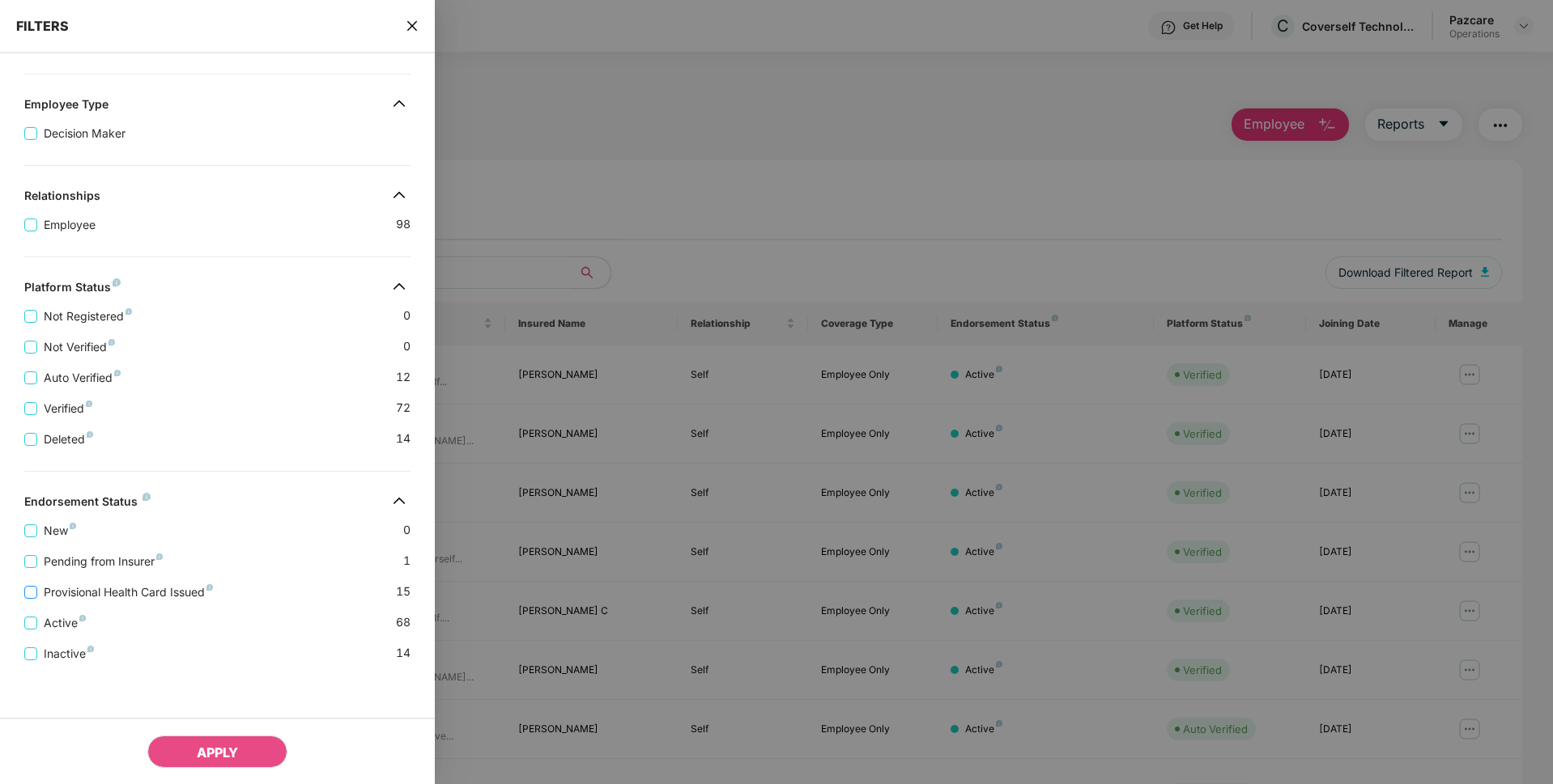
click at [102, 590] on span "Provisional Health Card Issued" at bounding box center [128, 592] width 182 height 18
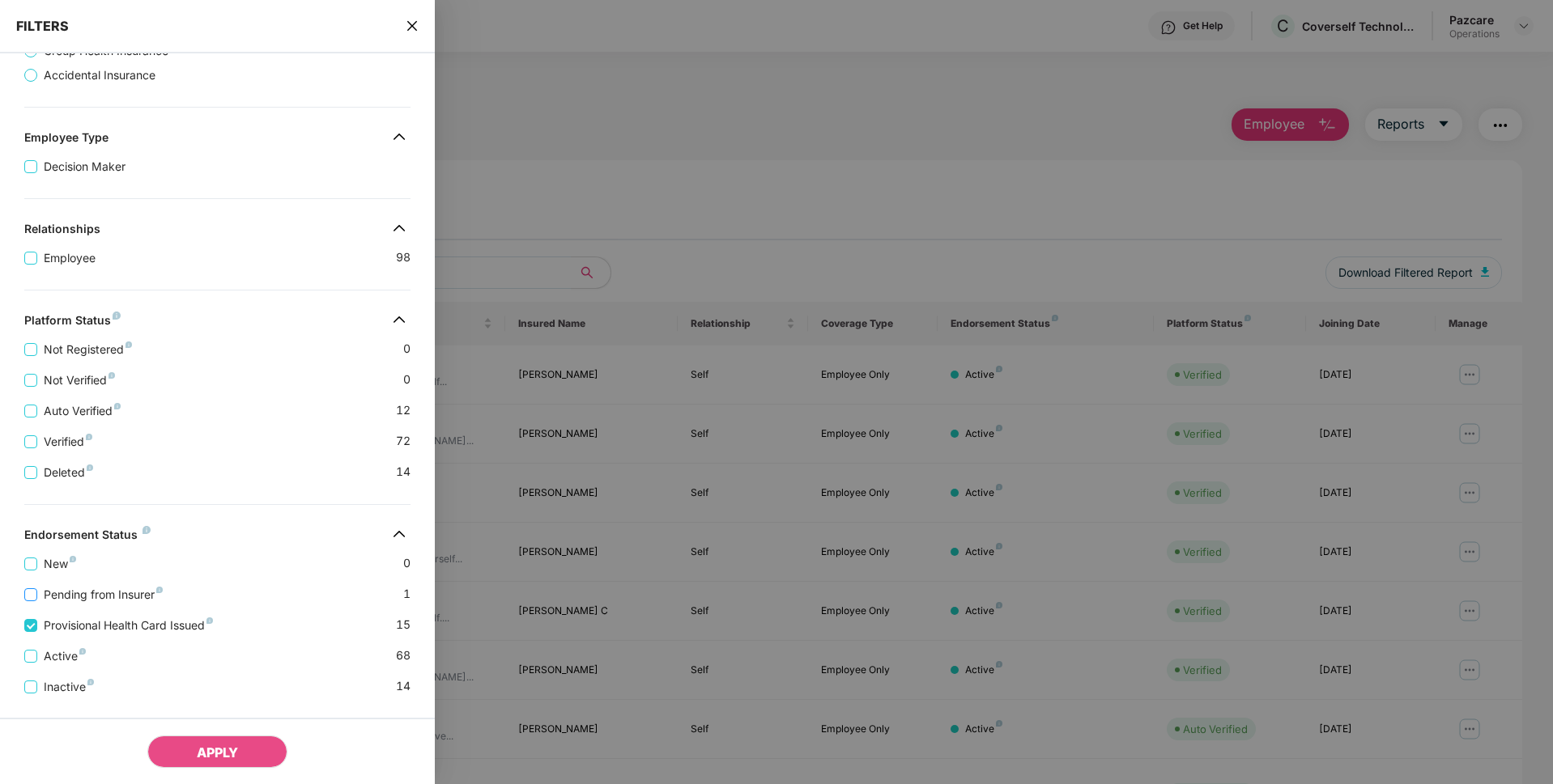
click at [97, 592] on span "Pending from Insurer" at bounding box center [102, 594] width 132 height 18
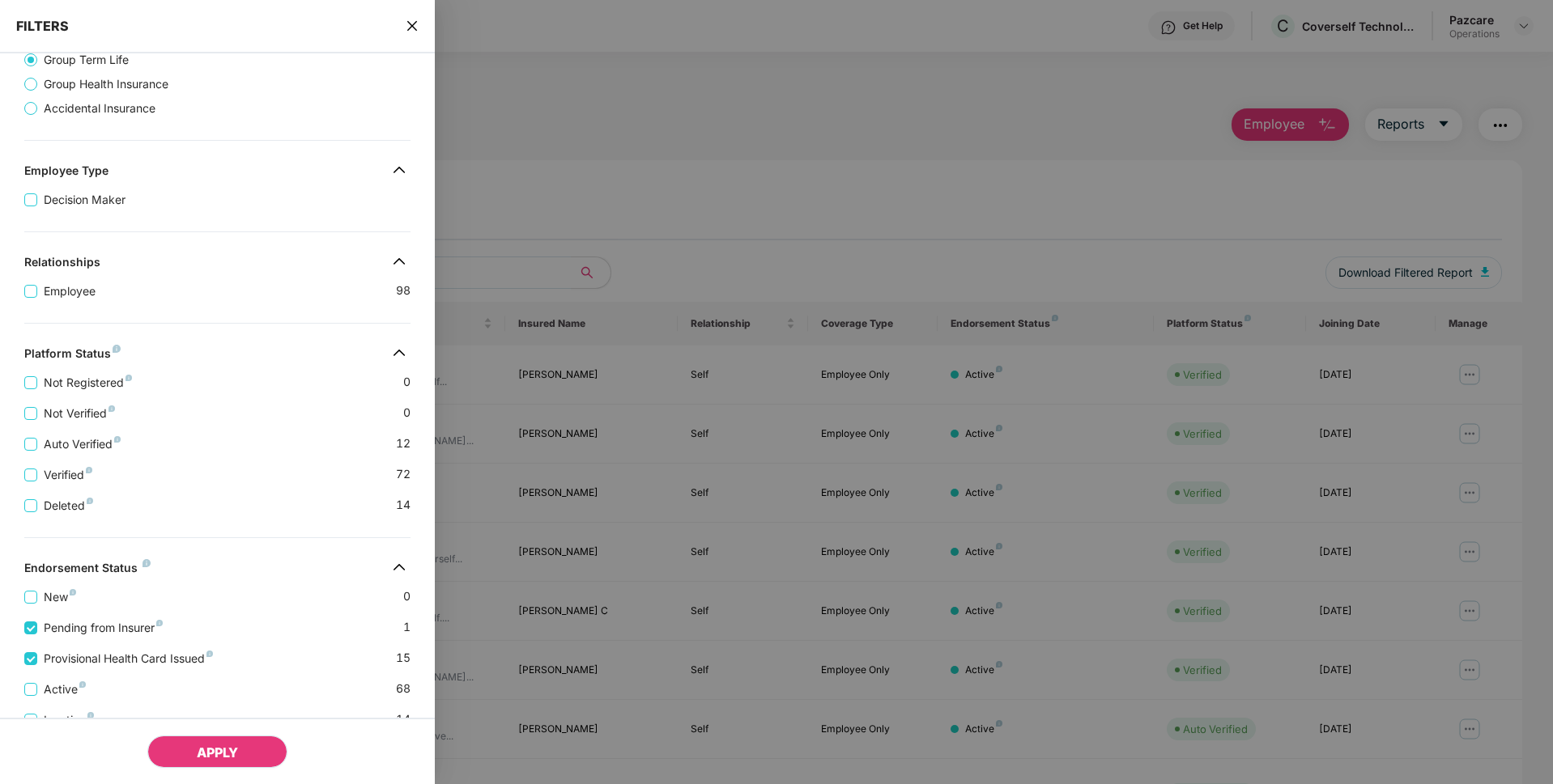
click at [192, 745] on button "APPLY" at bounding box center [217, 751] width 140 height 33
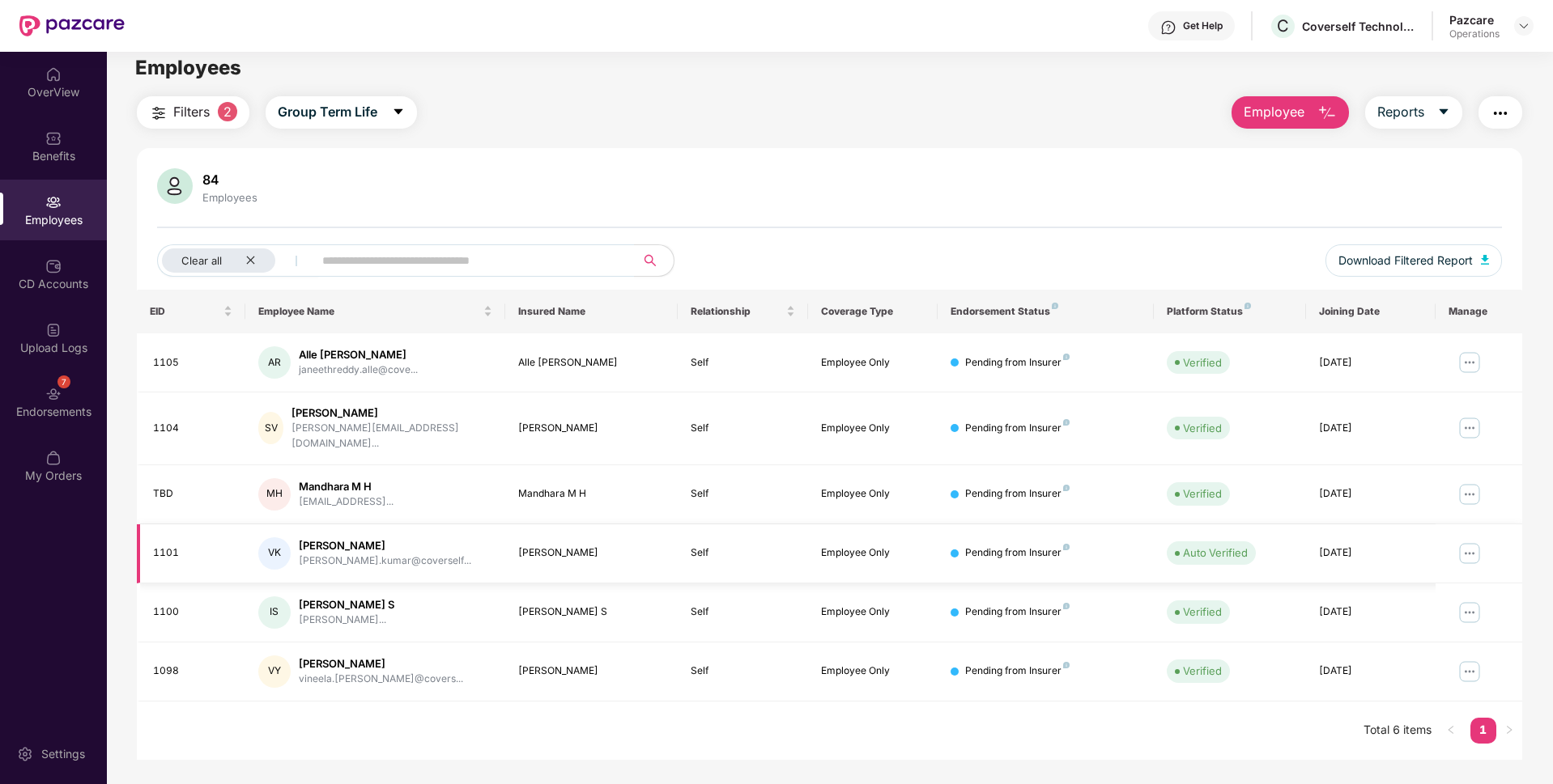
scroll to position [52, 0]
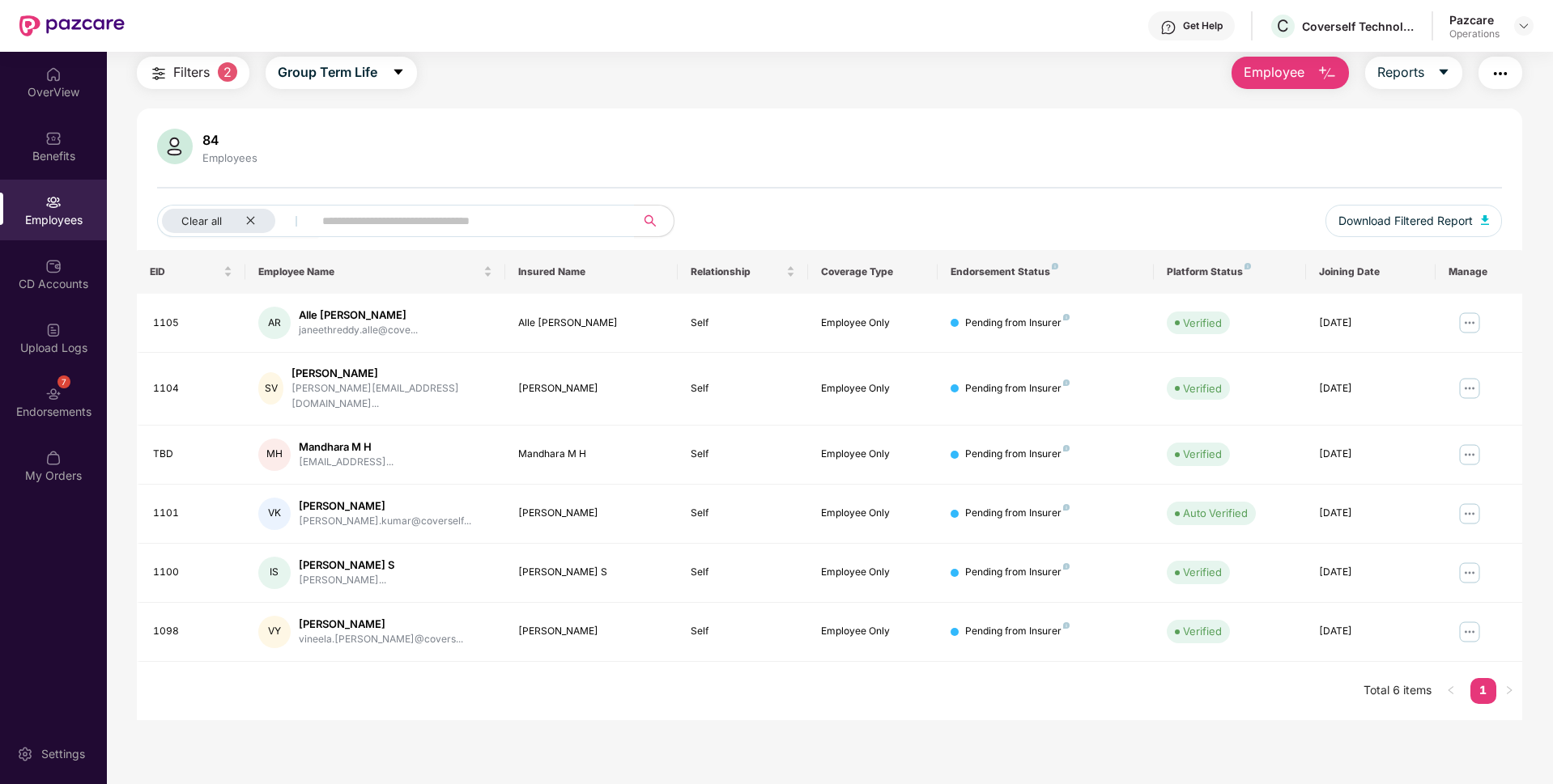
click at [1503, 69] on img "button" at bounding box center [1500, 73] width 19 height 19
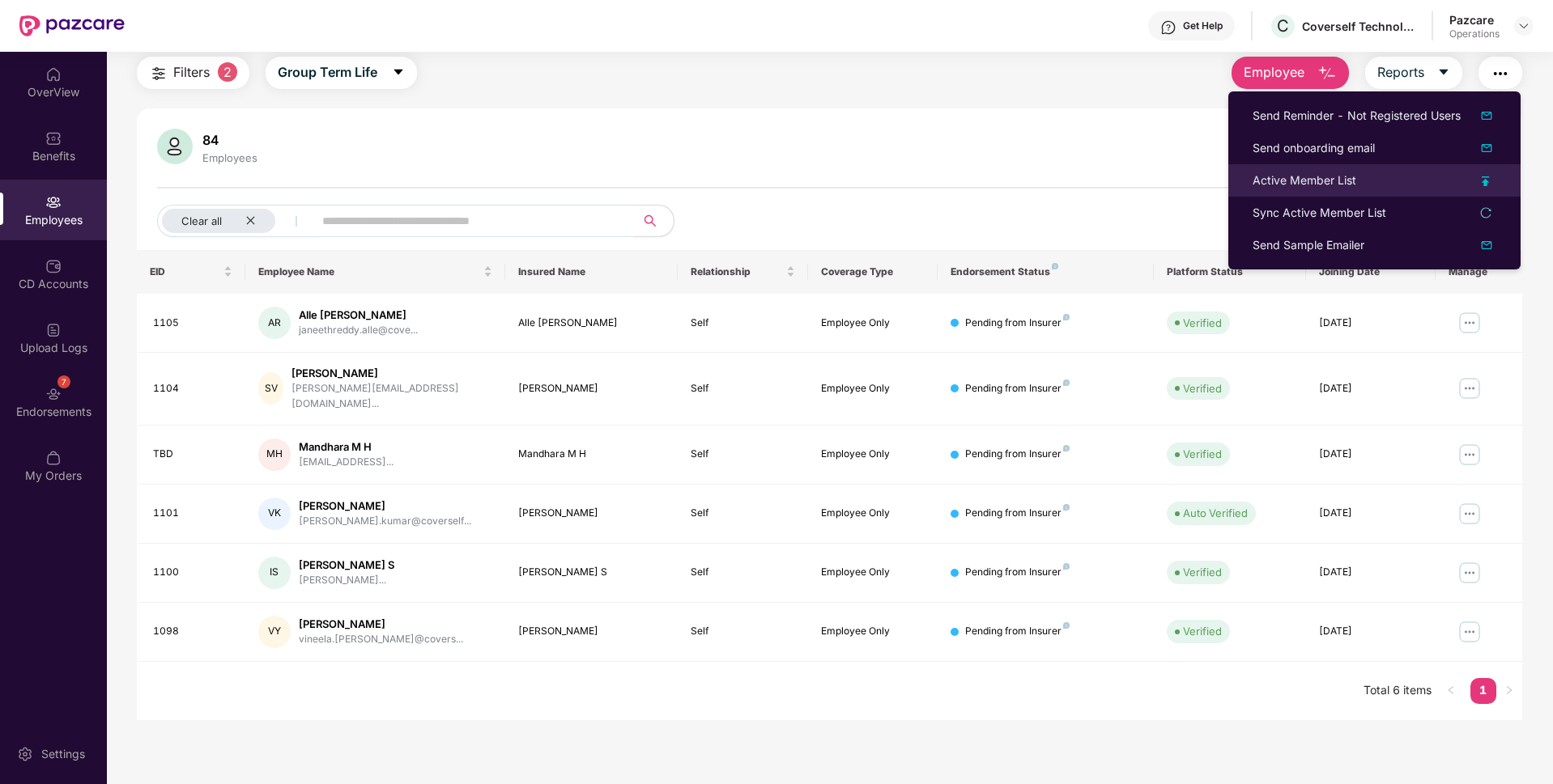
click at [1282, 181] on div "Active Member List" at bounding box center [1304, 180] width 103 height 18
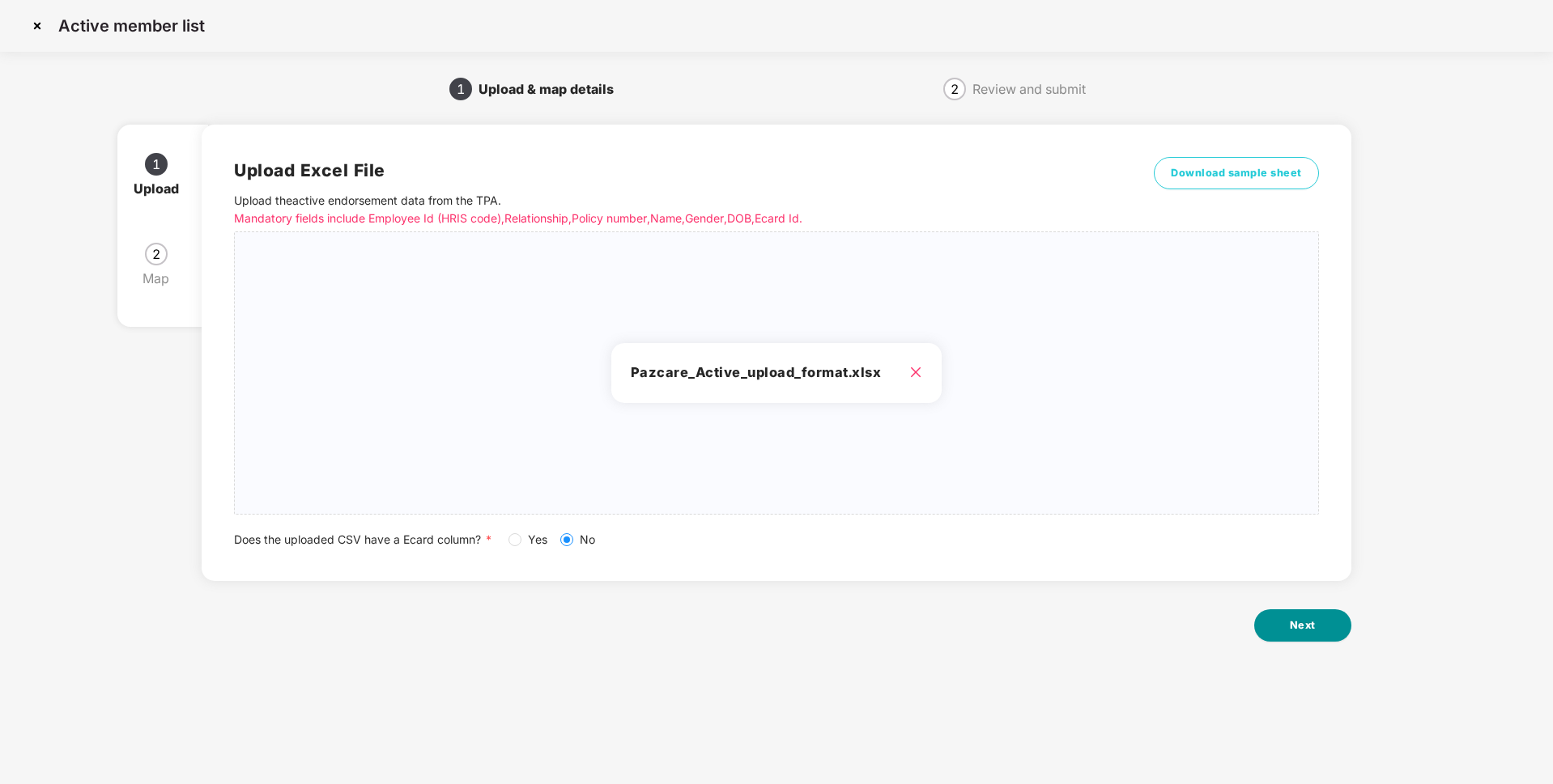
click at [1320, 630] on button "Next" at bounding box center [1303, 625] width 97 height 33
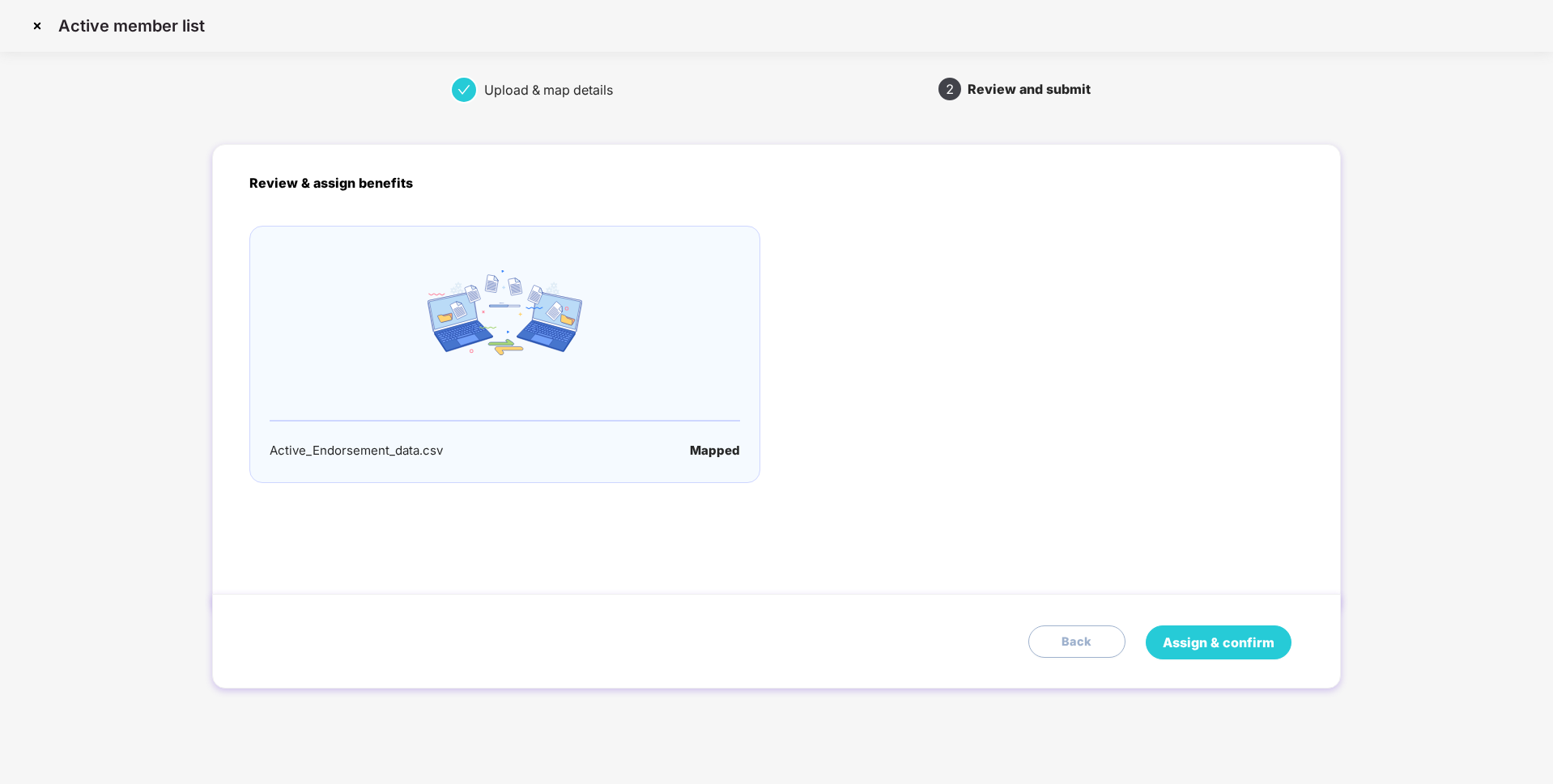
click at [1206, 641] on span "Assign & confirm" at bounding box center [1218, 643] width 112 height 20
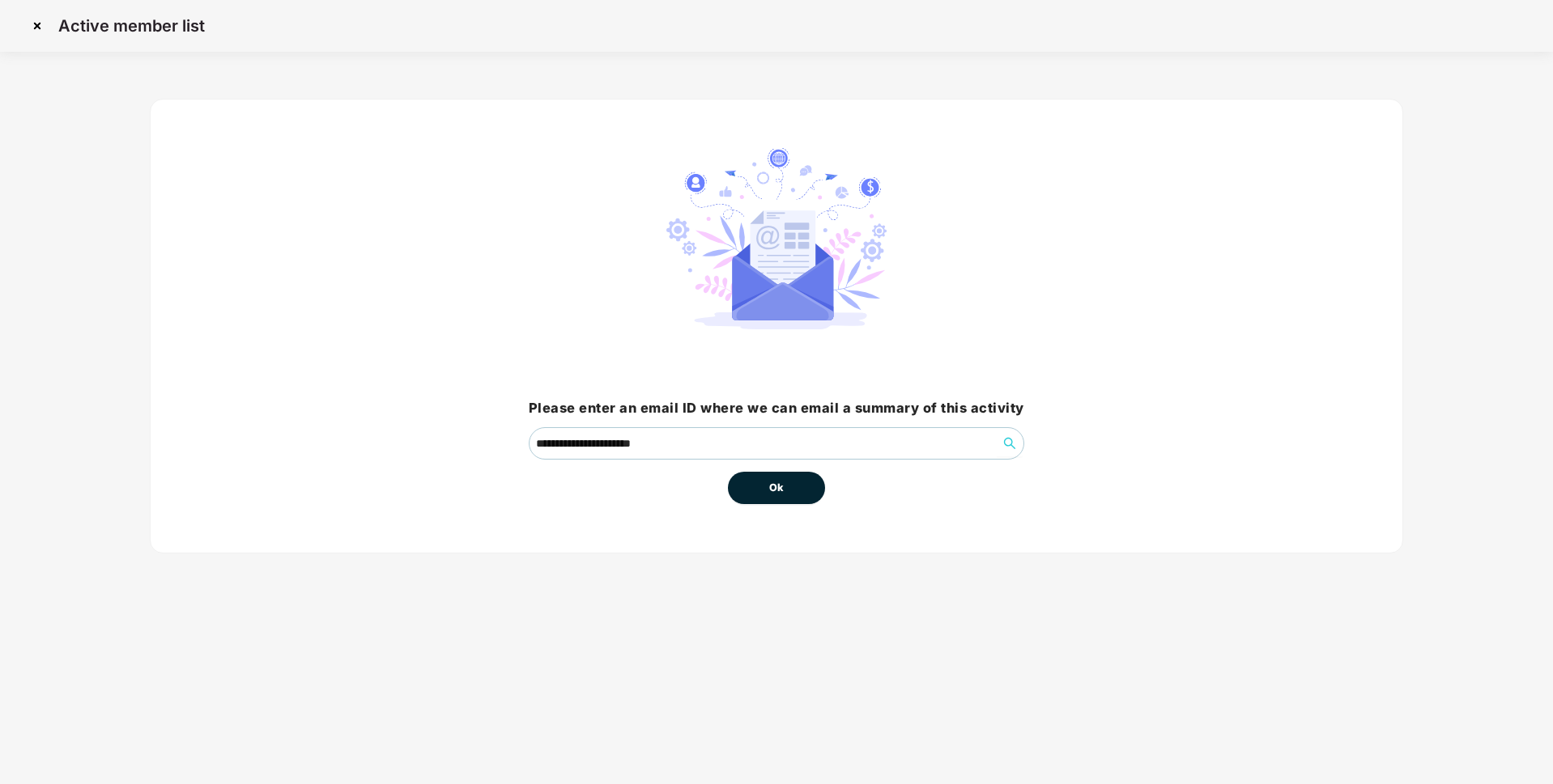
click at [783, 483] on span "Ok" at bounding box center [776, 488] width 14 height 16
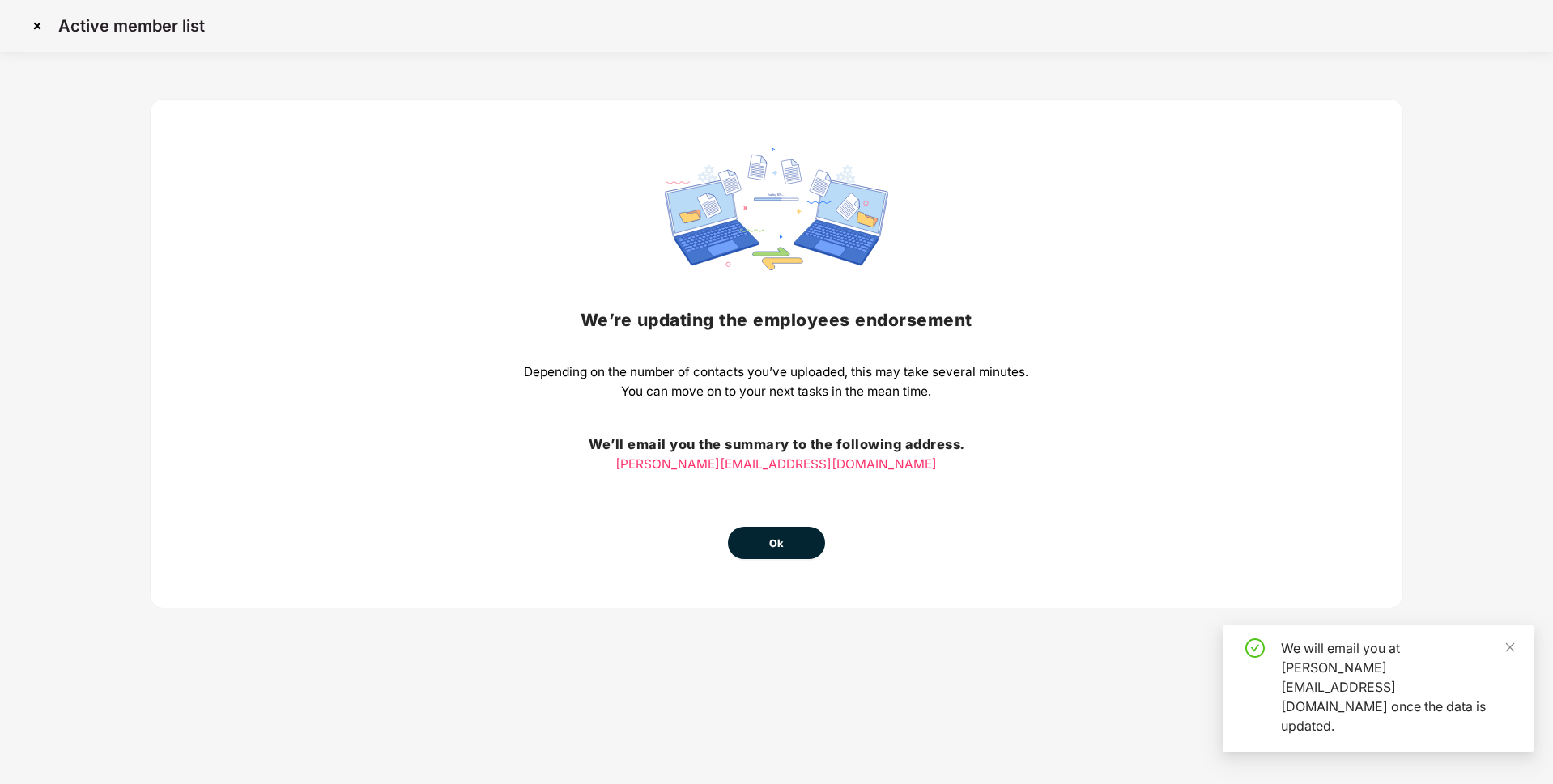
click at [791, 539] on button "Ok" at bounding box center [777, 543] width 97 height 33
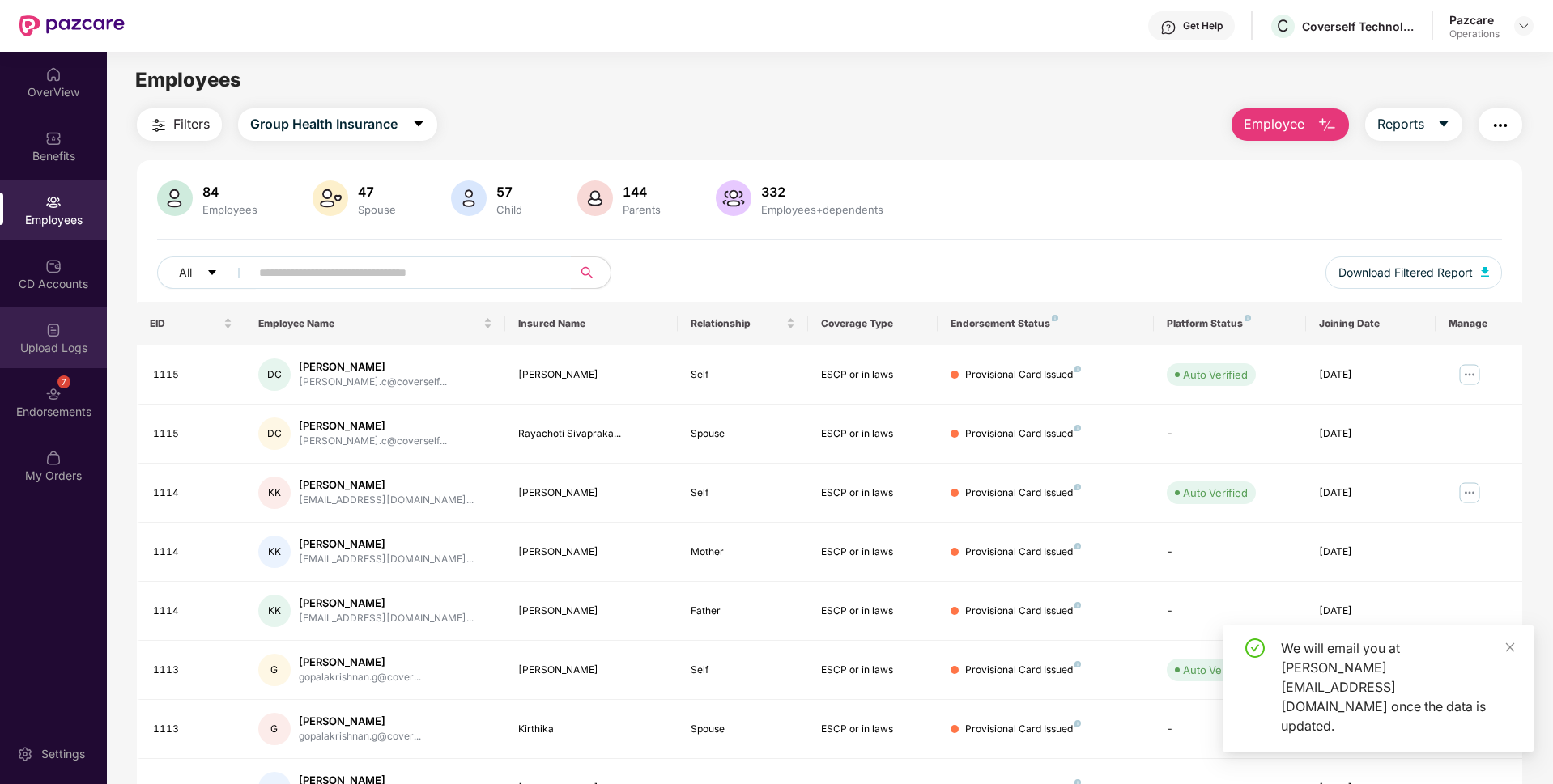
click at [69, 324] on div "Upload Logs" at bounding box center [53, 337] width 107 height 60
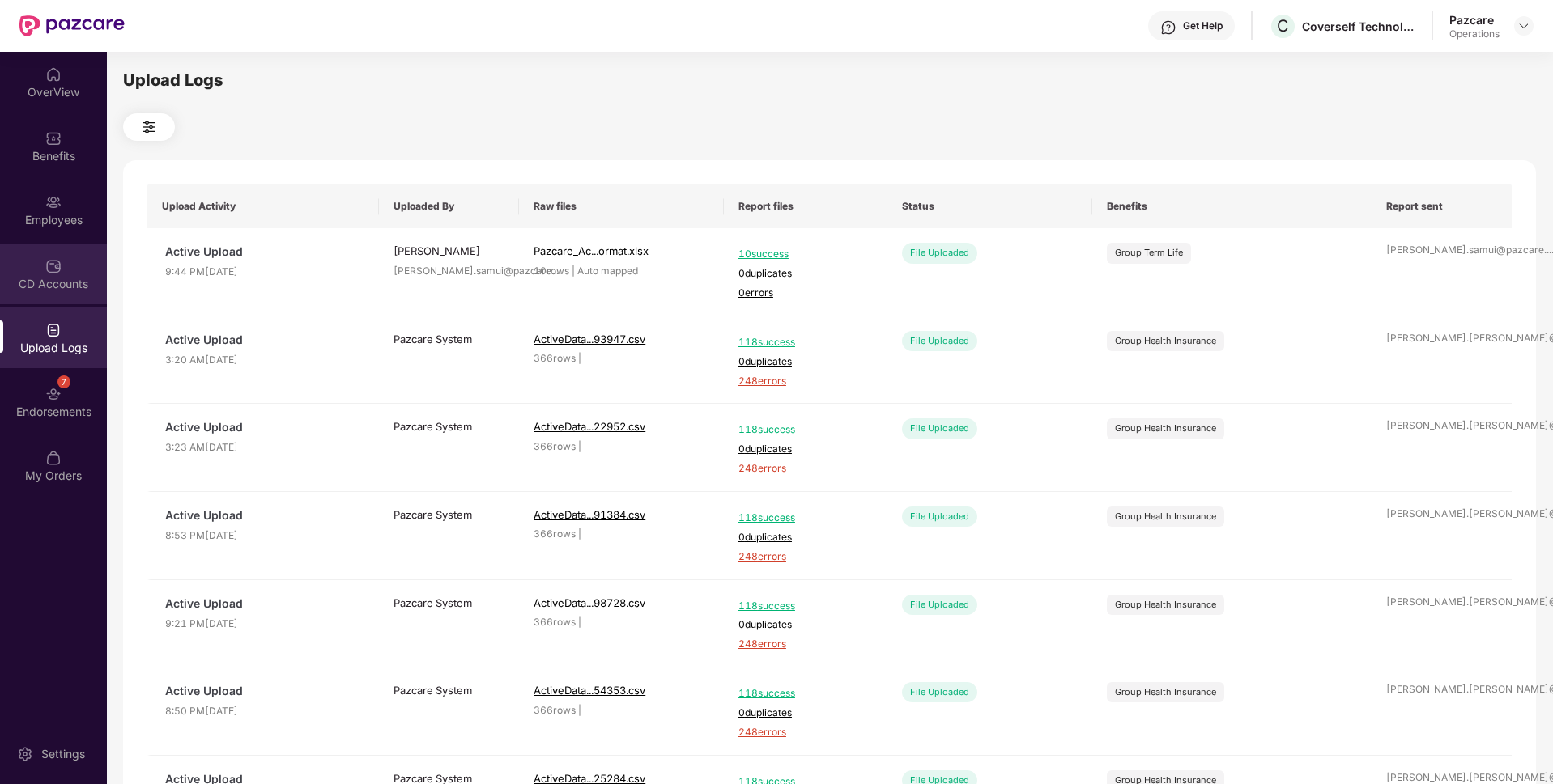
click at [29, 285] on div "CD Accounts" at bounding box center [53, 284] width 107 height 16
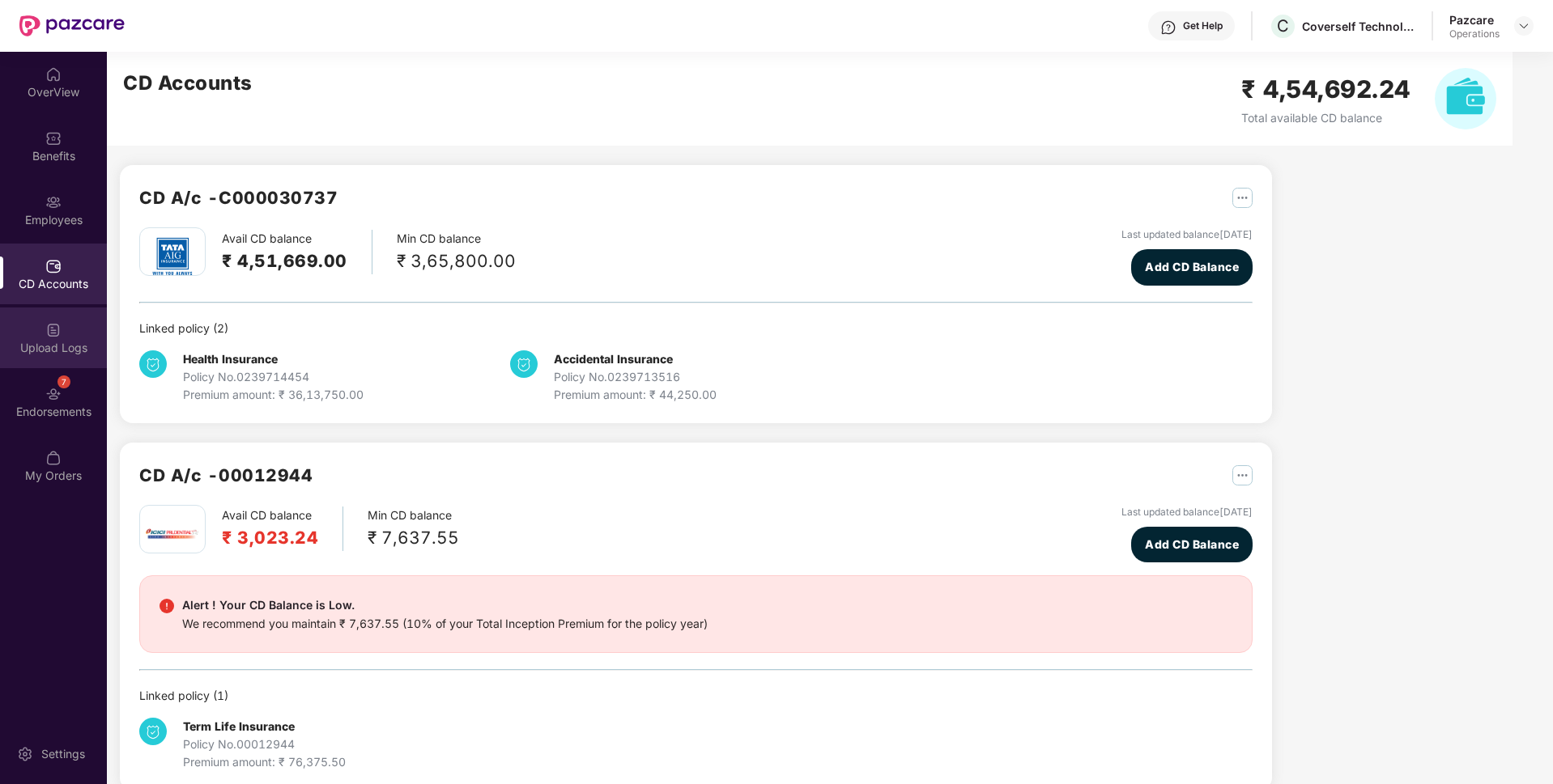
click at [65, 336] on div "Upload Logs" at bounding box center [53, 337] width 107 height 60
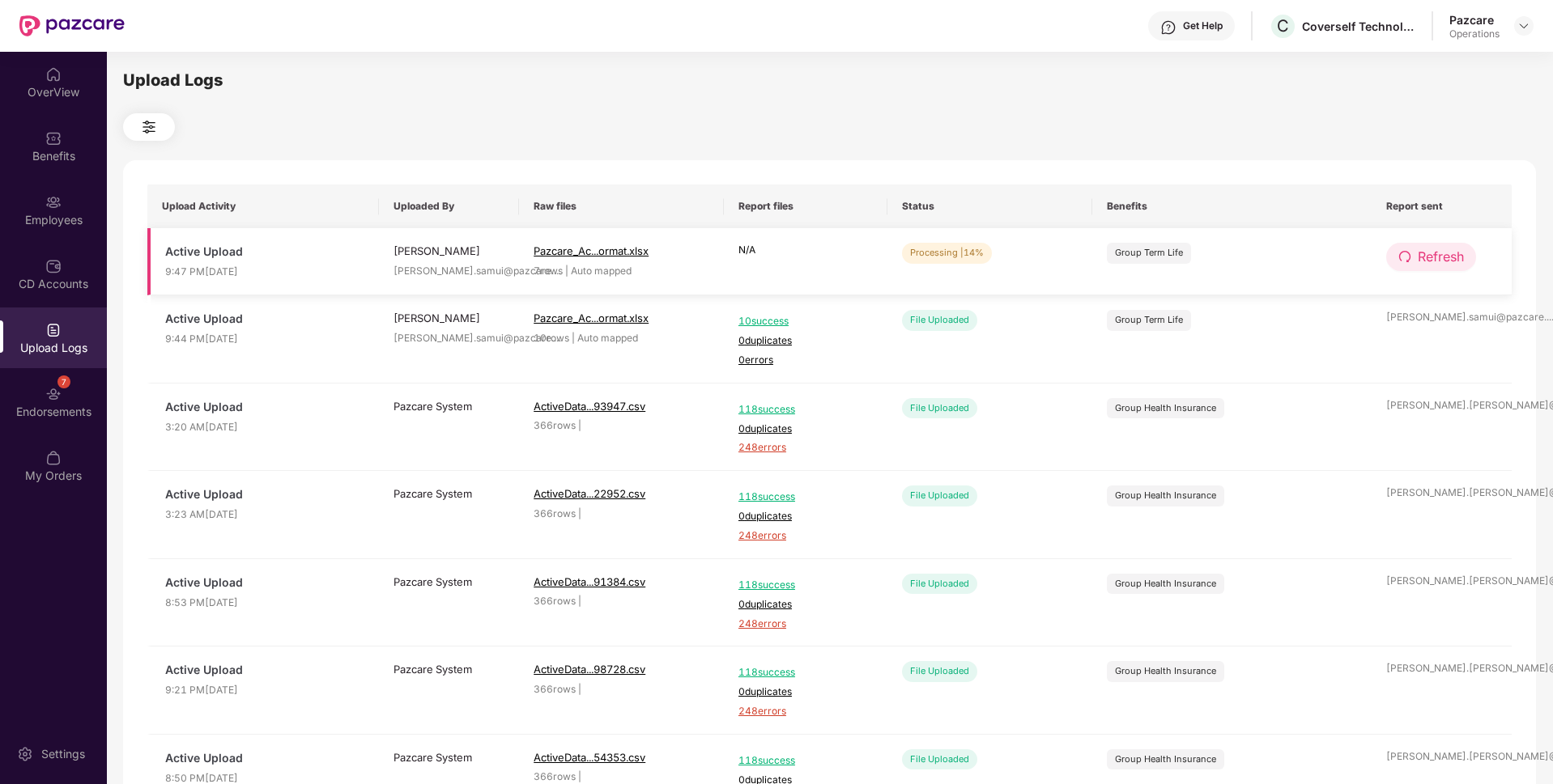
click at [1410, 264] on span "redo" at bounding box center [1404, 257] width 13 height 14
click at [1410, 264] on span "redo" at bounding box center [1405, 257] width 13 height 14
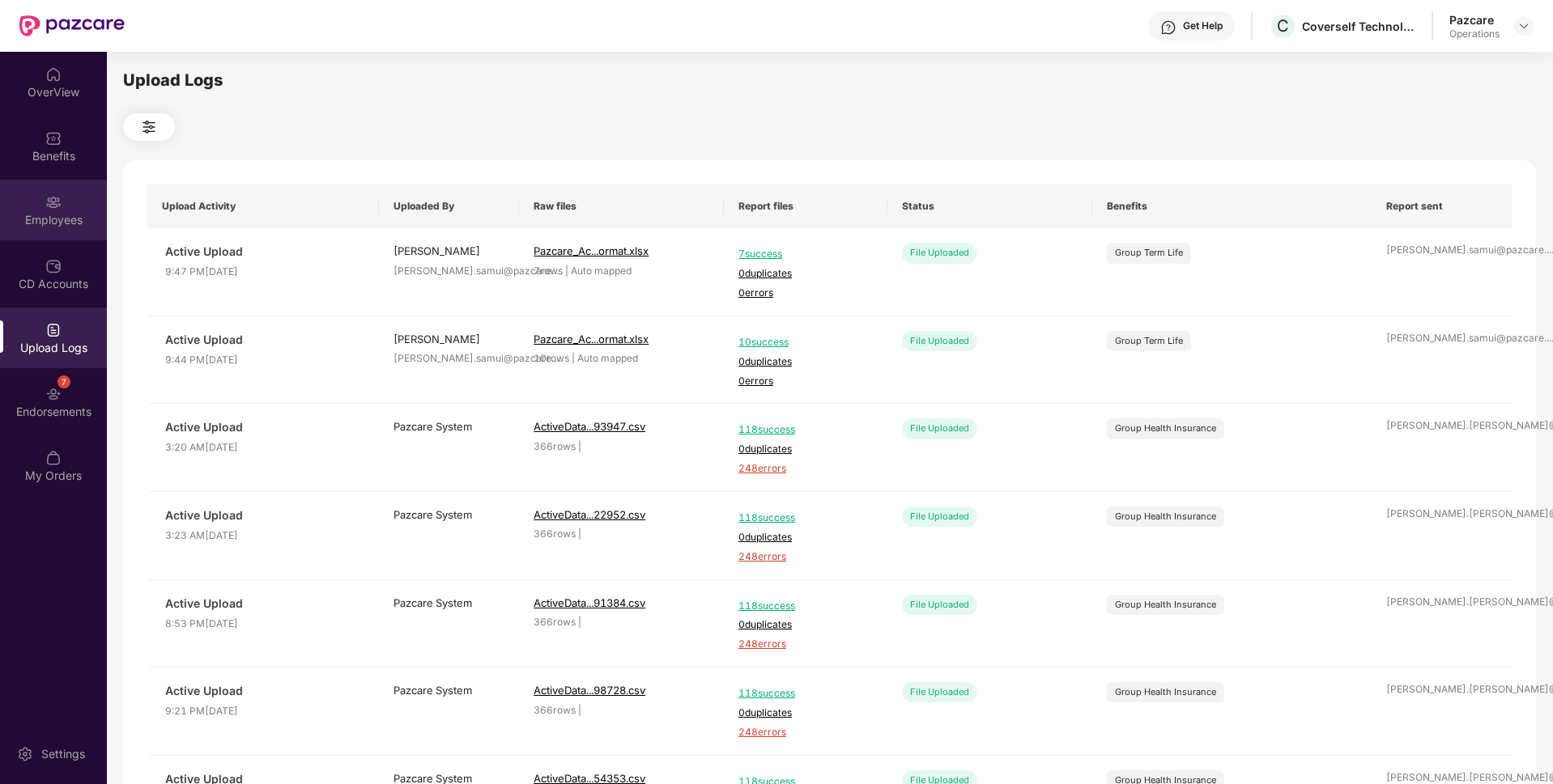
click at [12, 221] on div "Employees" at bounding box center [53, 220] width 107 height 16
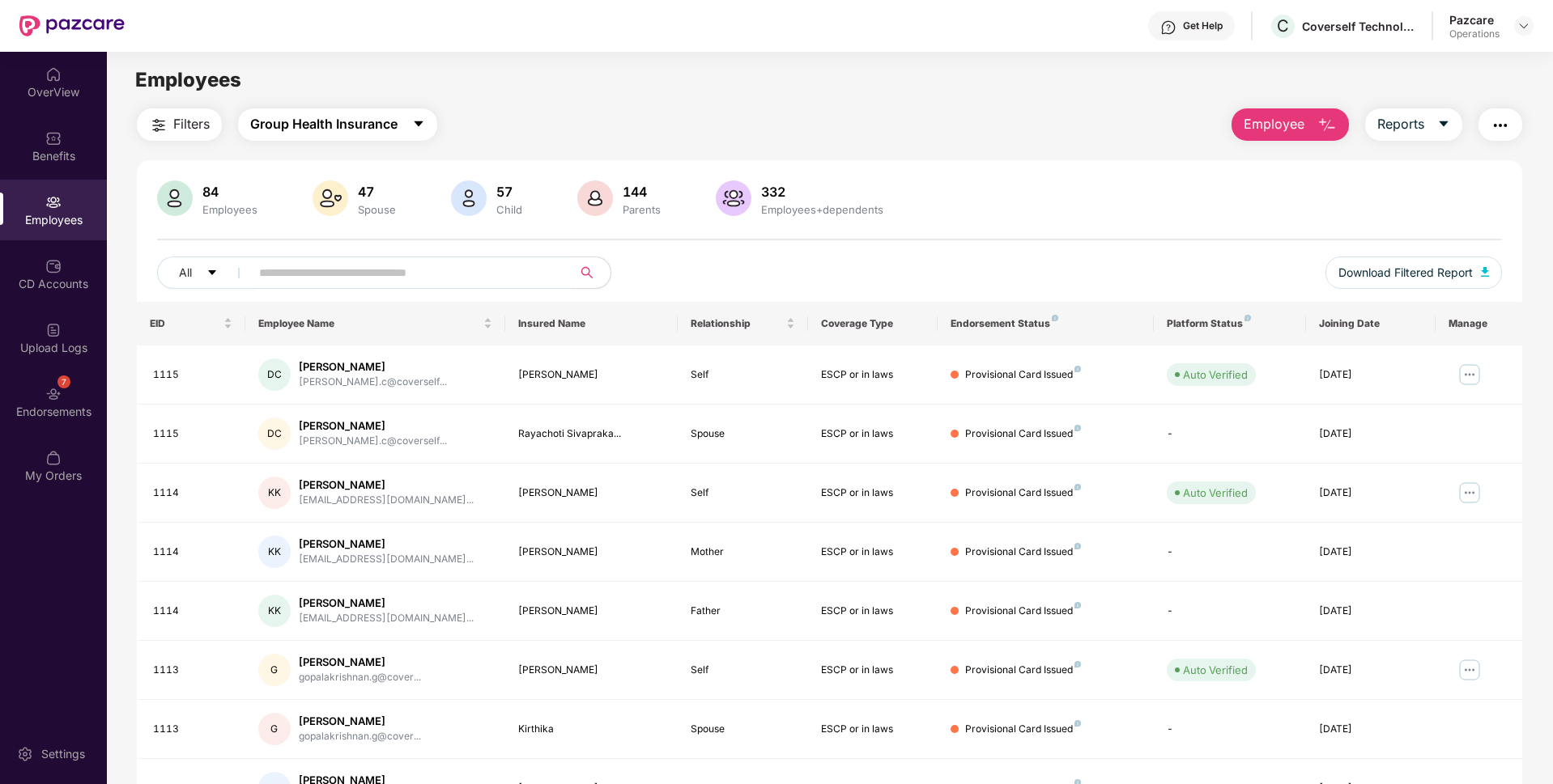
click at [324, 133] on span "Group Health Insurance" at bounding box center [323, 124] width 147 height 20
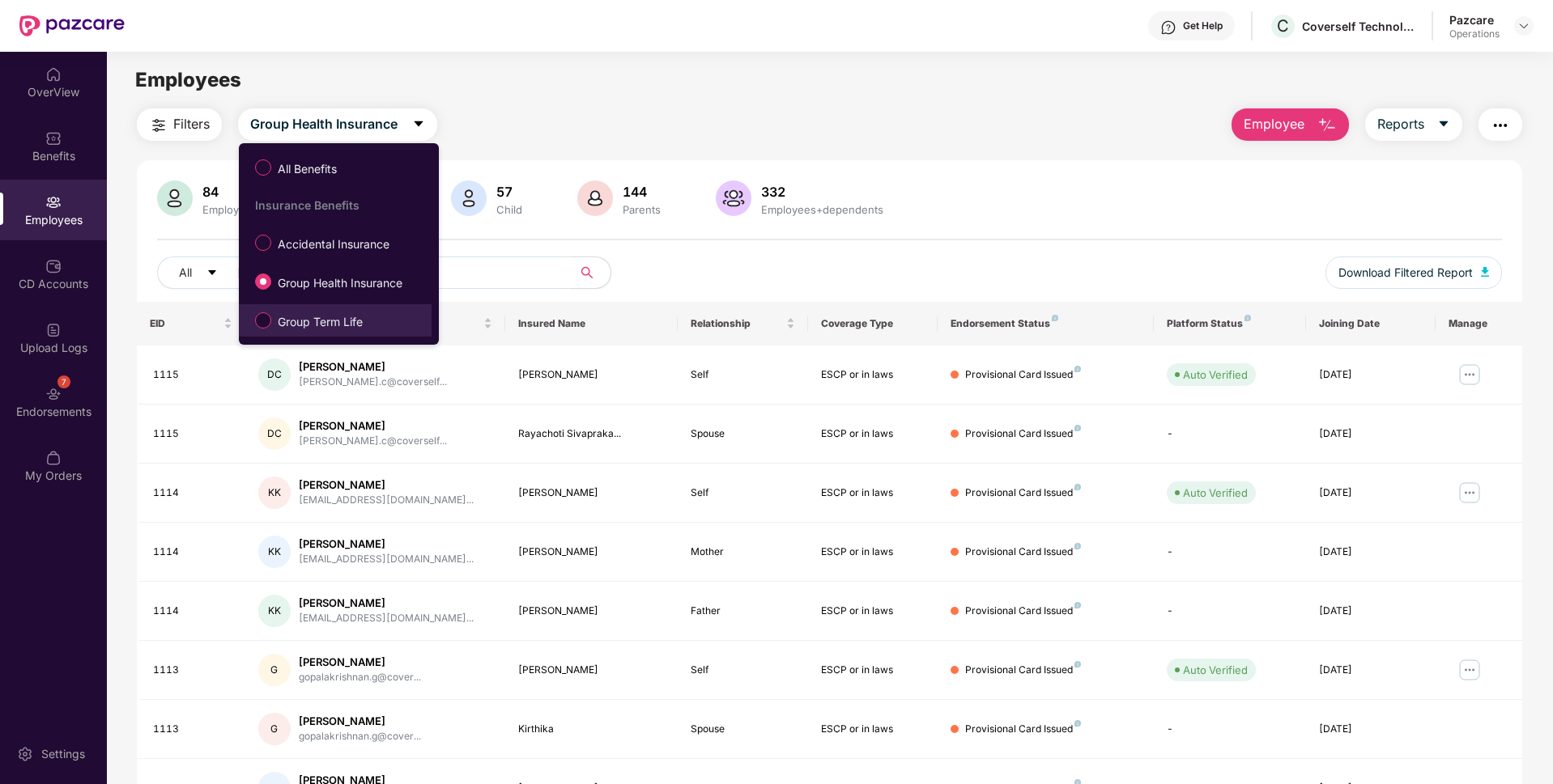
click at [282, 315] on span "Group Term Life" at bounding box center [320, 321] width 98 height 18
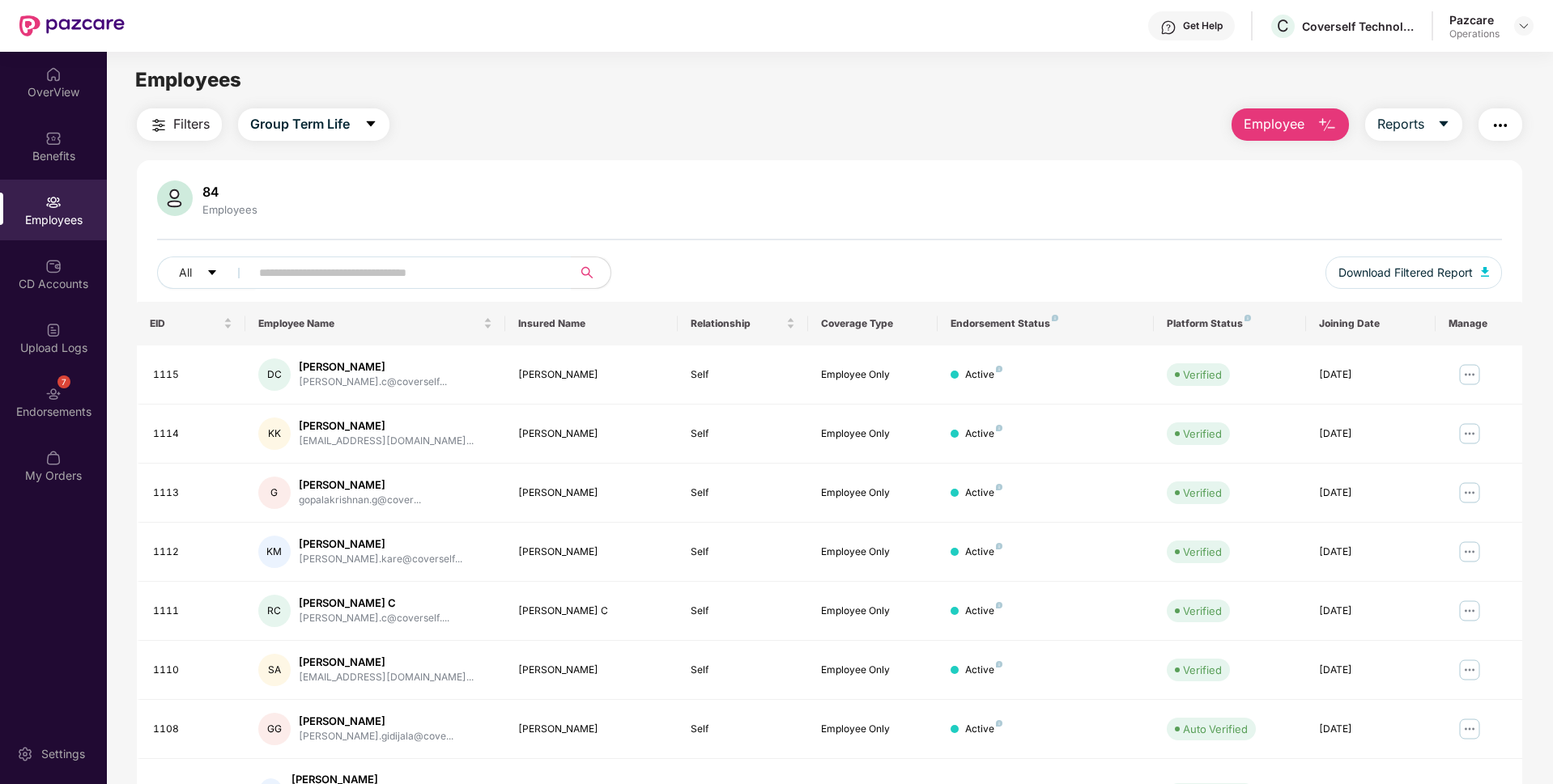
click at [195, 132] on span "Filters" at bounding box center [191, 124] width 36 height 20
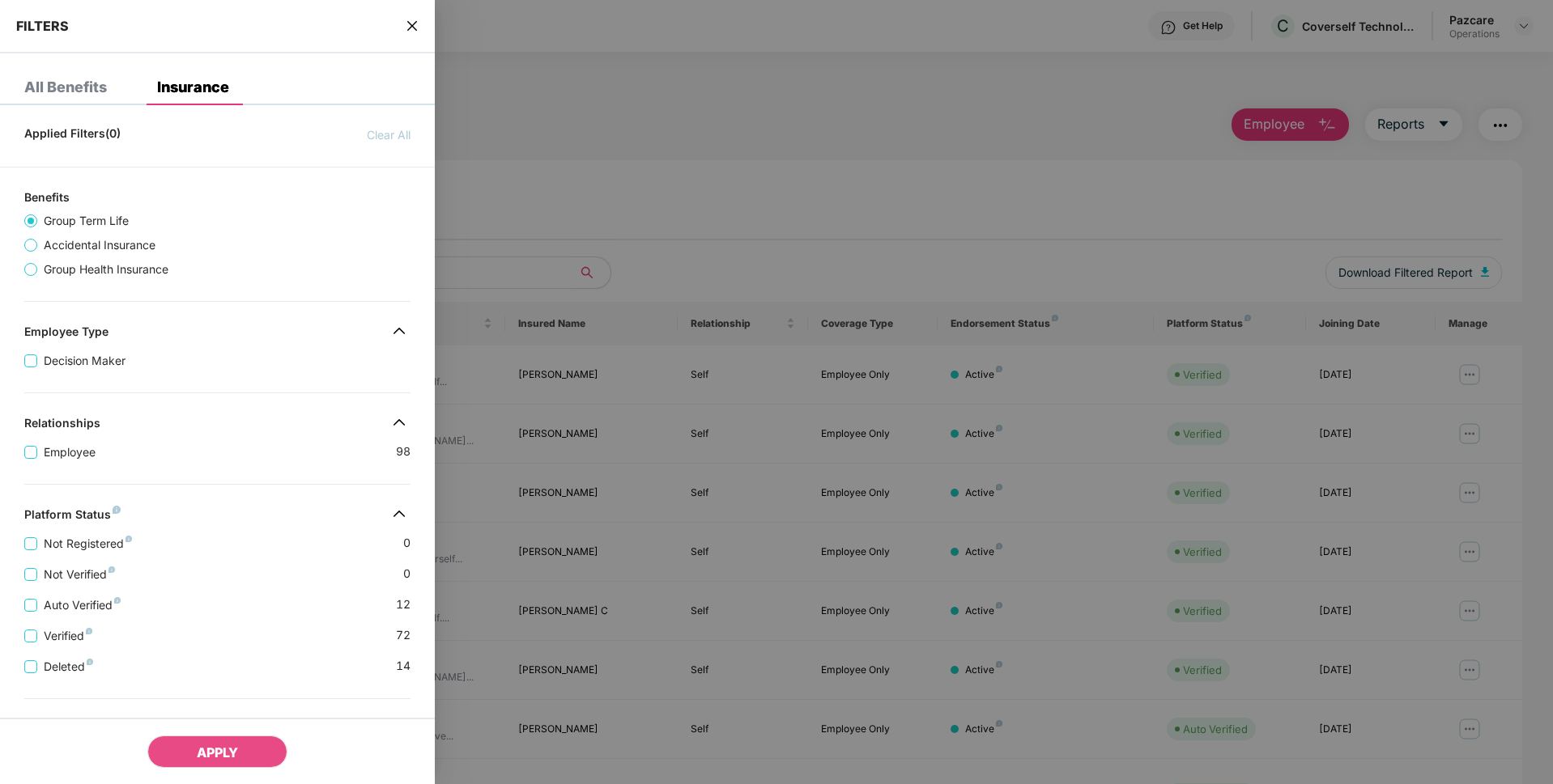
scroll to position [227, 0]
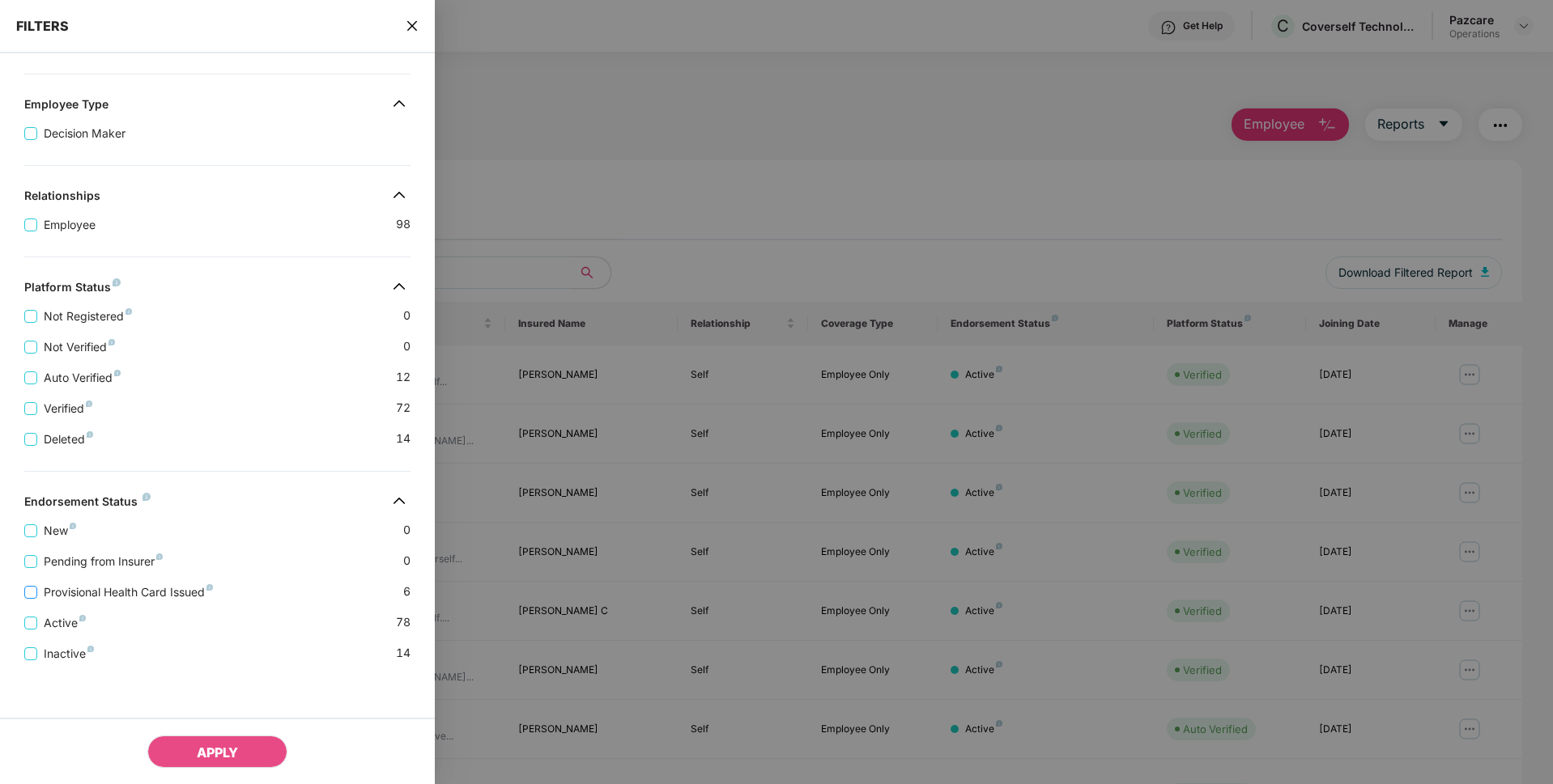
click at [76, 588] on span "Provisional Health Card Issued" at bounding box center [128, 592] width 182 height 18
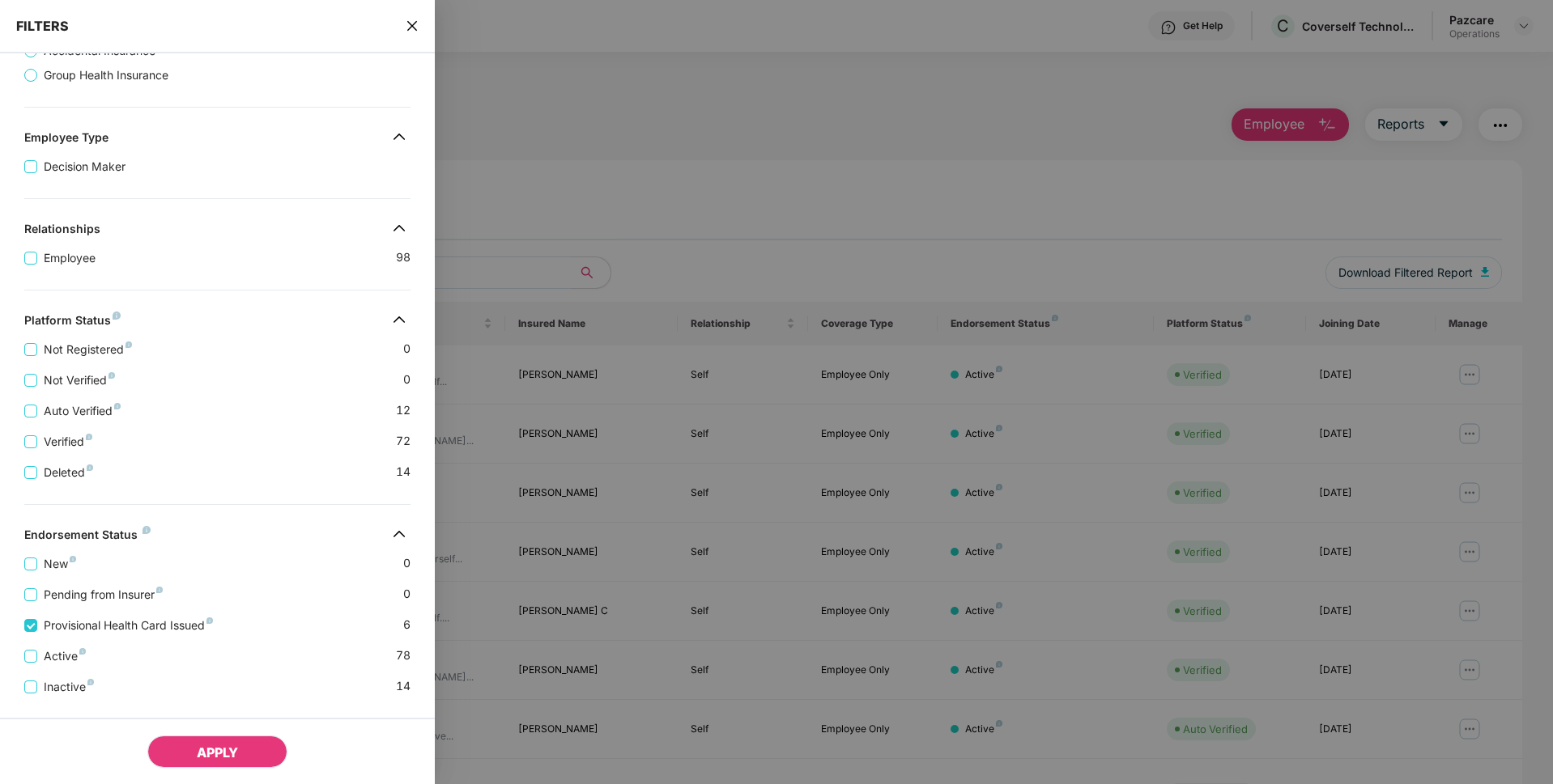
click at [210, 745] on span "APPLY" at bounding box center [217, 752] width 41 height 16
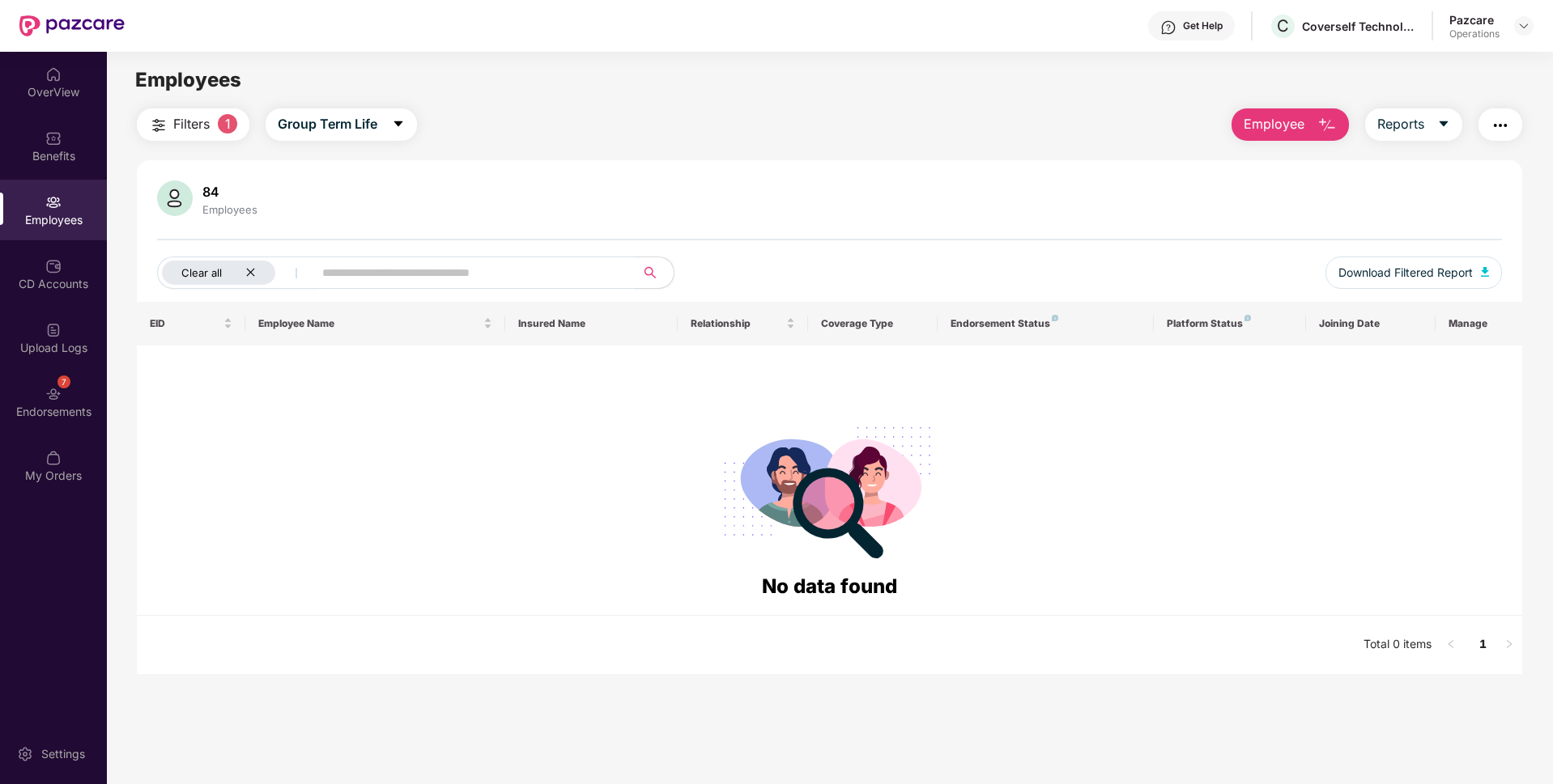
click at [254, 277] on icon "close" at bounding box center [250, 272] width 11 height 11
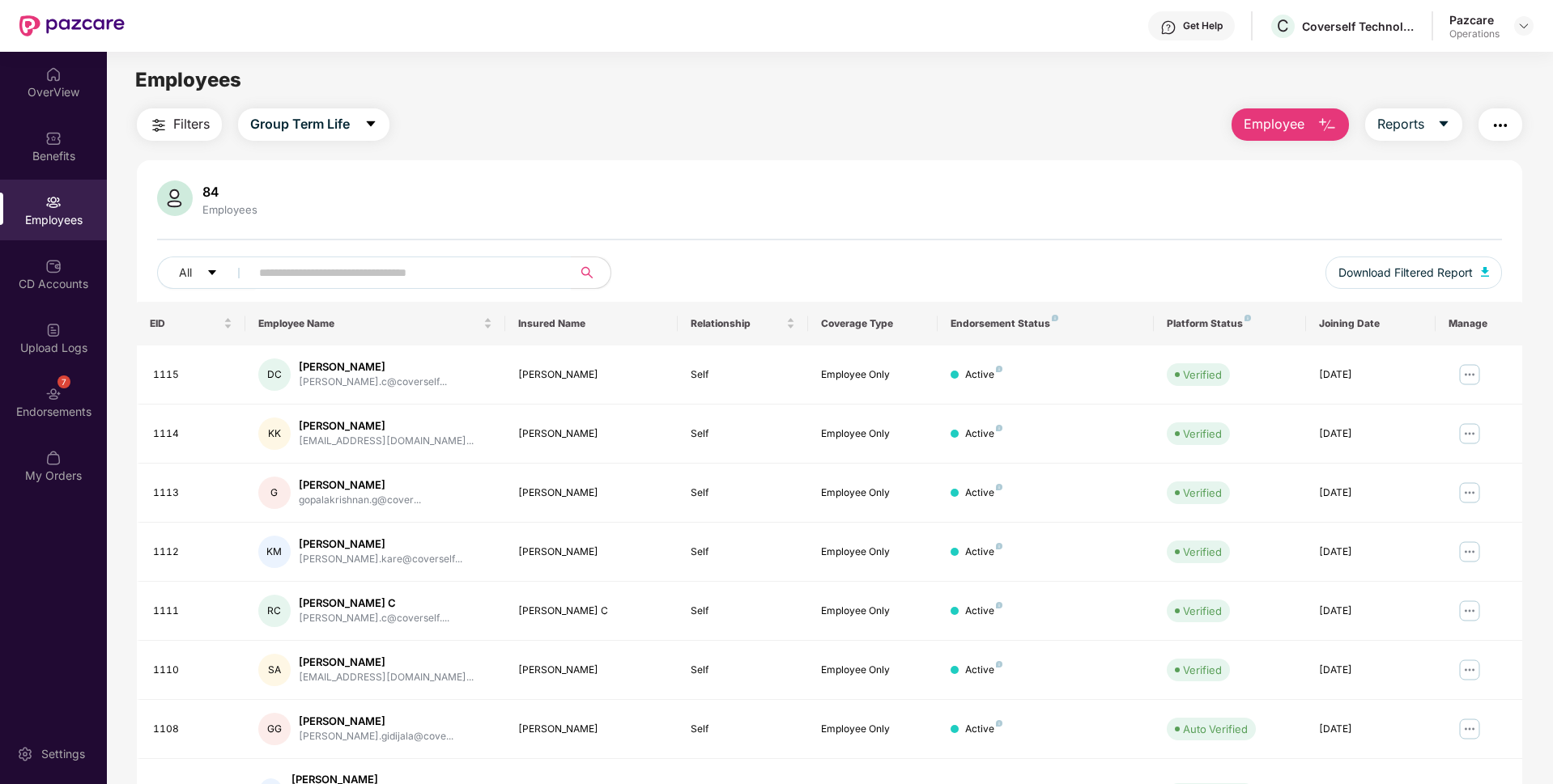
click at [1513, 118] on button "button" at bounding box center [1500, 124] width 44 height 33
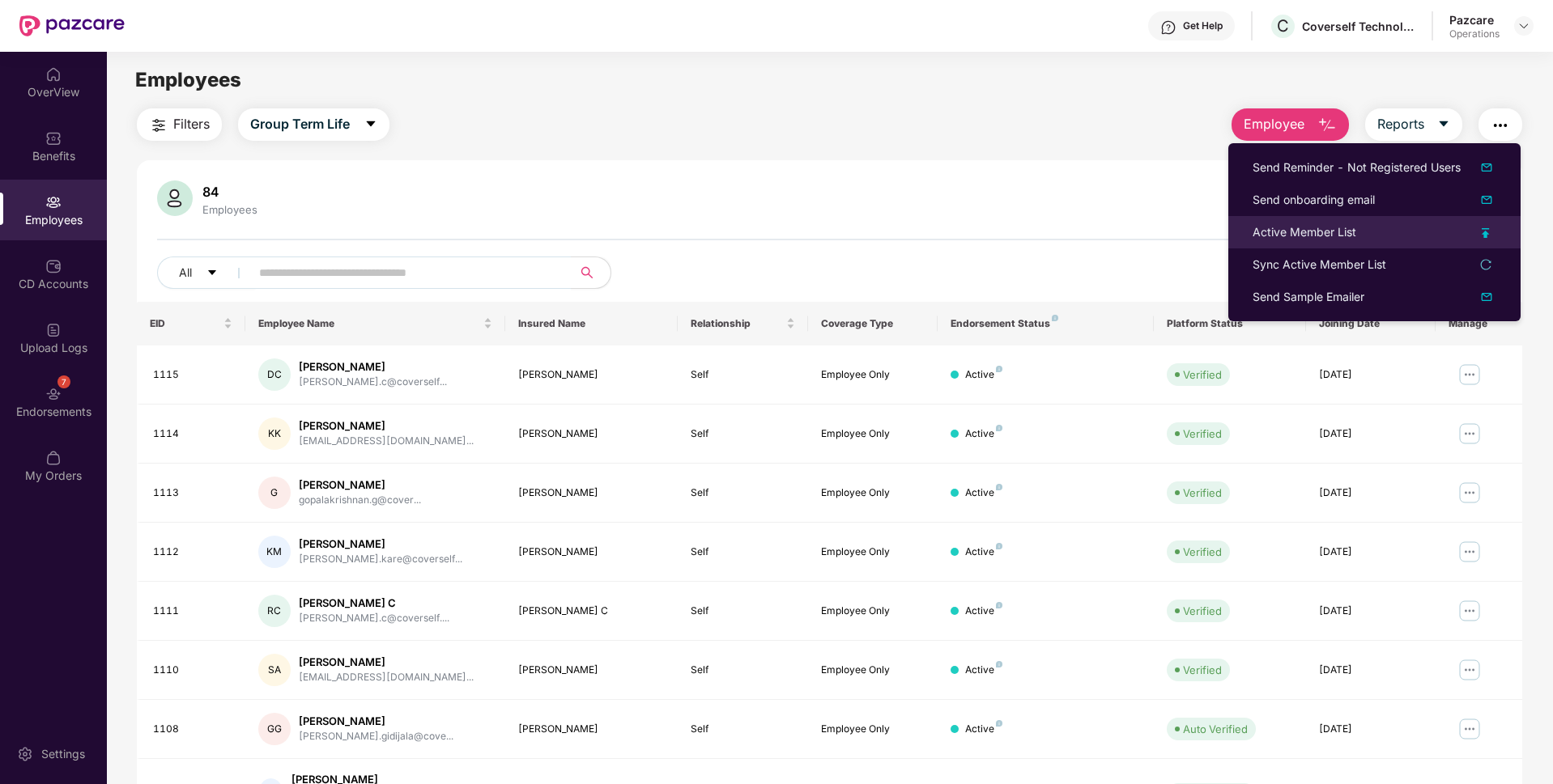
click at [1277, 240] on div "Active Member List" at bounding box center [1304, 232] width 103 height 18
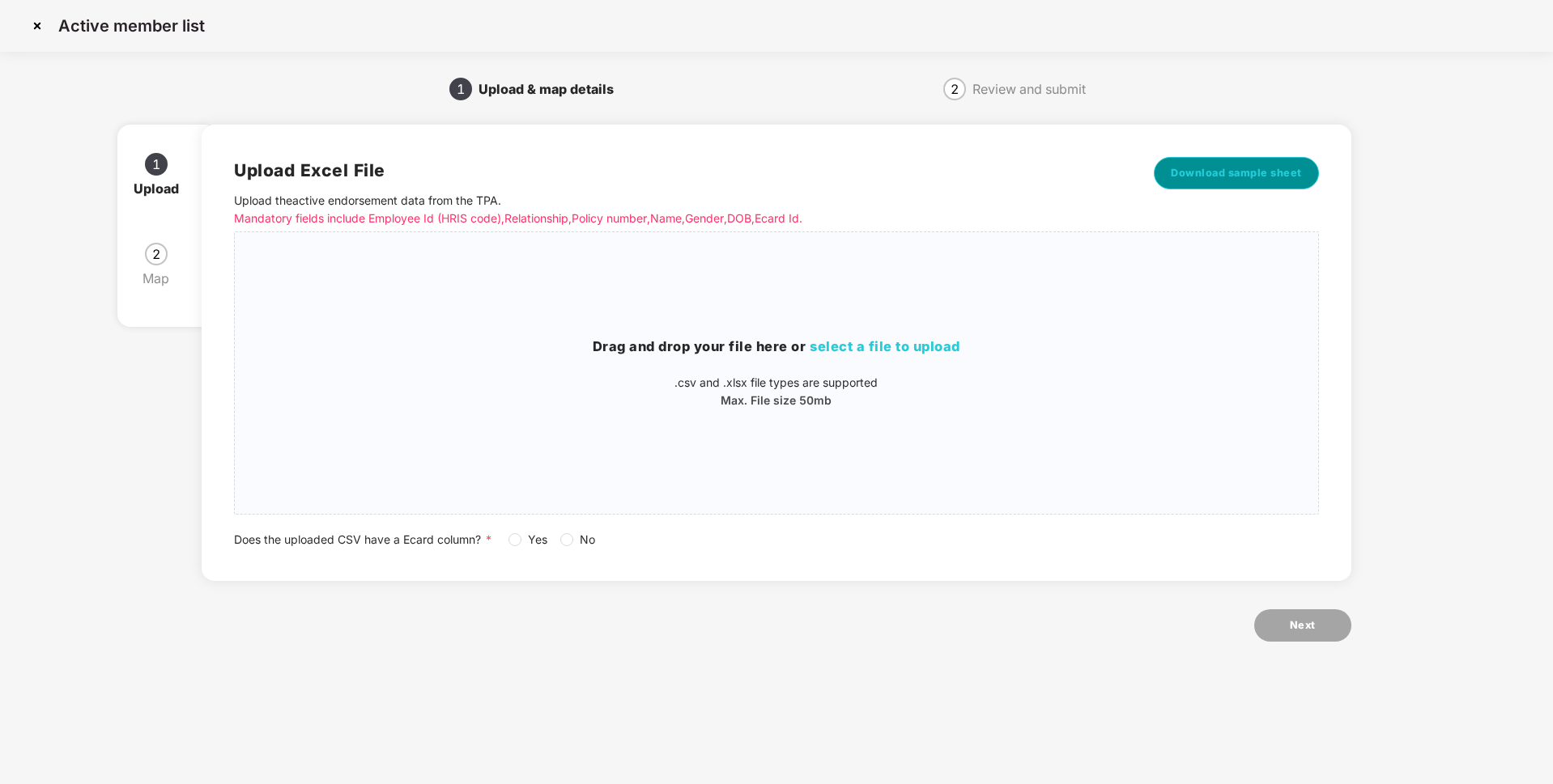
click at [1278, 171] on span "Download sample sheet" at bounding box center [1236, 173] width 131 height 16
click at [39, 34] on img at bounding box center [37, 25] width 26 height 26
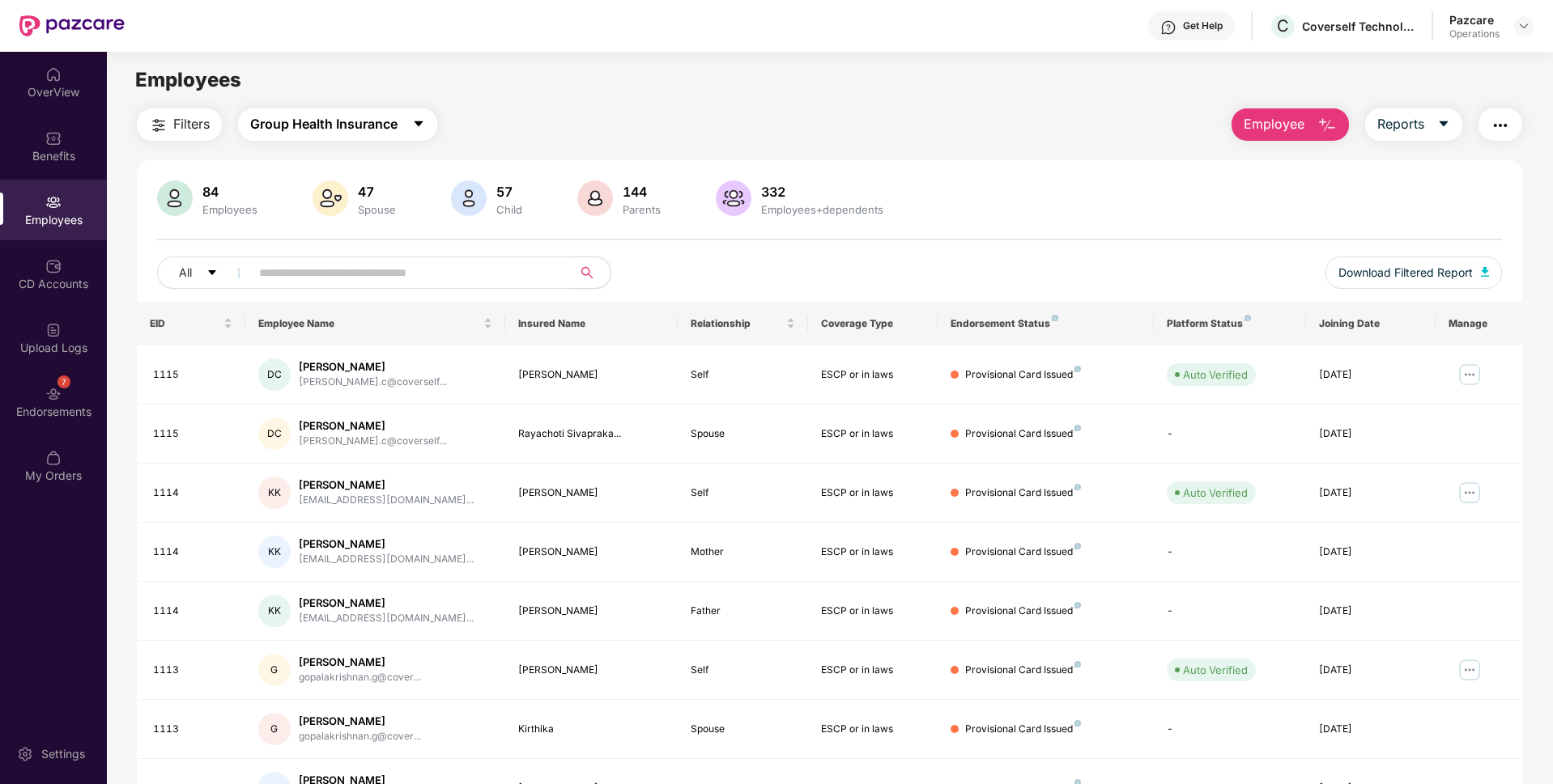
click at [344, 124] on span "Group Health Insurance" at bounding box center [323, 124] width 147 height 20
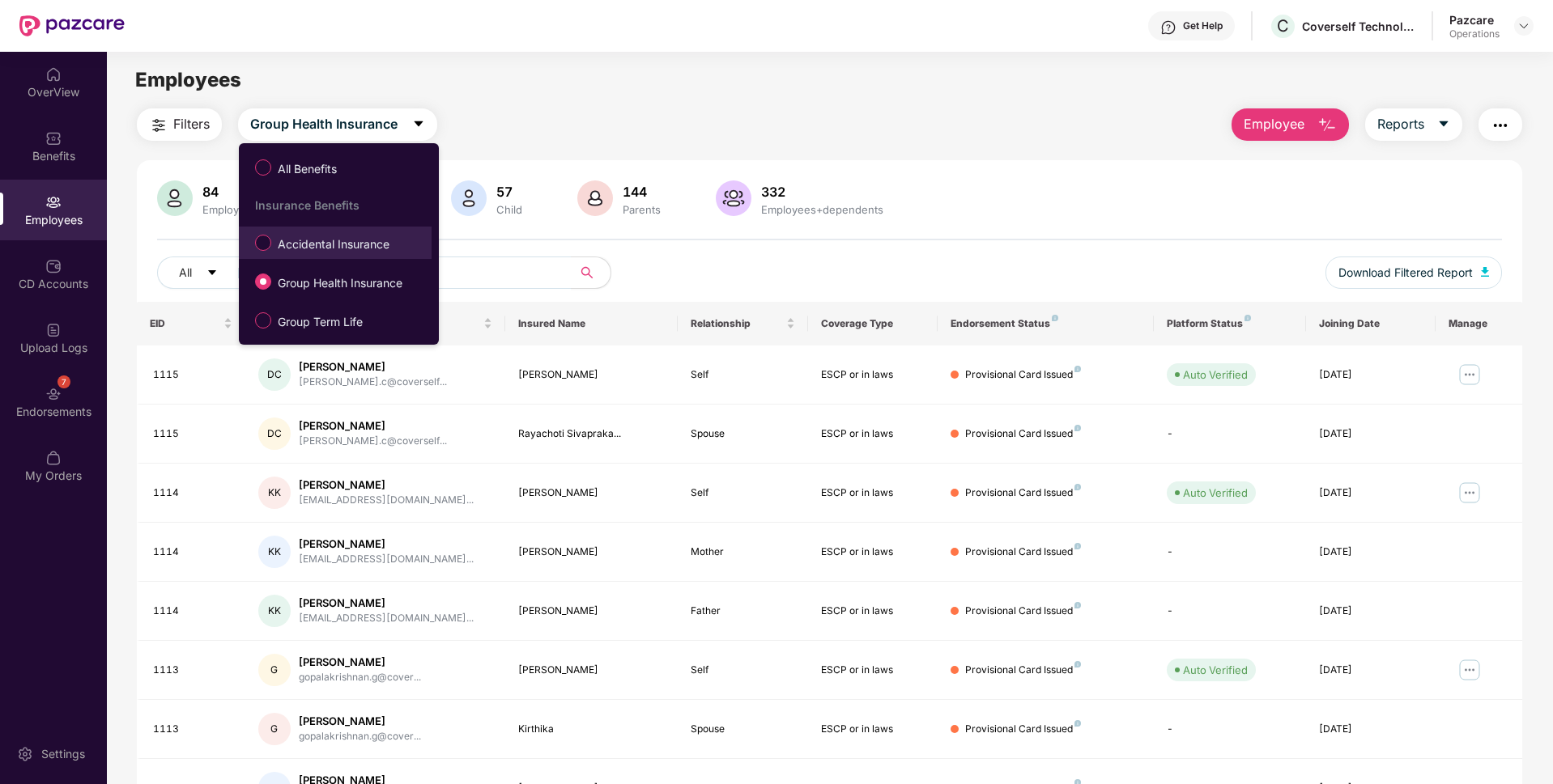
click at [320, 239] on span "Accidental Insurance" at bounding box center [333, 244] width 124 height 18
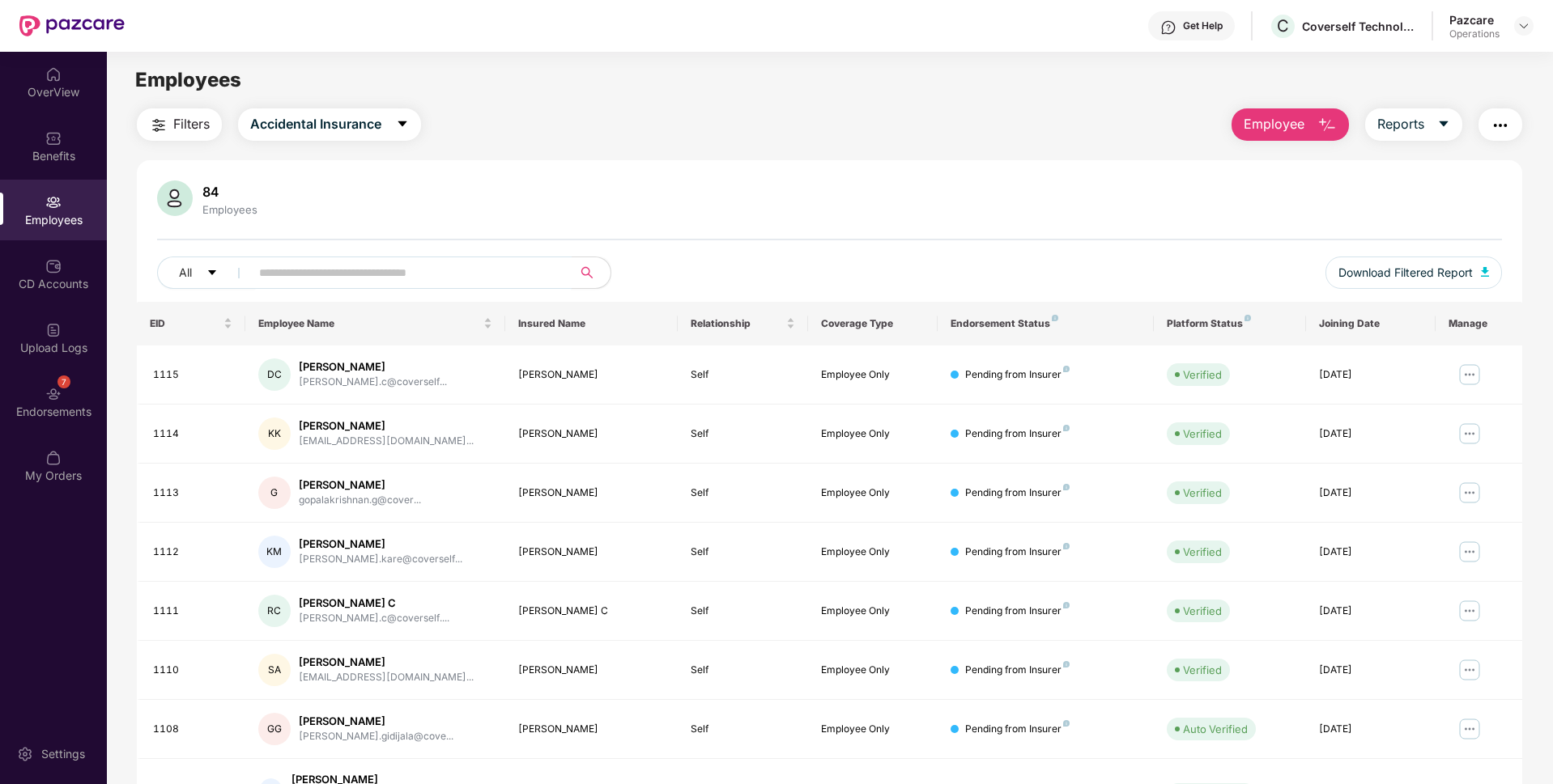
click at [307, 269] on input "text" at bounding box center [405, 272] width 291 height 24
paste input "****"
type input "****"
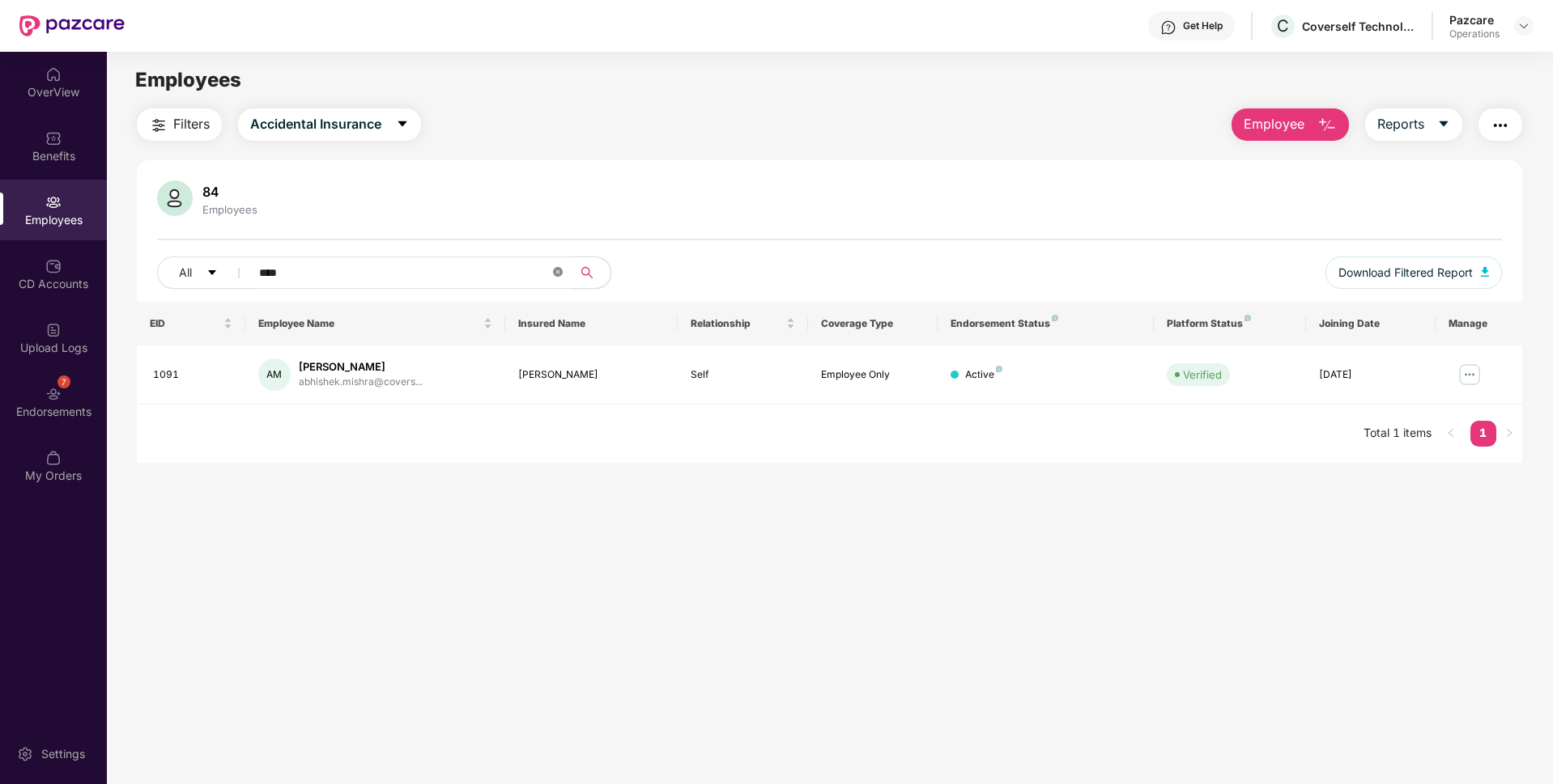
click at [555, 278] on span at bounding box center [558, 273] width 10 height 15
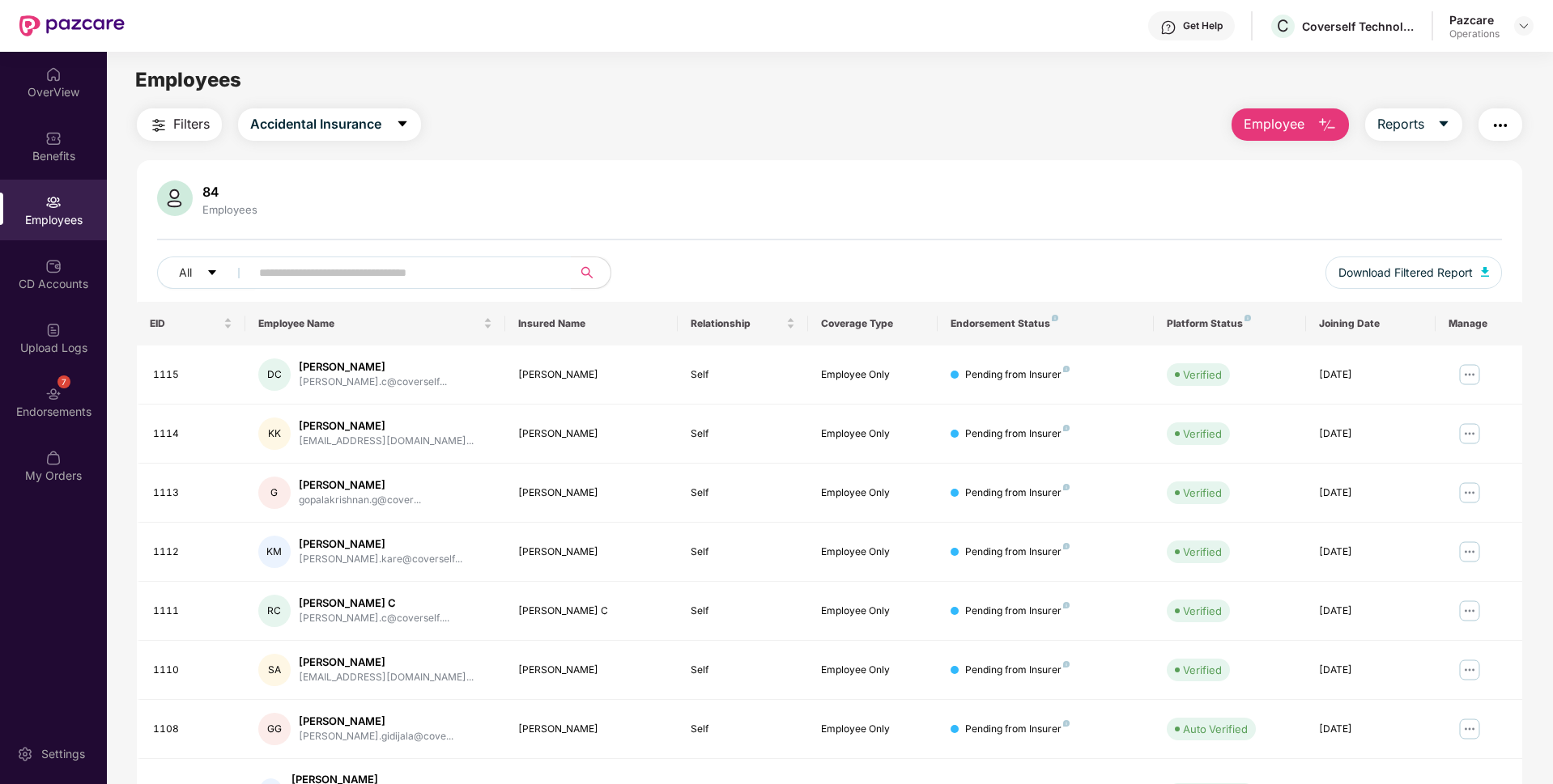
click at [203, 124] on span "Filters" at bounding box center [191, 124] width 36 height 20
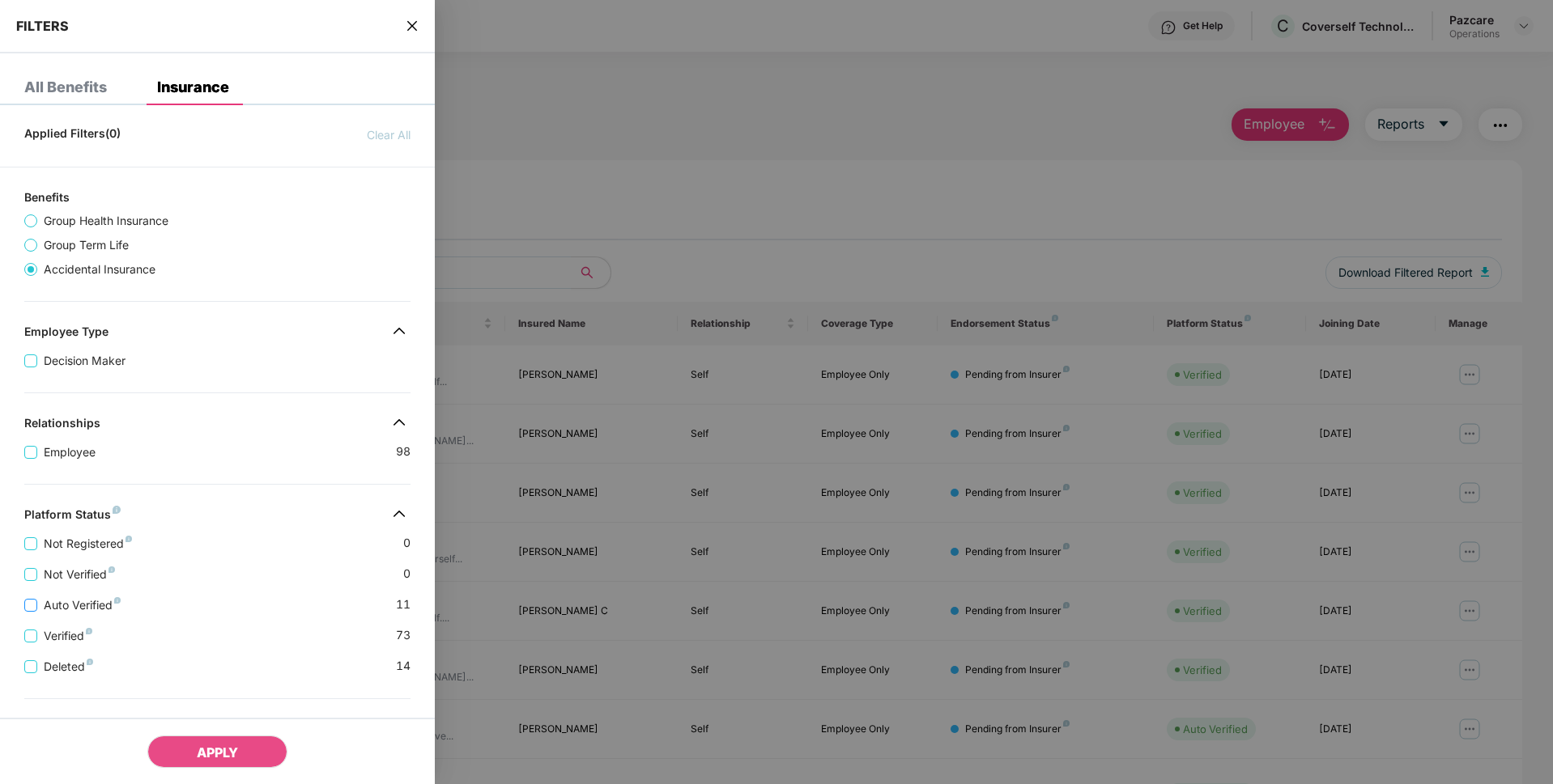
scroll to position [227, 0]
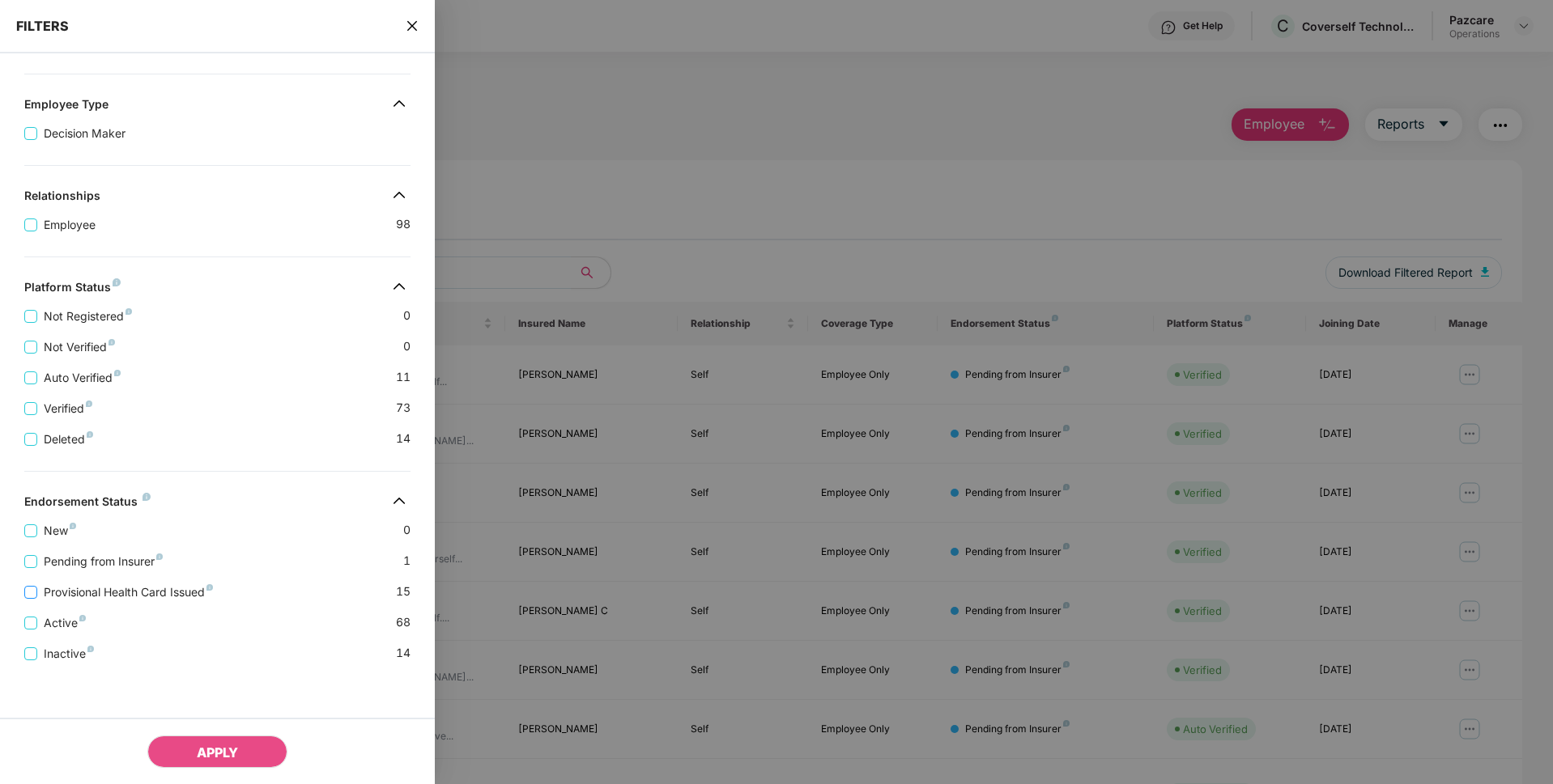
click at [81, 597] on span "Provisional Health Card Issued" at bounding box center [128, 592] width 182 height 18
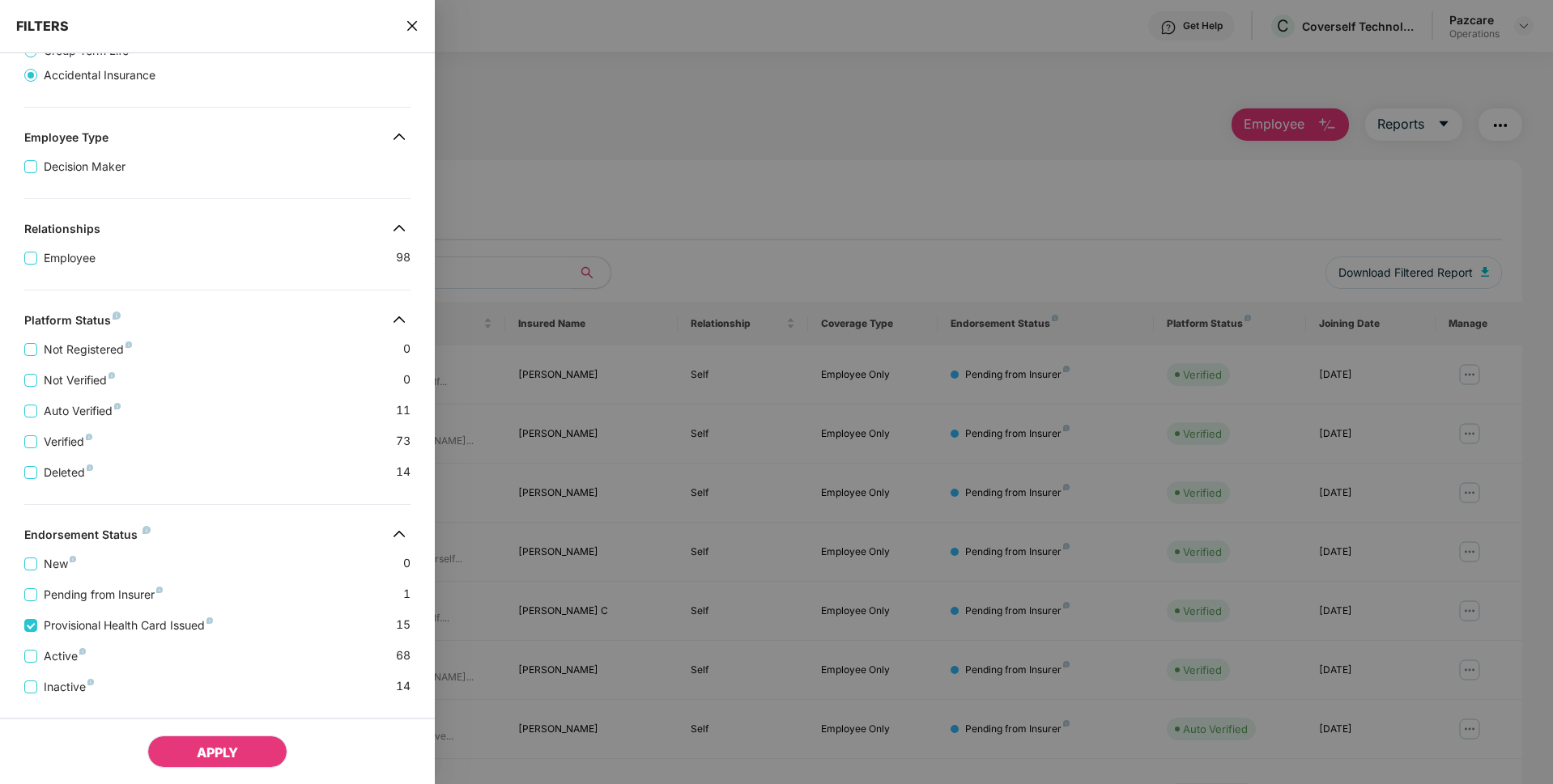
click at [197, 755] on span "APPLY" at bounding box center [217, 752] width 41 height 16
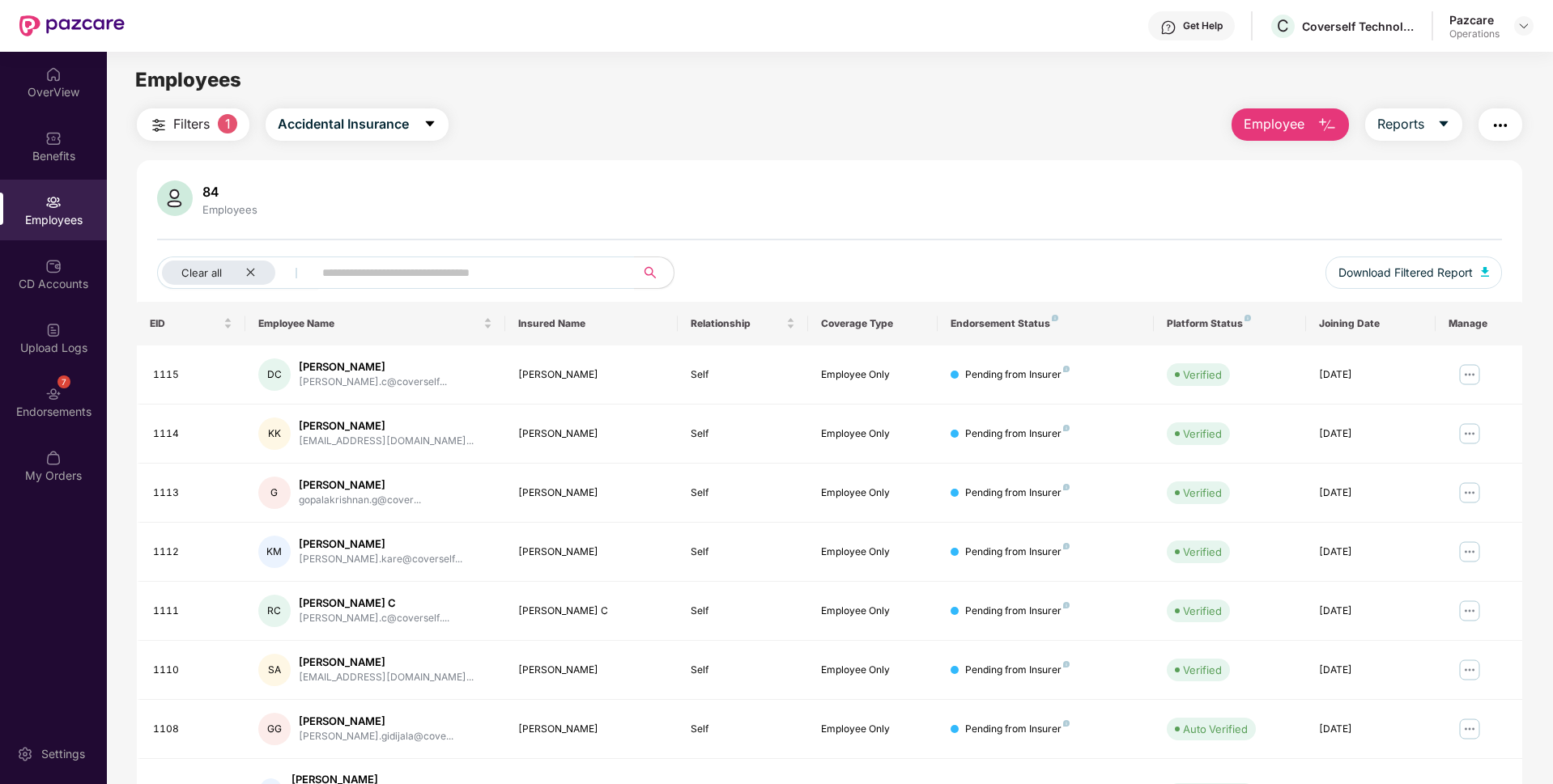
scroll to position [211, 0]
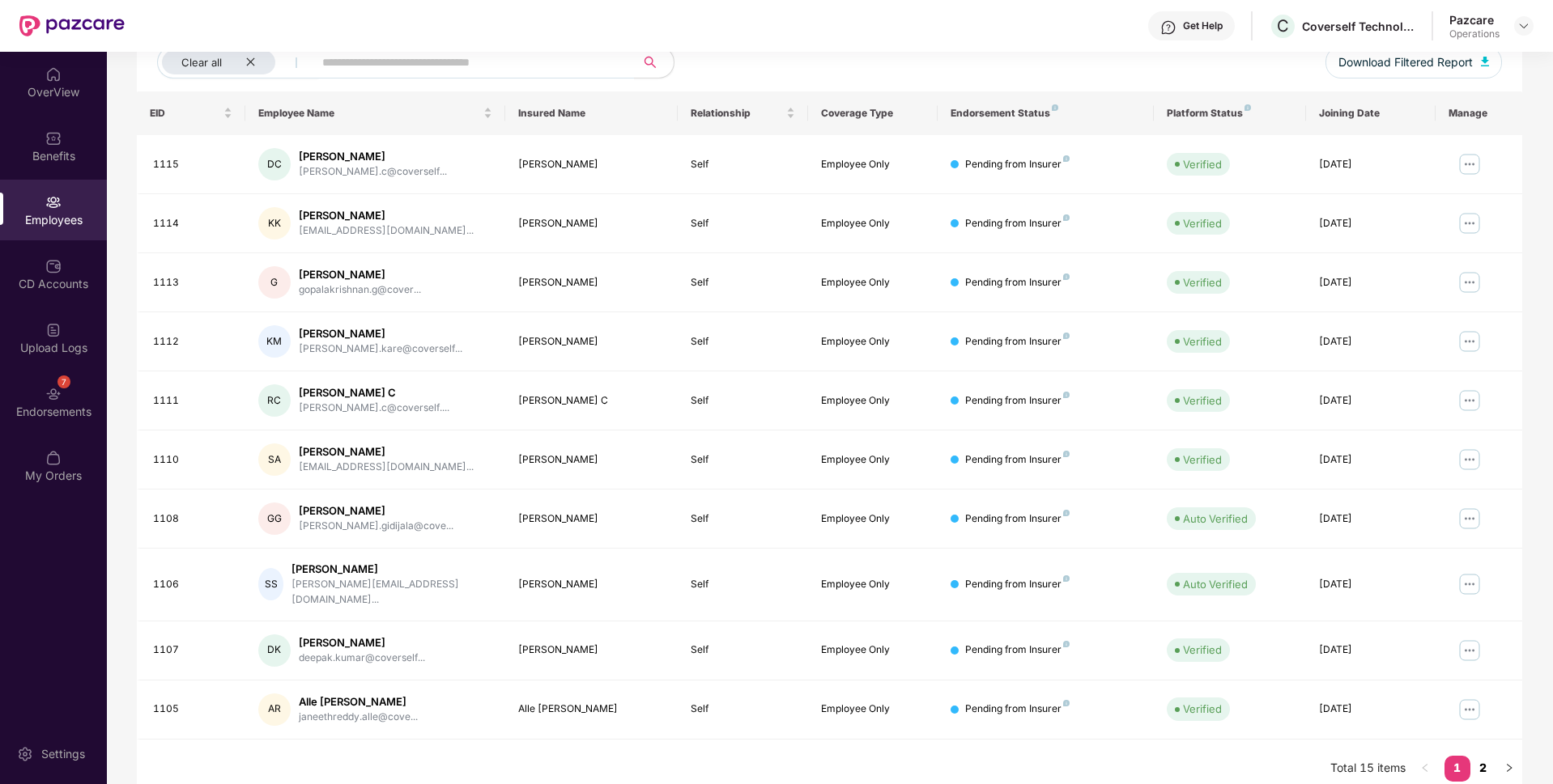
click at [1478, 755] on link "2" at bounding box center [1483, 767] width 26 height 24
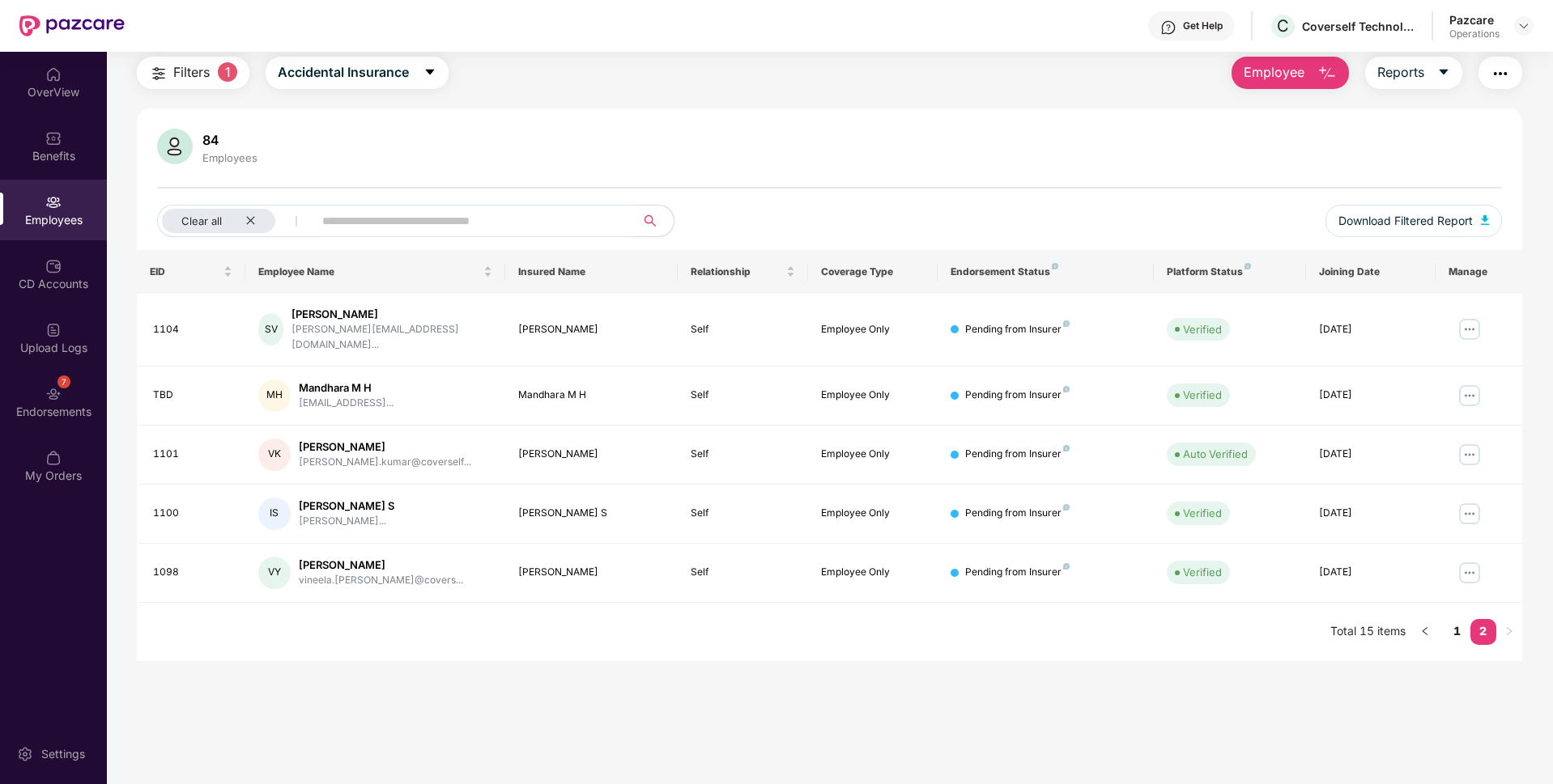
scroll to position [0, 0]
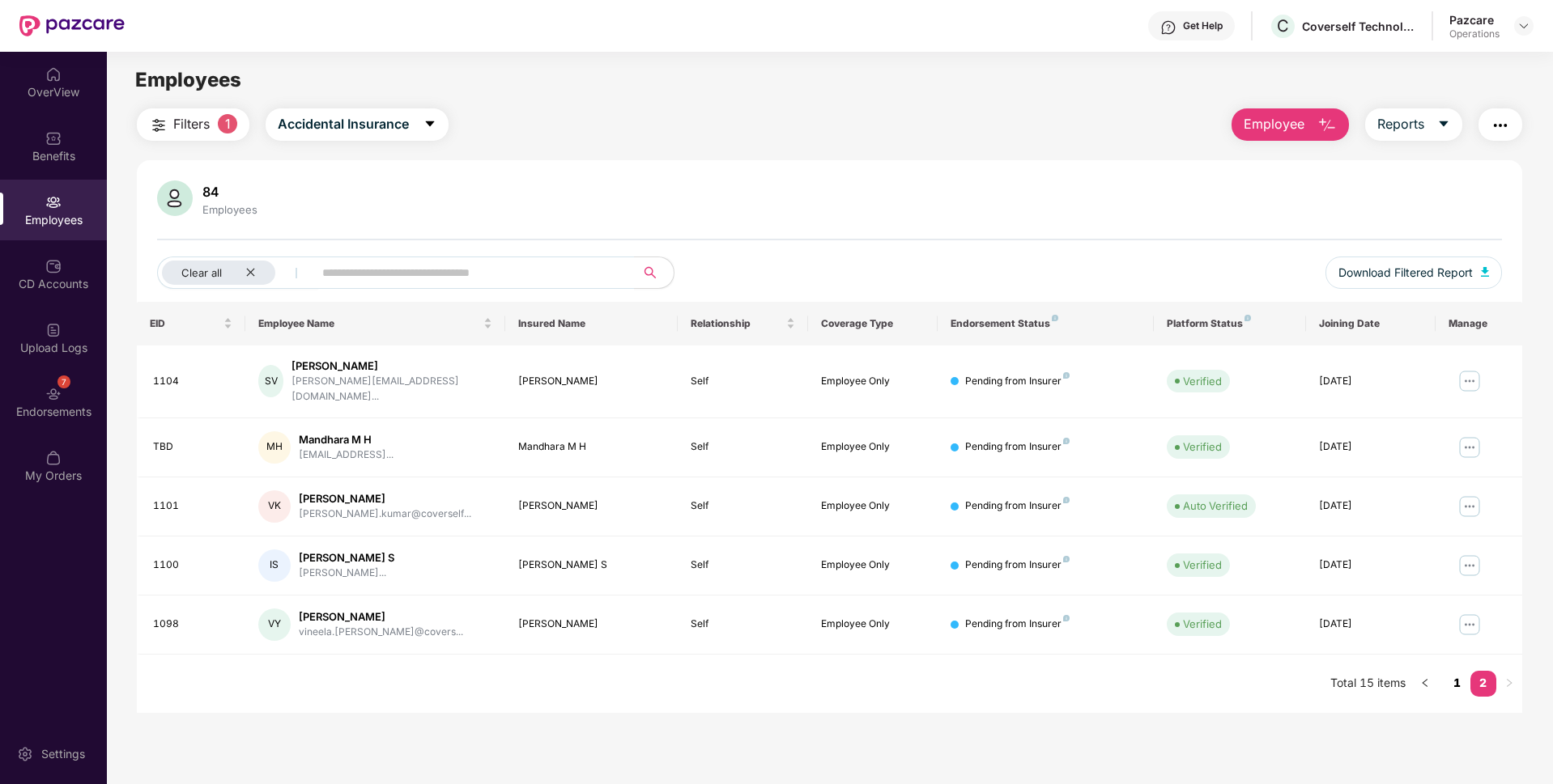
click at [1455, 677] on link "1" at bounding box center [1457, 682] width 26 height 24
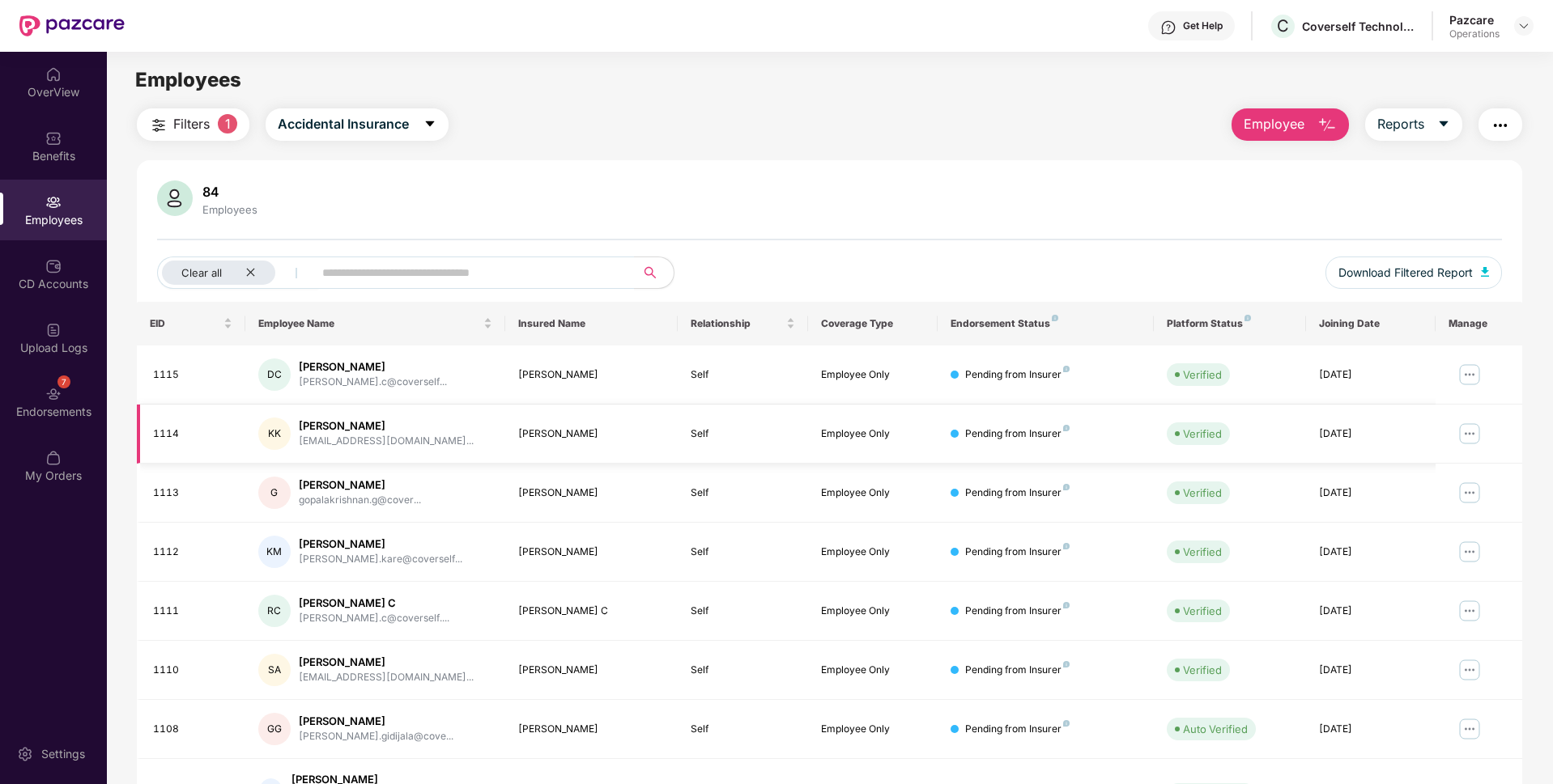
scroll to position [211, 0]
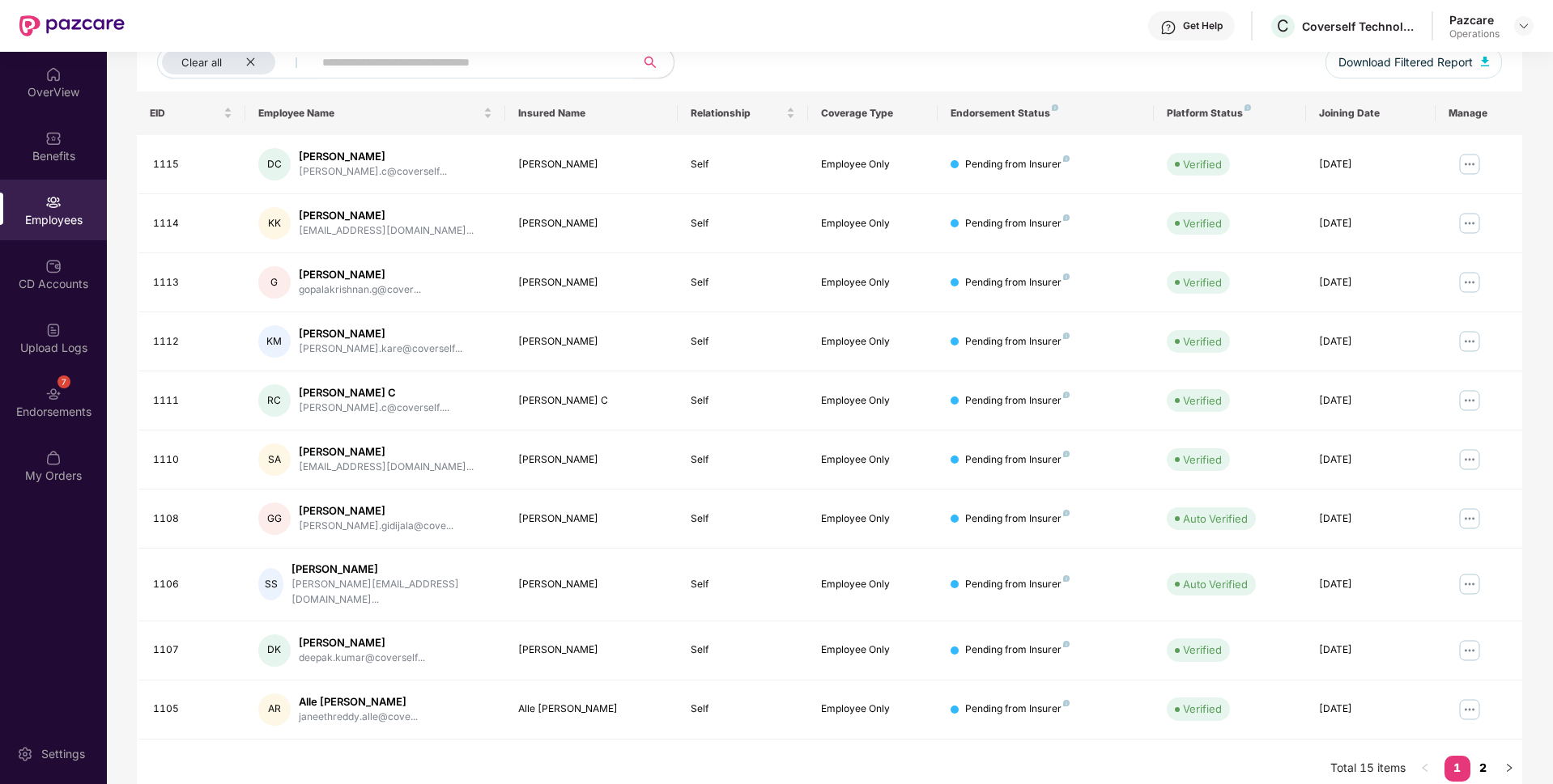
click at [1478, 755] on link "2" at bounding box center [1483, 767] width 26 height 24
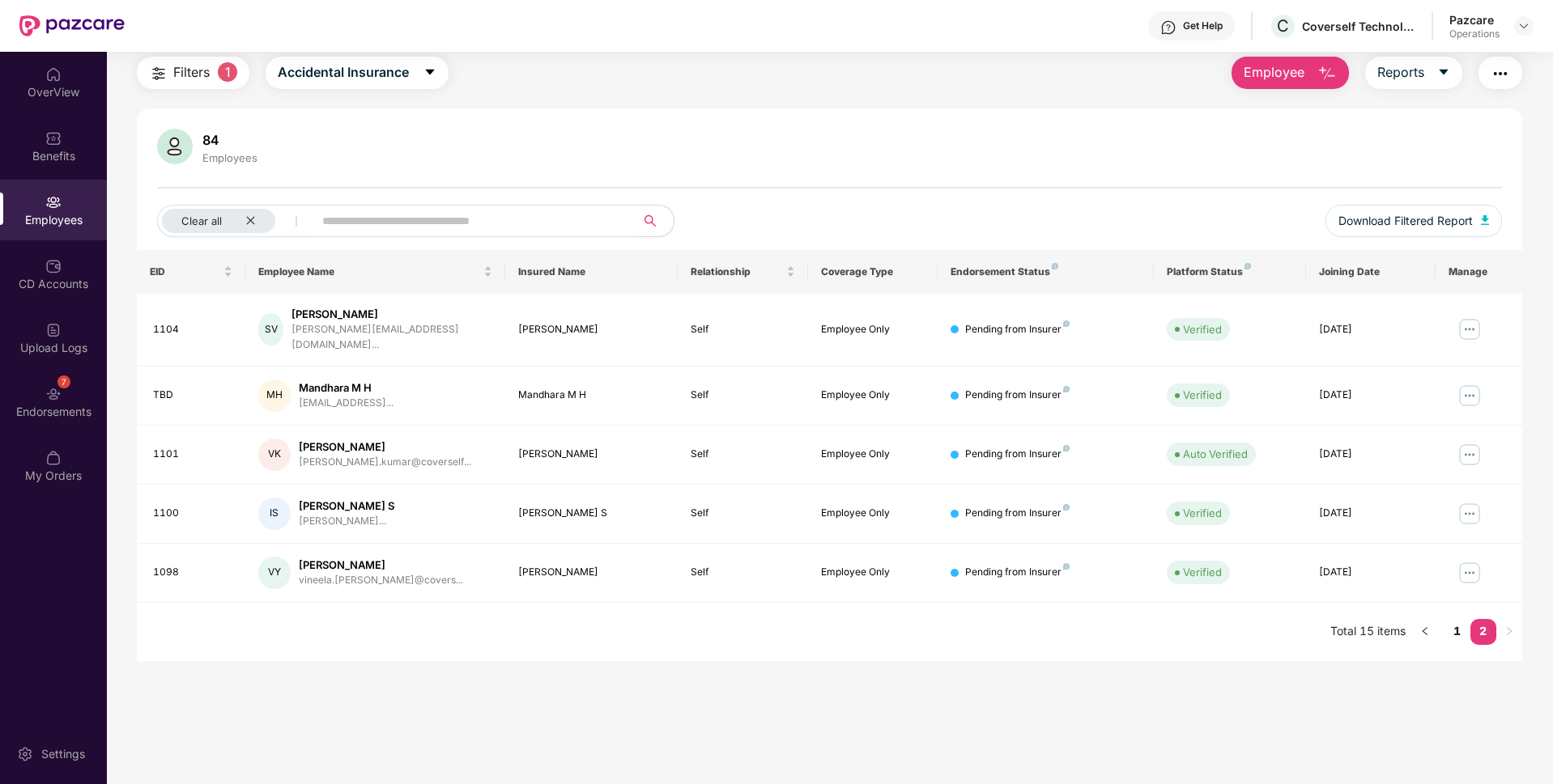
scroll to position [0, 0]
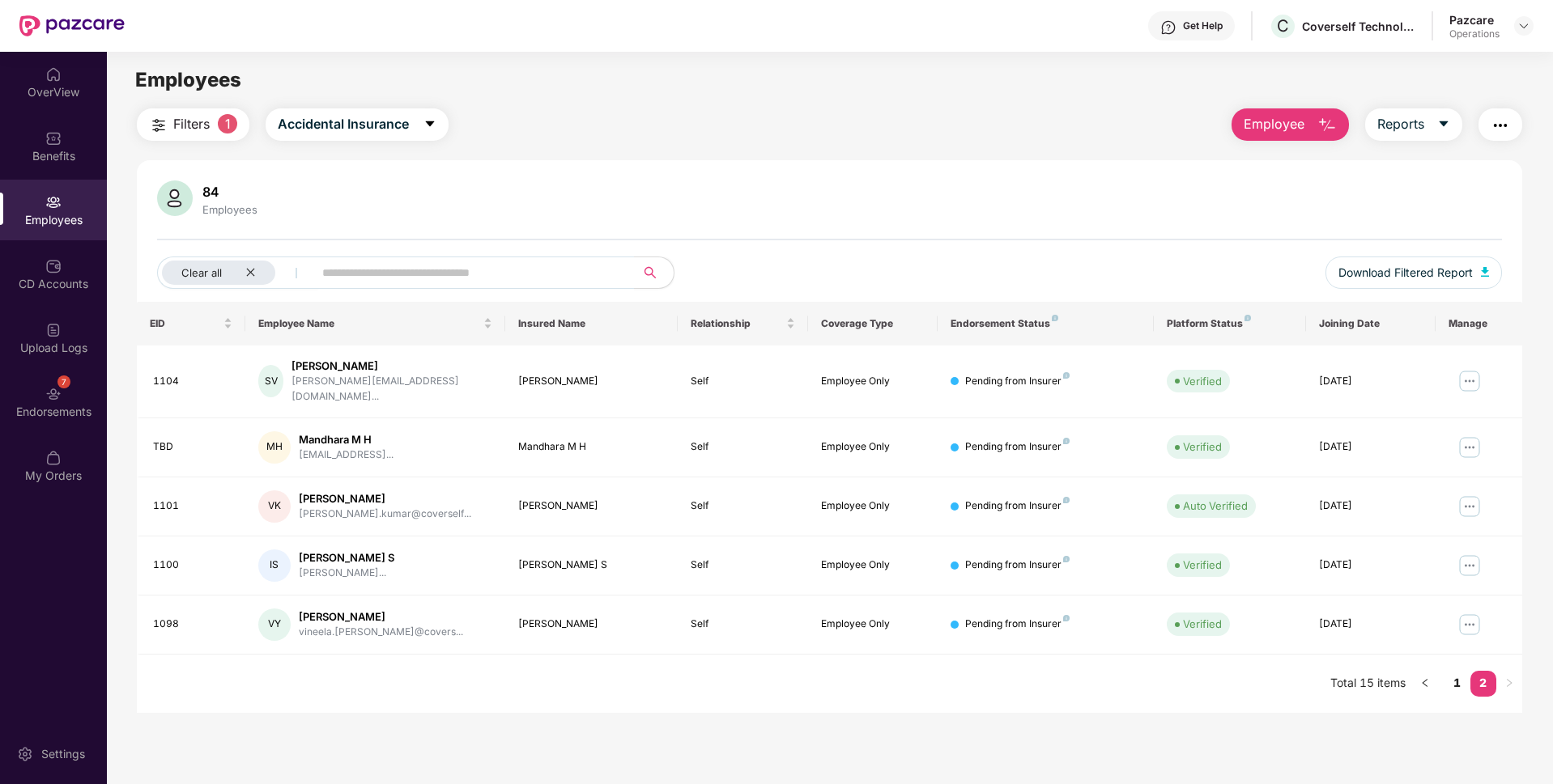
click at [1492, 122] on img "button" at bounding box center [1500, 125] width 19 height 19
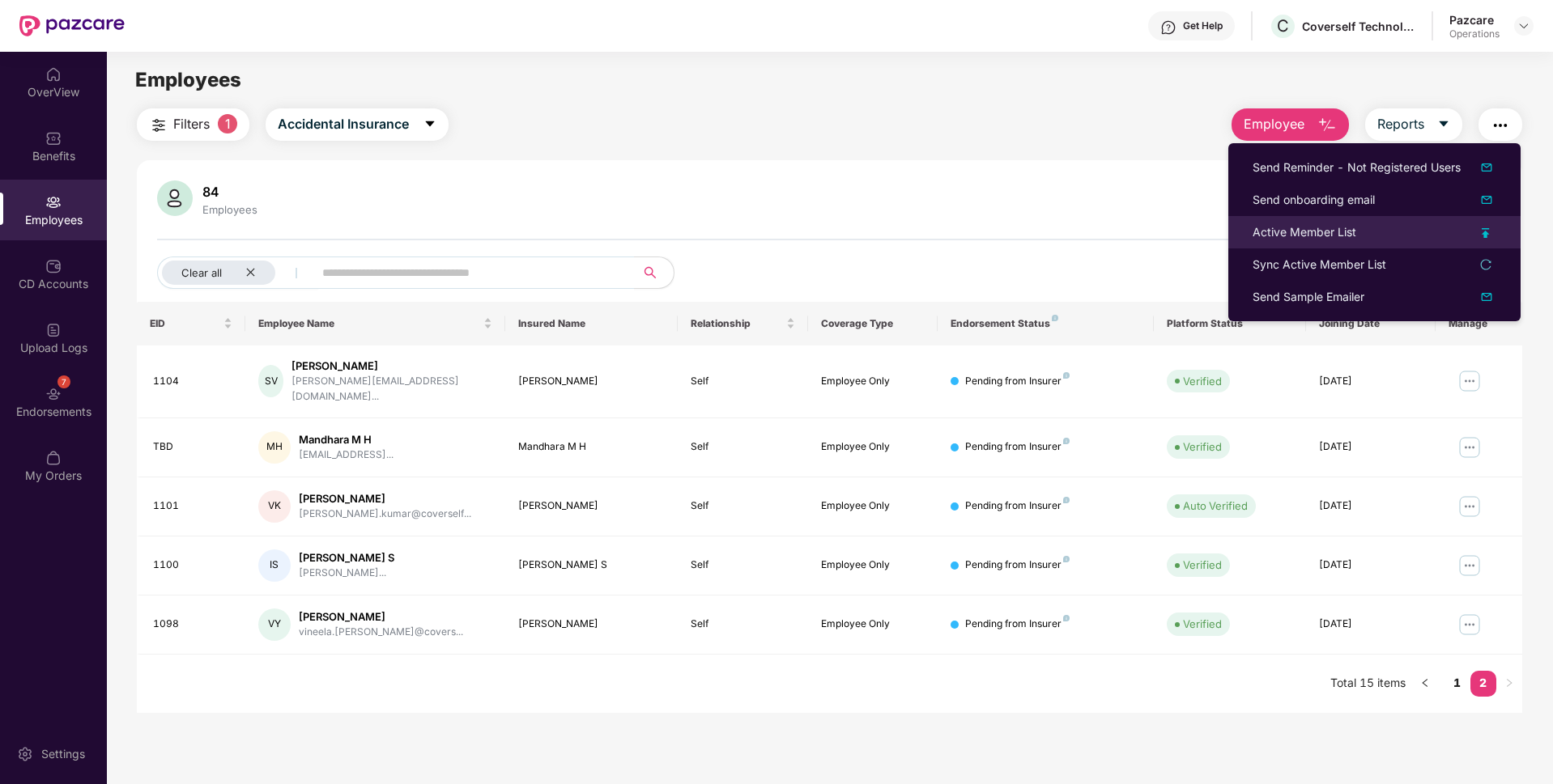
click at [1309, 233] on div "Active Member List" at bounding box center [1304, 232] width 103 height 18
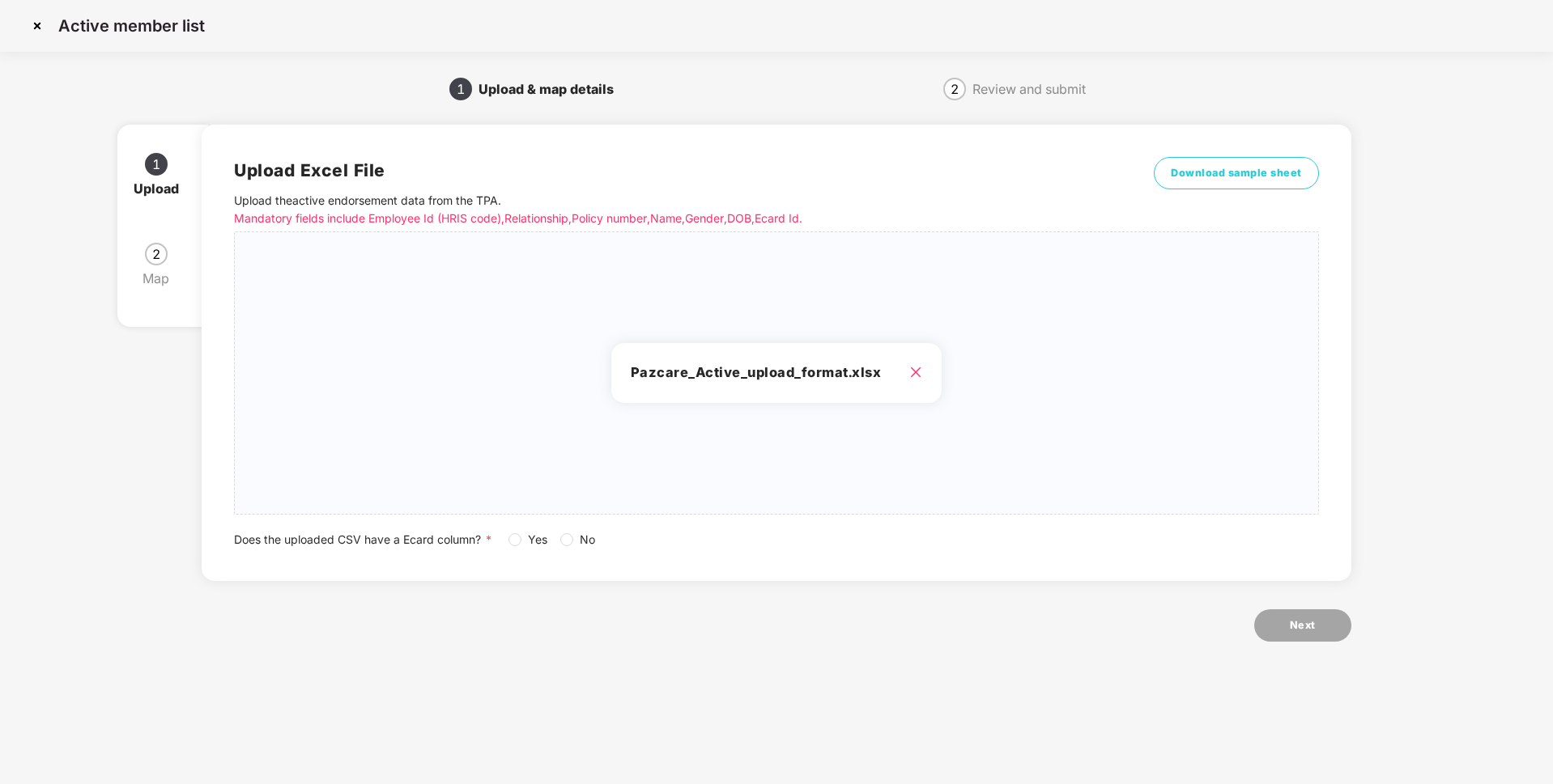
click at [582, 536] on span "No" at bounding box center [588, 539] width 29 height 18
click at [1313, 614] on button "Next" at bounding box center [1303, 625] width 97 height 33
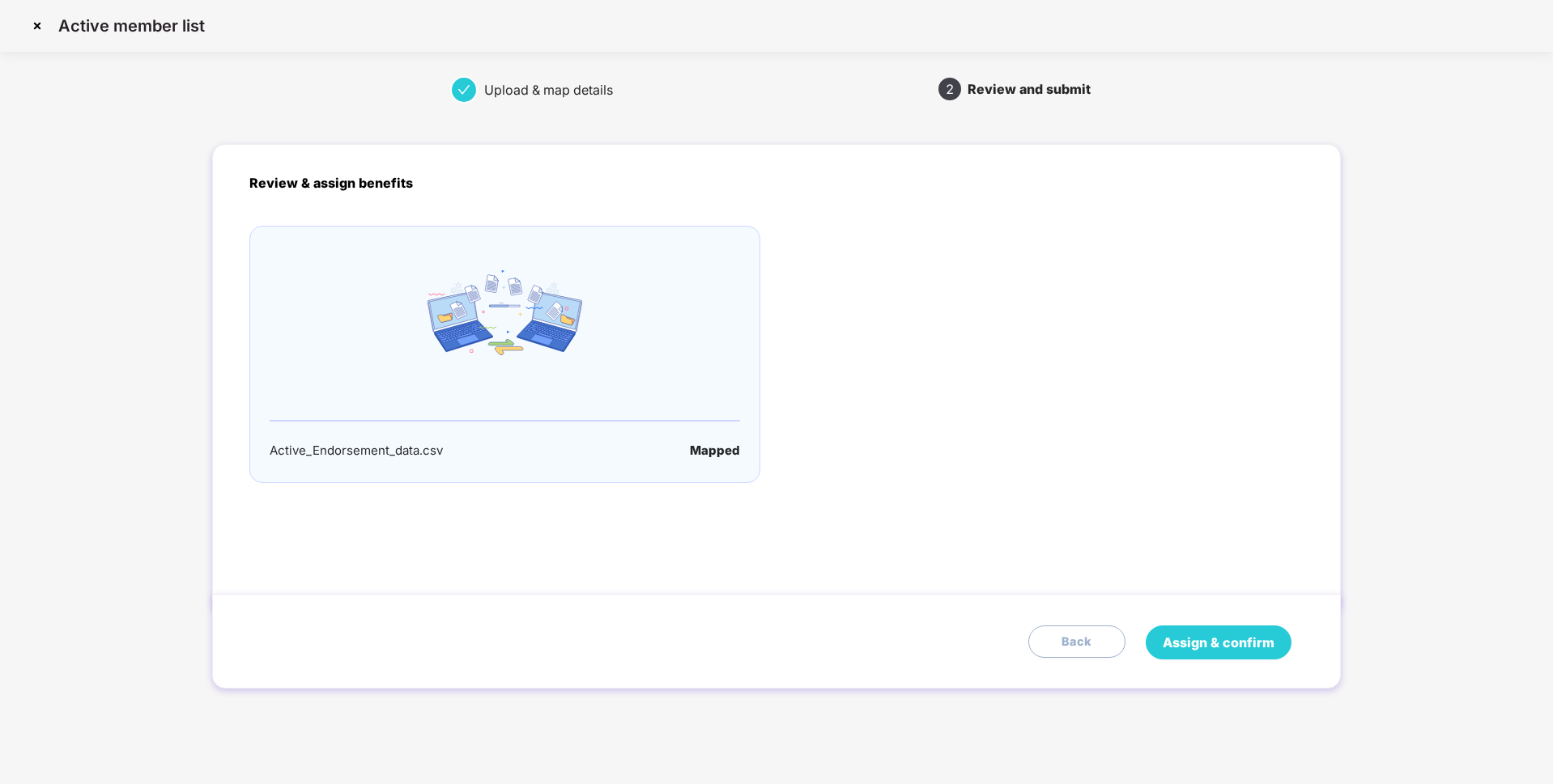
click at [1199, 641] on span "Assign & confirm" at bounding box center [1218, 643] width 112 height 20
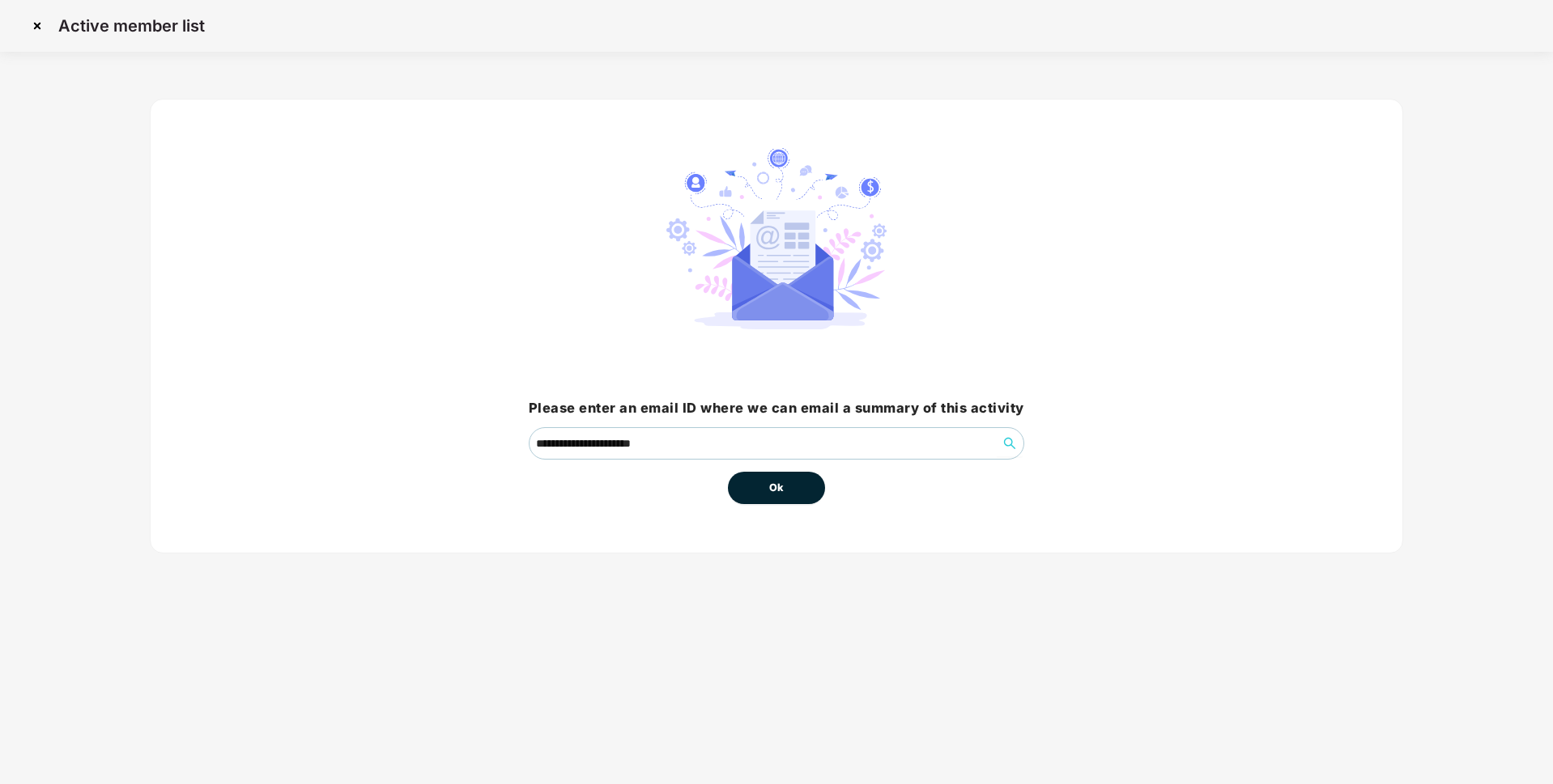
click at [778, 484] on span "Ok" at bounding box center [776, 488] width 14 height 16
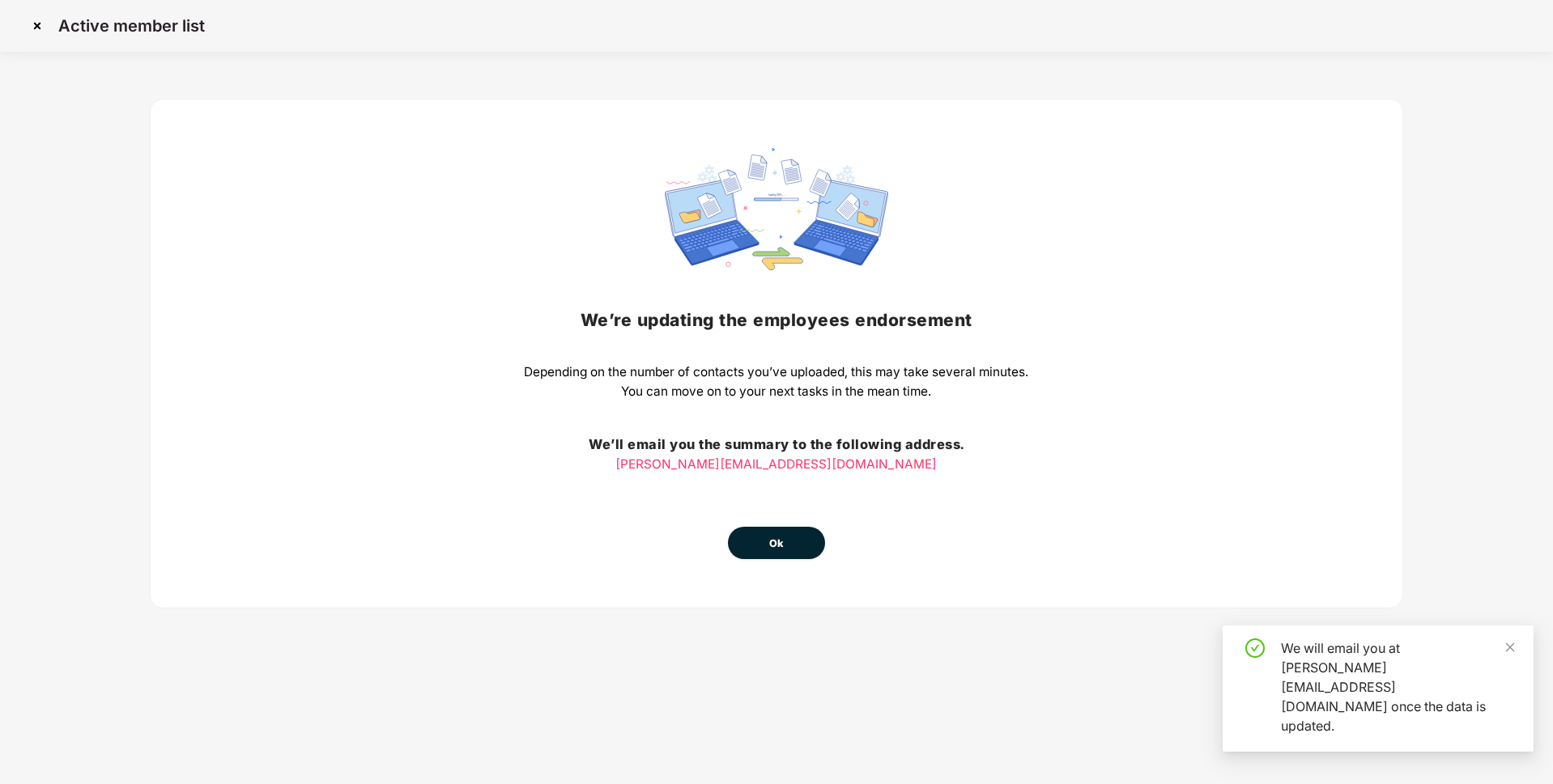
click at [785, 539] on button "Ok" at bounding box center [777, 543] width 97 height 33
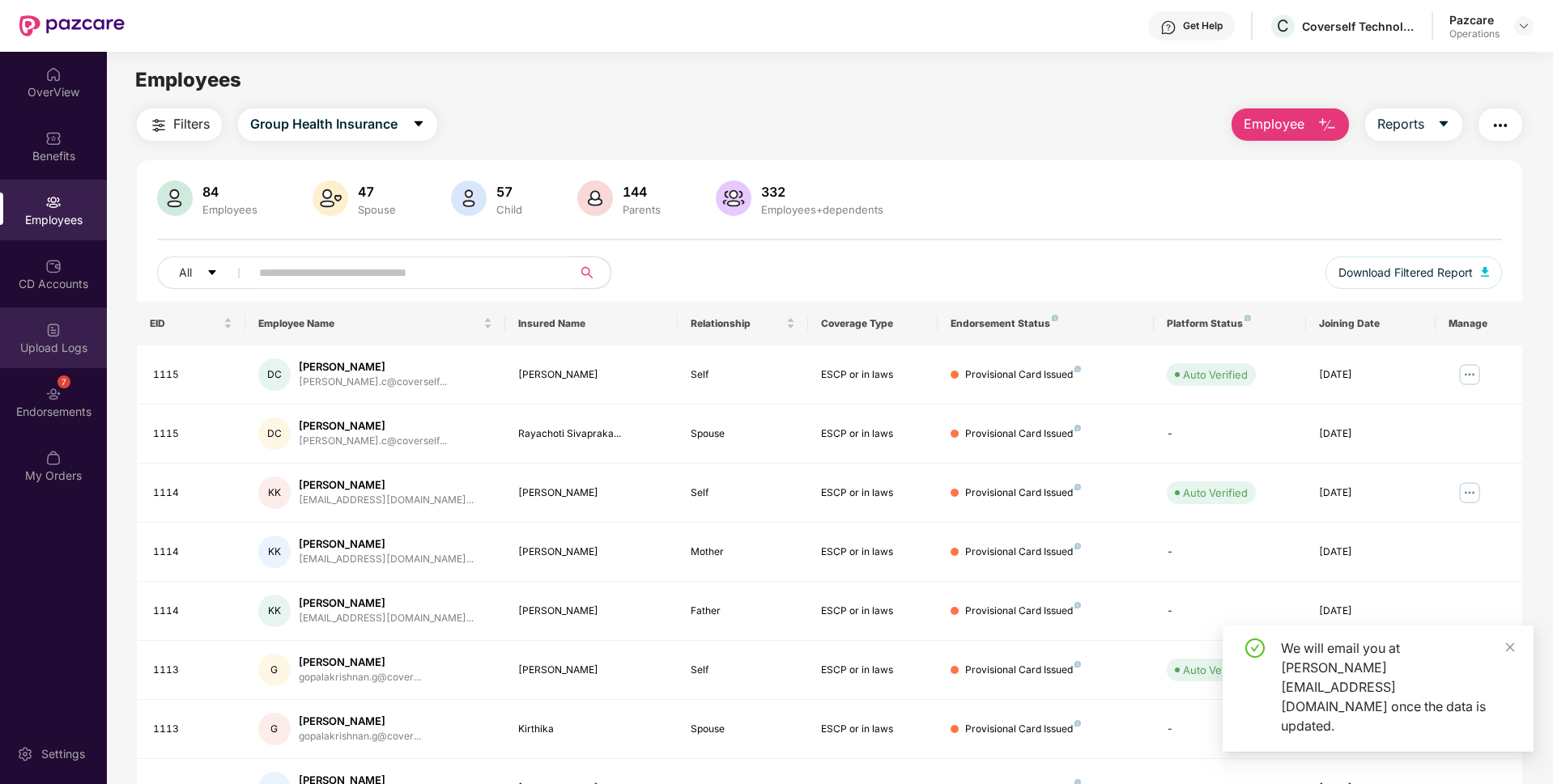
click at [60, 345] on div "Upload Logs" at bounding box center [53, 348] width 107 height 16
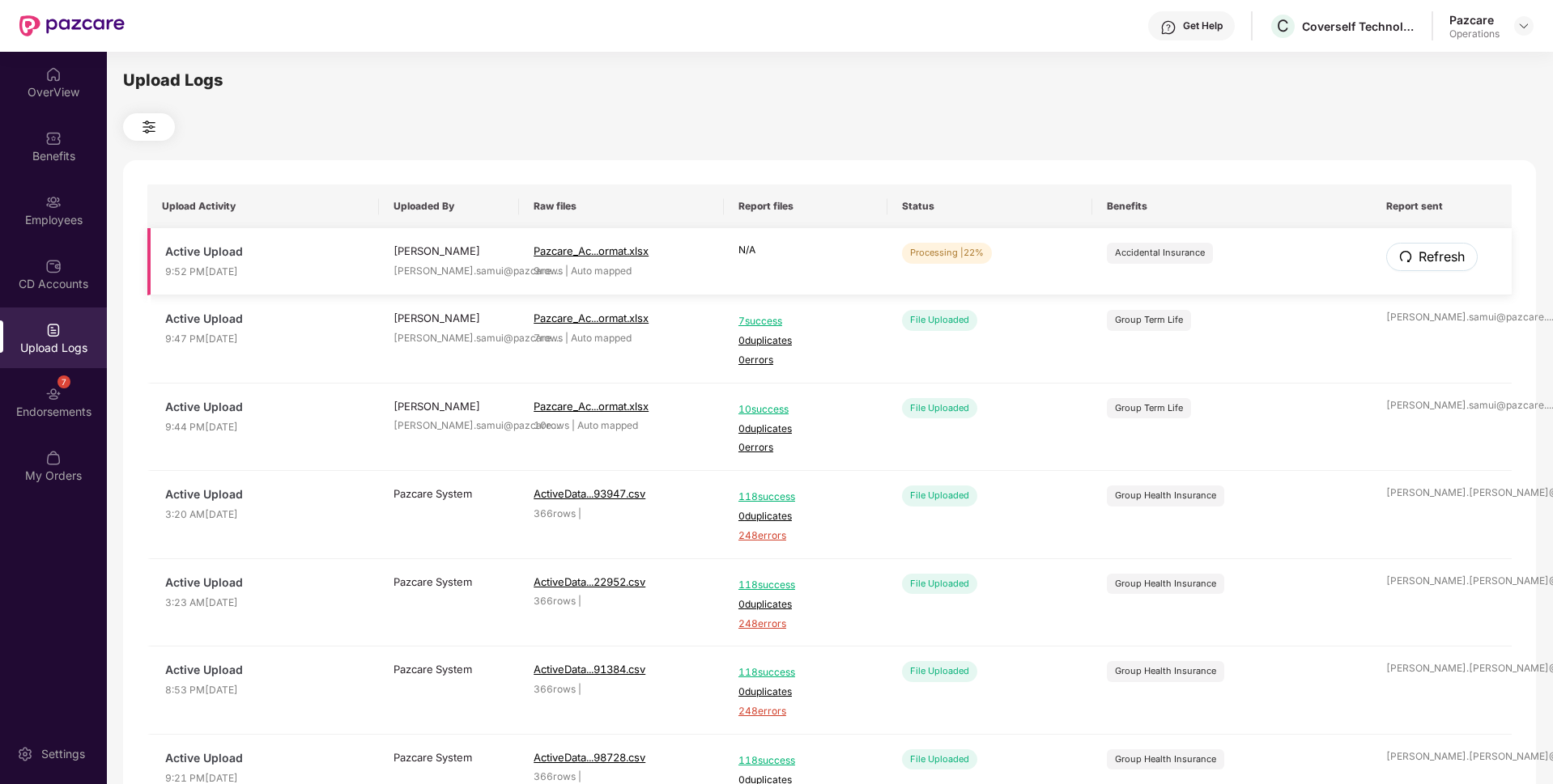
click at [1414, 259] on button "Refresh" at bounding box center [1432, 257] width 92 height 29
click at [1439, 260] on span "Refresh" at bounding box center [1440, 257] width 46 height 20
click at [1440, 251] on span "Refresh" at bounding box center [1440, 257] width 46 height 20
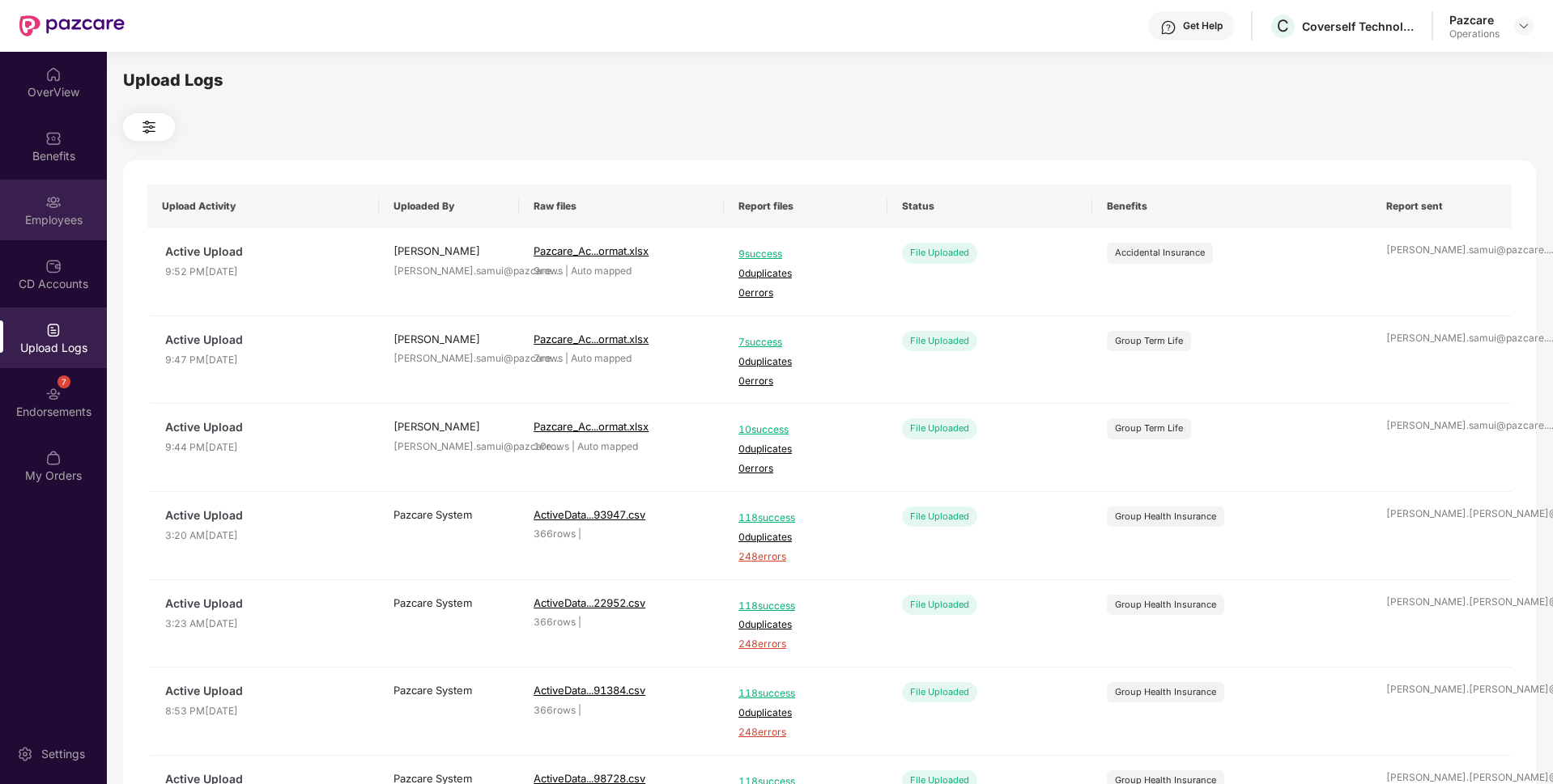
click at [56, 194] on img at bounding box center [53, 201] width 16 height 16
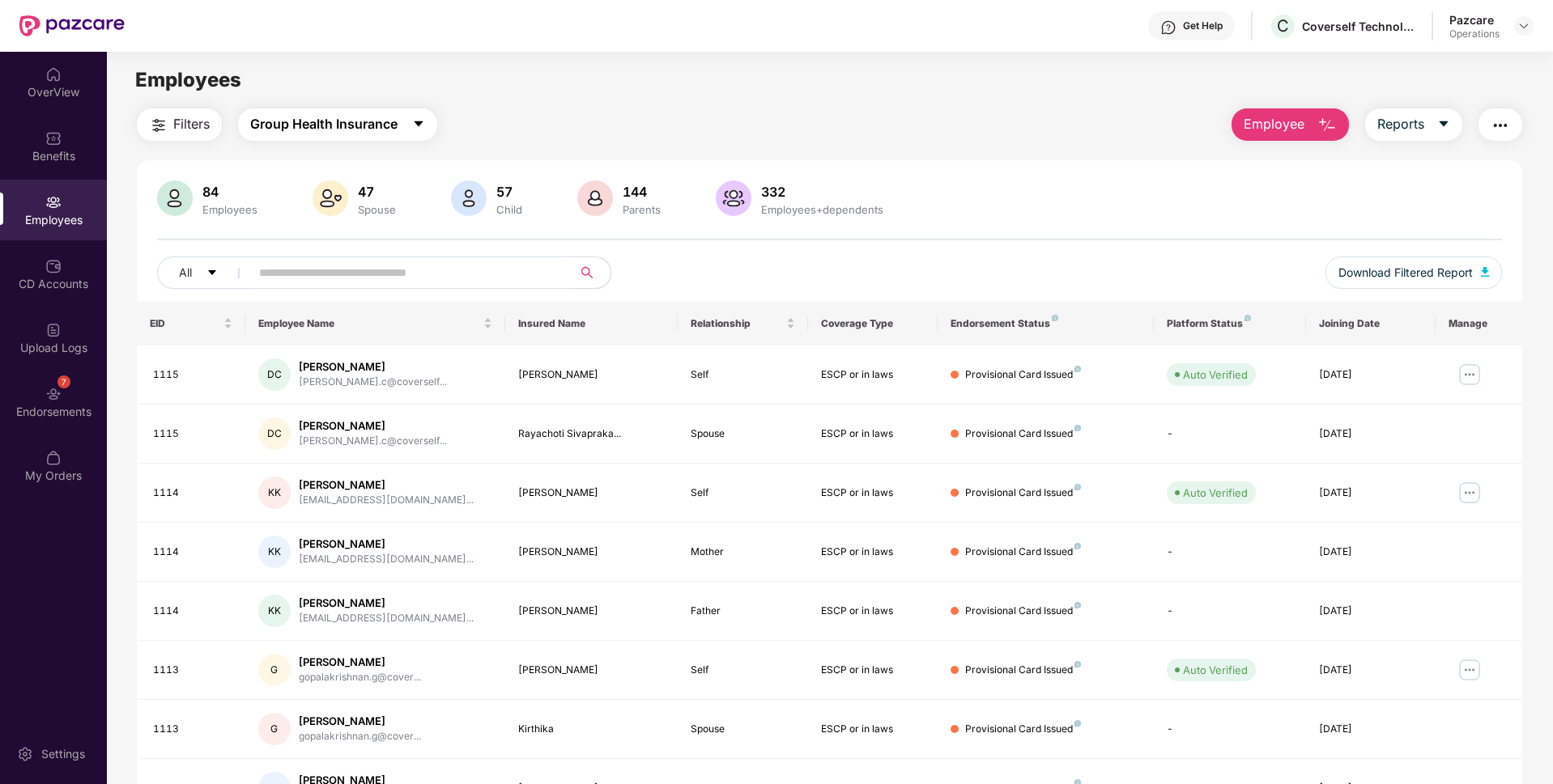
click at [270, 121] on span "Group Health Insurance" at bounding box center [323, 124] width 147 height 20
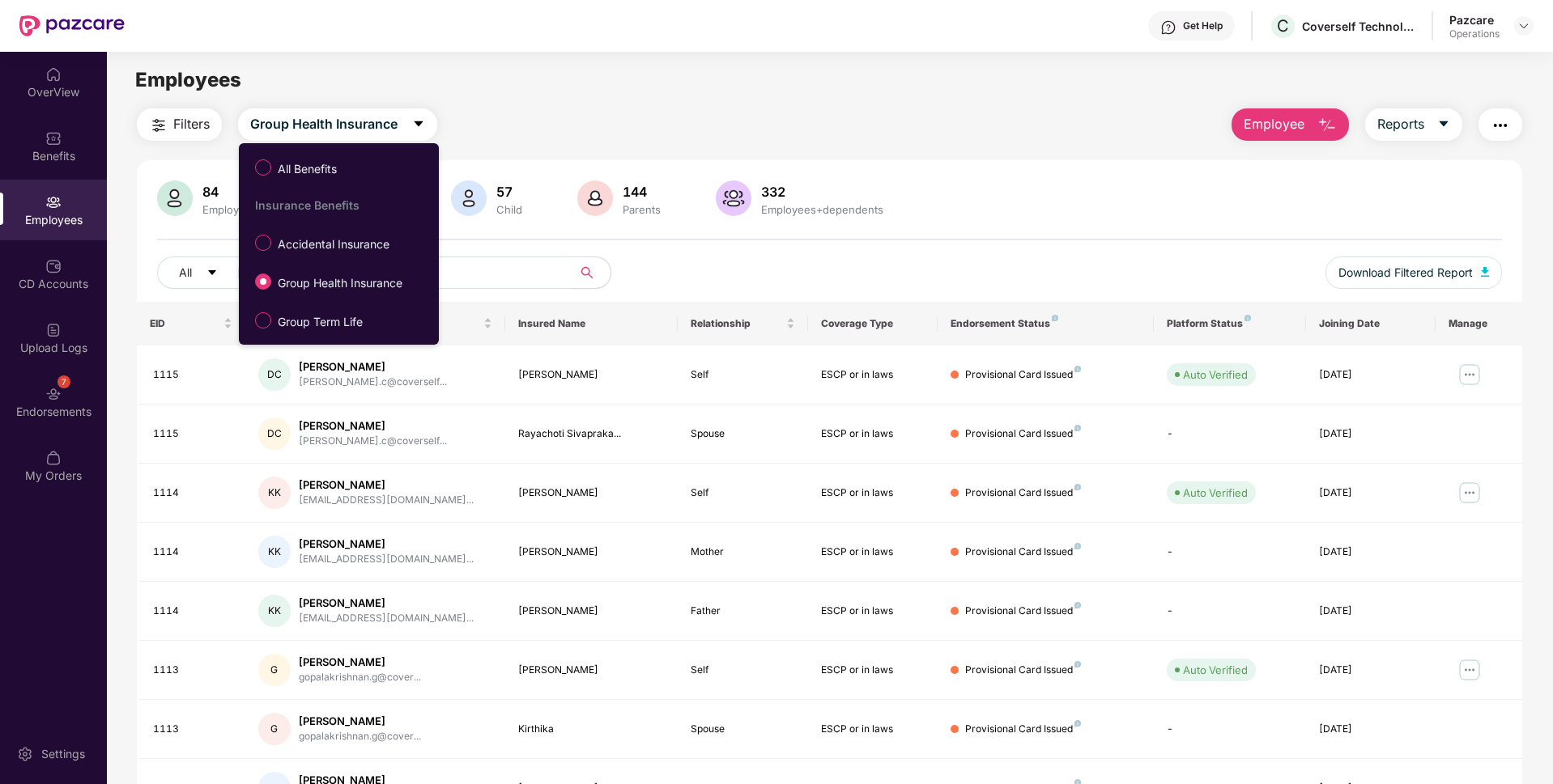
click at [319, 261] on div "All Benefits Insurance Benefits Accidental Insurance Group Health Insurance Gro…" at bounding box center [334, 243] width 192 height 186
click at [332, 243] on span "Accidental Insurance" at bounding box center [333, 244] width 124 height 18
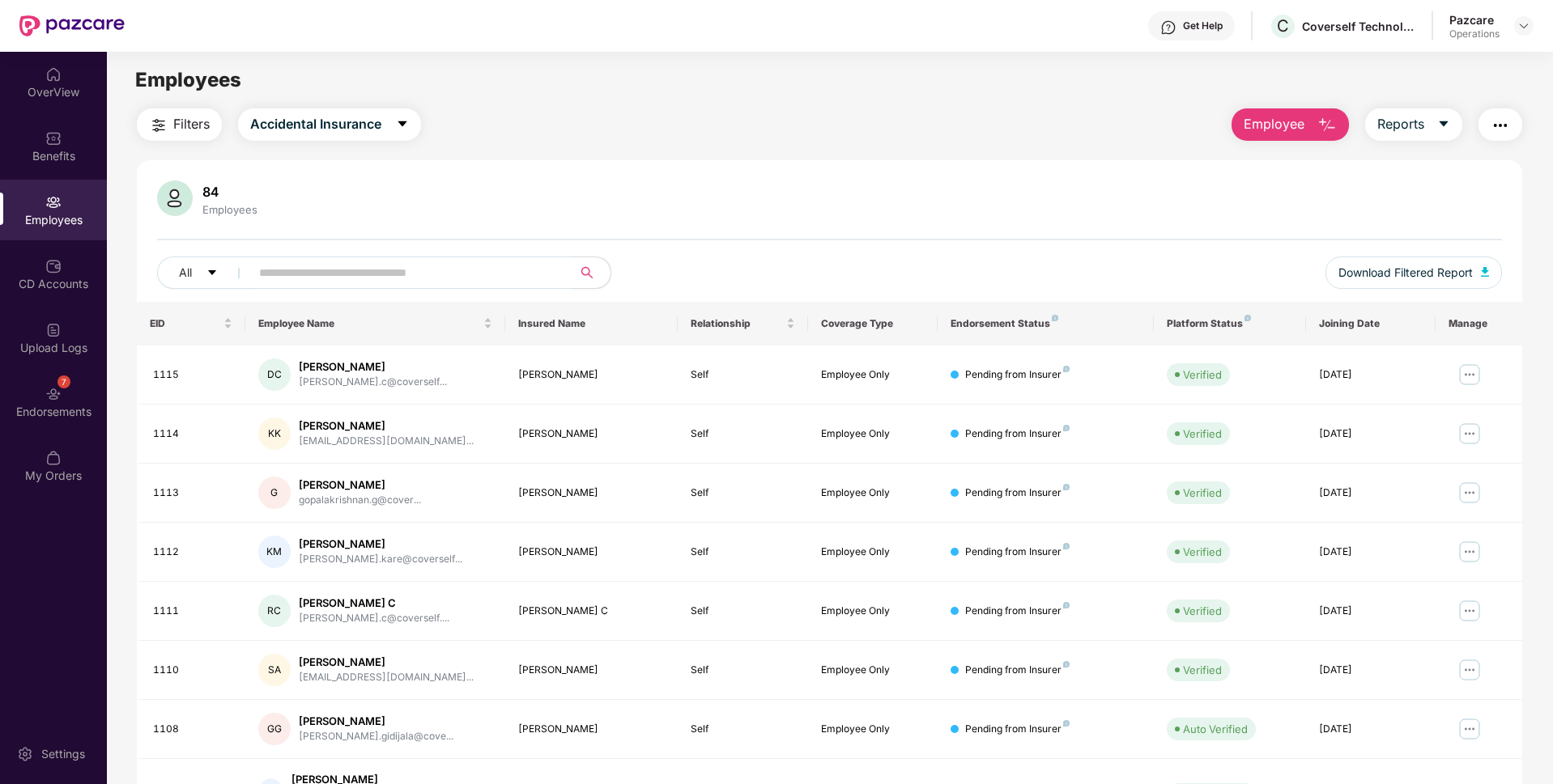
click at [181, 128] on span "Filters" at bounding box center [191, 124] width 36 height 20
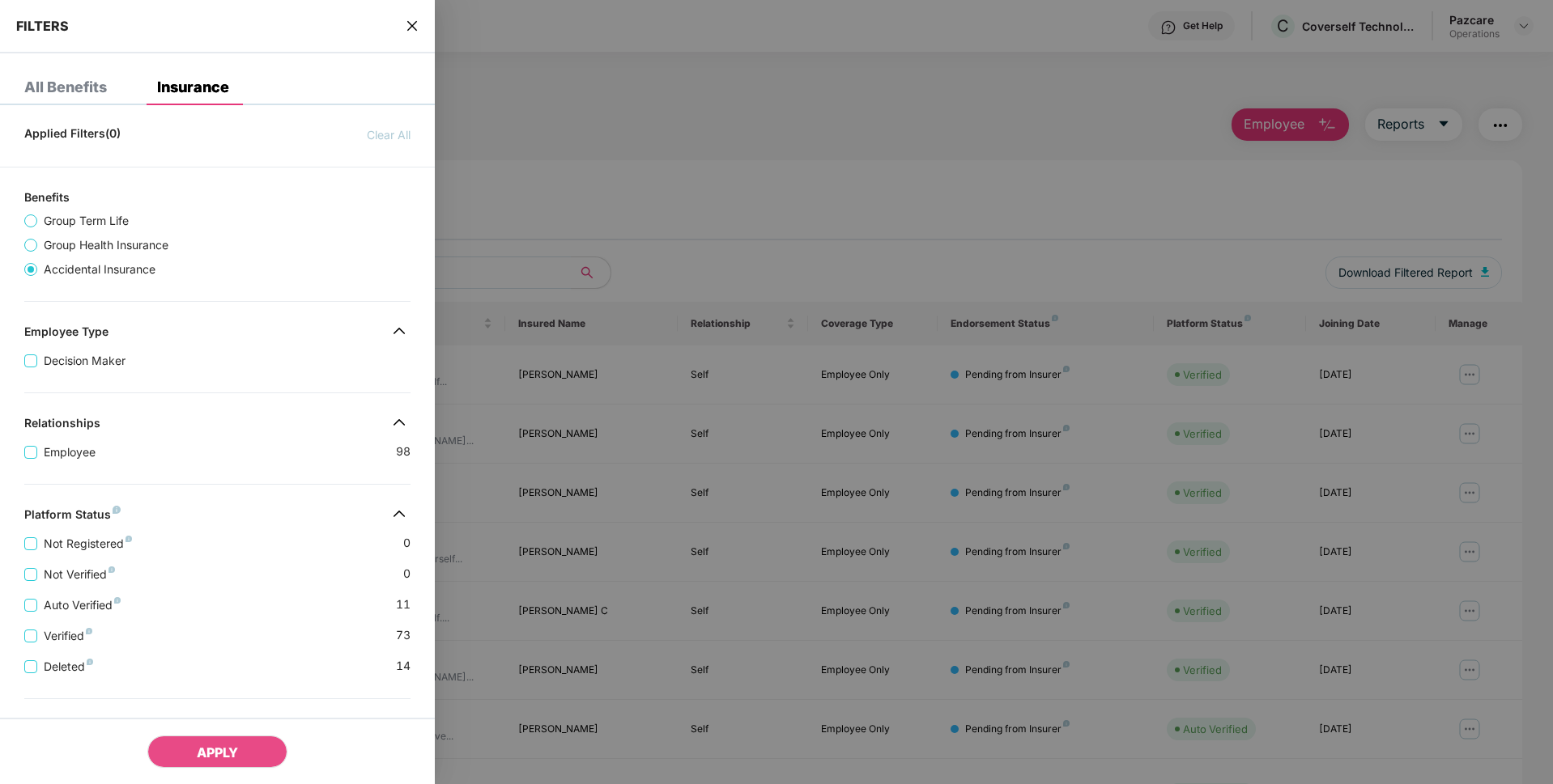
scroll to position [227, 0]
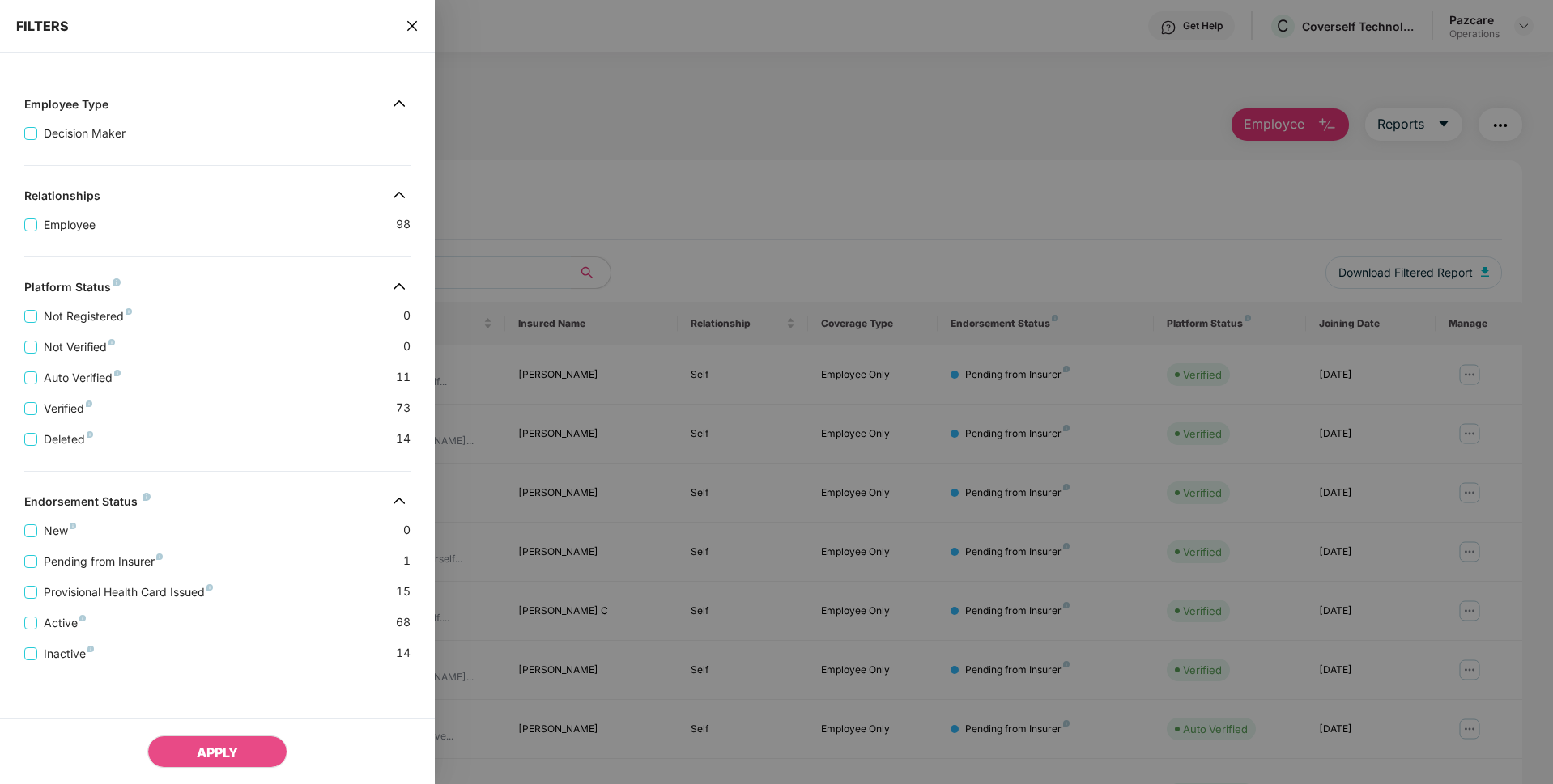
click at [102, 580] on div "Provisional Health Card Issued 15" at bounding box center [218, 586] width 386 height 31
click at [94, 588] on span "Provisional Health Card Issued" at bounding box center [128, 592] width 182 height 18
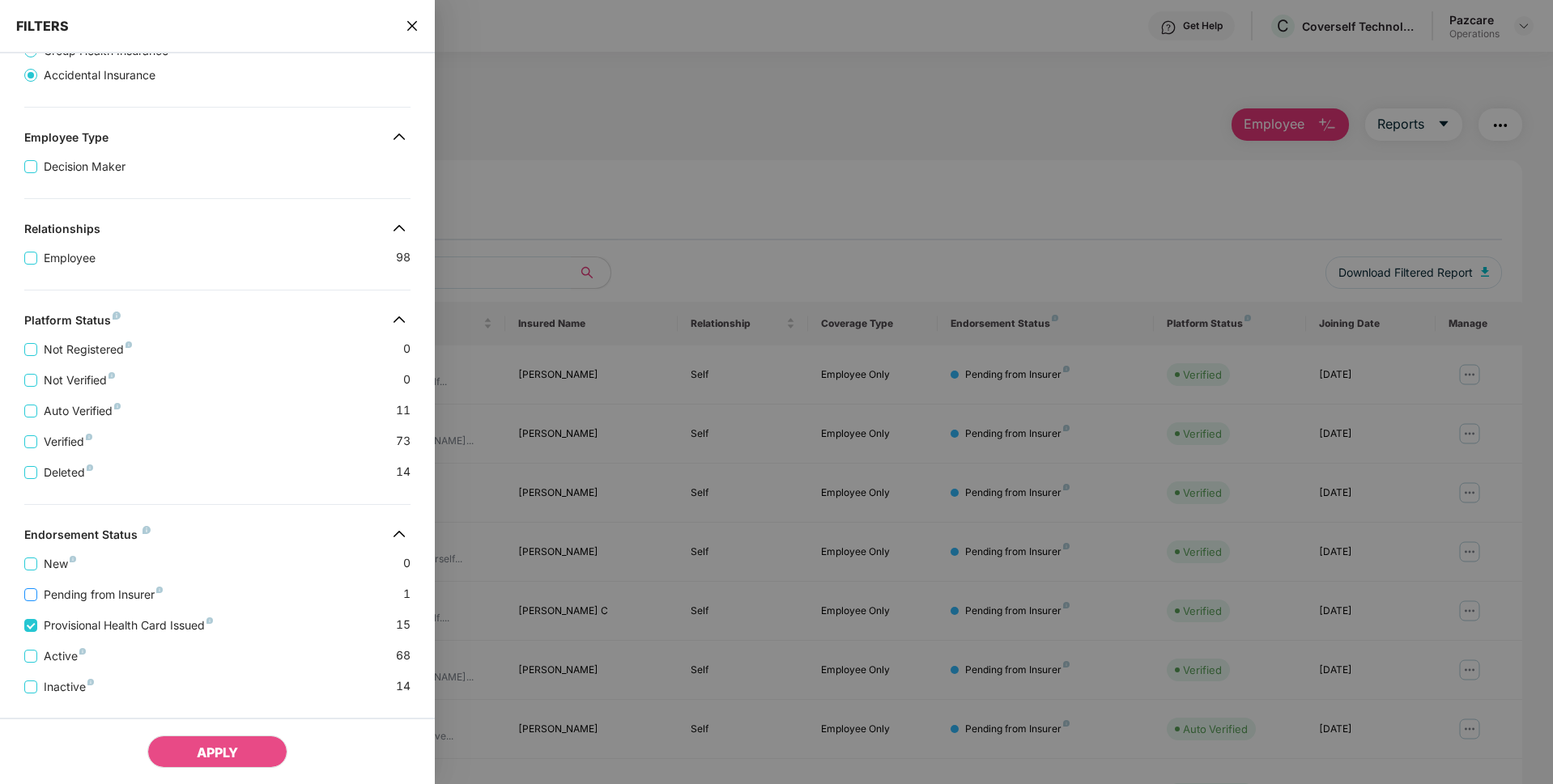
click at [85, 593] on span "Pending from Insurer" at bounding box center [102, 594] width 132 height 18
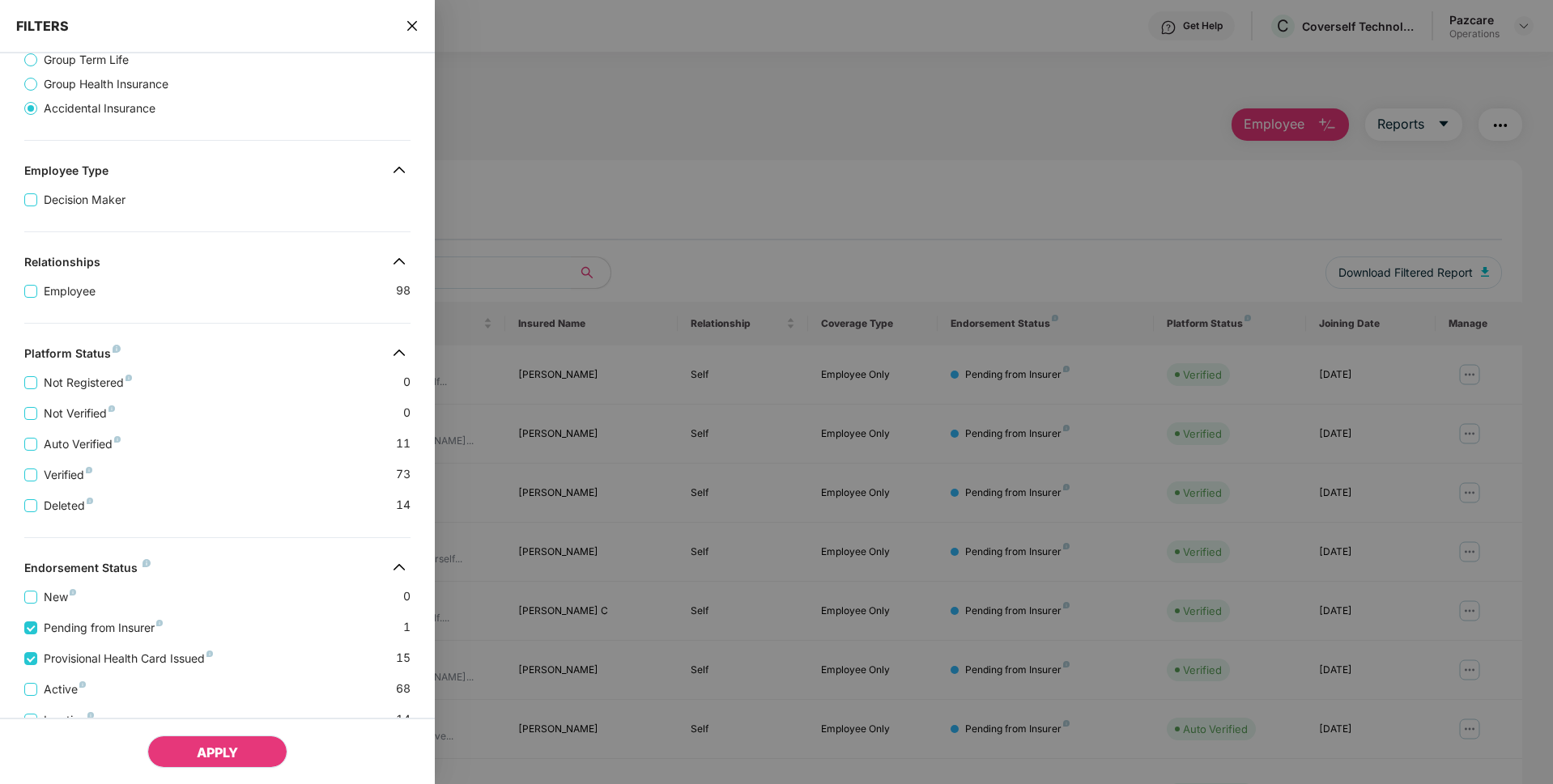
click at [200, 745] on span "APPLY" at bounding box center [217, 752] width 41 height 16
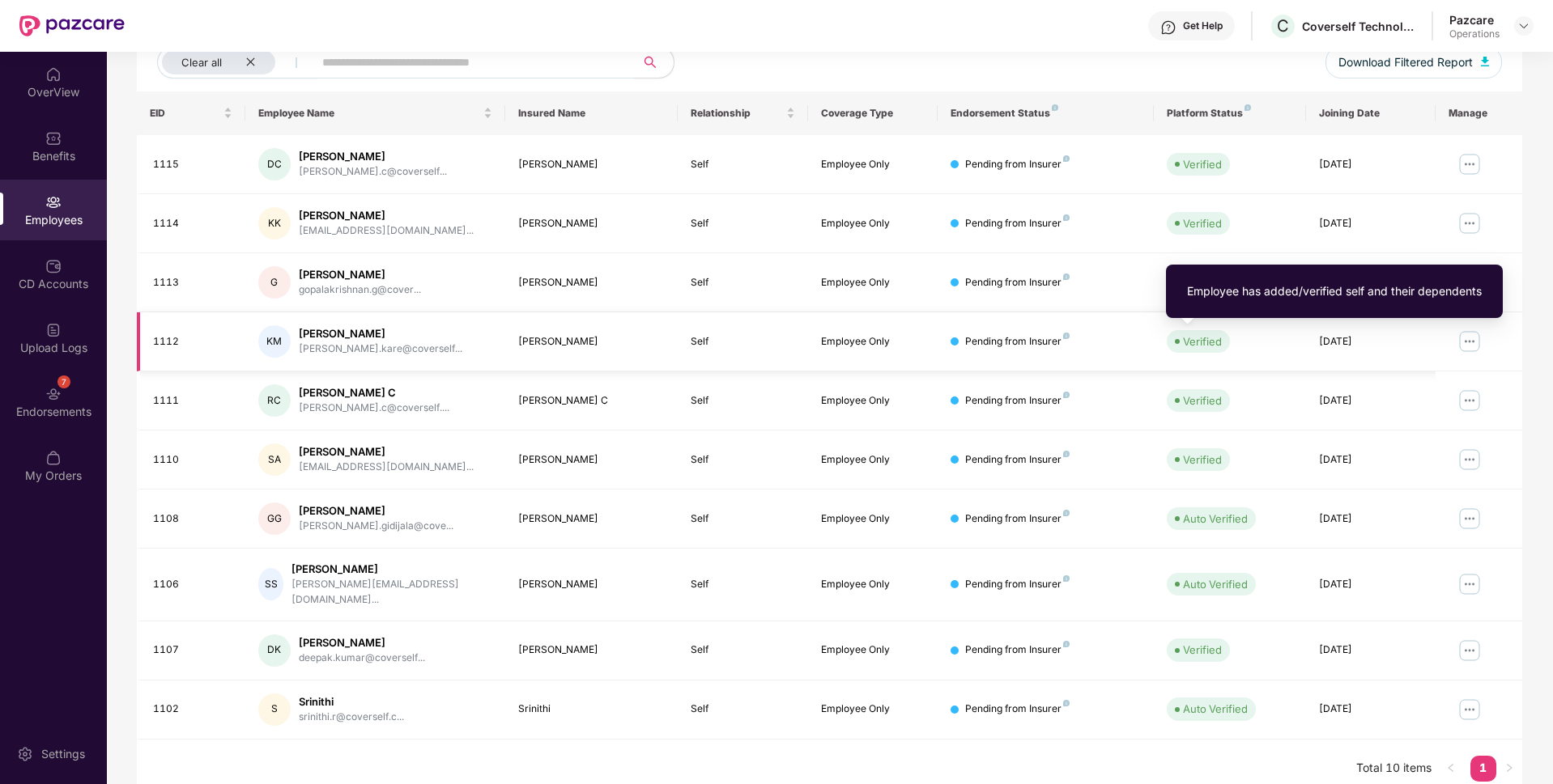
scroll to position [0, 0]
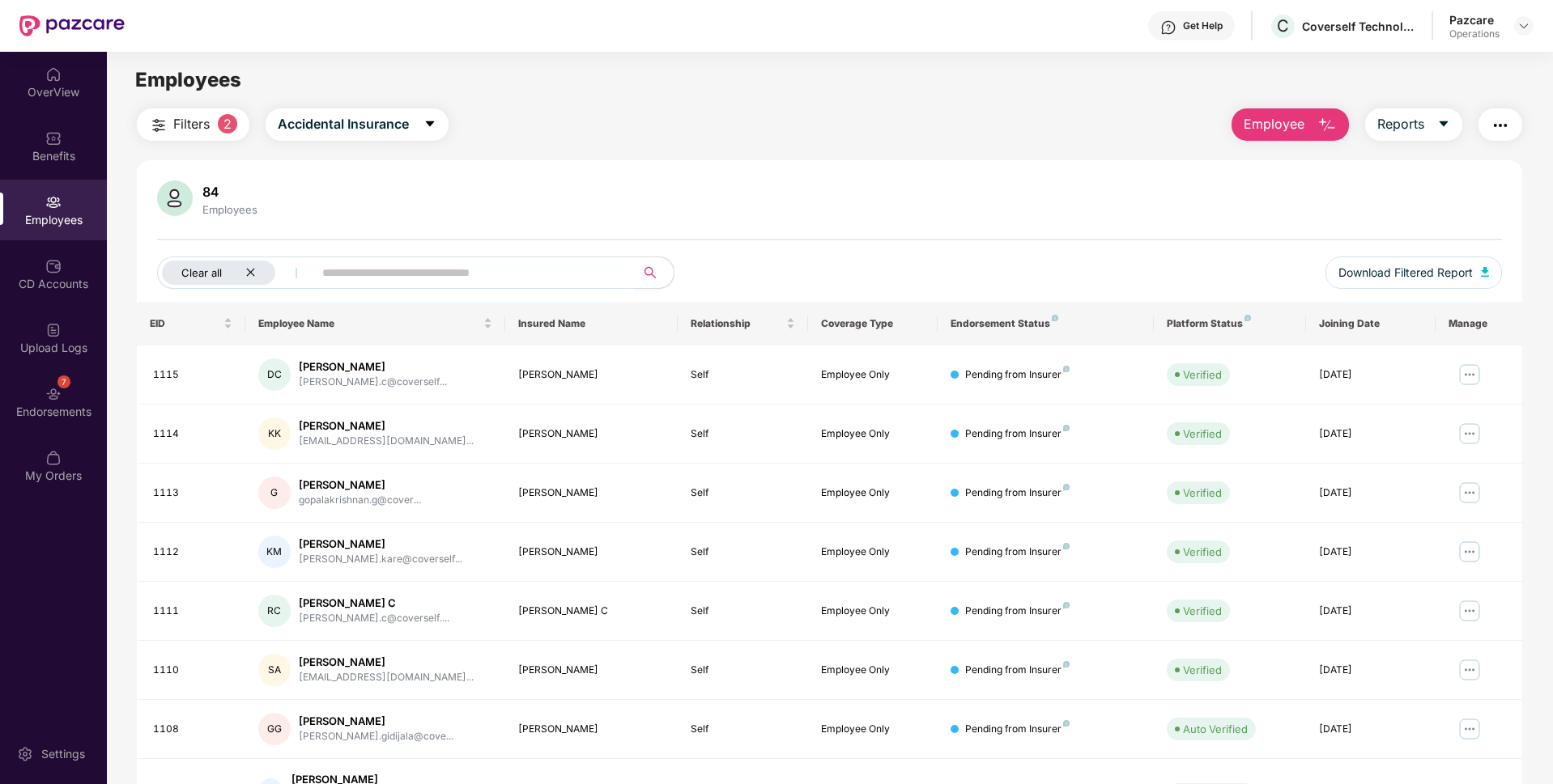
click at [255, 270] on icon "close" at bounding box center [250, 272] width 11 height 11
click at [1518, 26] on img at bounding box center [1524, 25] width 13 height 13
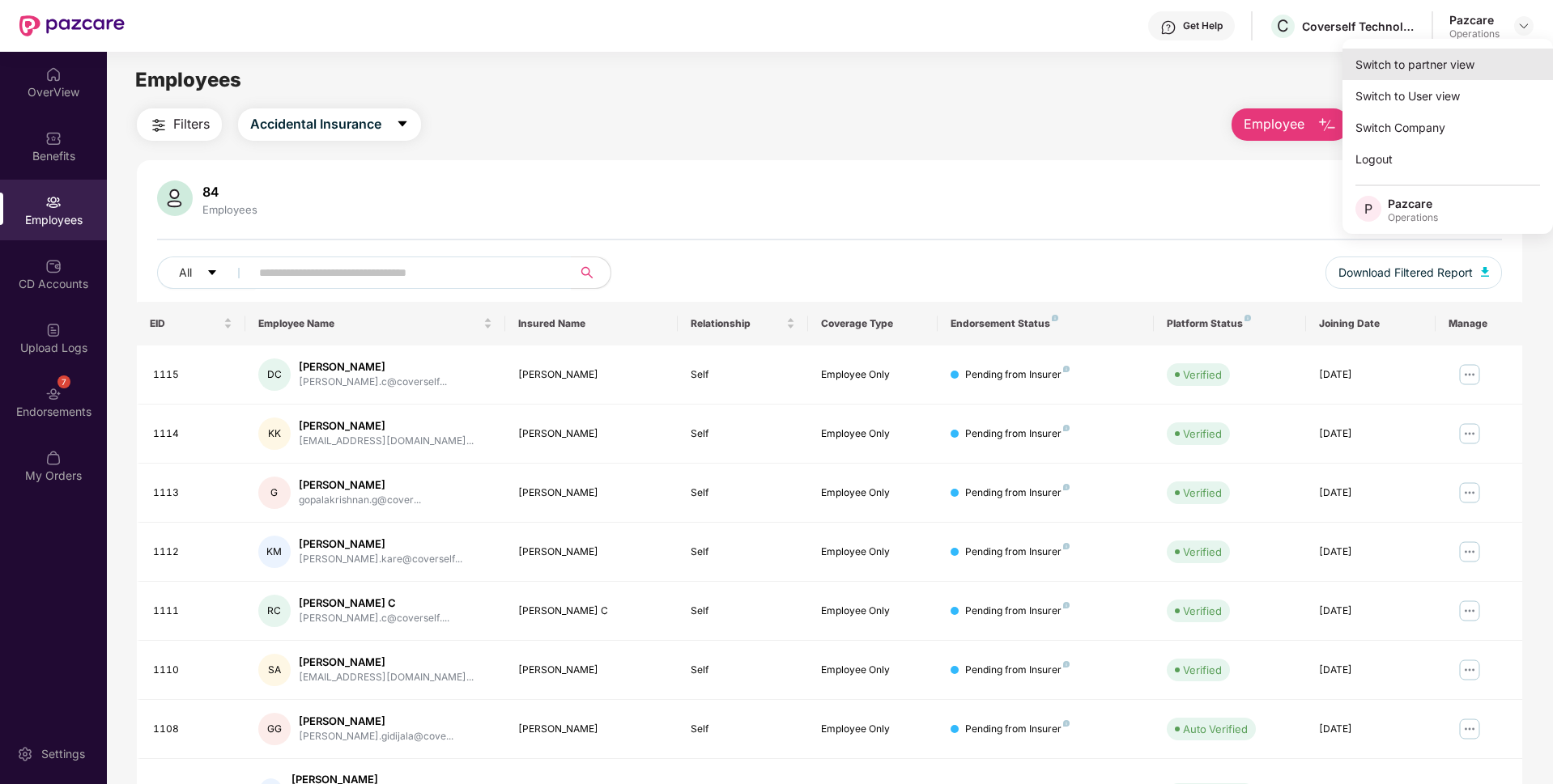
click at [1430, 59] on div "Switch to partner view" at bounding box center [1447, 65] width 211 height 32
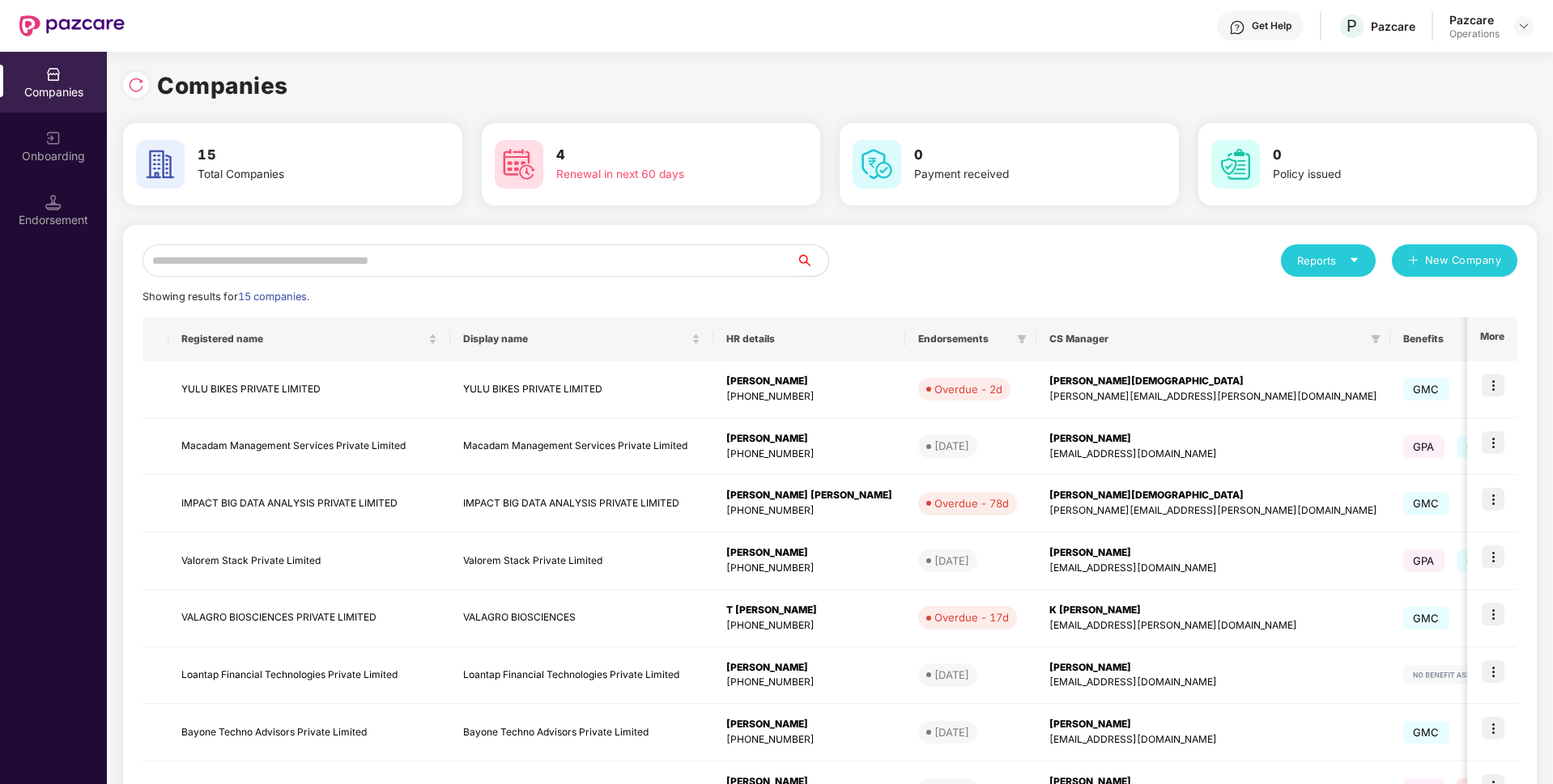
click at [493, 279] on div "Reports New Company Showing results for 15 companies. Registered name Display n…" at bounding box center [830, 618] width 1375 height 747
click at [491, 261] on input "text" at bounding box center [470, 260] width 653 height 33
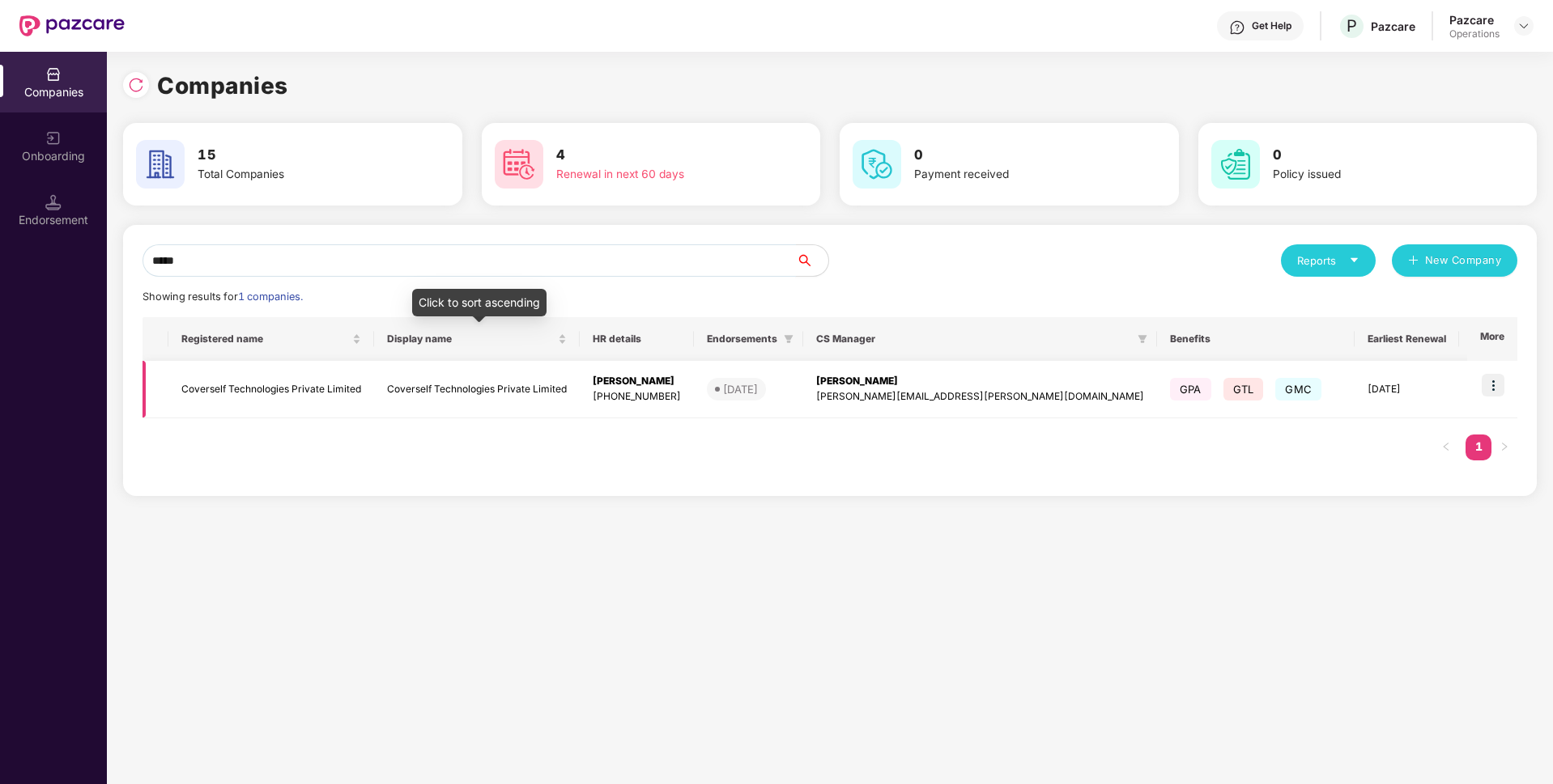
type input "*****"
click at [354, 367] on td "Coverself Technologies Private Limited" at bounding box center [271, 389] width 206 height 57
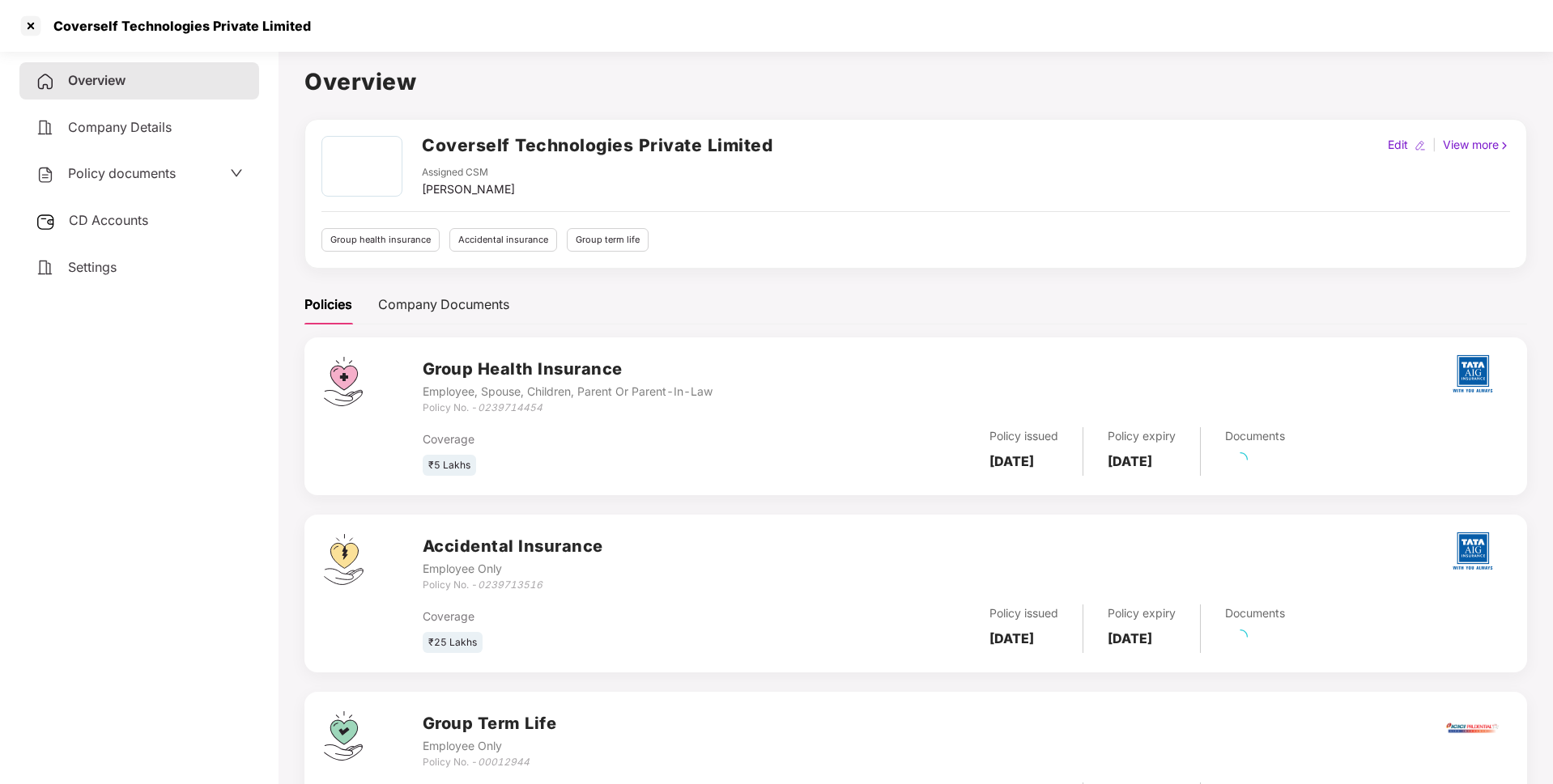
click at [146, 181] on span "Policy documents" at bounding box center [122, 173] width 108 height 16
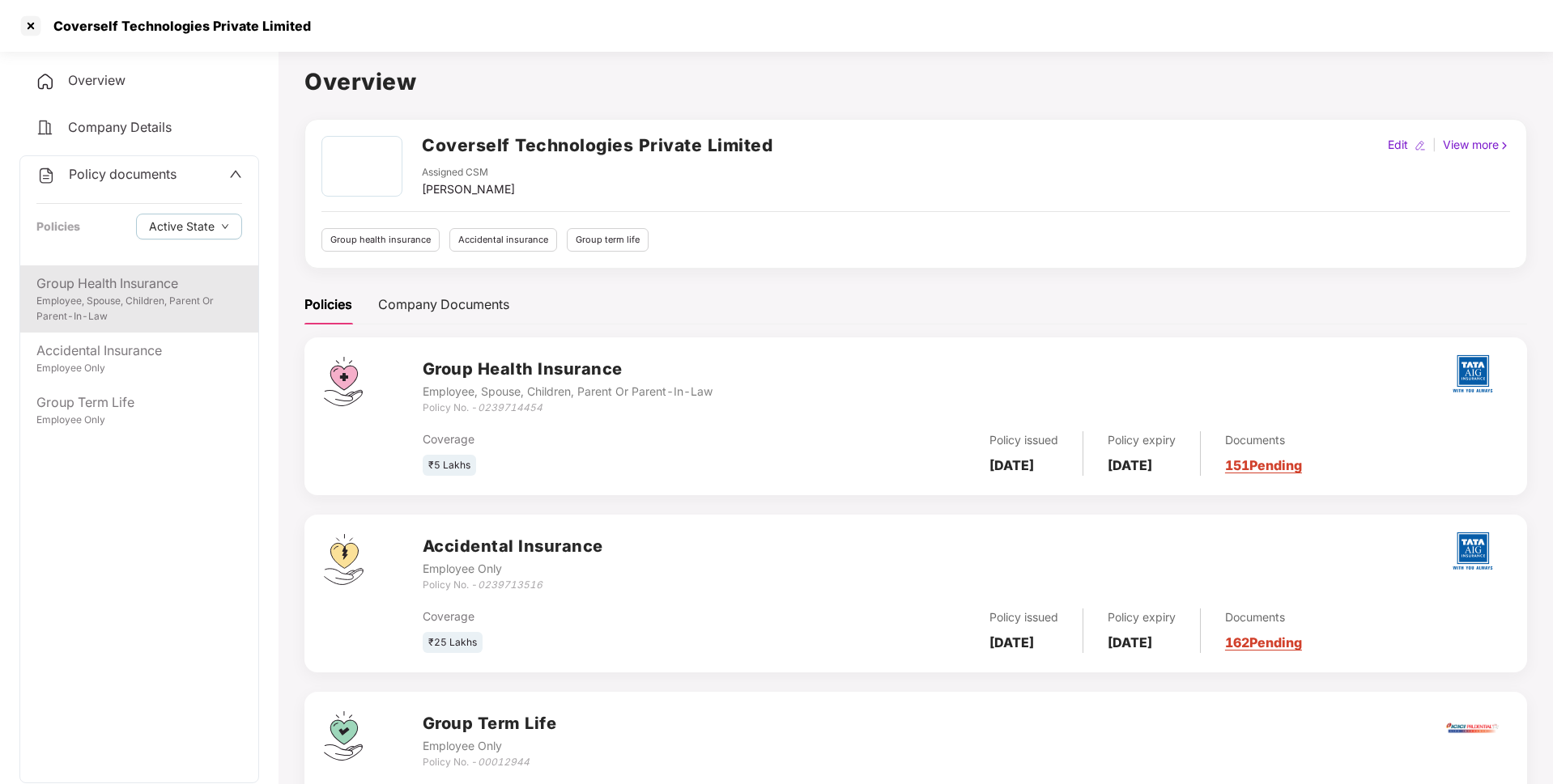
click at [134, 318] on div "Employee, Spouse, Children, Parent Or Parent-In-Law" at bounding box center [139, 309] width 206 height 31
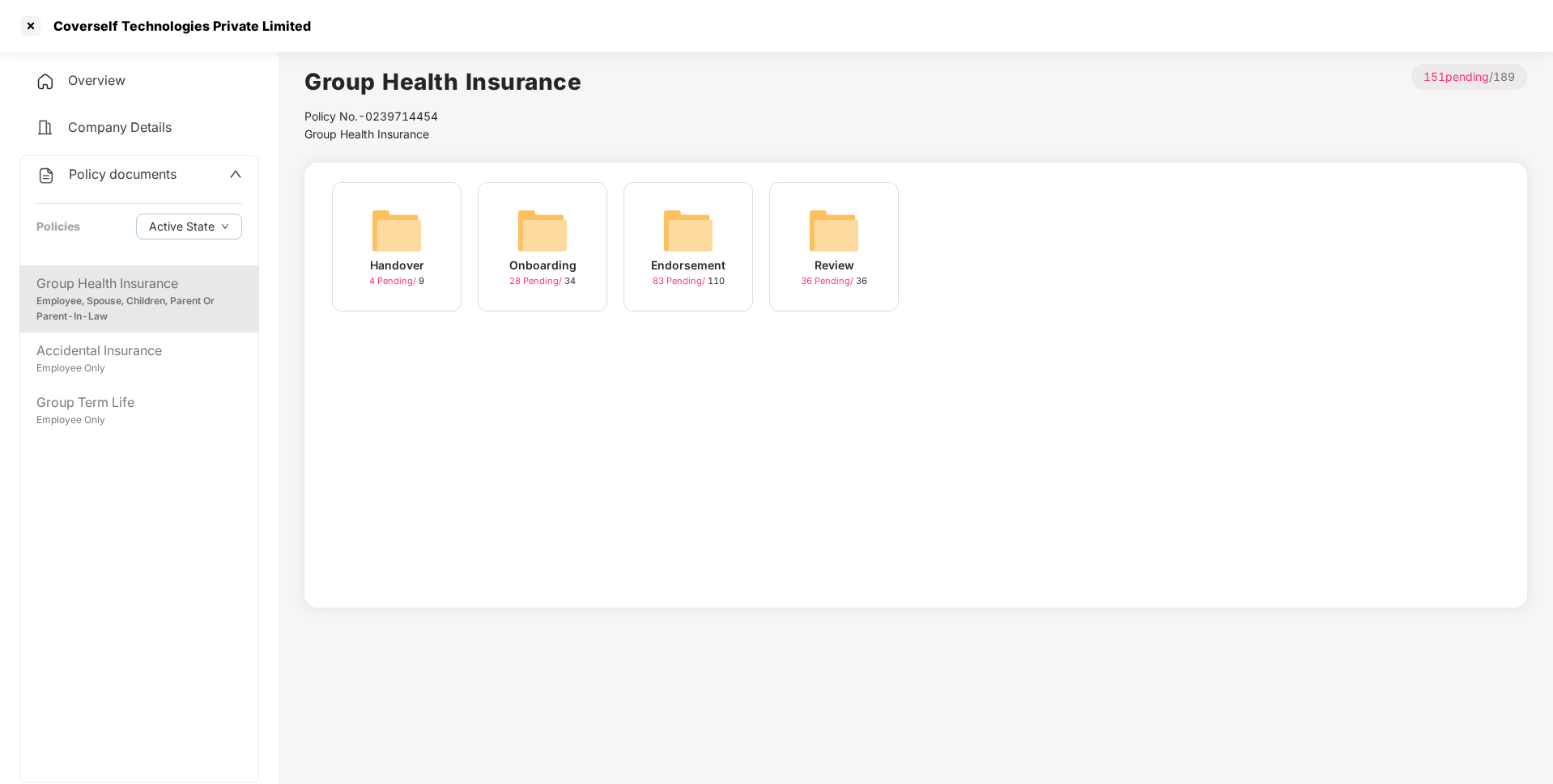
click at [678, 260] on div "Endorsement" at bounding box center [688, 265] width 75 height 18
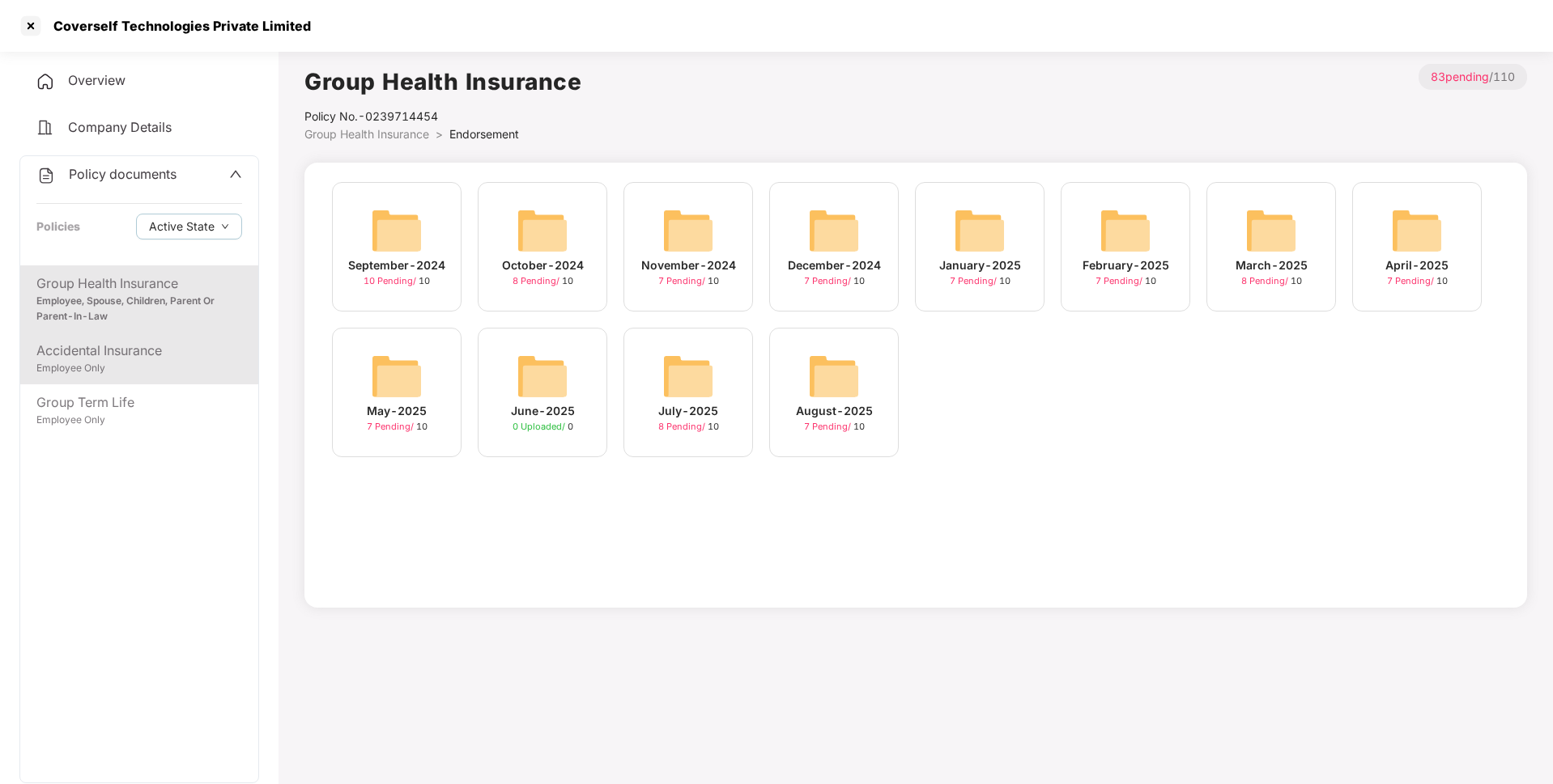
click at [168, 354] on div "Accidental Insurance" at bounding box center [139, 351] width 206 height 20
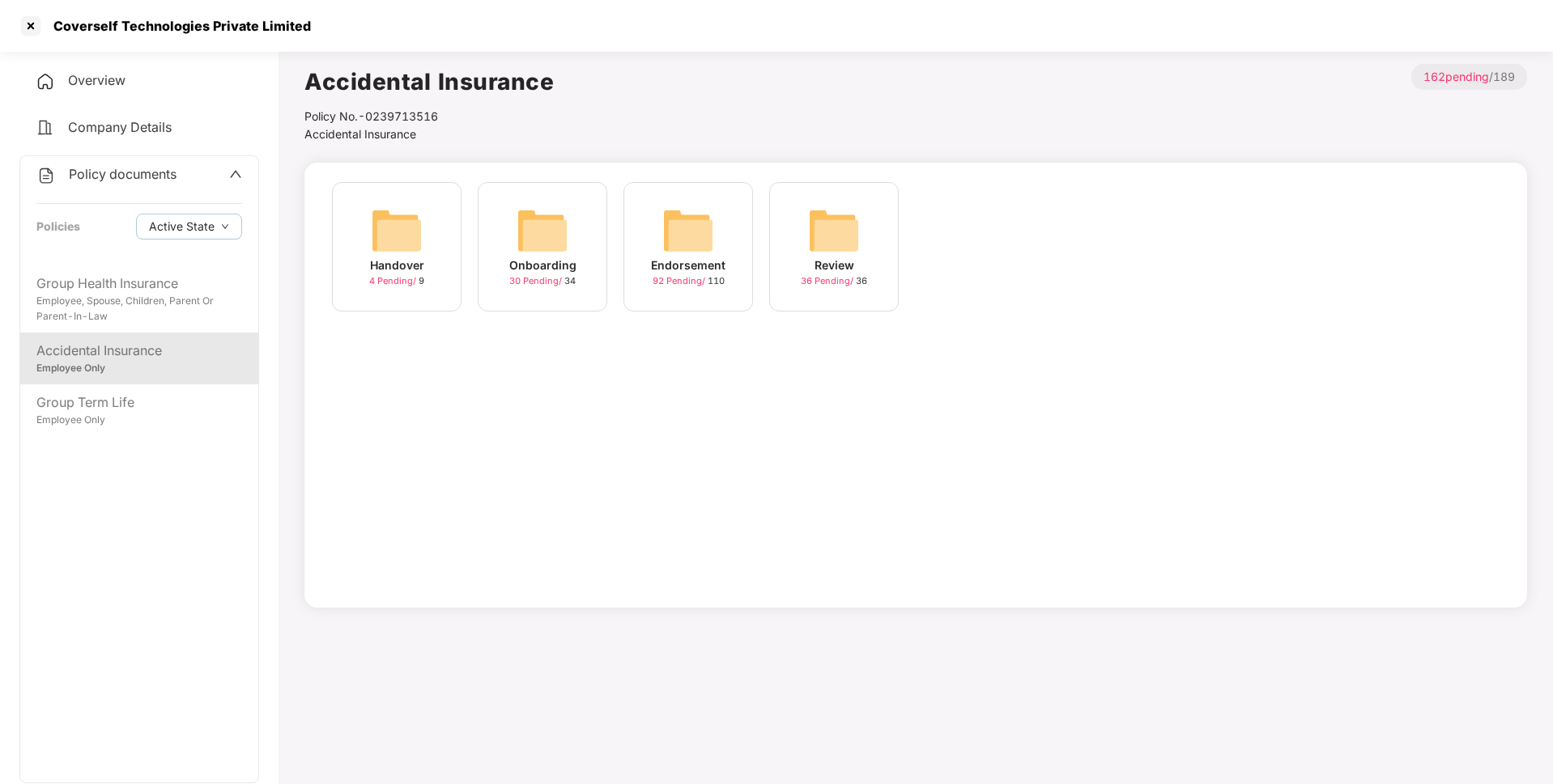
click at [700, 255] on img at bounding box center [689, 231] width 52 height 52
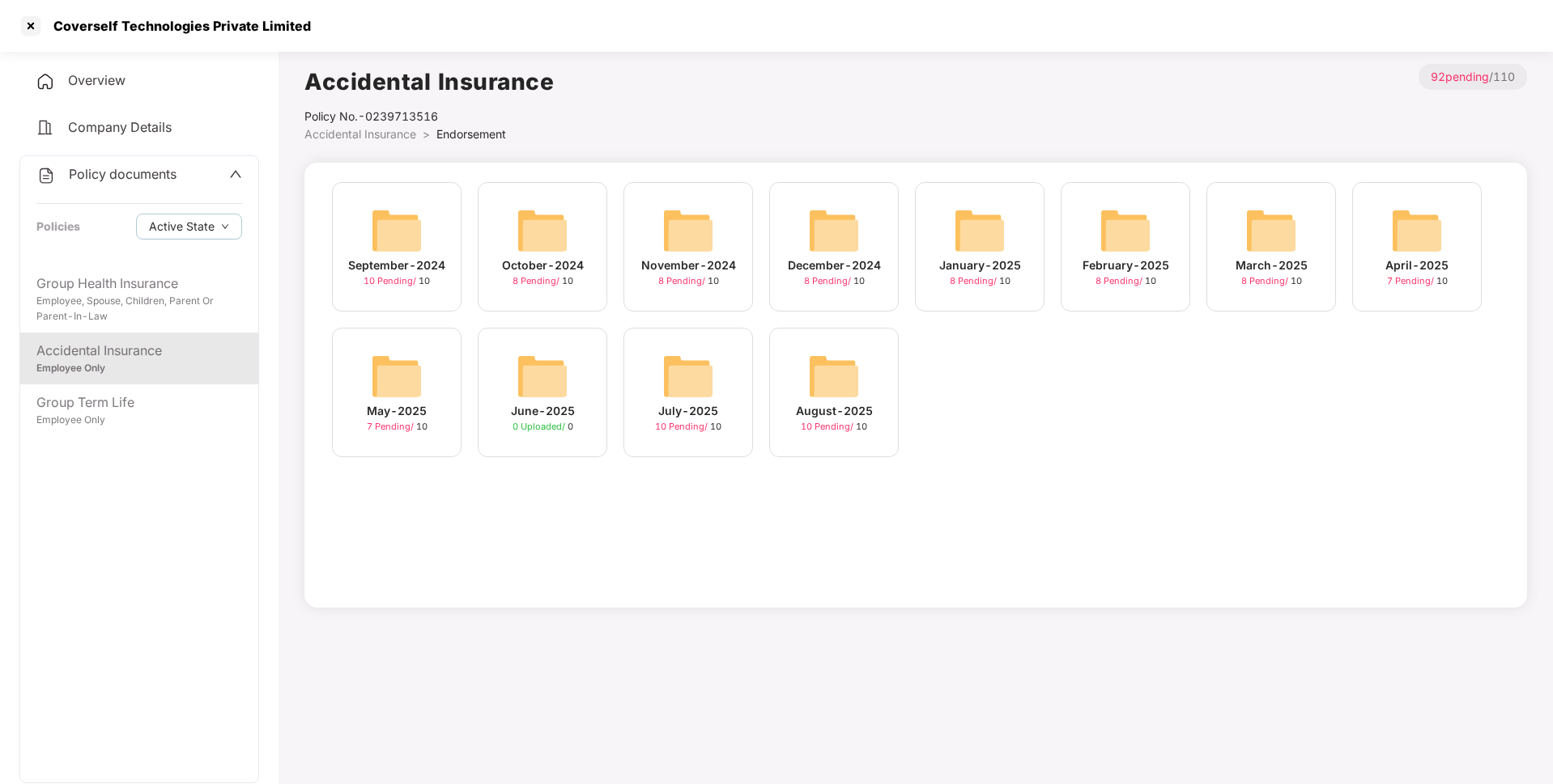
click at [695, 389] on img at bounding box center [689, 376] width 52 height 52
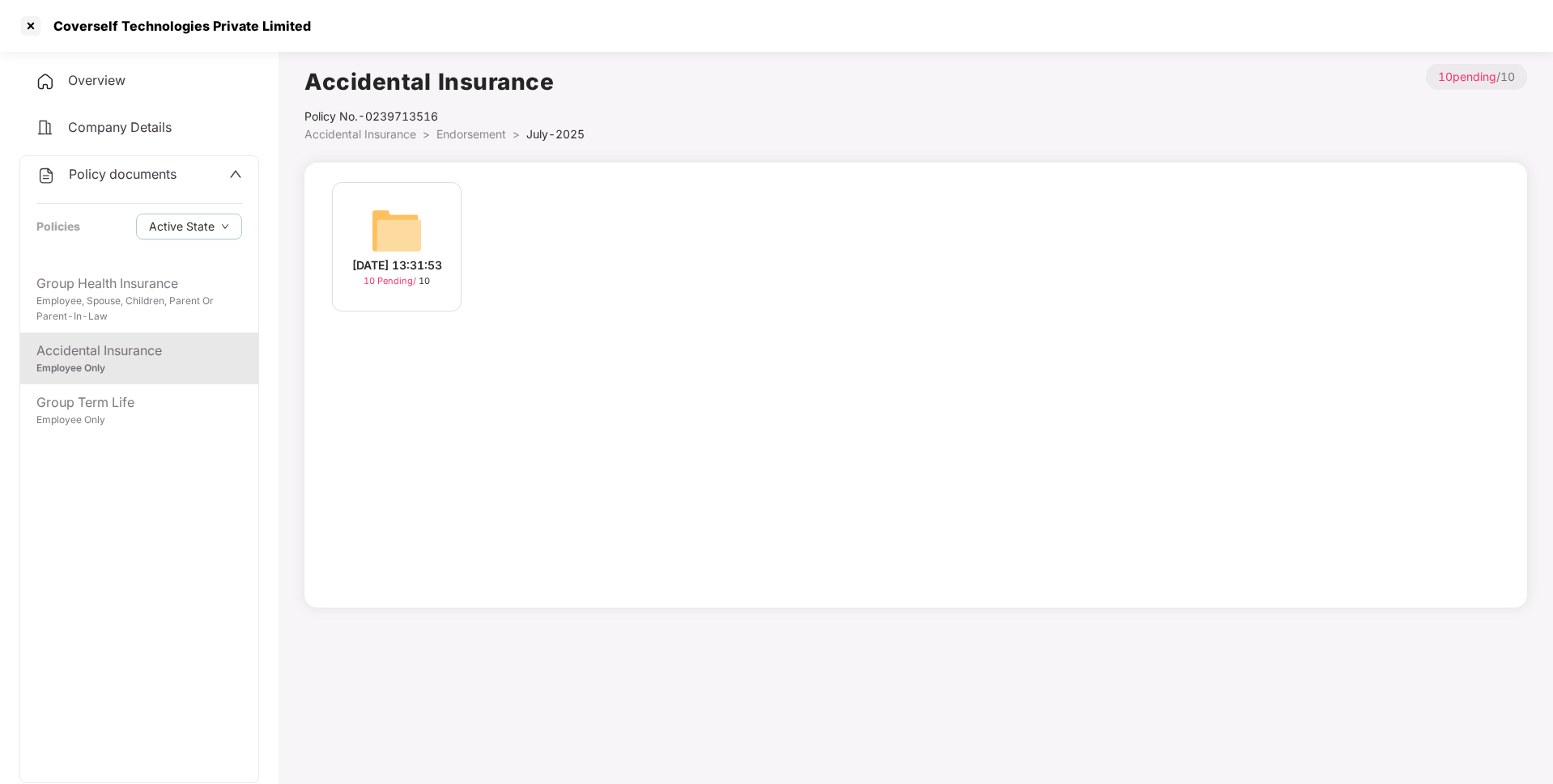
click at [429, 235] on div "[DATE] 13:31:53 10 Pending / 10" at bounding box center [396, 247] width 129 height 129
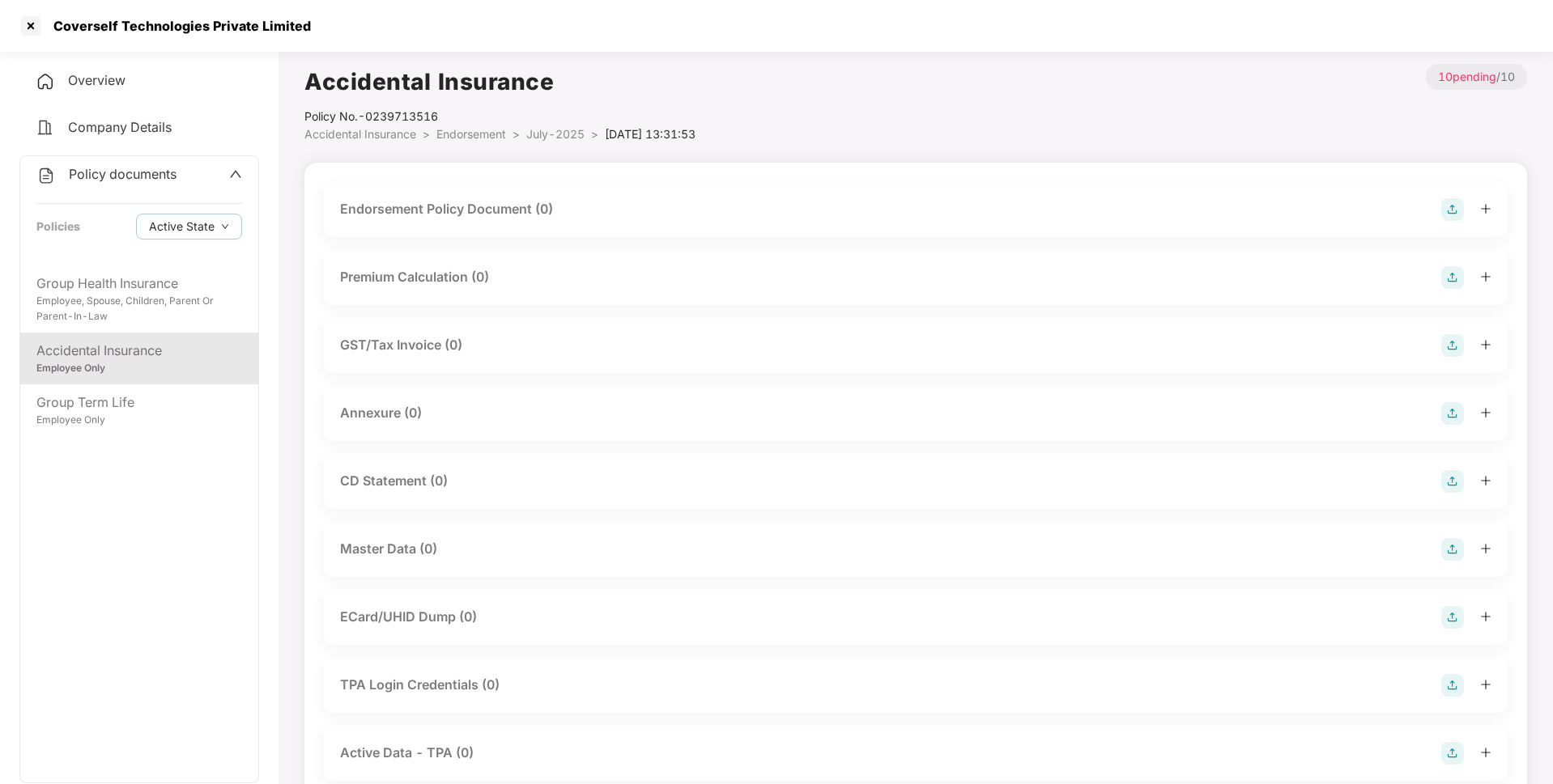
click at [1455, 206] on img at bounding box center [1452, 209] width 23 height 23
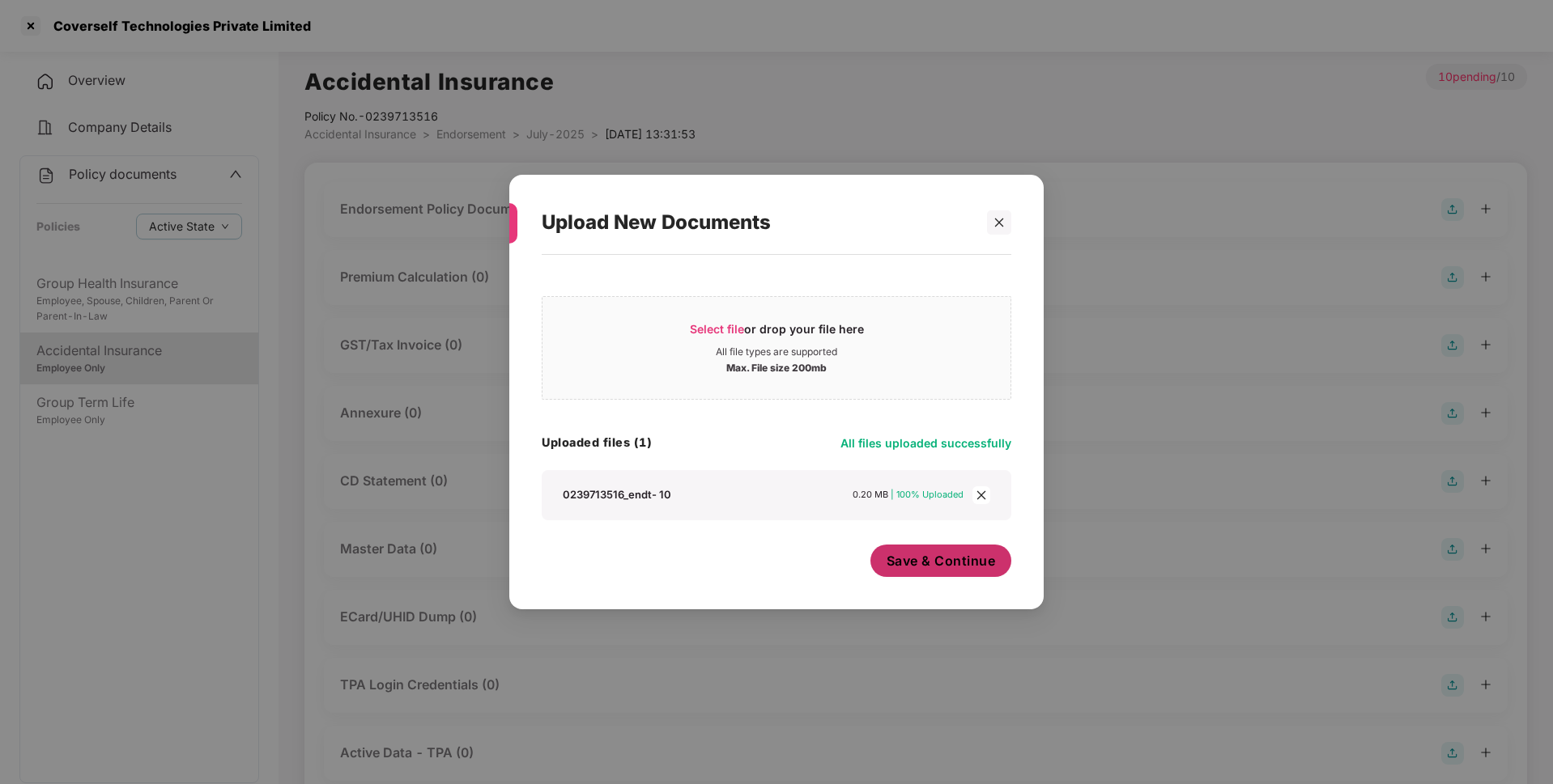
click at [910, 562] on span "Save & Continue" at bounding box center [942, 561] width 109 height 18
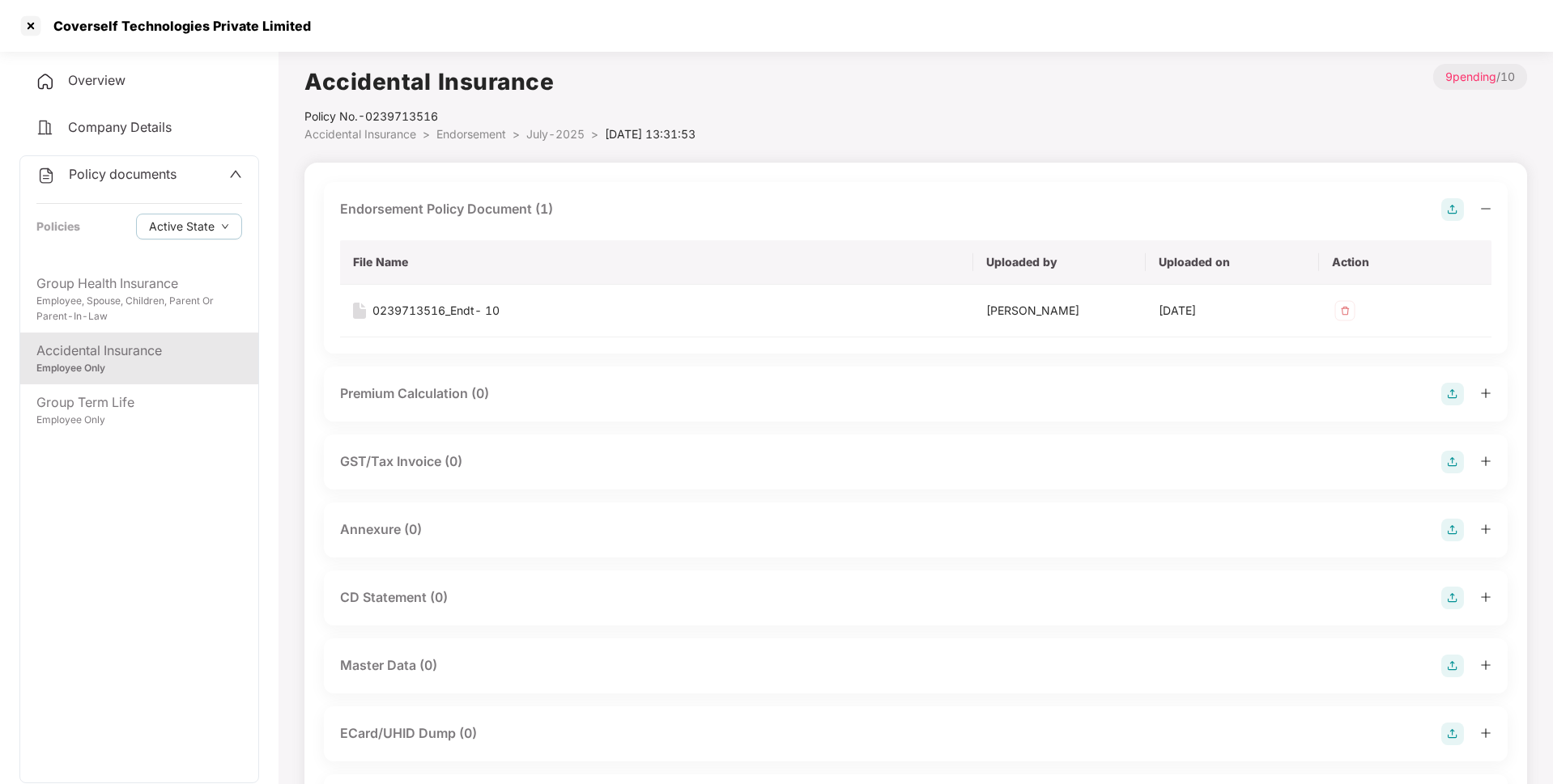
click at [1444, 531] on img at bounding box center [1452, 530] width 23 height 23
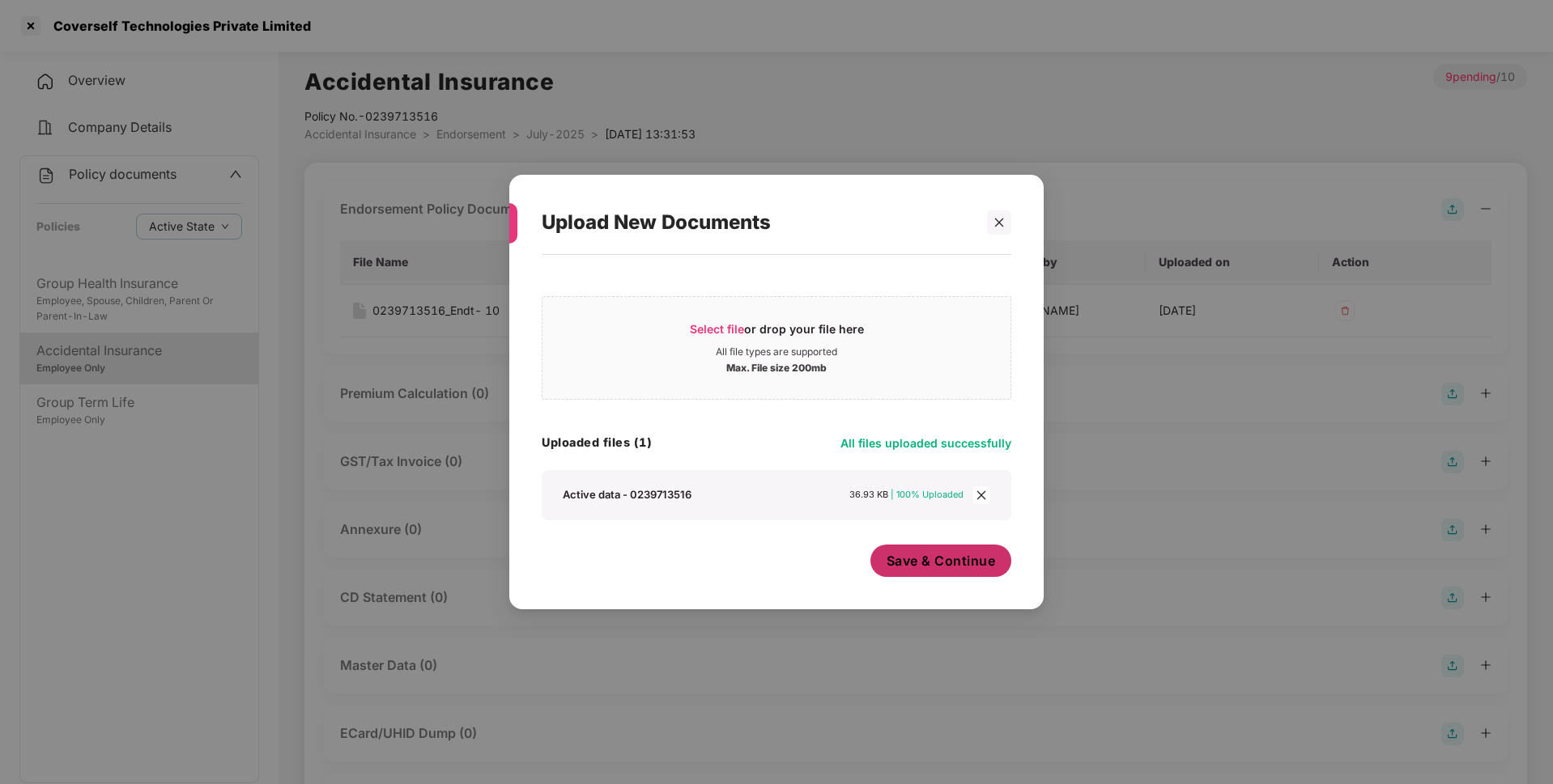
click at [916, 562] on span "Save & Continue" at bounding box center [942, 561] width 109 height 18
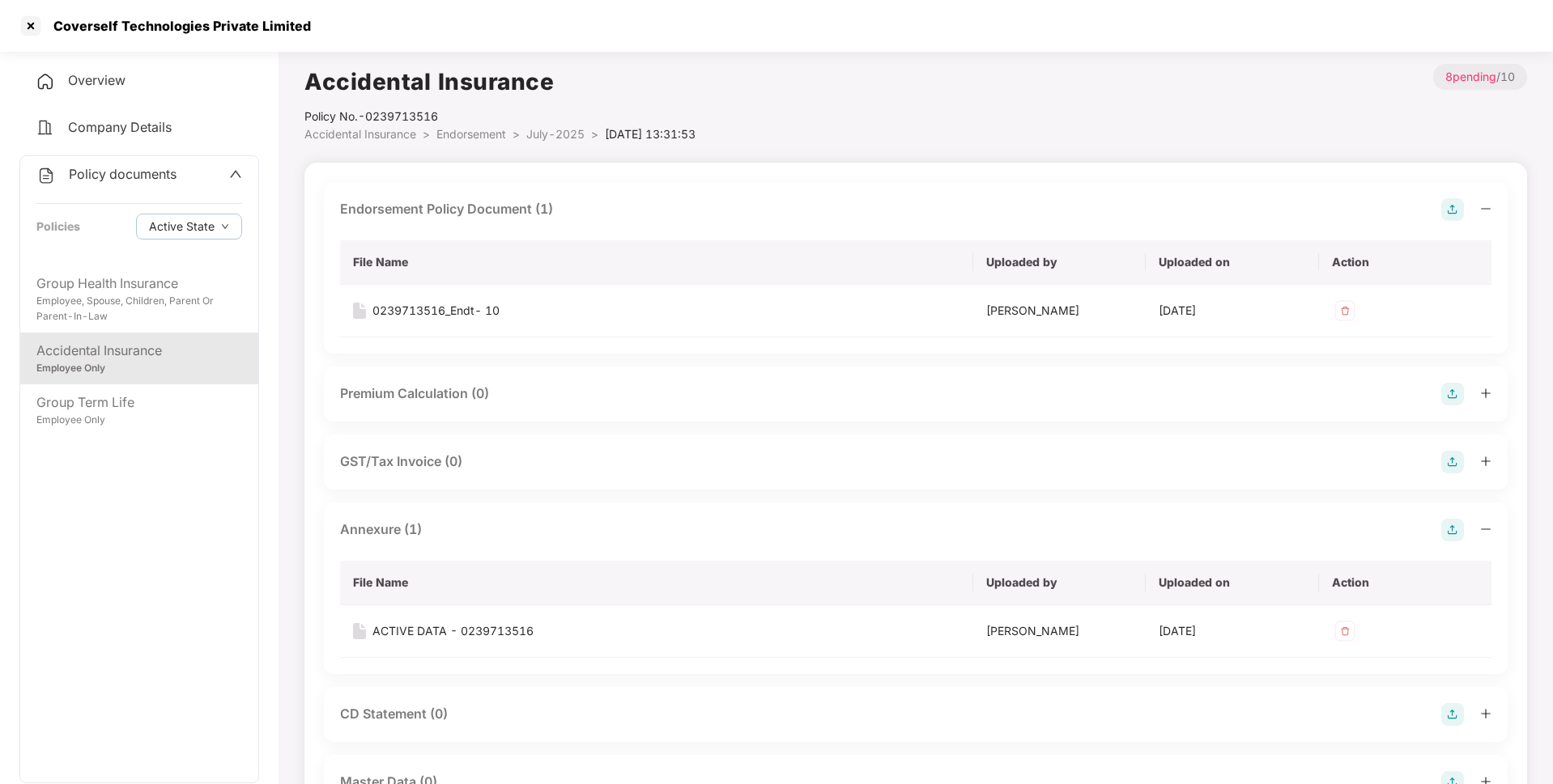
click at [552, 135] on span "July-2025" at bounding box center [555, 133] width 58 height 13
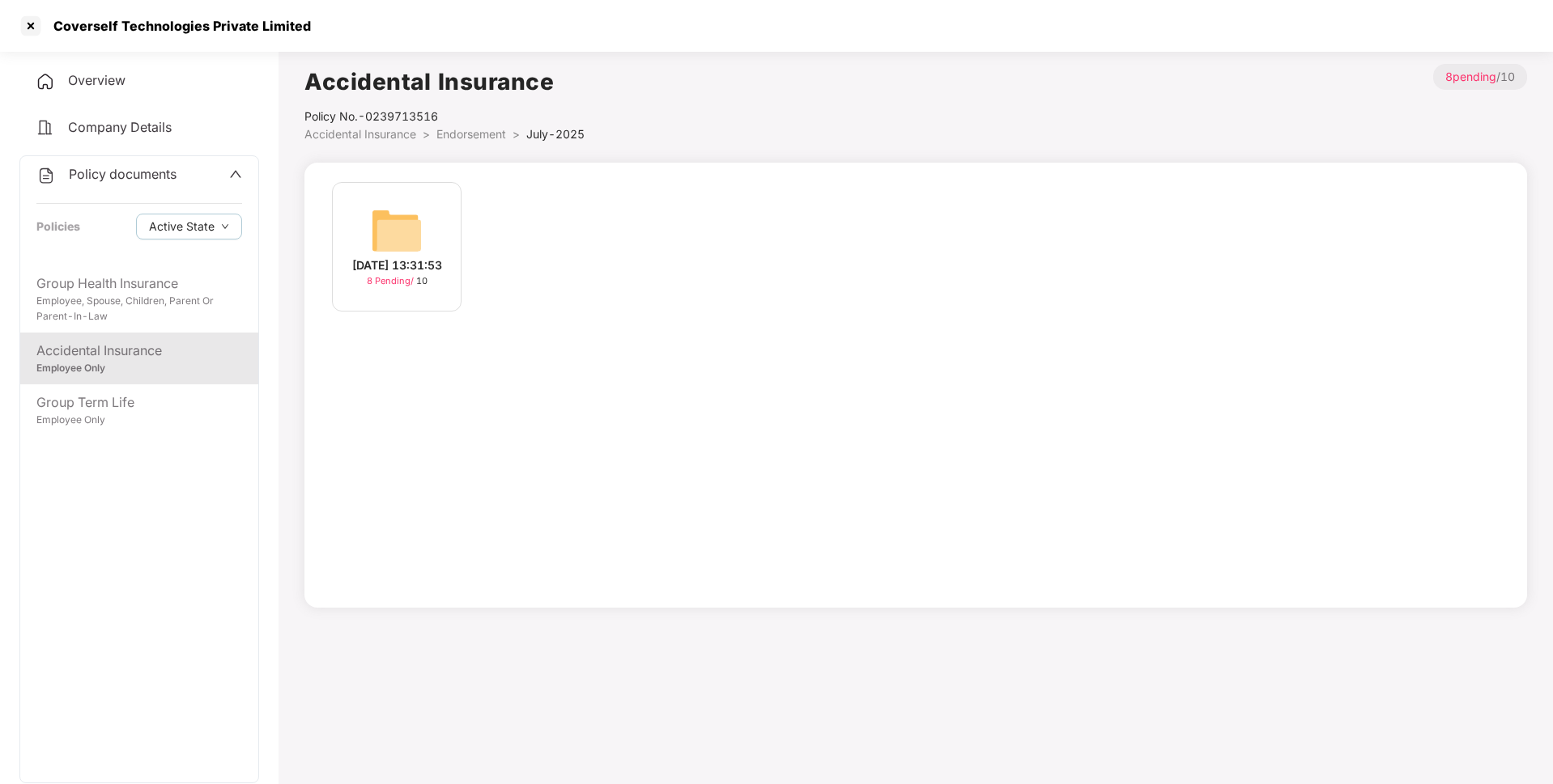
click at [462, 139] on span "Endorsement" at bounding box center [471, 133] width 70 height 13
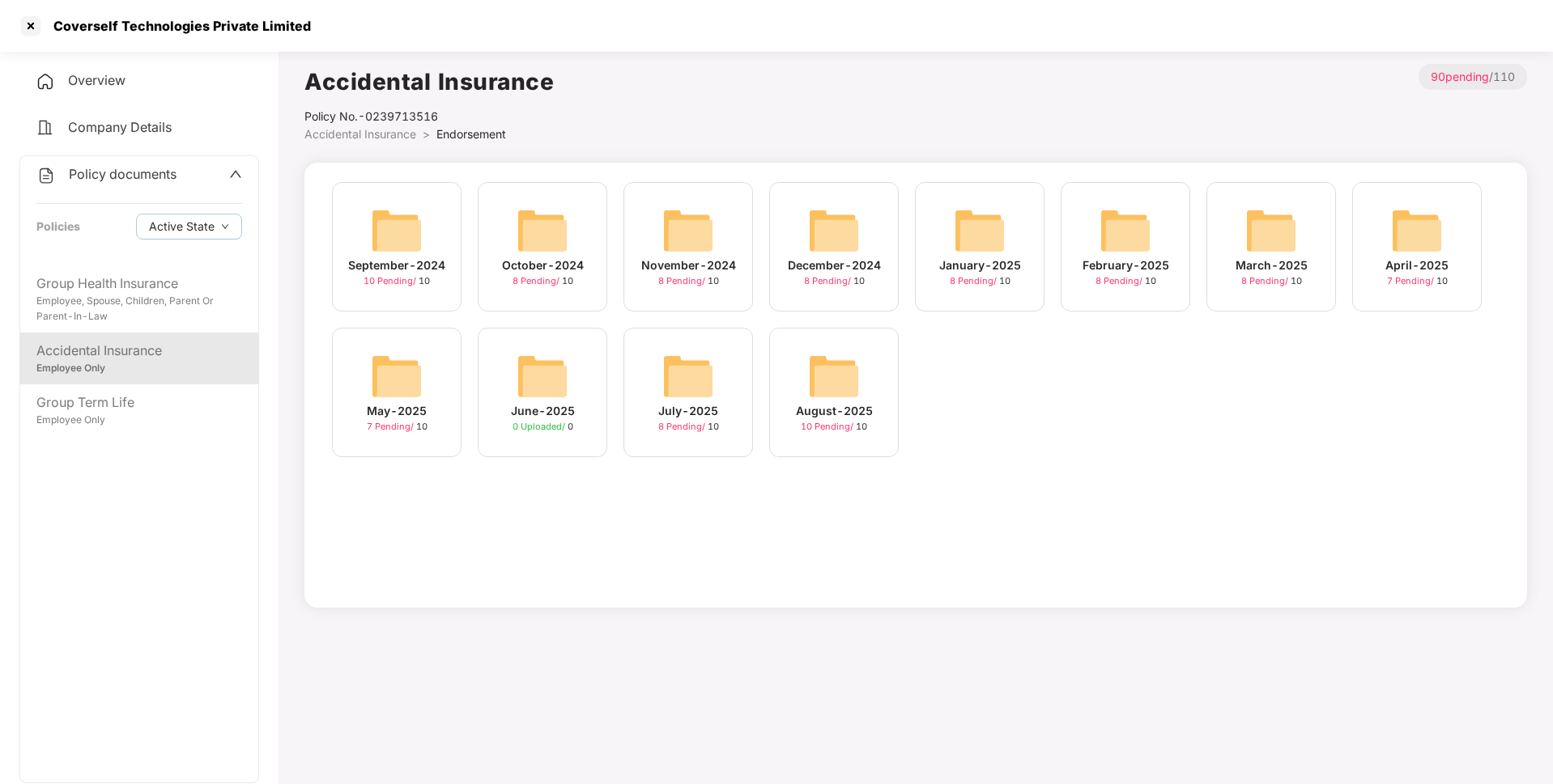
click at [847, 408] on div "August-2025" at bounding box center [835, 410] width 77 height 18
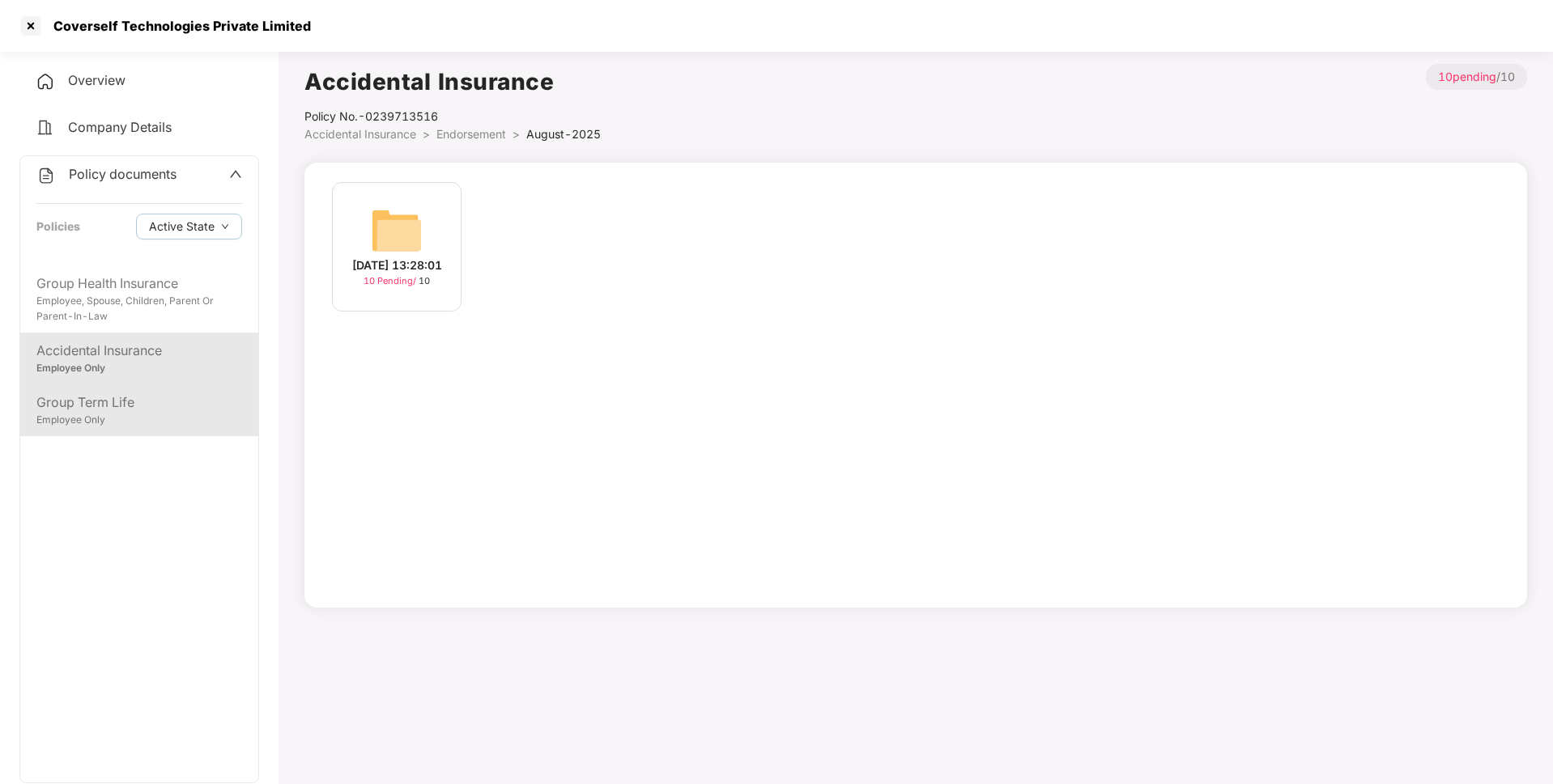
click at [124, 395] on div "Group Term Life" at bounding box center [139, 403] width 206 height 20
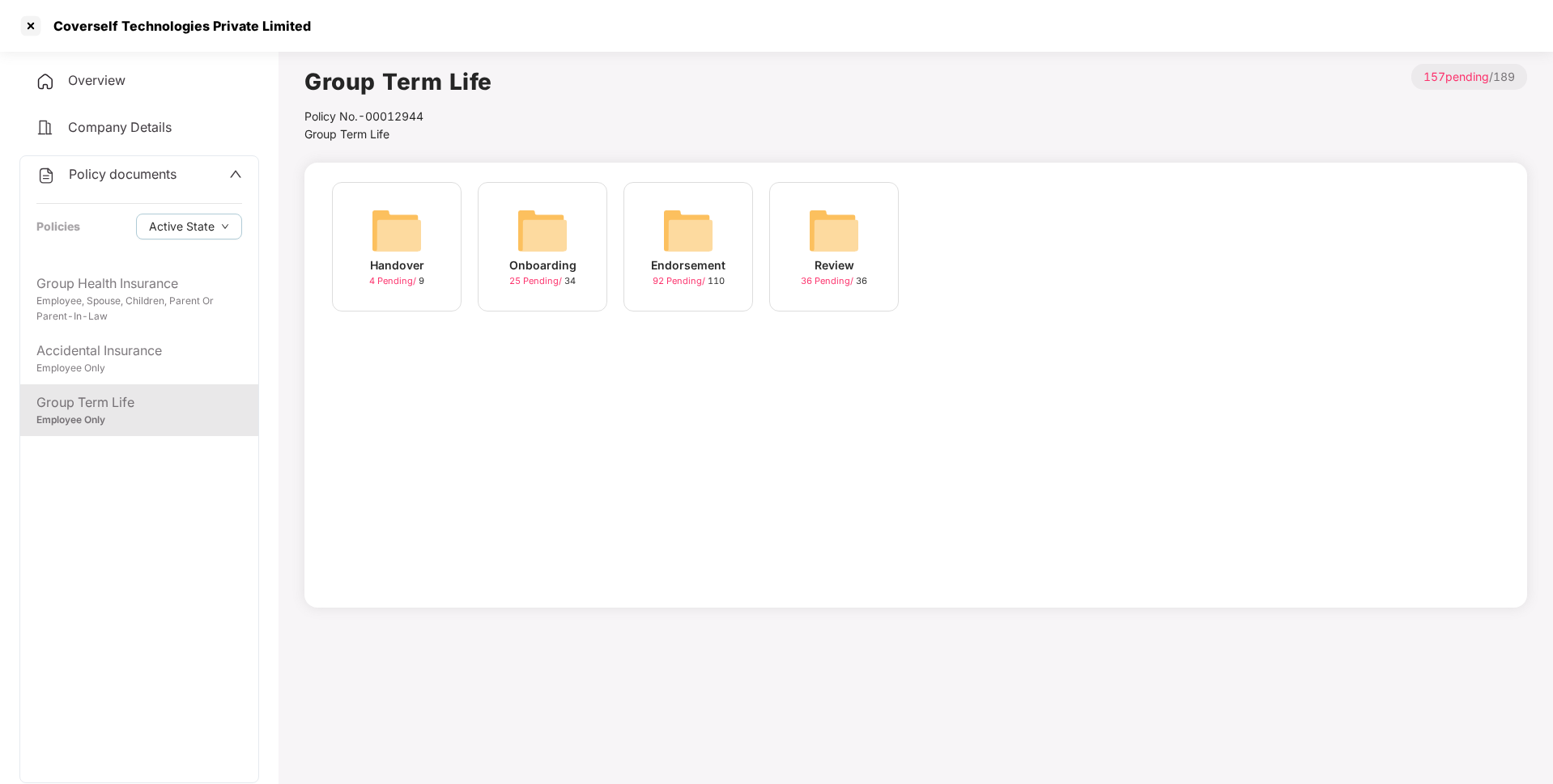
click at [677, 263] on div "Endorsement" at bounding box center [688, 265] width 75 height 18
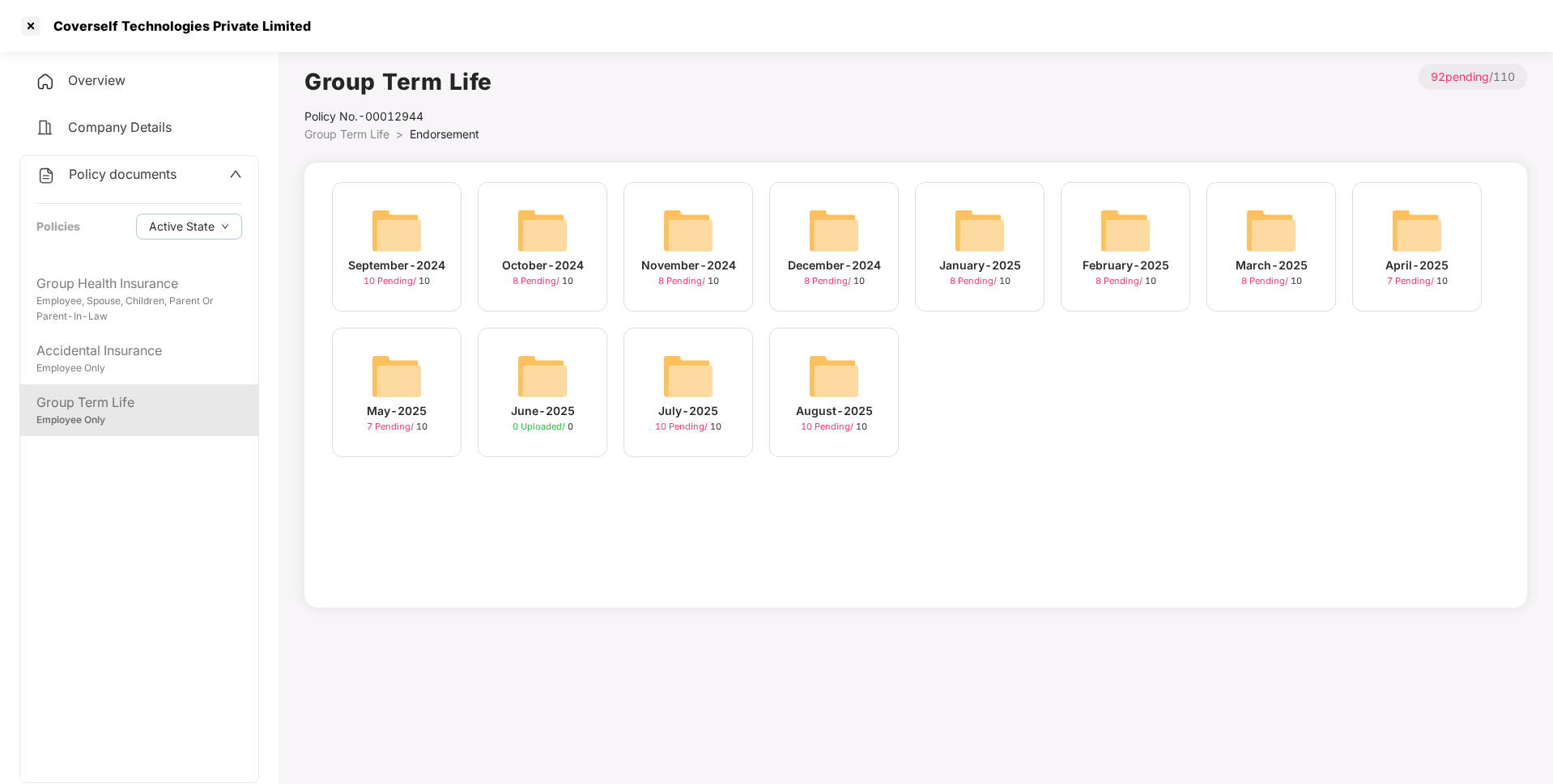
click at [700, 384] on img at bounding box center [689, 376] width 52 height 52
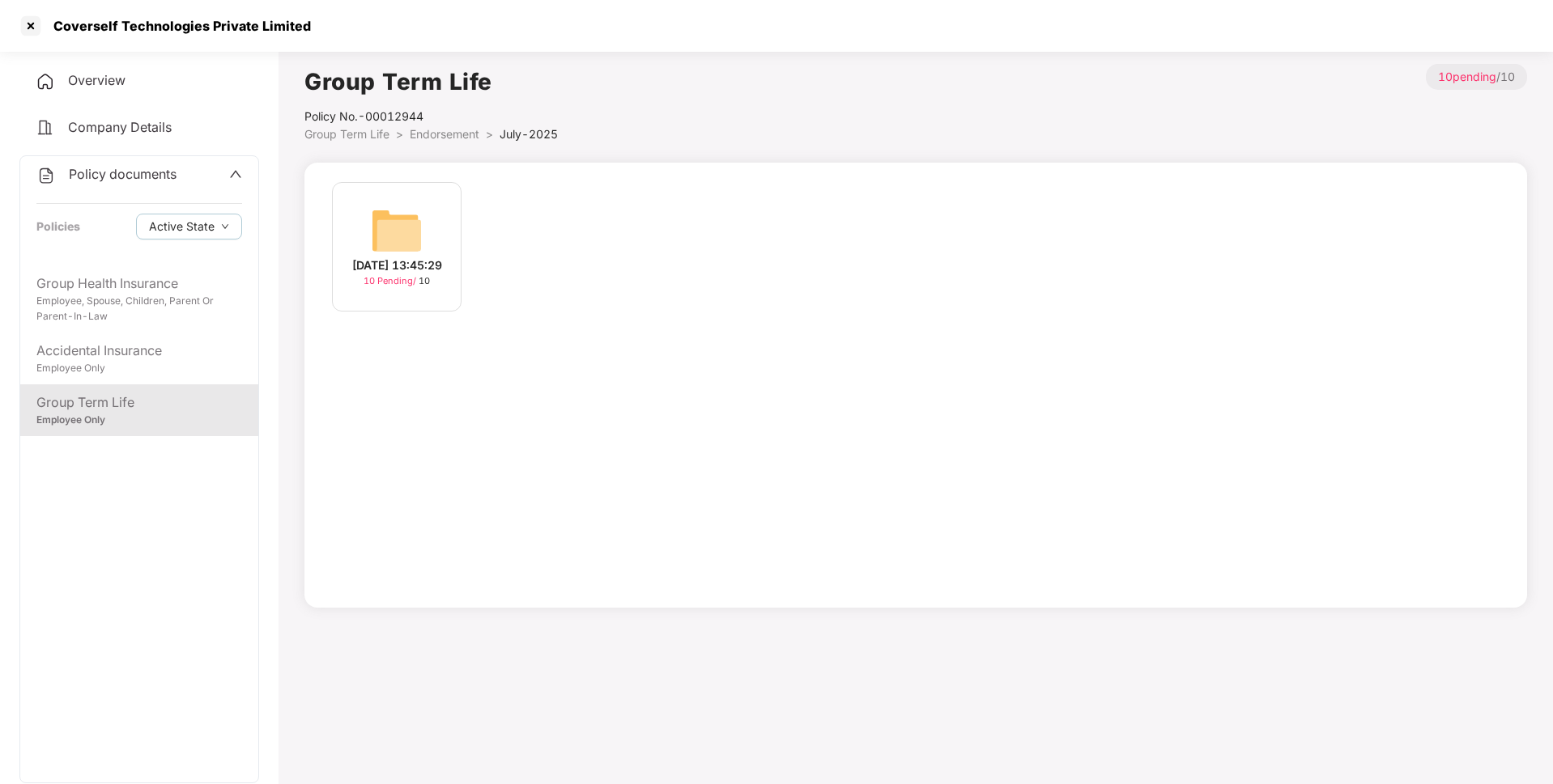
click at [412, 221] on img at bounding box center [397, 231] width 52 height 52
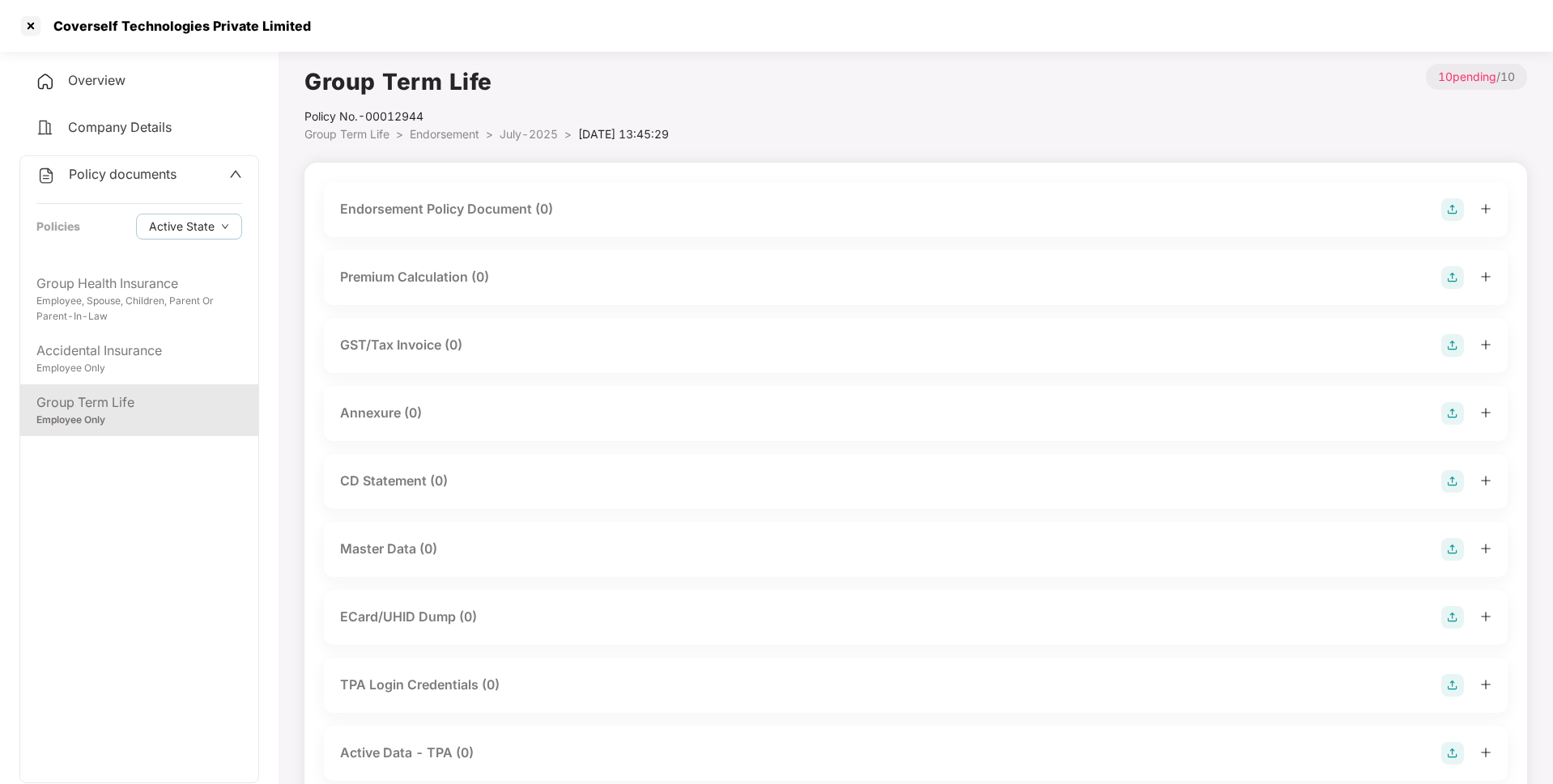
click at [1447, 215] on img at bounding box center [1452, 209] width 23 height 23
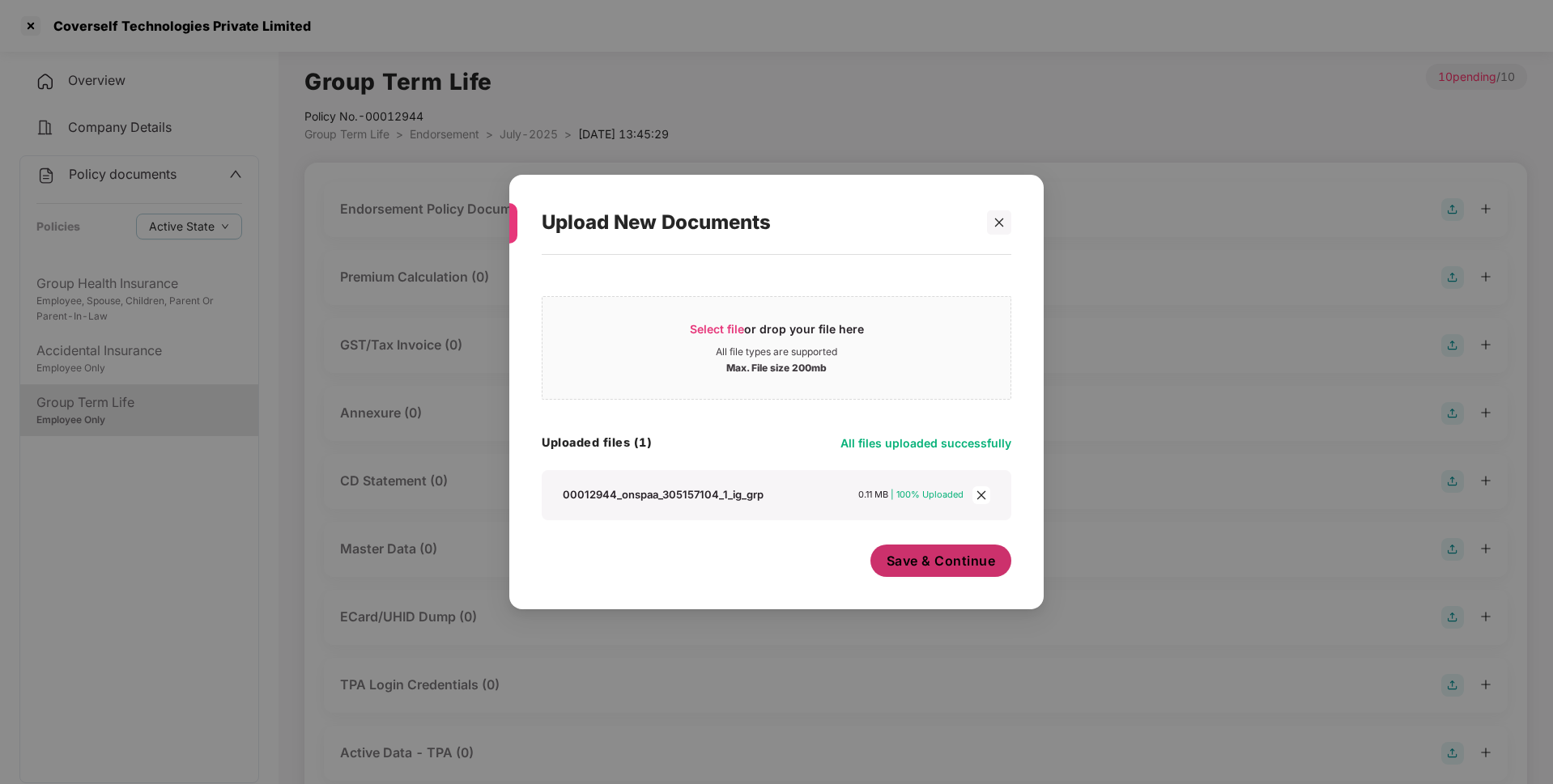
click at [920, 559] on span "Save & Continue" at bounding box center [942, 561] width 109 height 18
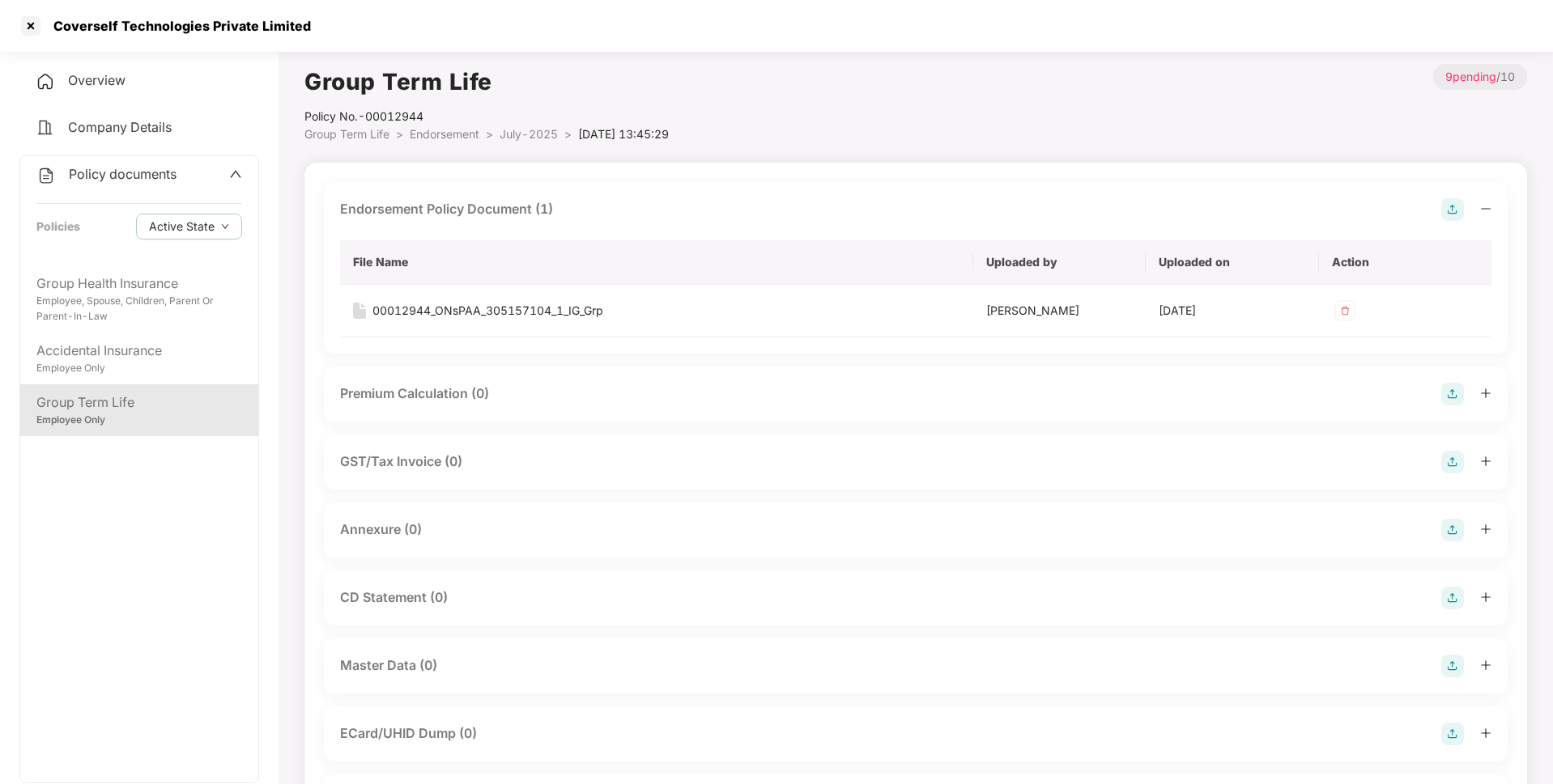
click at [1447, 522] on img at bounding box center [1452, 530] width 23 height 23
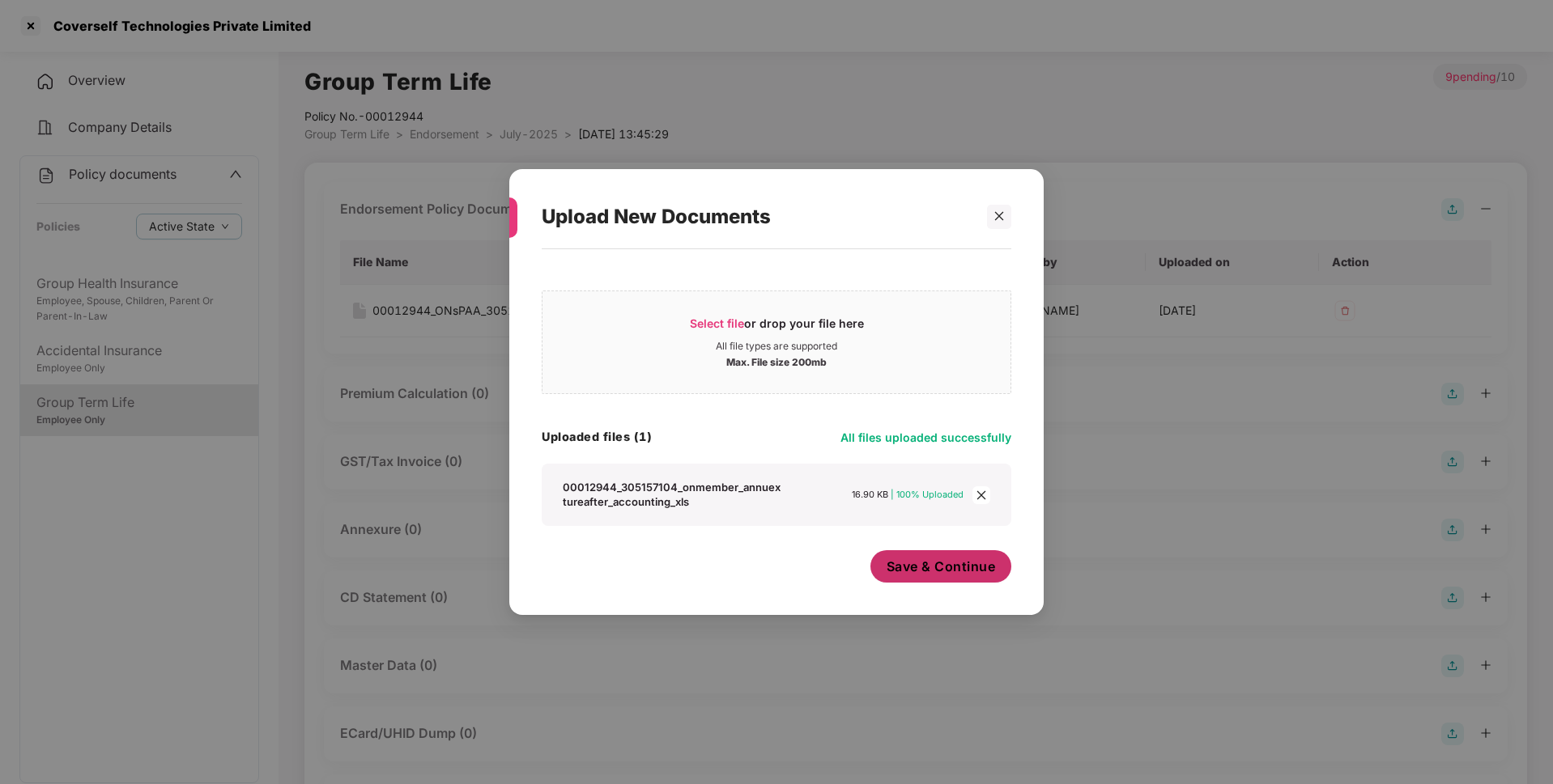
click at [952, 565] on span "Save & Continue" at bounding box center [942, 566] width 109 height 18
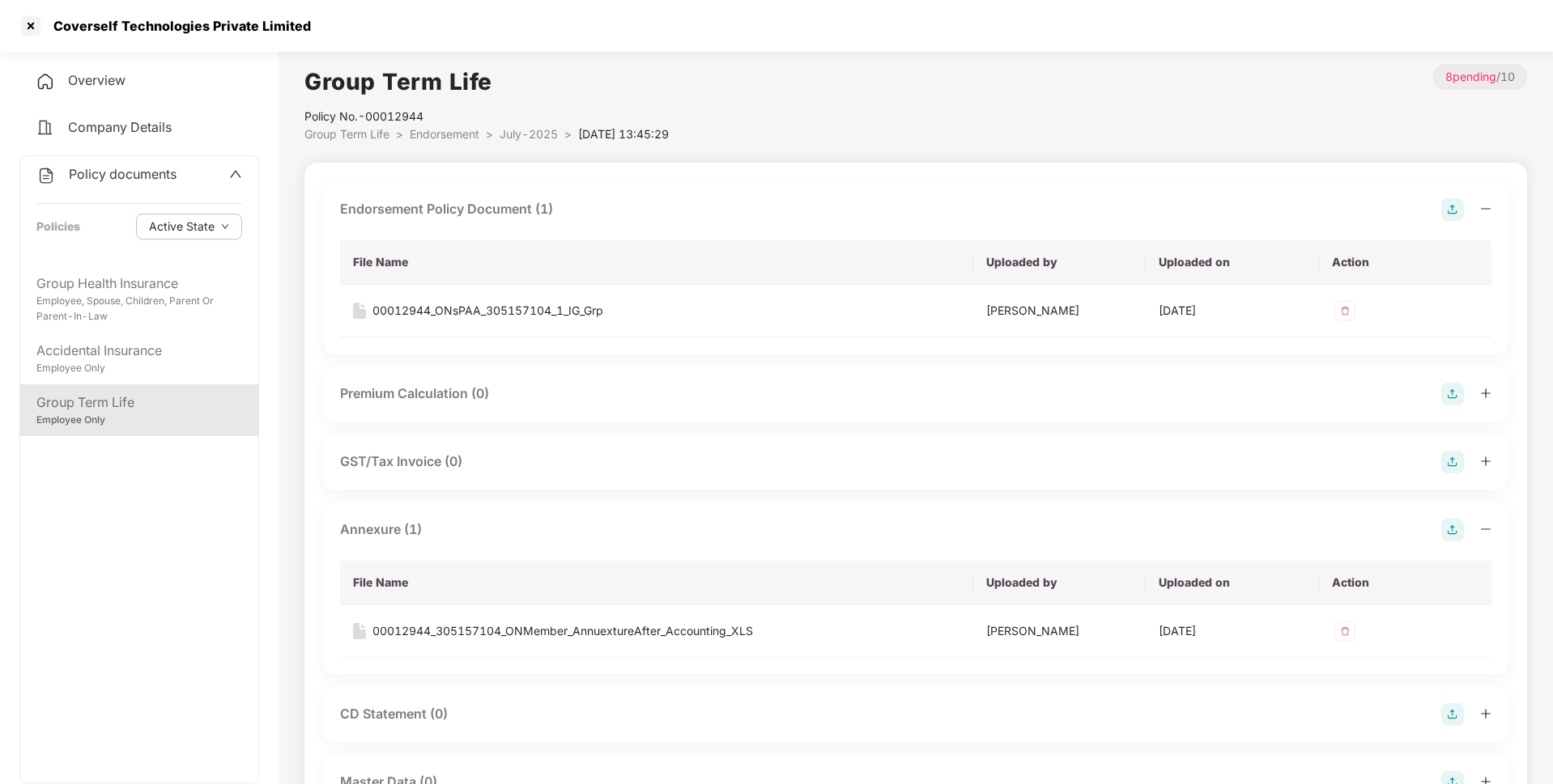
click at [527, 128] on span "July-2025" at bounding box center [528, 133] width 58 height 13
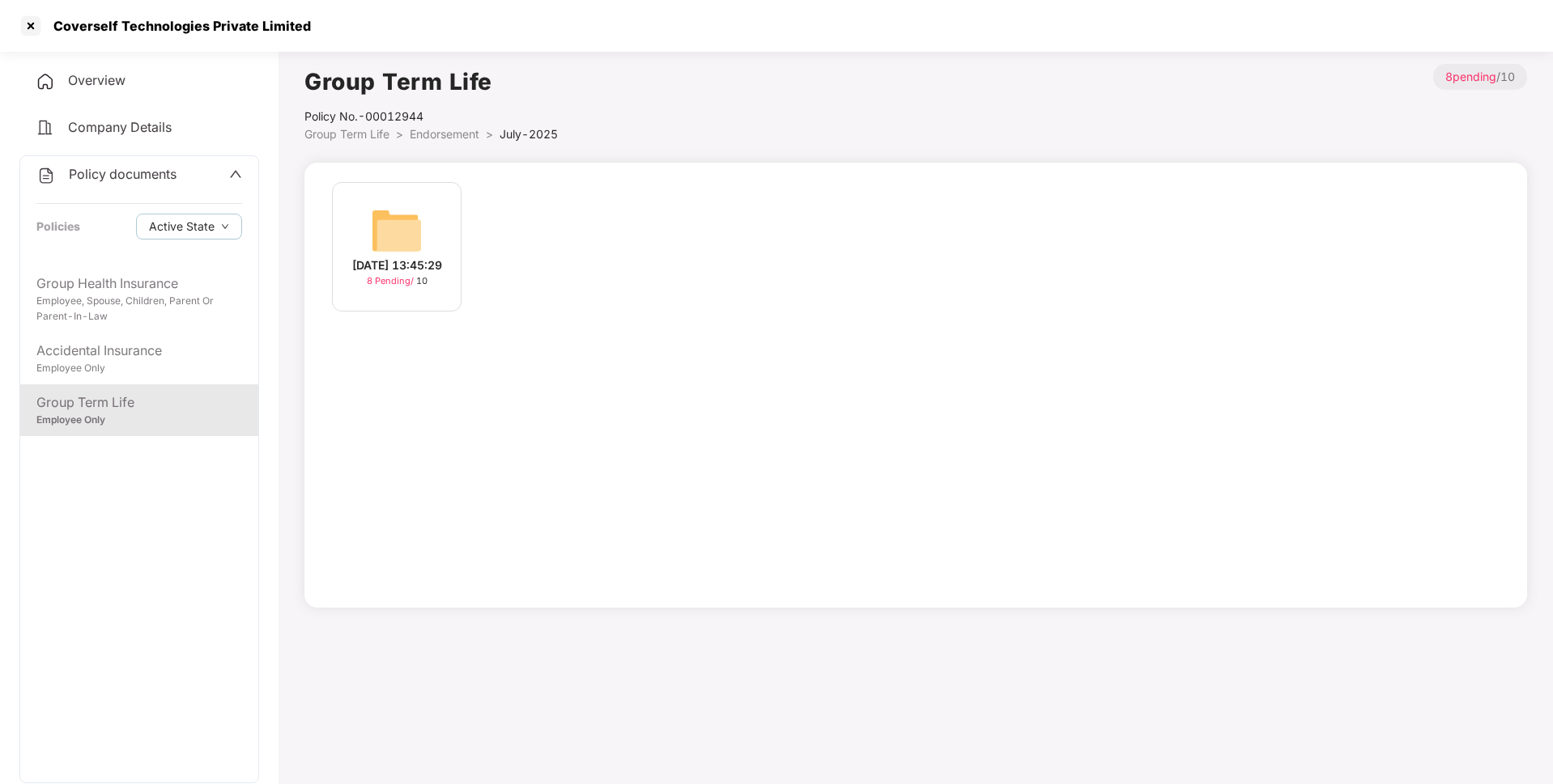
click at [459, 129] on span "Endorsement" at bounding box center [444, 133] width 70 height 13
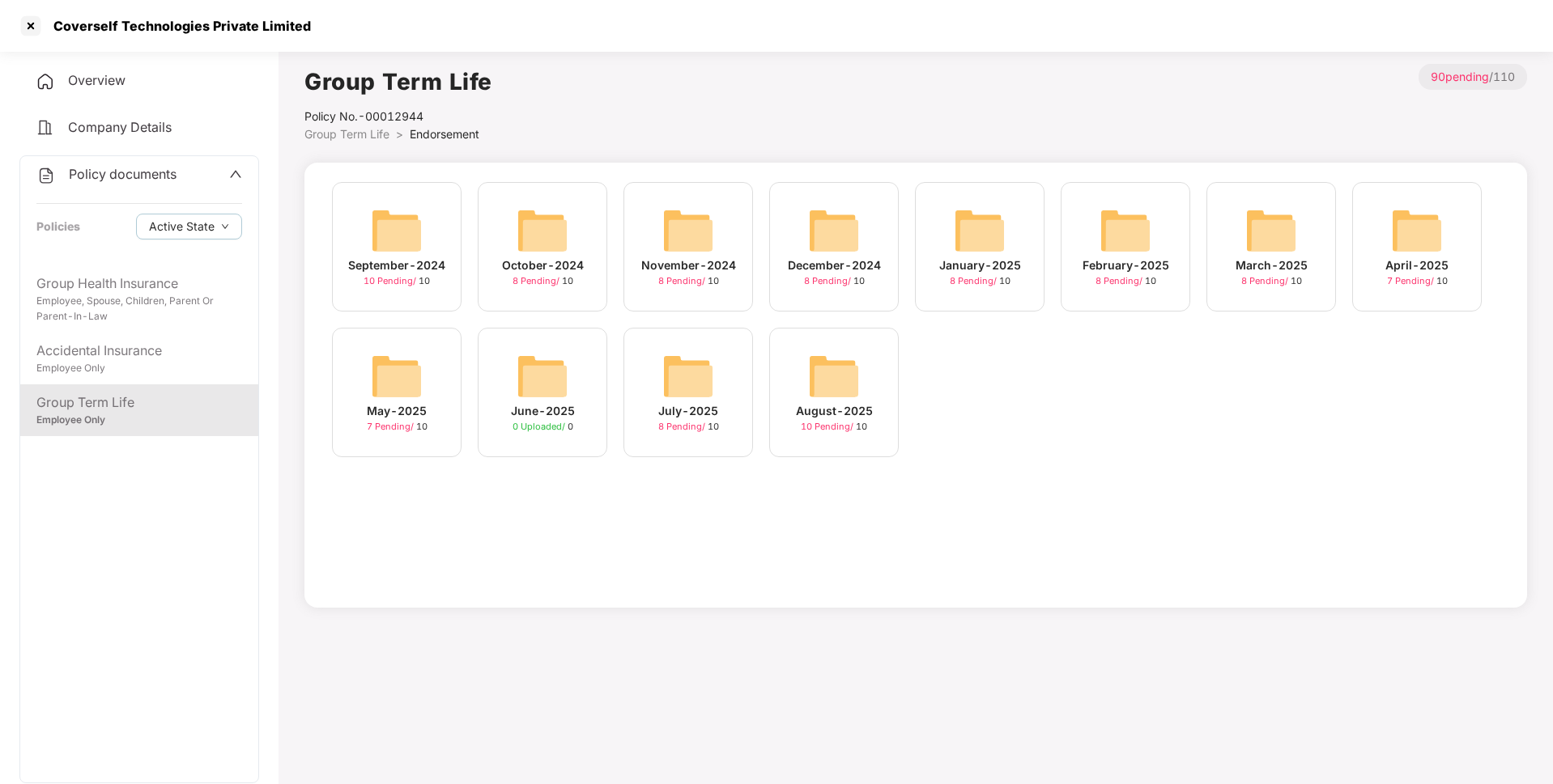
click at [853, 407] on div "August-2025" at bounding box center [835, 410] width 77 height 18
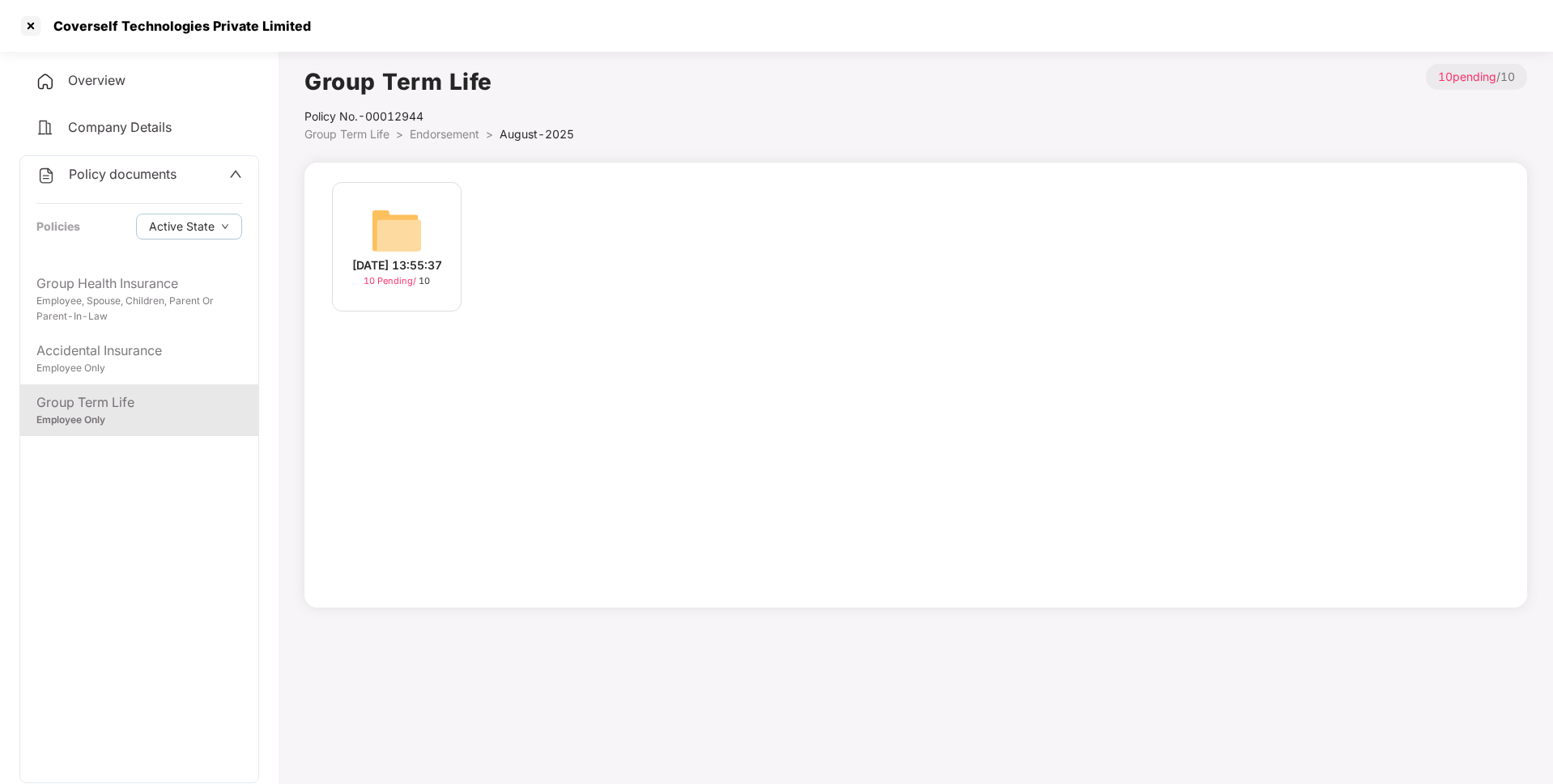
click at [370, 240] on div "[DATE] 13:55:37 10 Pending / 10" at bounding box center [396, 247] width 129 height 129
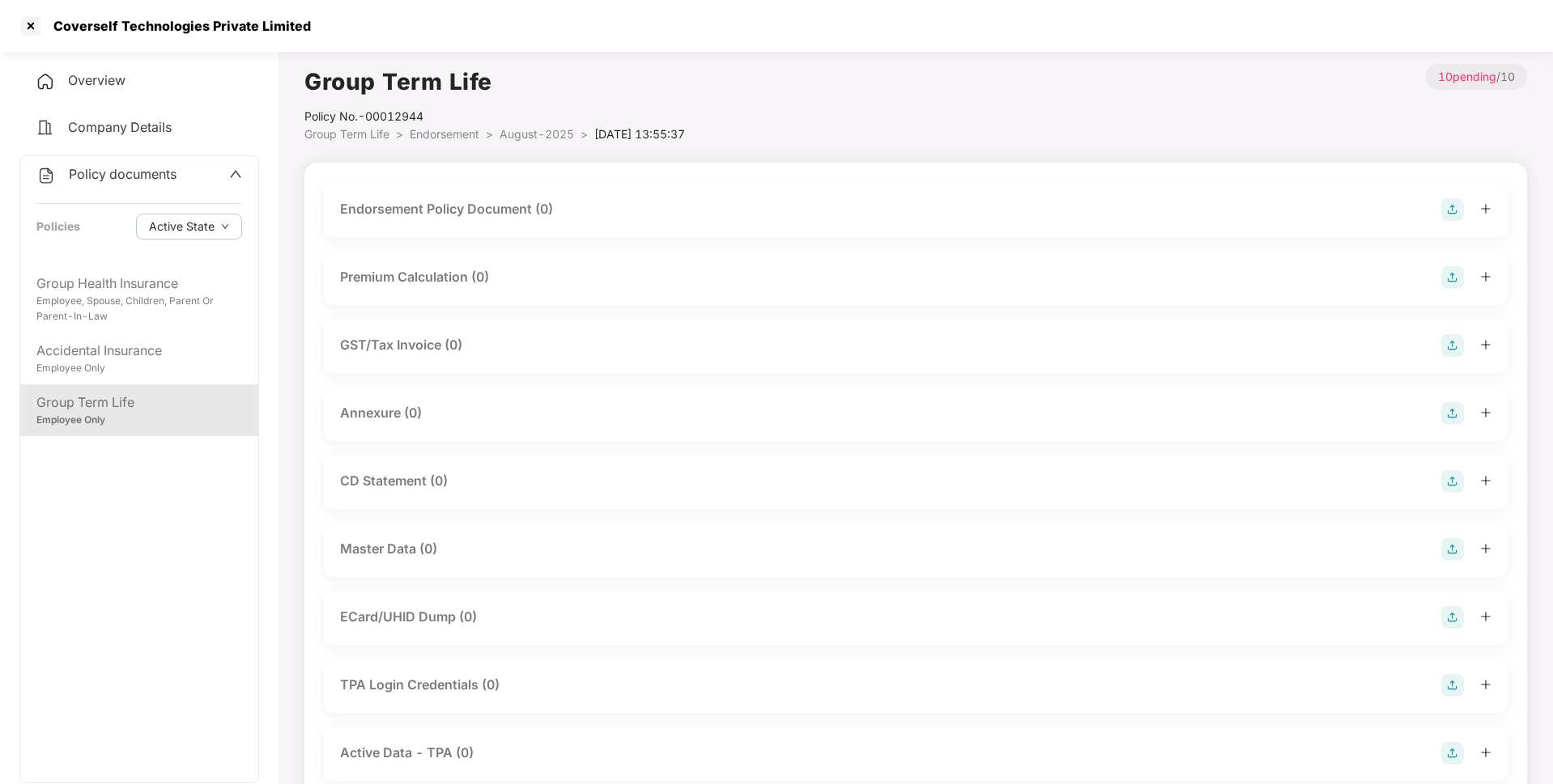
click at [1445, 210] on img at bounding box center [1452, 209] width 23 height 23
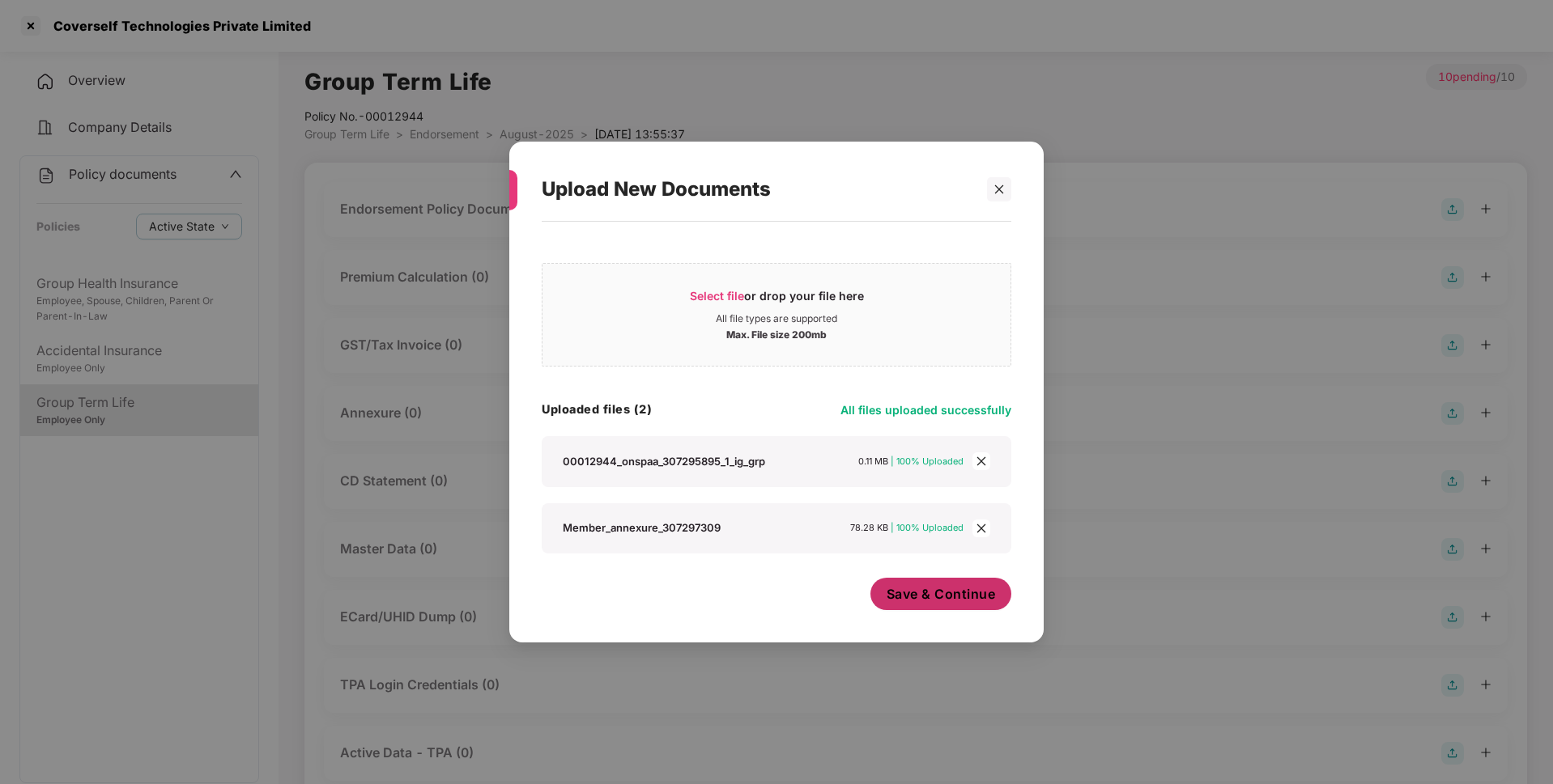
click at [934, 596] on span "Save & Continue" at bounding box center [942, 593] width 109 height 18
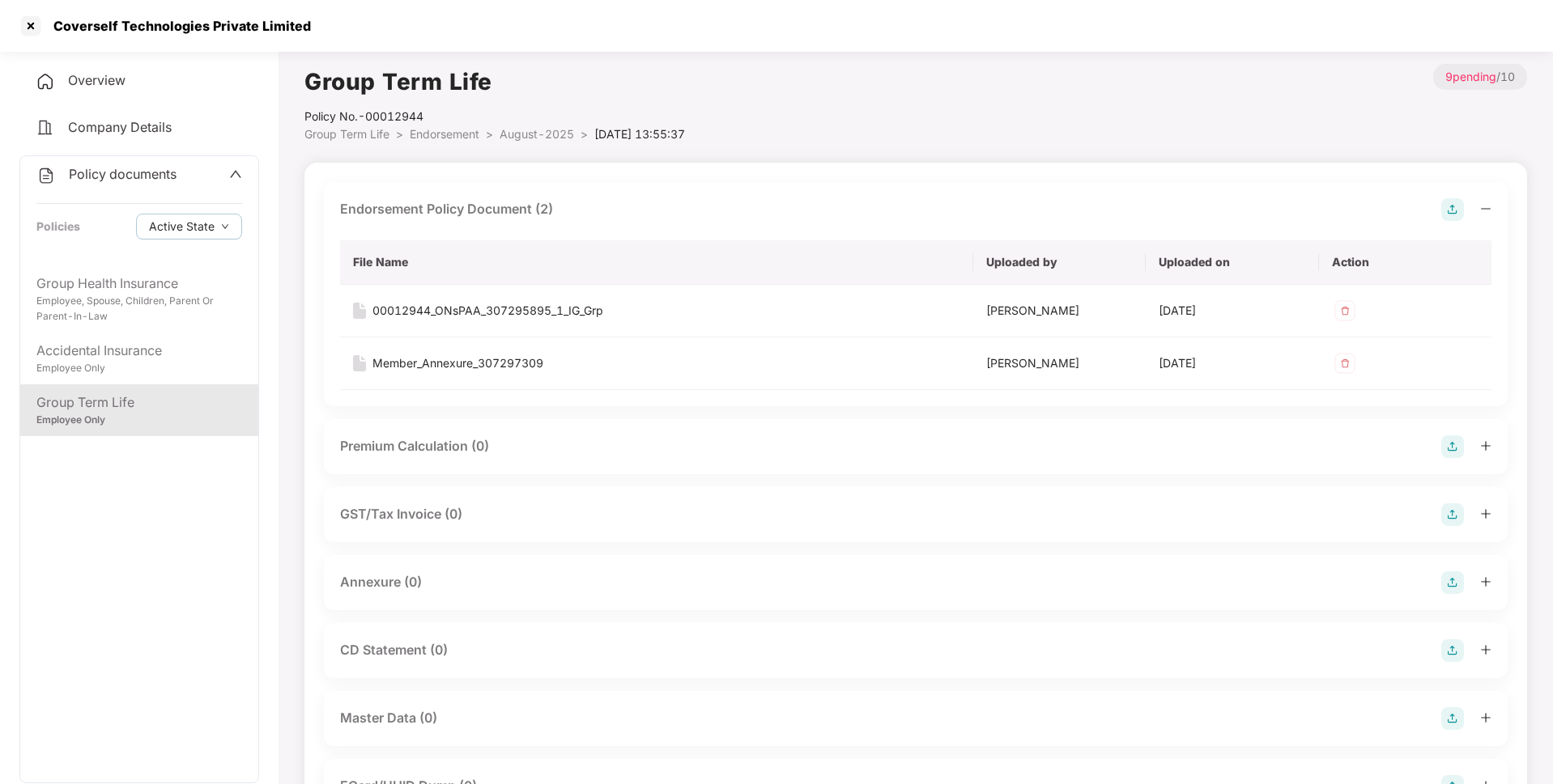
click at [530, 134] on span "August-2025" at bounding box center [537, 133] width 75 height 13
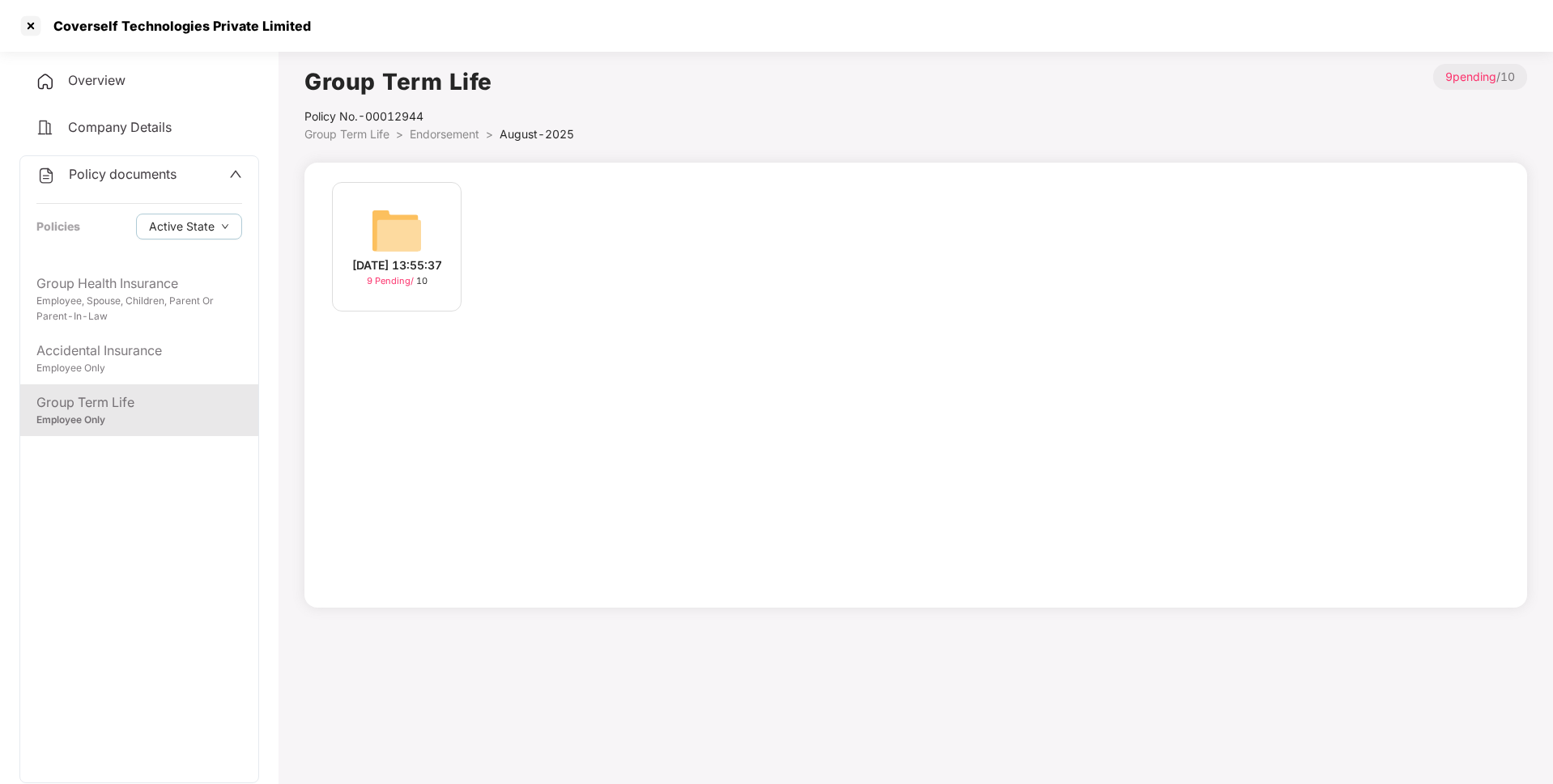
click at [395, 242] on img at bounding box center [397, 231] width 52 height 52
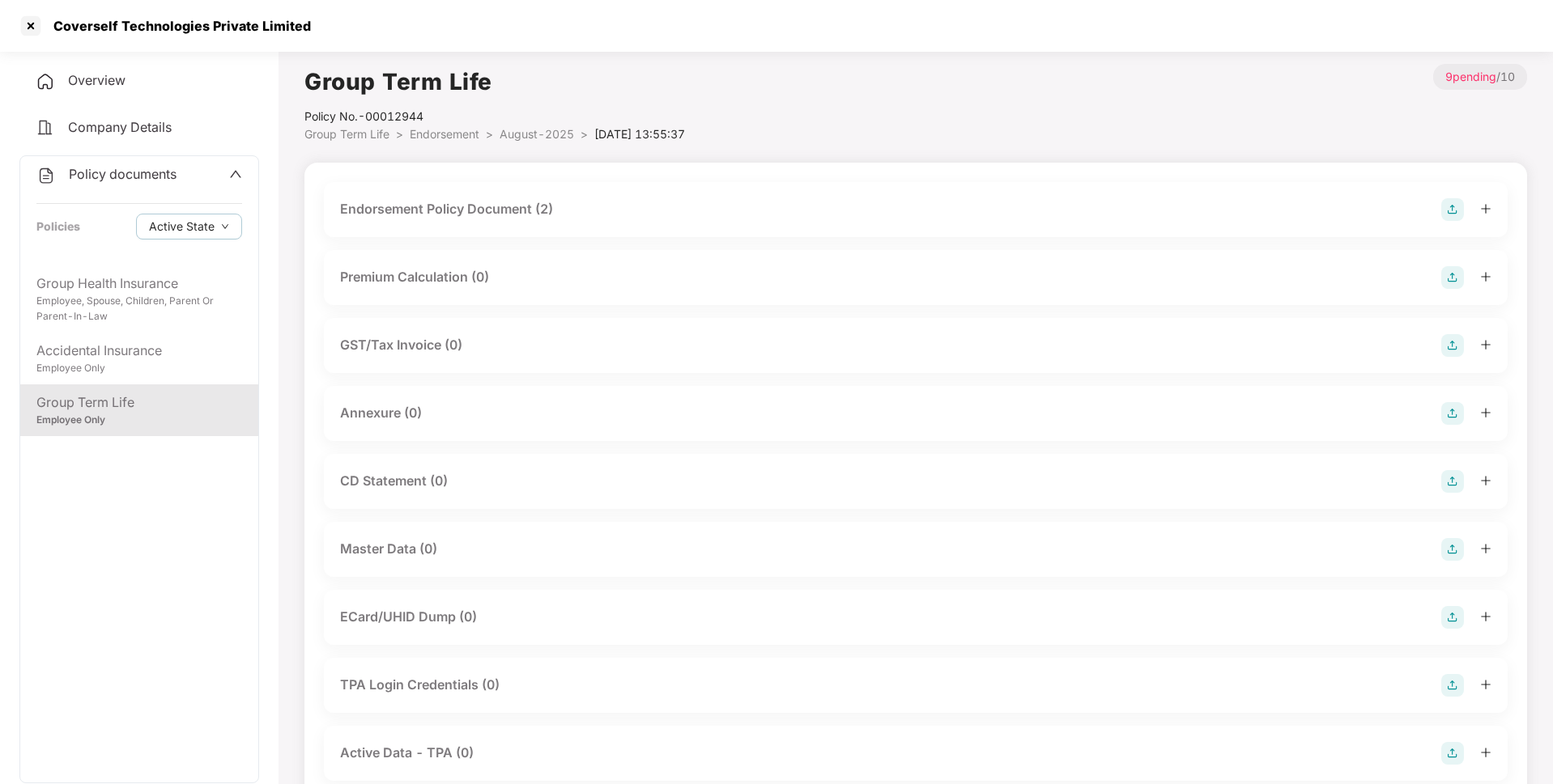
click at [1455, 410] on img at bounding box center [1452, 413] width 23 height 23
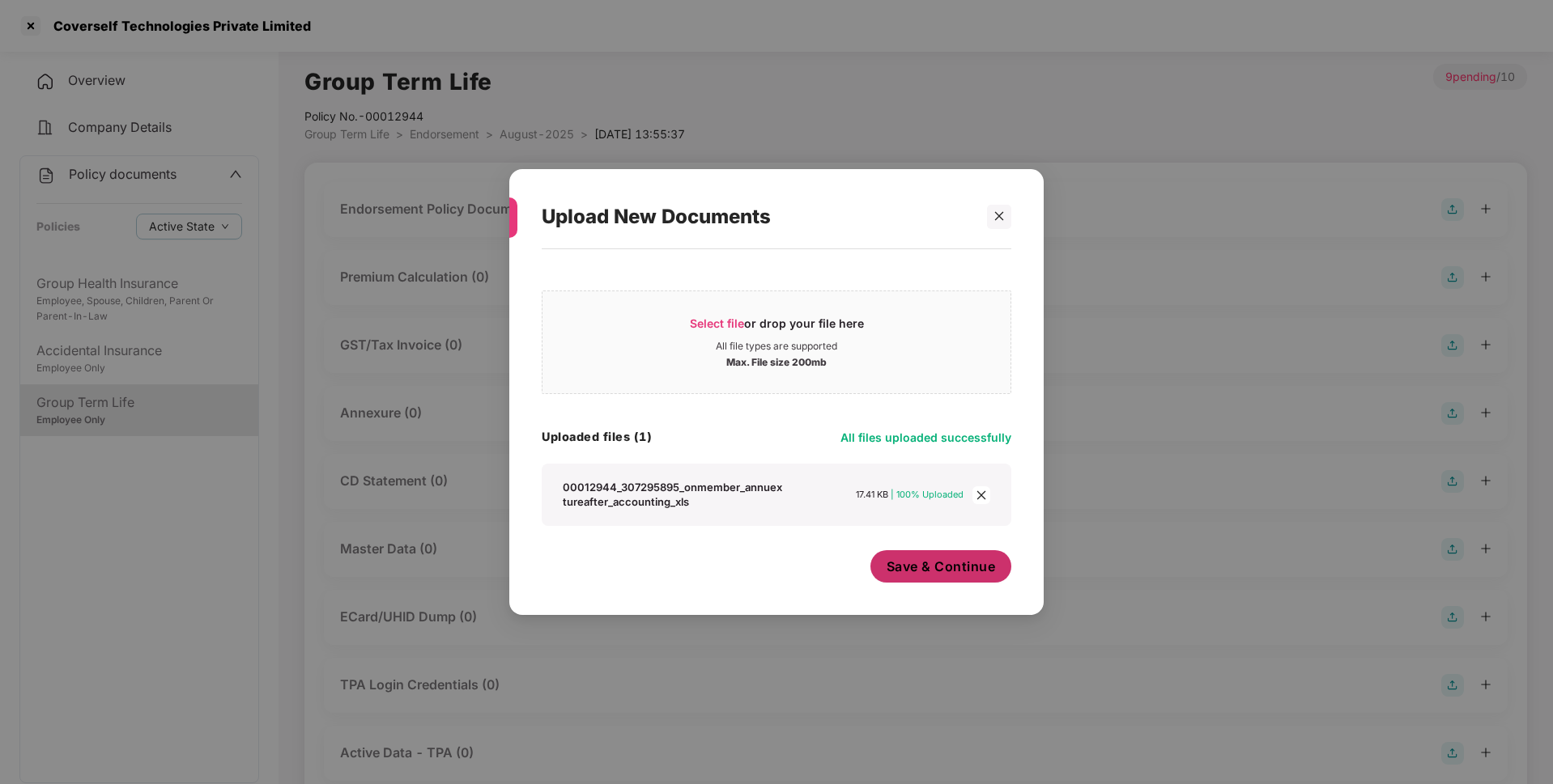
click at [930, 571] on span "Save & Continue" at bounding box center [942, 566] width 109 height 18
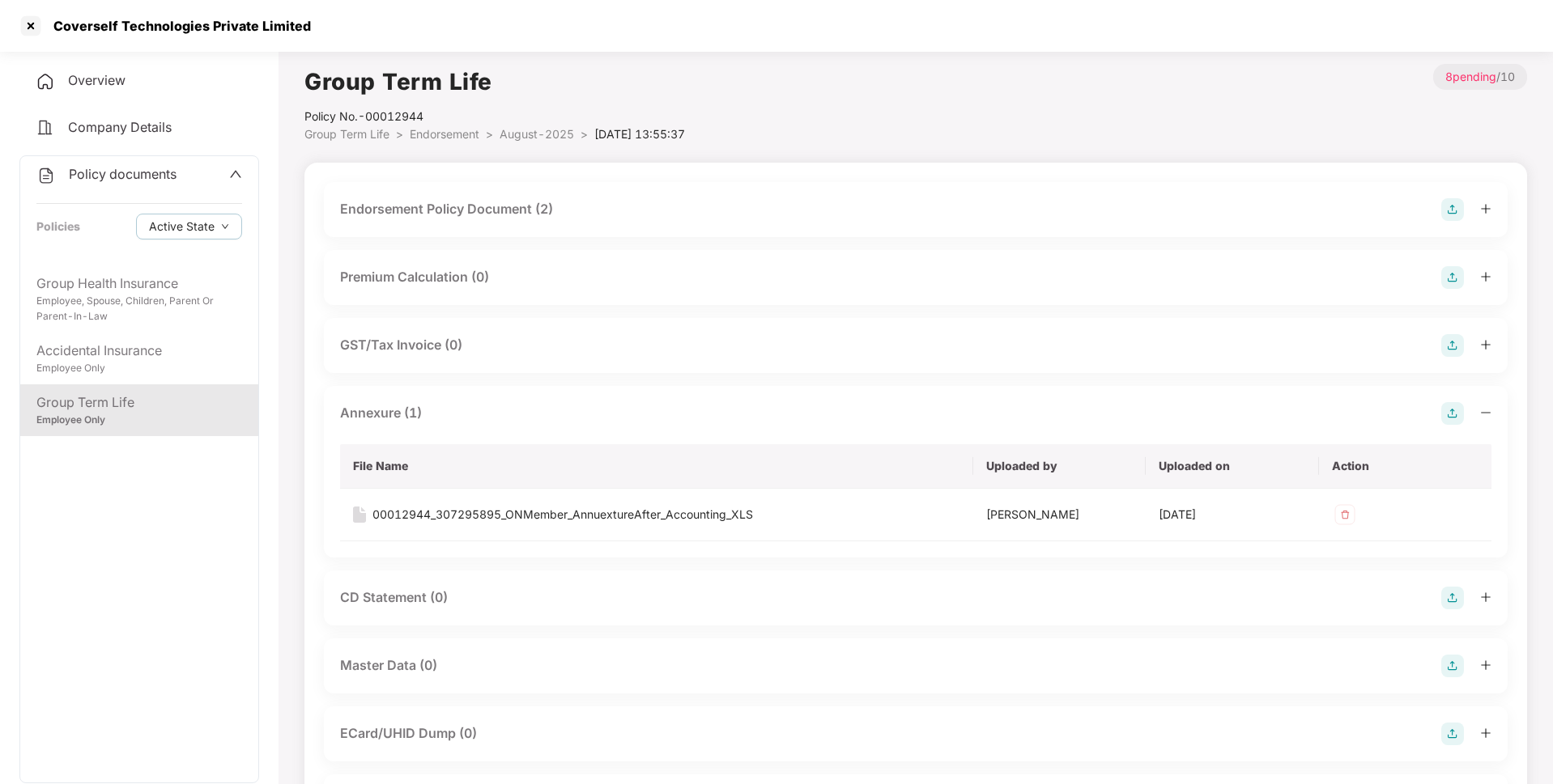
click at [1455, 671] on img at bounding box center [1452, 666] width 23 height 23
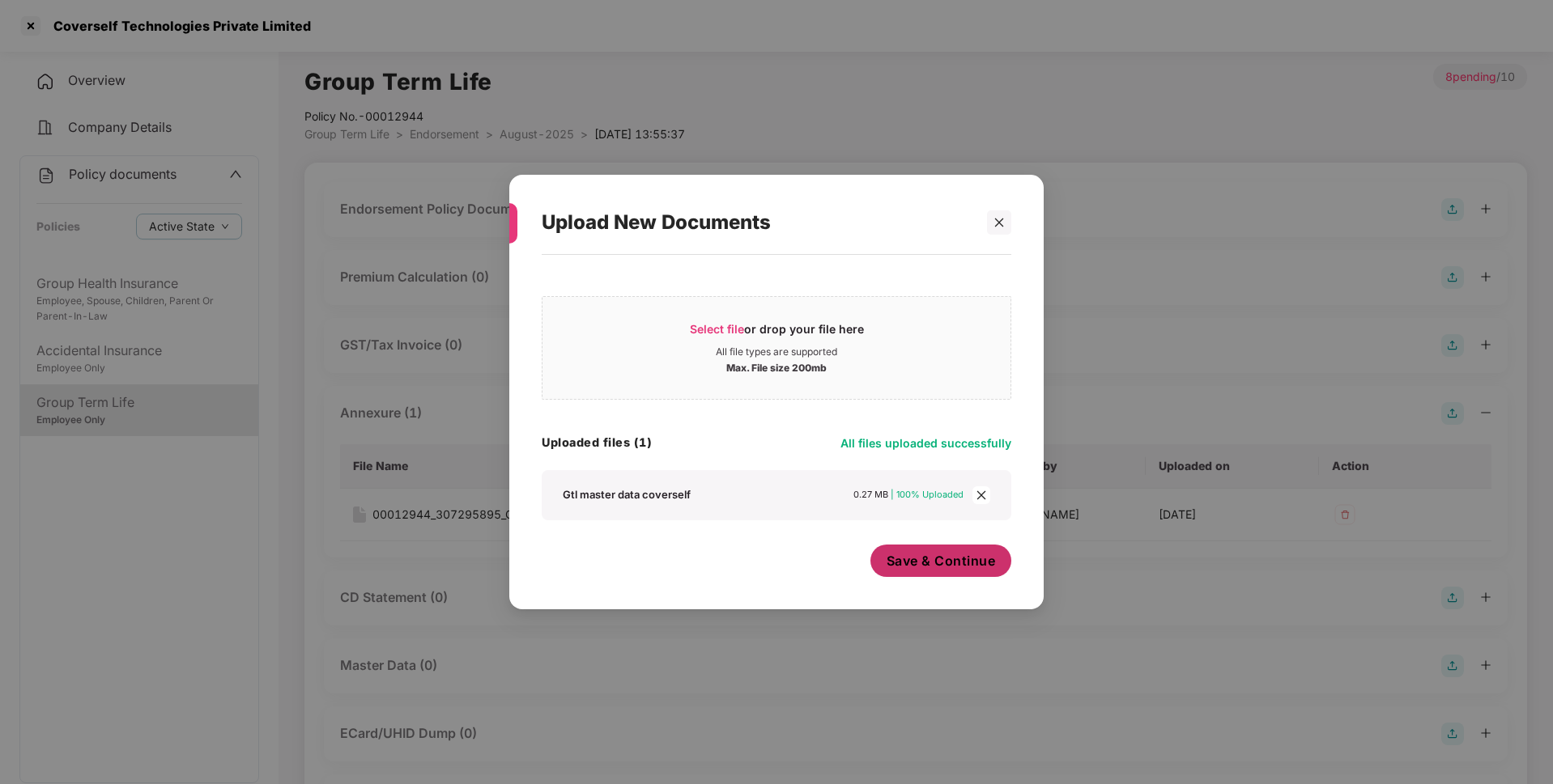
click at [952, 567] on span "Save & Continue" at bounding box center [942, 561] width 109 height 18
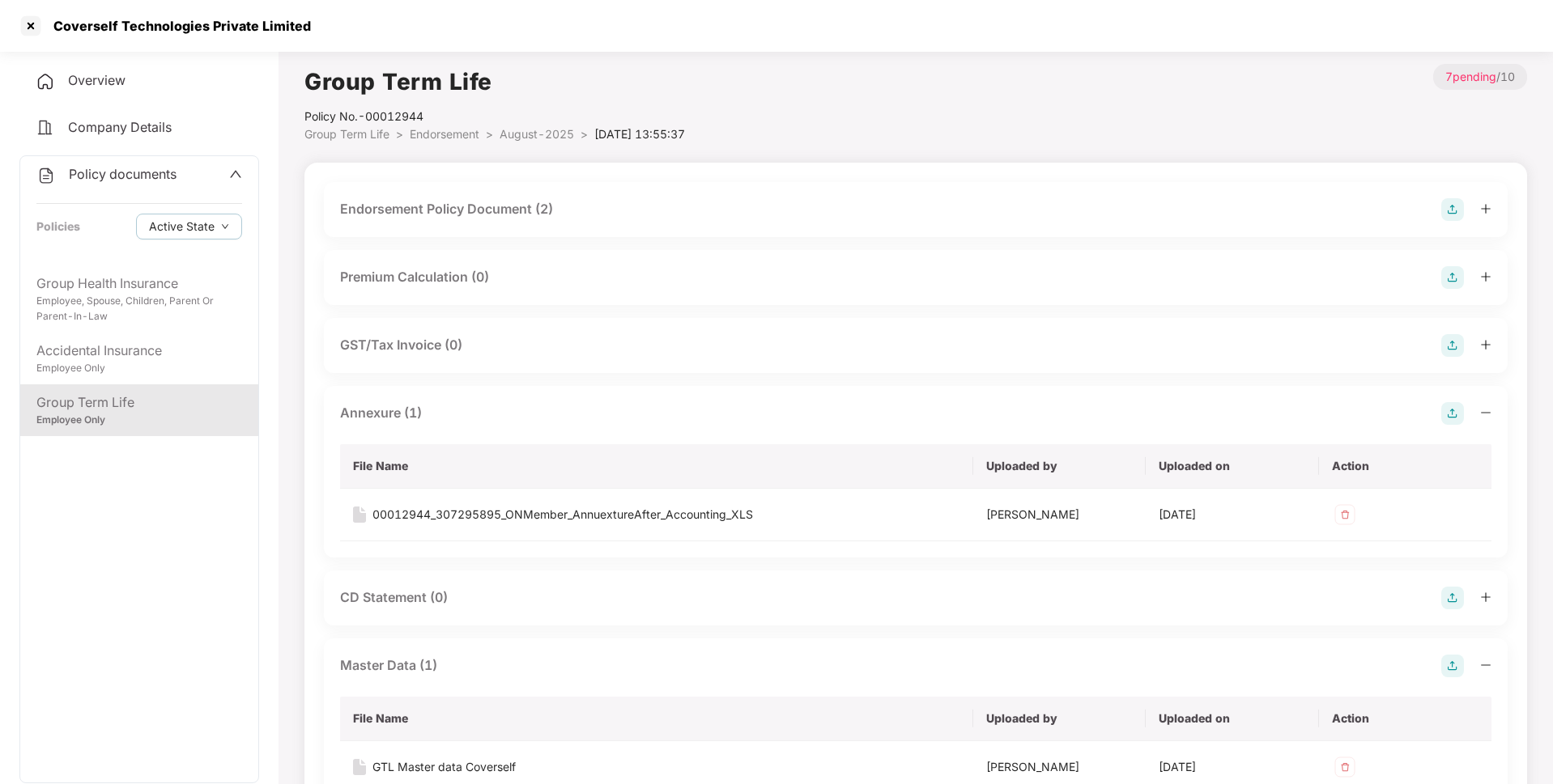
click at [139, 167] on span "Policy documents" at bounding box center [123, 174] width 108 height 16
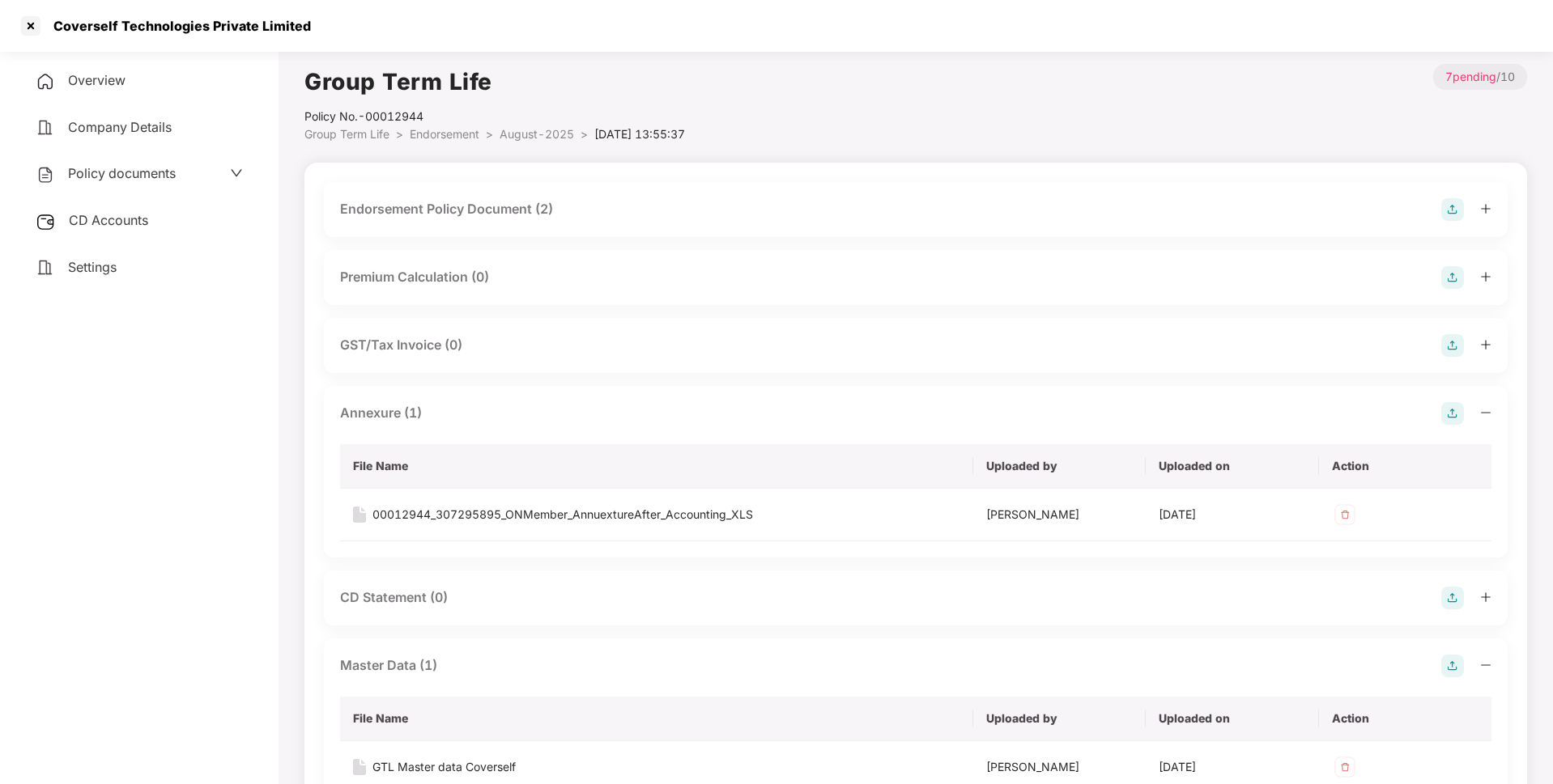
click at [140, 218] on span "CD Accounts" at bounding box center [108, 220] width 79 height 16
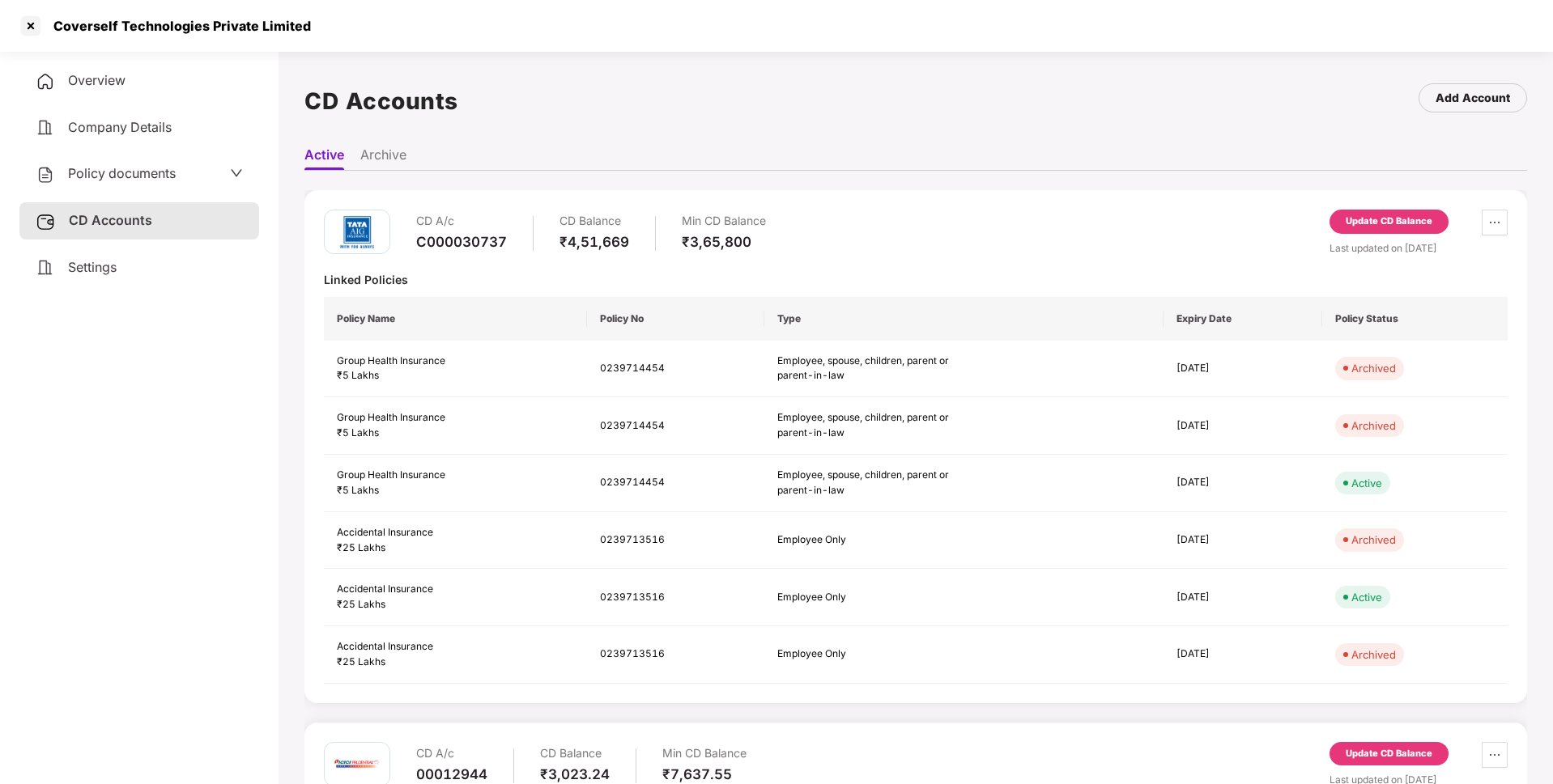
click at [1387, 233] on div "Update CD Balance" at bounding box center [1389, 222] width 119 height 24
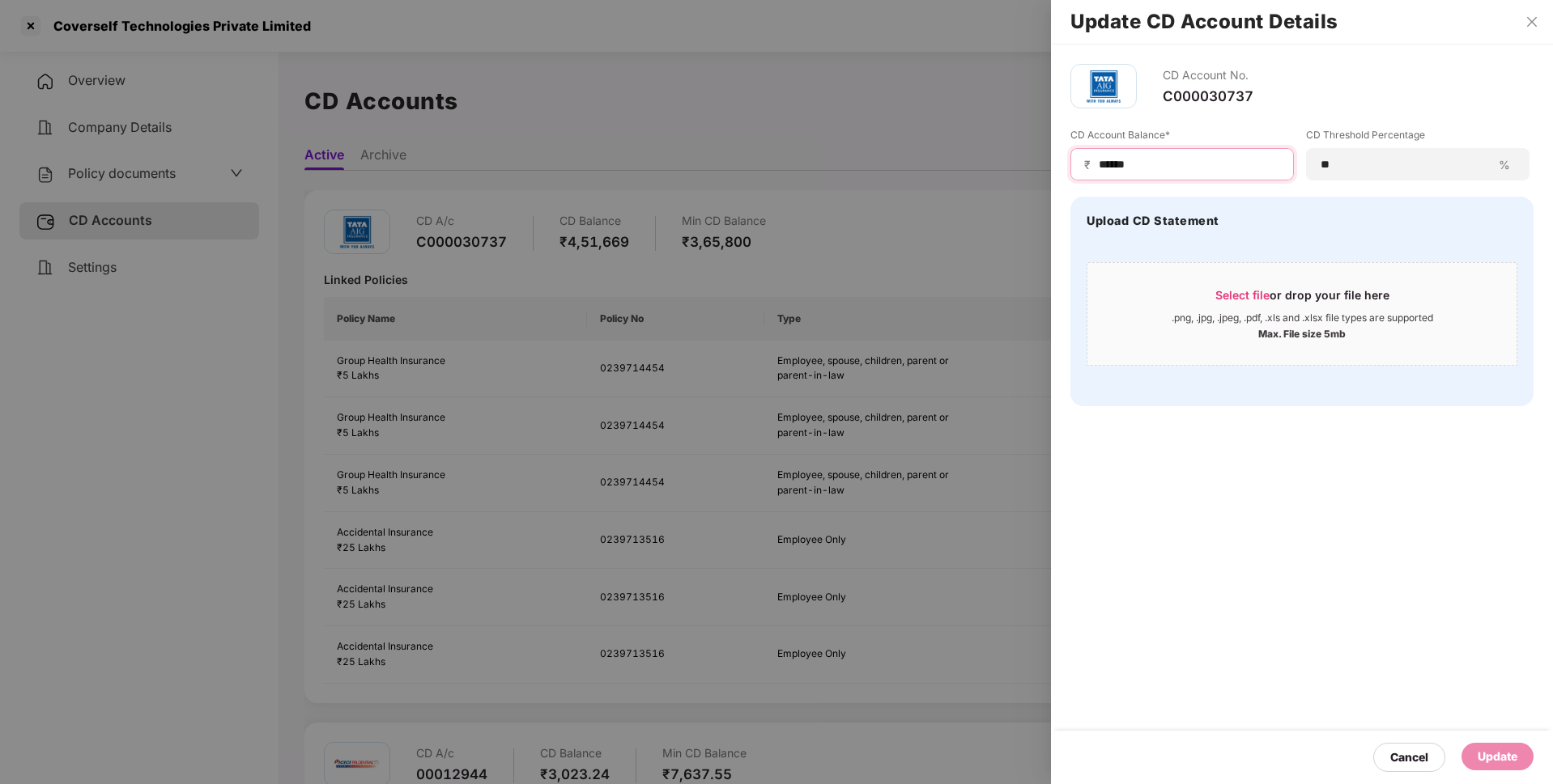
drag, startPoint x: 1162, startPoint y: 166, endPoint x: 1063, endPoint y: 168, distance: 99.0
click at [1063, 168] on div "CD Account No. C000030737 CD Account Balance* ₹ ****** CD Threshold Percentage …" at bounding box center [1302, 235] width 502 height 381
type input "******"
click at [1493, 755] on div "Update" at bounding box center [1497, 756] width 39 height 18
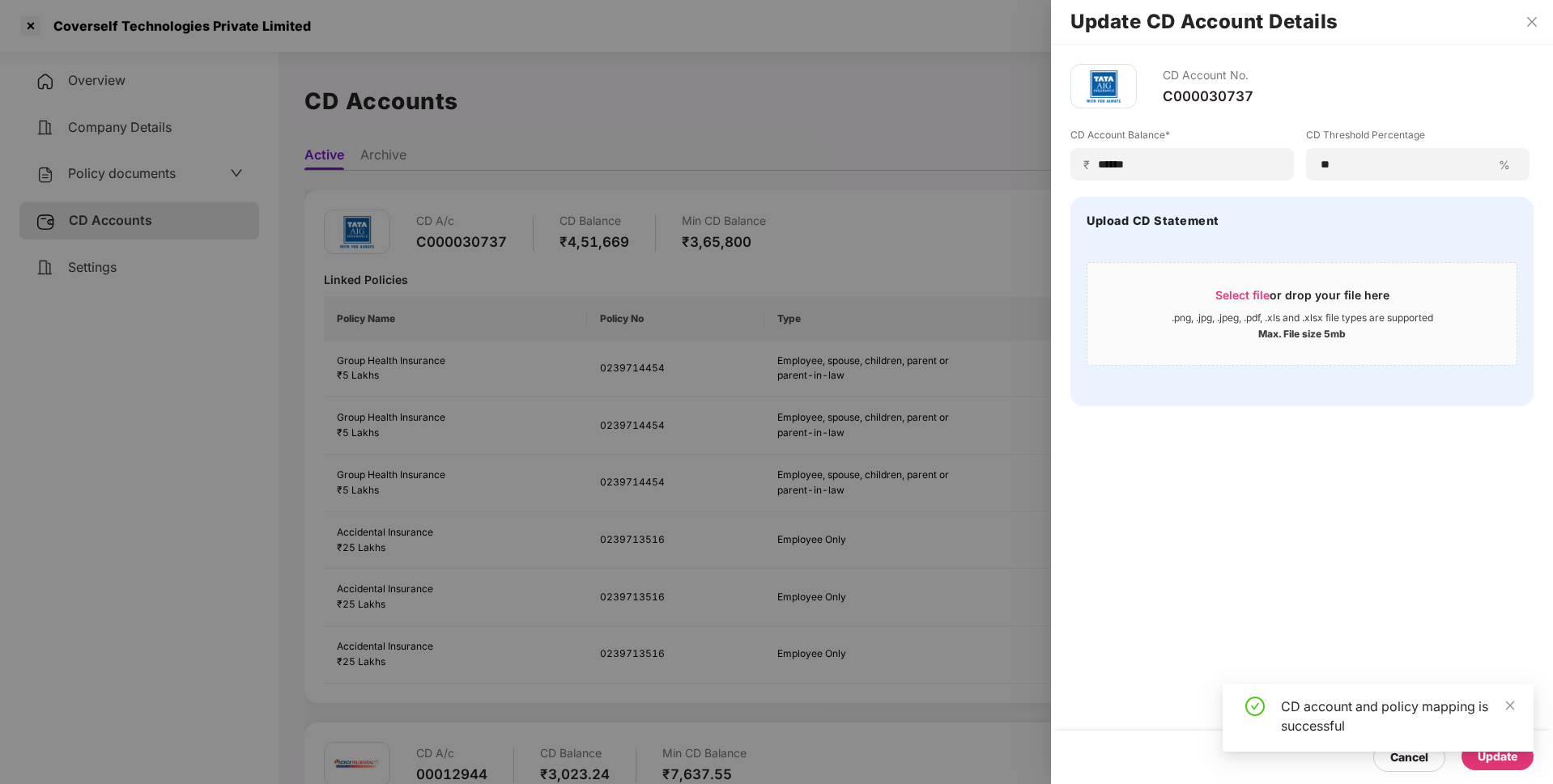
click at [816, 194] on div at bounding box center [776, 392] width 1553 height 784
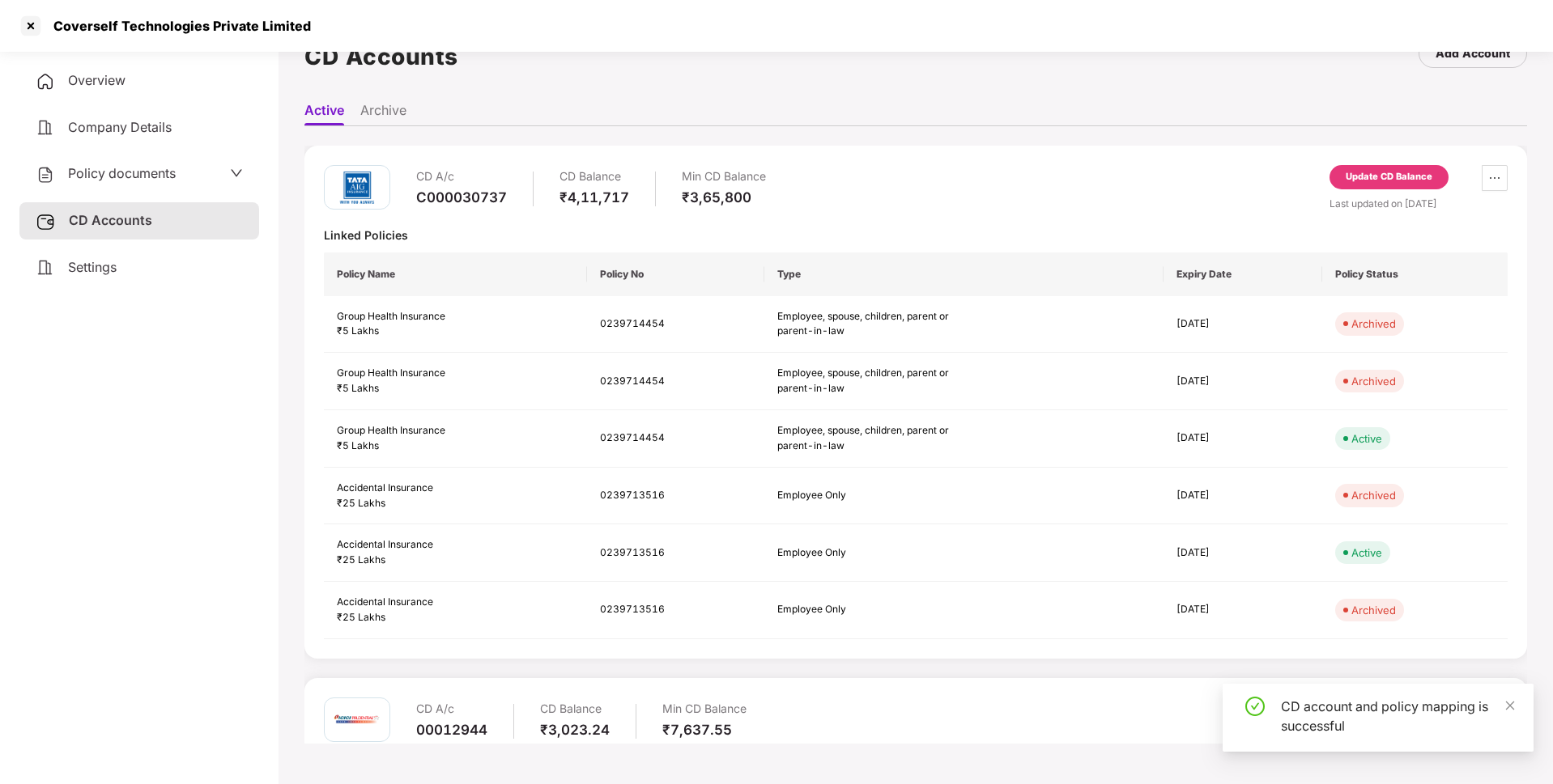
scroll to position [180, 0]
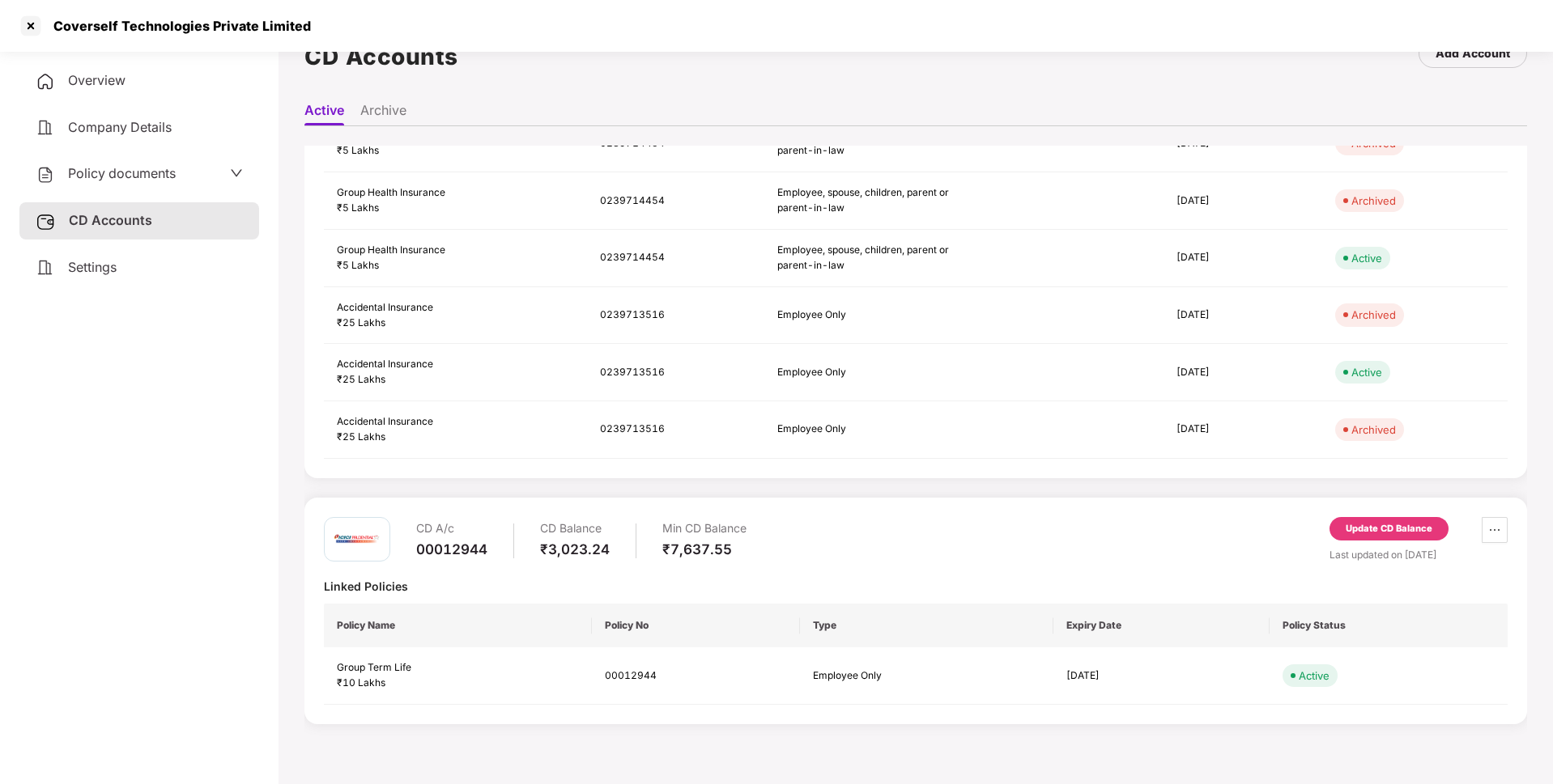
click at [1396, 531] on div "Update CD Balance" at bounding box center [1388, 529] width 87 height 14
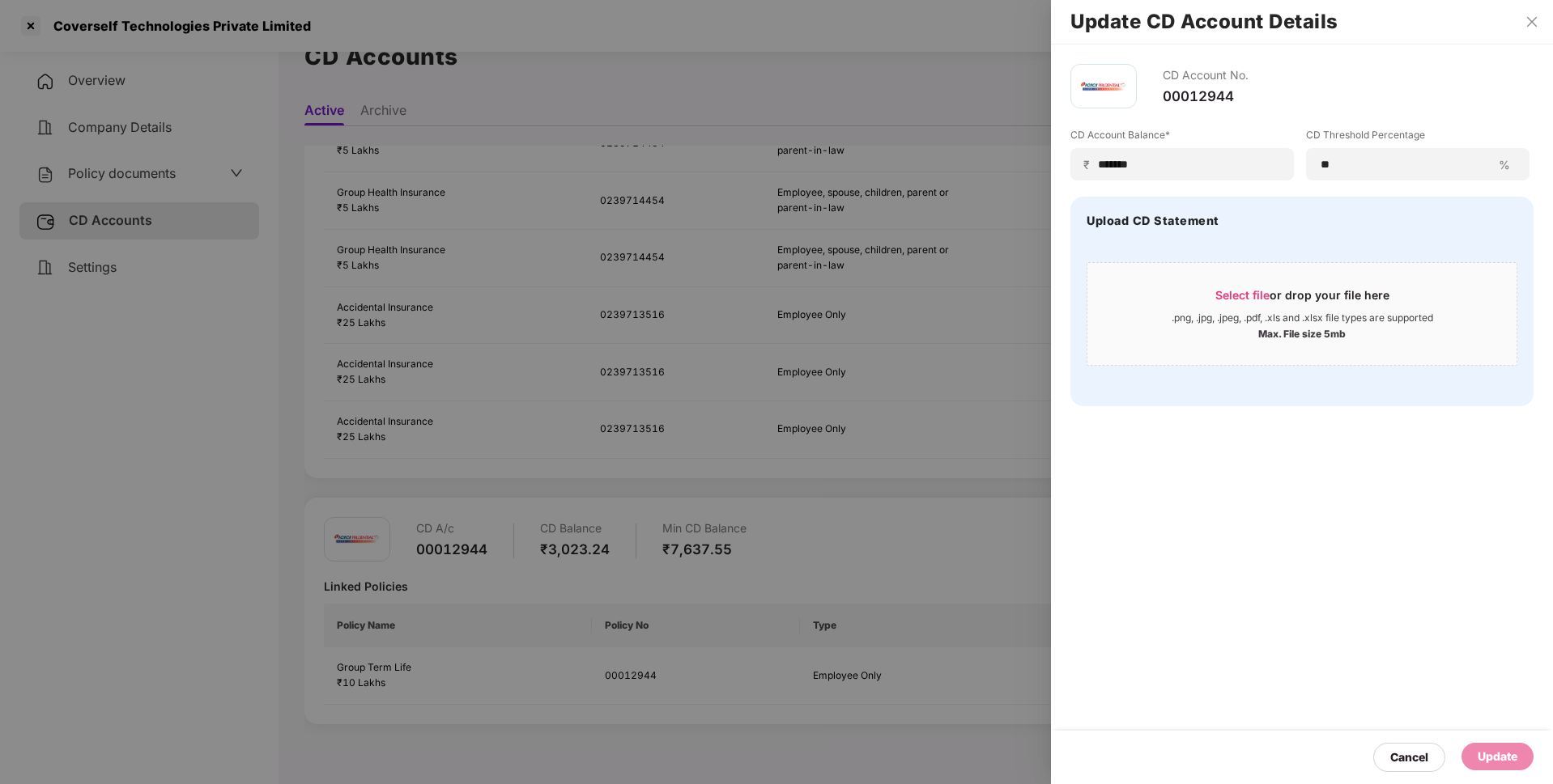
click at [1524, 31] on div "Update CD Account Details" at bounding box center [1302, 22] width 502 height 44
click at [1533, 22] on icon "close" at bounding box center [1532, 22] width 10 height 10
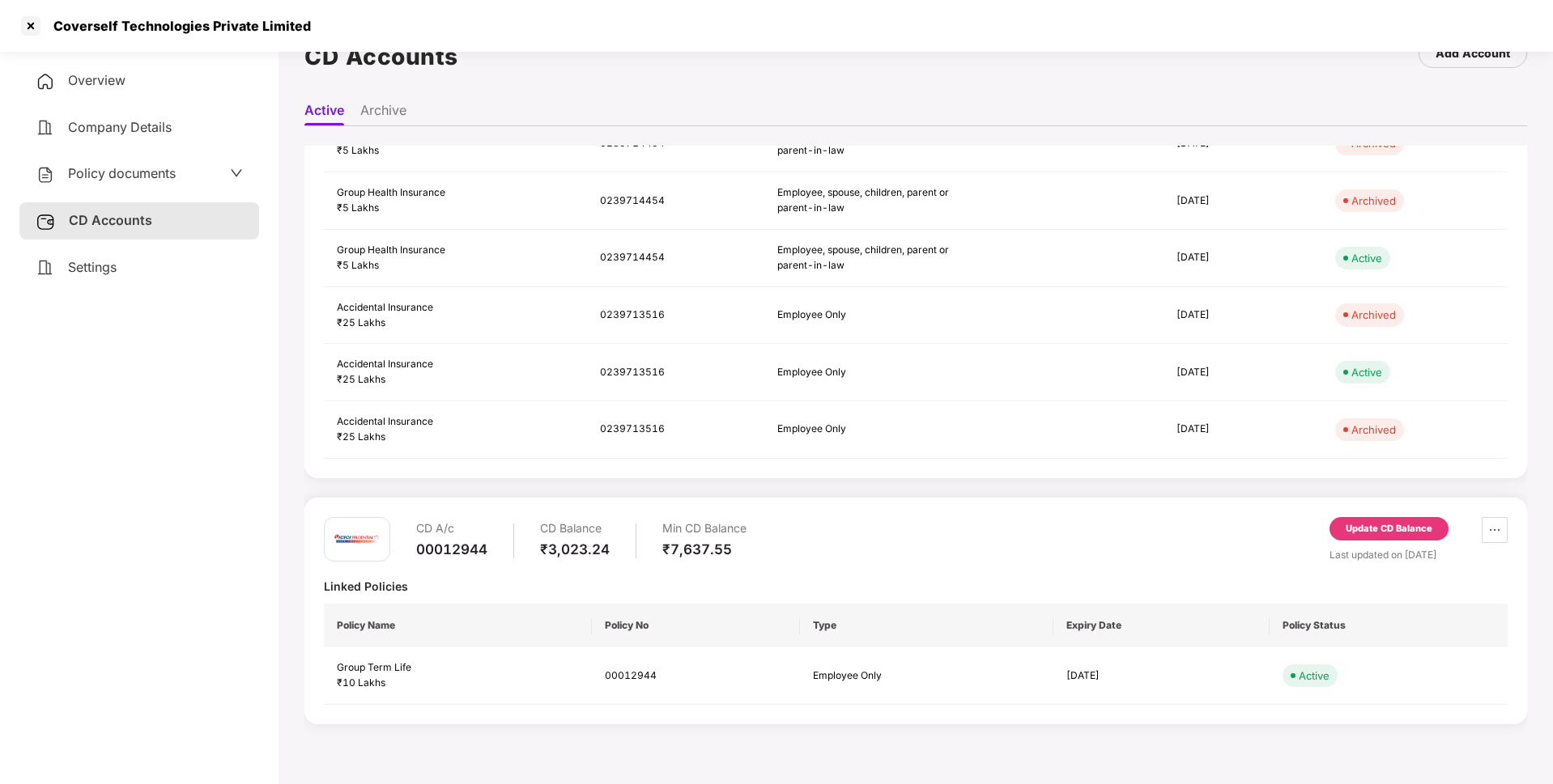
click at [139, 176] on span "Policy documents" at bounding box center [122, 173] width 108 height 16
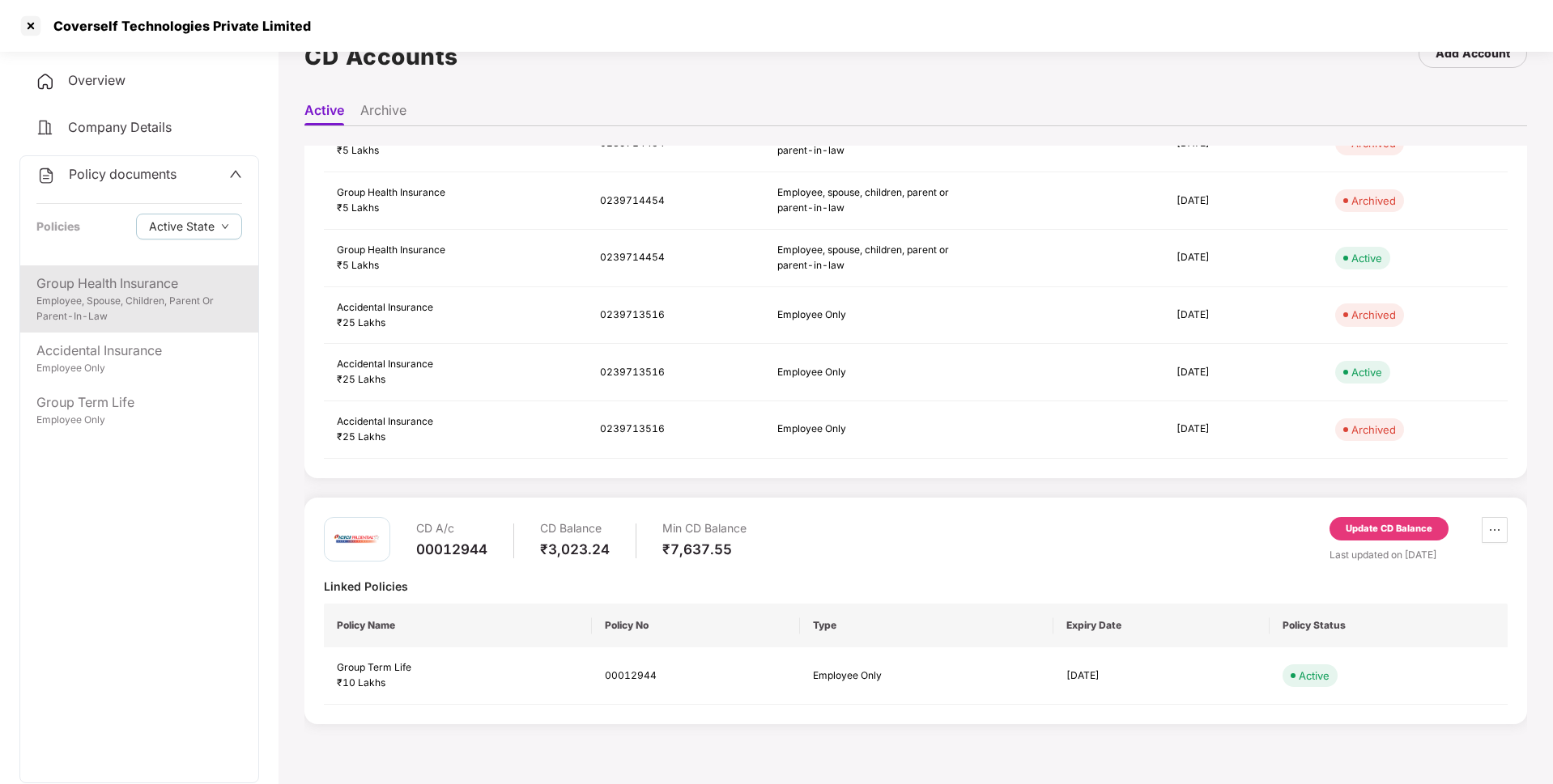
click at [147, 292] on div "Group Health Insurance" at bounding box center [139, 284] width 206 height 20
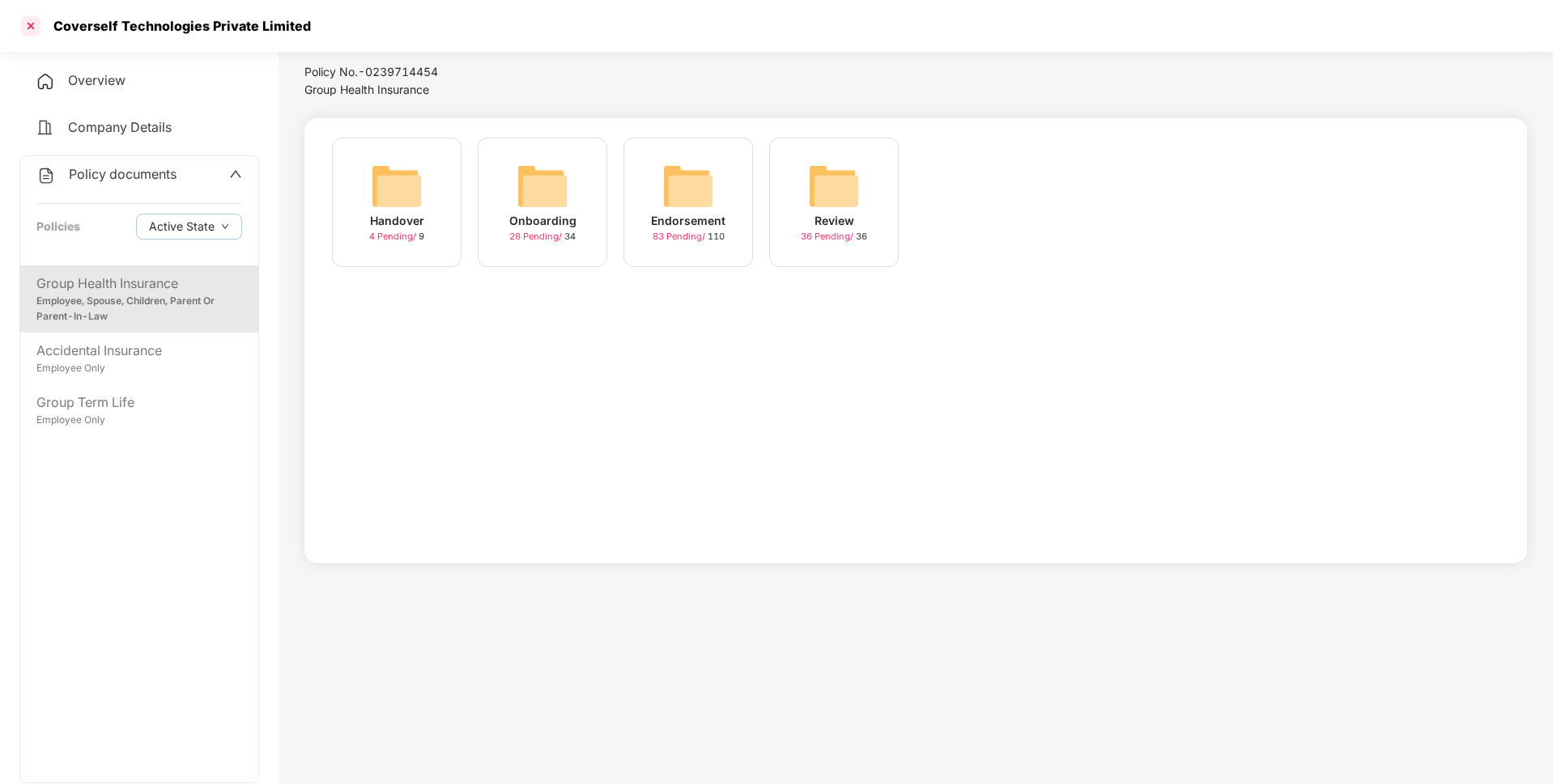
click at [29, 13] on div at bounding box center [30, 25] width 26 height 26
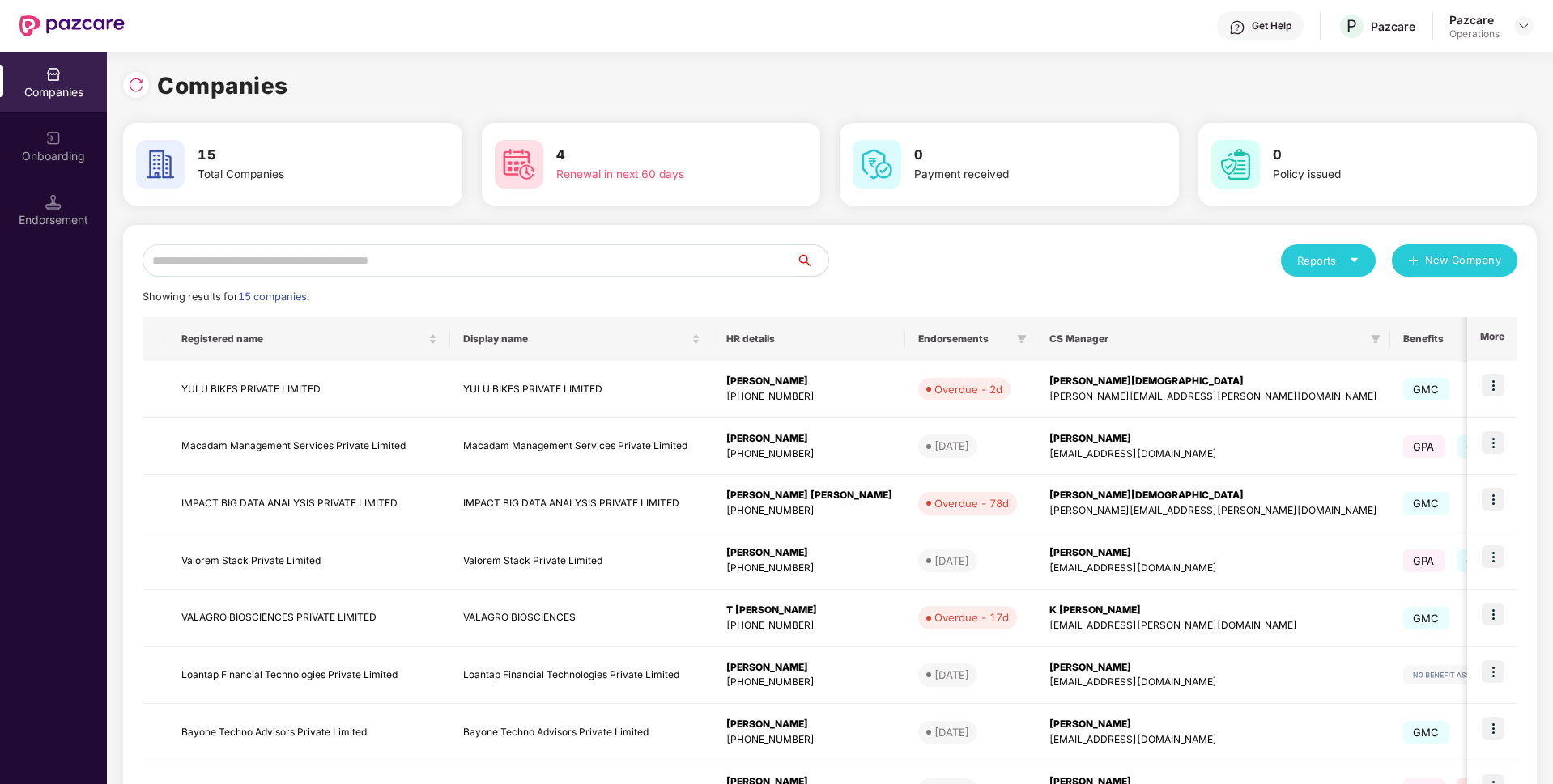
scroll to position [0, 0]
click at [297, 264] on input "text" at bounding box center [470, 260] width 653 height 33
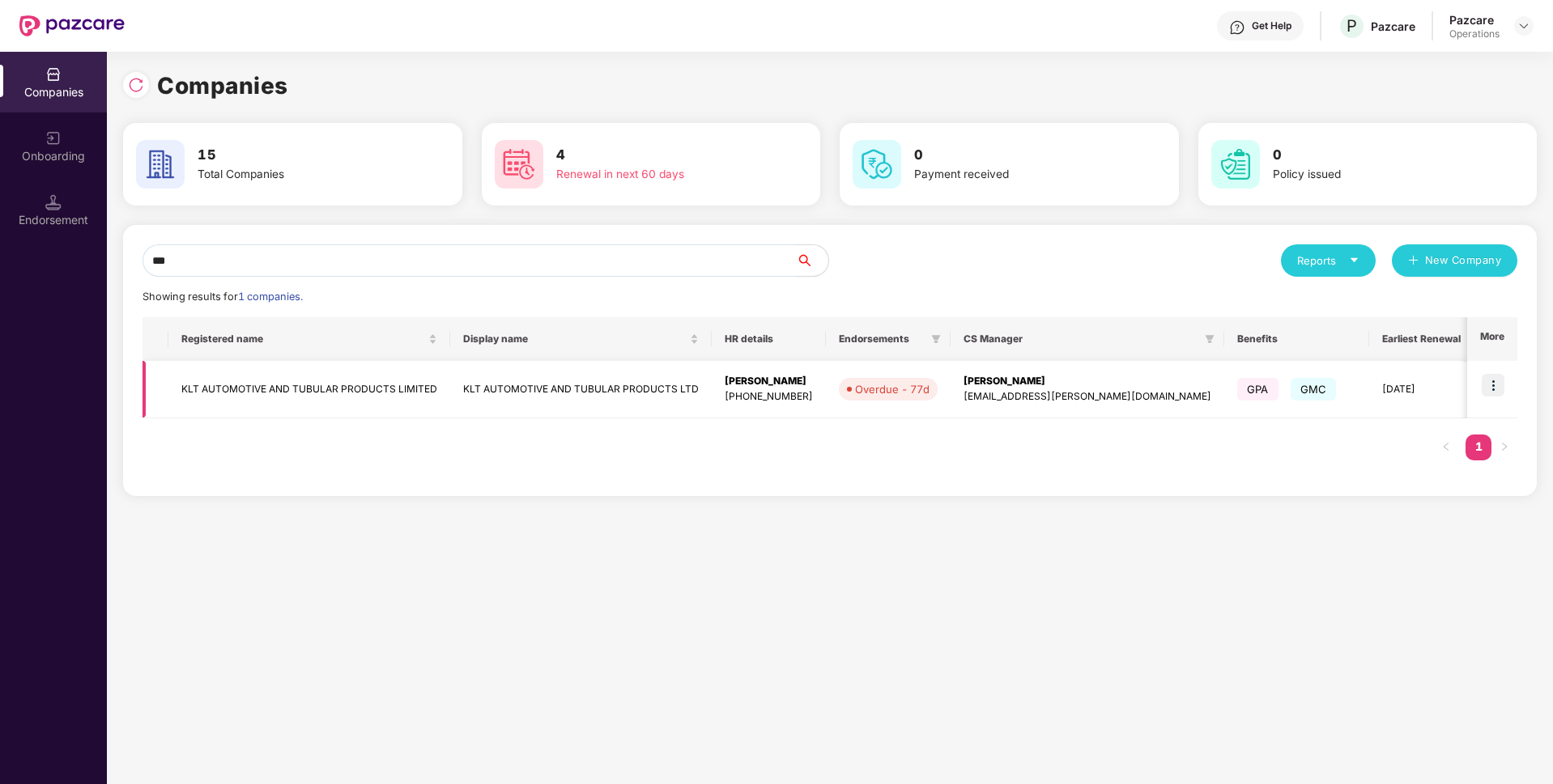
type input "***"
click at [1492, 383] on img at bounding box center [1493, 384] width 23 height 23
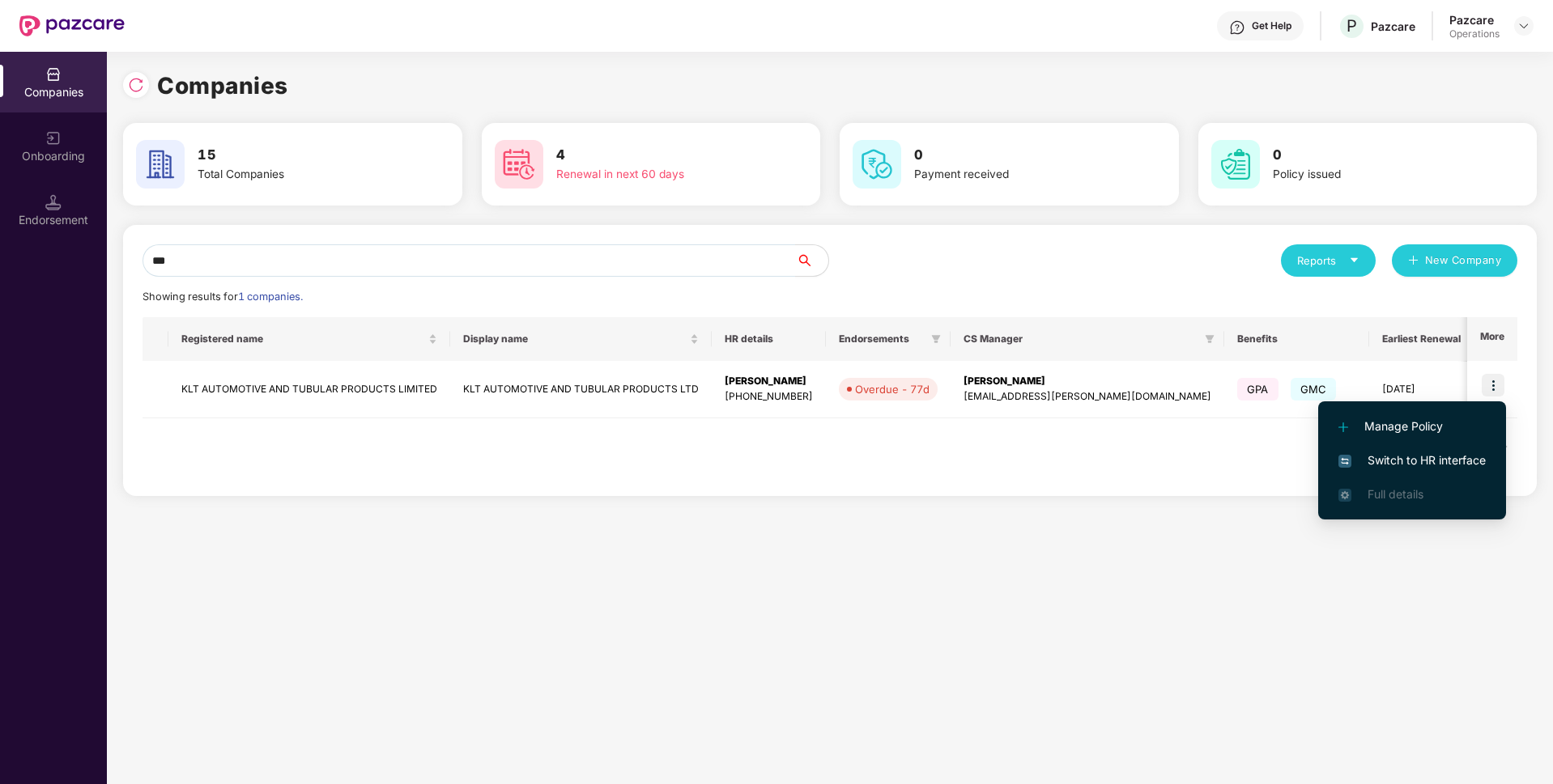
click at [1410, 457] on span "Switch to HR interface" at bounding box center [1412, 460] width 147 height 18
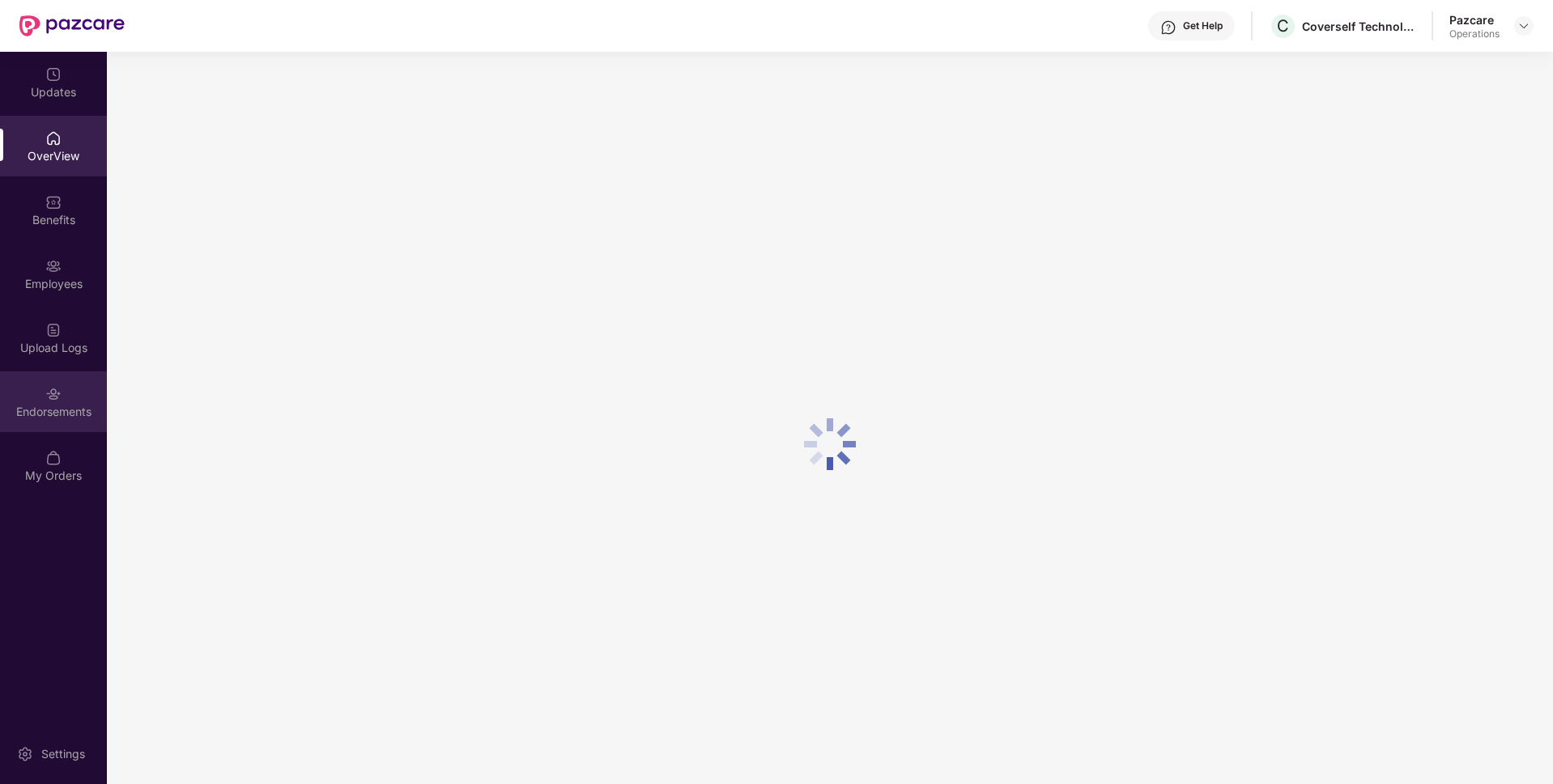
click at [60, 414] on div "Endorsements" at bounding box center [53, 411] width 107 height 16
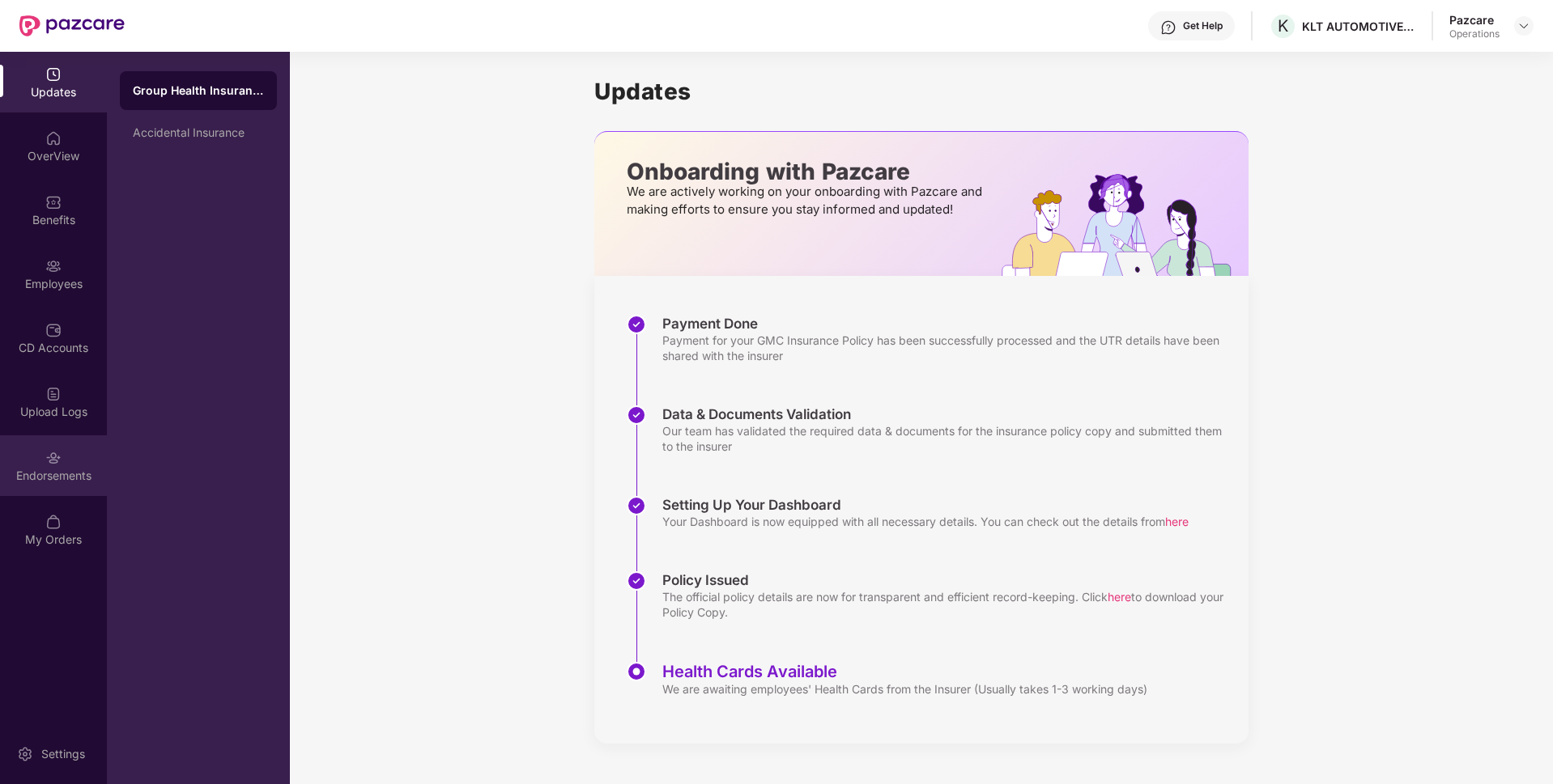
click at [65, 483] on div "Endorsements" at bounding box center [53, 475] width 107 height 16
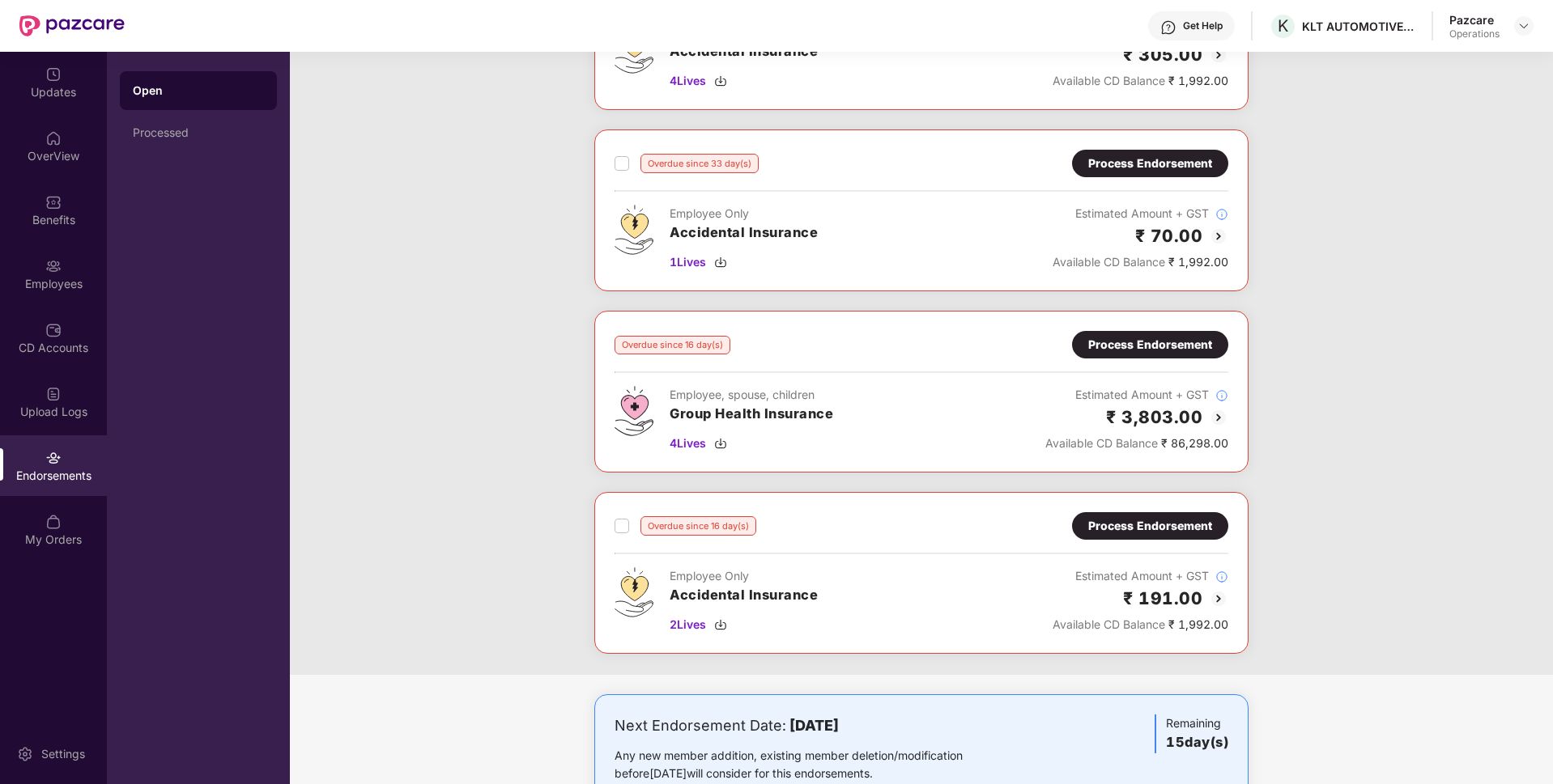
scroll to position [606, 0]
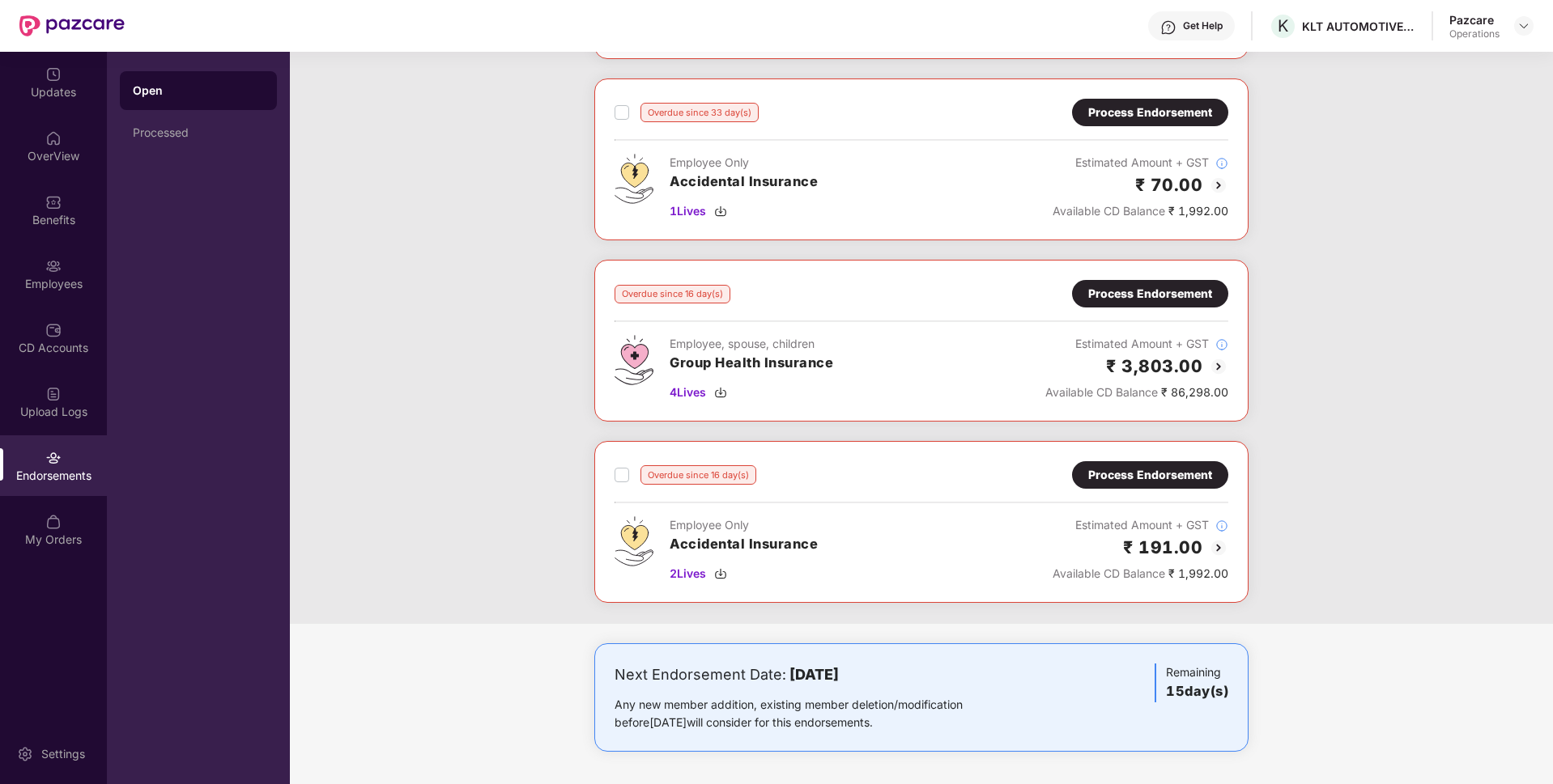
click at [1193, 297] on div "Process Endorsement" at bounding box center [1151, 293] width 124 height 18
